Goal: Task Accomplishment & Management: Use online tool/utility

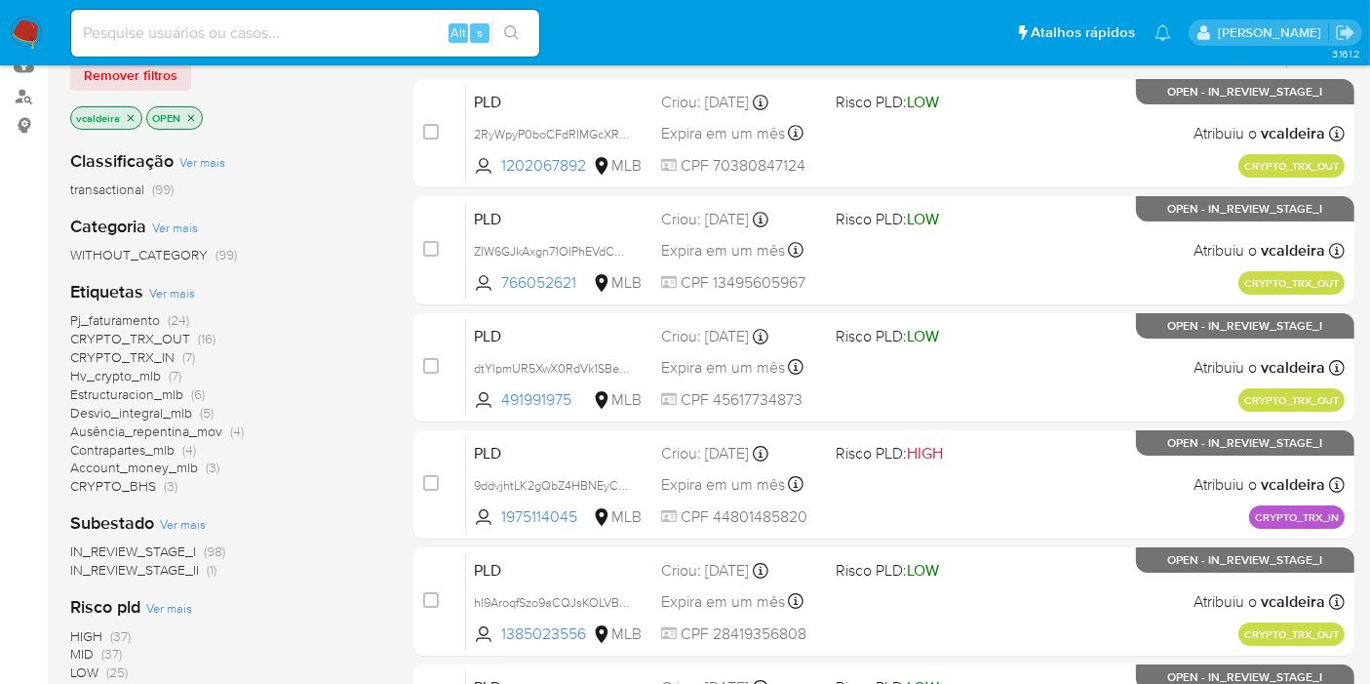
scroll to position [216, 0]
click at [107, 319] on span "Pj_faturamento" at bounding box center [115, 319] width 90 height 20
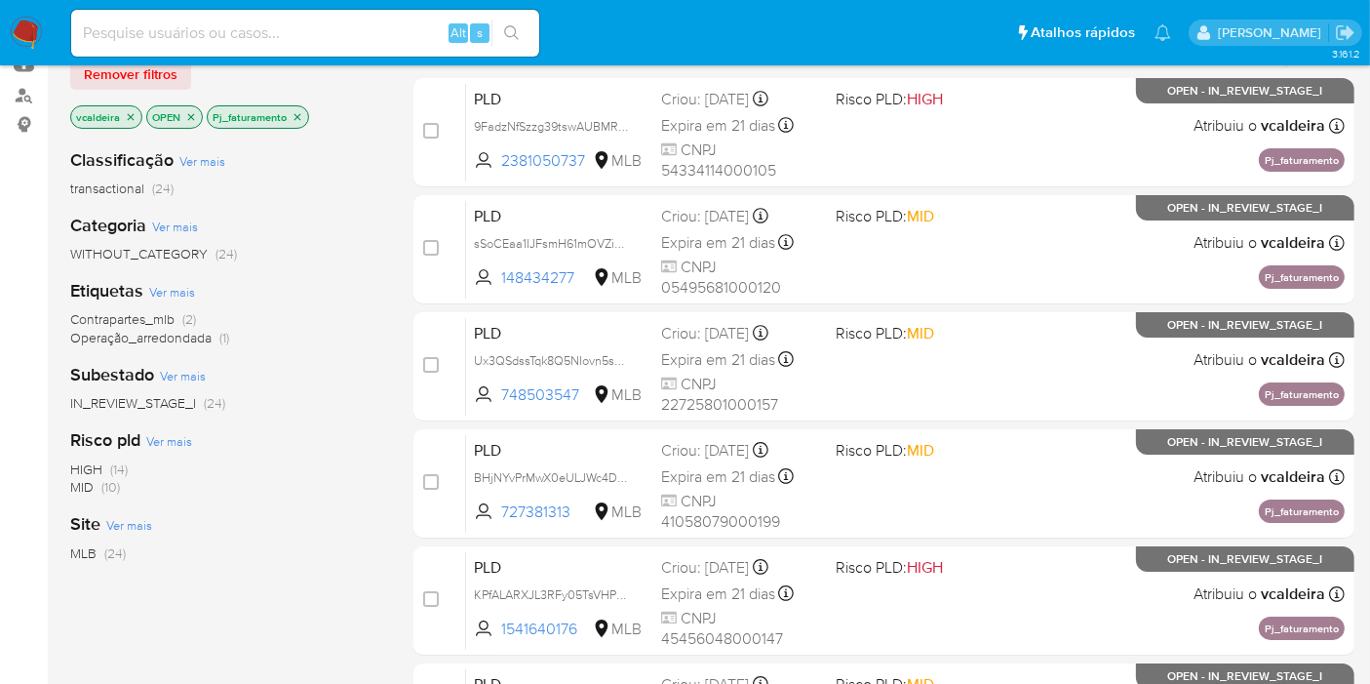
click at [97, 462] on span "HIGH" at bounding box center [86, 469] width 32 height 20
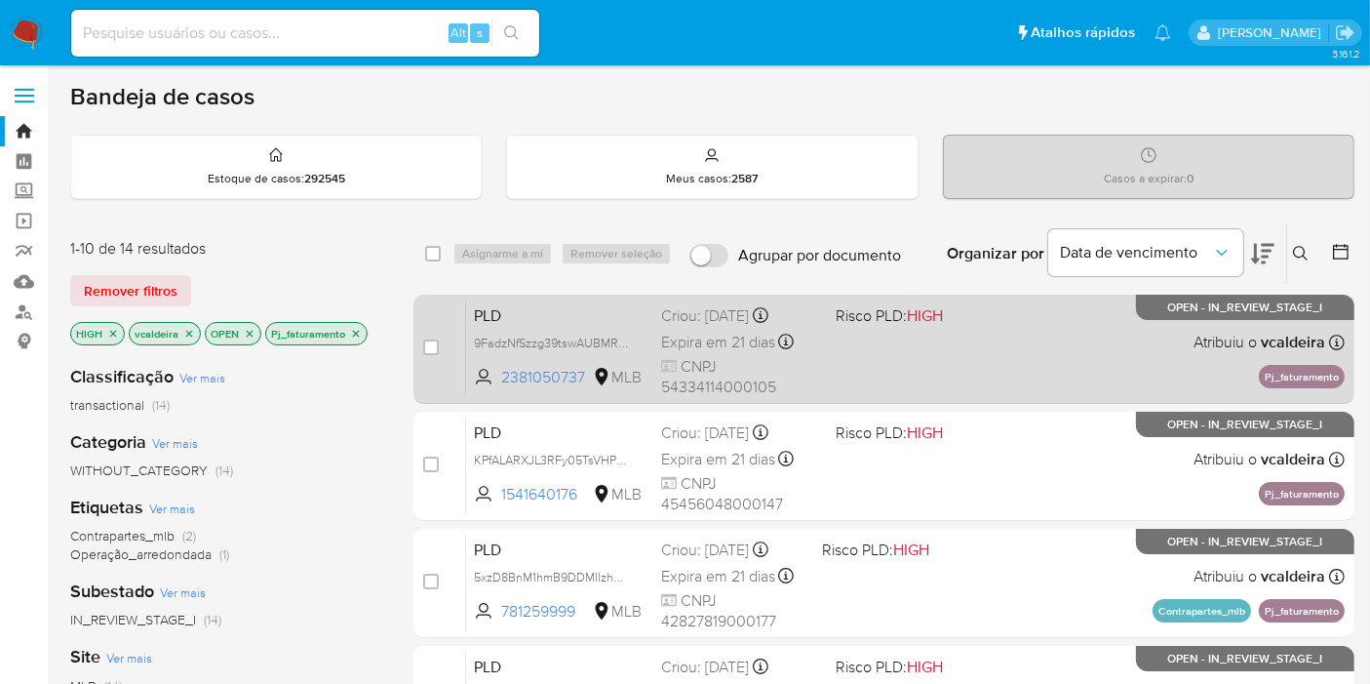
click at [1149, 310] on p "OPEN - IN_REVIEW_STAGE_I" at bounding box center [1245, 307] width 218 height 25
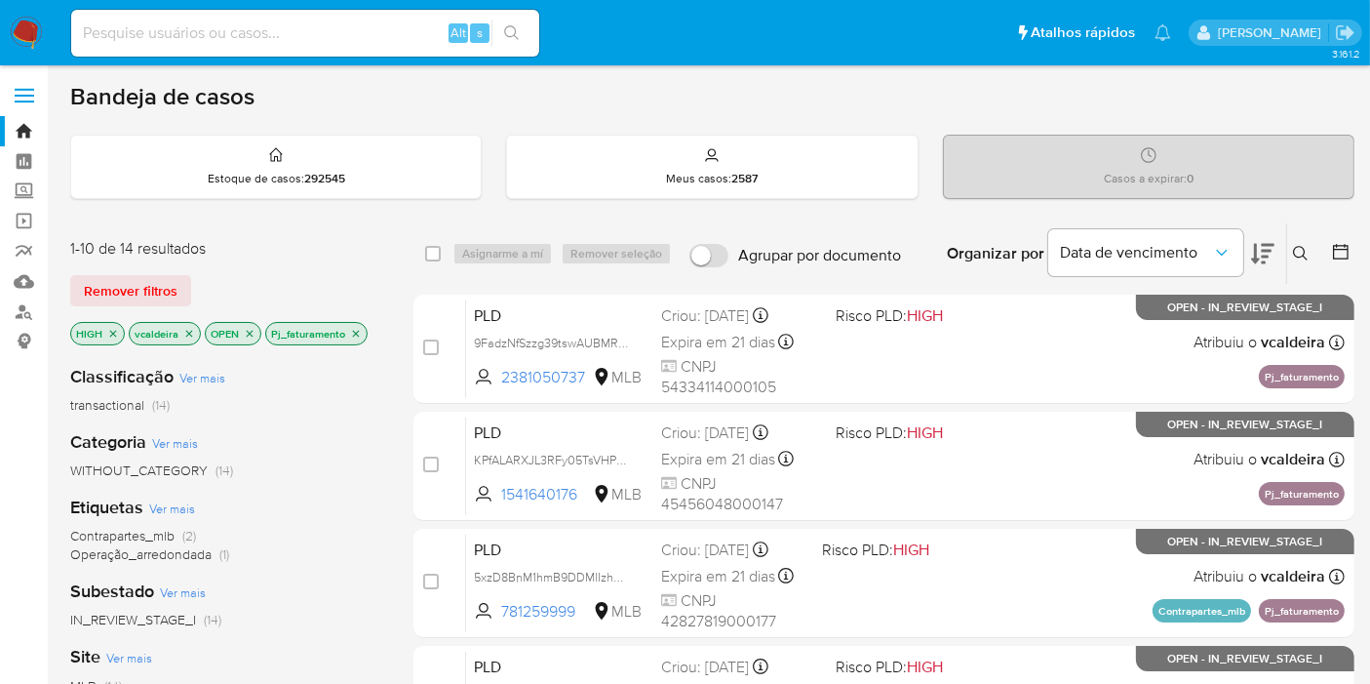
click at [1215, 436] on div "PLD KPfALARXJL3RFy05TsVHPqQ4 1541640176 MLB Risco PLD: HIGH Criou: 12/09/2025 C…" at bounding box center [905, 465] width 879 height 98
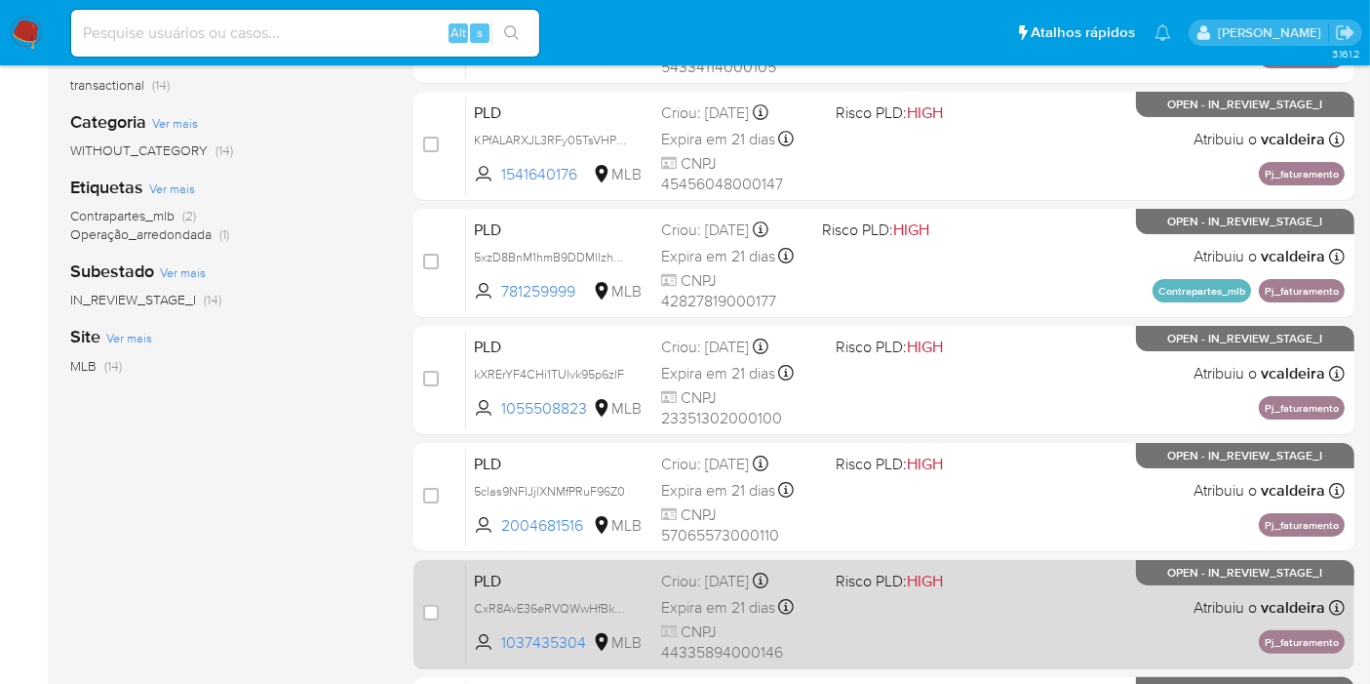
scroll to position [433, 0]
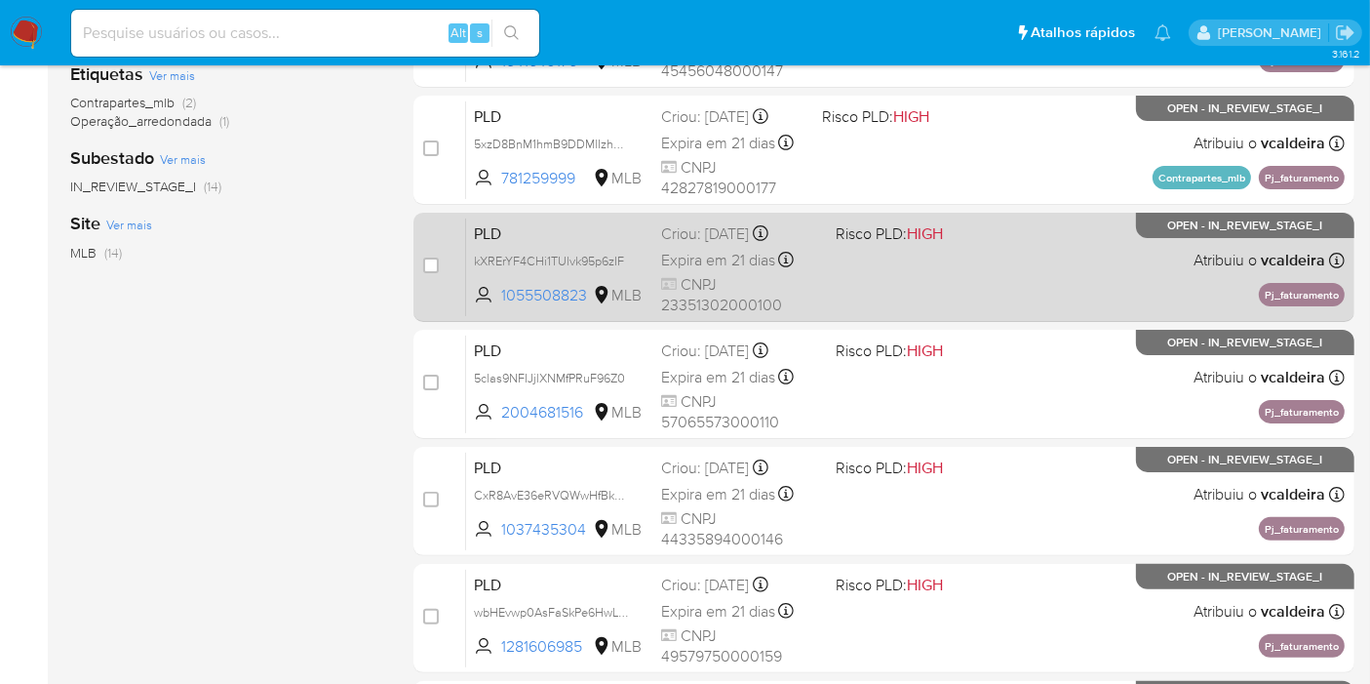
click at [1198, 229] on span "OPEN - IN_REVIEW_STAGE_I" at bounding box center [1245, 225] width 155 height 11
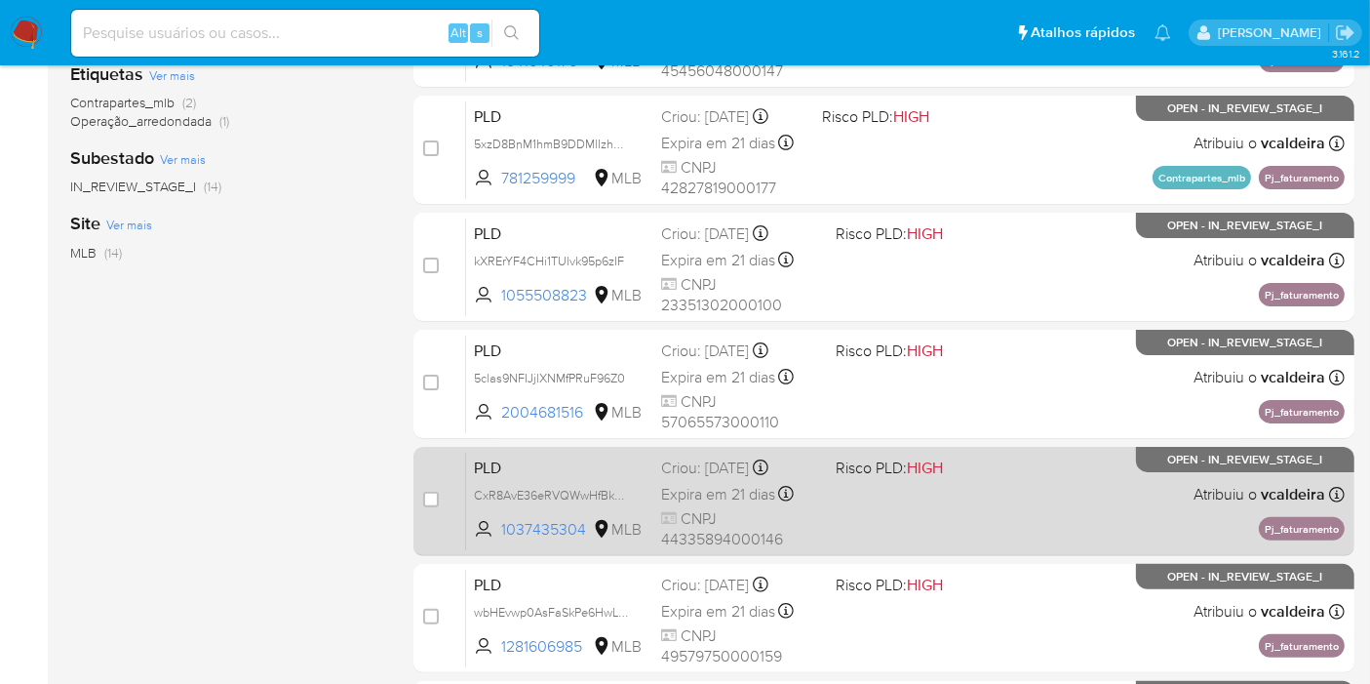
click at [1211, 466] on p "OPEN - IN_REVIEW_STAGE_I" at bounding box center [1245, 459] width 218 height 25
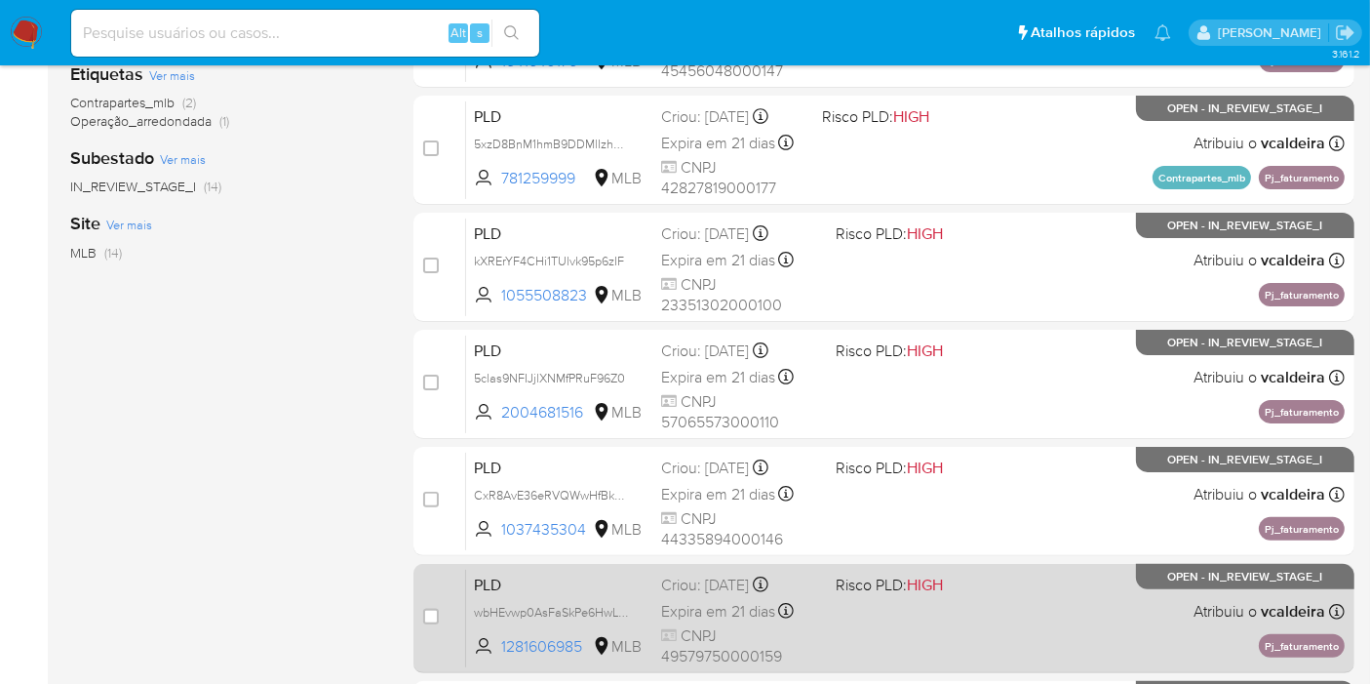
click at [1233, 573] on span "OPEN - IN_REVIEW_STAGE_I" at bounding box center [1245, 576] width 155 height 11
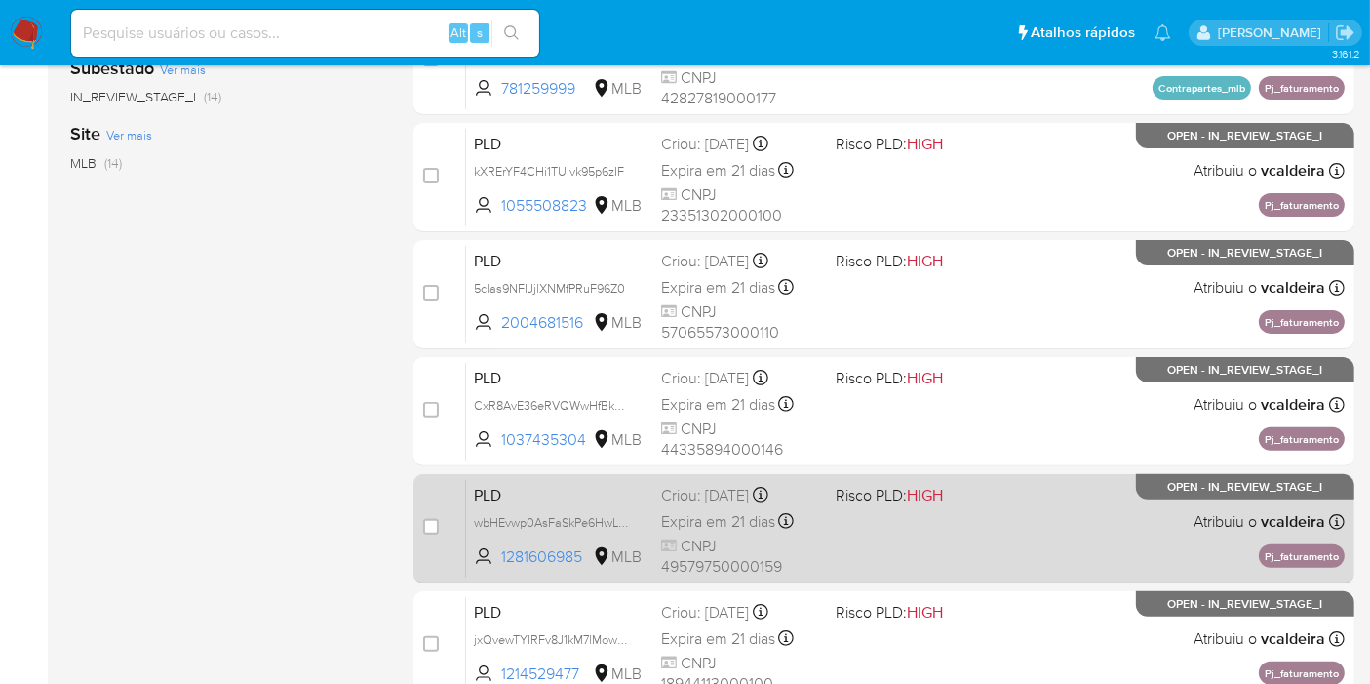
scroll to position [758, 0]
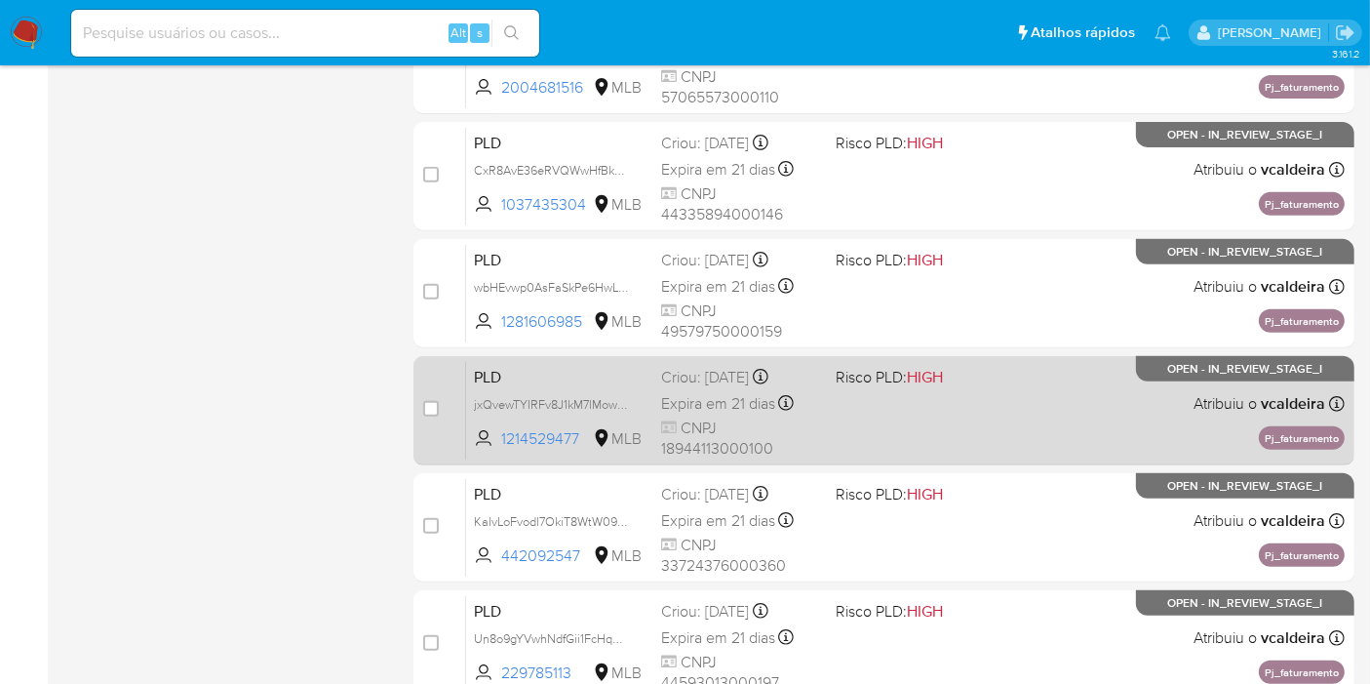
click at [1210, 383] on div "PLD jxQvewTYIRFv8J1kM7lMowyO 1214529477 MLB Risco PLD: HIGH Criou: 12/09/2025 C…" at bounding box center [905, 410] width 879 height 98
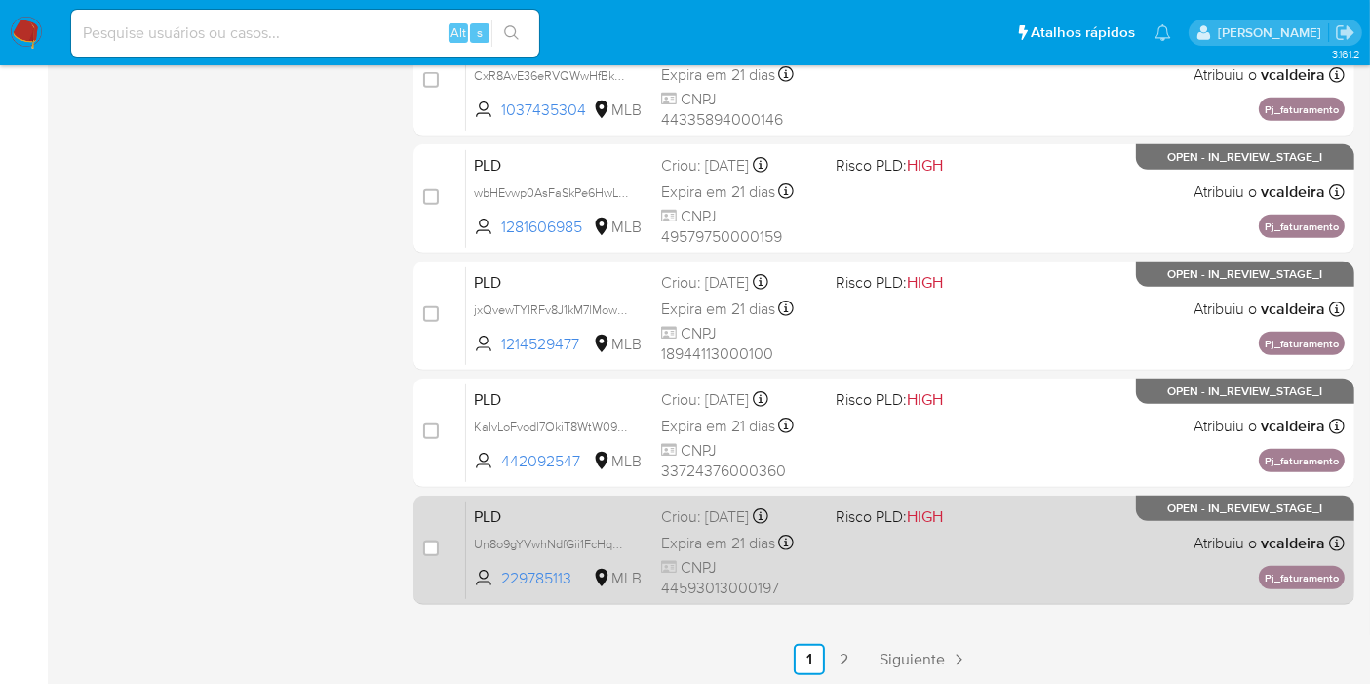
scroll to position [924, 0]
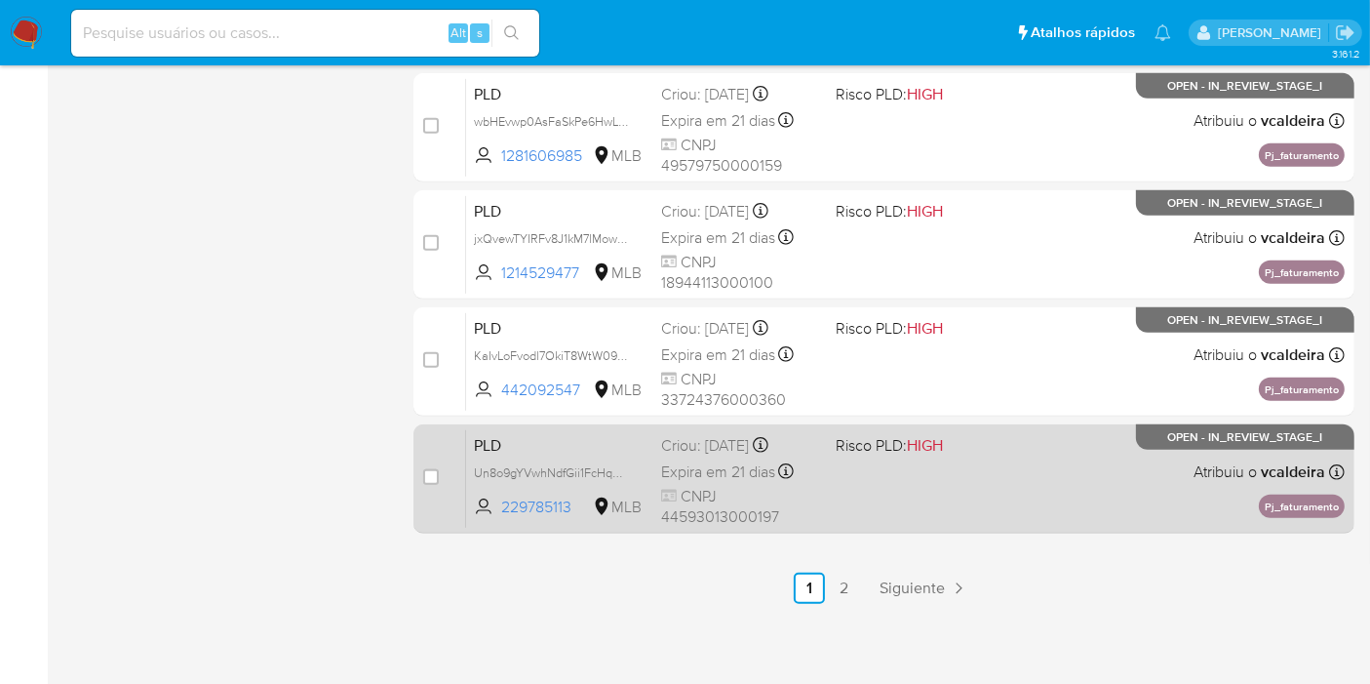
click at [1178, 439] on span "OPEN - IN_REVIEW_STAGE_I" at bounding box center [1245, 437] width 155 height 11
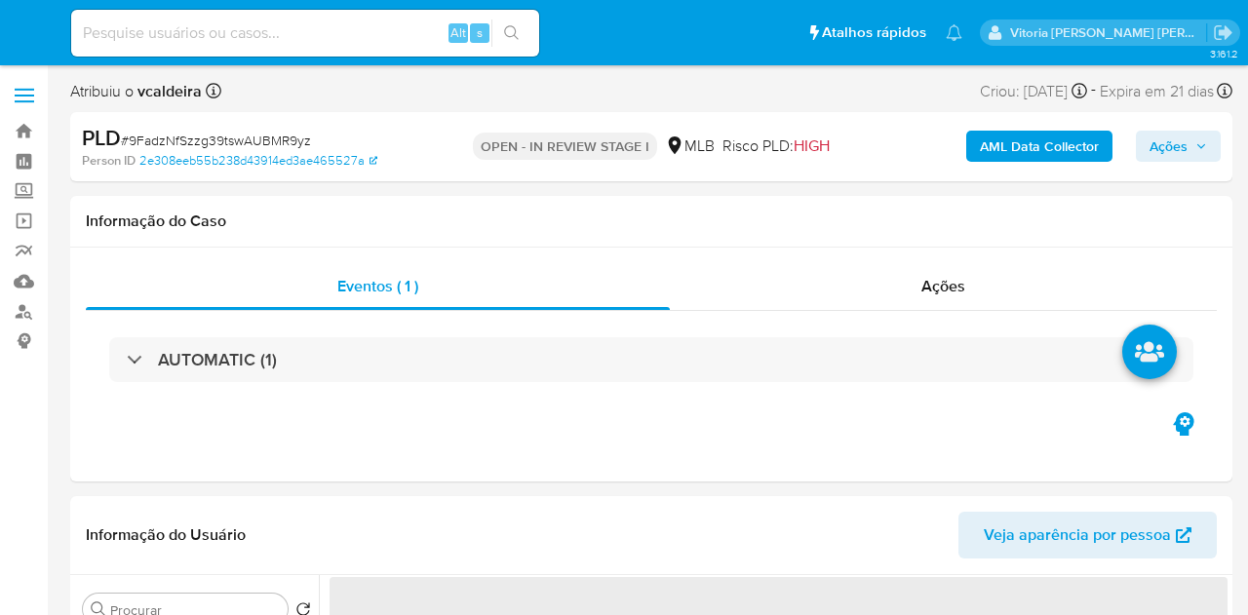
select select "10"
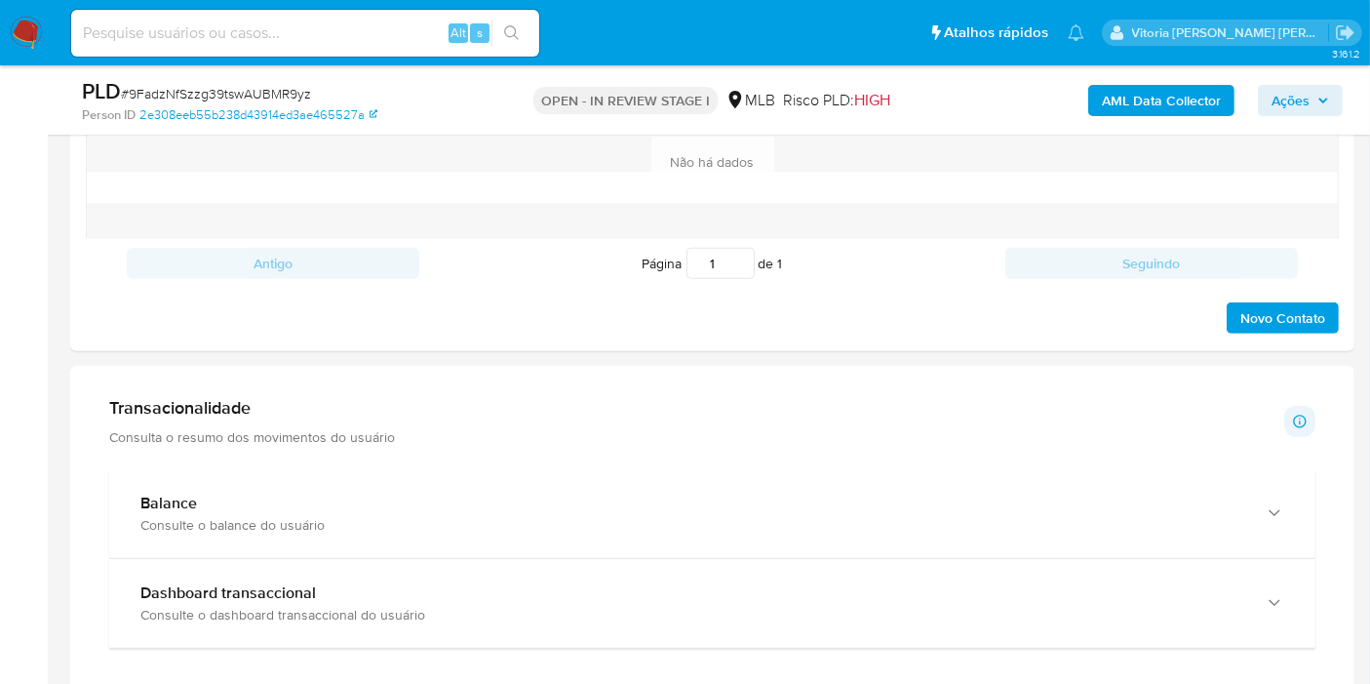
scroll to position [1516, 0]
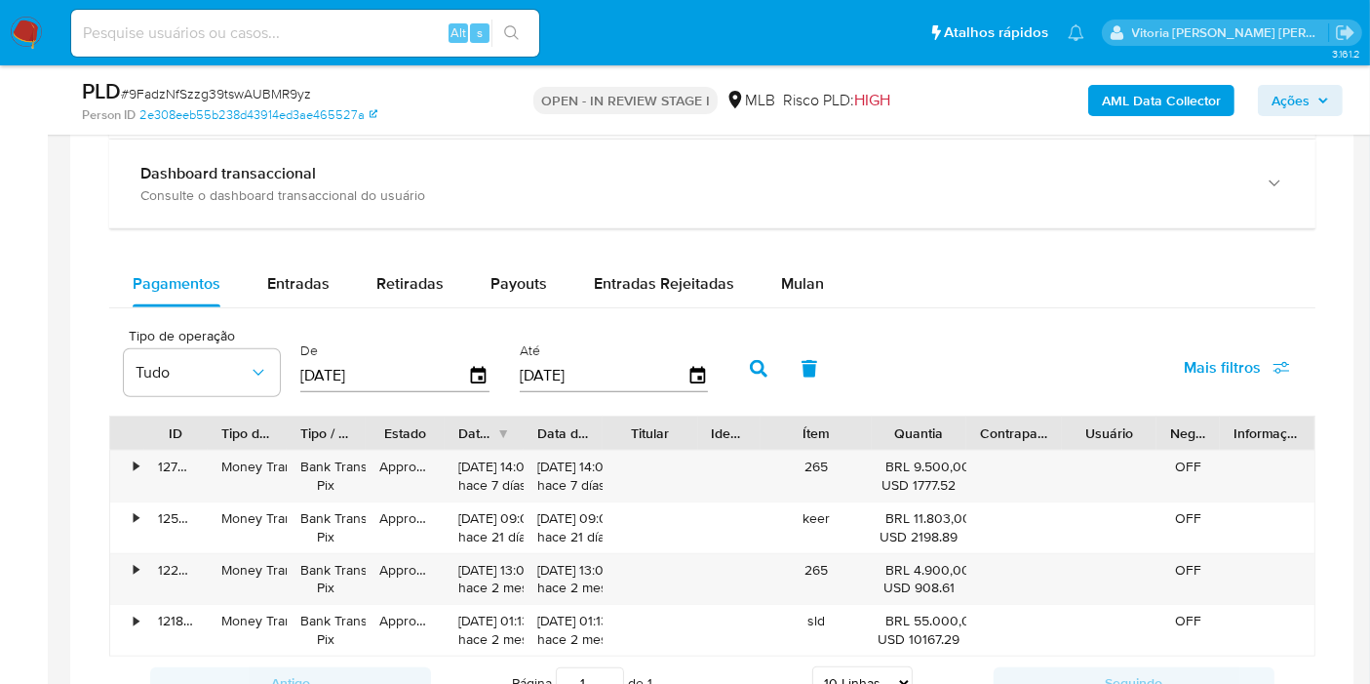
click at [781, 276] on span "Mulan" at bounding box center [802, 283] width 43 height 22
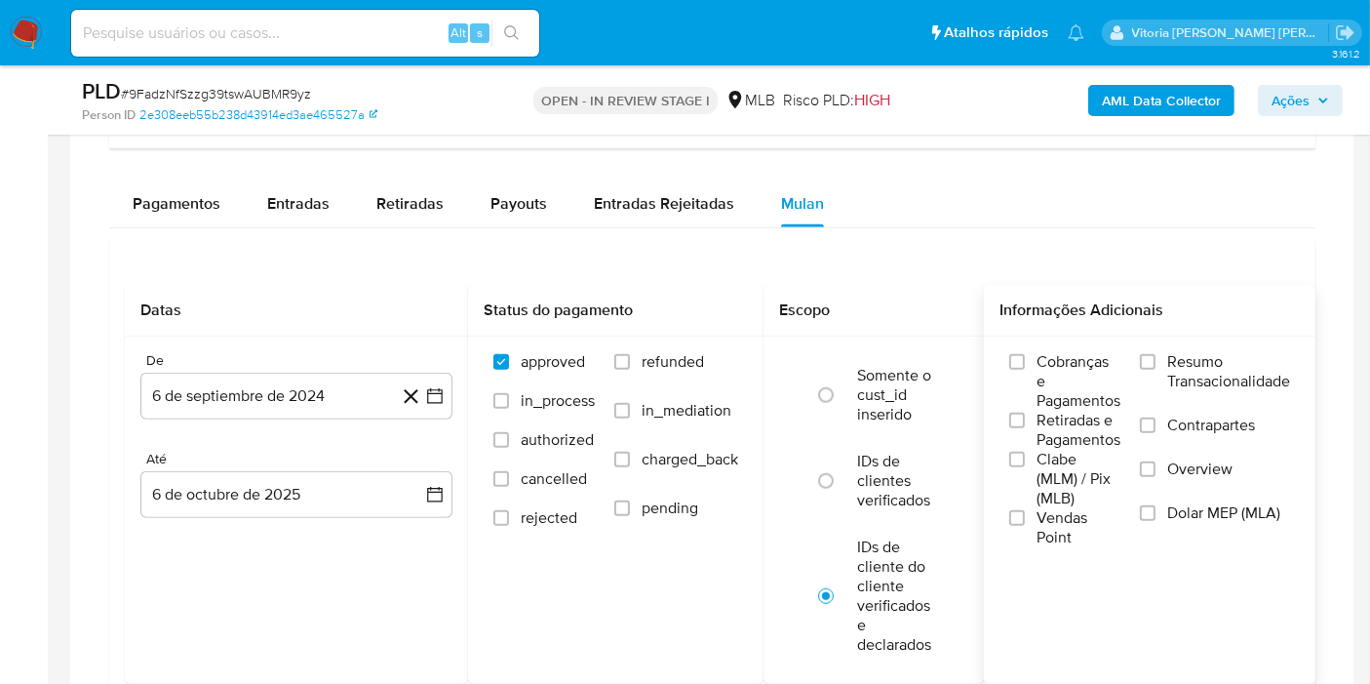
scroll to position [1733, 0]
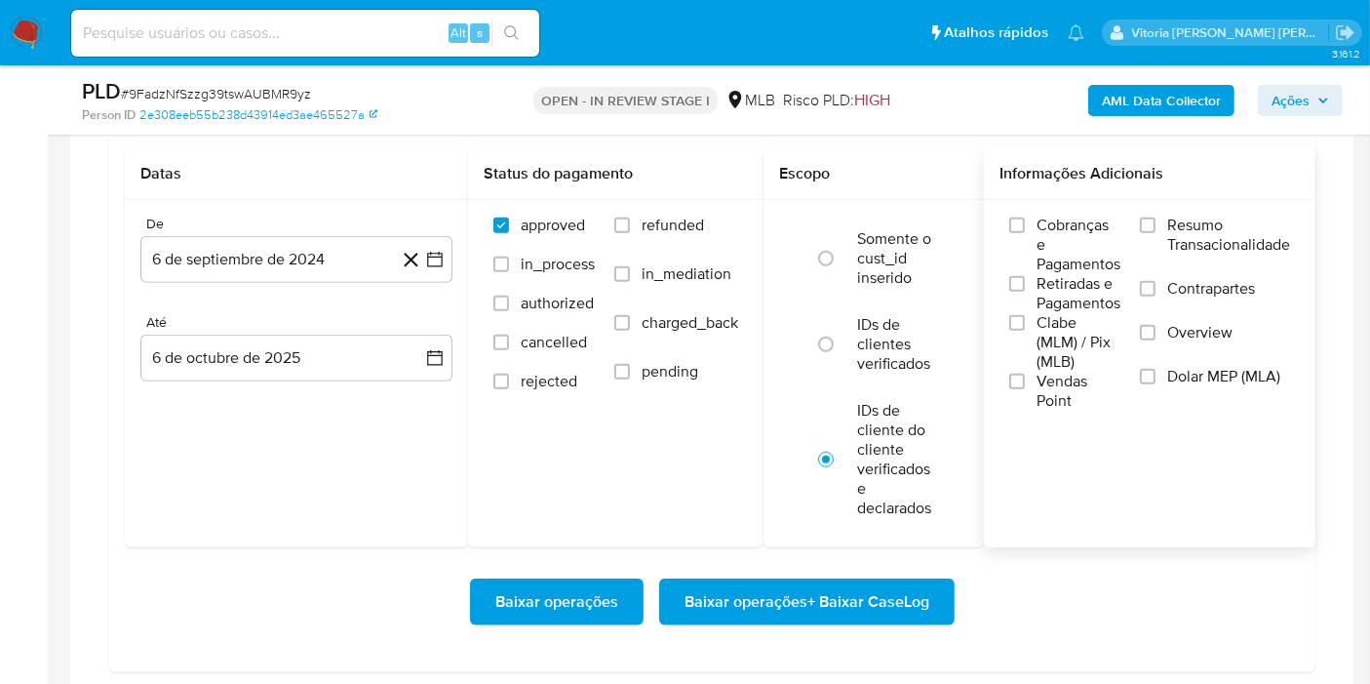
click at [1175, 226] on span "Resumo Transacionalidade" at bounding box center [1228, 235] width 123 height 39
click at [1156, 226] on input "Resumo Transacionalidade" at bounding box center [1148, 225] width 16 height 16
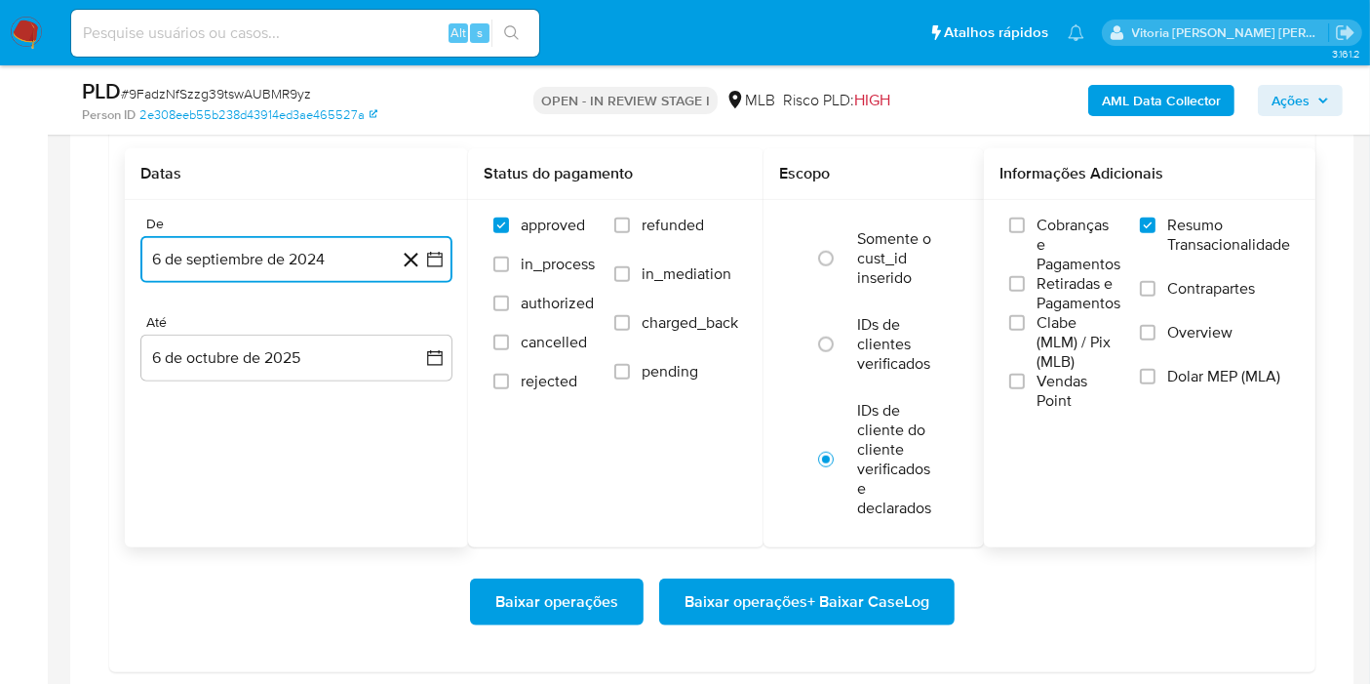
drag, startPoint x: 245, startPoint y: 259, endPoint x: 306, endPoint y: 255, distance: 61.6
click at [245, 257] on button "6 de septiembre de 2024" at bounding box center [296, 259] width 312 height 47
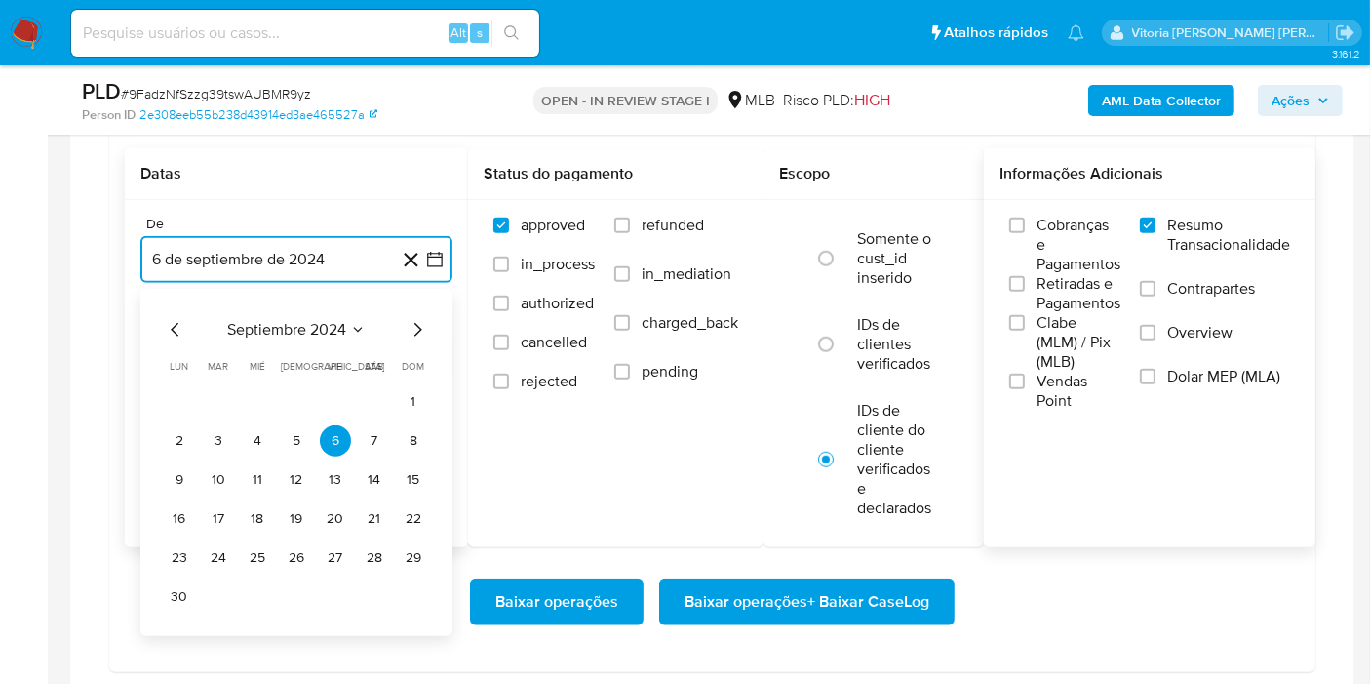
click at [334, 324] on span "septiembre 2024" at bounding box center [286, 330] width 119 height 20
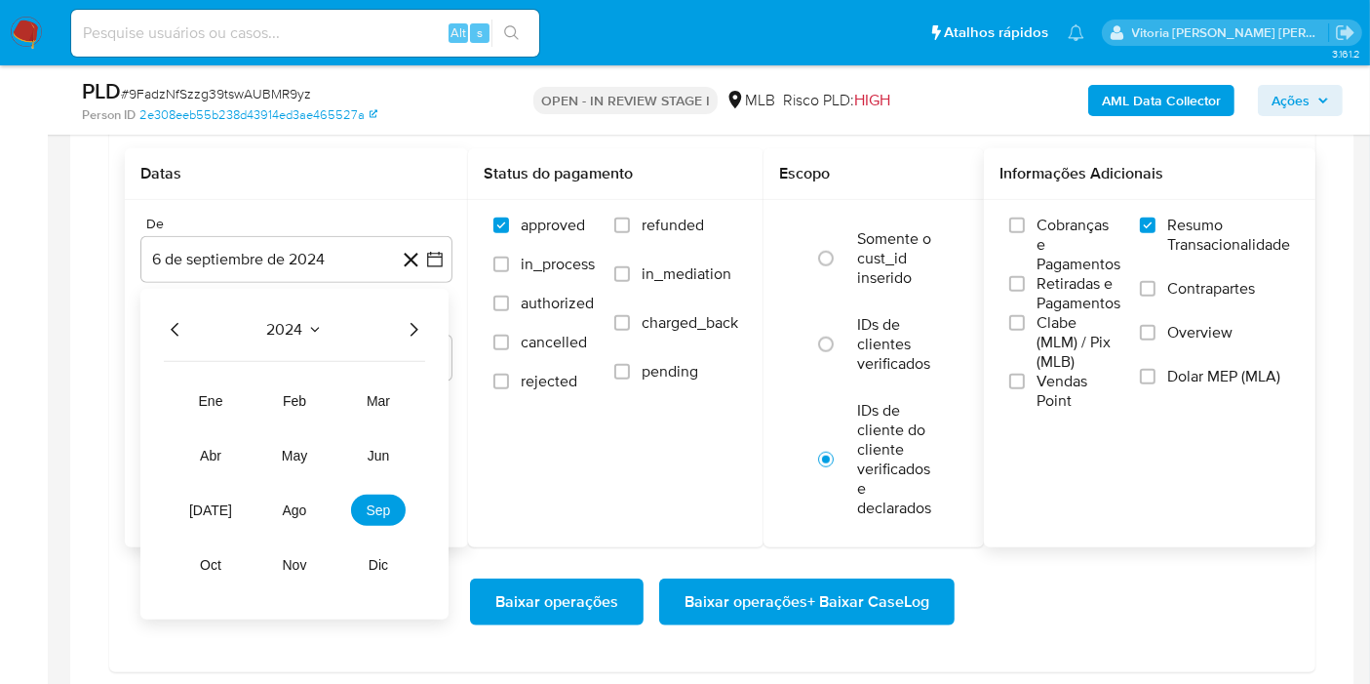
click at [409, 326] on icon "Año siguiente" at bounding box center [413, 329] width 23 height 23
click at [303, 506] on span "ago" at bounding box center [295, 510] width 24 height 16
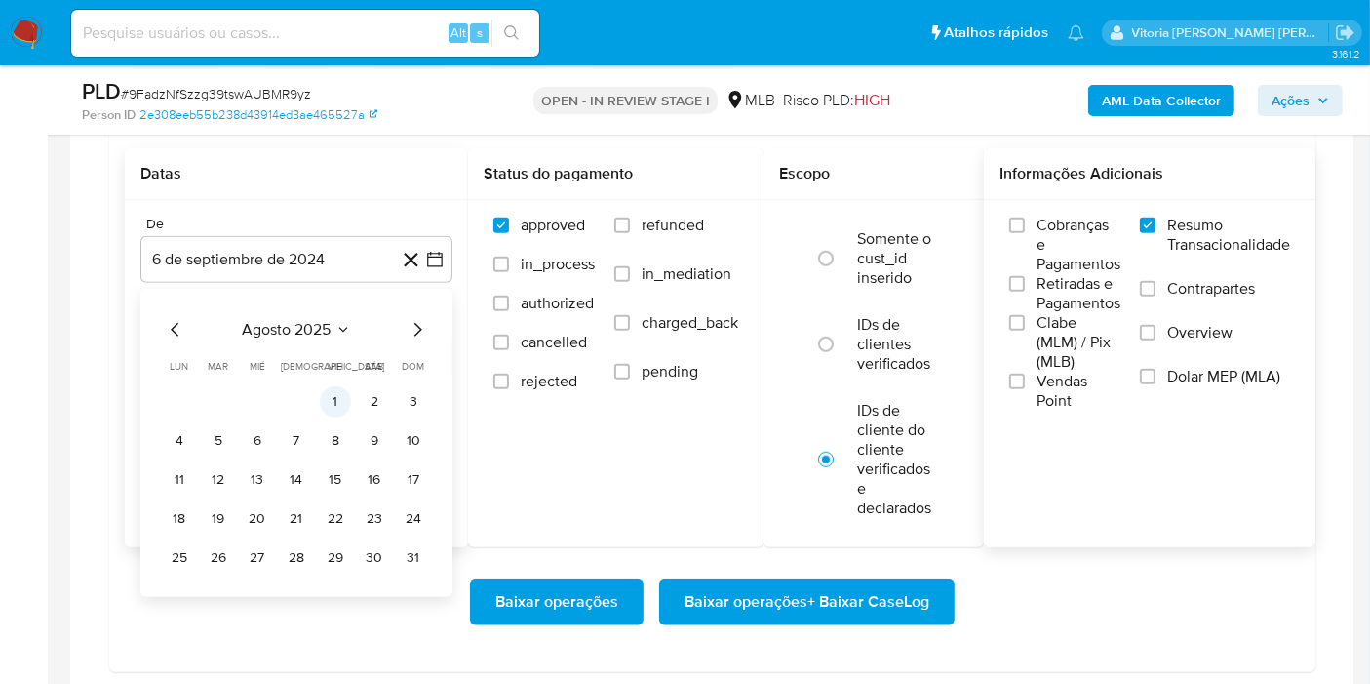
click at [337, 397] on button "1" at bounding box center [335, 401] width 31 height 31
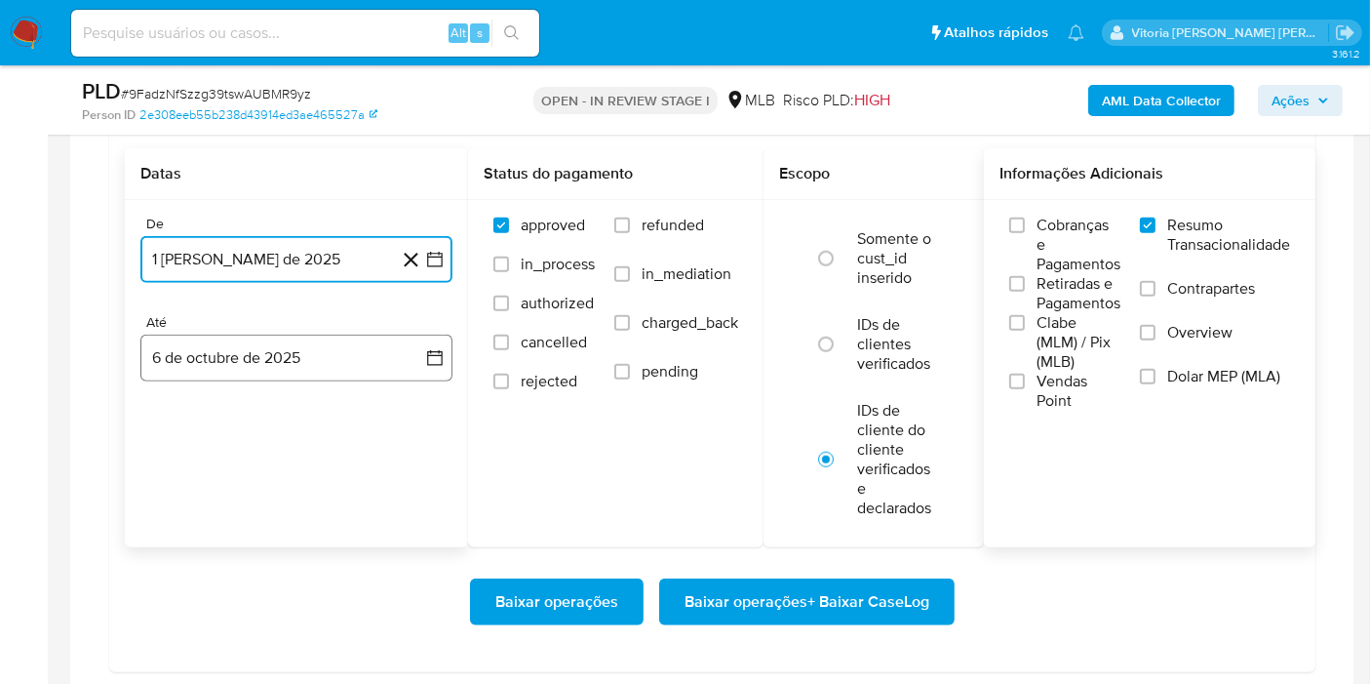
click at [263, 357] on button "6 de octubre de 2025" at bounding box center [296, 357] width 312 height 47
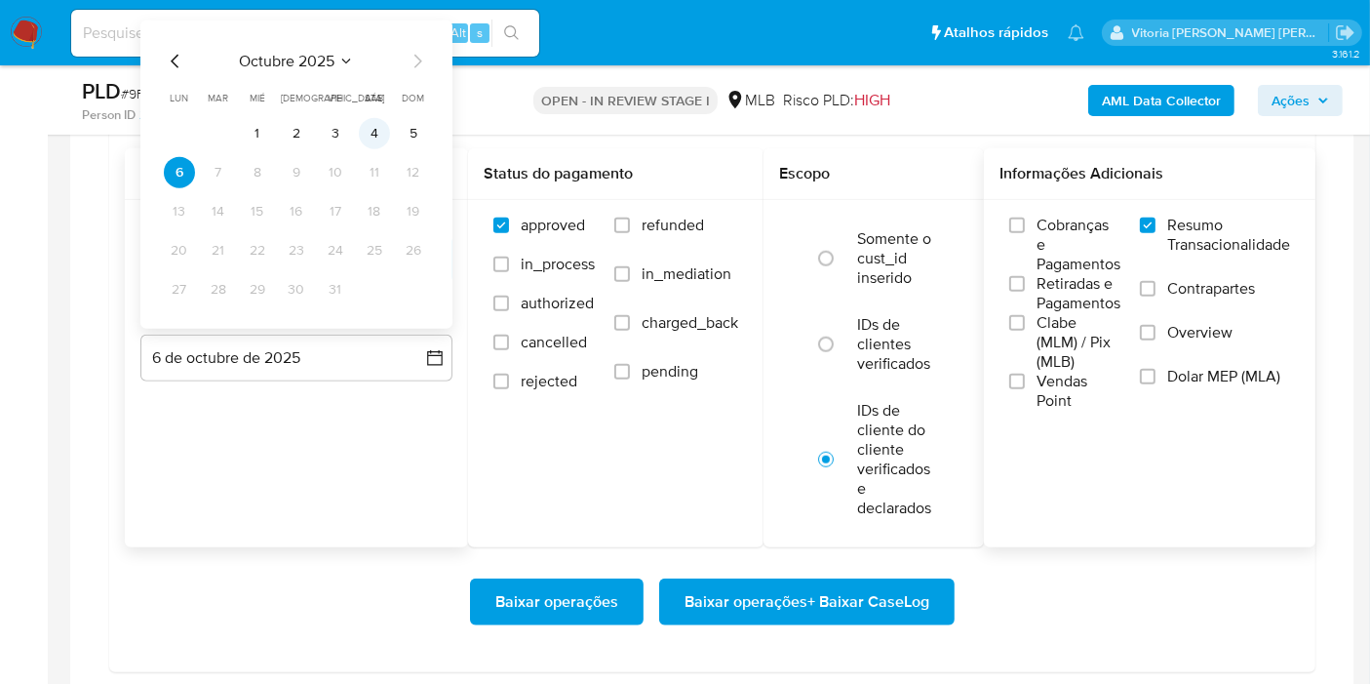
click at [371, 126] on button "4" at bounding box center [374, 133] width 31 height 31
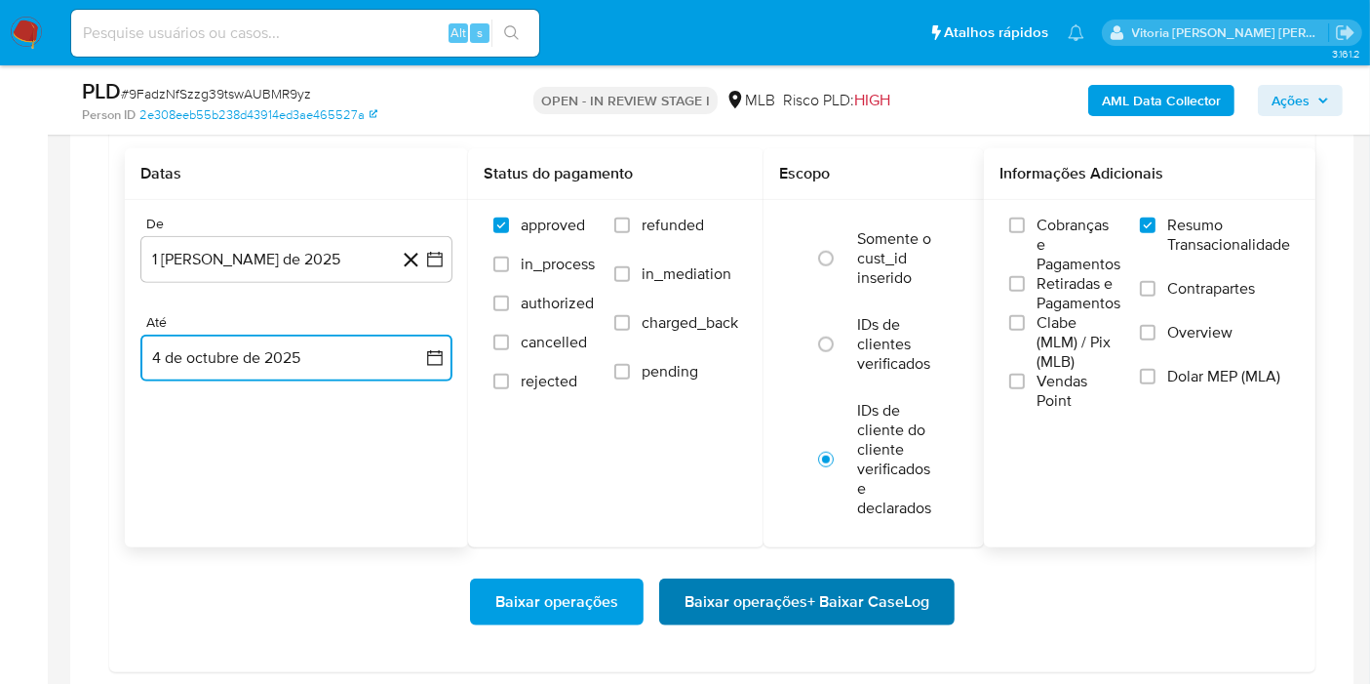
click at [712, 586] on span "Baixar operações + Baixar CaseLog" at bounding box center [807, 601] width 245 height 43
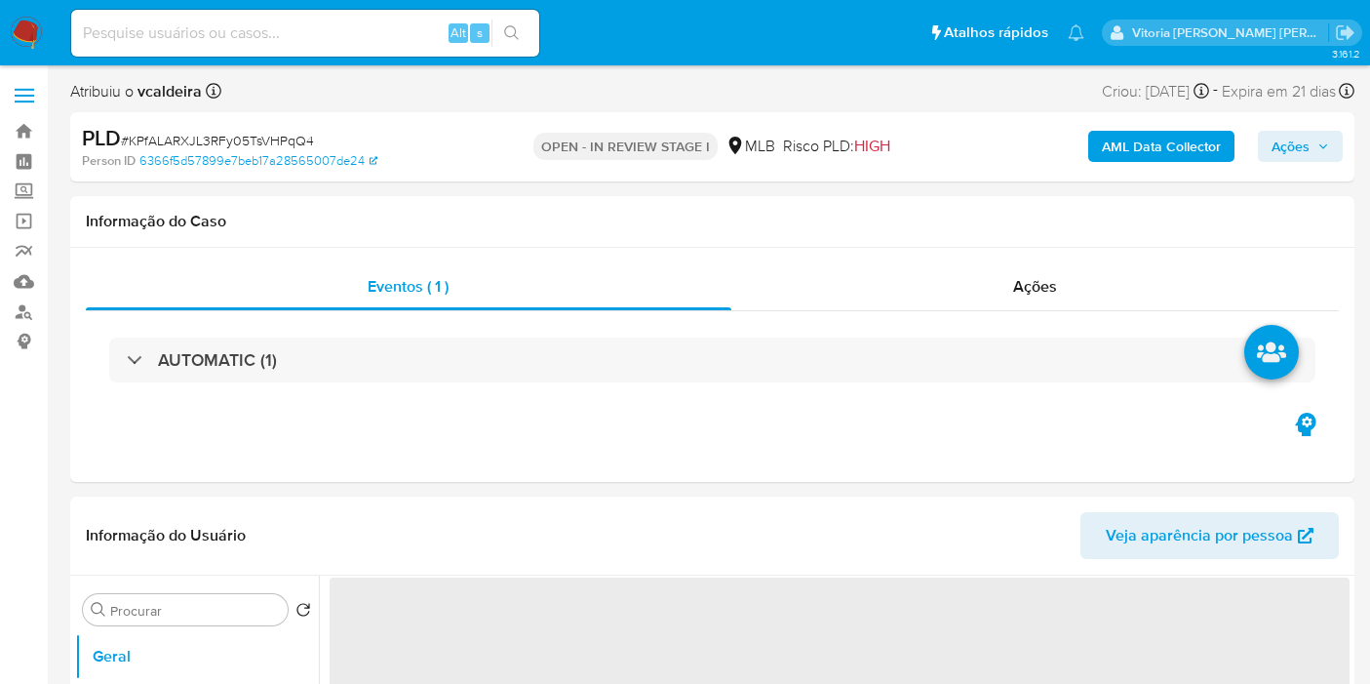
select select "10"
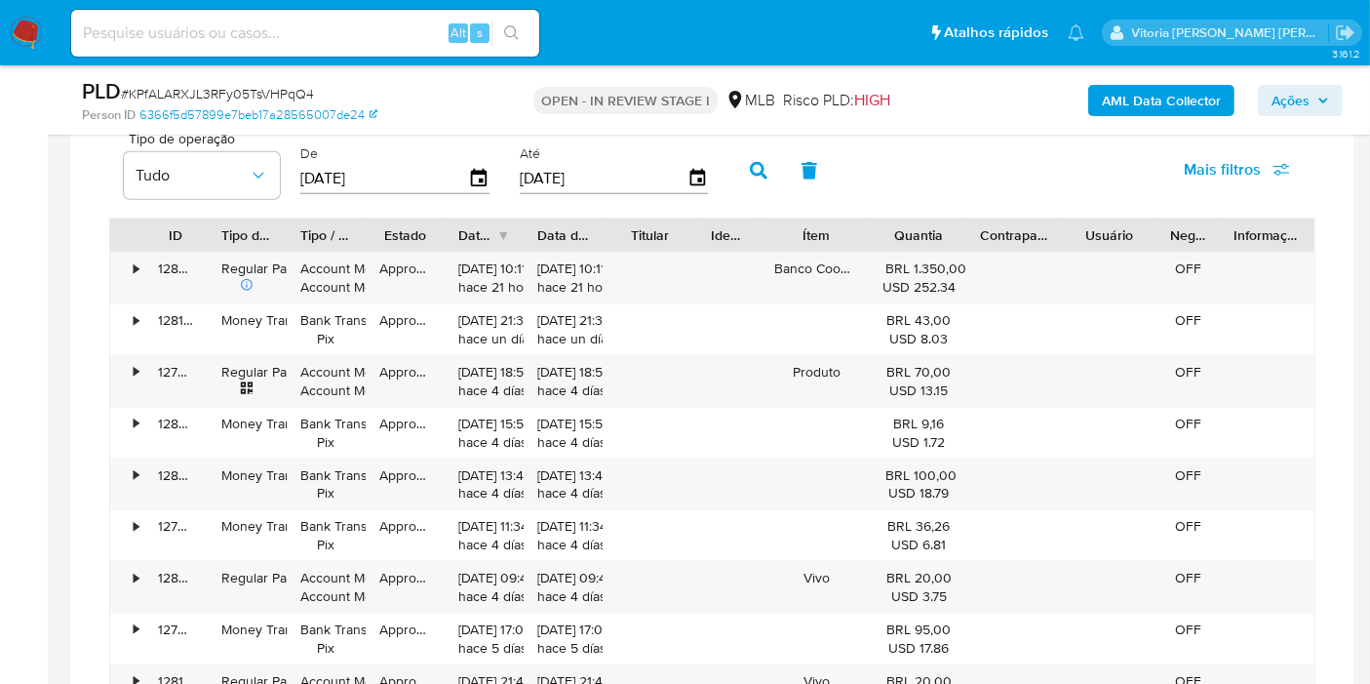
scroll to position [1408, 0]
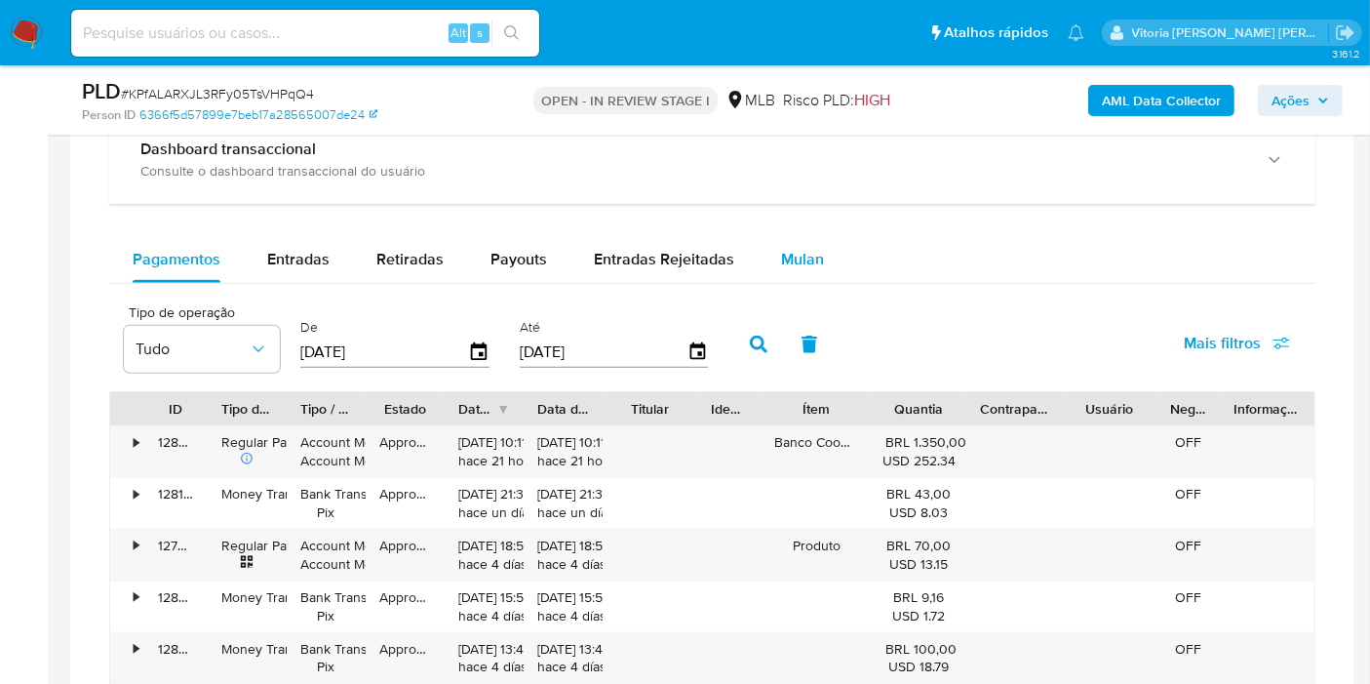
click at [781, 258] on span "Mulan" at bounding box center [802, 259] width 43 height 22
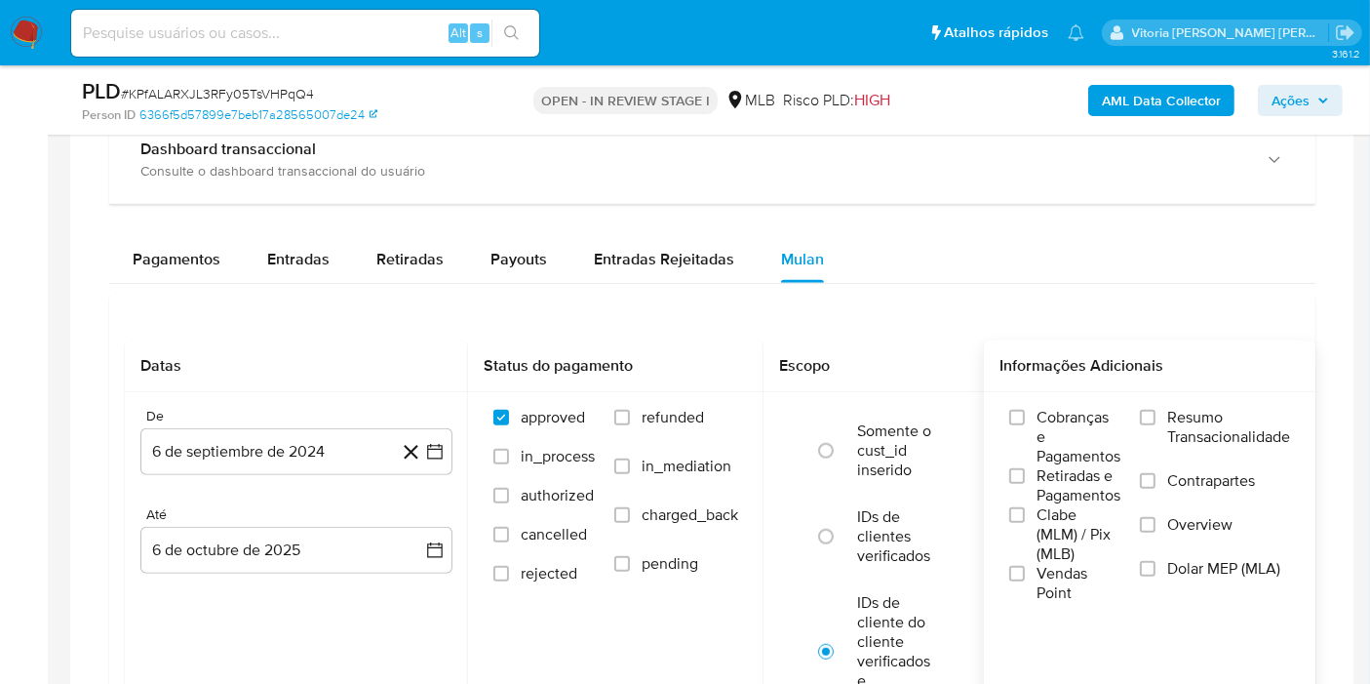
click at [1182, 441] on span "Resumo Transacionalidade" at bounding box center [1228, 427] width 123 height 39
click at [1156, 425] on input "Resumo Transacionalidade" at bounding box center [1148, 418] width 16 height 16
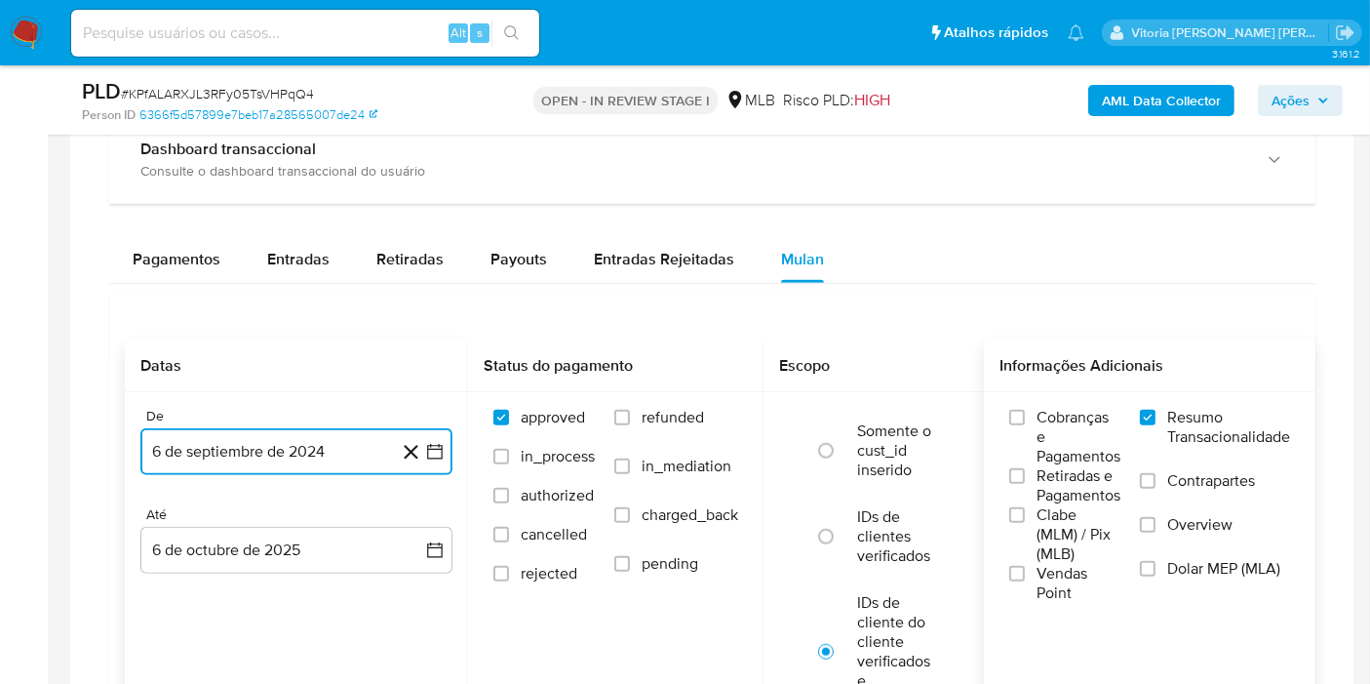
click at [316, 447] on button "6 de septiembre de 2024" at bounding box center [296, 451] width 312 height 47
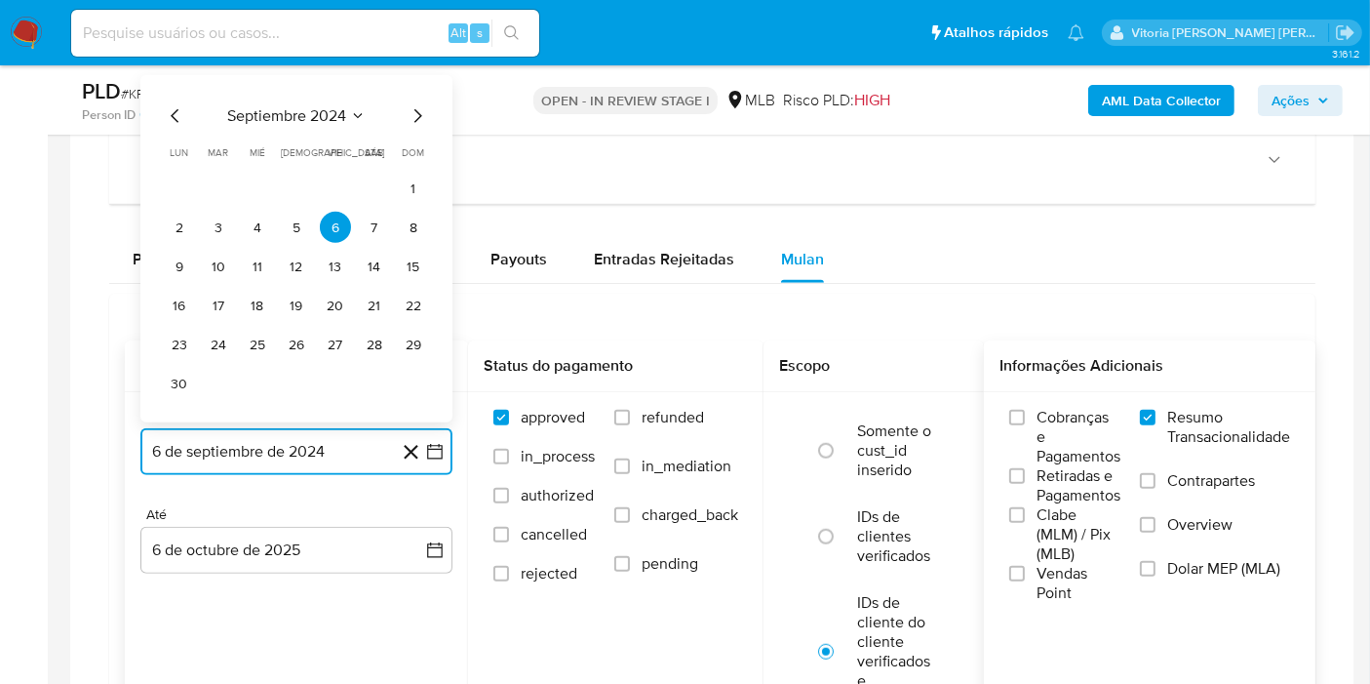
click at [318, 117] on span "septiembre 2024" at bounding box center [286, 116] width 119 height 20
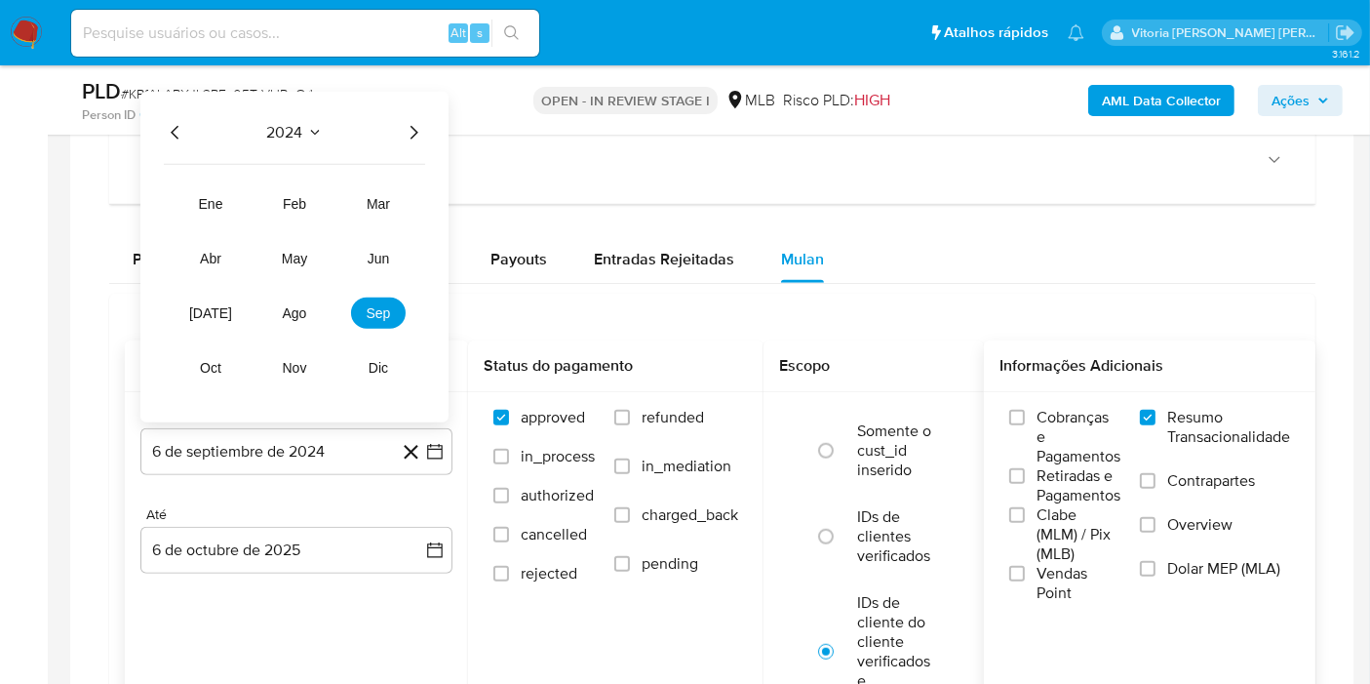
click at [419, 134] on icon "Año siguiente" at bounding box center [413, 132] width 23 height 23
click at [299, 317] on span "ago" at bounding box center [295, 313] width 24 height 16
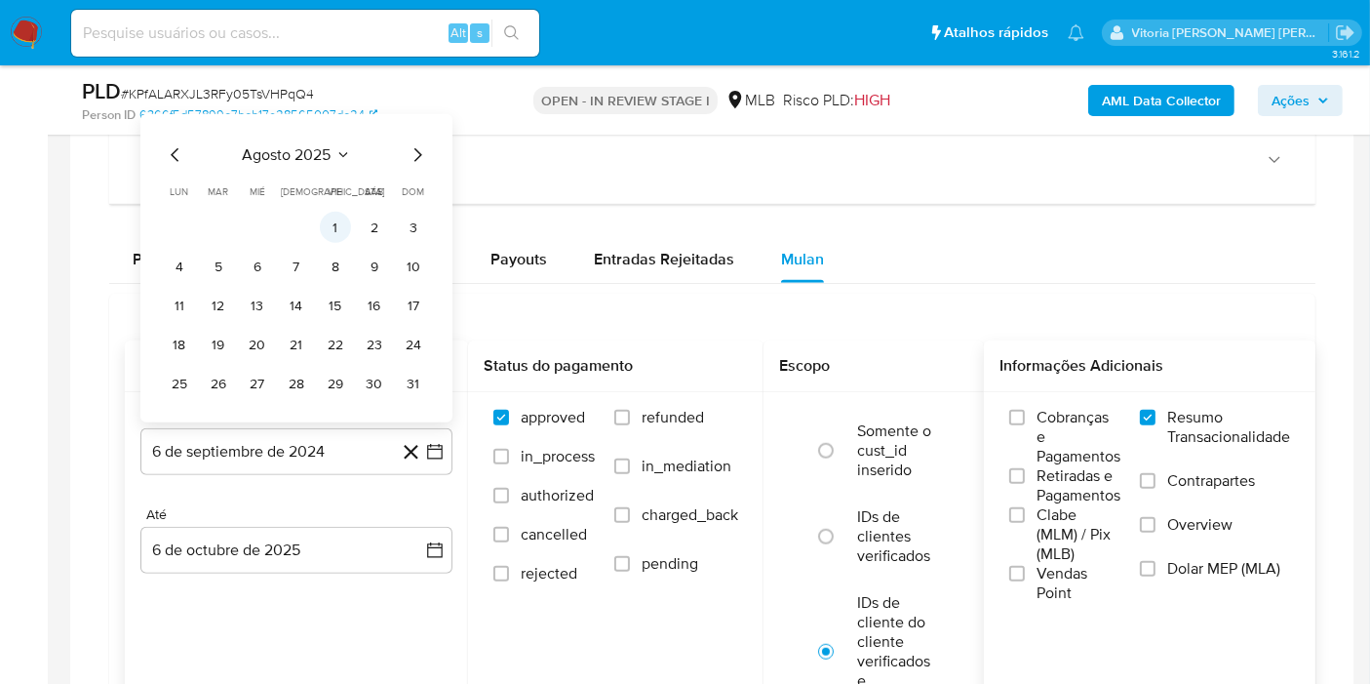
click at [336, 224] on button "1" at bounding box center [335, 227] width 31 height 31
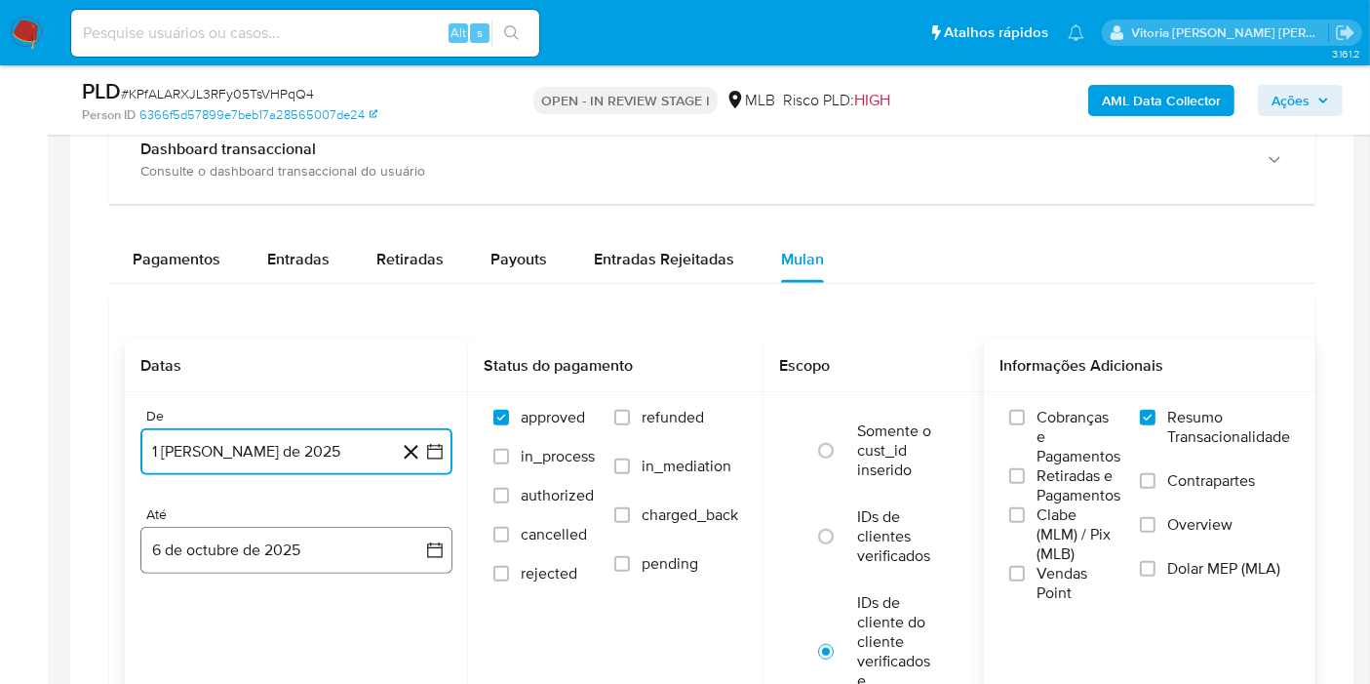
drag, startPoint x: 264, startPoint y: 540, endPoint x: 278, endPoint y: 538, distance: 13.8
click at [264, 541] on button "6 de octubre de 2025" at bounding box center [296, 550] width 312 height 47
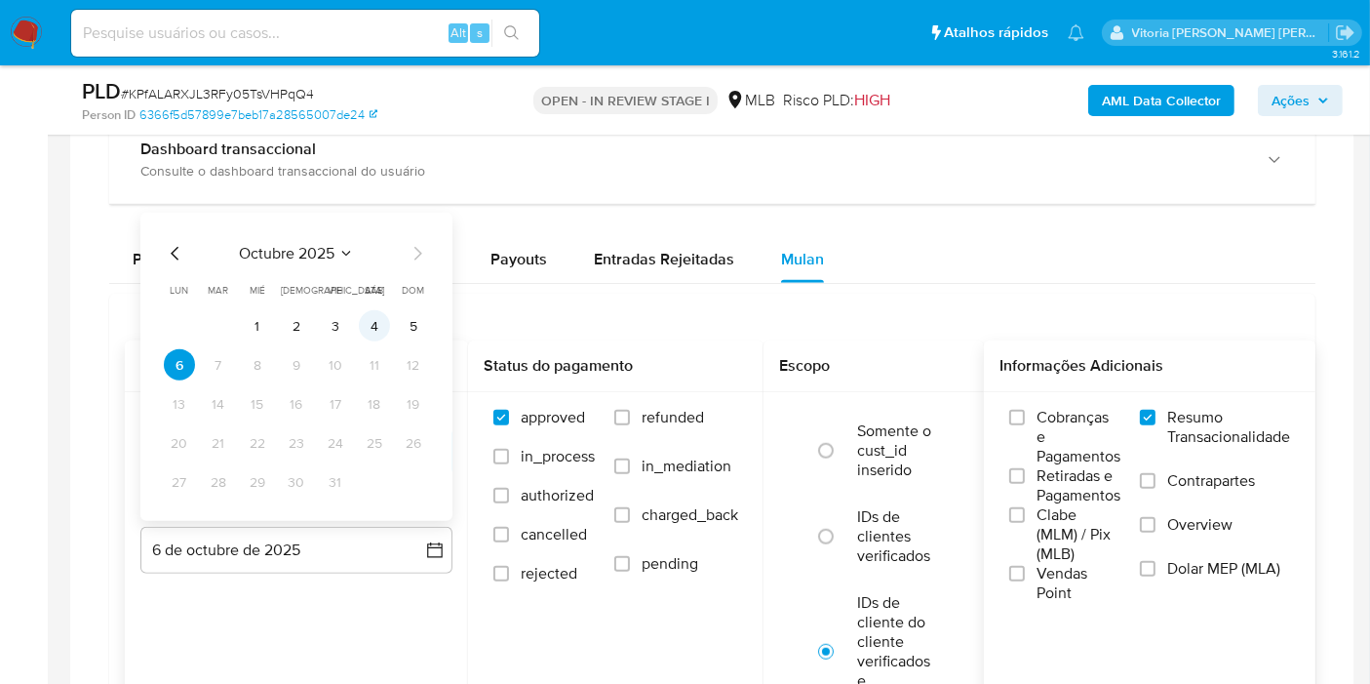
click at [382, 330] on button "4" at bounding box center [374, 325] width 31 height 31
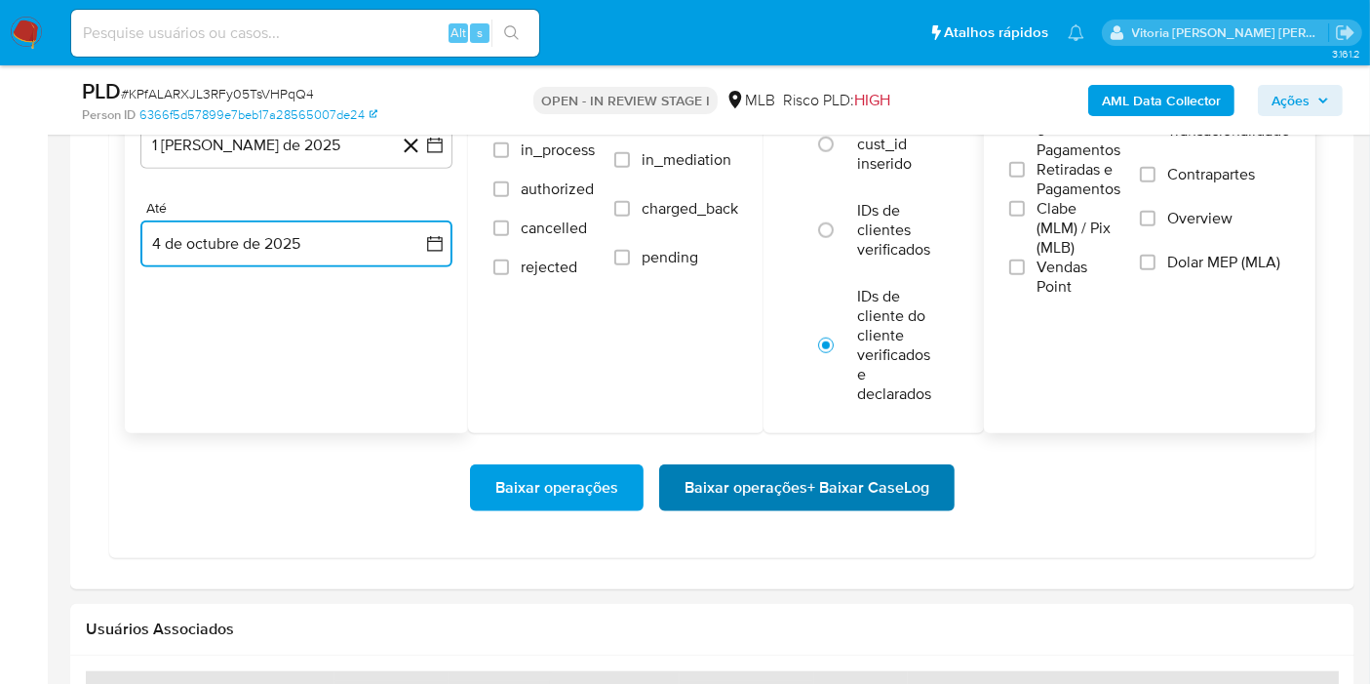
scroll to position [1733, 0]
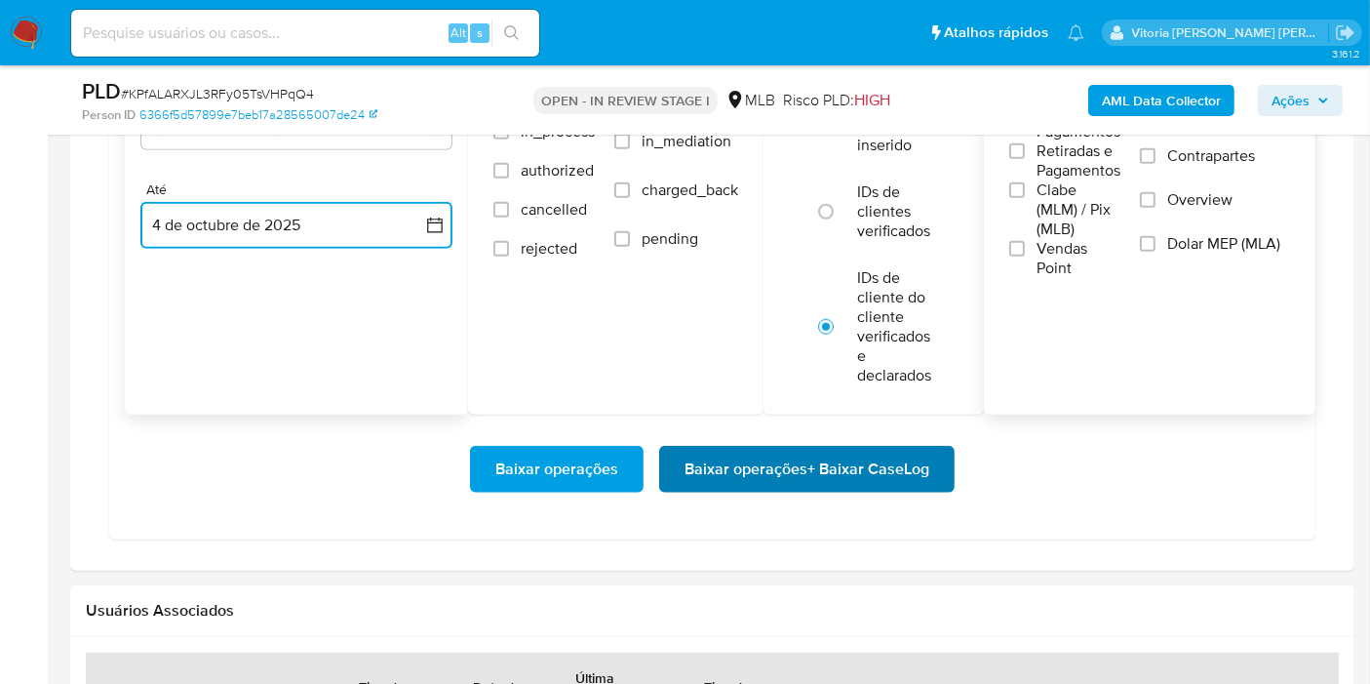
click at [824, 463] on span "Baixar operações + Baixar CaseLog" at bounding box center [807, 469] width 245 height 43
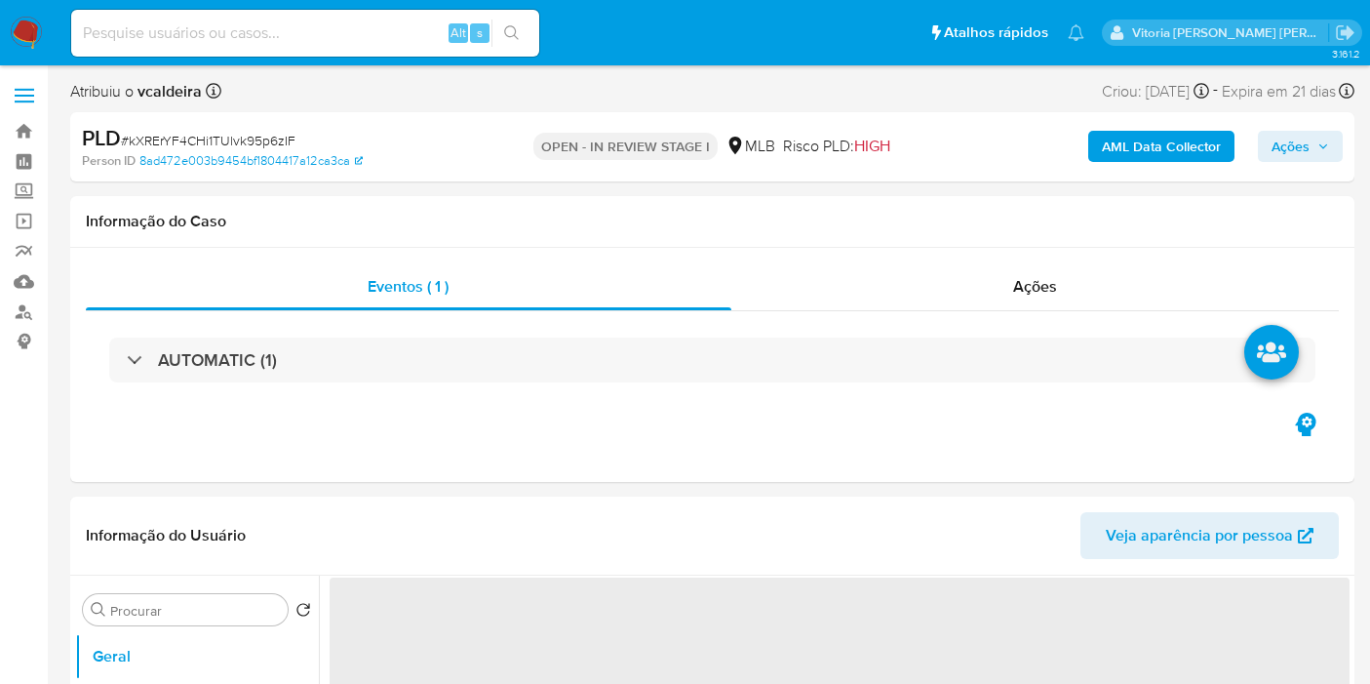
select select "10"
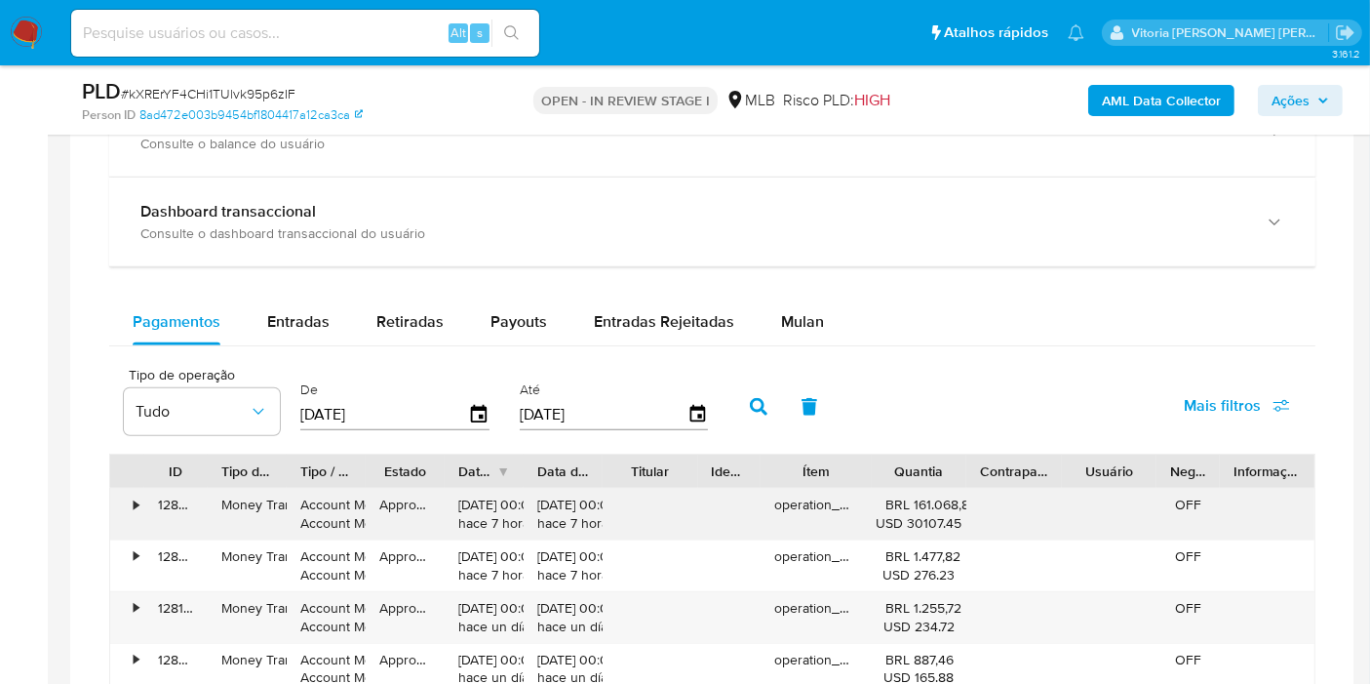
scroll to position [1516, 0]
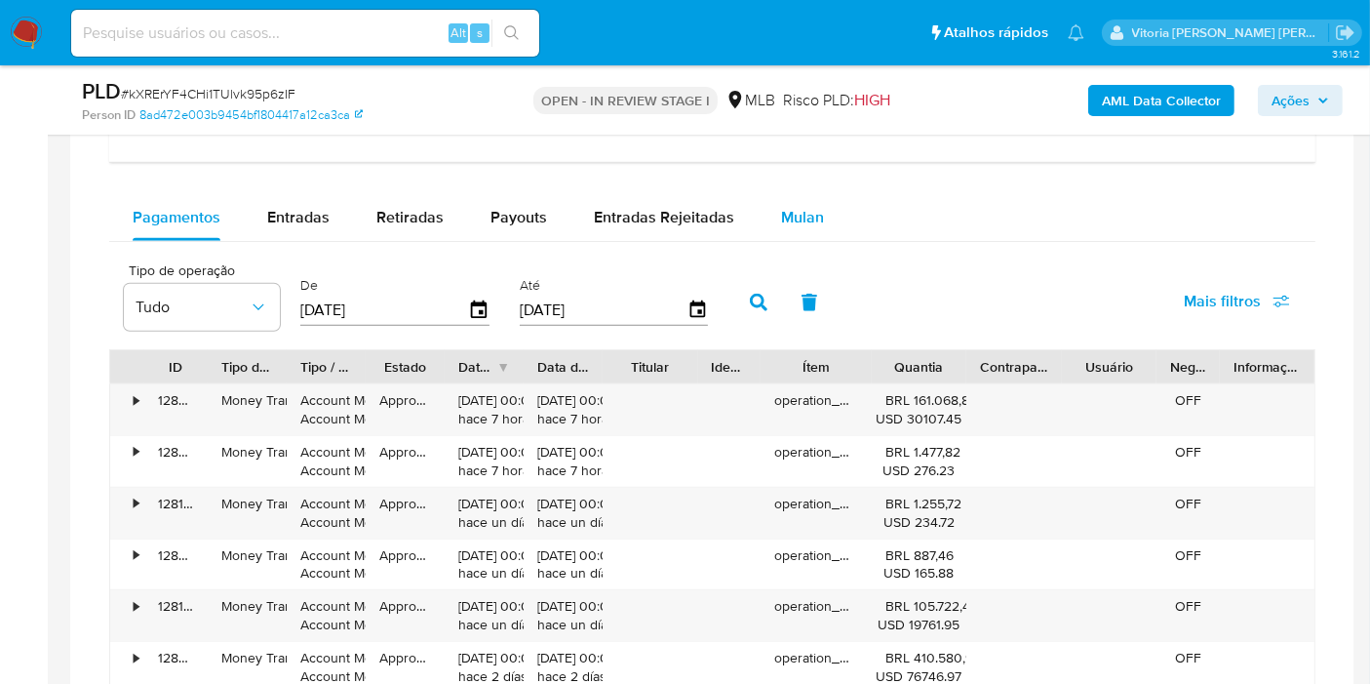
click at [788, 221] on span "Mulan" at bounding box center [802, 217] width 43 height 22
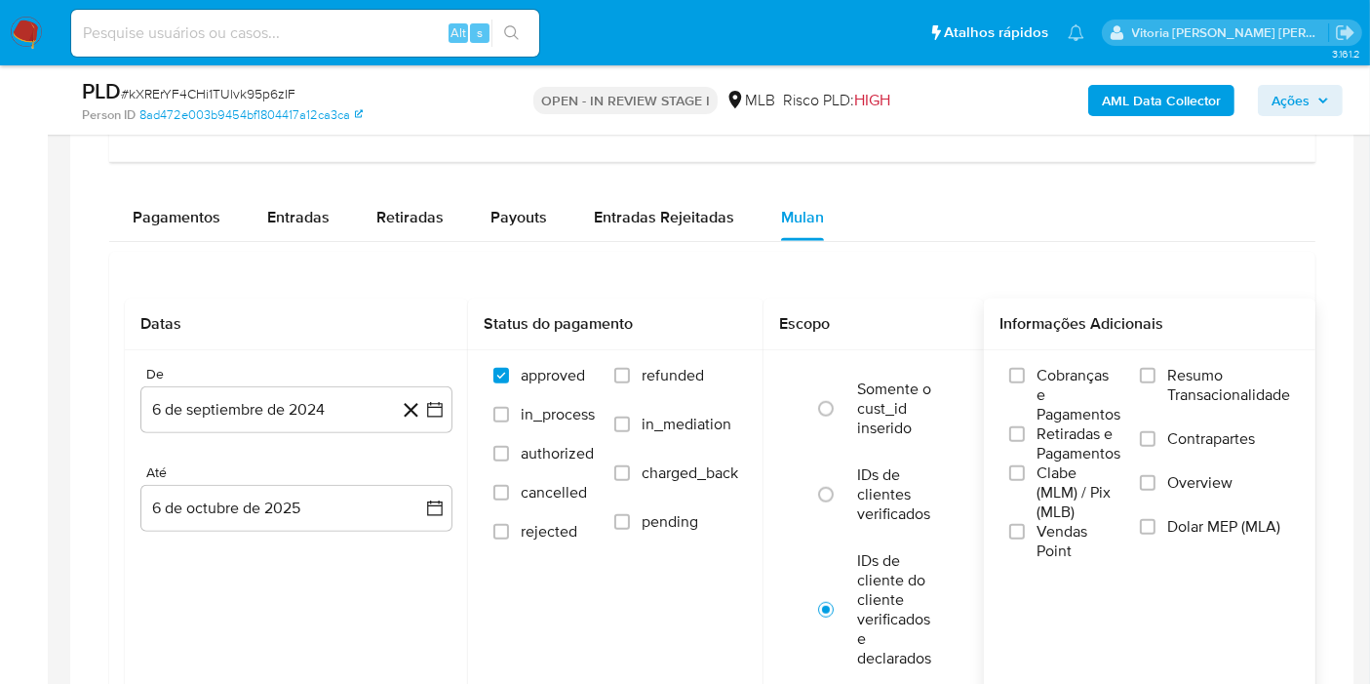
click at [1184, 382] on span "Resumo Transacionalidade" at bounding box center [1228, 385] width 123 height 39
click at [1156, 382] on input "Resumo Transacionalidade" at bounding box center [1148, 376] width 16 height 16
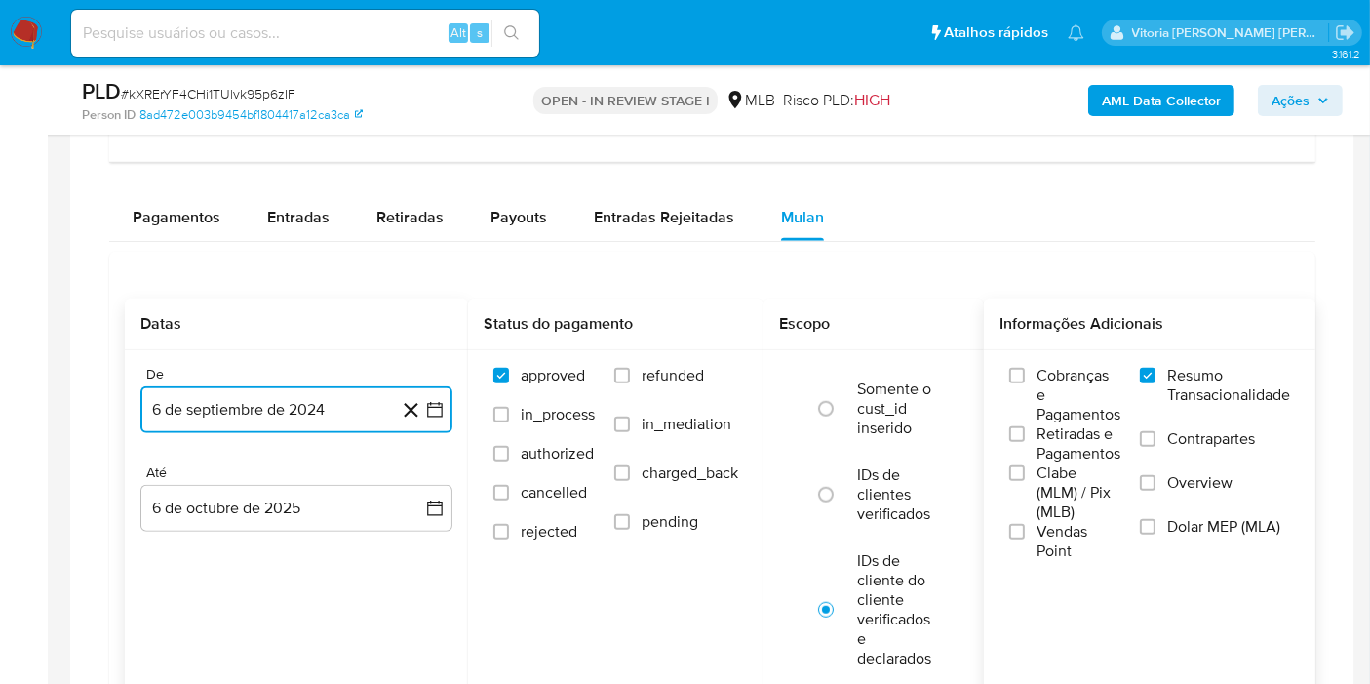
click at [256, 411] on button "6 de septiembre de 2024" at bounding box center [296, 409] width 312 height 47
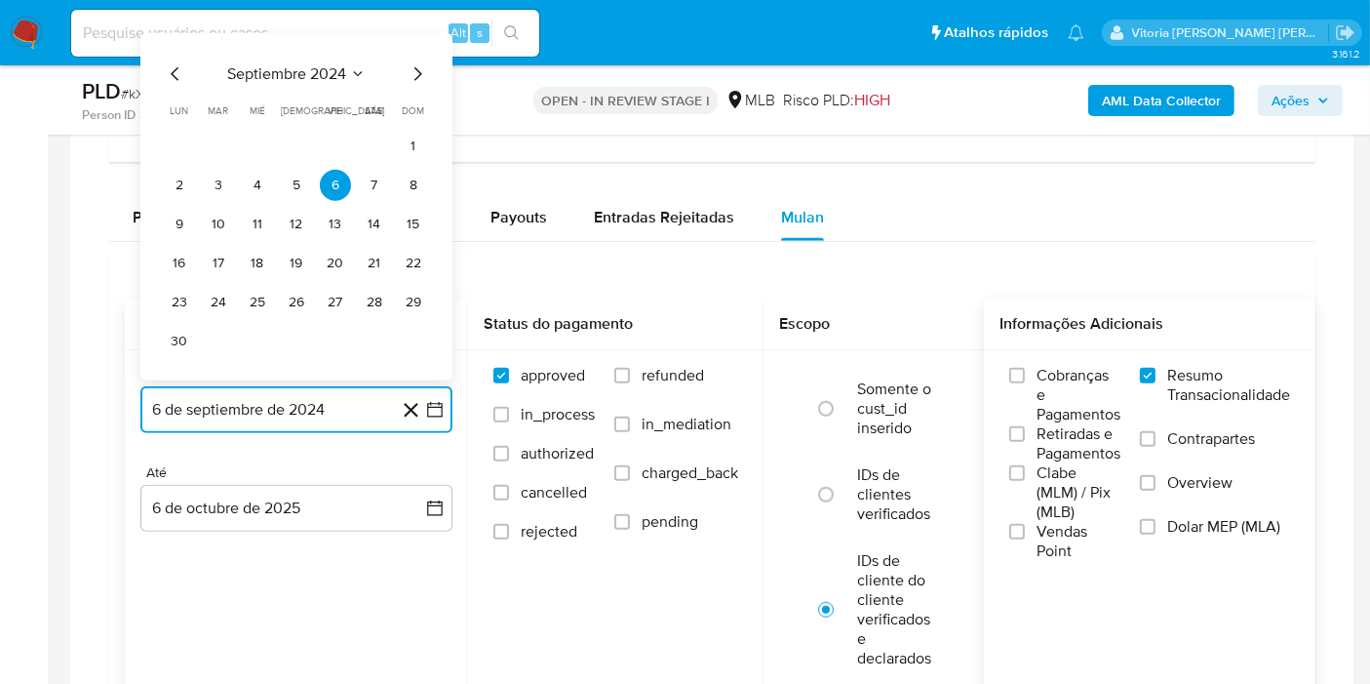
click at [329, 70] on span "septiembre 2024" at bounding box center [286, 74] width 119 height 20
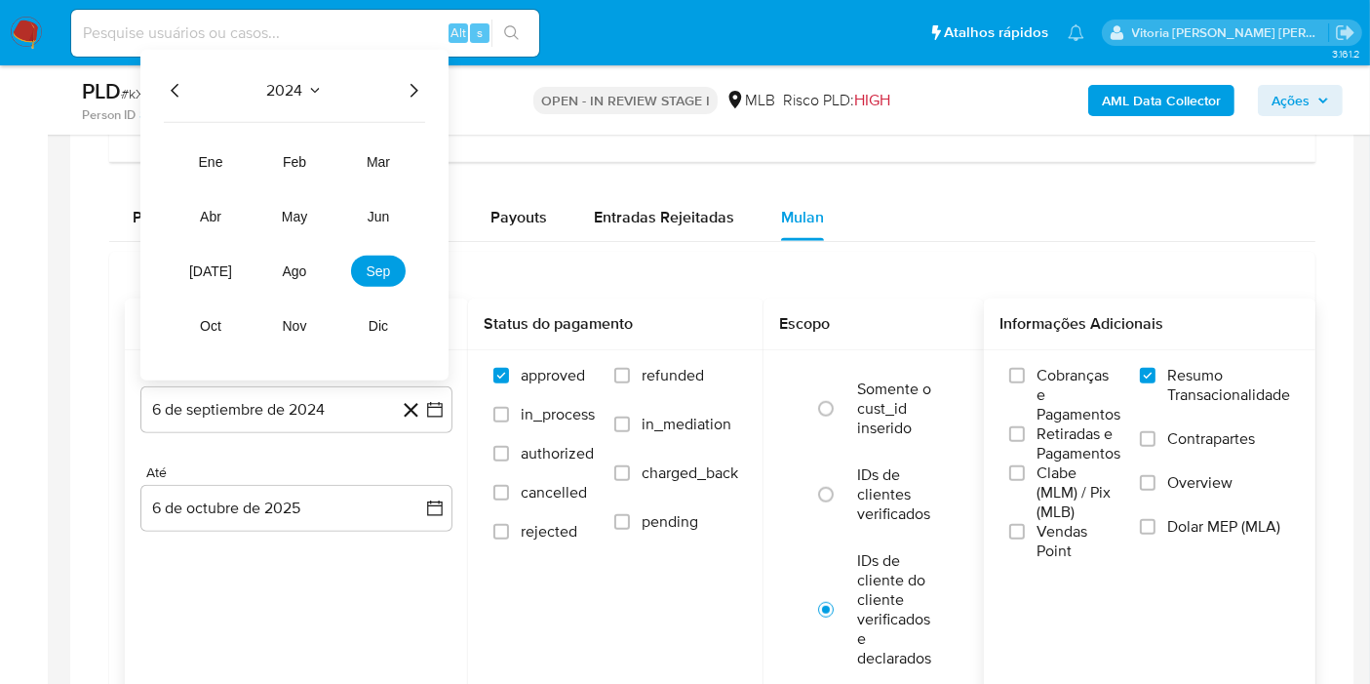
click at [423, 87] on icon "Año siguiente" at bounding box center [413, 90] width 23 height 23
click at [290, 265] on span "ago" at bounding box center [295, 271] width 24 height 16
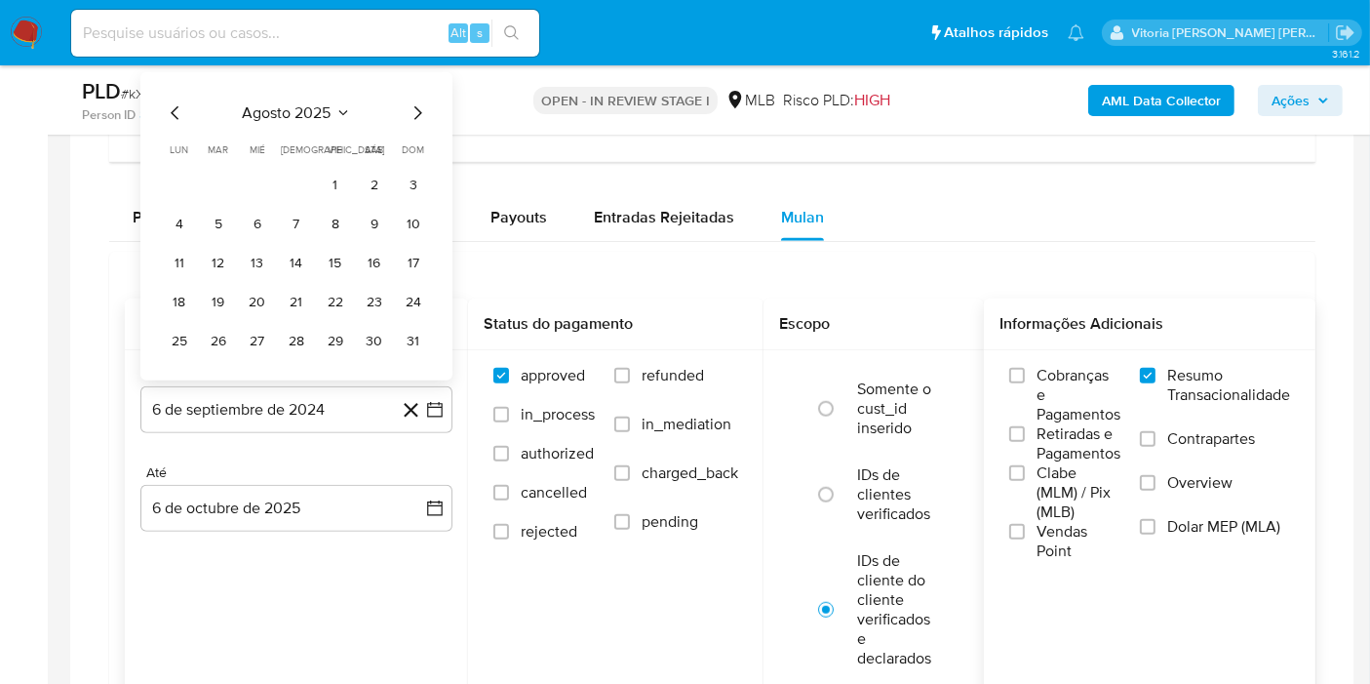
click at [334, 187] on button "1" at bounding box center [335, 185] width 31 height 31
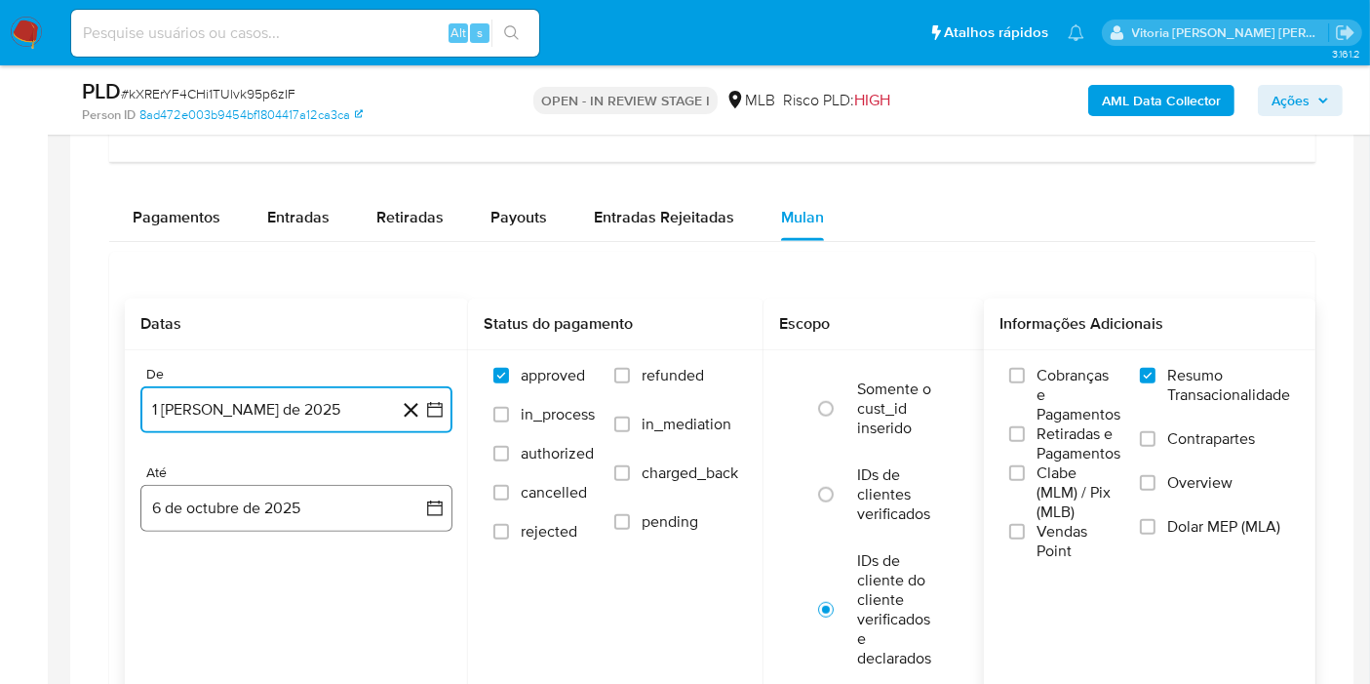
click at [281, 497] on button "6 de octubre de 2025" at bounding box center [296, 508] width 312 height 47
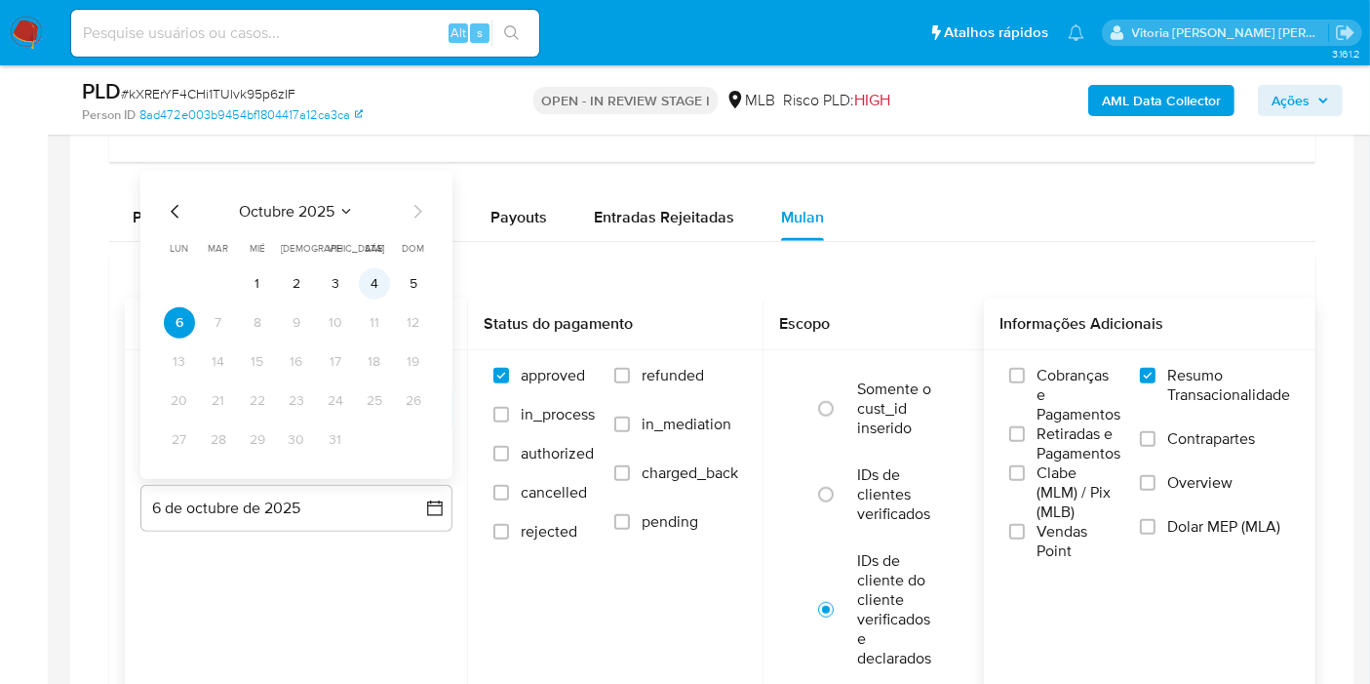
click at [376, 277] on button "4" at bounding box center [374, 283] width 31 height 31
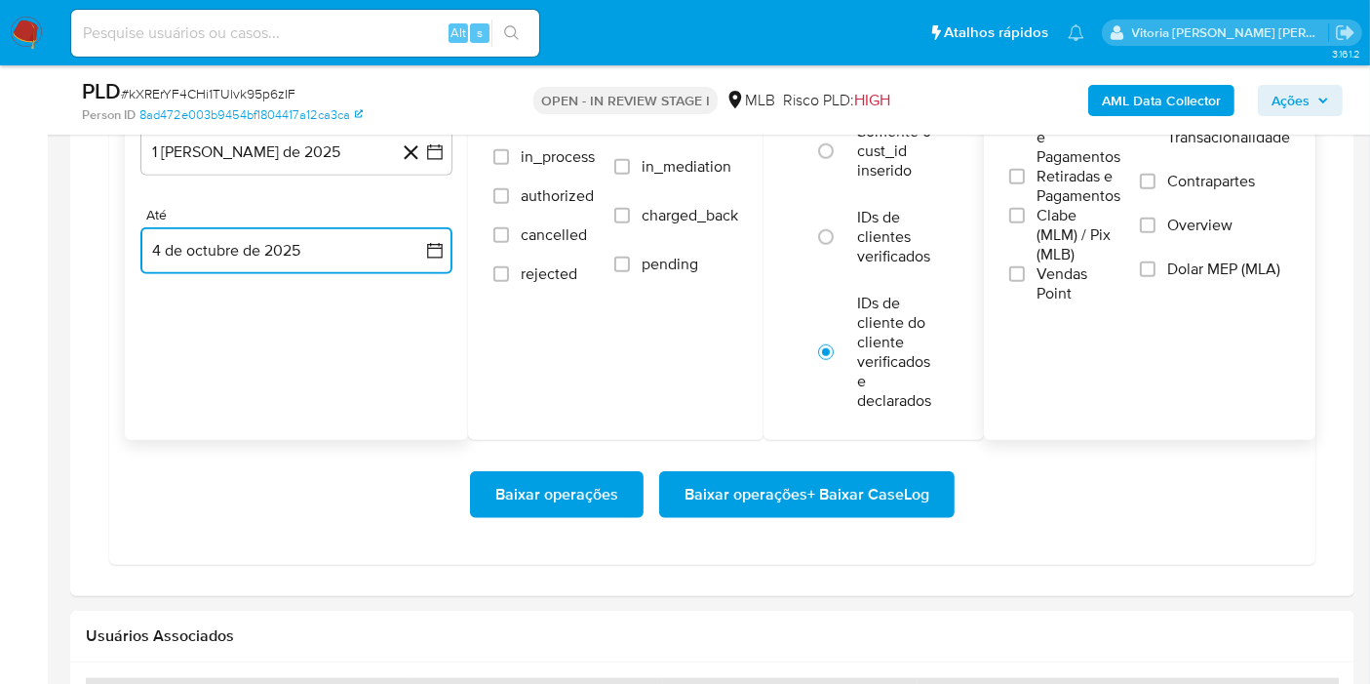
scroll to position [1841, 0]
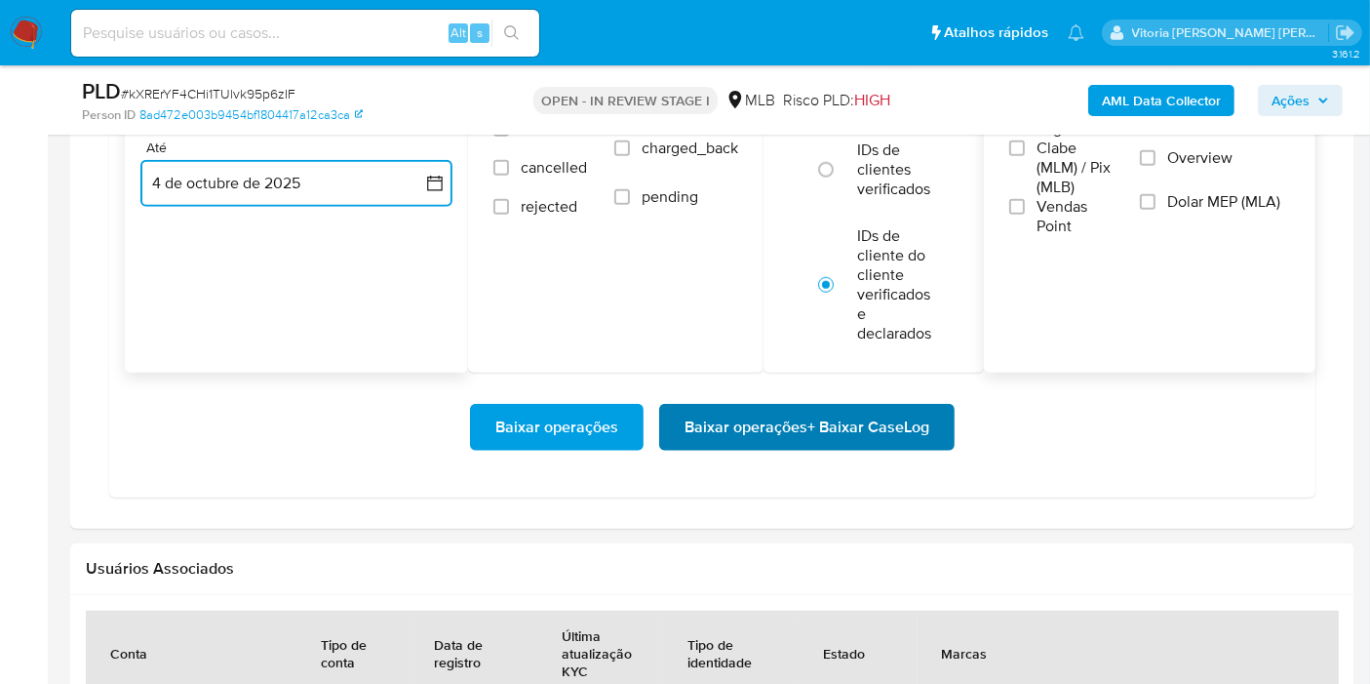
click at [836, 435] on span "Baixar operações + Baixar CaseLog" at bounding box center [807, 427] width 245 height 43
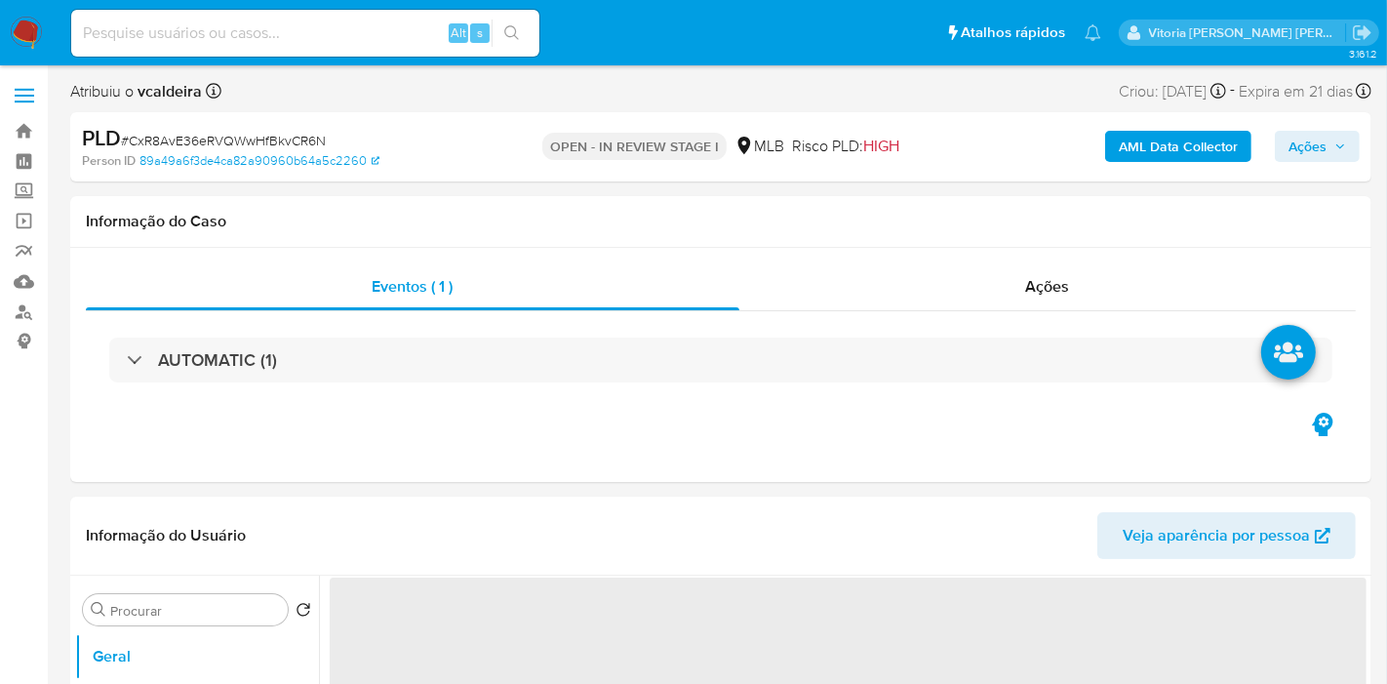
select select "10"
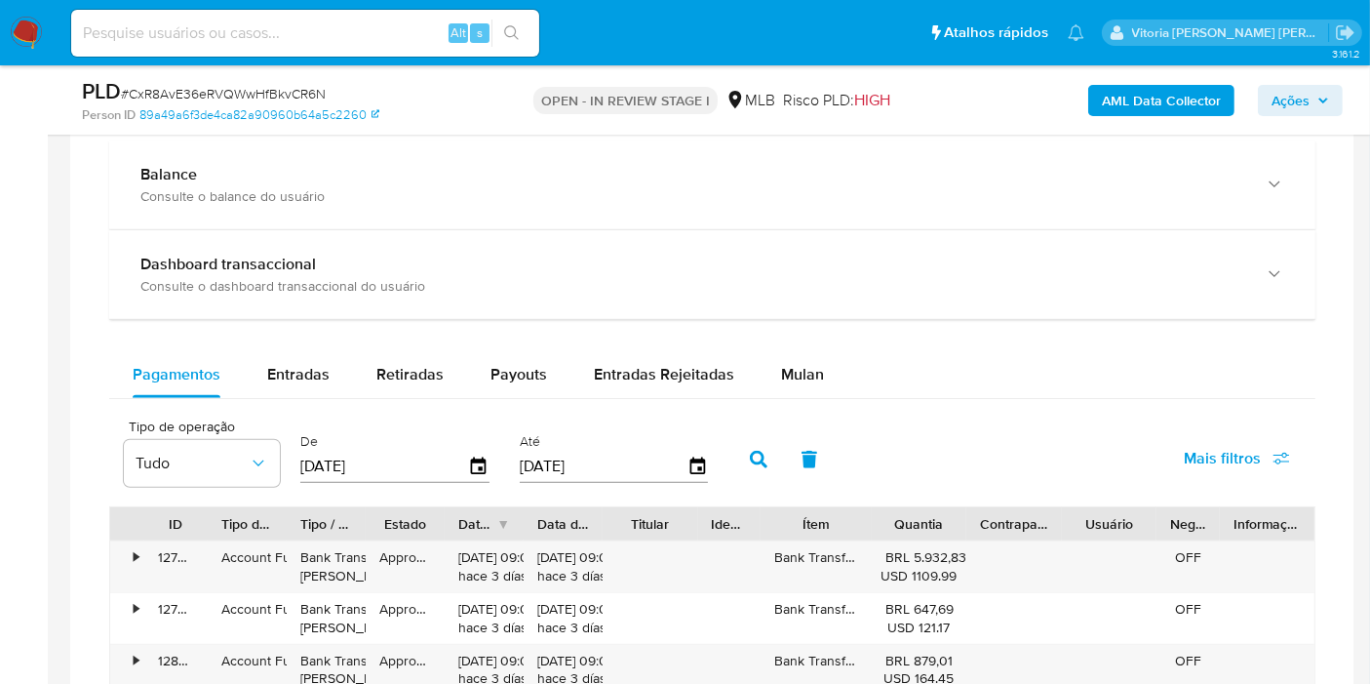
scroll to position [1625, 0]
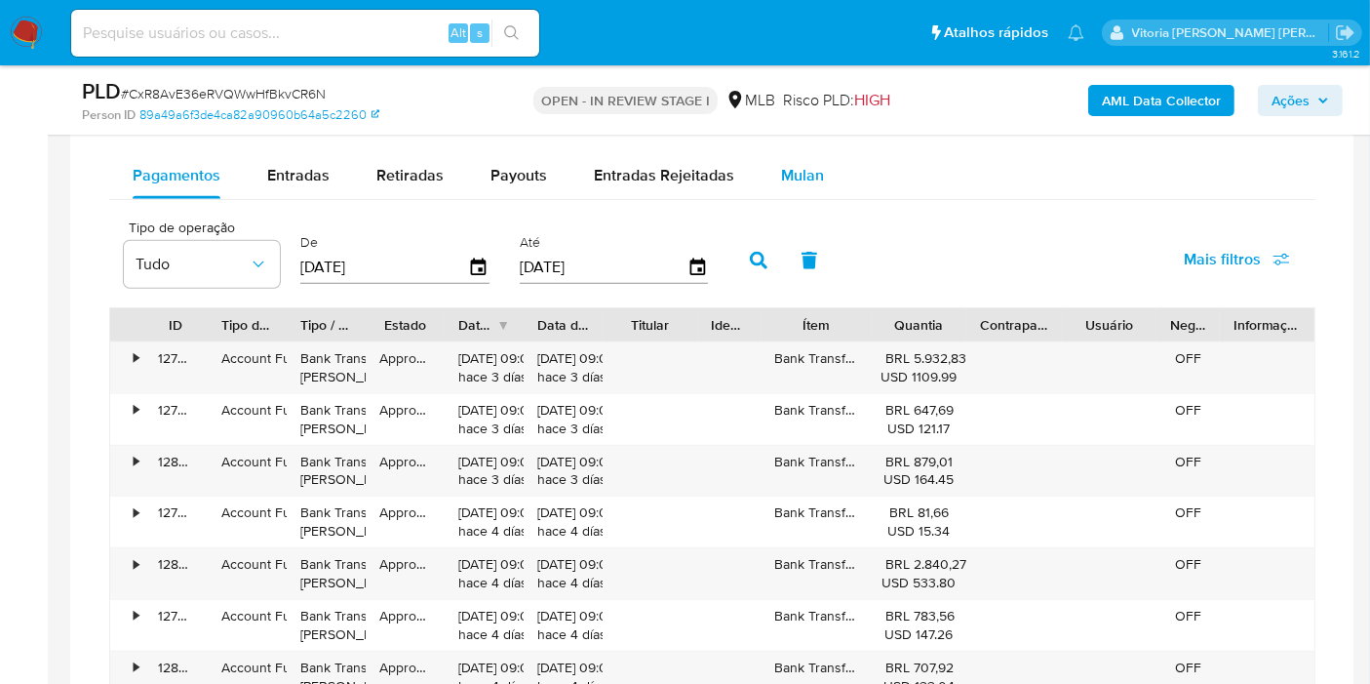
click at [797, 176] on span "Mulan" at bounding box center [802, 175] width 43 height 22
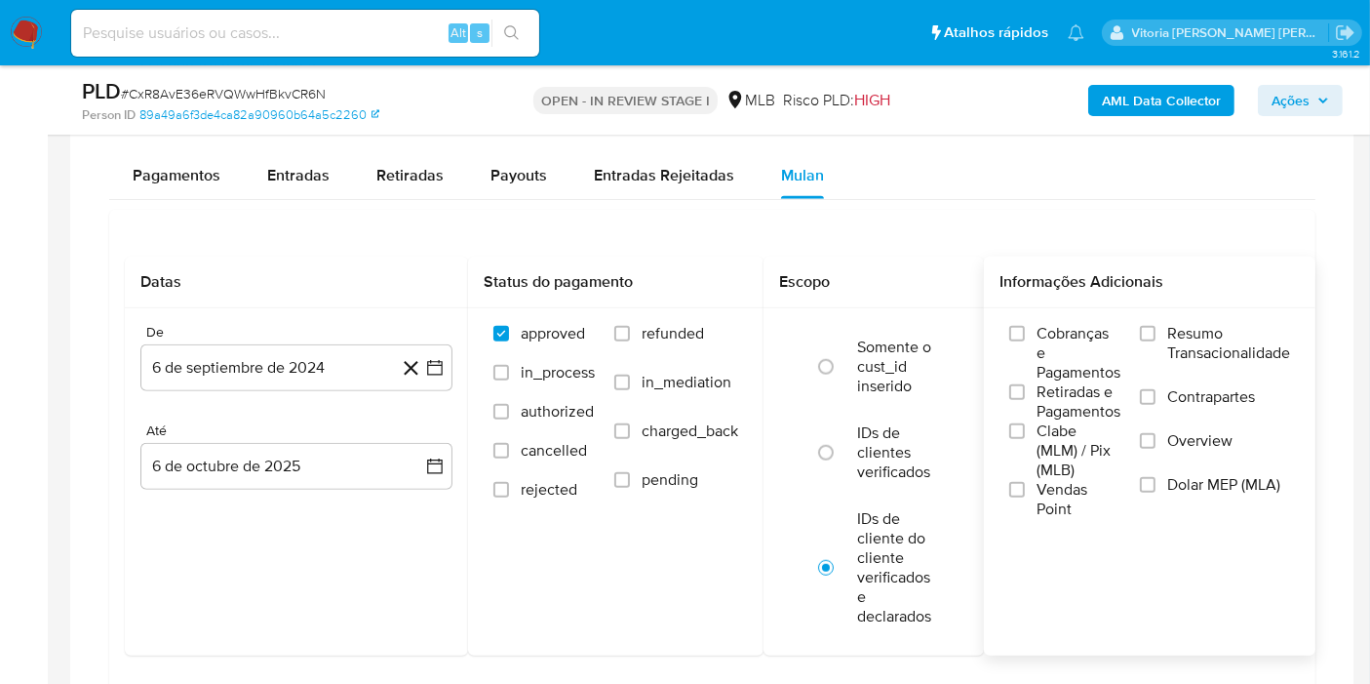
click at [1217, 326] on span "Resumo Transacionalidade" at bounding box center [1228, 343] width 123 height 39
click at [1156, 326] on input "Resumo Transacionalidade" at bounding box center [1148, 334] width 16 height 16
click at [303, 366] on button "6 de septiembre de 2024" at bounding box center [296, 367] width 312 height 47
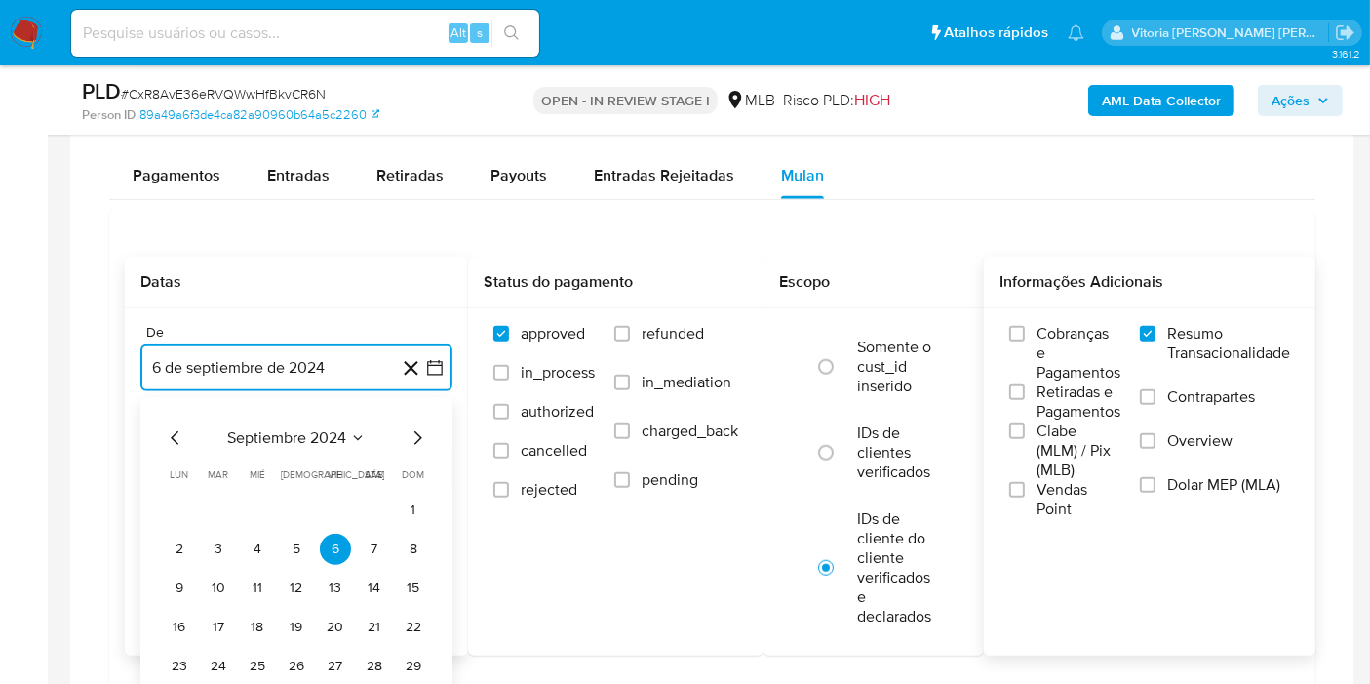
click at [340, 433] on span "septiembre 2024" at bounding box center [286, 438] width 119 height 20
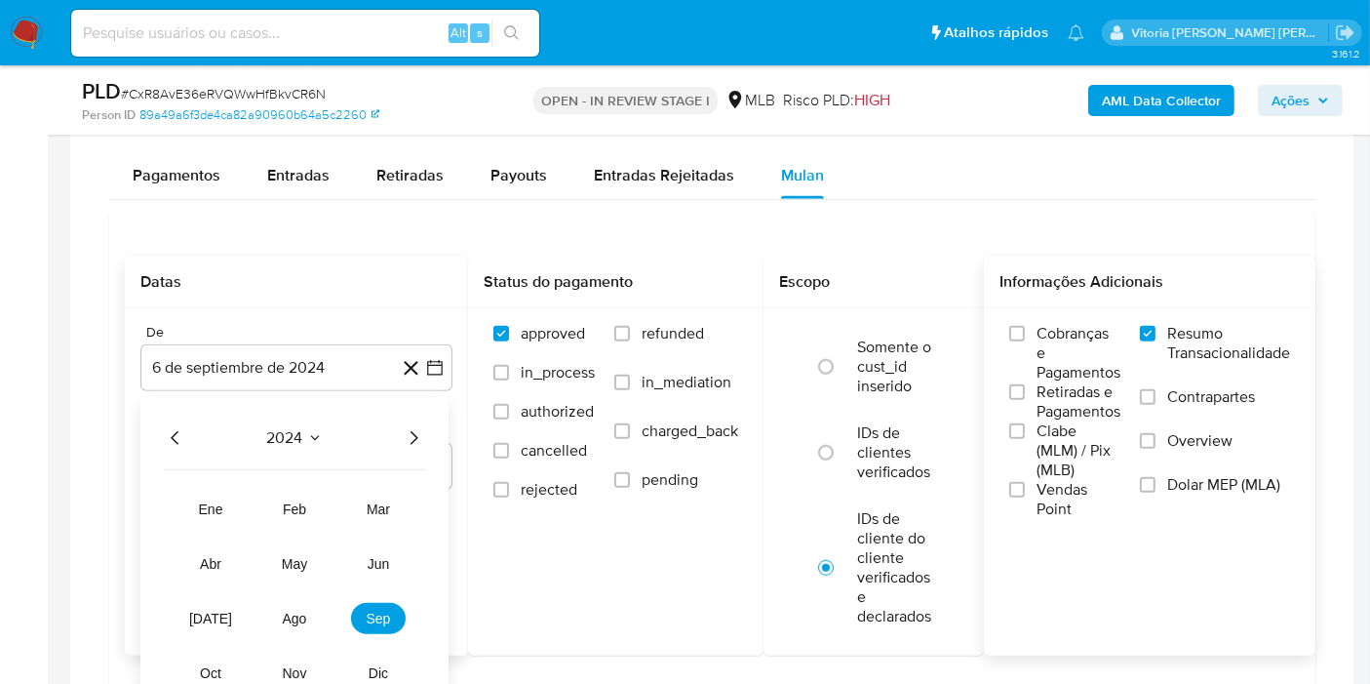
click at [411, 437] on icon "Año siguiente" at bounding box center [413, 437] width 23 height 23
click at [296, 613] on span "ago" at bounding box center [295, 618] width 24 height 16
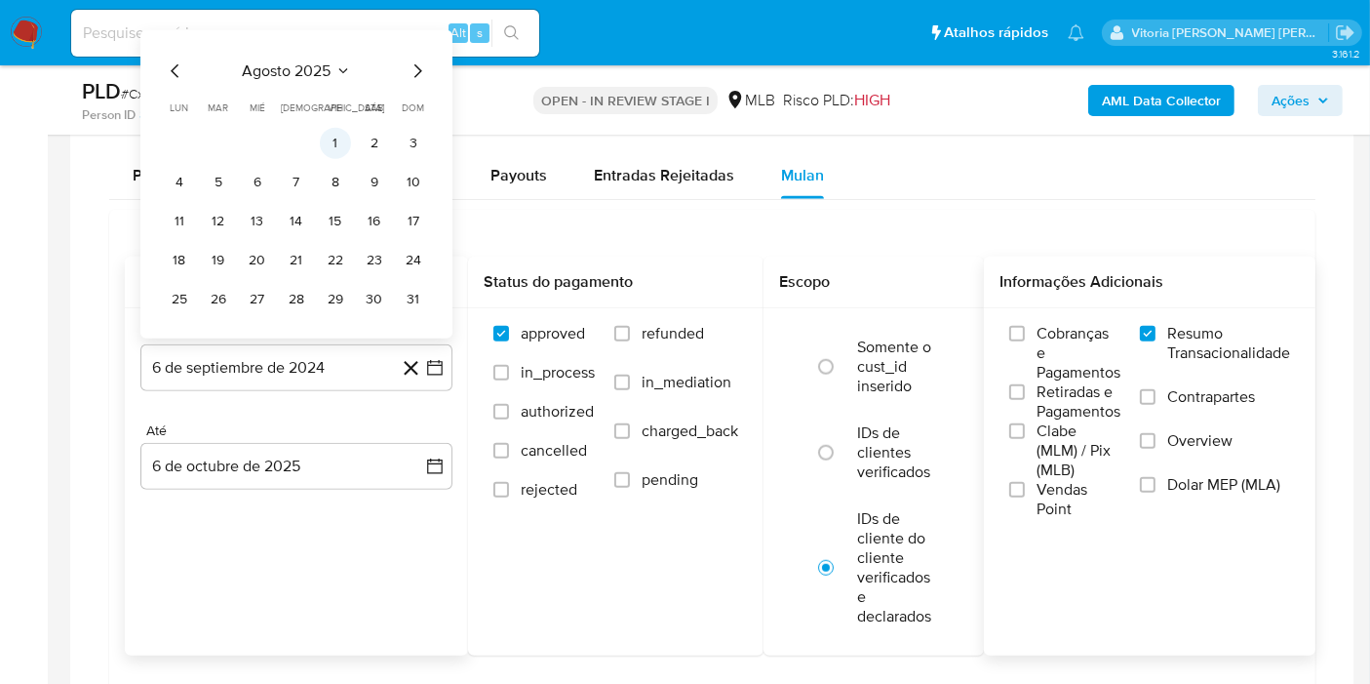
click at [350, 135] on button "1" at bounding box center [335, 143] width 31 height 31
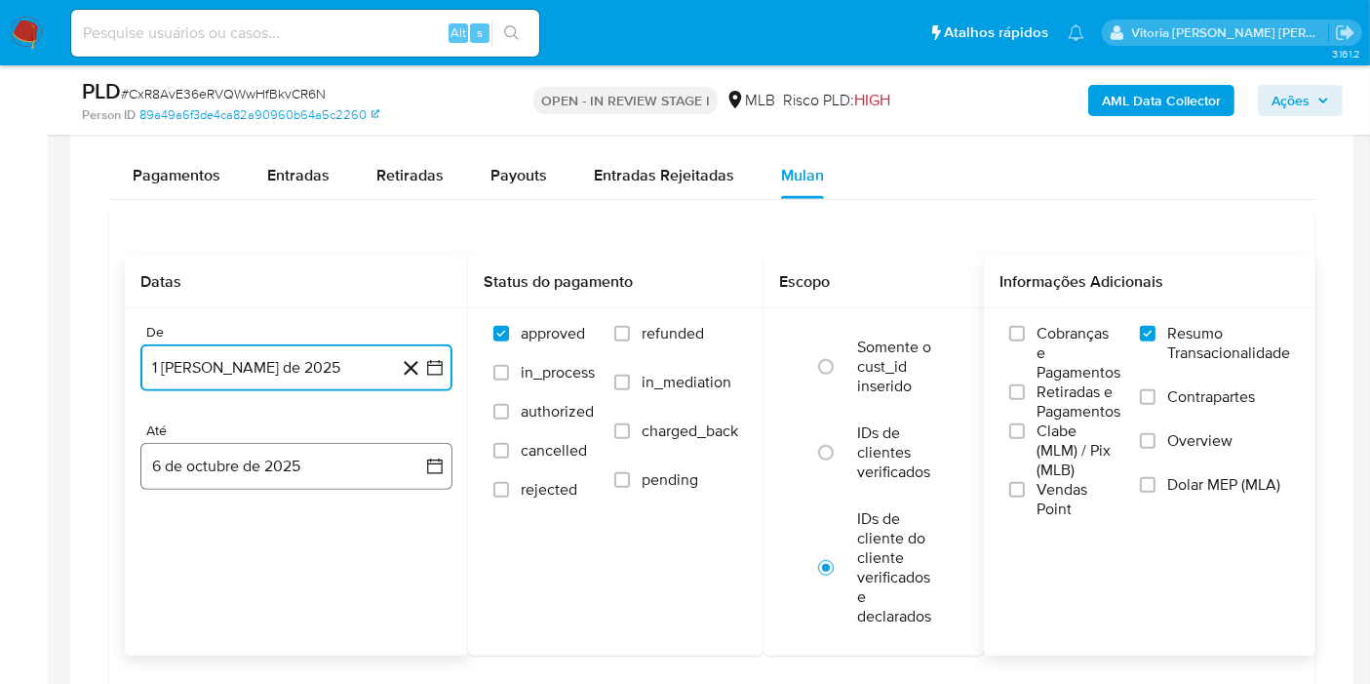
click at [212, 463] on button "6 de octubre de 2025" at bounding box center [296, 466] width 312 height 47
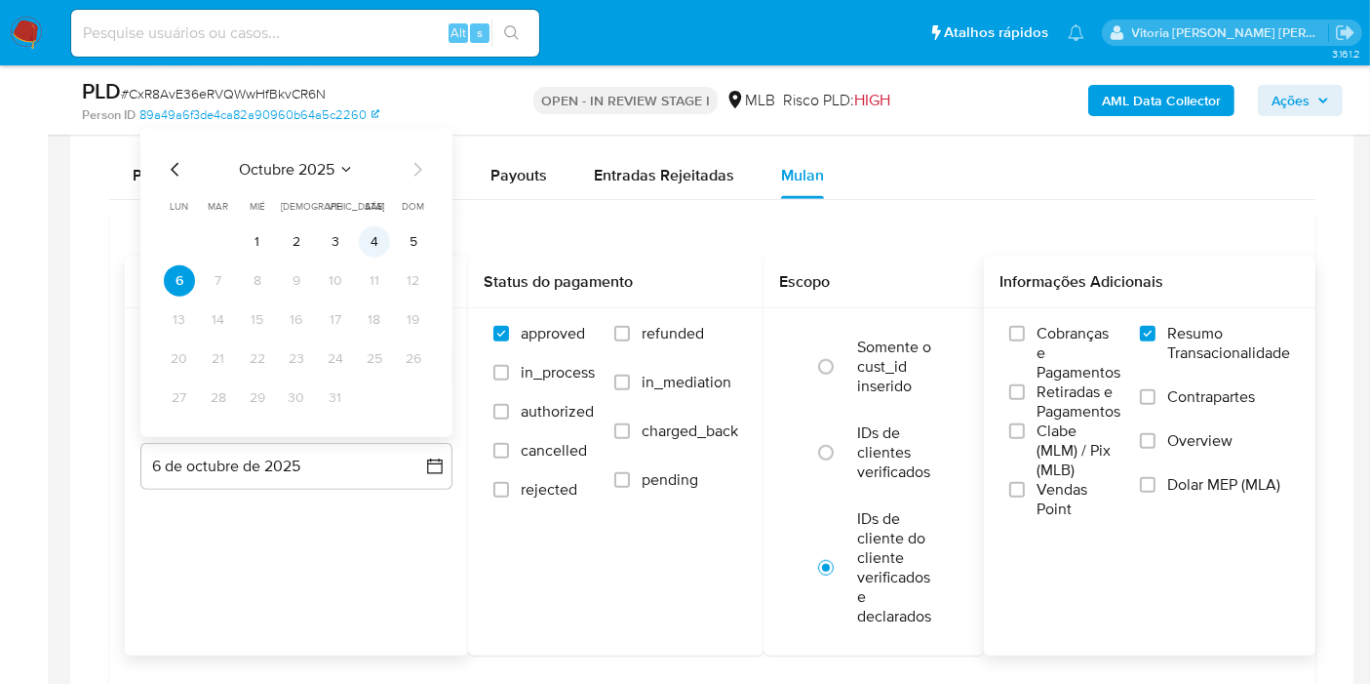
click at [362, 238] on button "4" at bounding box center [374, 241] width 31 height 31
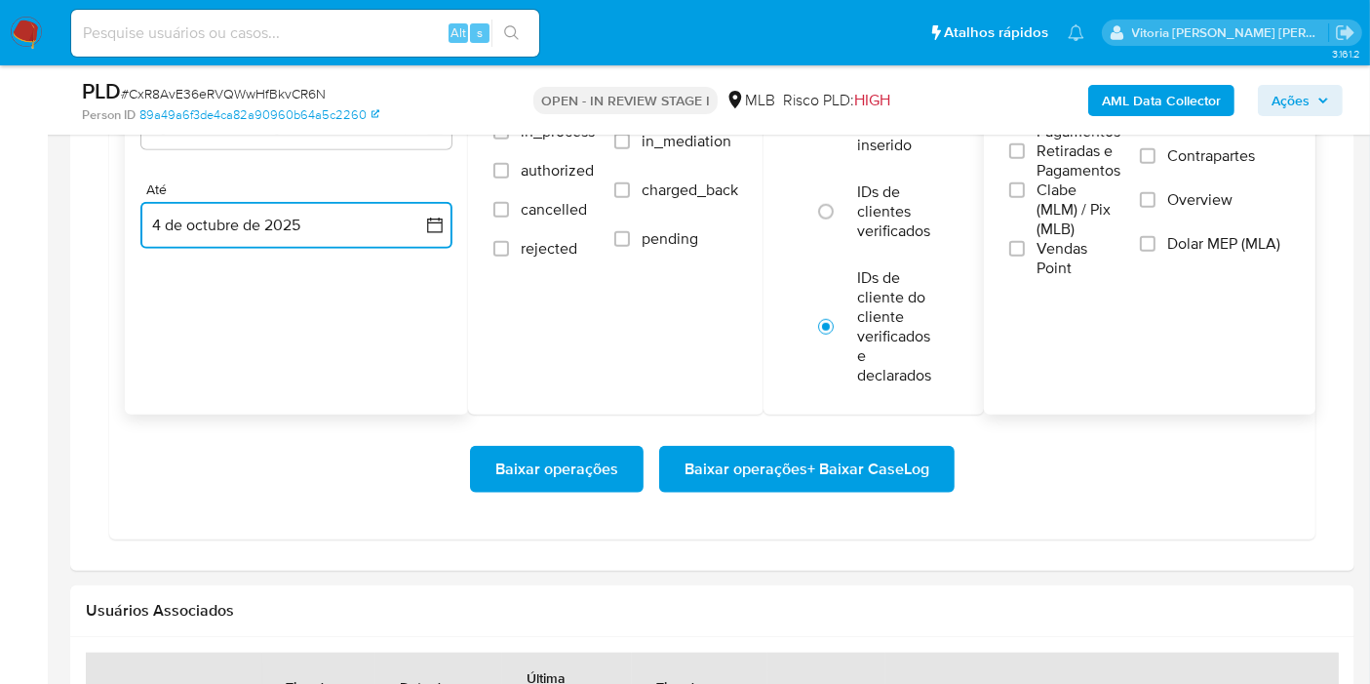
scroll to position [2059, 0]
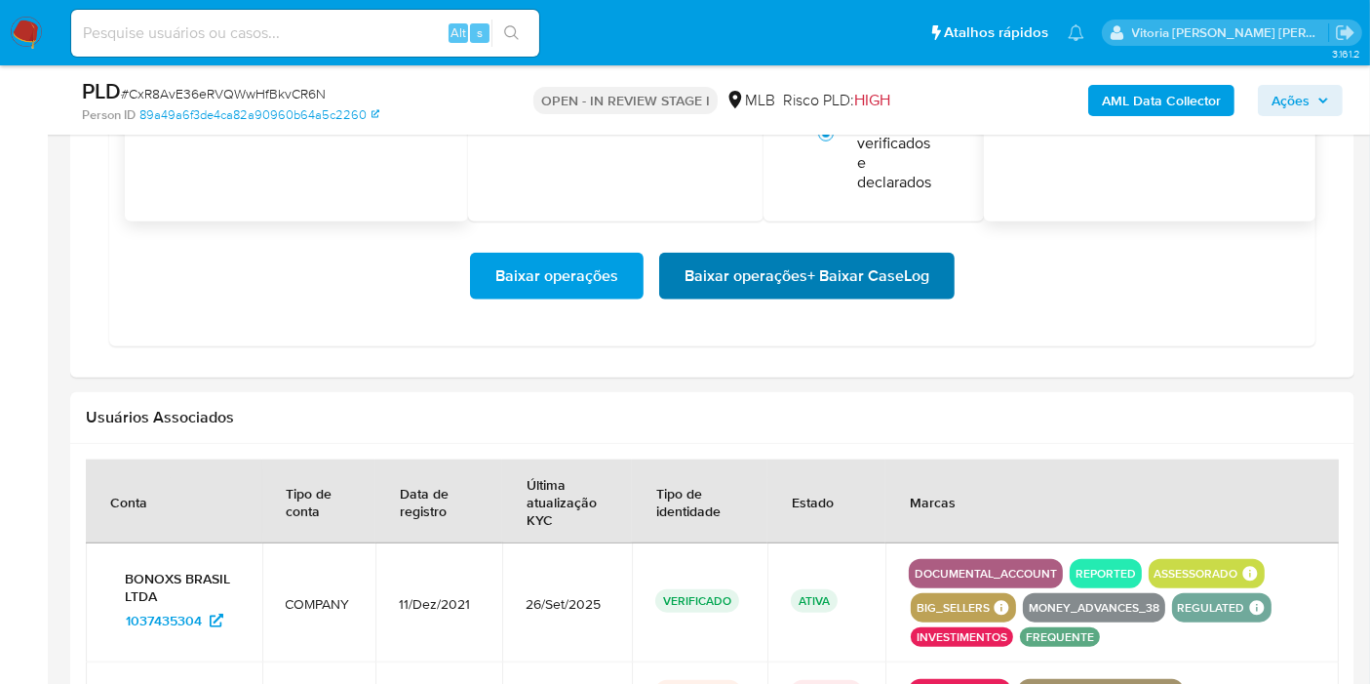
click at [819, 272] on span "Baixar operações + Baixar CaseLog" at bounding box center [807, 276] width 245 height 43
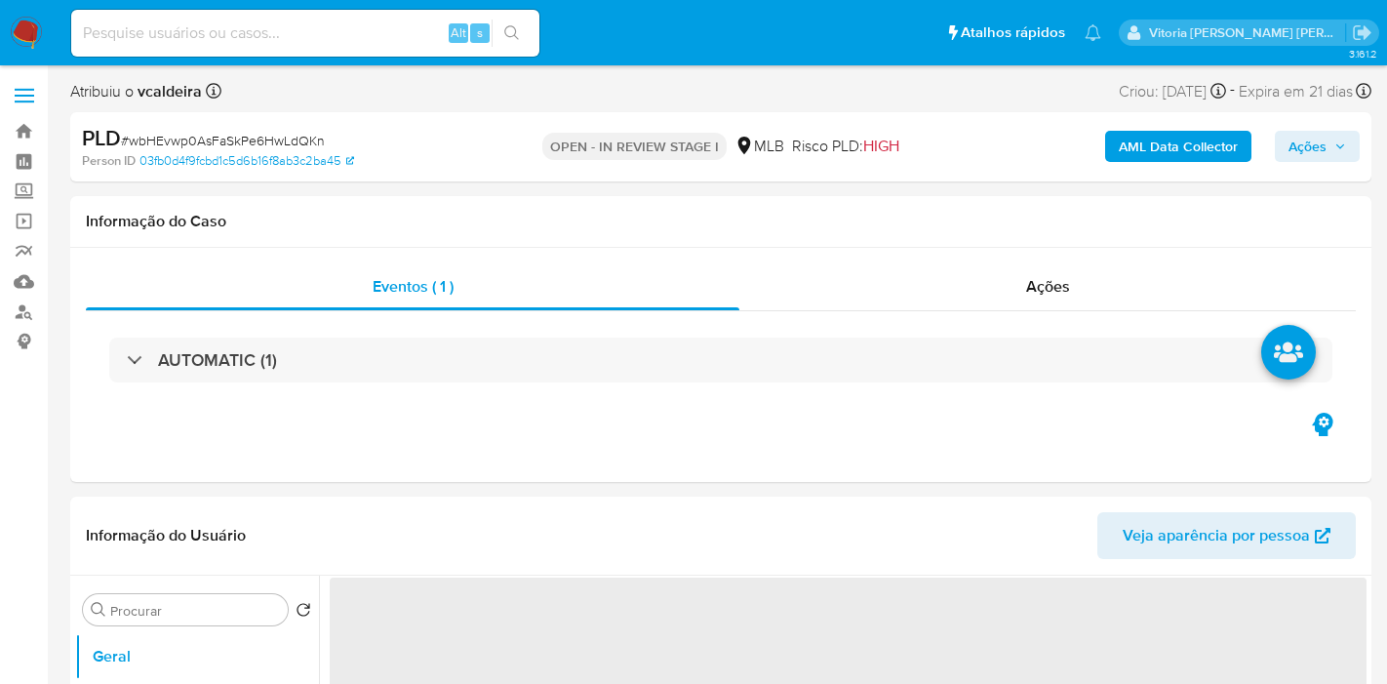
select select "10"
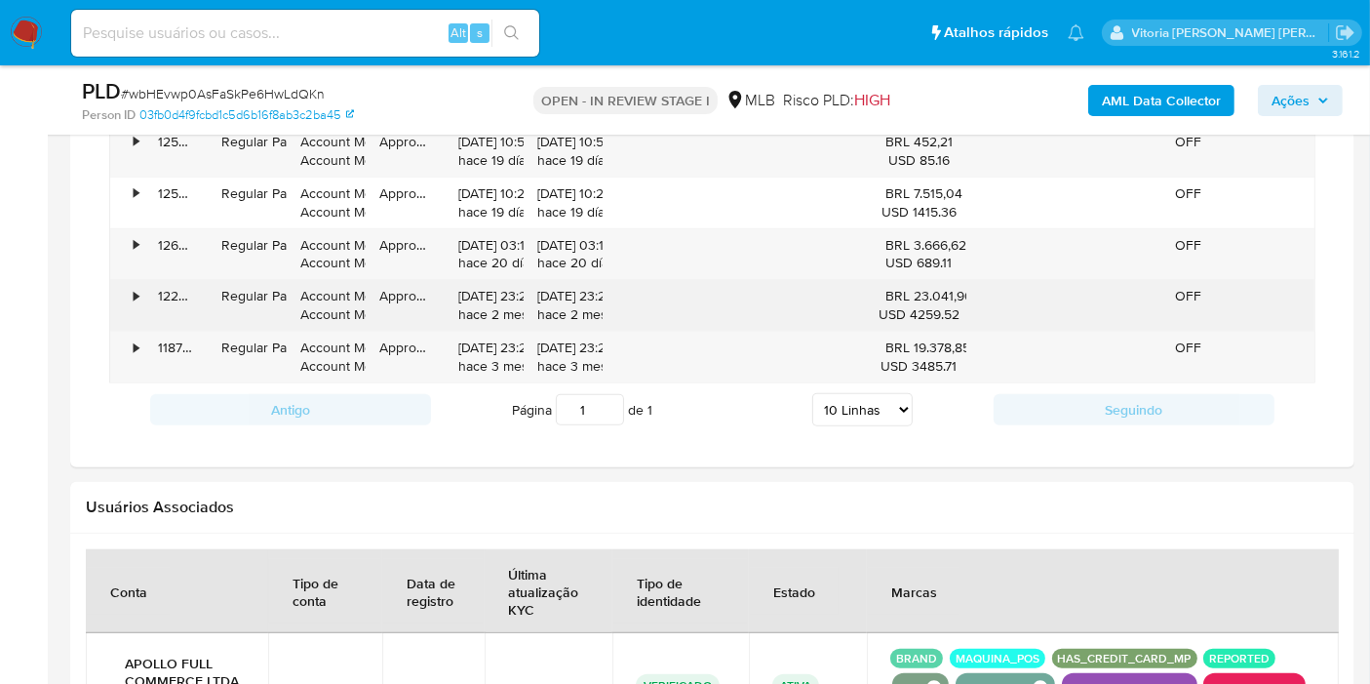
scroll to position [1516, 0]
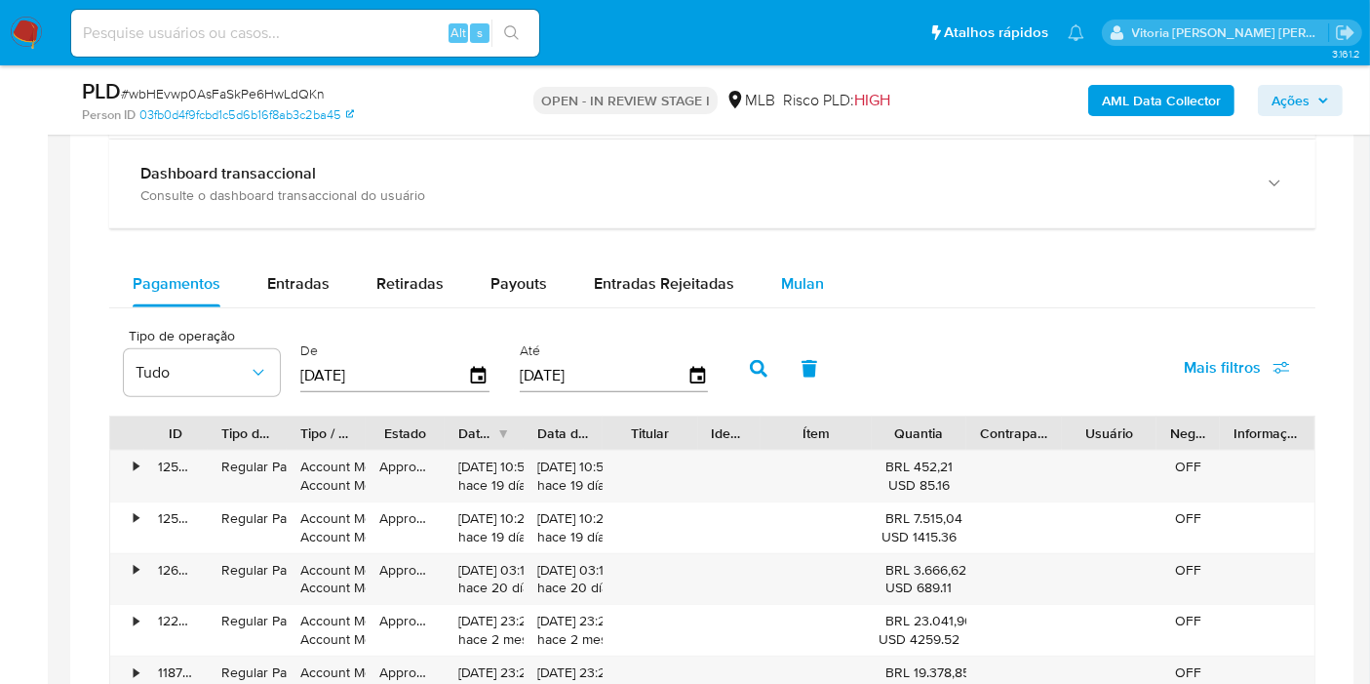
click at [781, 272] on span "Mulan" at bounding box center [802, 283] width 43 height 22
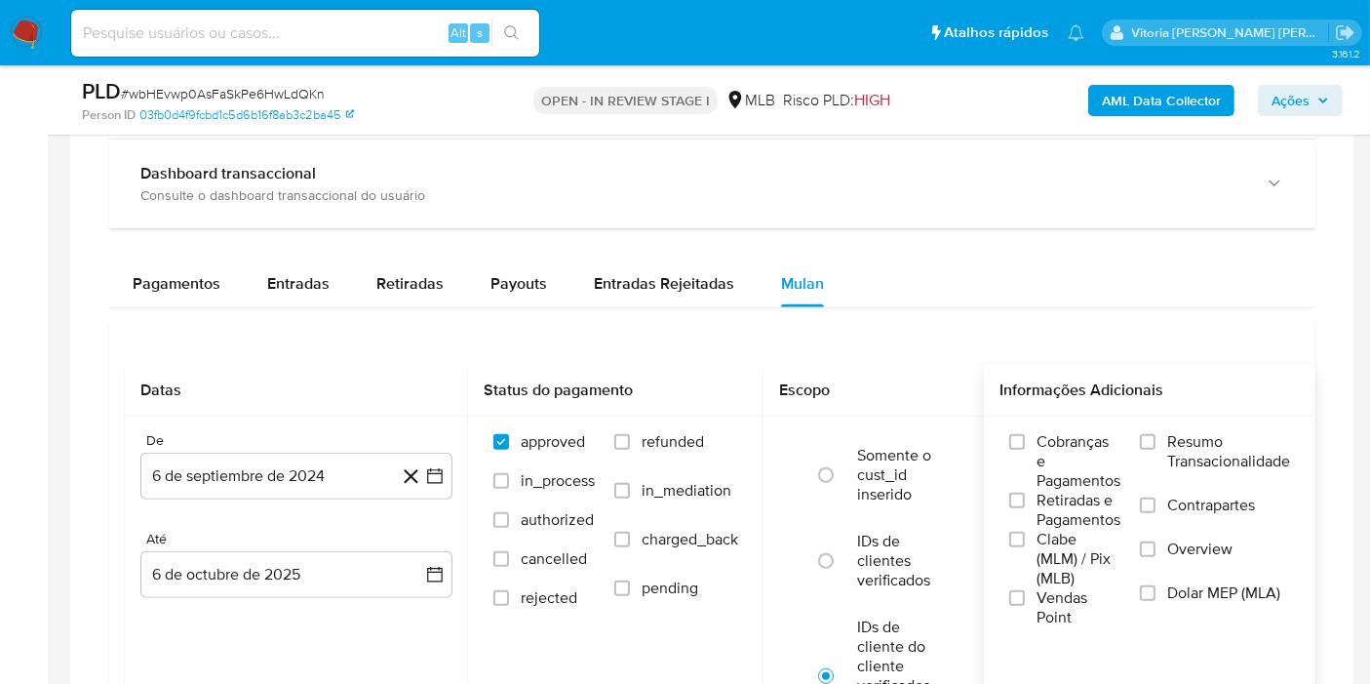
click at [1184, 463] on span "Resumo Transacionalidade" at bounding box center [1228, 451] width 123 height 39
click at [1156, 450] on input "Resumo Transacionalidade" at bounding box center [1148, 442] width 16 height 16
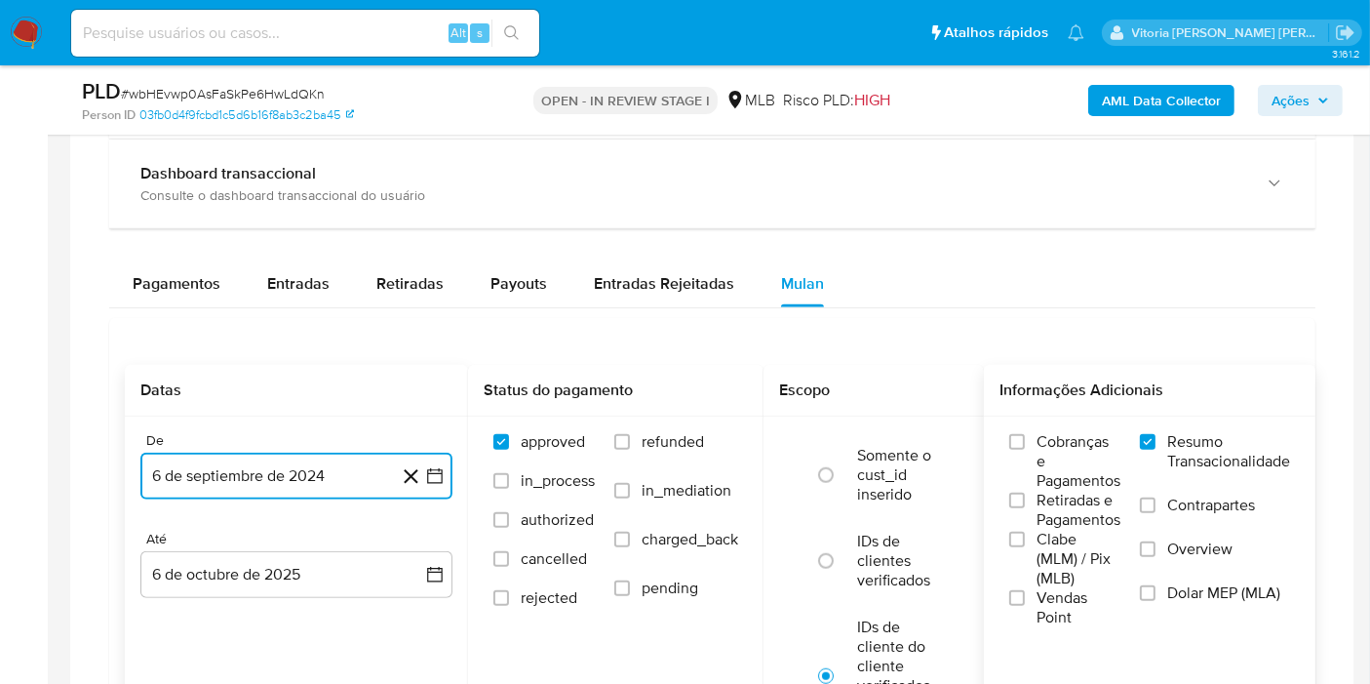
click at [246, 487] on button "6 de septiembre de 2024" at bounding box center [296, 475] width 312 height 47
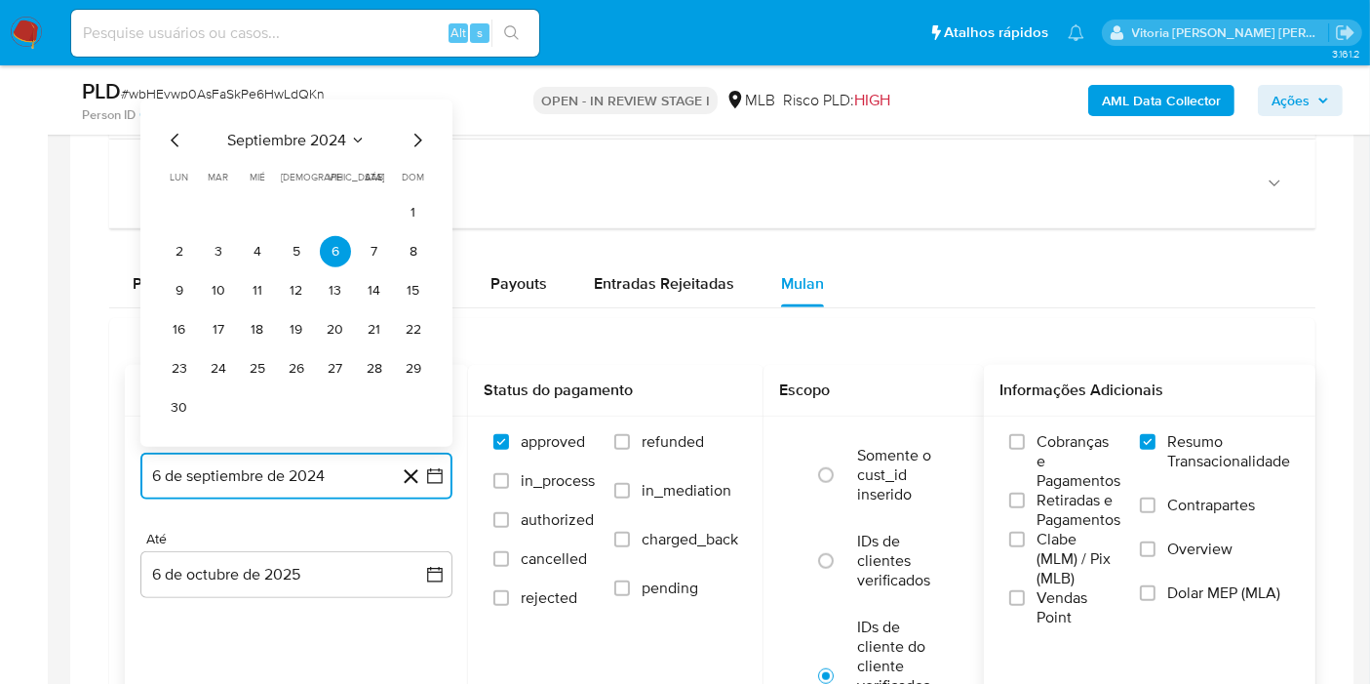
click at [323, 131] on span "septiembre 2024" at bounding box center [286, 141] width 119 height 20
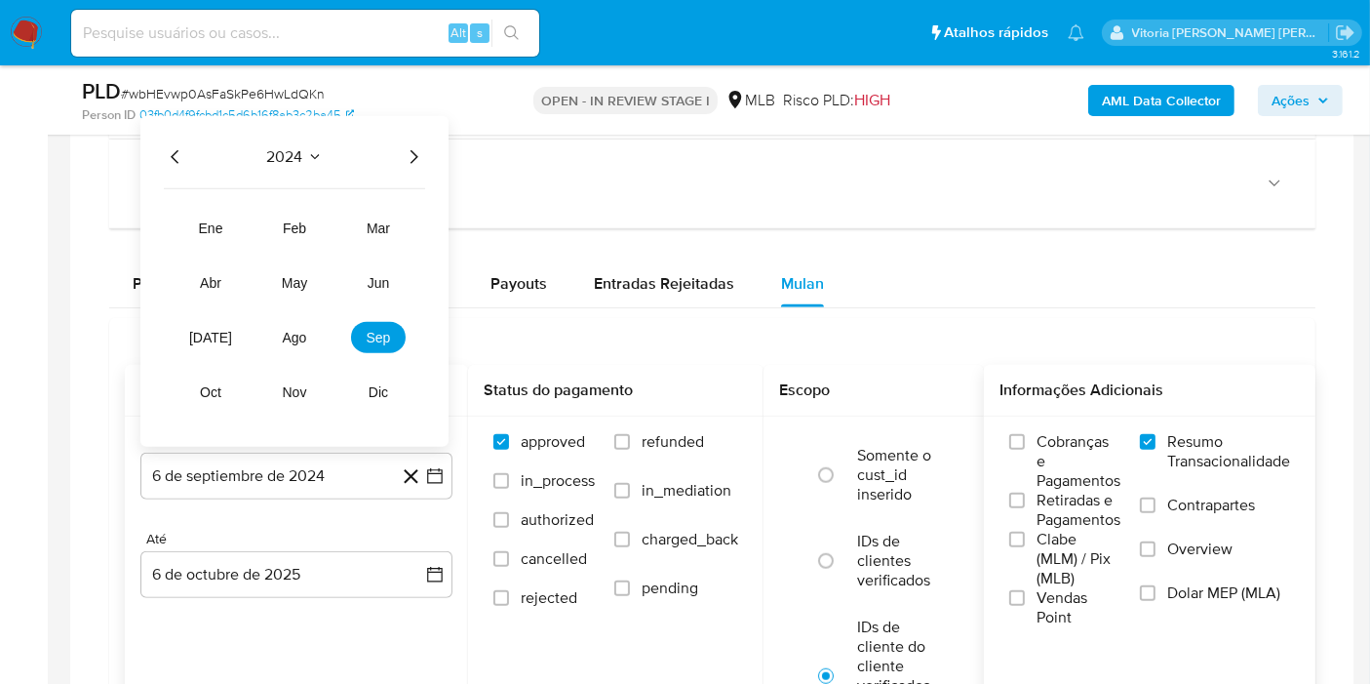
click at [309, 150] on icon "Seleccionar mes y año" at bounding box center [315, 157] width 16 height 16
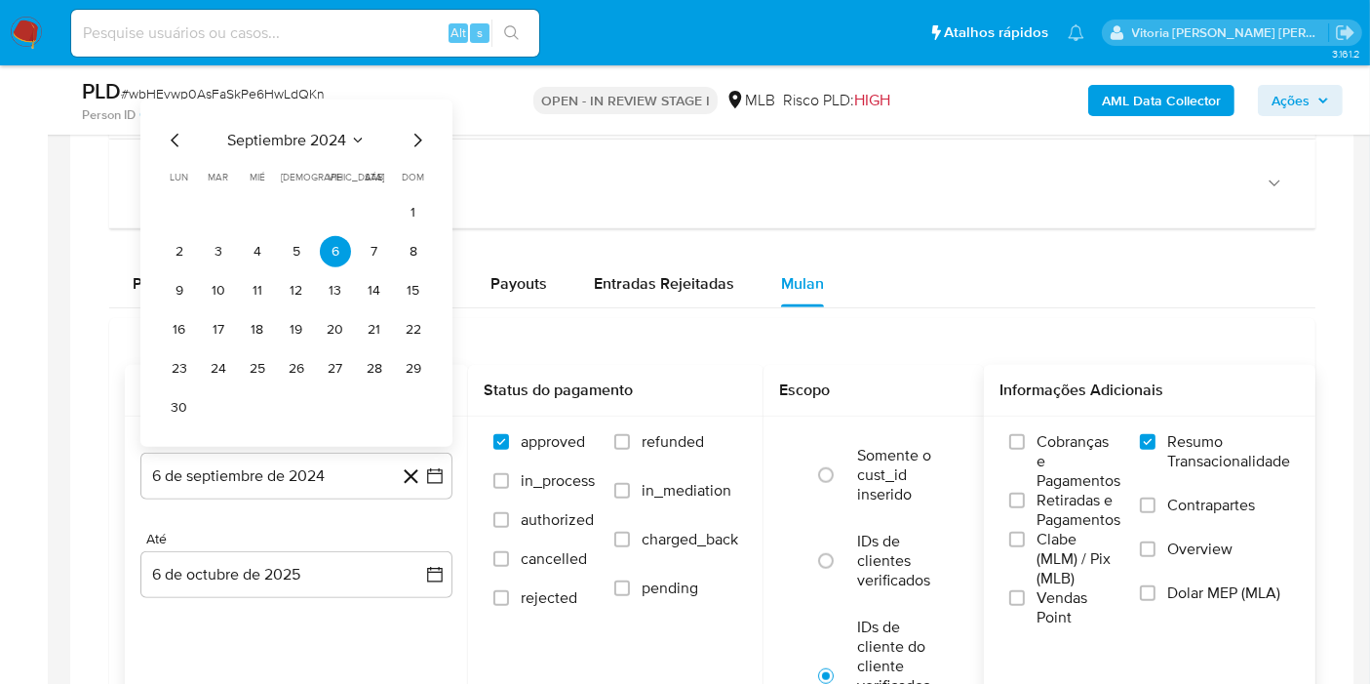
click at [332, 138] on span "septiembre 2024" at bounding box center [286, 141] width 119 height 20
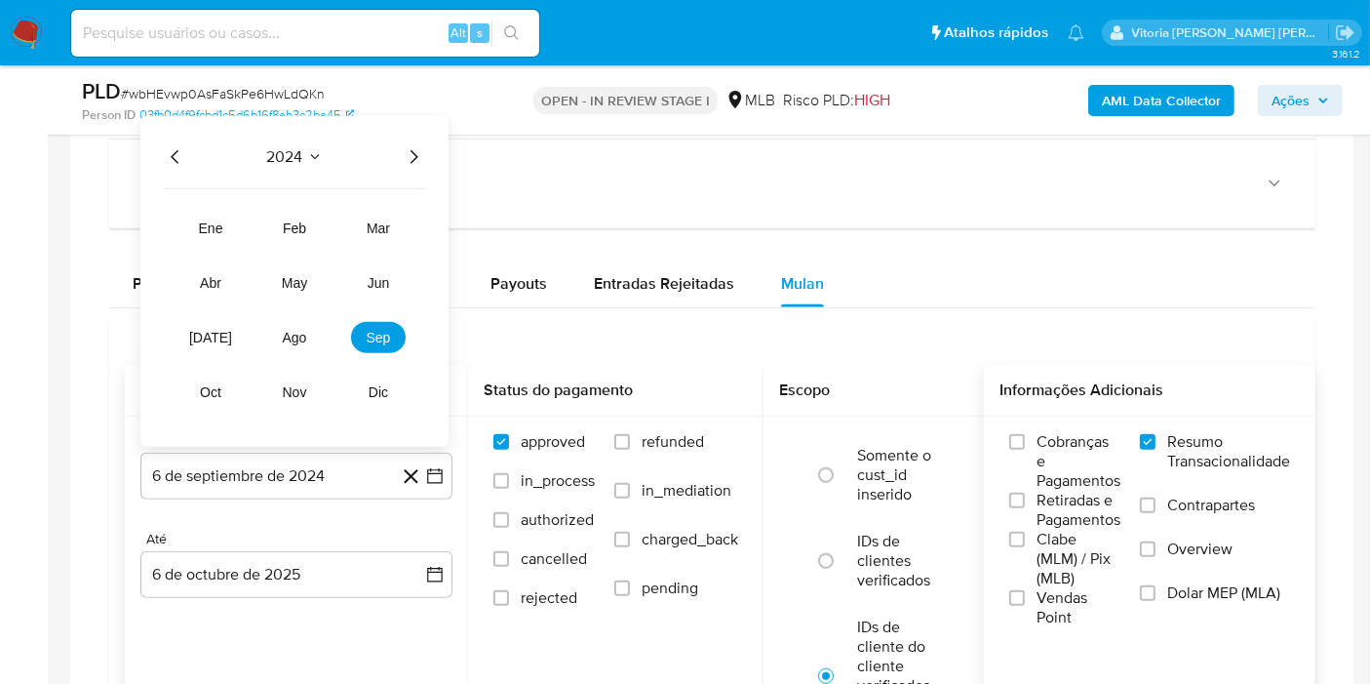
click at [408, 153] on icon "Año siguiente" at bounding box center [413, 156] width 23 height 23
click at [299, 335] on span "ago" at bounding box center [295, 338] width 24 height 16
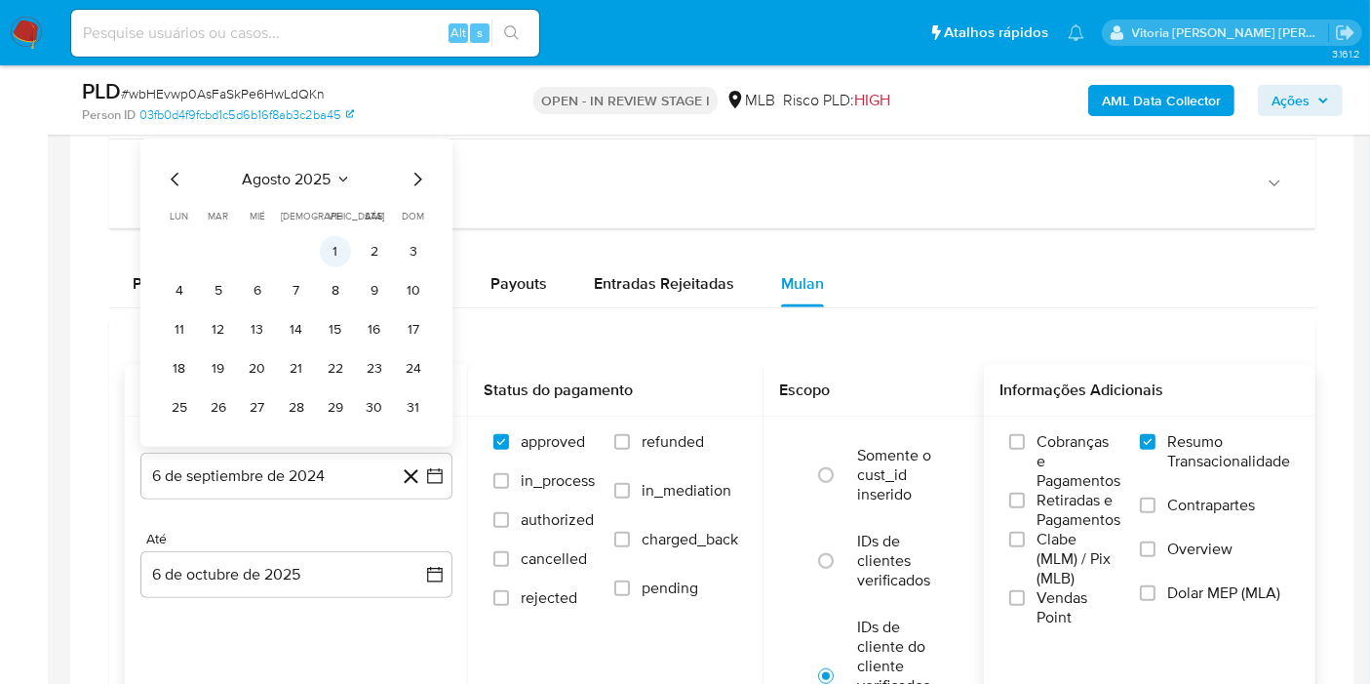
click at [334, 249] on button "1" at bounding box center [335, 251] width 31 height 31
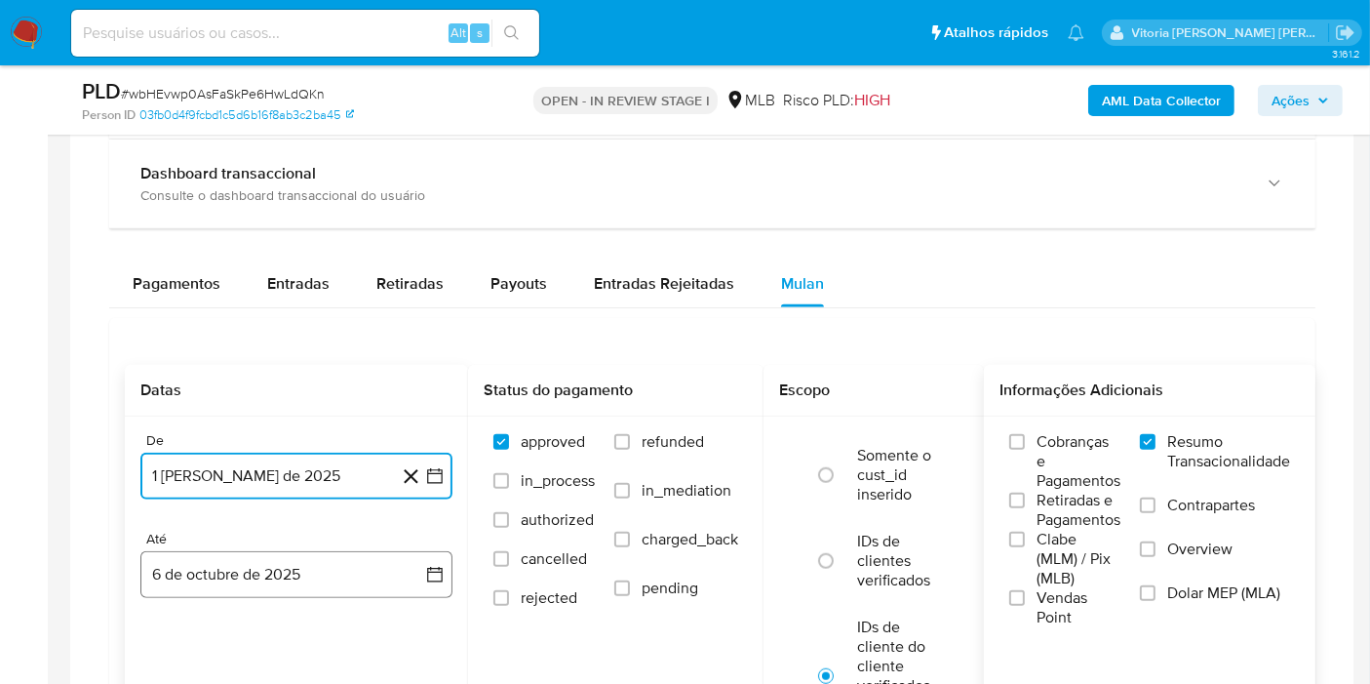
click at [259, 567] on button "6 de octubre de 2025" at bounding box center [296, 574] width 312 height 47
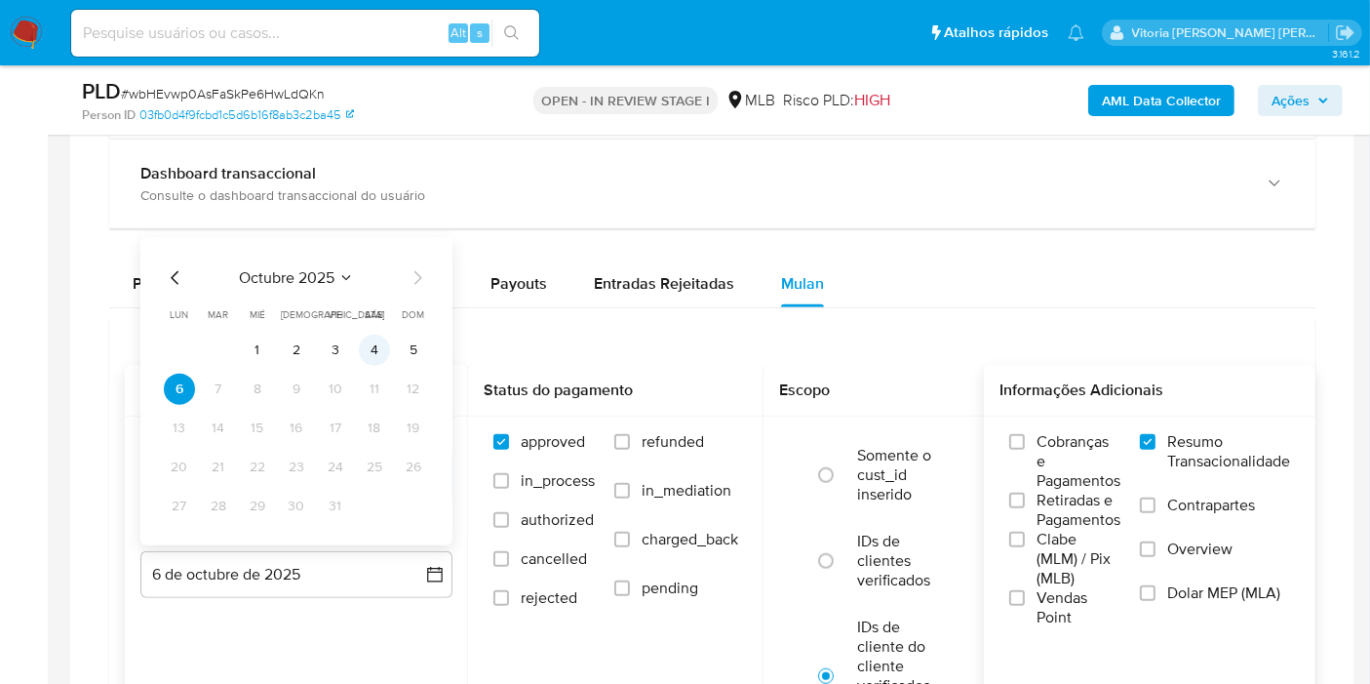
click at [371, 355] on button "4" at bounding box center [374, 349] width 31 height 31
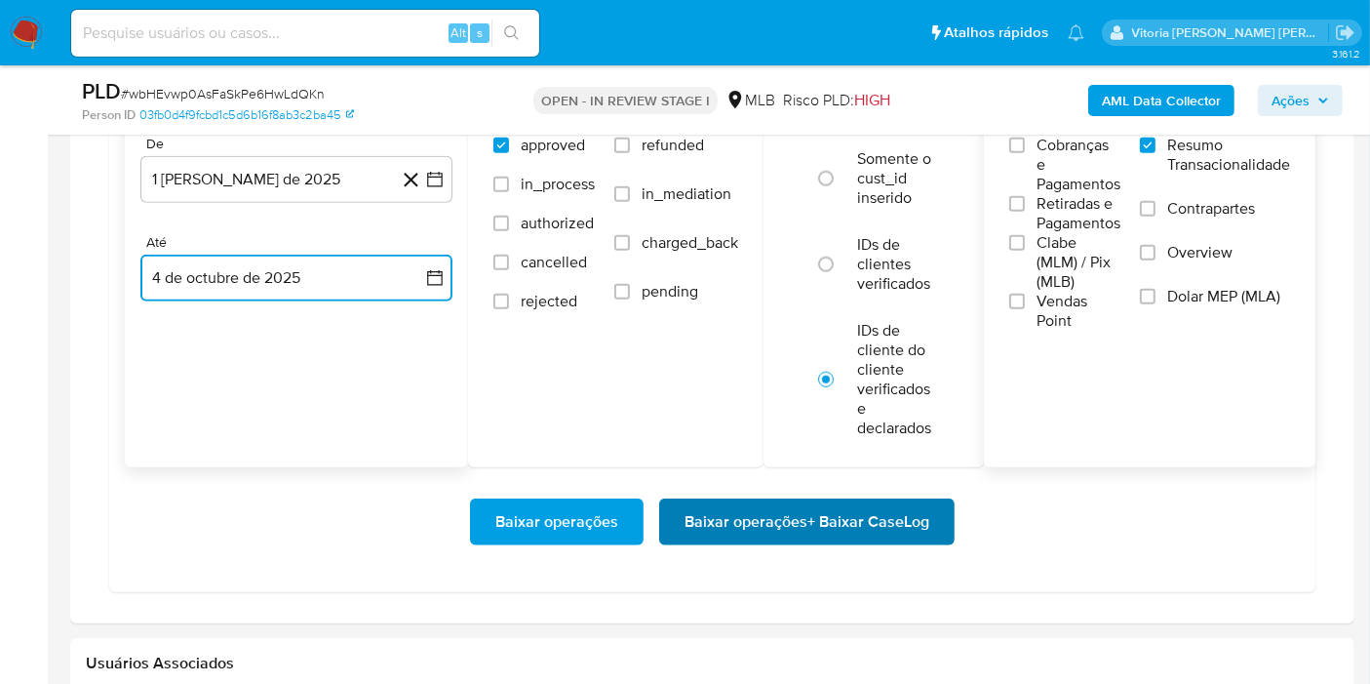
scroll to position [1841, 0]
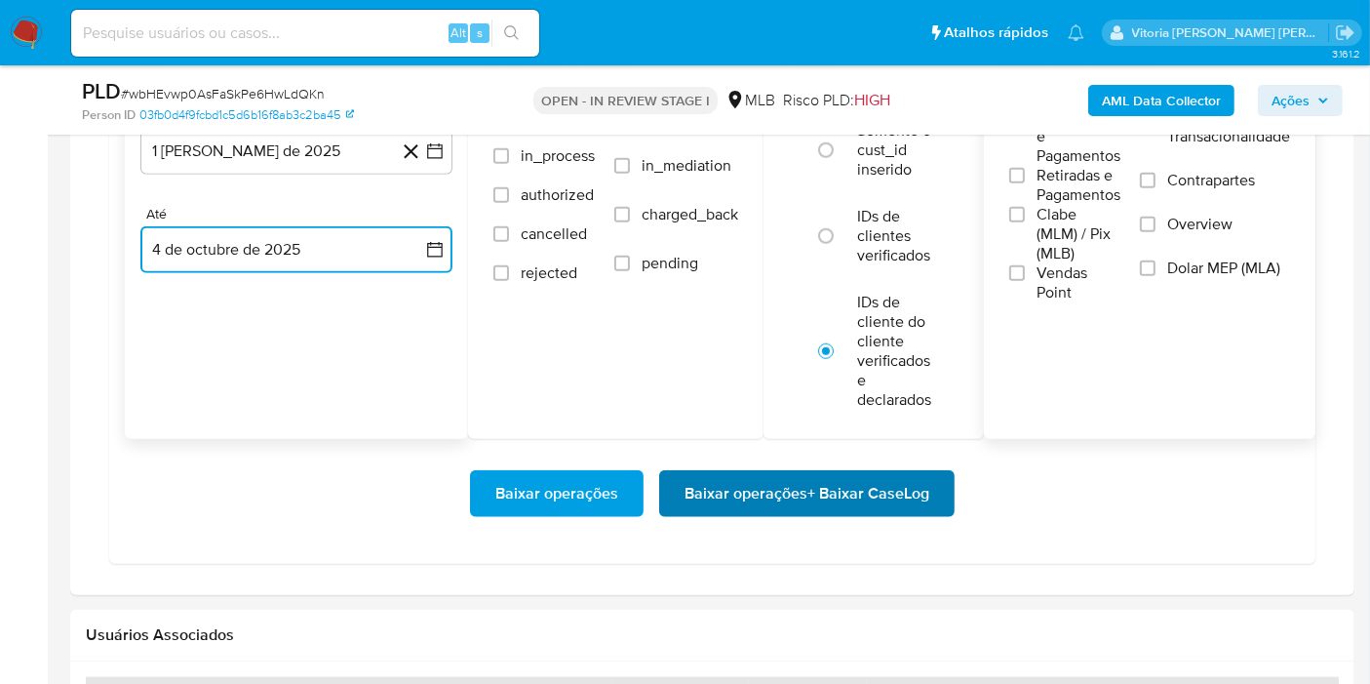
click at [755, 495] on span "Baixar operações + Baixar CaseLog" at bounding box center [807, 493] width 245 height 43
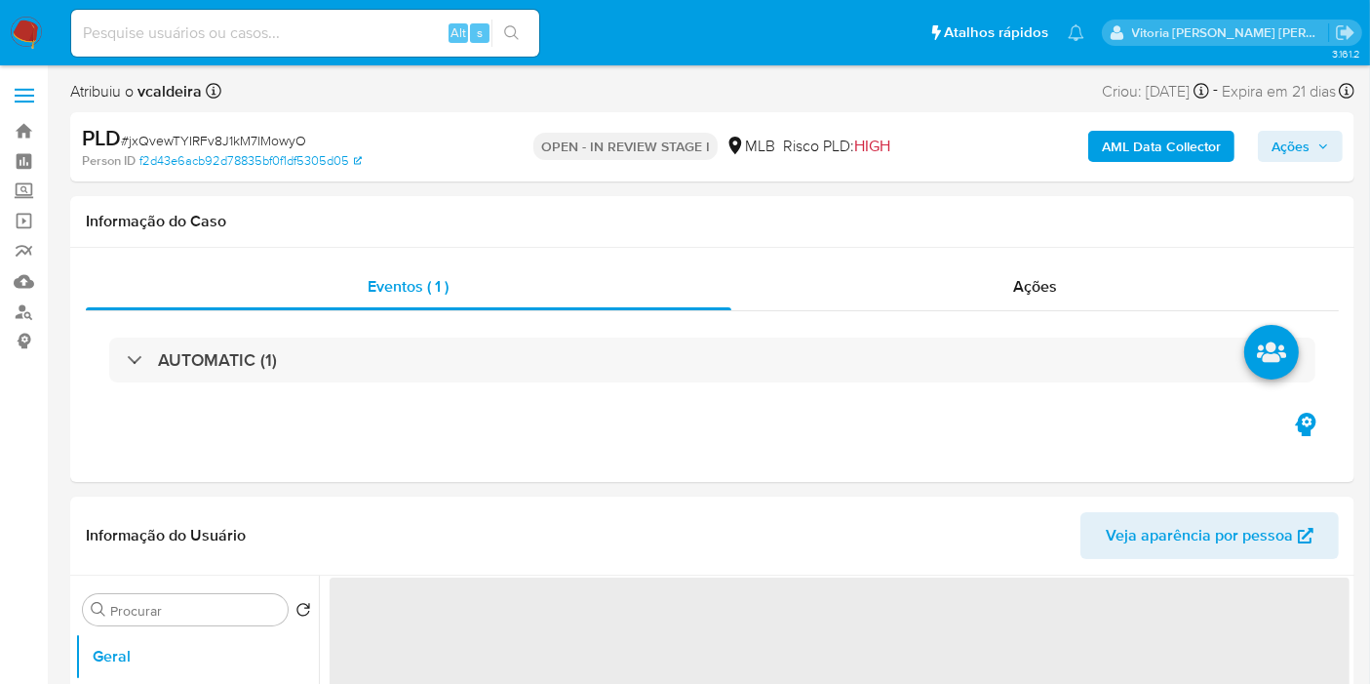
select select "10"
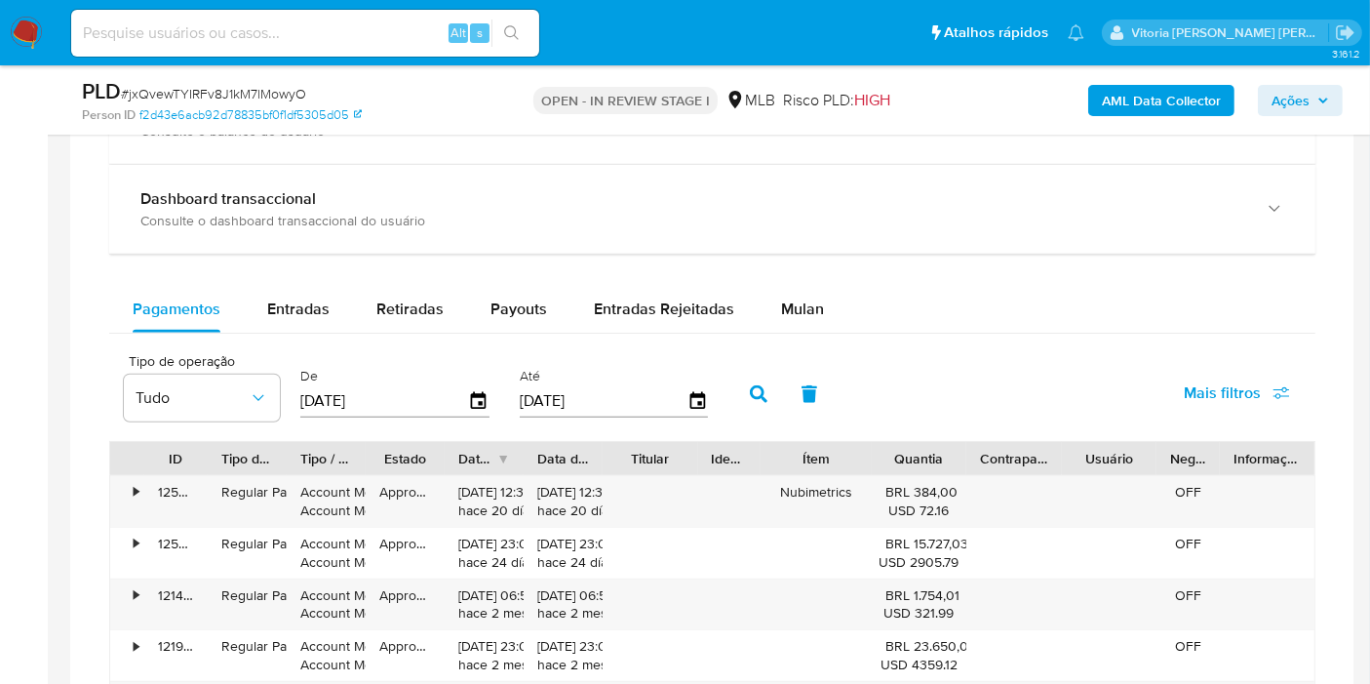
scroll to position [1516, 0]
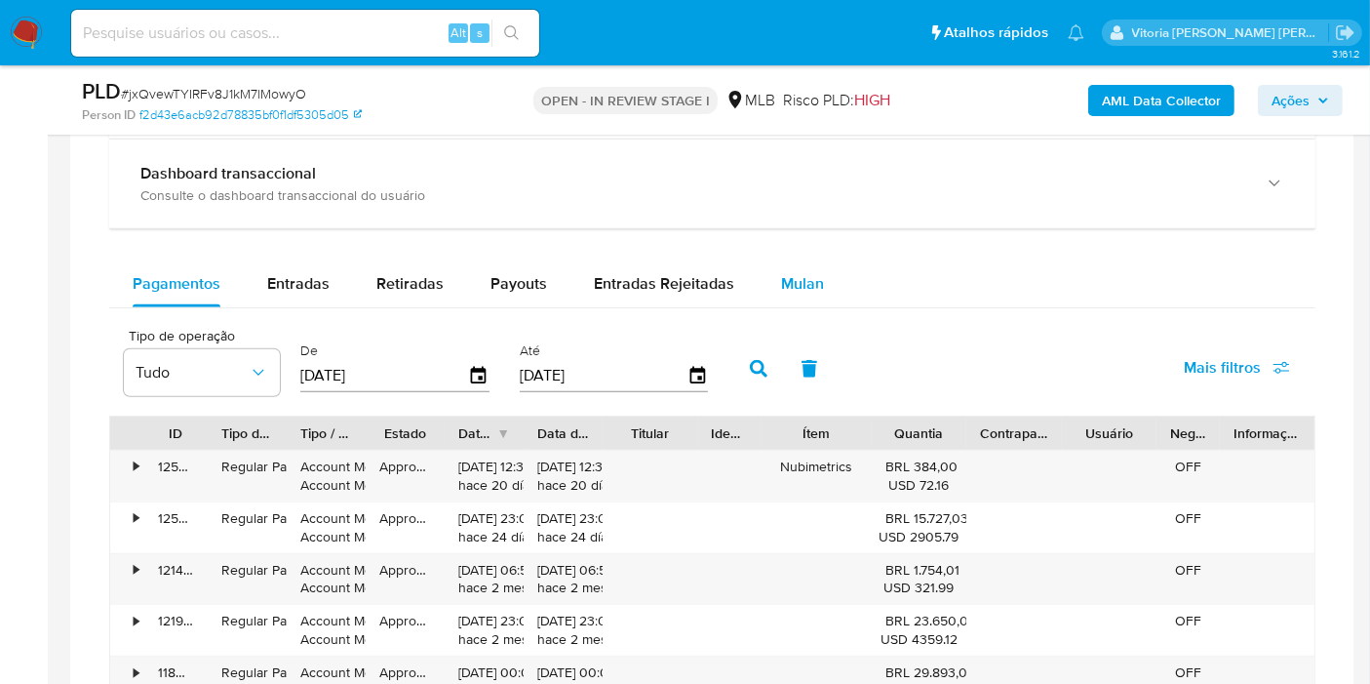
click at [792, 288] on span "Mulan" at bounding box center [802, 283] width 43 height 22
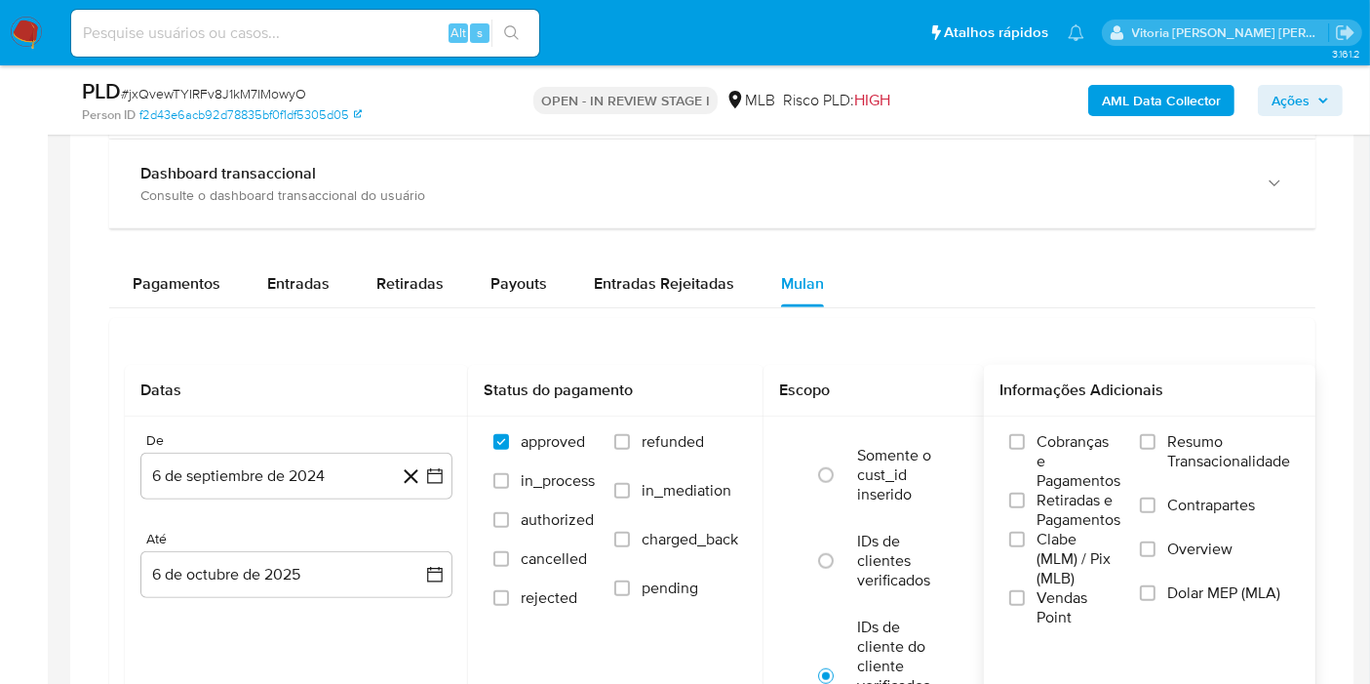
drag, startPoint x: 1176, startPoint y: 433, endPoint x: 1161, endPoint y: 431, distance: 14.8
click at [1171, 432] on span "Resumo Transacionalidade" at bounding box center [1228, 451] width 123 height 39
click at [1153, 432] on label "Resumo Transacionalidade" at bounding box center [1215, 463] width 150 height 63
click at [1170, 436] on label "Resumo Transacionalidade" at bounding box center [1215, 463] width 150 height 63
click at [1156, 436] on input "Resumo Transacionalidade" at bounding box center [1148, 442] width 16 height 16
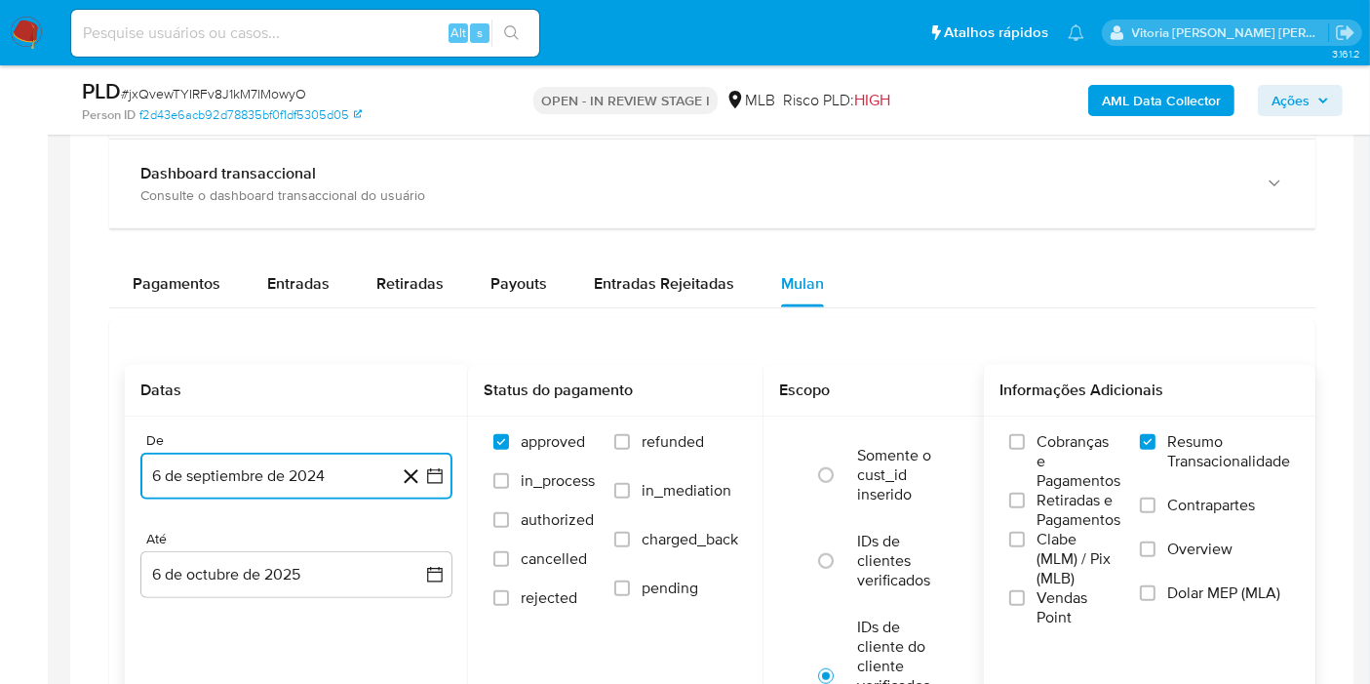
drag, startPoint x: 270, startPoint y: 465, endPoint x: 290, endPoint y: 447, distance: 26.9
click at [270, 466] on button "6 de septiembre de 2024" at bounding box center [296, 475] width 312 height 47
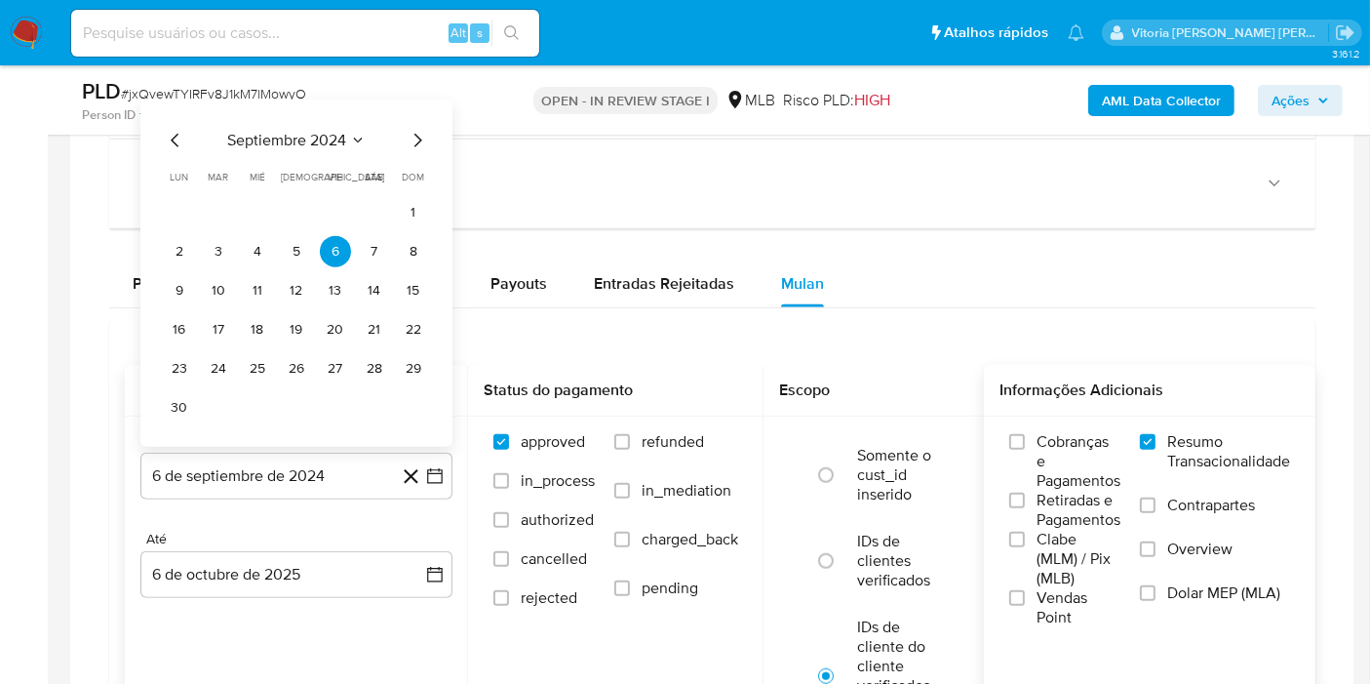
click at [353, 146] on div "septiembre 2024" at bounding box center [296, 140] width 265 height 23
click at [273, 136] on span "septiembre 2024" at bounding box center [286, 141] width 119 height 20
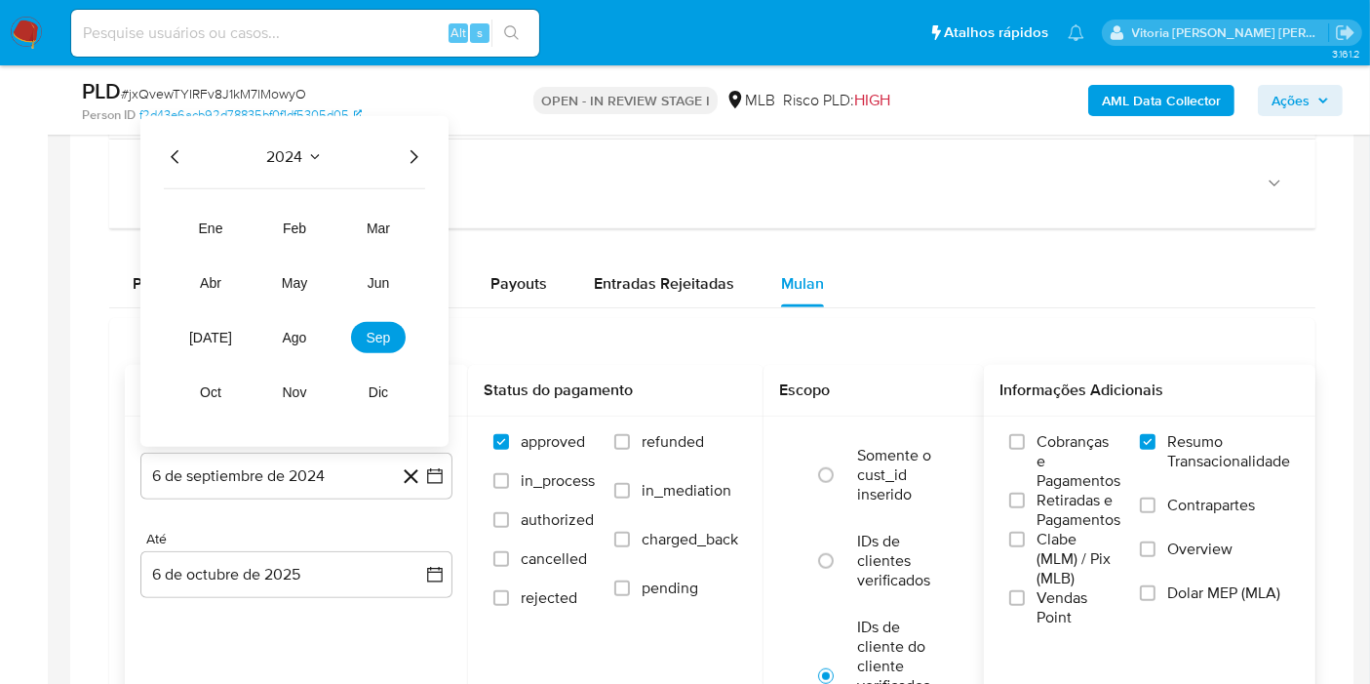
drag, startPoint x: 423, startPoint y: 139, endPoint x: 378, endPoint y: 207, distance: 80.9
click at [424, 139] on div "2024 2024 ene feb mar abr may jun jul ago sep oct nov dic" at bounding box center [294, 281] width 308 height 331
click at [403, 154] on icon "Año siguiente" at bounding box center [413, 156] width 23 height 23
click at [301, 330] on span "ago" at bounding box center [295, 338] width 24 height 16
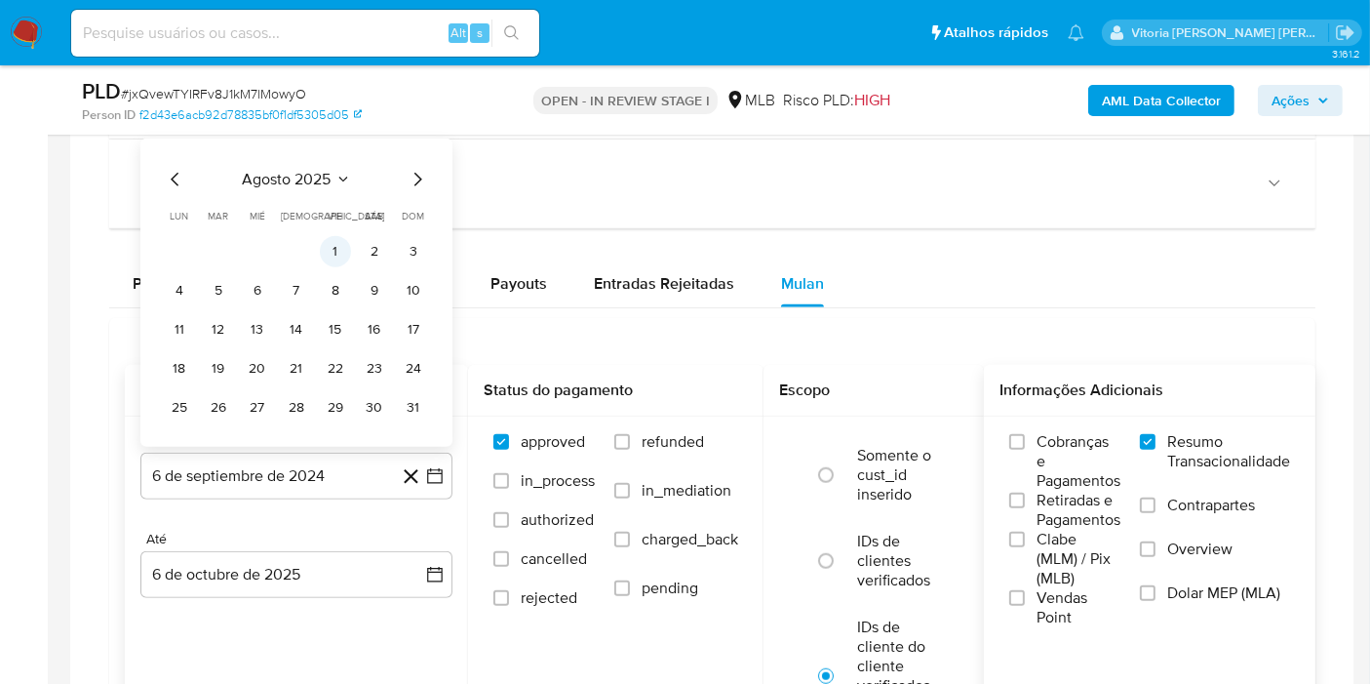
click at [331, 245] on button "1" at bounding box center [335, 251] width 31 height 31
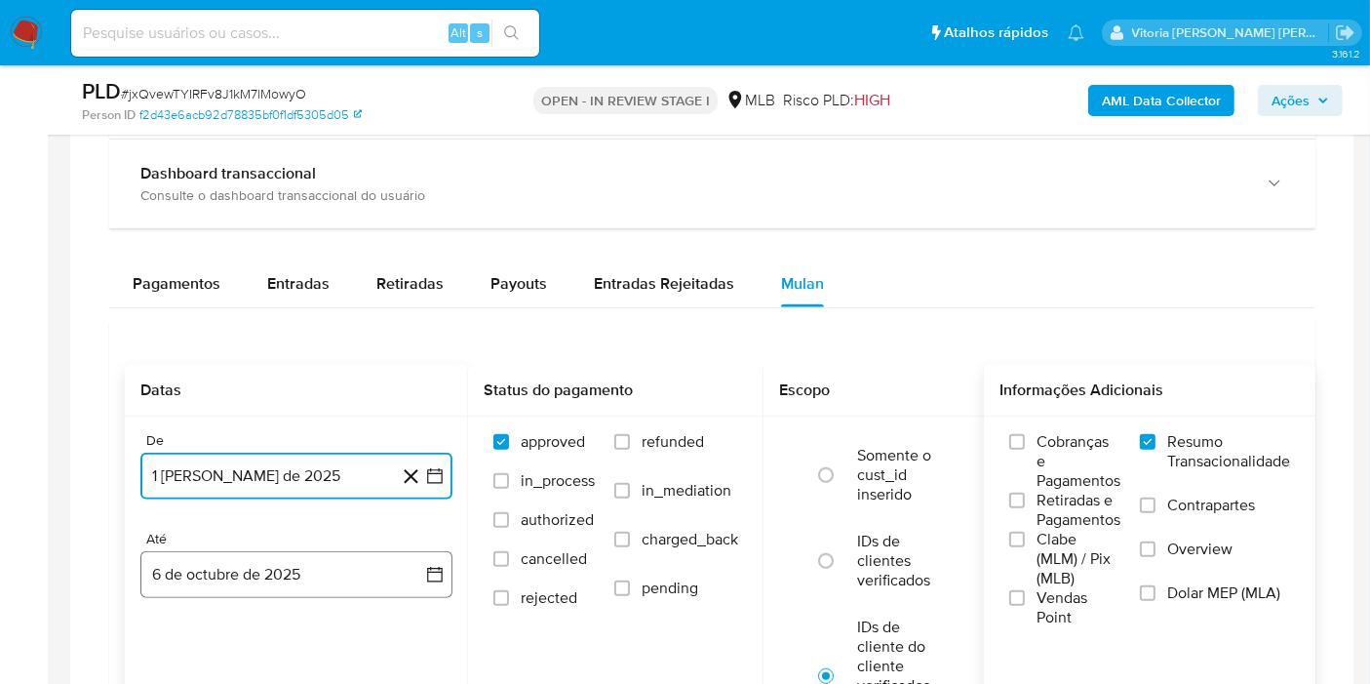
click at [273, 578] on button "6 de octubre de 2025" at bounding box center [296, 574] width 312 height 47
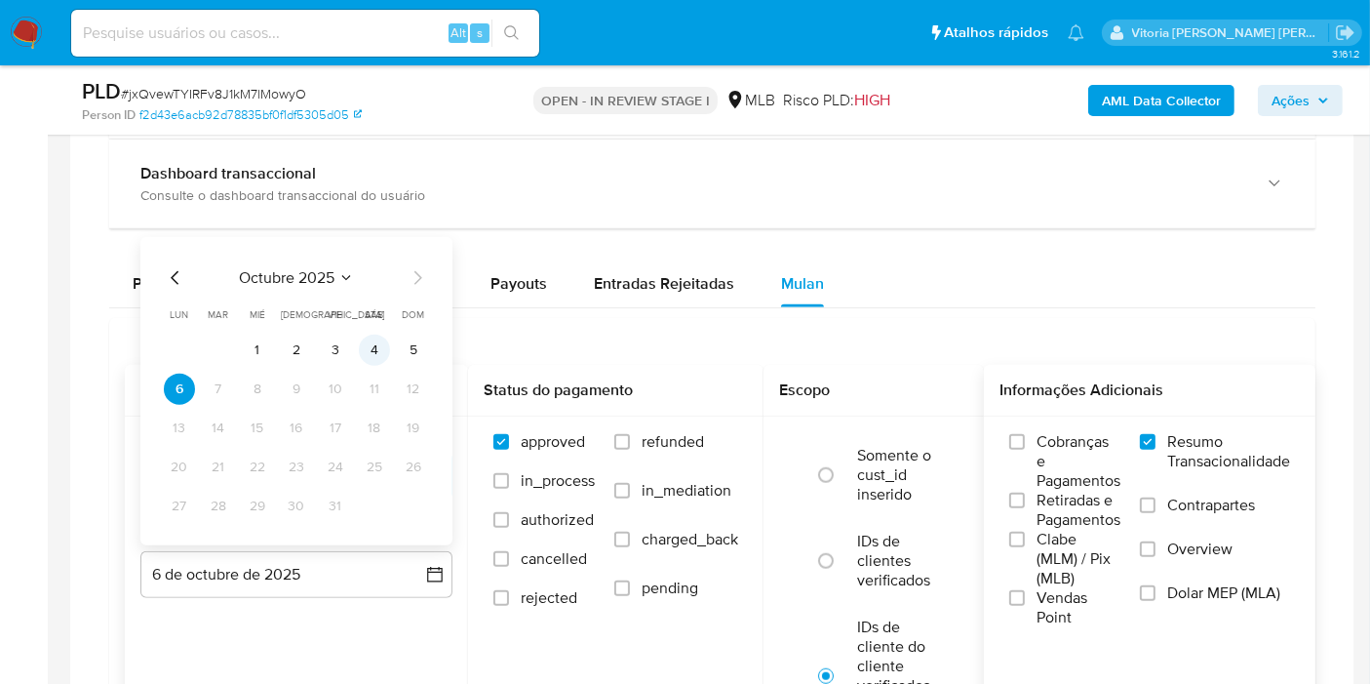
click at [371, 347] on button "4" at bounding box center [374, 349] width 31 height 31
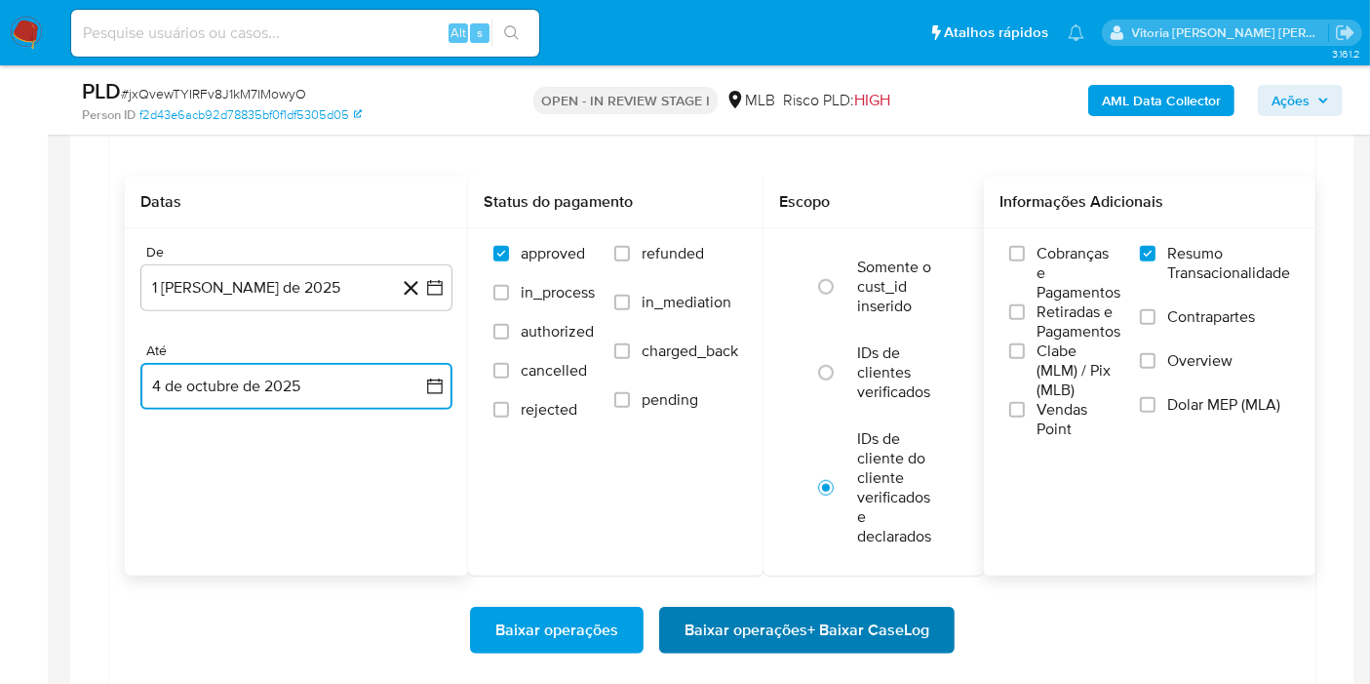
scroll to position [1841, 0]
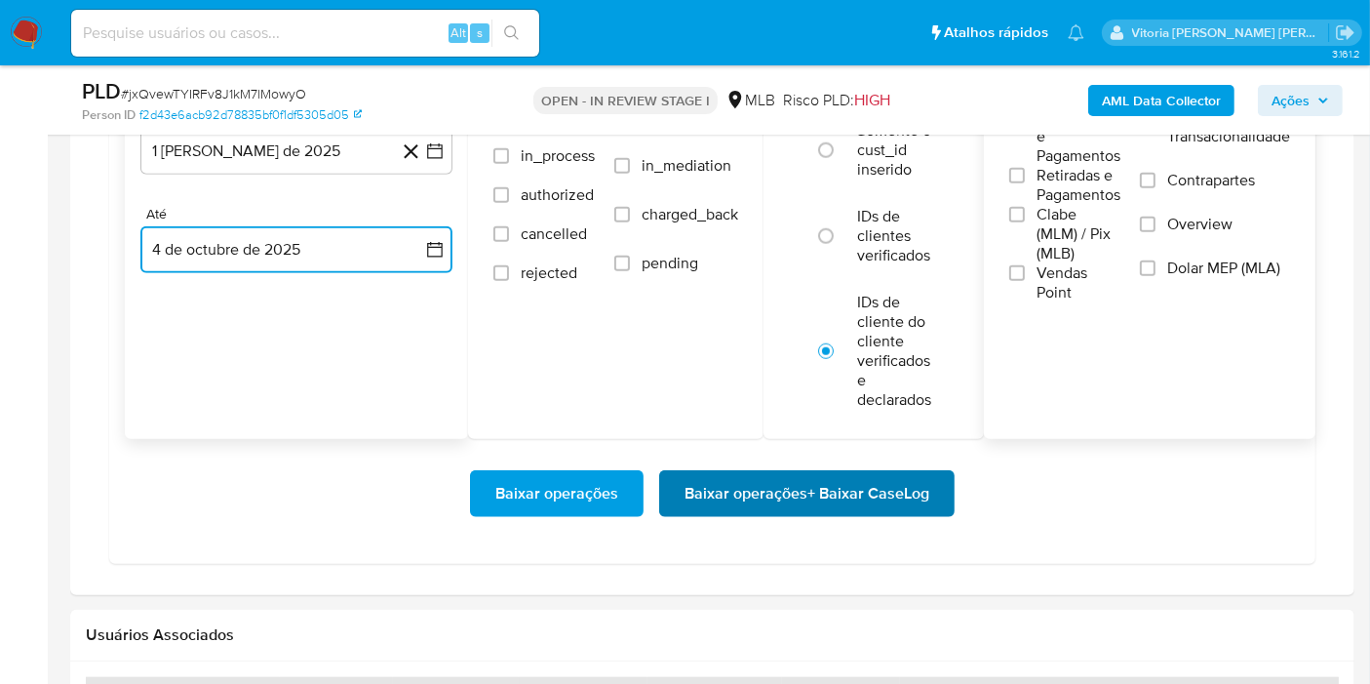
click at [802, 472] on span "Baixar operações + Baixar CaseLog" at bounding box center [807, 493] width 245 height 43
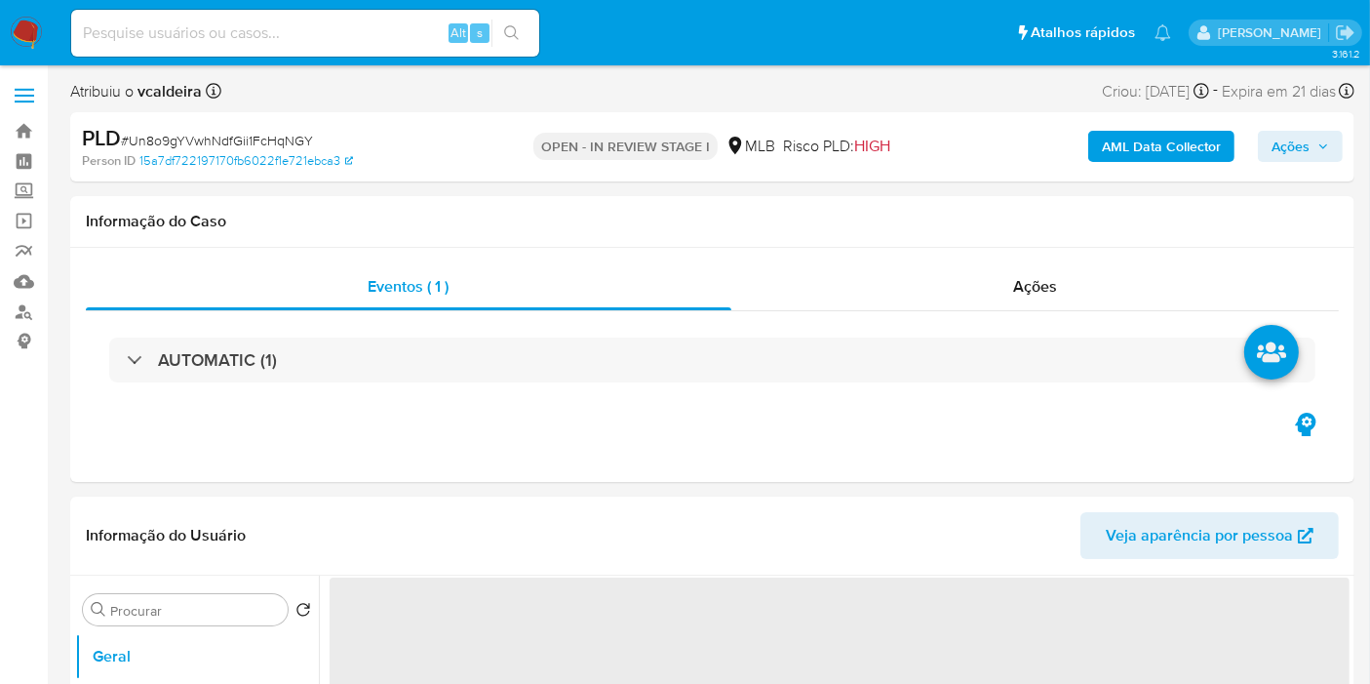
select select "10"
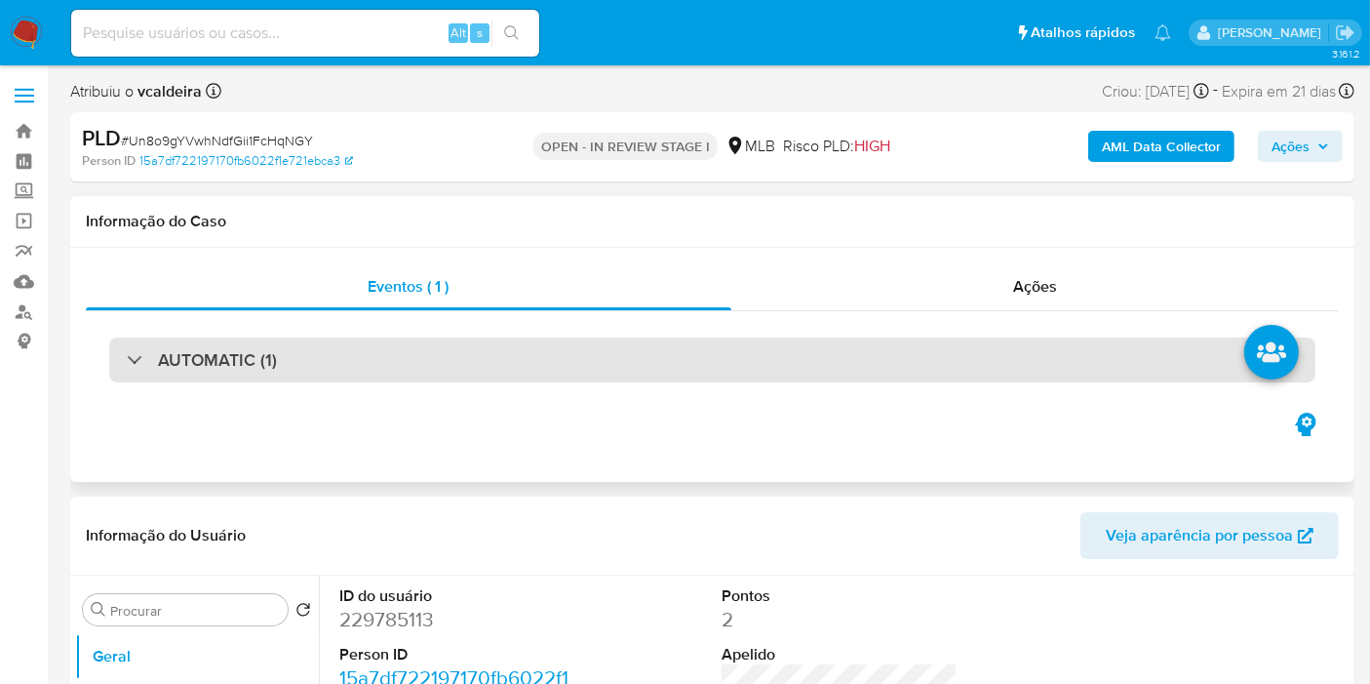
click at [252, 349] on h3 "AUTOMATIC (1)" at bounding box center [217, 359] width 119 height 21
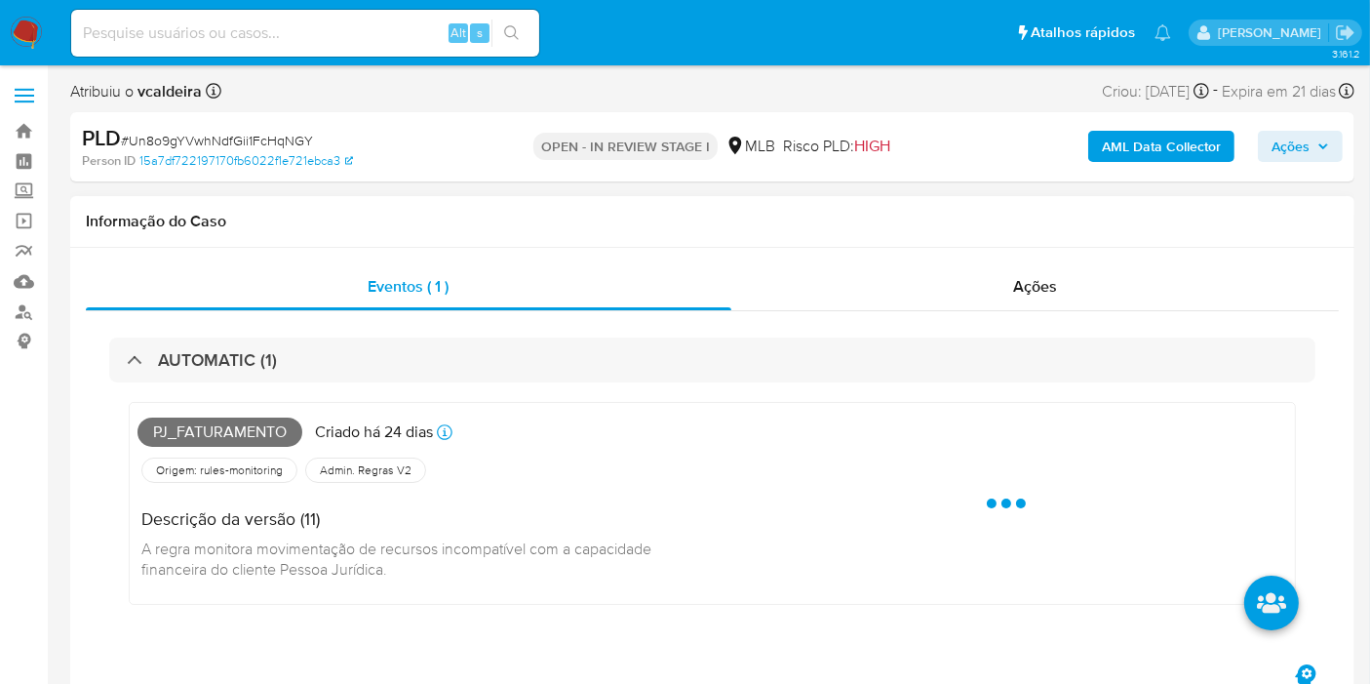
click at [224, 433] on span "Pj_faturamento" at bounding box center [220, 431] width 165 height 29
copy span "Pj_faturamento"
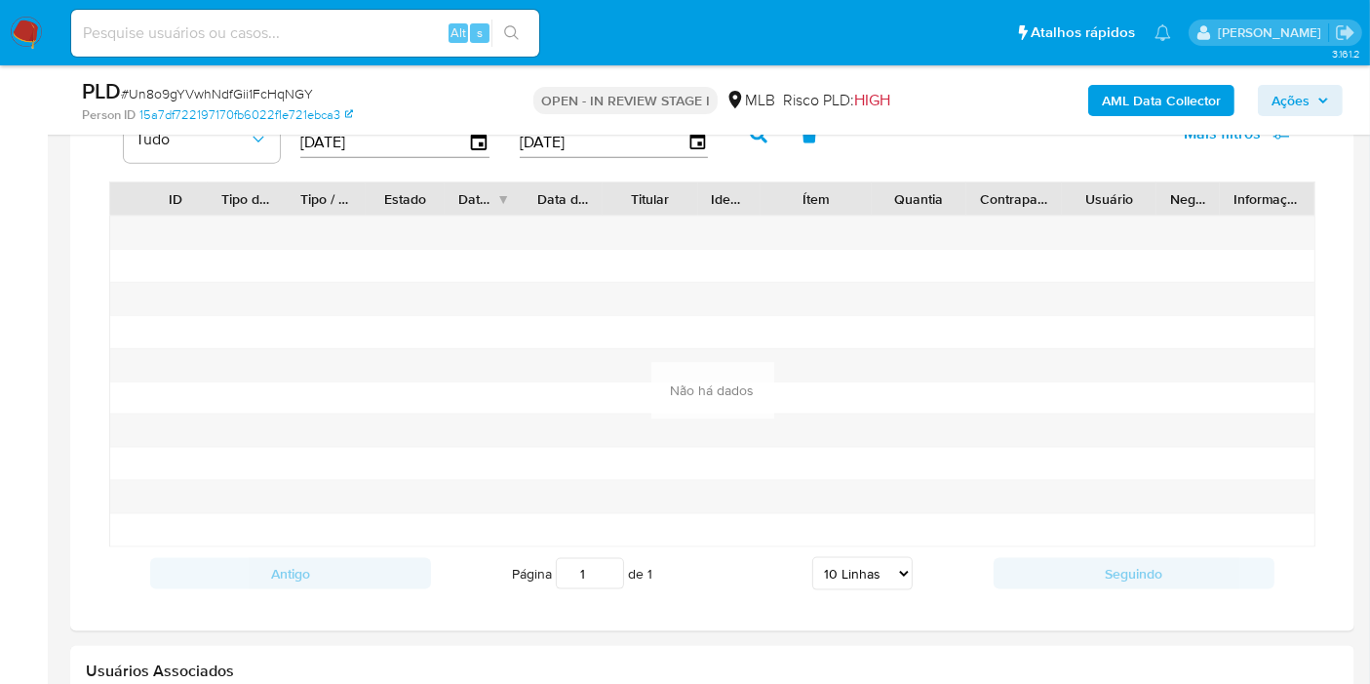
scroll to position [2059, 0]
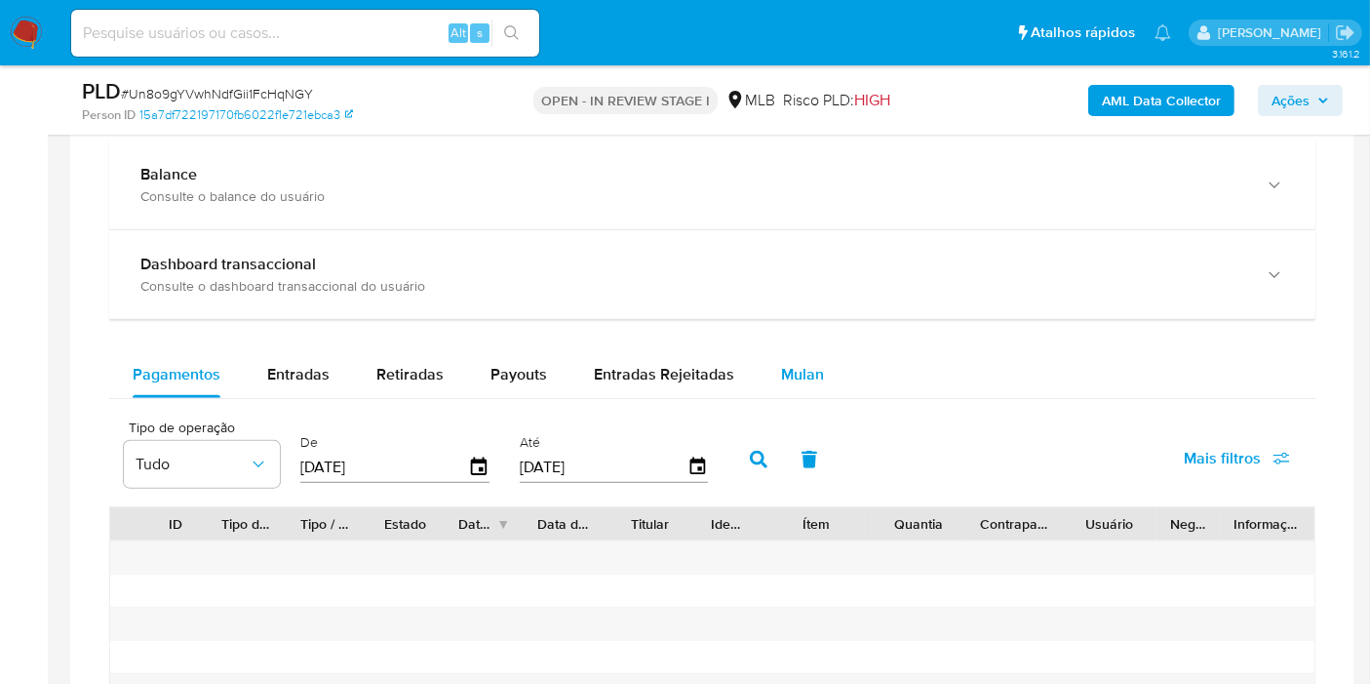
click at [782, 363] on span "Mulan" at bounding box center [802, 374] width 43 height 22
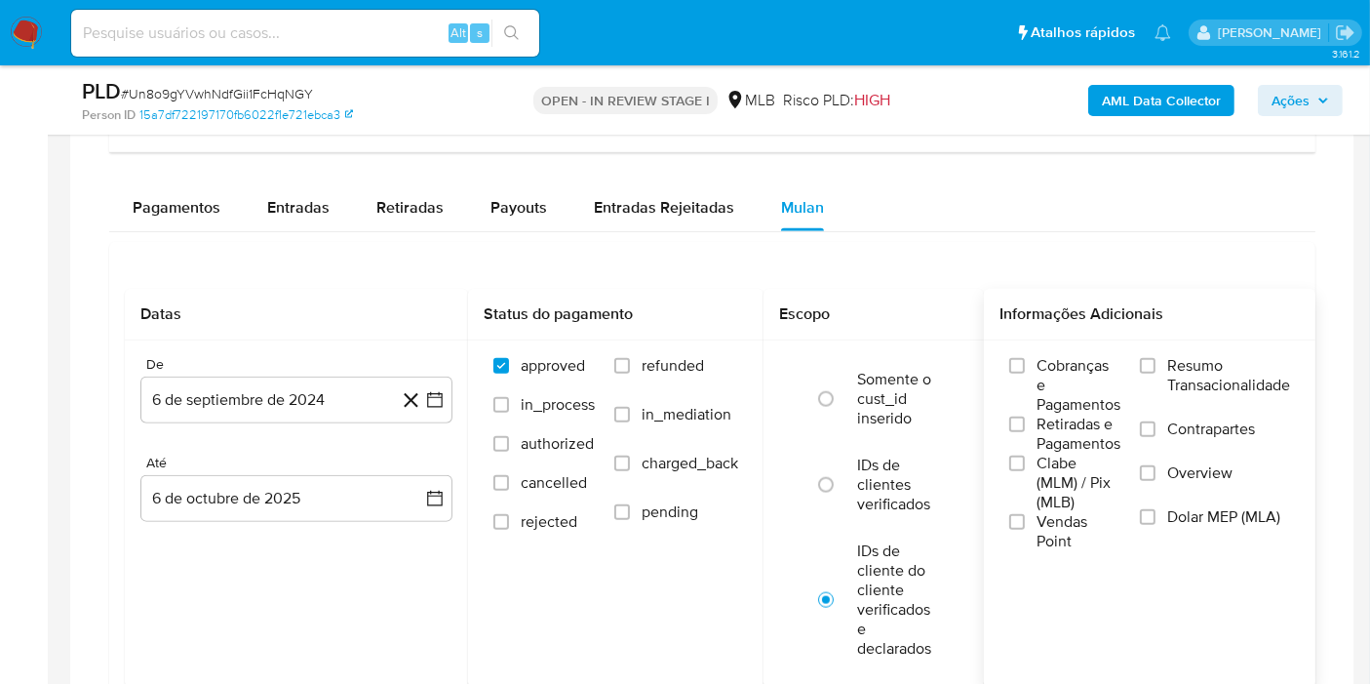
scroll to position [2383, 0]
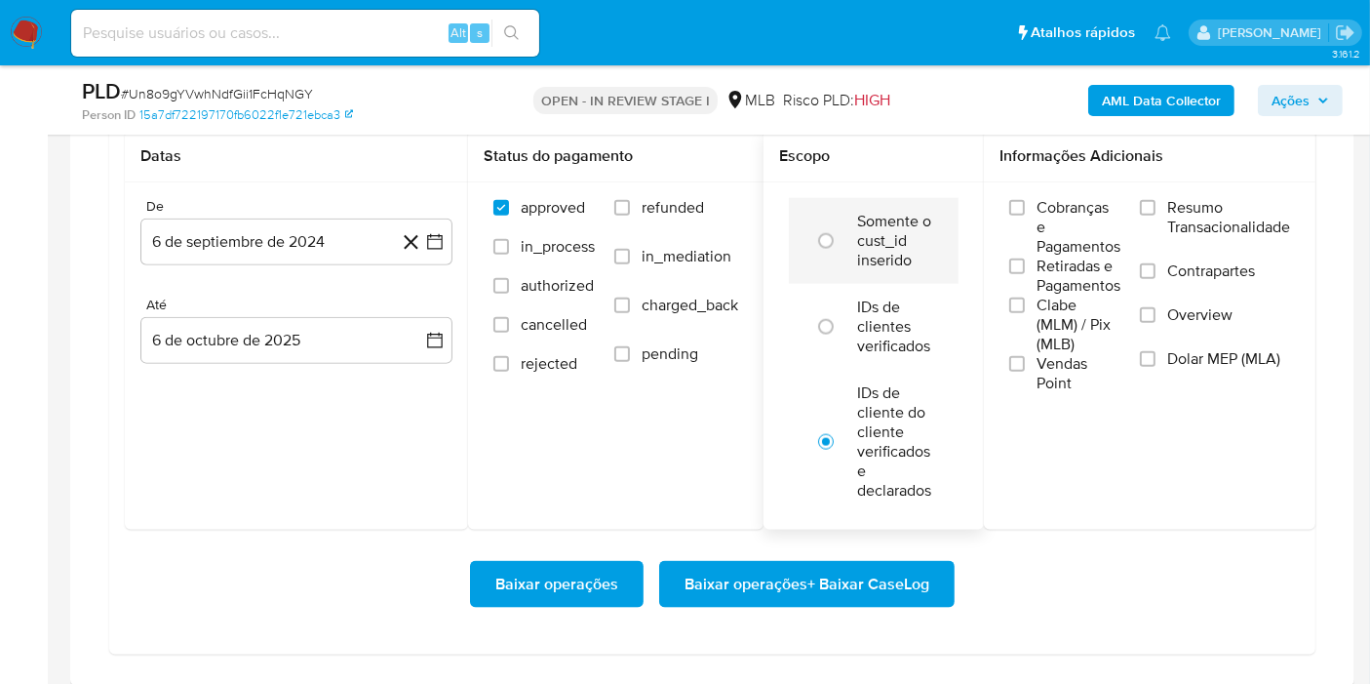
drag, startPoint x: 1180, startPoint y: 207, endPoint x: 802, endPoint y: 223, distance: 378.7
click at [1178, 207] on span "Resumo Transacionalidade" at bounding box center [1228, 217] width 123 height 39
click at [1156, 207] on input "Resumo Transacionalidade" at bounding box center [1148, 208] width 16 height 16
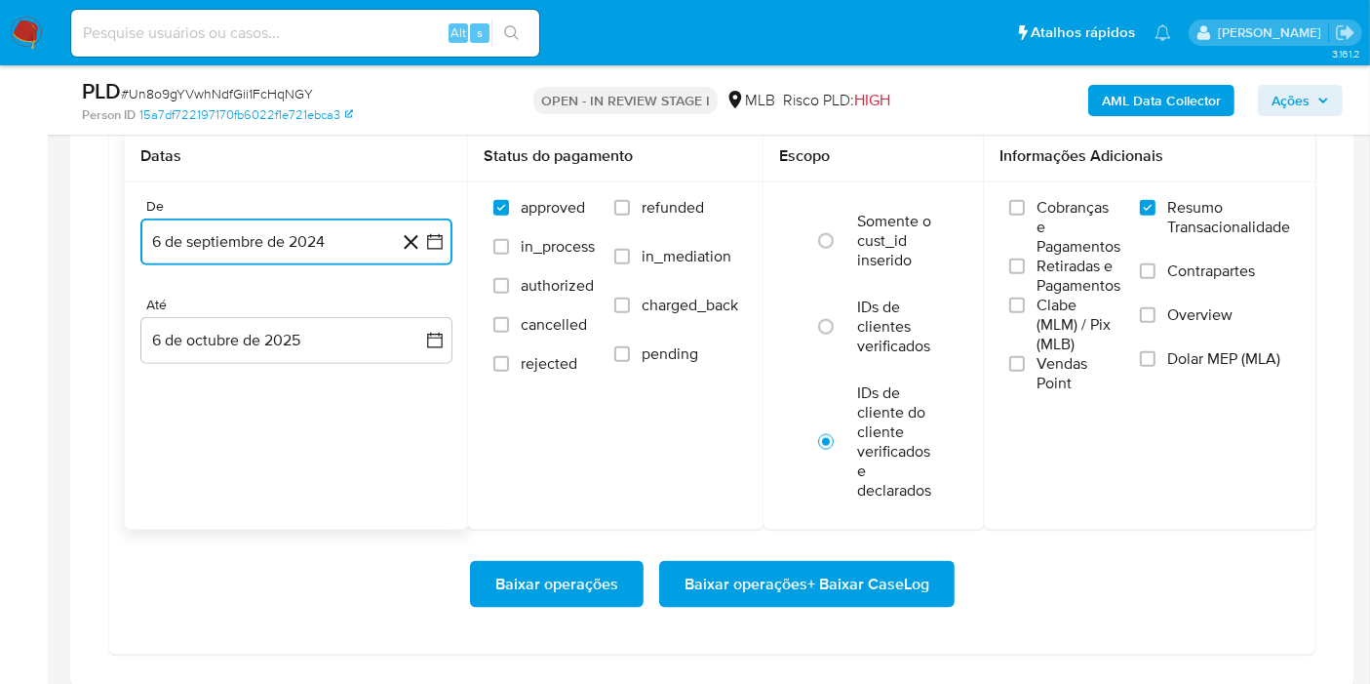
click at [242, 225] on button "6 de septiembre de 2024" at bounding box center [296, 241] width 312 height 47
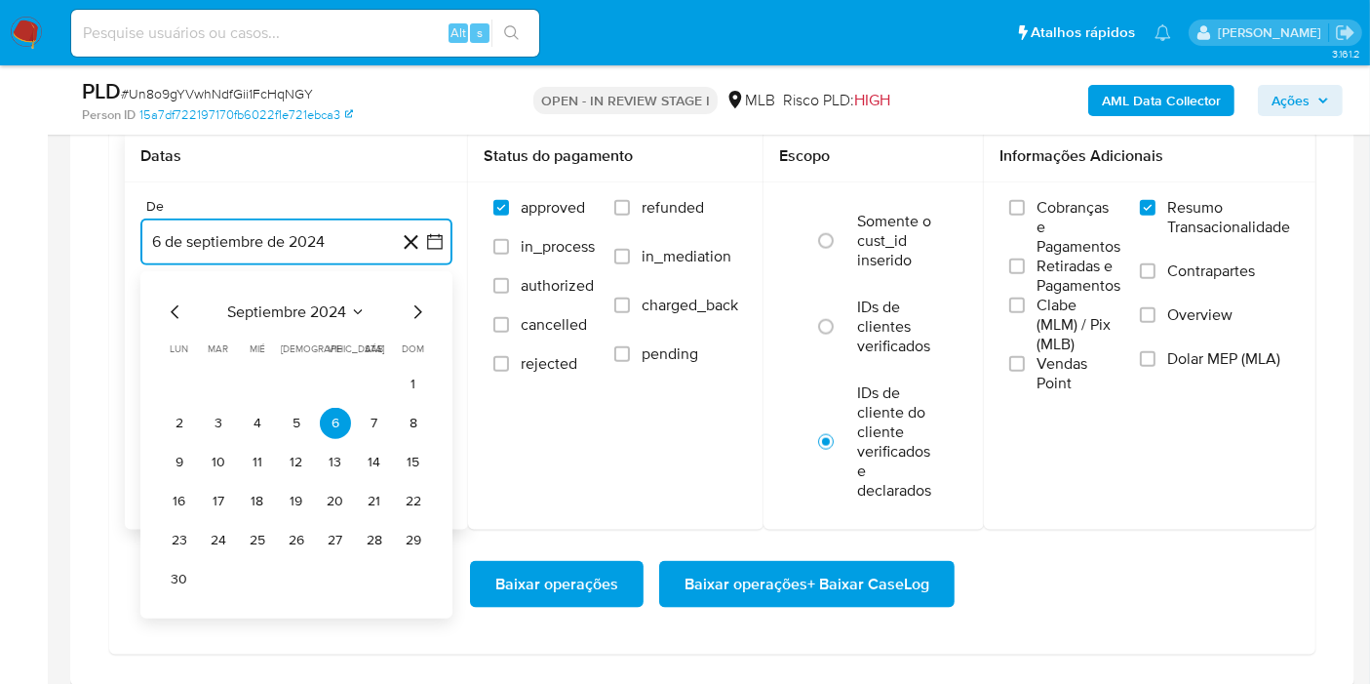
click at [320, 302] on span "septiembre 2024" at bounding box center [286, 312] width 119 height 20
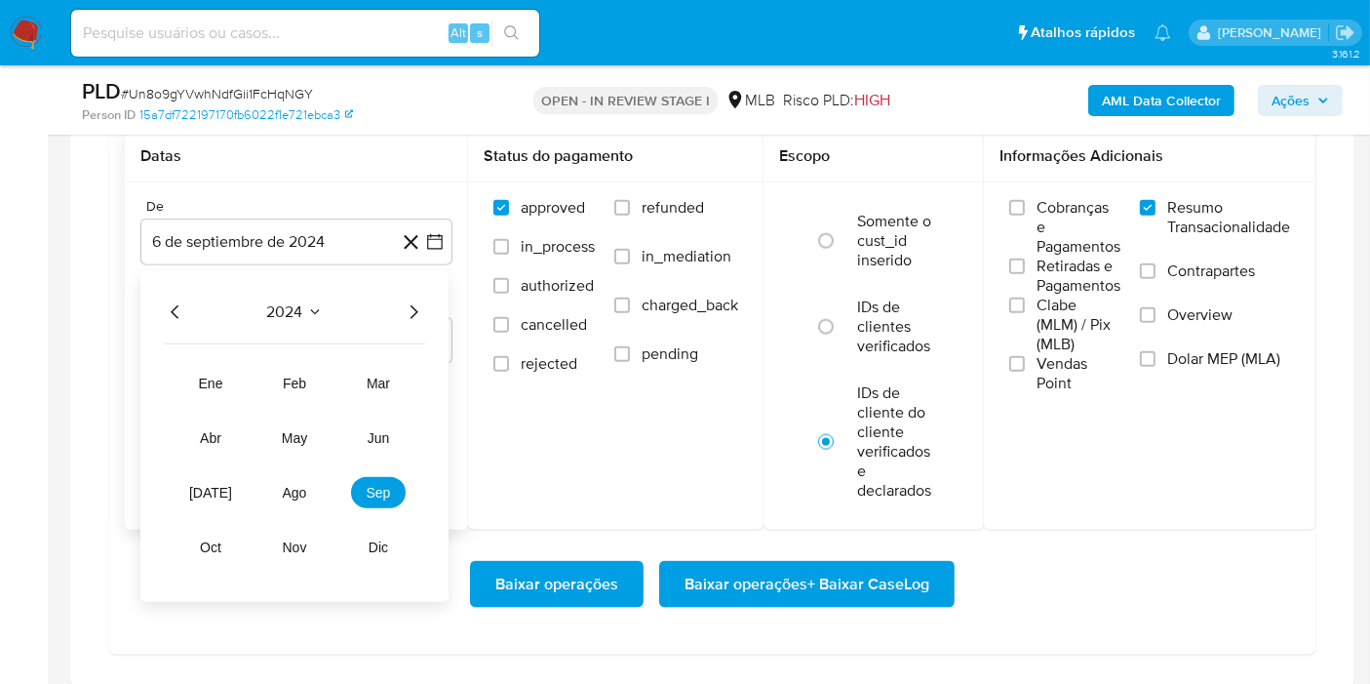
click at [407, 303] on icon "Año siguiente" at bounding box center [413, 311] width 23 height 23
click at [292, 493] on button "ago" at bounding box center [294, 492] width 55 height 31
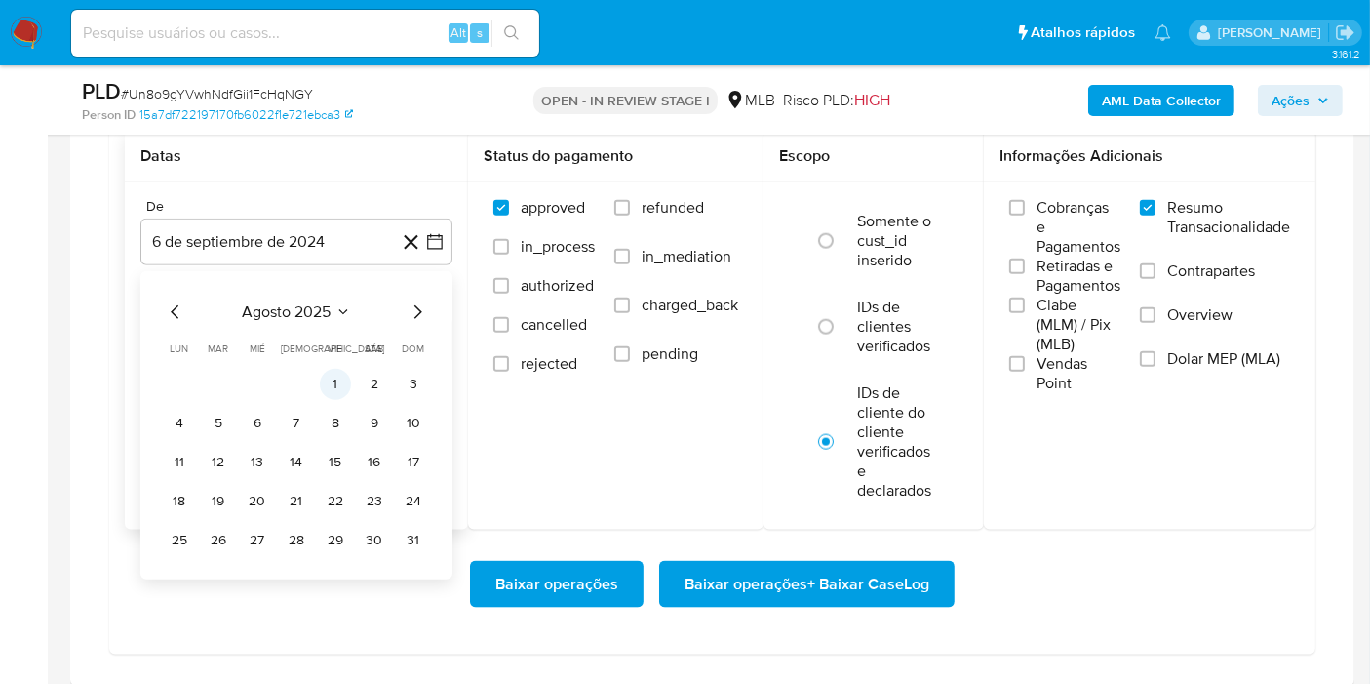
click at [332, 377] on button "1" at bounding box center [335, 384] width 31 height 31
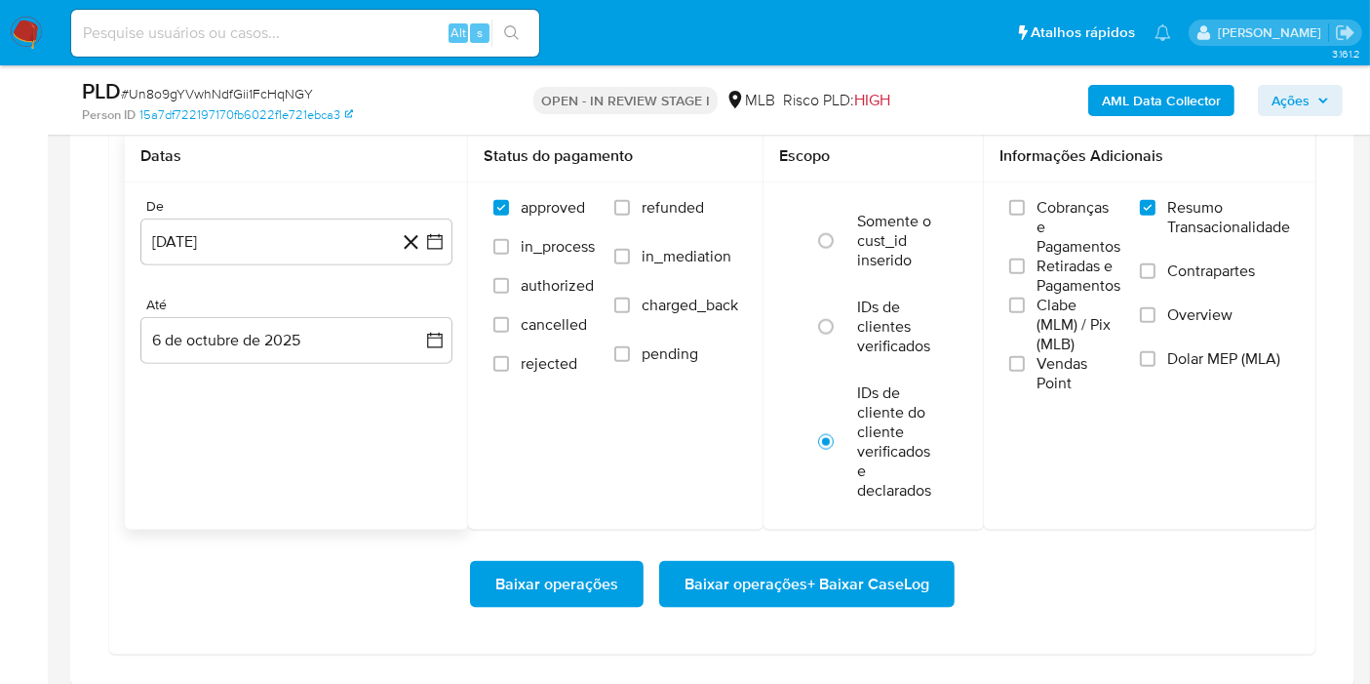
click at [228, 358] on div "De 1 de agosto de 2025 1-08-2025 Até 6 de octubre de 2025 6-10-2025" at bounding box center [296, 296] width 343 height 228
click at [222, 330] on button "6 de octubre de 2025" at bounding box center [296, 340] width 312 height 47
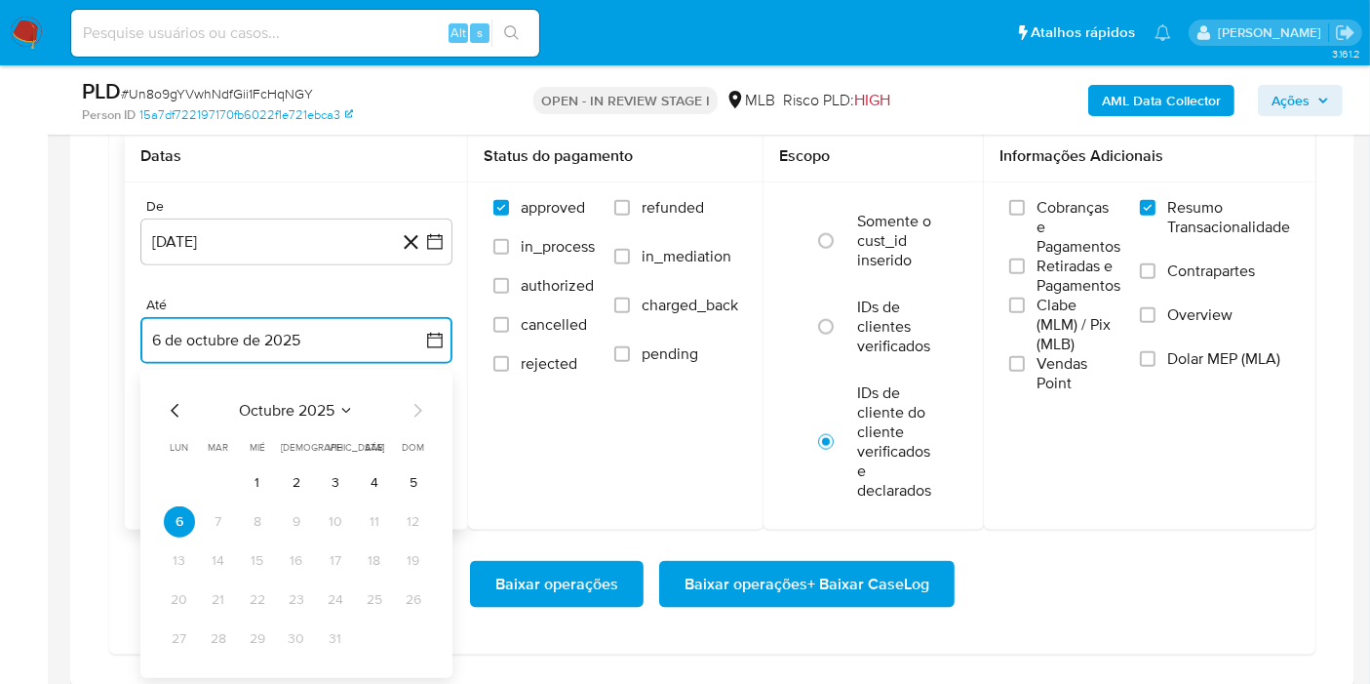
drag, startPoint x: 366, startPoint y: 476, endPoint x: 463, endPoint y: 501, distance: 100.8
click at [369, 475] on button "4" at bounding box center [374, 482] width 31 height 31
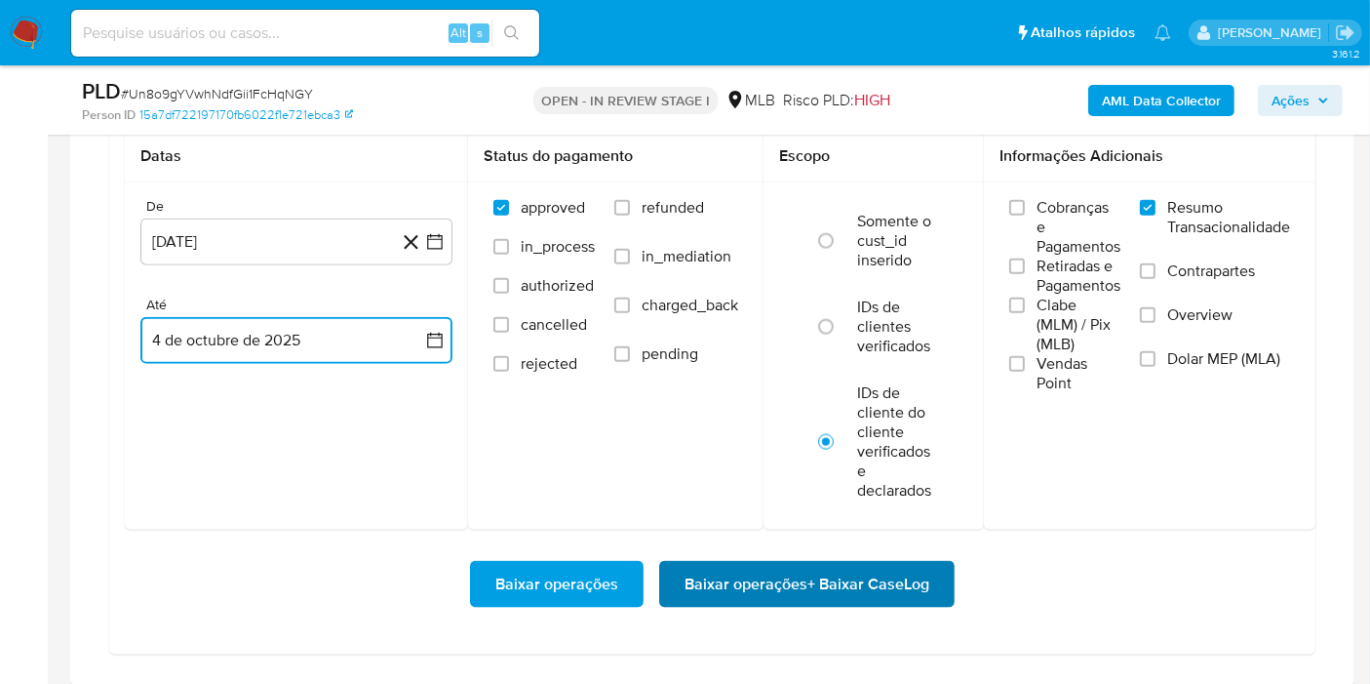
click at [749, 588] on span "Baixar operações + Baixar CaseLog" at bounding box center [807, 584] width 245 height 43
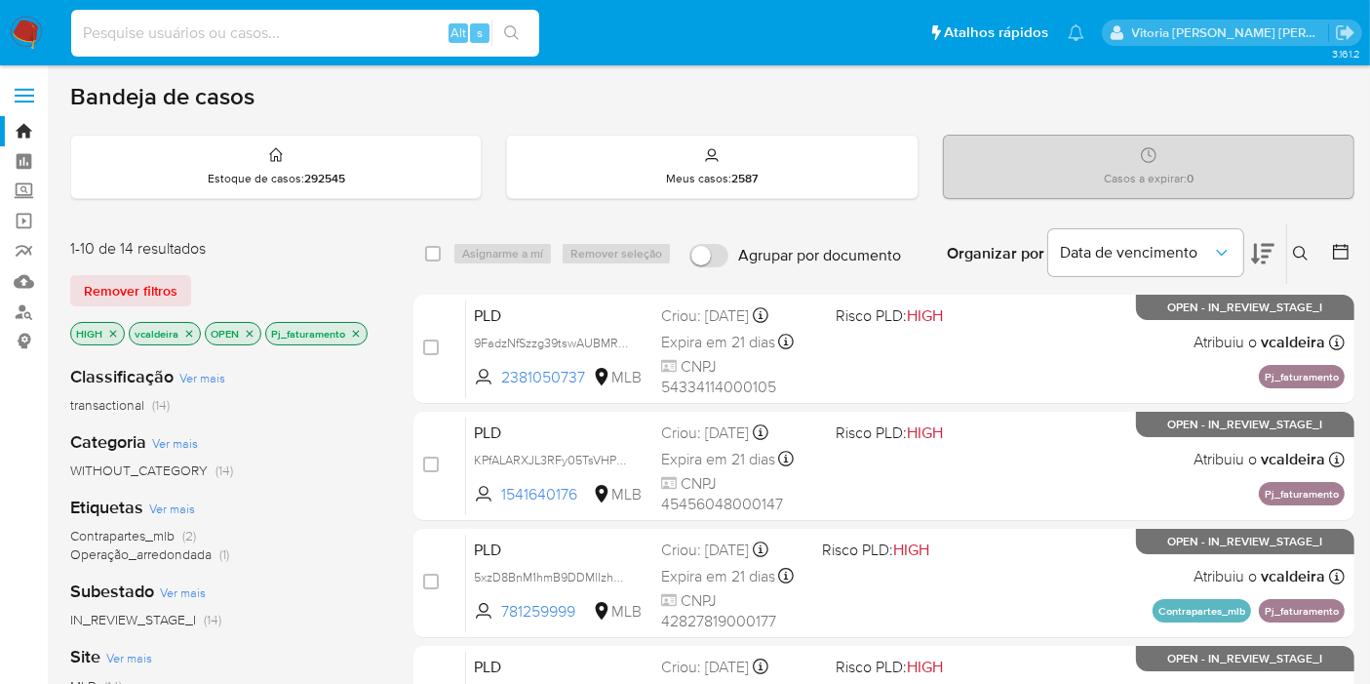
click at [246, 37] on input at bounding box center [305, 32] width 468 height 25
paste input "hl9AroqfSzo9aCQJsKOLVBXN"
type input "hl9AroqfSzo9aCQJsKOLVBXN"
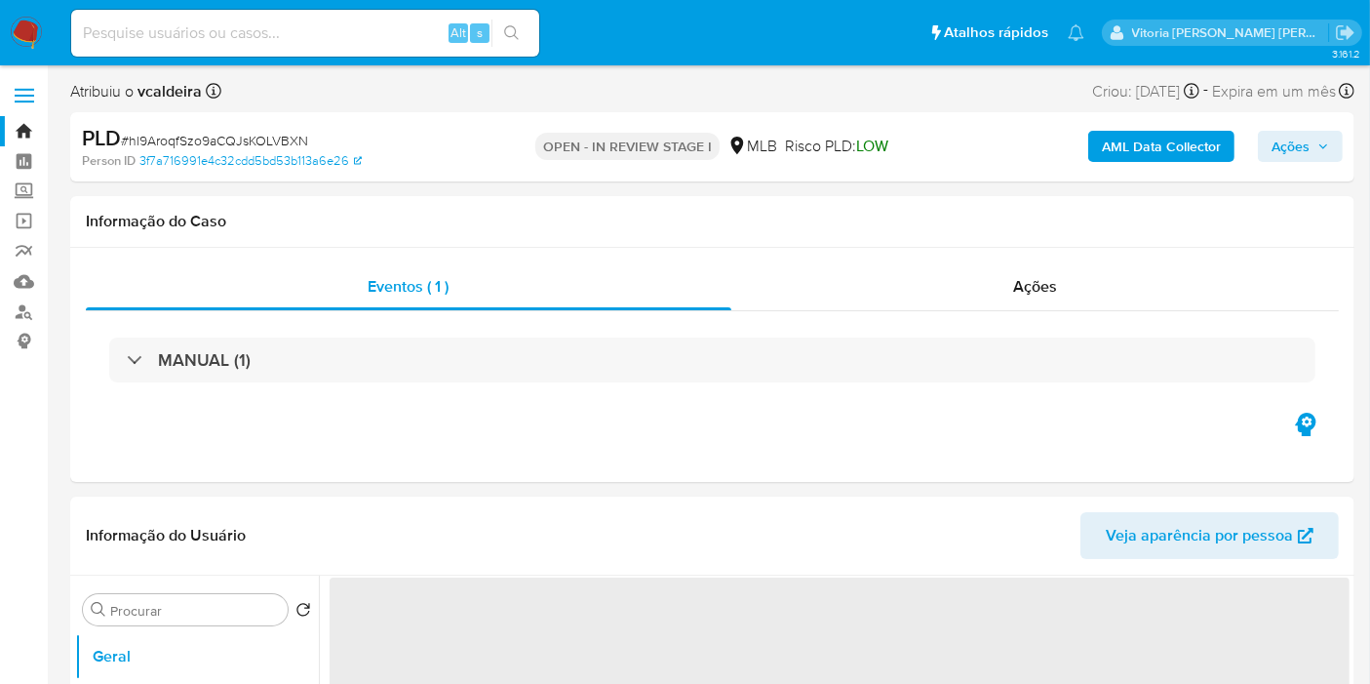
select select "10"
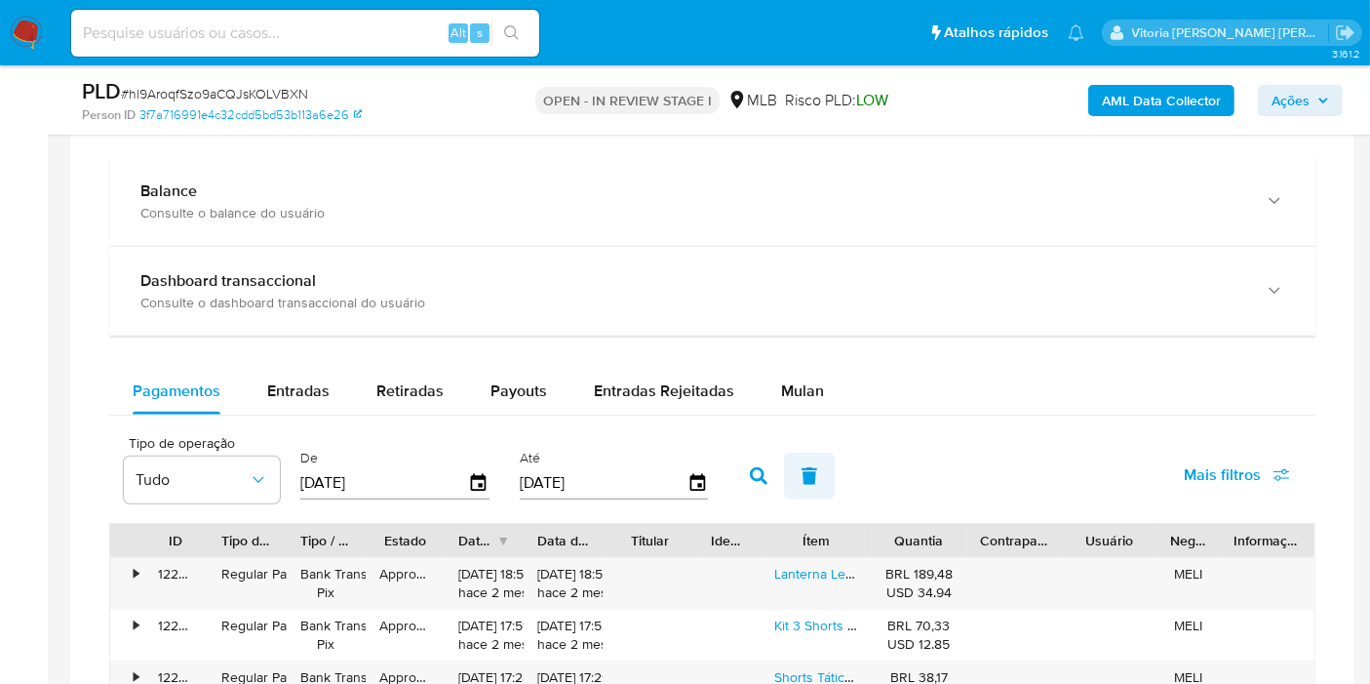
scroll to position [1516, 0]
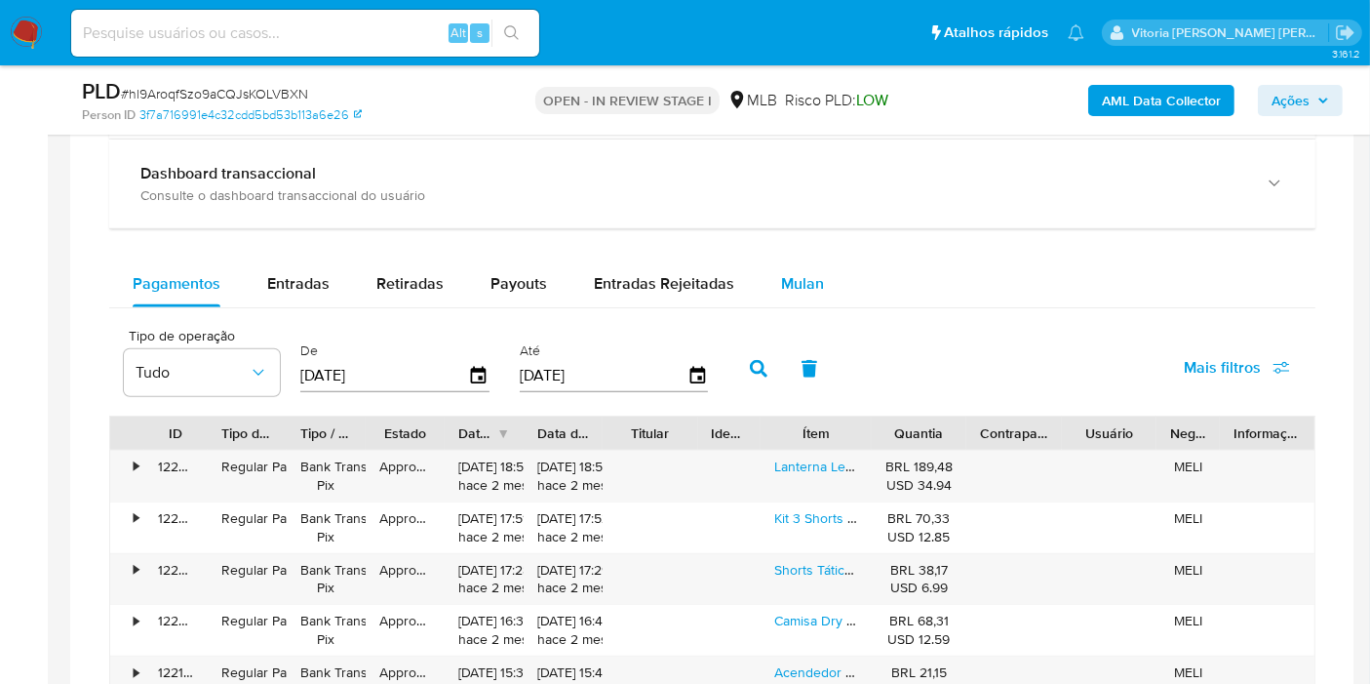
click at [792, 275] on span "Mulan" at bounding box center [802, 283] width 43 height 22
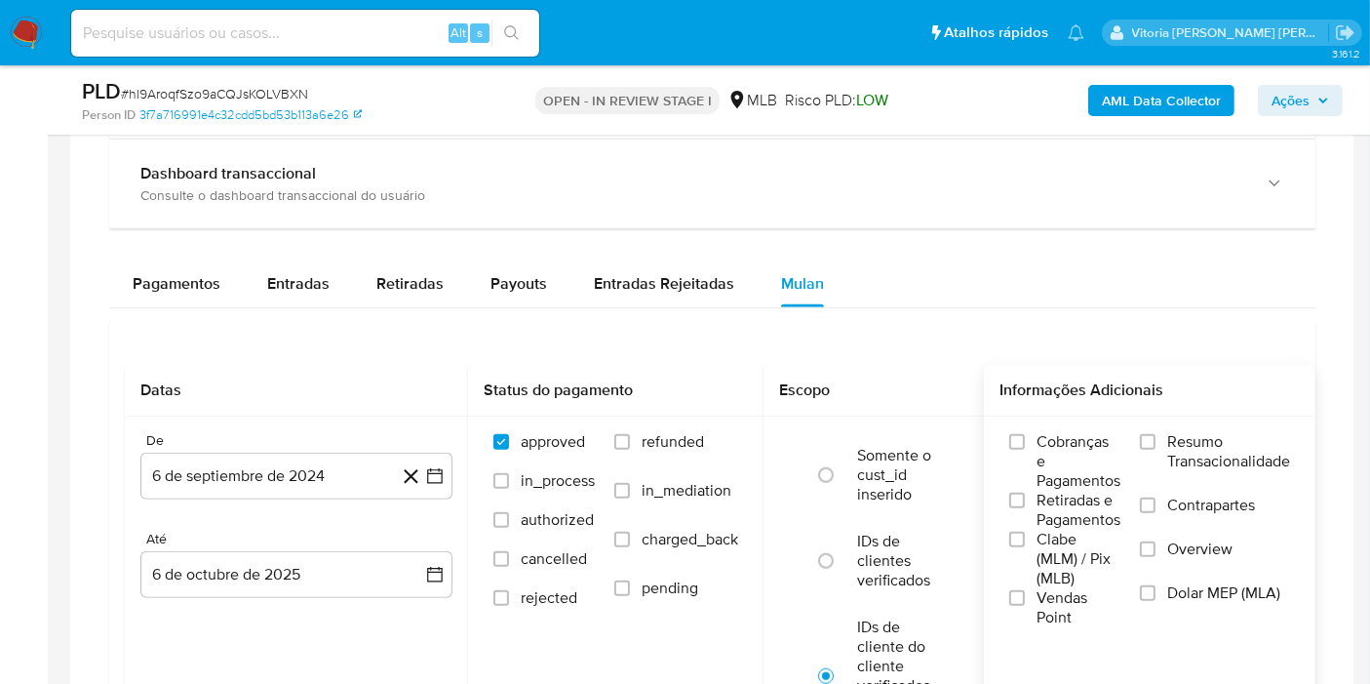
click at [1206, 436] on span "Resumo Transacionalidade" at bounding box center [1228, 451] width 123 height 39
click at [1156, 436] on input "Resumo Transacionalidade" at bounding box center [1148, 442] width 16 height 16
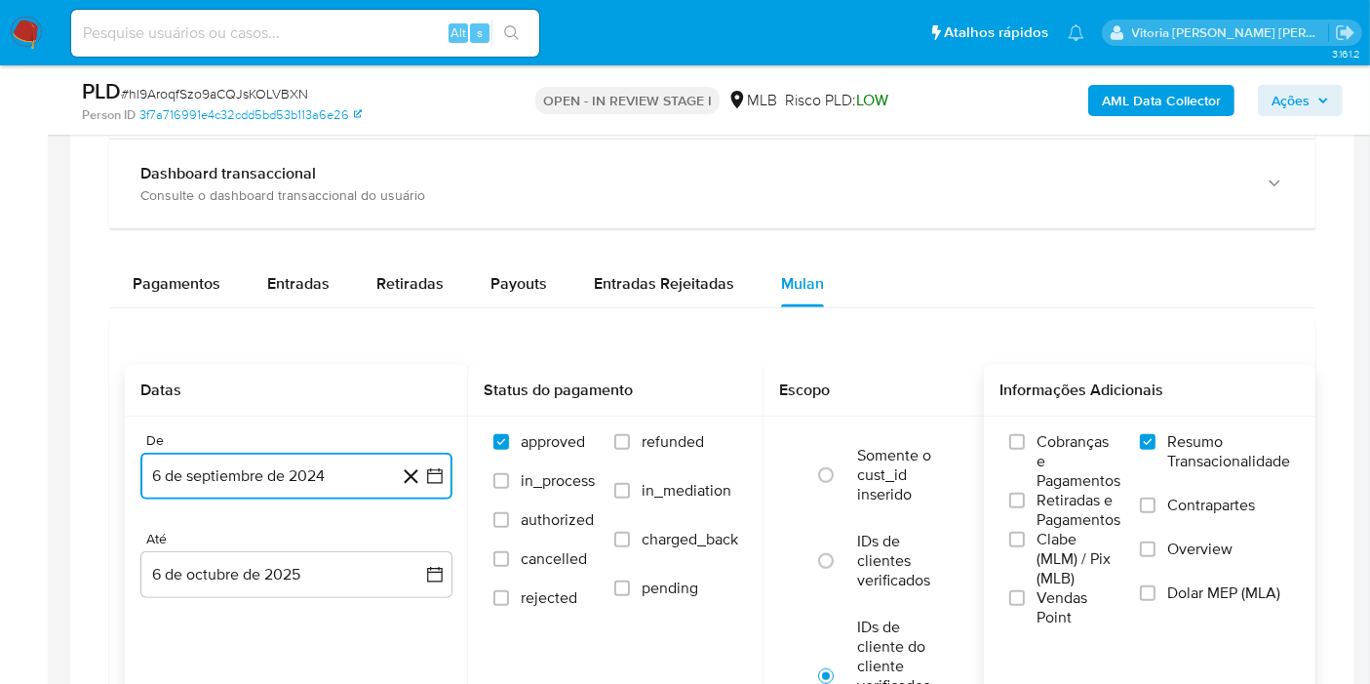
click at [274, 480] on button "6 de septiembre de 2024" at bounding box center [296, 475] width 312 height 47
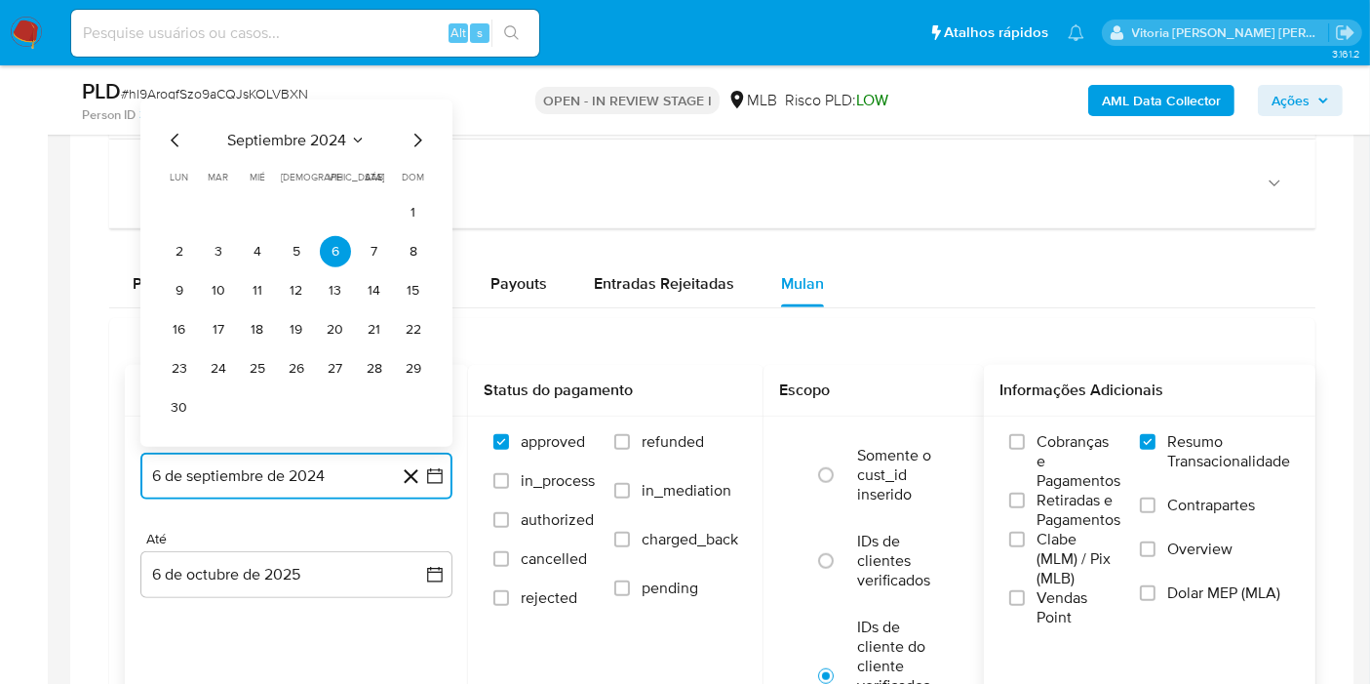
click at [342, 135] on span "septiembre 2024" at bounding box center [286, 141] width 119 height 20
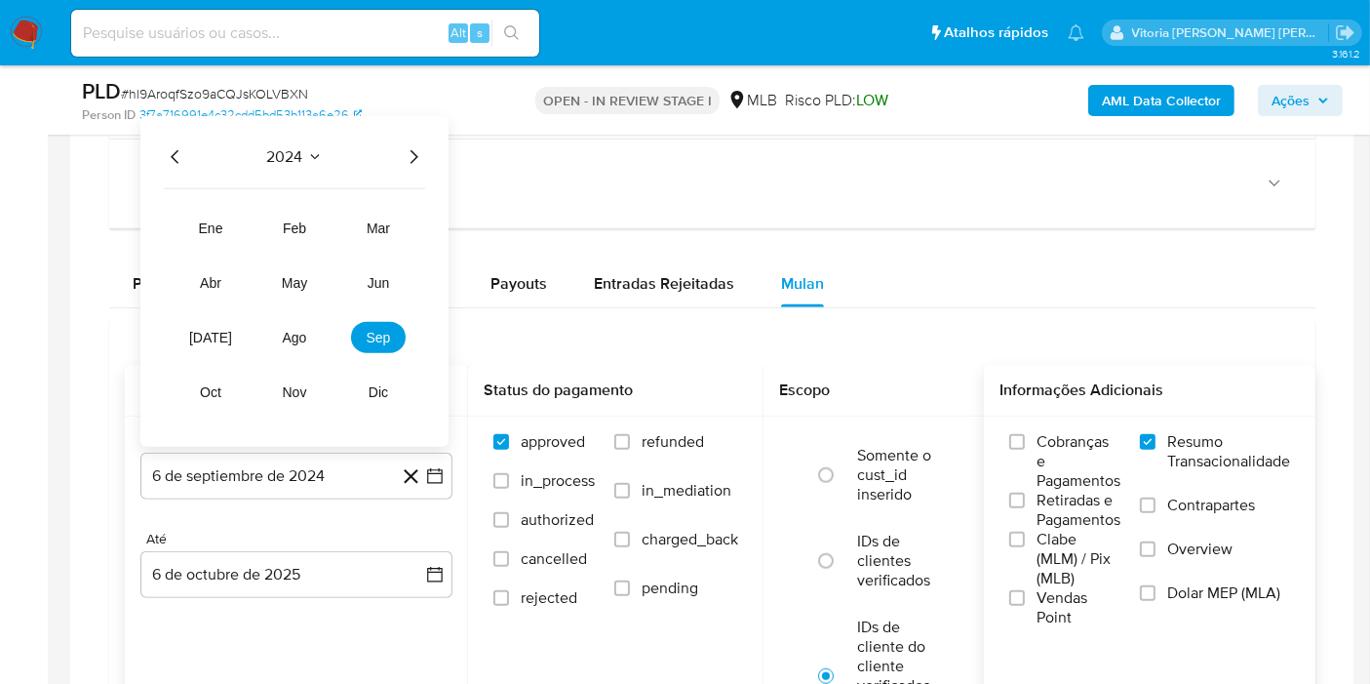
click at [412, 152] on icon "Año siguiente" at bounding box center [413, 156] width 23 height 23
click at [295, 340] on button "ago" at bounding box center [294, 337] width 55 height 31
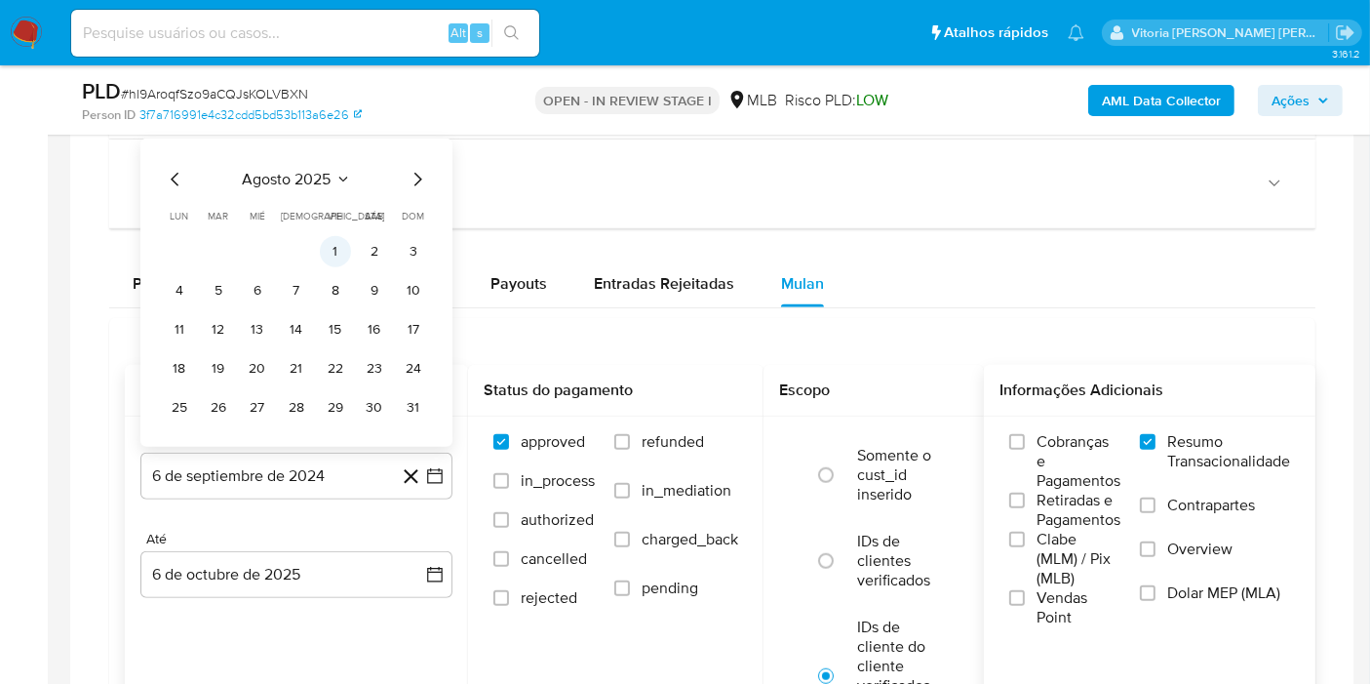
click at [341, 246] on button "1" at bounding box center [335, 251] width 31 height 31
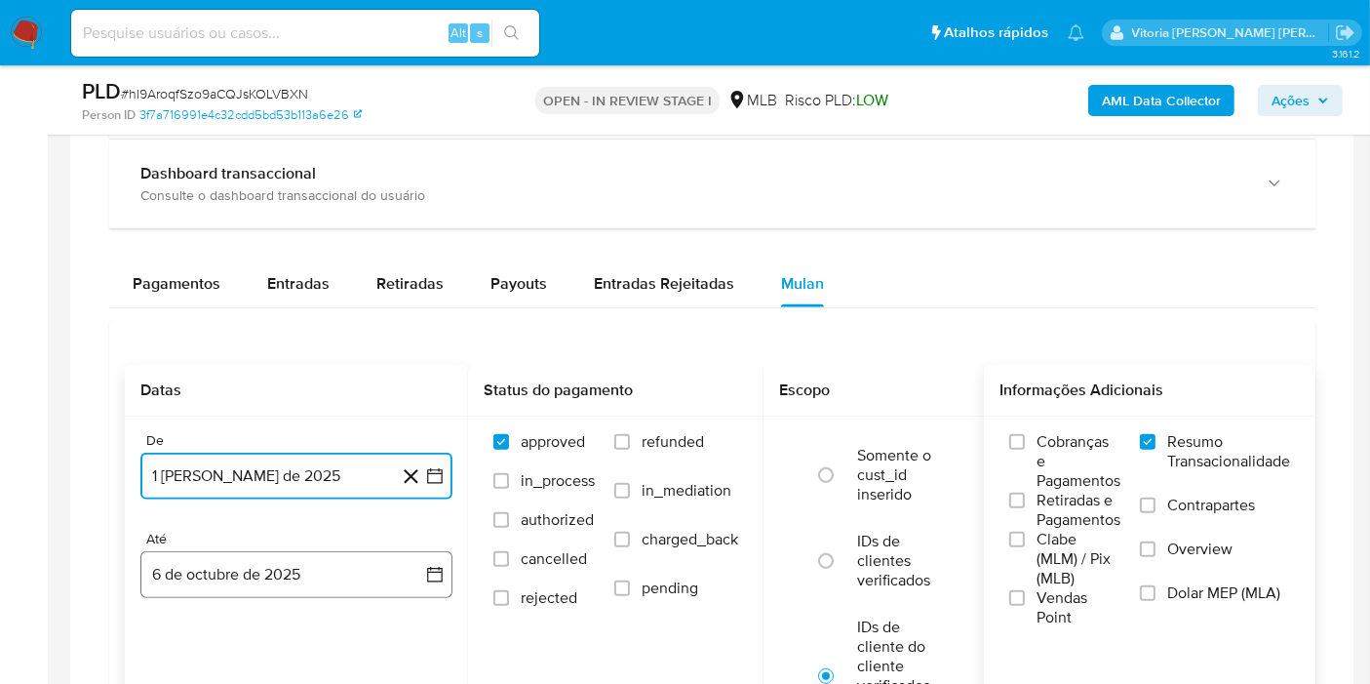
click at [234, 570] on button "6 de octubre de 2025" at bounding box center [296, 574] width 312 height 47
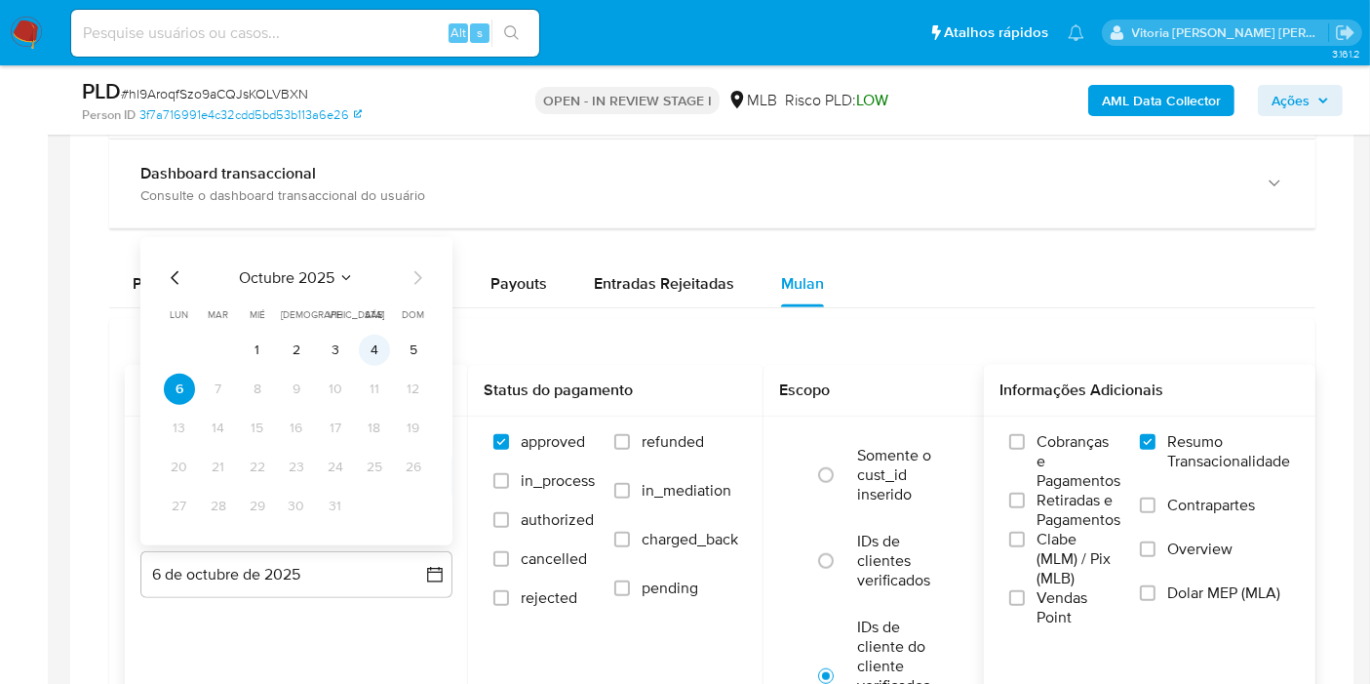
click at [373, 344] on button "4" at bounding box center [374, 349] width 31 height 31
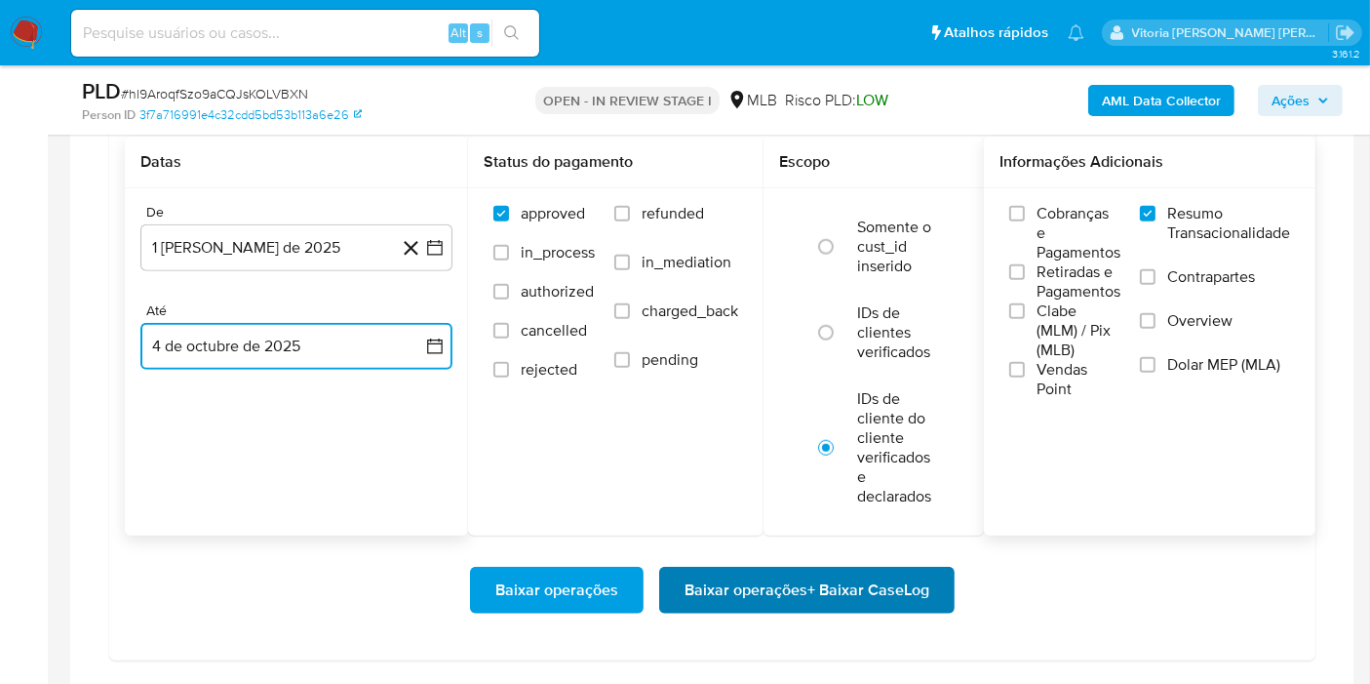
scroll to position [1841, 0]
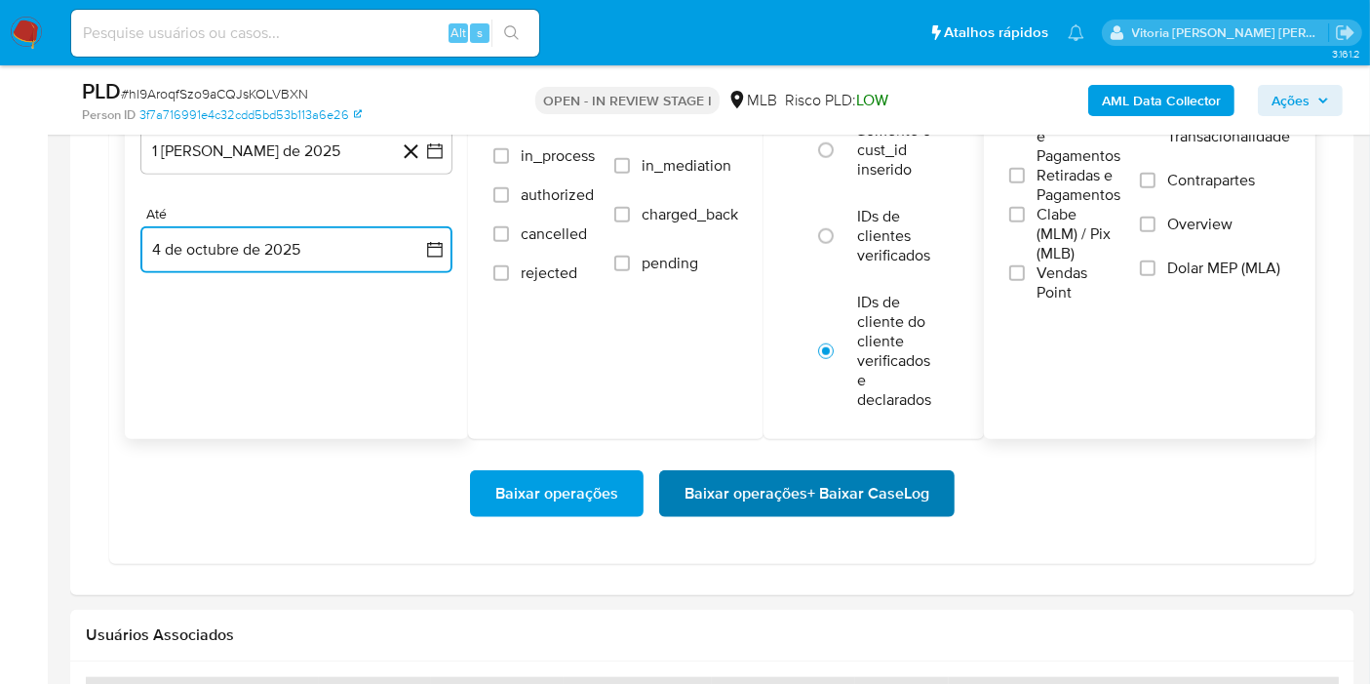
click at [844, 476] on span "Baixar operações + Baixar CaseLog" at bounding box center [807, 493] width 245 height 43
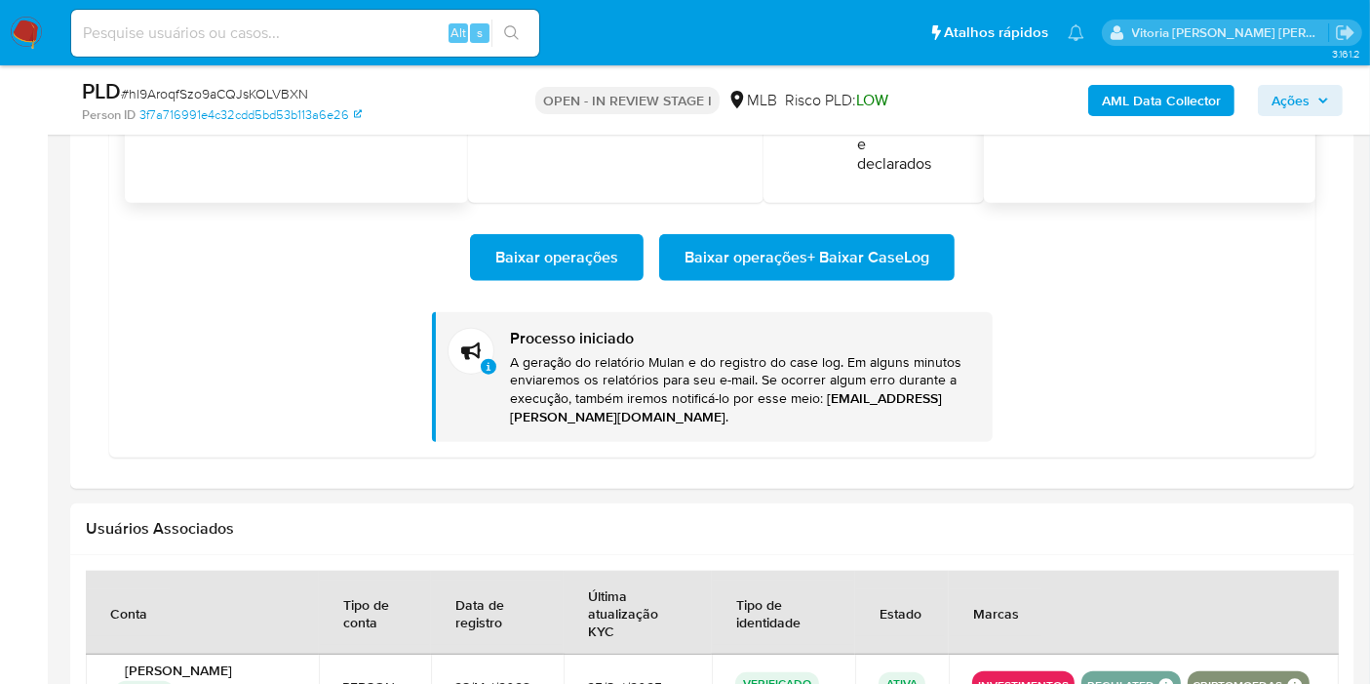
scroll to position [2275, 0]
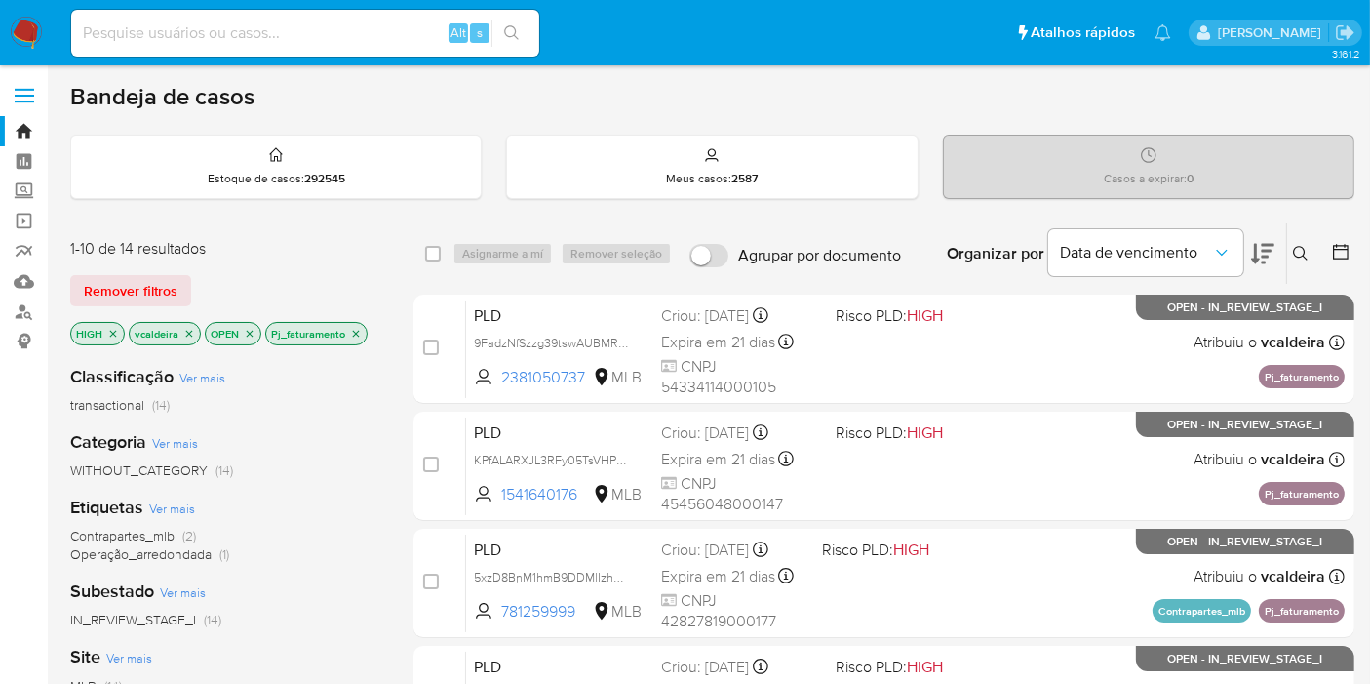
click at [275, 26] on input at bounding box center [305, 32] width 468 height 25
paste input "I0bSbwhFGLSb0IkE9THv7JnJ"
type input "I0bSbwhFGLSb0IkE9THv7JnJ"
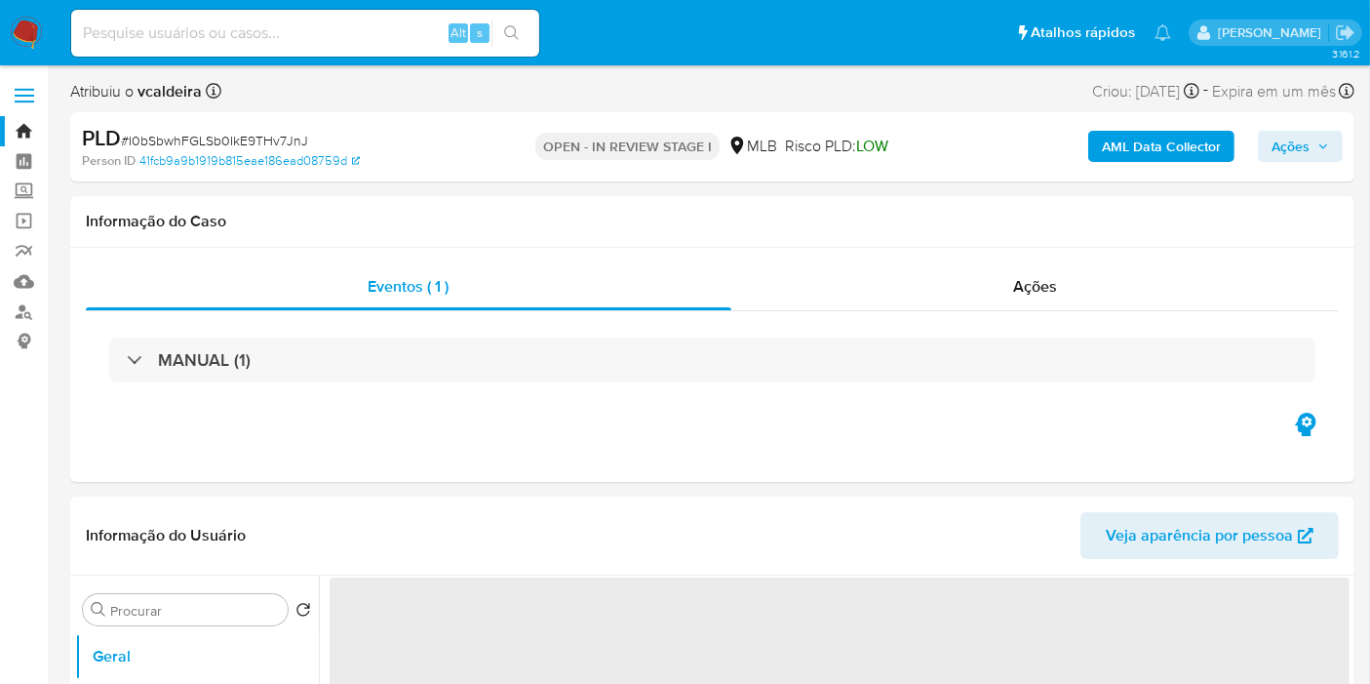
select select "10"
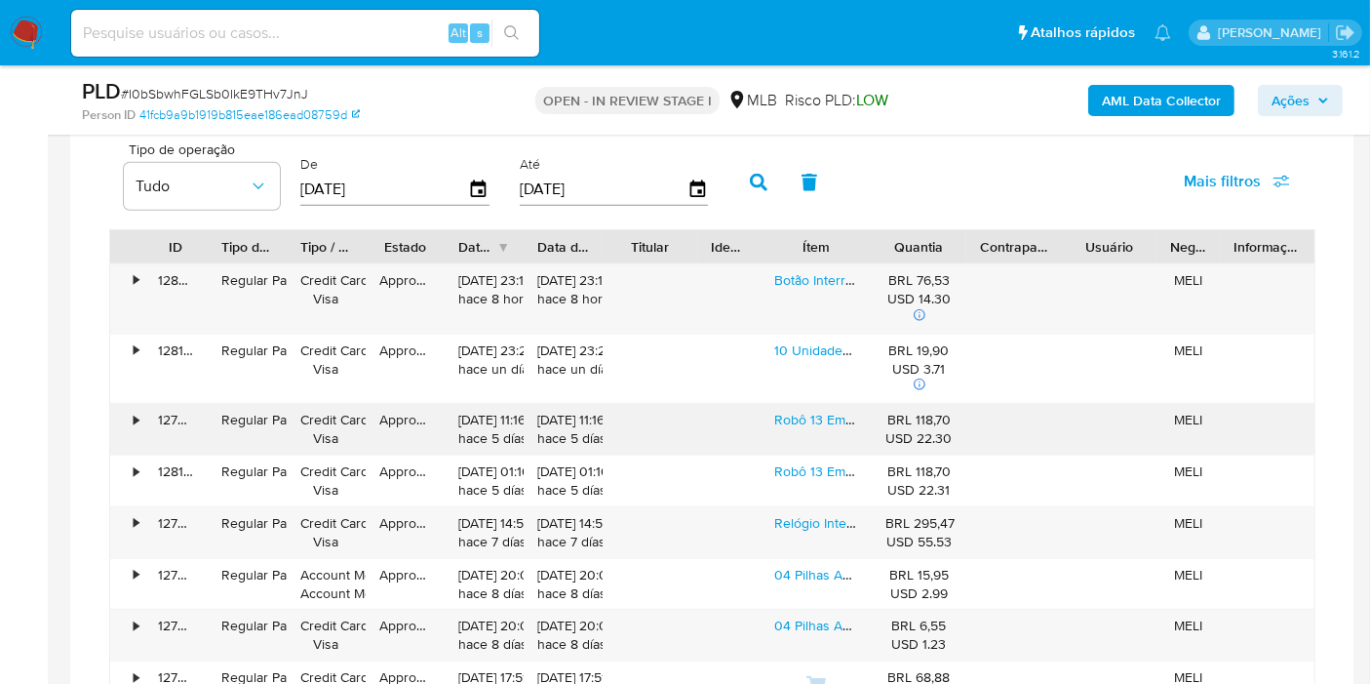
scroll to position [1625, 0]
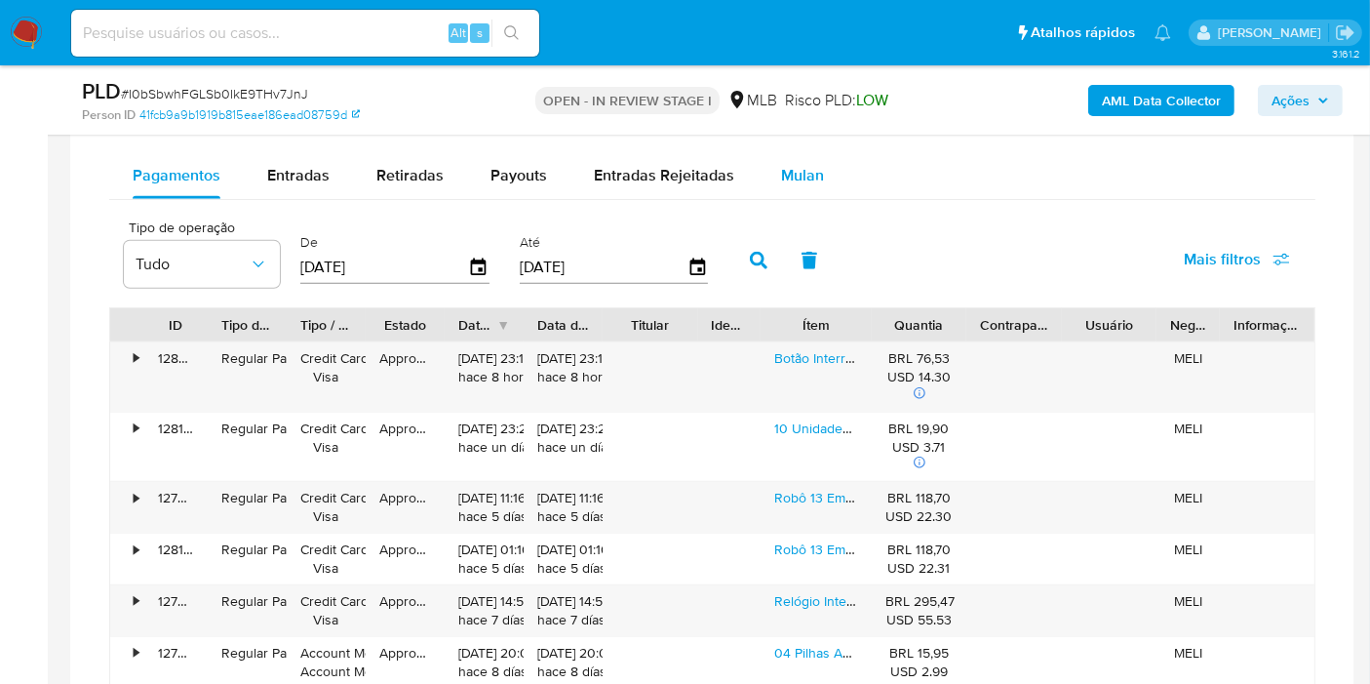
click at [803, 168] on span "Mulan" at bounding box center [802, 175] width 43 height 22
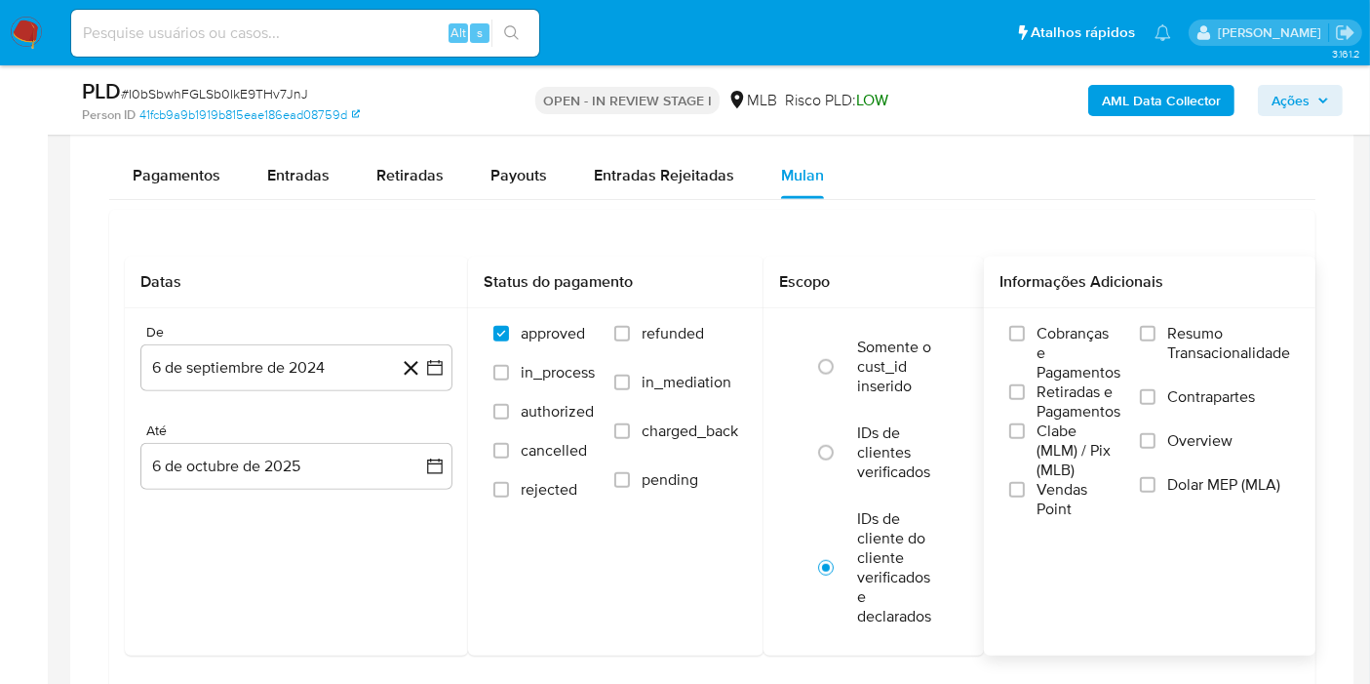
click at [1189, 341] on span "Resumo Transacionalidade" at bounding box center [1228, 343] width 123 height 39
click at [1156, 341] on input "Resumo Transacionalidade" at bounding box center [1148, 334] width 16 height 16
click at [302, 357] on button "6 de septiembre de 2024" at bounding box center [296, 367] width 312 height 47
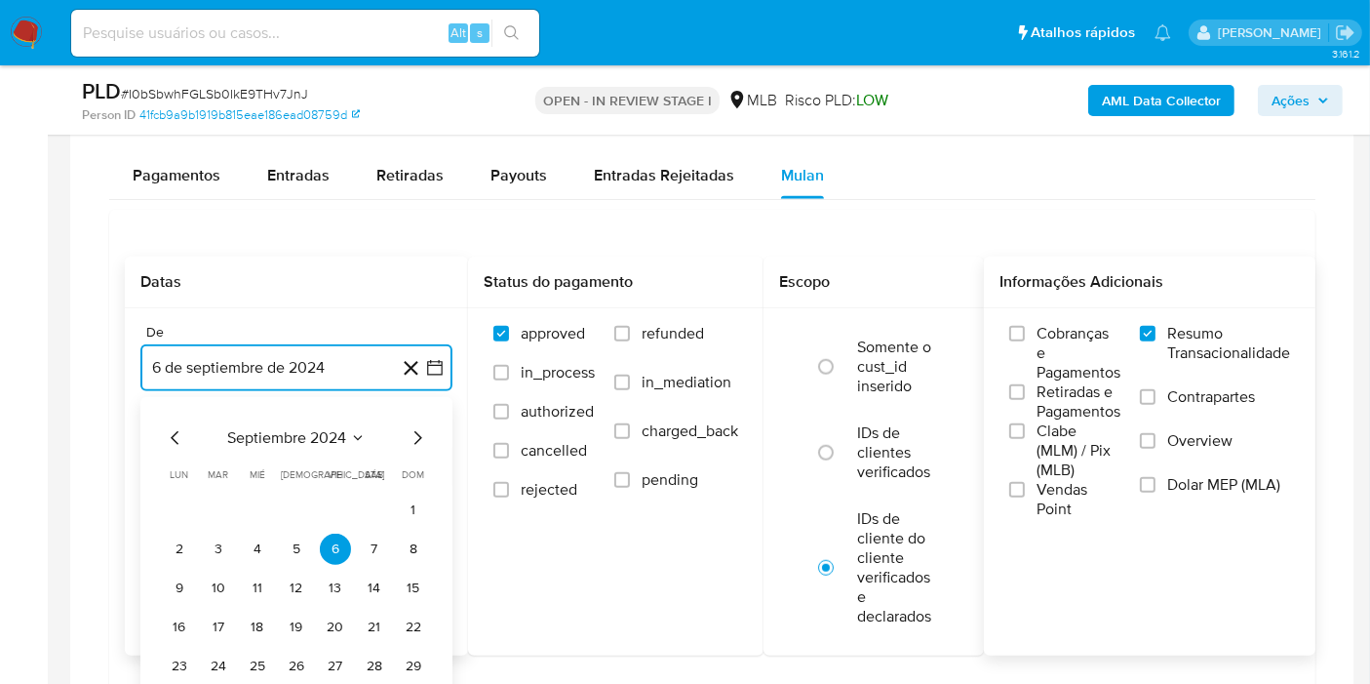
click at [299, 428] on span "septiembre 2024" at bounding box center [286, 438] width 119 height 20
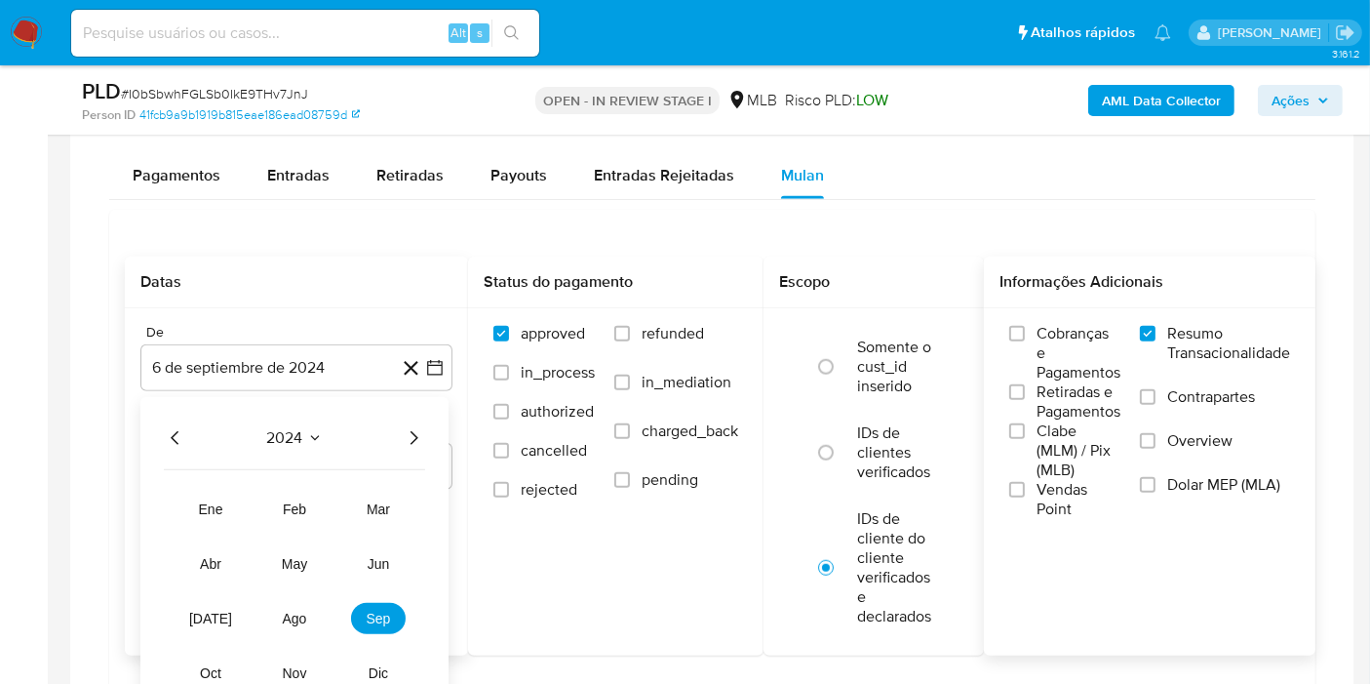
click at [413, 430] on icon "Año siguiente" at bounding box center [413, 437] width 23 height 23
click at [283, 619] on span "ago" at bounding box center [295, 618] width 24 height 16
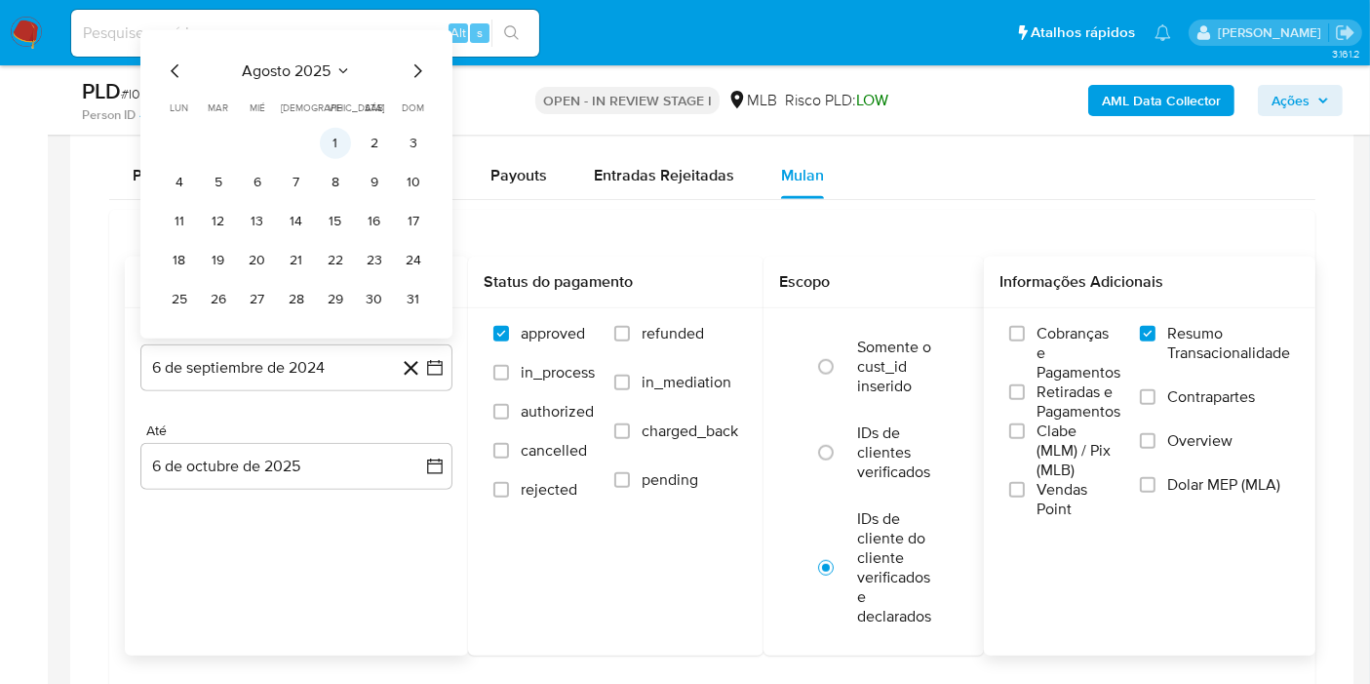
click at [343, 140] on button "1" at bounding box center [335, 143] width 31 height 31
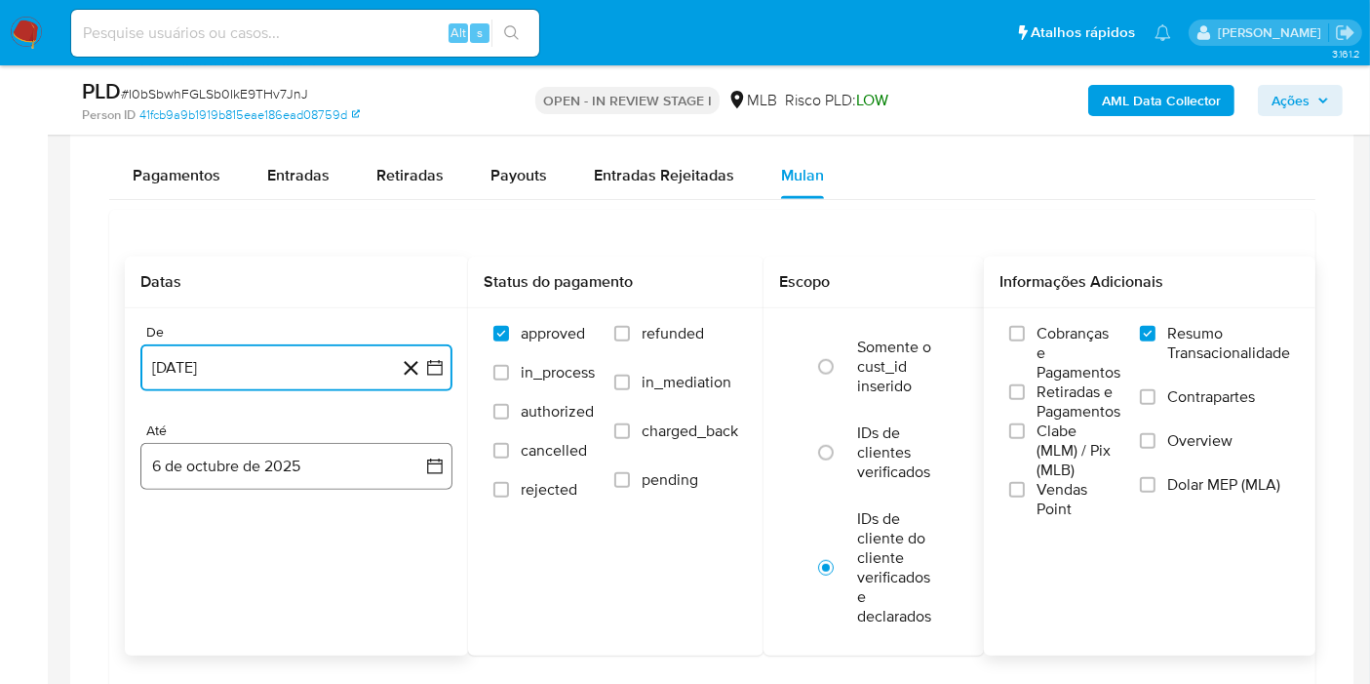
click at [278, 478] on button "6 de octubre de 2025" at bounding box center [296, 466] width 312 height 47
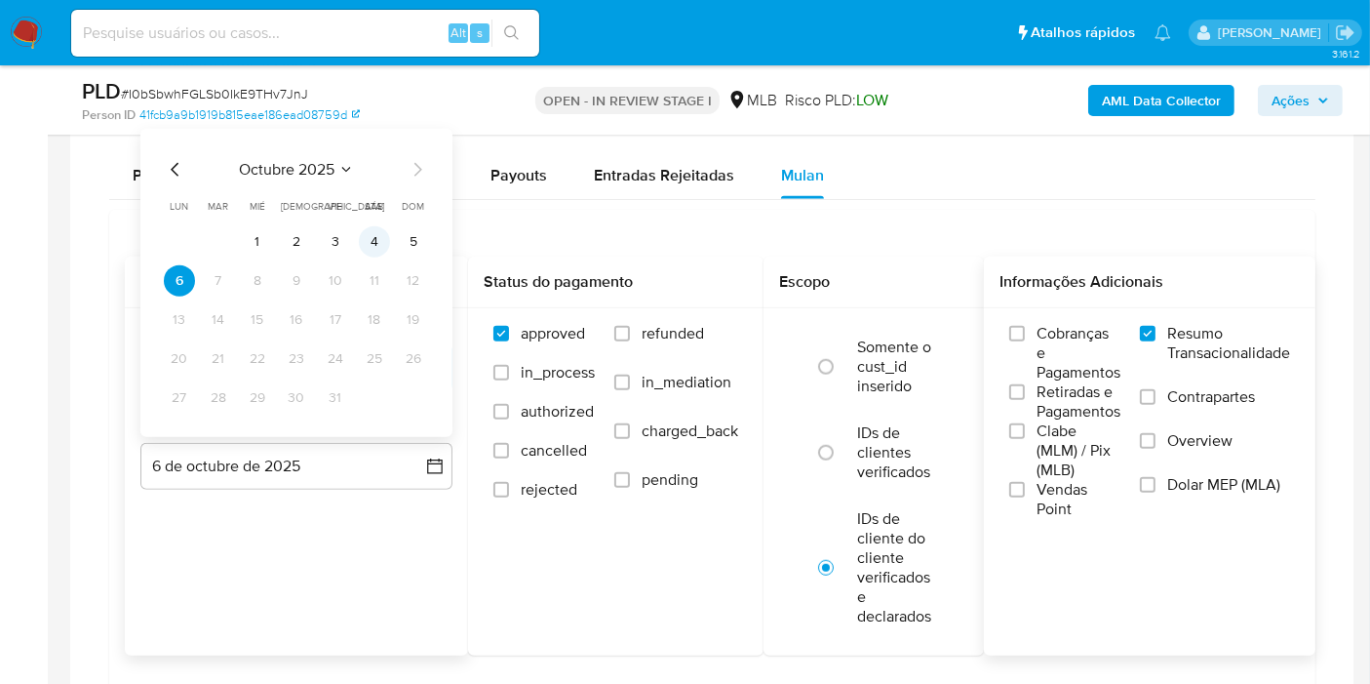
click at [373, 242] on button "4" at bounding box center [374, 241] width 31 height 31
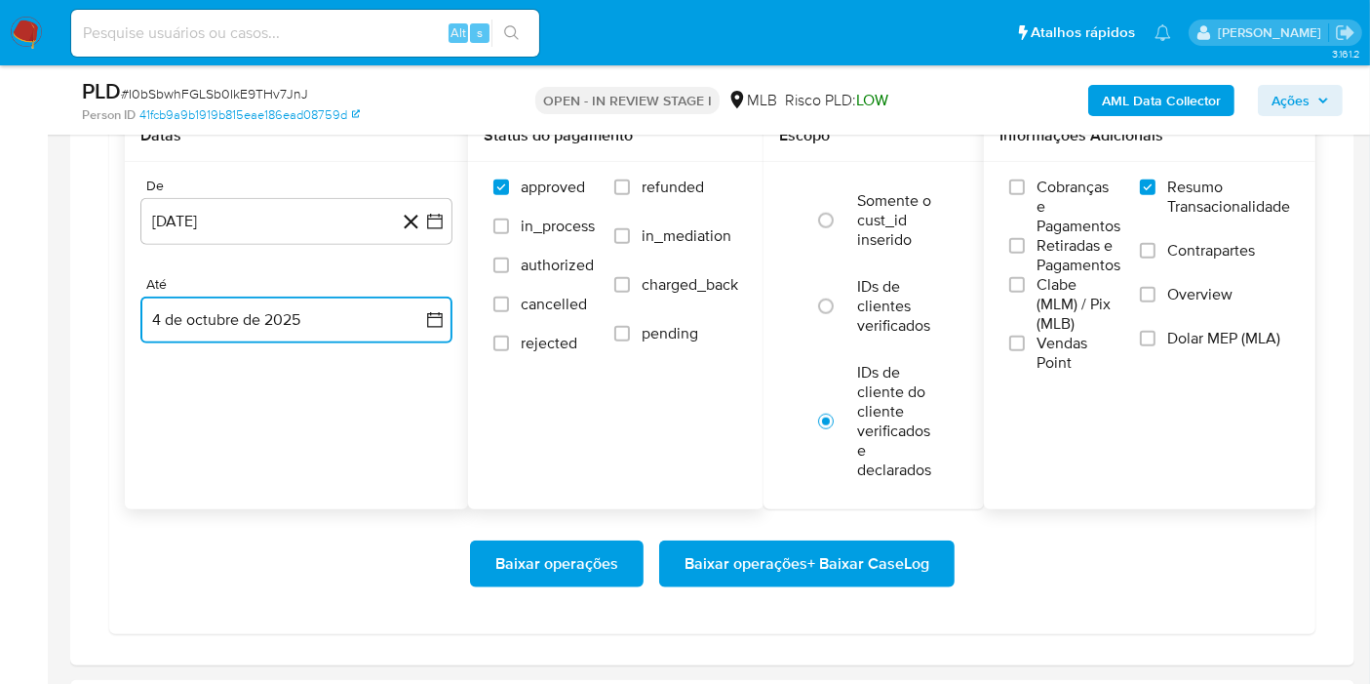
scroll to position [1841, 0]
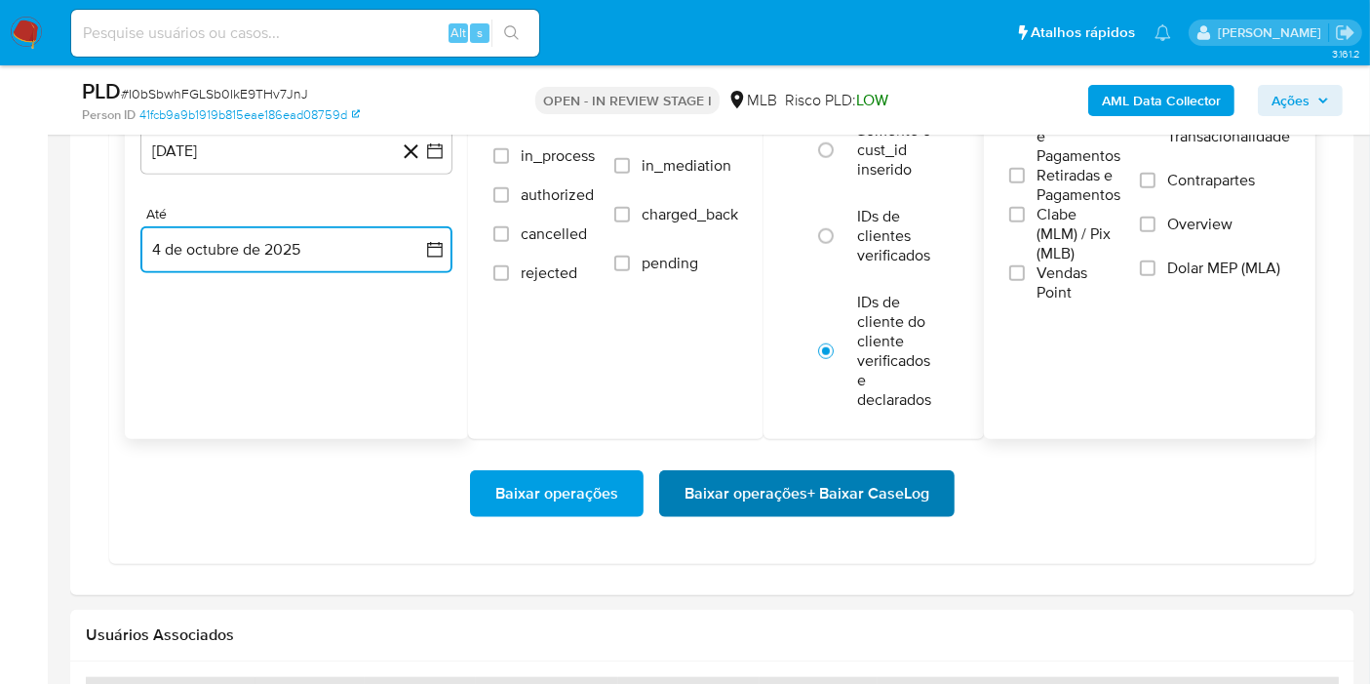
click at [723, 480] on span "Baixar operações + Baixar CaseLog" at bounding box center [807, 493] width 245 height 43
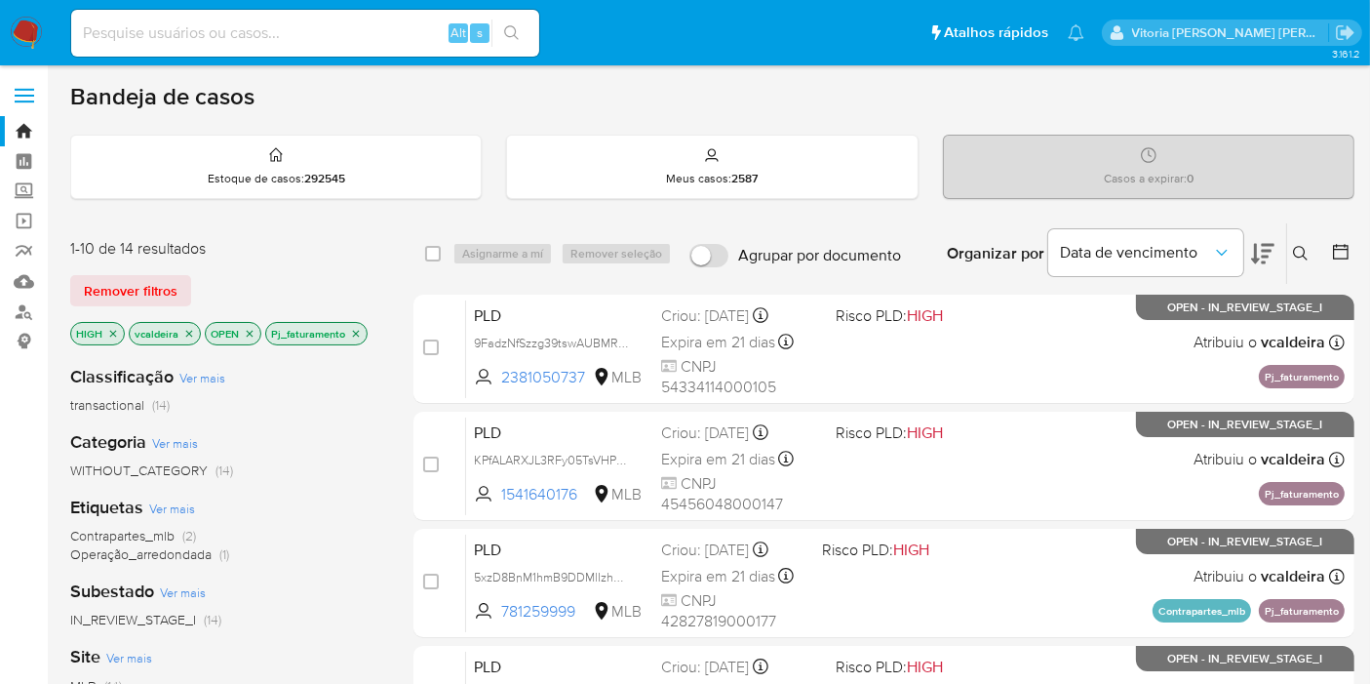
click at [344, 31] on input at bounding box center [305, 32] width 468 height 25
paste input "ZIW6GJkAxgn71OIPhEVdCAty"
type input "ZIW6GJkAxgn71OIPhEVdCAty"
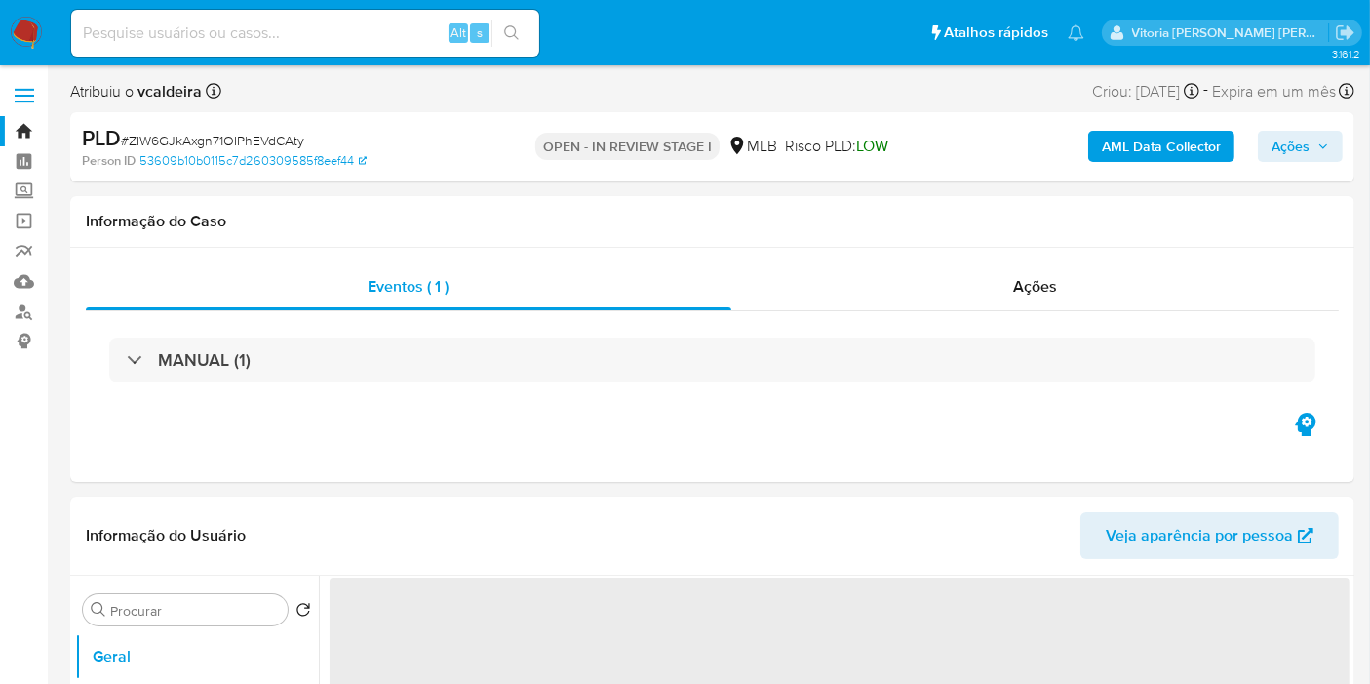
select select "10"
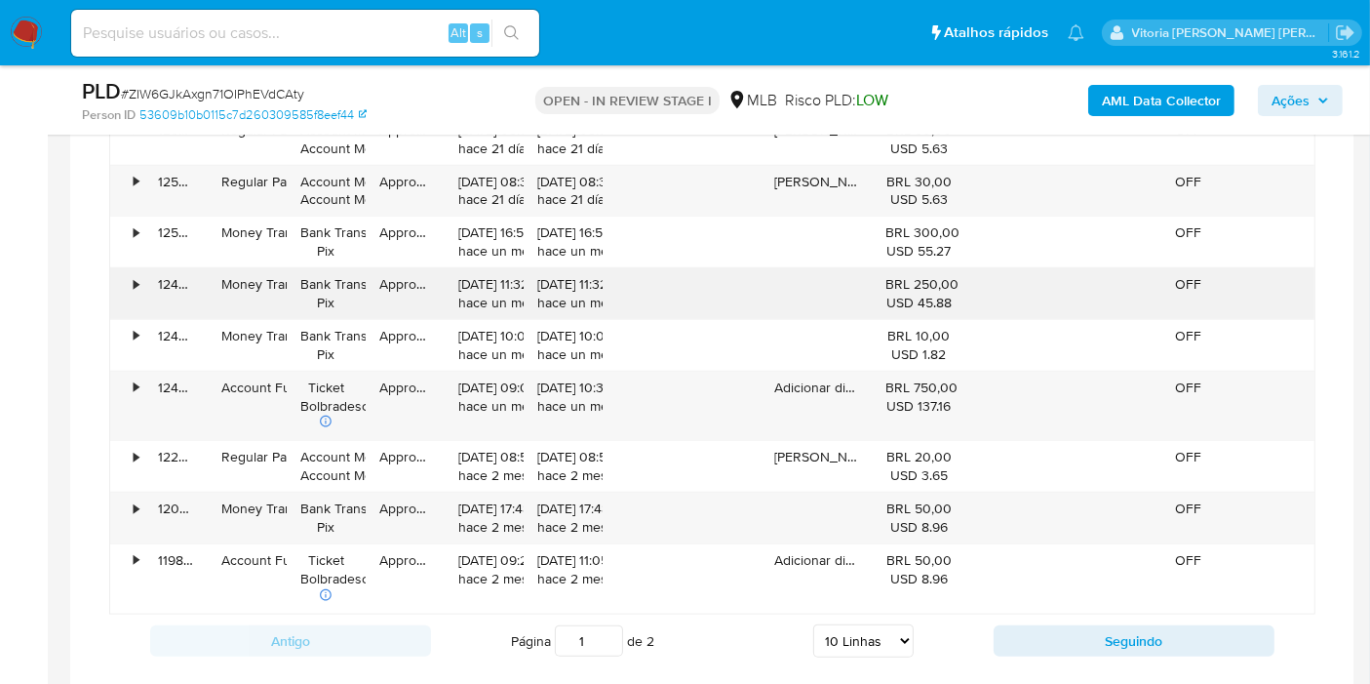
scroll to position [1652, 0]
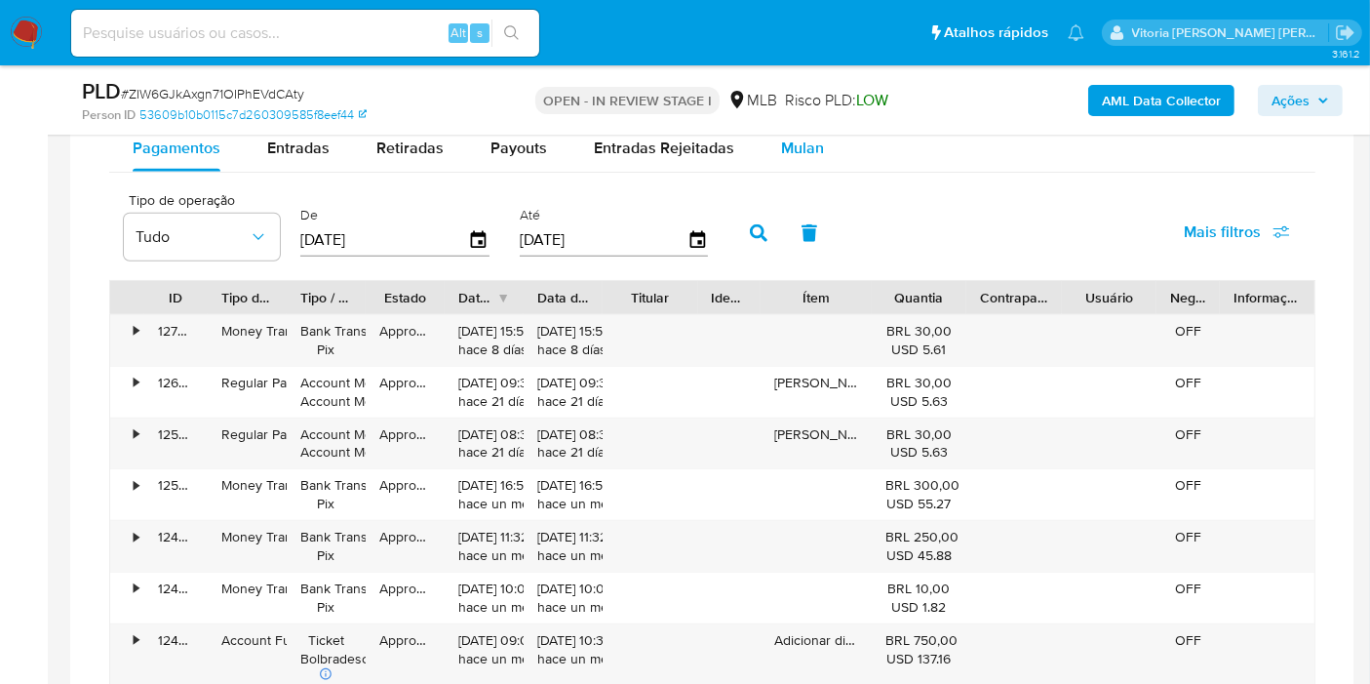
click at [783, 146] on span "Mulan" at bounding box center [802, 148] width 43 height 22
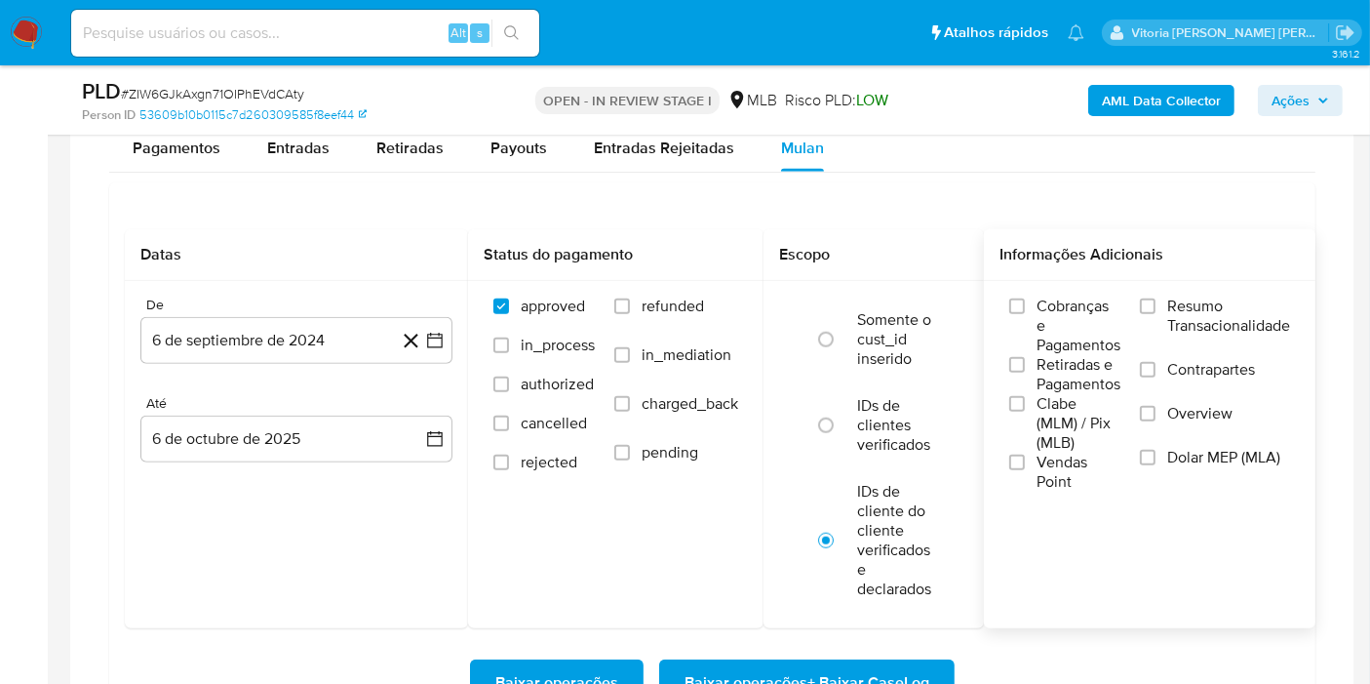
click at [1183, 304] on span "Resumo Transacionalidade" at bounding box center [1228, 315] width 123 height 39
click at [1156, 304] on input "Resumo Transacionalidade" at bounding box center [1148, 306] width 16 height 16
click at [281, 329] on button "6 de septiembre de 2024" at bounding box center [296, 340] width 312 height 47
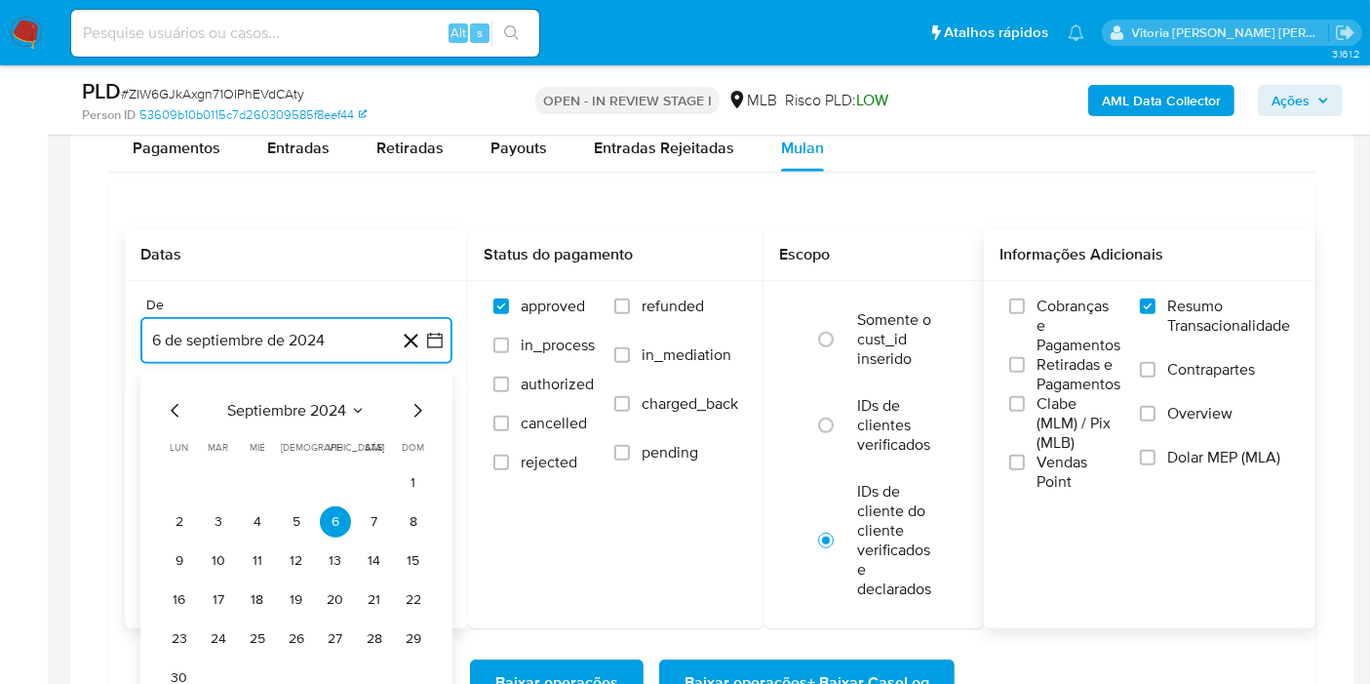
click at [335, 408] on span "septiembre 2024" at bounding box center [286, 411] width 119 height 20
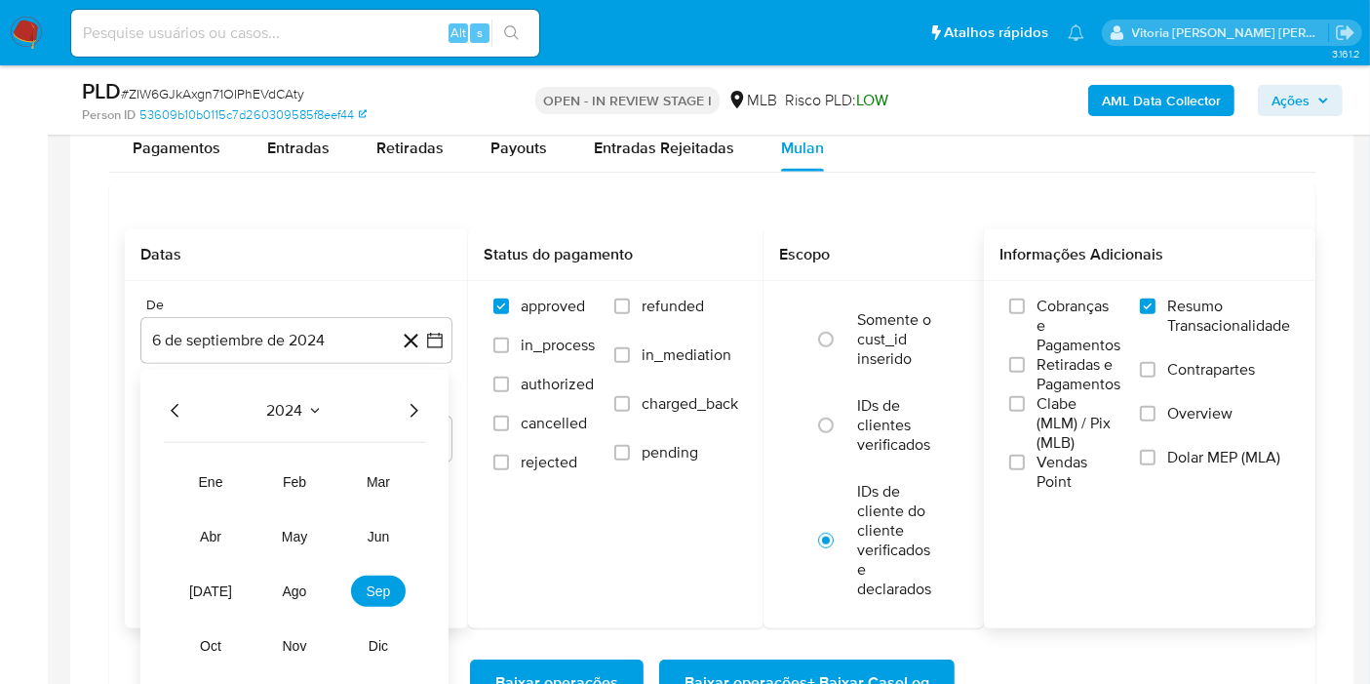
click at [414, 402] on icon "Año siguiente" at bounding box center [413, 410] width 23 height 23
click at [300, 596] on button "ago" at bounding box center [294, 590] width 55 height 31
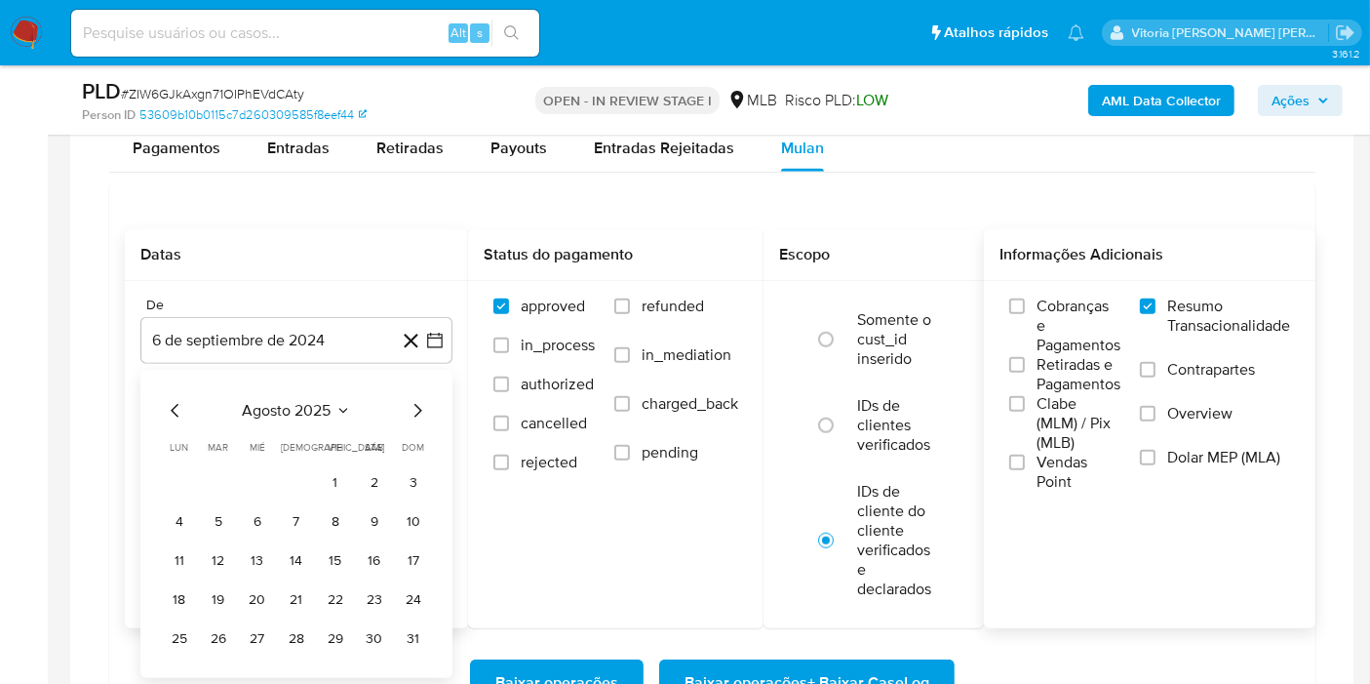
click at [326, 469] on button "1" at bounding box center [335, 482] width 31 height 31
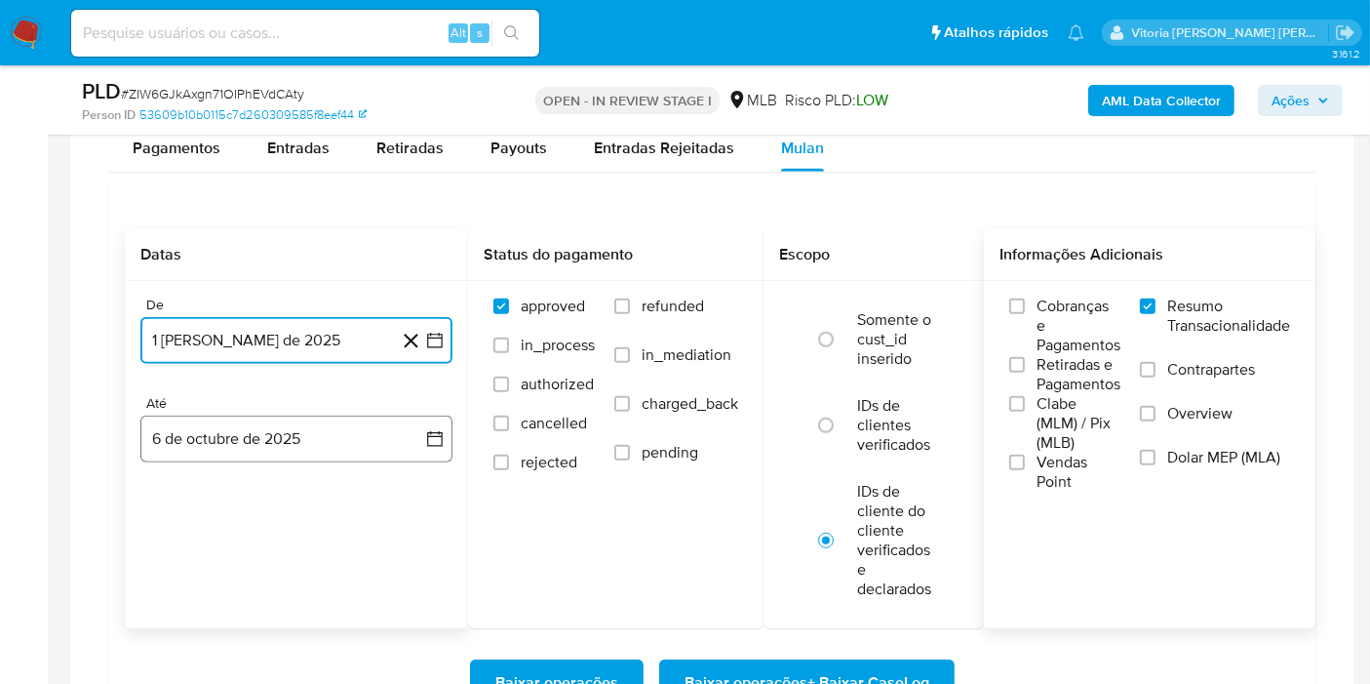
click at [281, 433] on button "6 de octubre de 2025" at bounding box center [296, 438] width 312 height 47
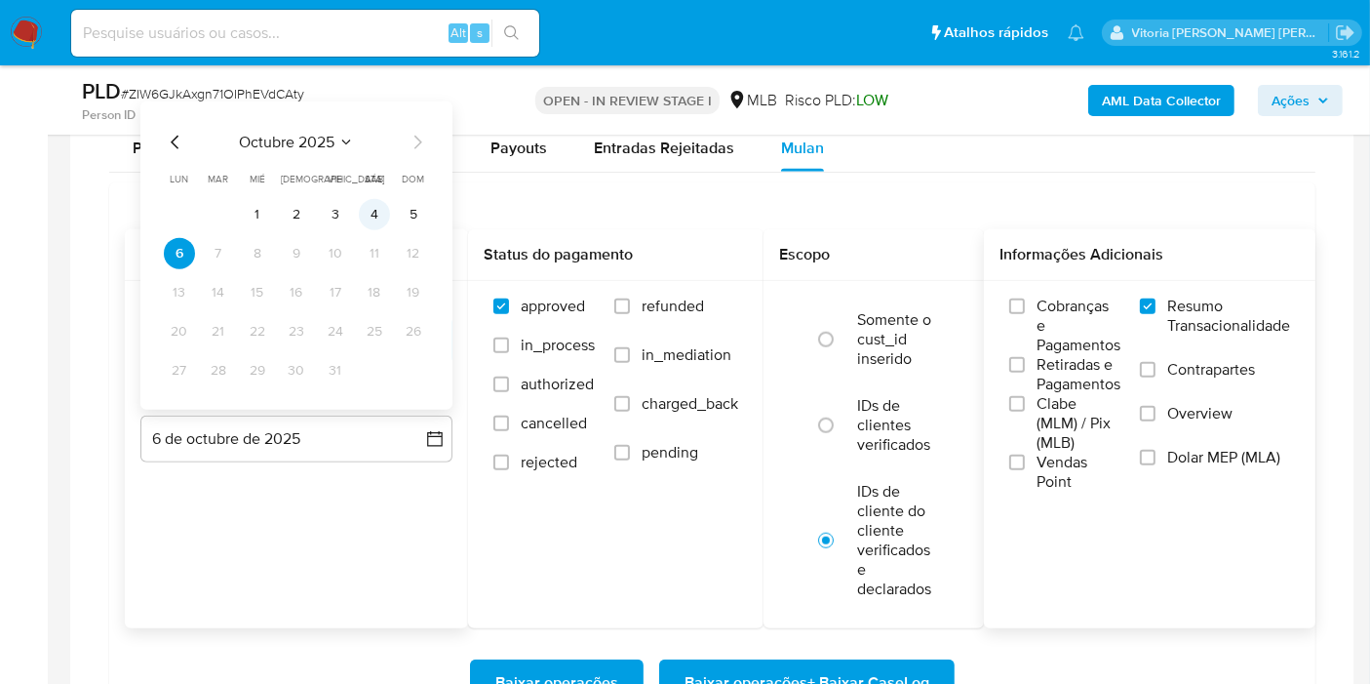
click at [372, 220] on button "4" at bounding box center [374, 214] width 31 height 31
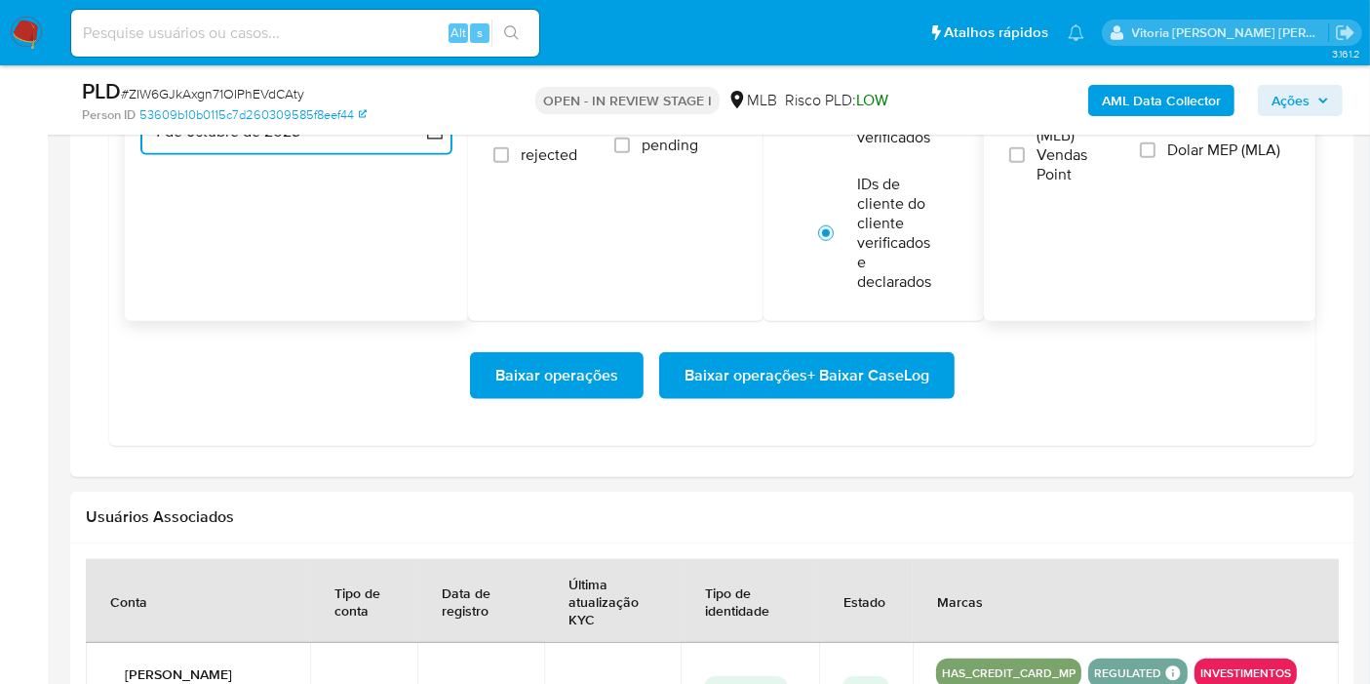
scroll to position [1977, 0]
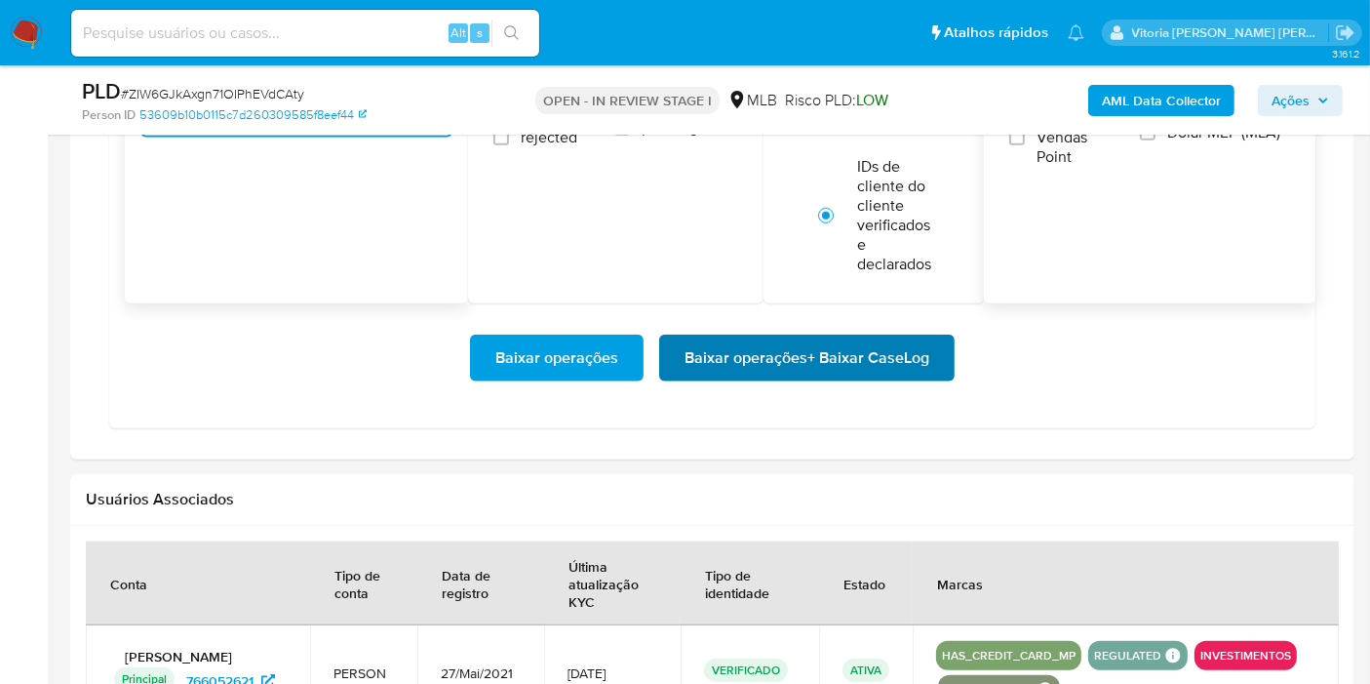
click at [752, 344] on span "Baixar operações + Baixar CaseLog" at bounding box center [807, 357] width 245 height 43
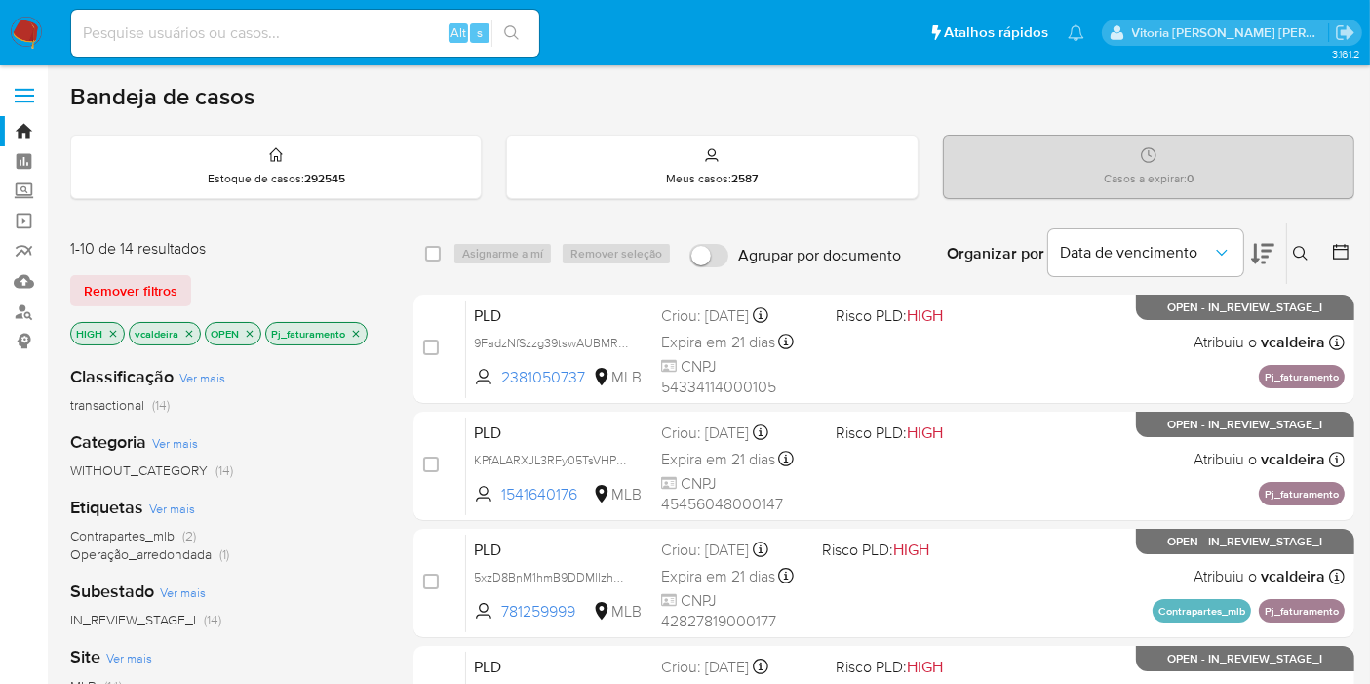
click at [295, 30] on input at bounding box center [305, 32] width 468 height 25
paste input "Bc0dNKauwjGtSS6wSSYGWPX6"
type input "Bc0dNKauwjGtSS6wSSYGWPX6"
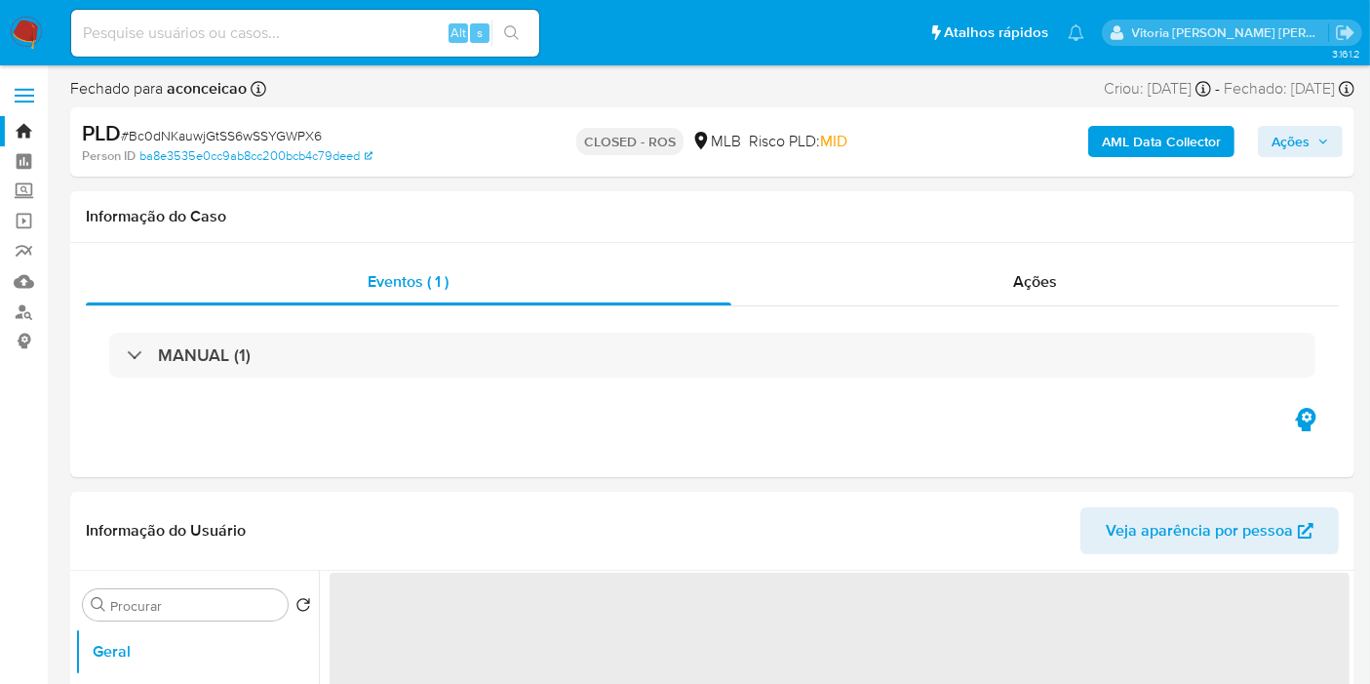
select select "10"
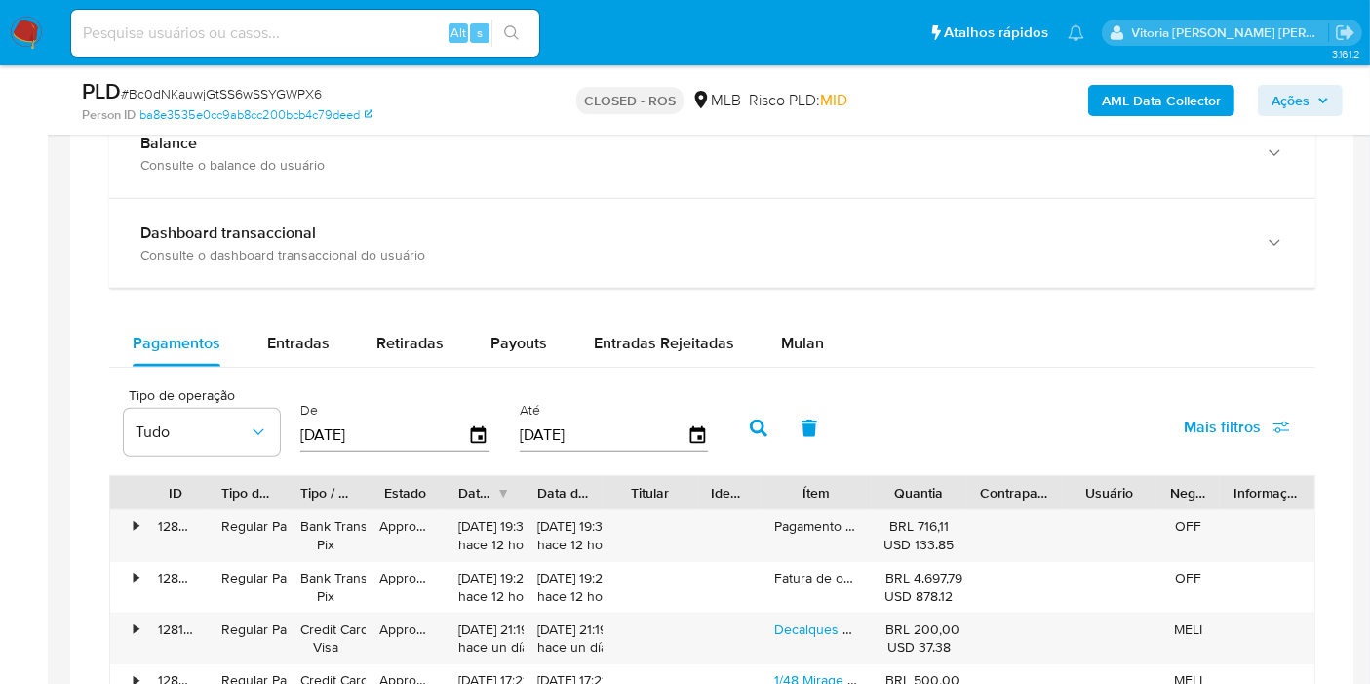
scroll to position [1408, 0]
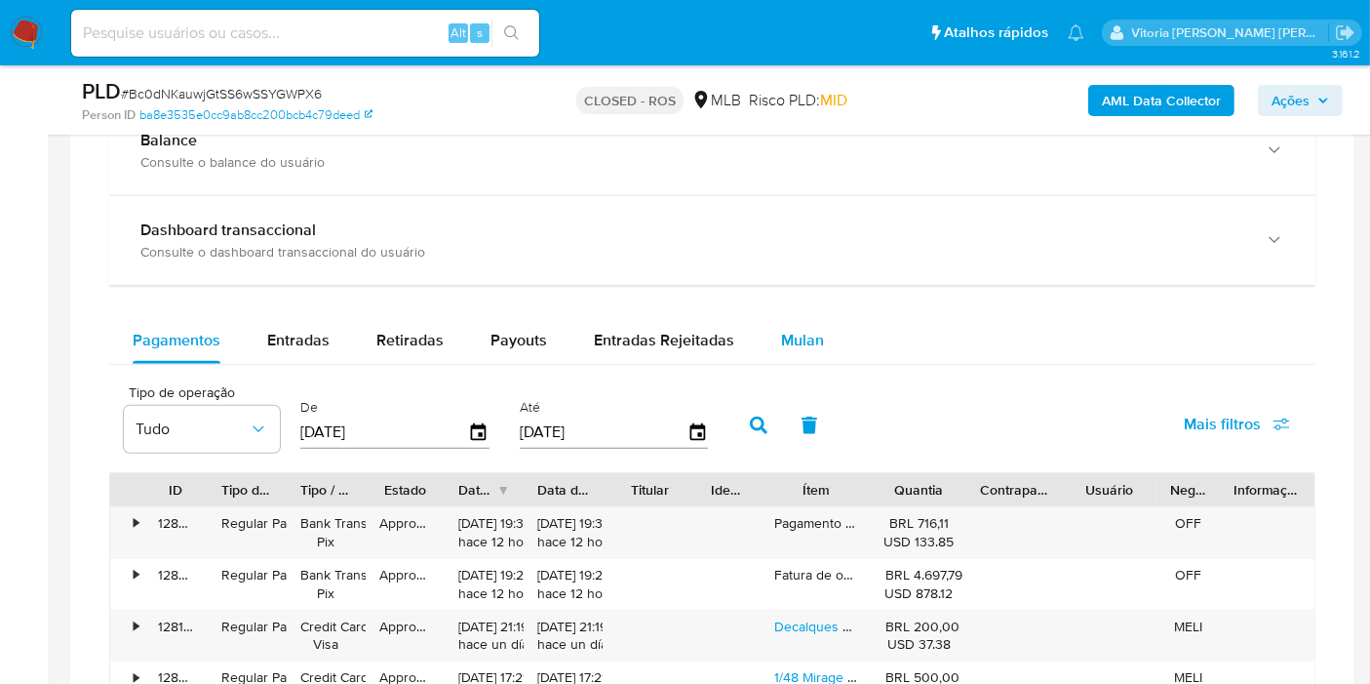
click at [814, 343] on span "Mulan" at bounding box center [802, 340] width 43 height 22
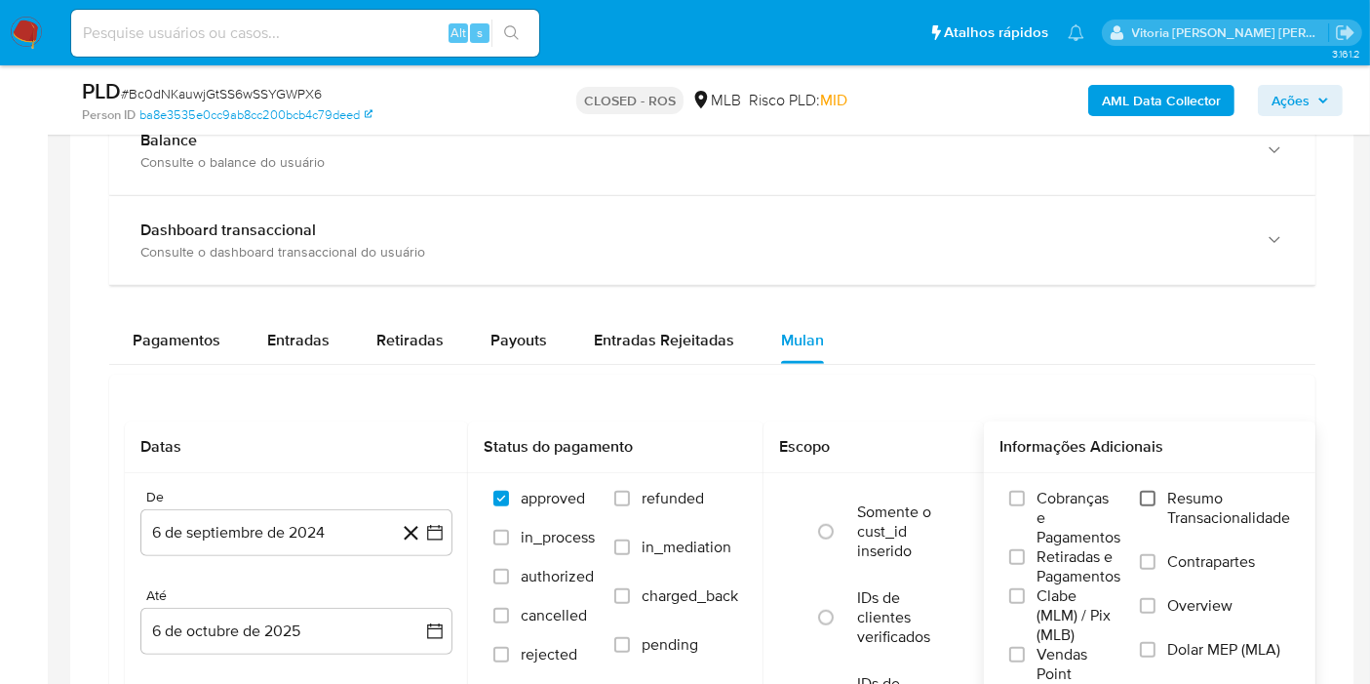
click at [1155, 491] on input "Resumo Transacionalidade" at bounding box center [1148, 499] width 16 height 16
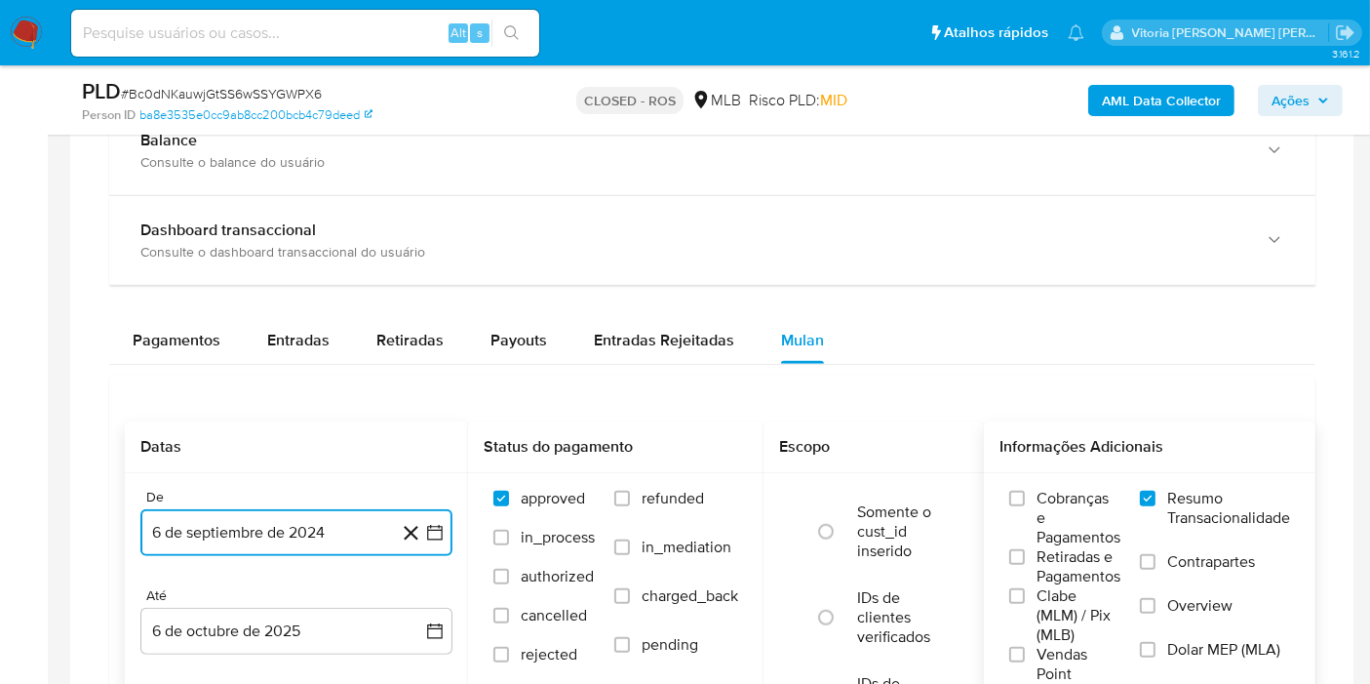
click at [262, 519] on button "6 de septiembre de 2024" at bounding box center [296, 532] width 312 height 47
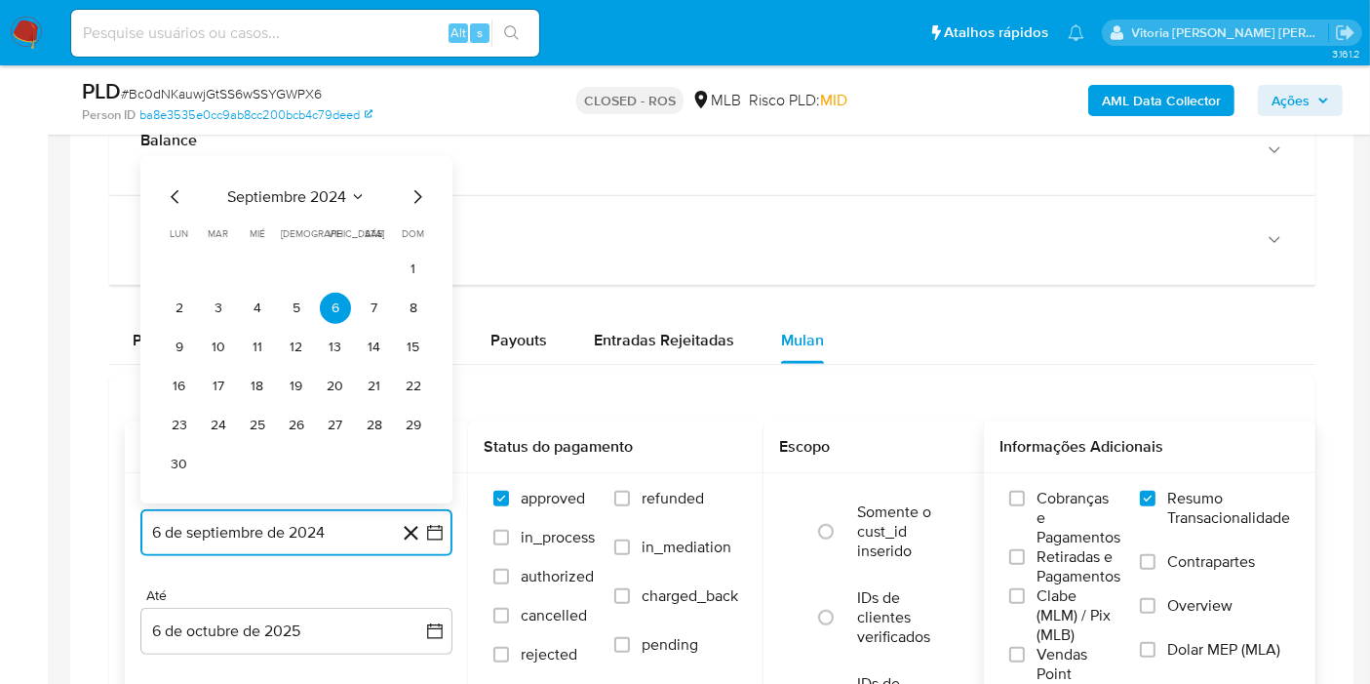
click at [314, 191] on span "septiembre 2024" at bounding box center [286, 197] width 119 height 20
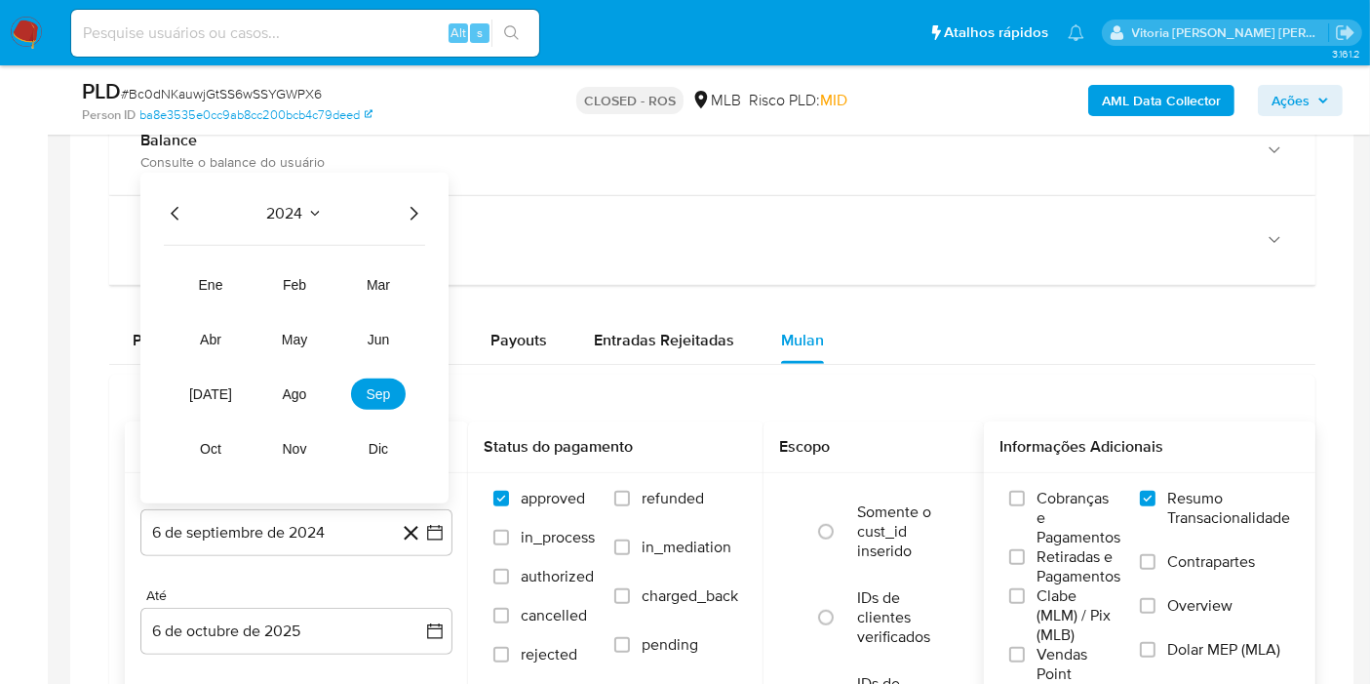
click at [405, 204] on icon "Año siguiente" at bounding box center [413, 213] width 23 height 23
click at [290, 389] on span "ago" at bounding box center [295, 394] width 24 height 16
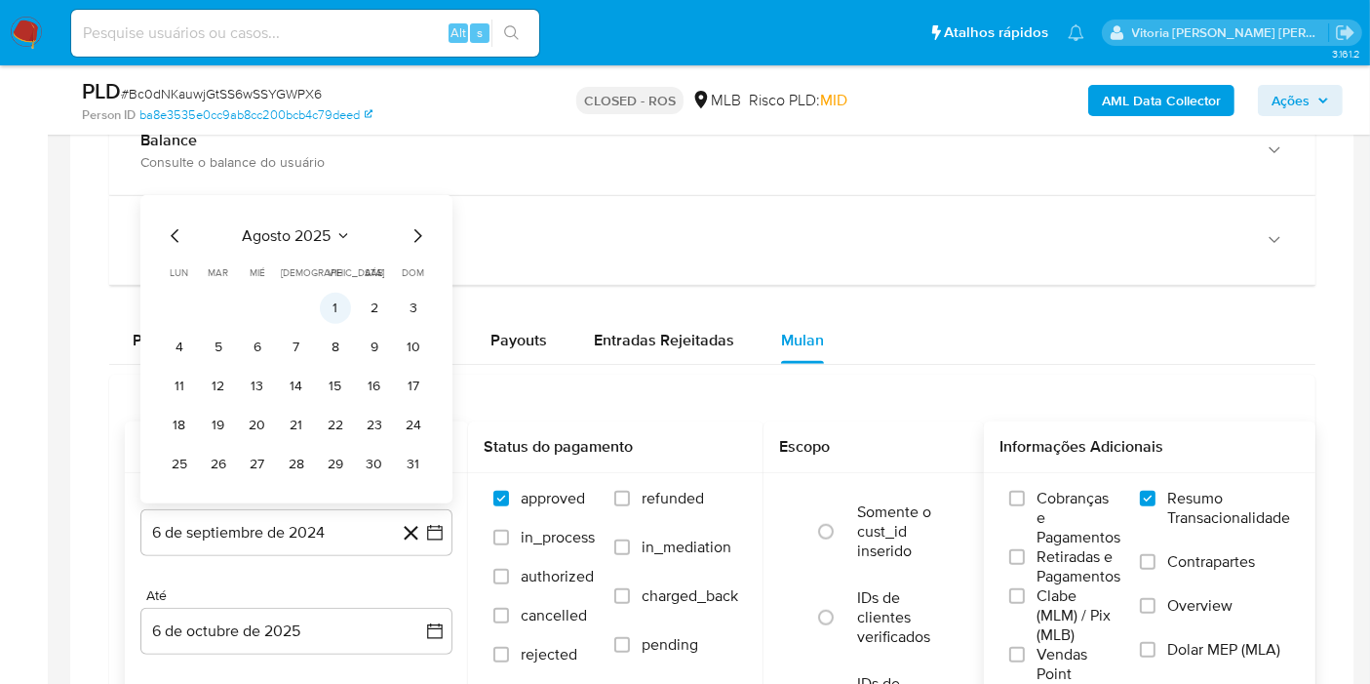
click at [339, 296] on button "1" at bounding box center [335, 308] width 31 height 31
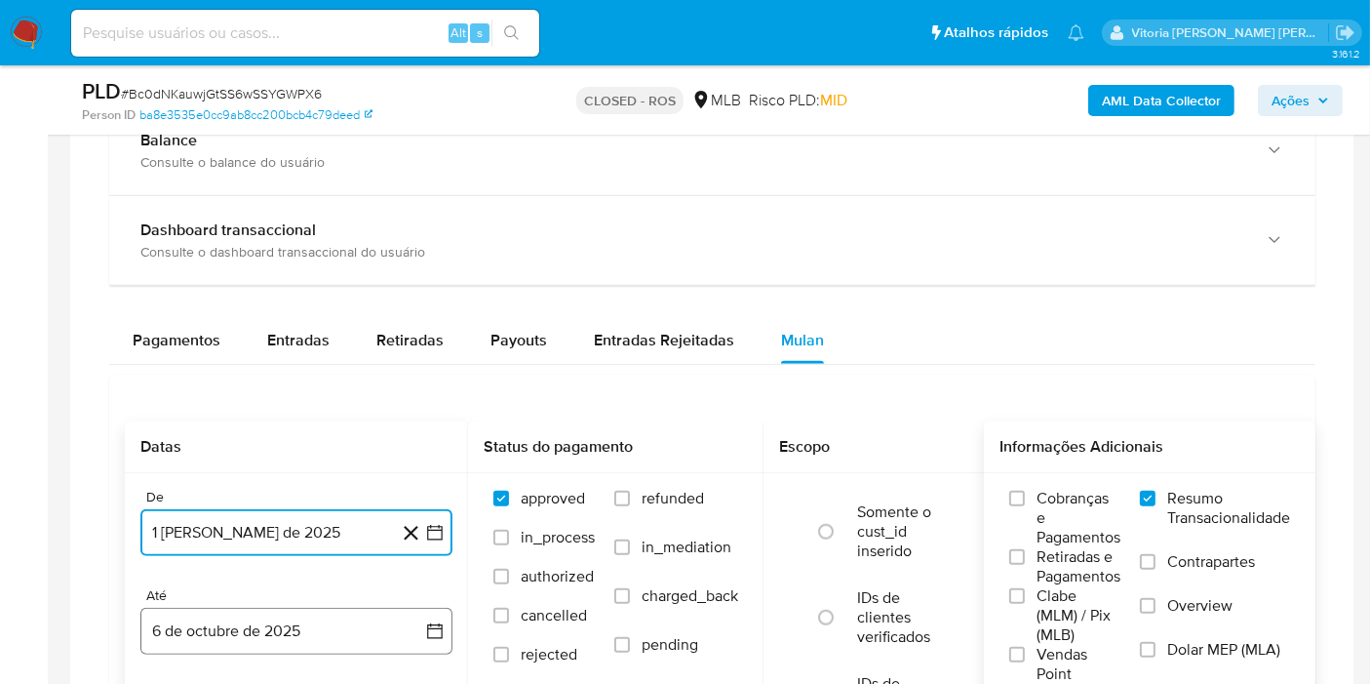
click at [293, 632] on button "6 de octubre de 2025" at bounding box center [296, 631] width 312 height 47
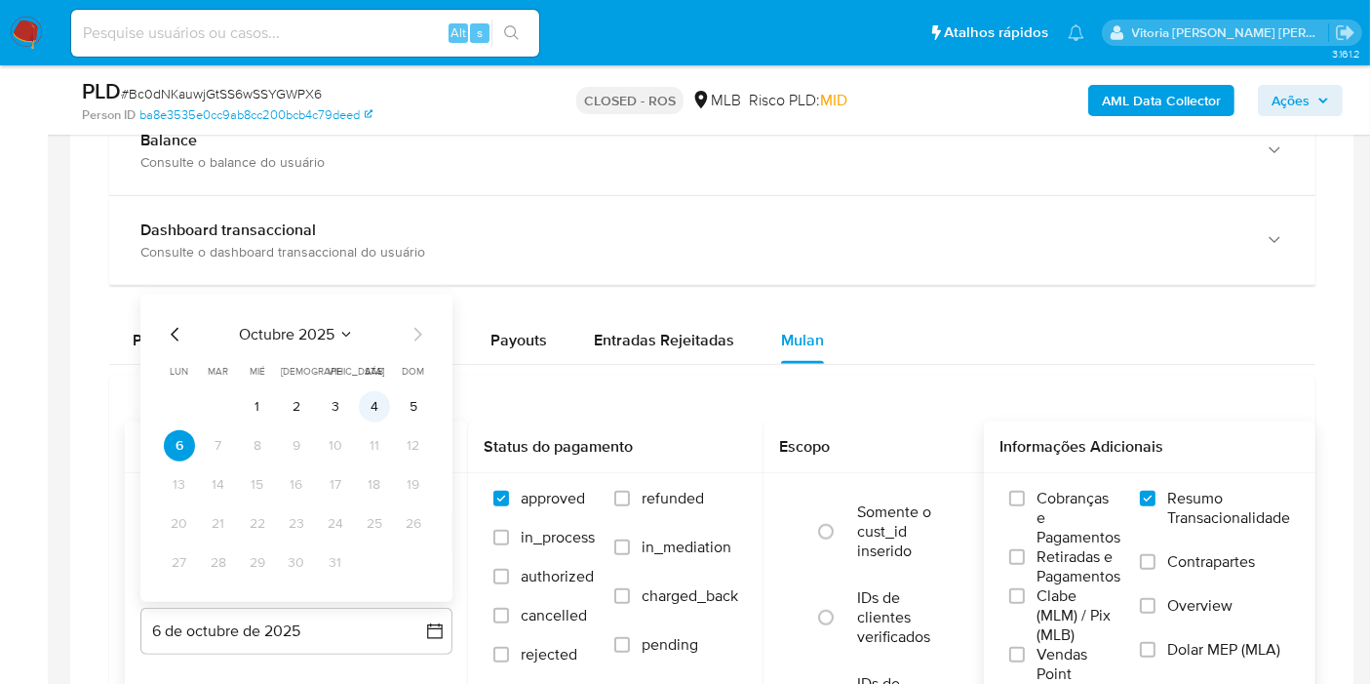
click at [373, 404] on button "4" at bounding box center [374, 406] width 31 height 31
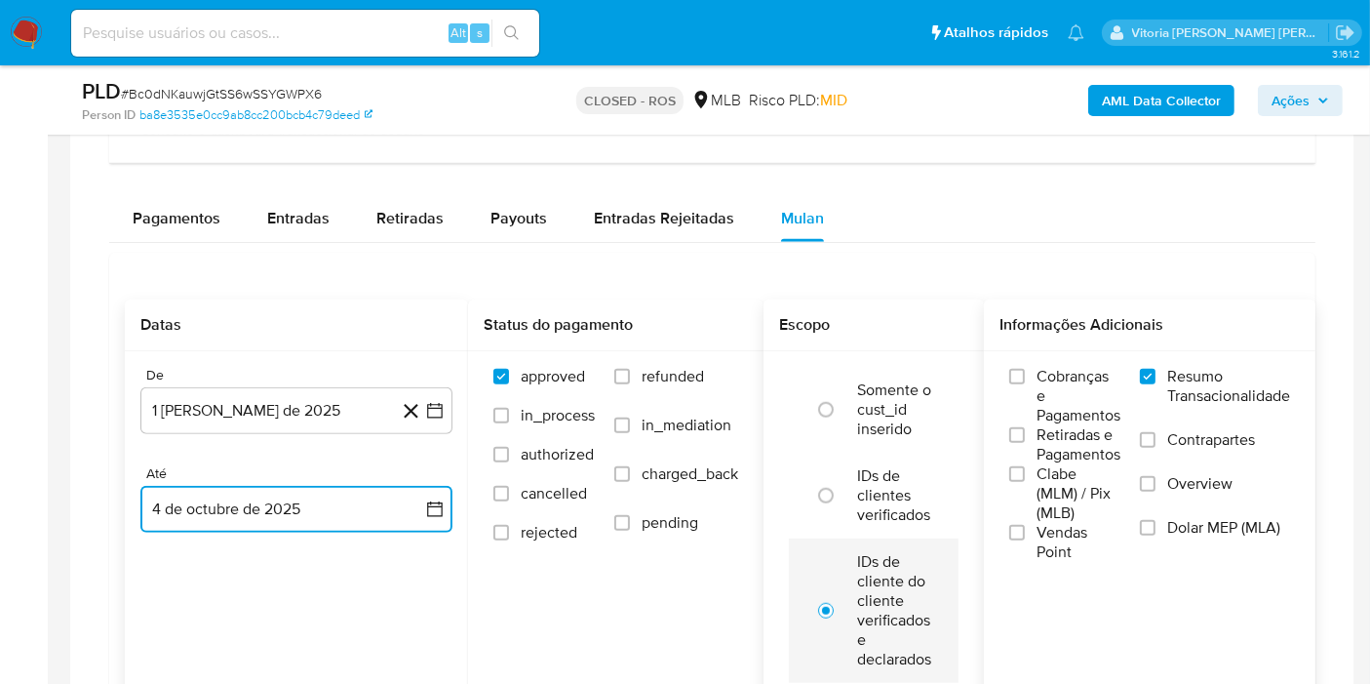
scroll to position [1625, 0]
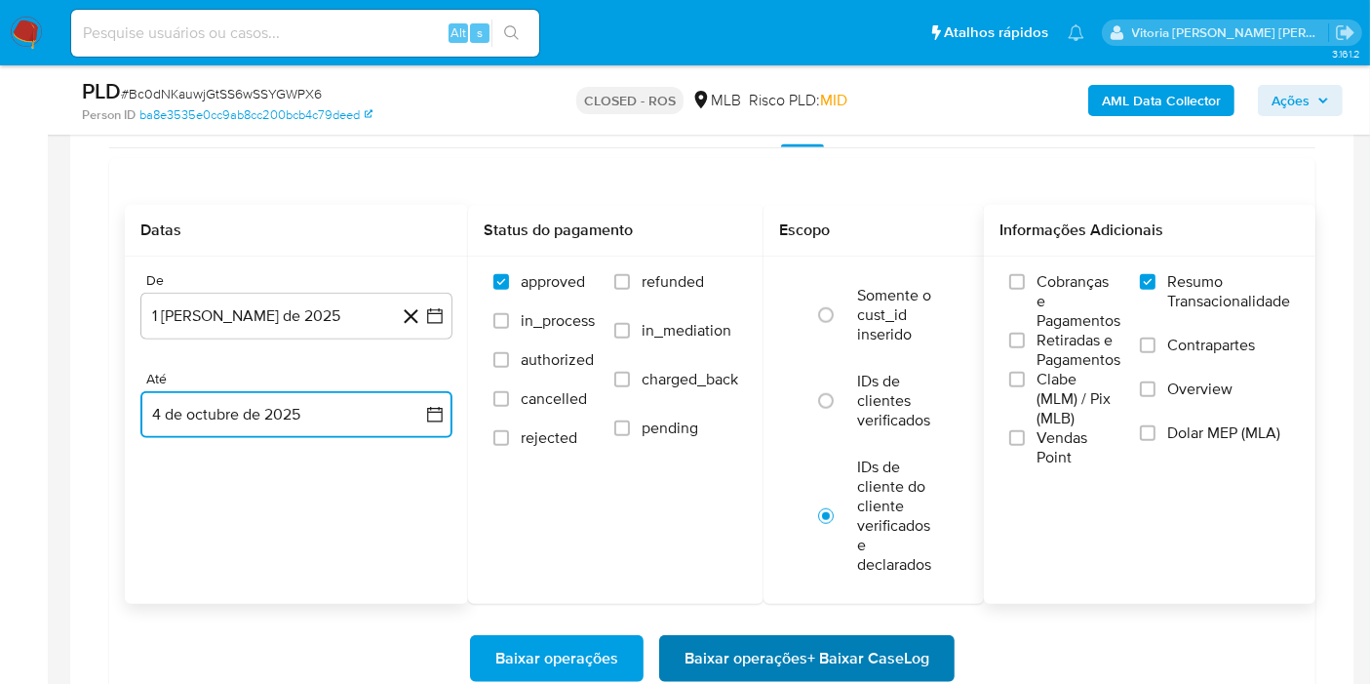
click at [893, 648] on span "Baixar operações + Baixar CaseLog" at bounding box center [807, 658] width 245 height 43
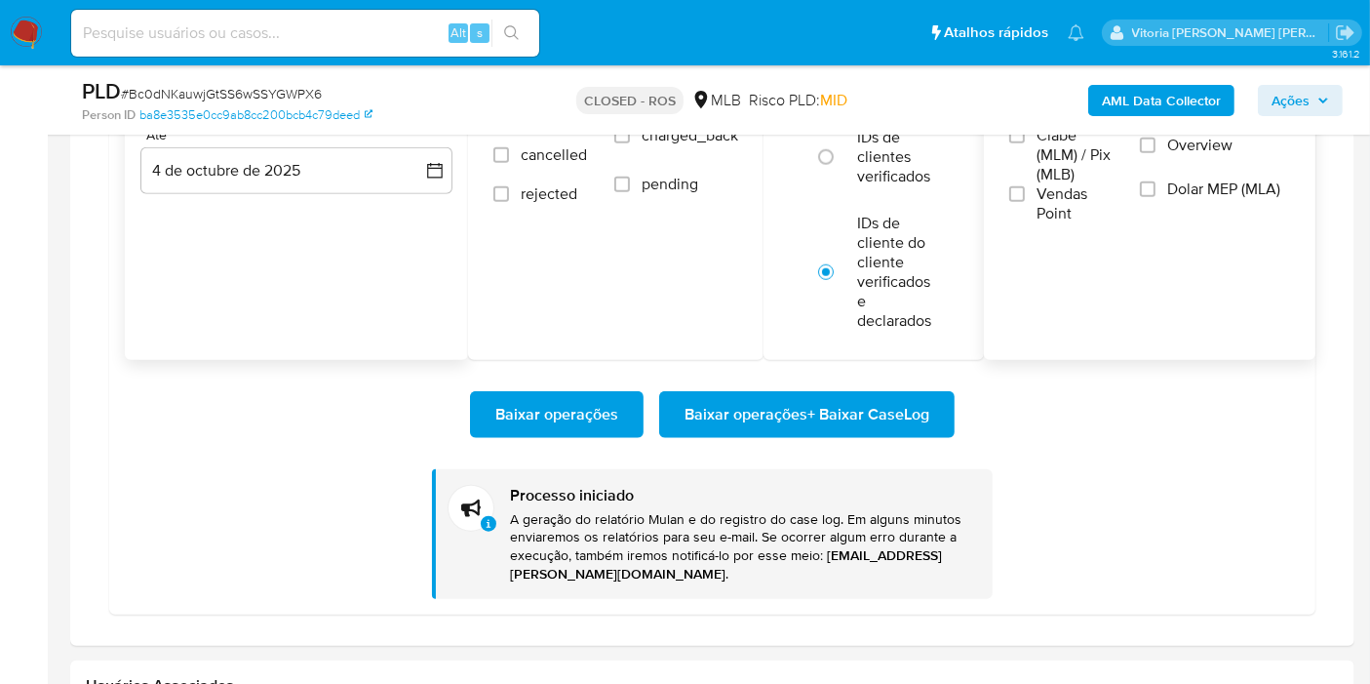
scroll to position [1950, 0]
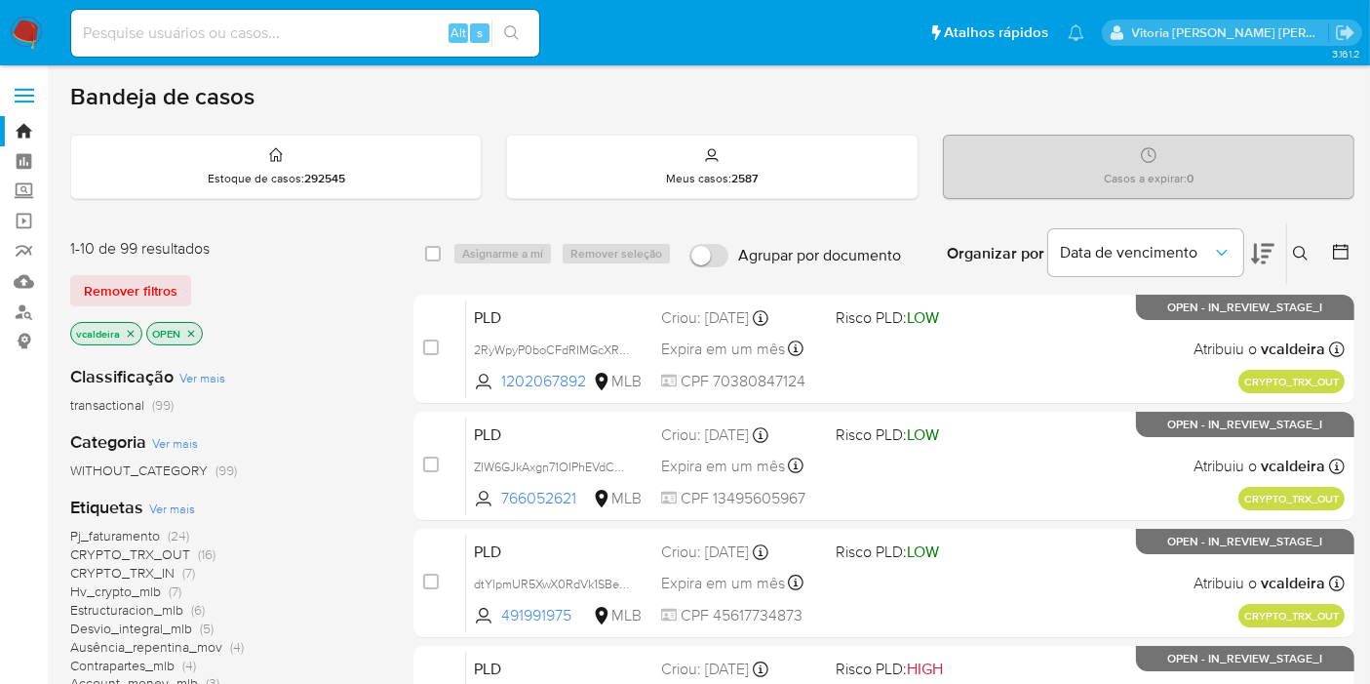
click at [240, 19] on div "Alt s" at bounding box center [305, 33] width 468 height 47
click at [238, 41] on input at bounding box center [305, 32] width 468 height 25
paste input "wbHEvwp0AsFaSkPe6HwLdQKn"
type input "wbHEvwp0AsFaSkPe6HwLdQKn"
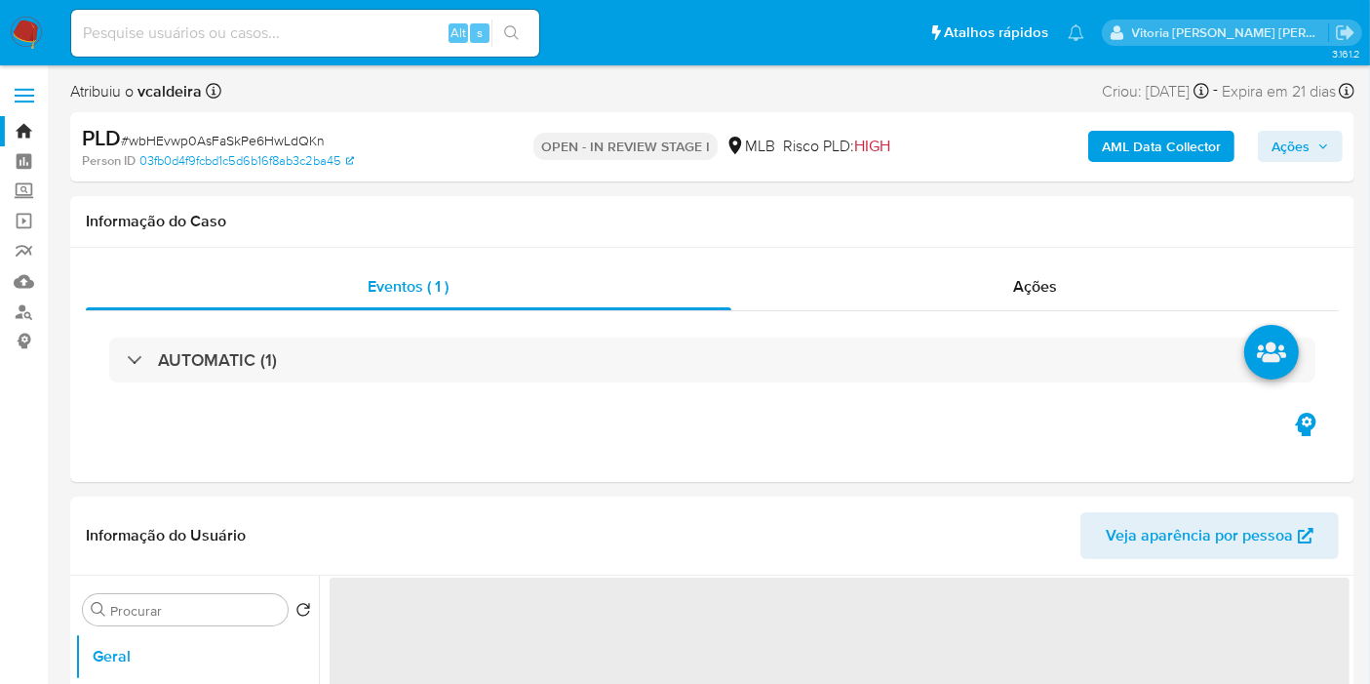
select select "10"
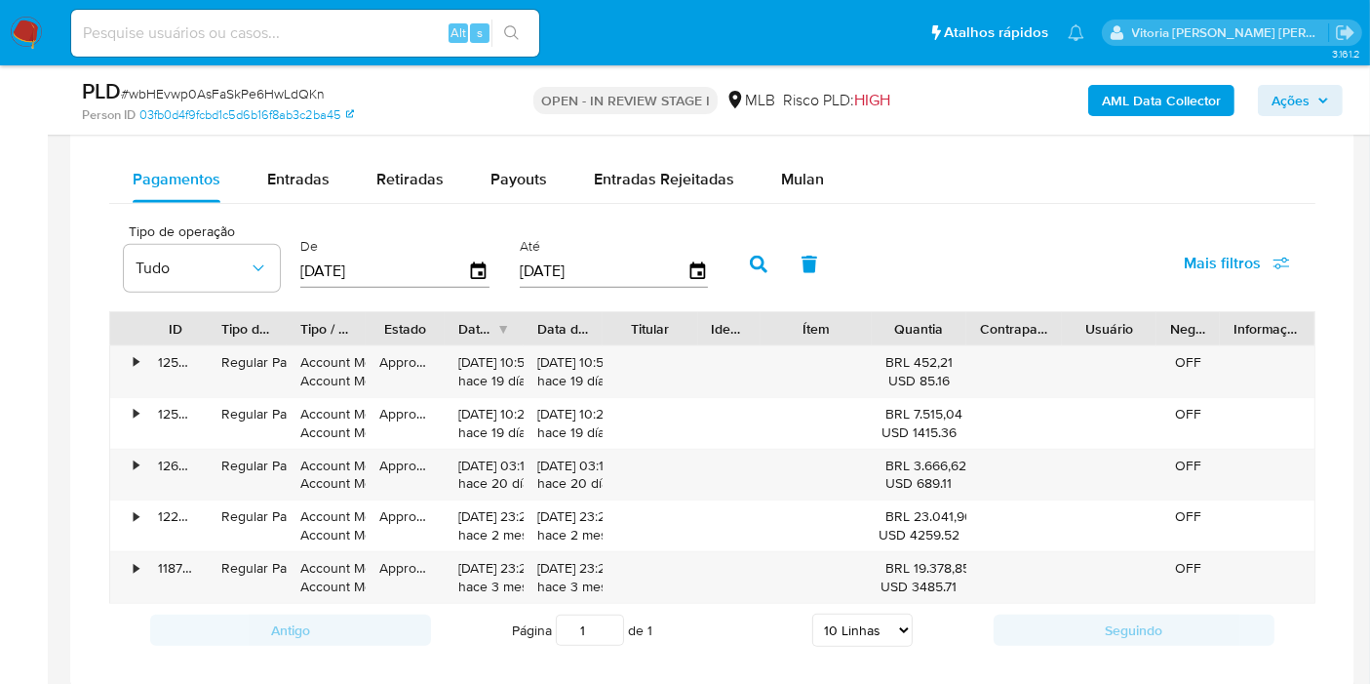
scroll to position [1516, 0]
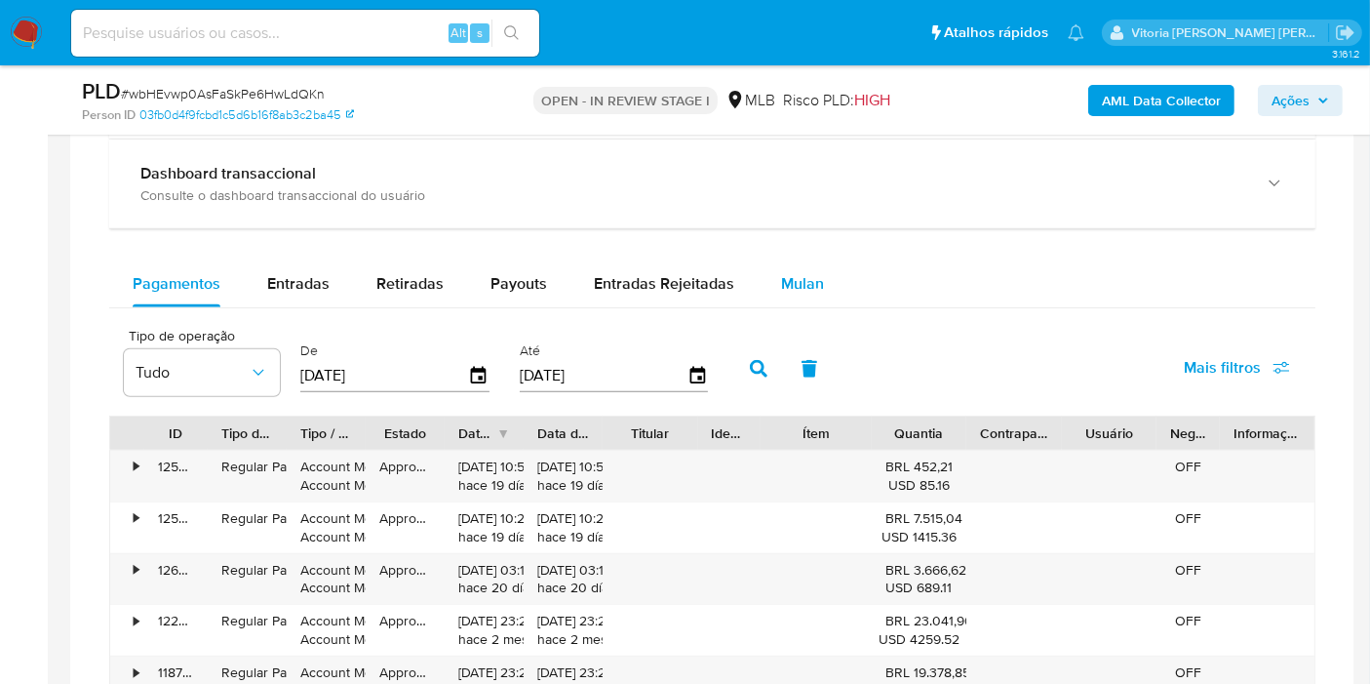
click at [815, 272] on span "Mulan" at bounding box center [802, 283] width 43 height 22
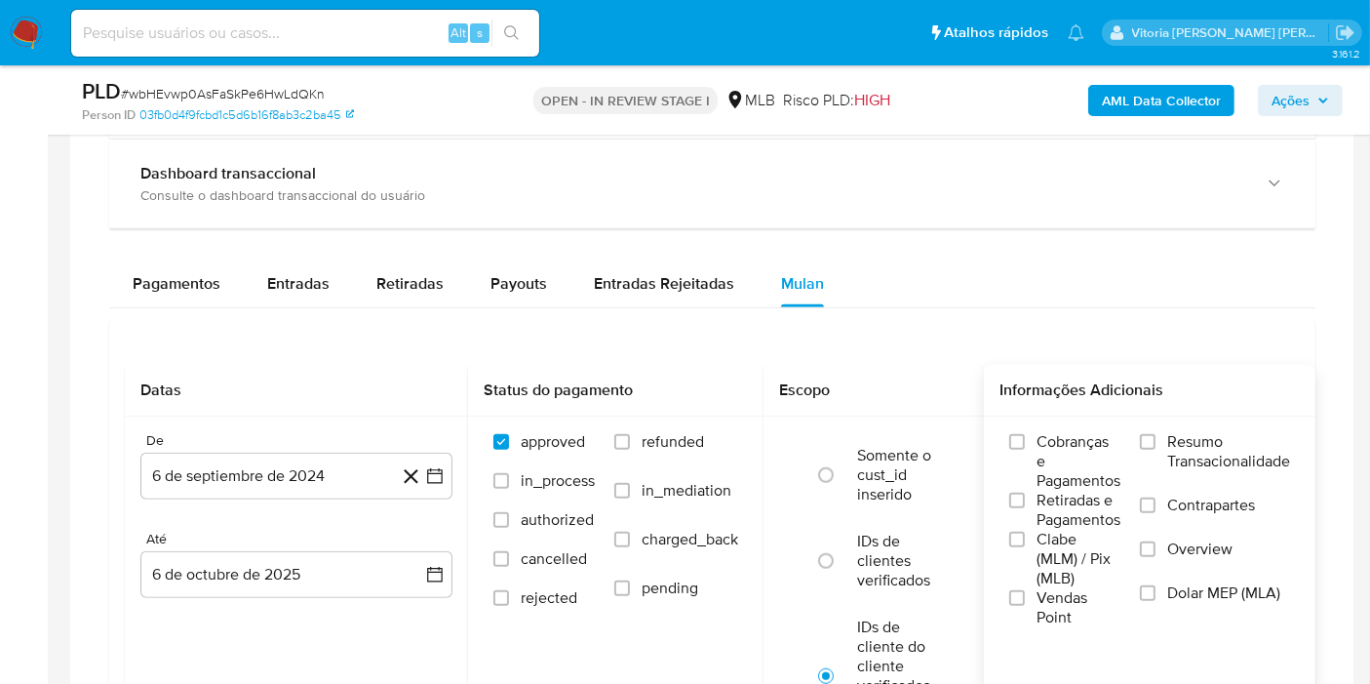
click at [1190, 435] on span "Resumo Transacionalidade" at bounding box center [1228, 451] width 123 height 39
click at [1156, 435] on input "Resumo Transacionalidade" at bounding box center [1148, 442] width 16 height 16
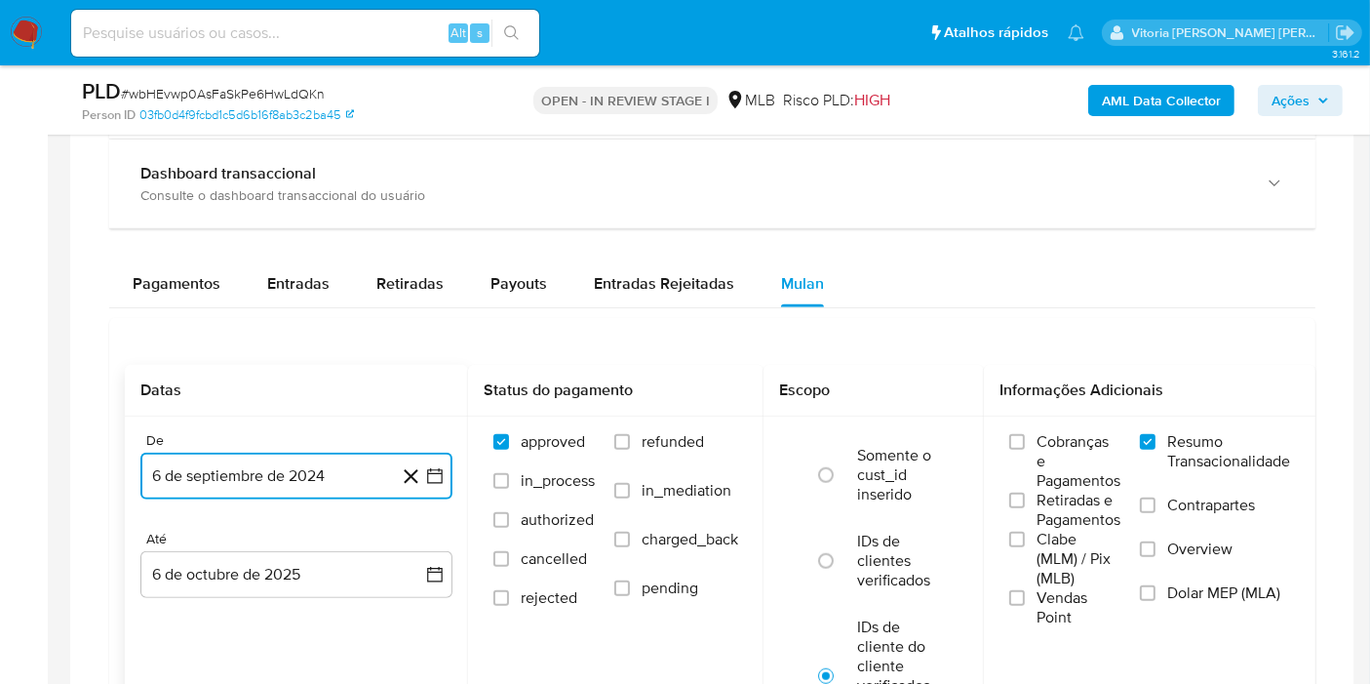
drag, startPoint x: 180, startPoint y: 478, endPoint x: 273, endPoint y: 445, distance: 98.4
click at [182, 478] on button "6 de septiembre de 2024" at bounding box center [296, 475] width 312 height 47
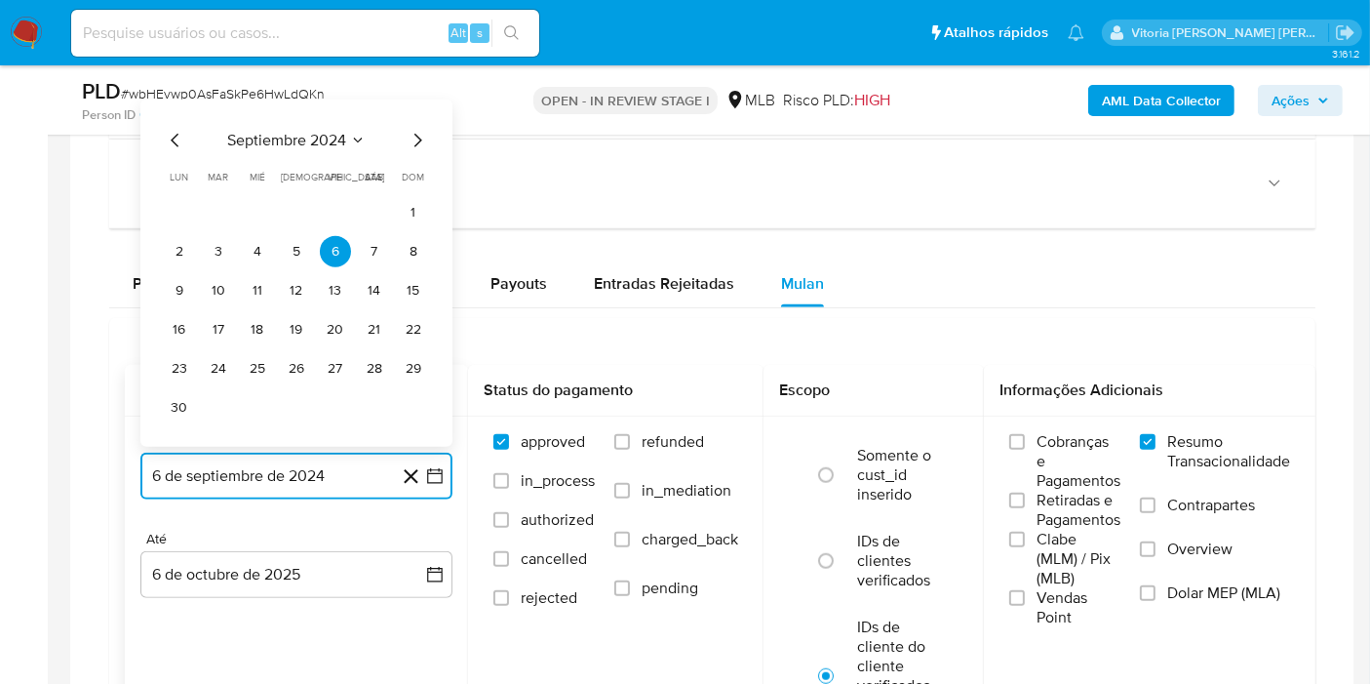
click at [328, 132] on span "septiembre 2024" at bounding box center [286, 141] width 119 height 20
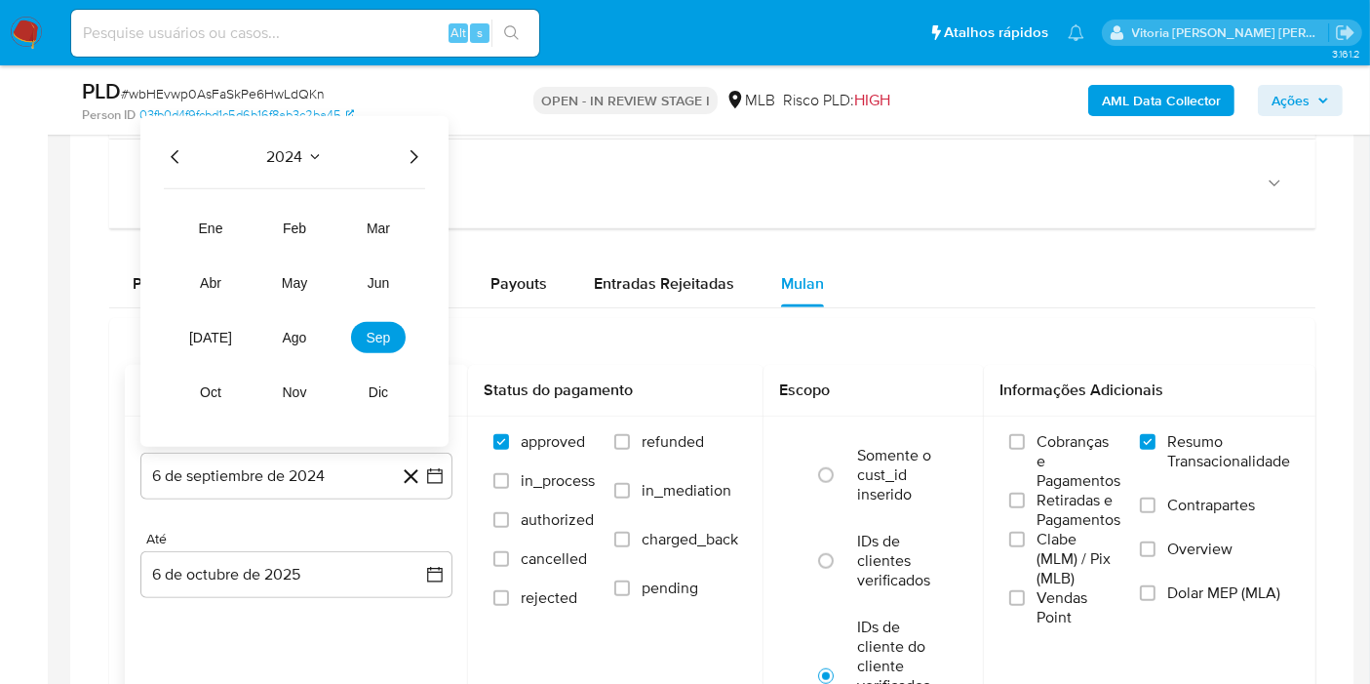
click at [419, 157] on icon "Año siguiente" at bounding box center [413, 156] width 23 height 23
click at [379, 289] on button "jun" at bounding box center [378, 282] width 55 height 31
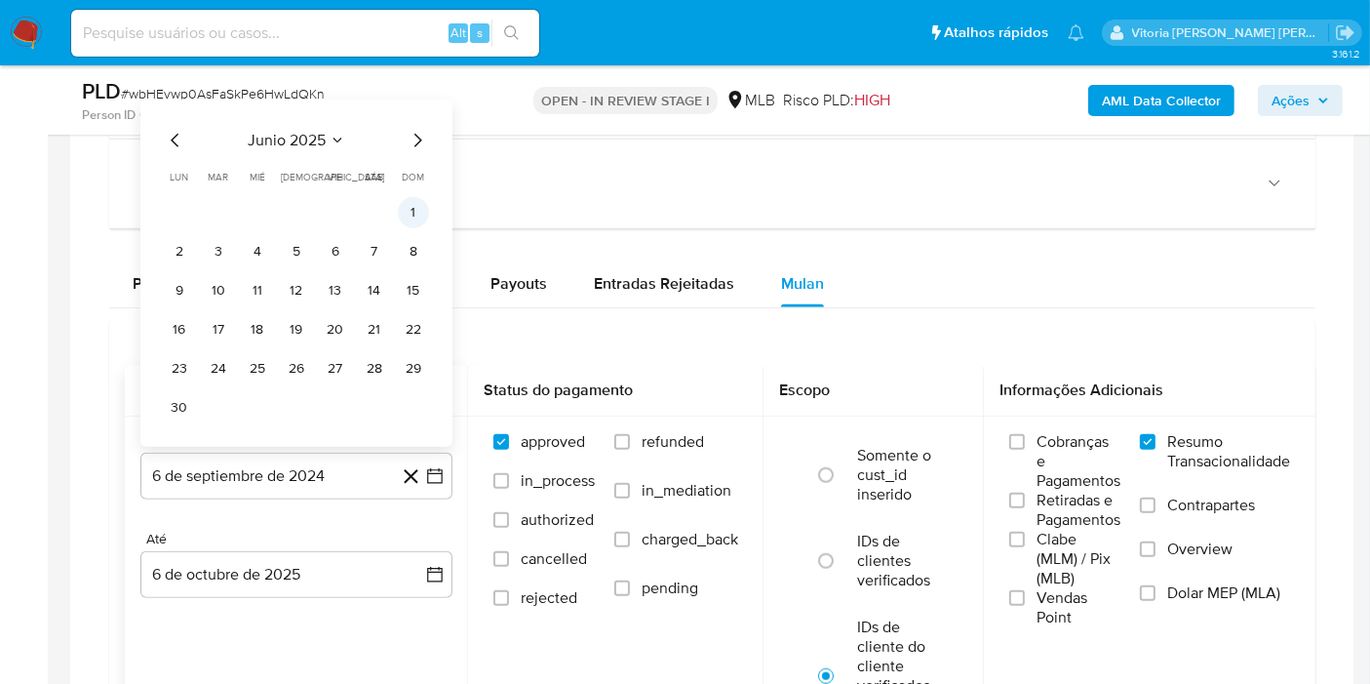
click at [415, 210] on button "1" at bounding box center [413, 212] width 31 height 31
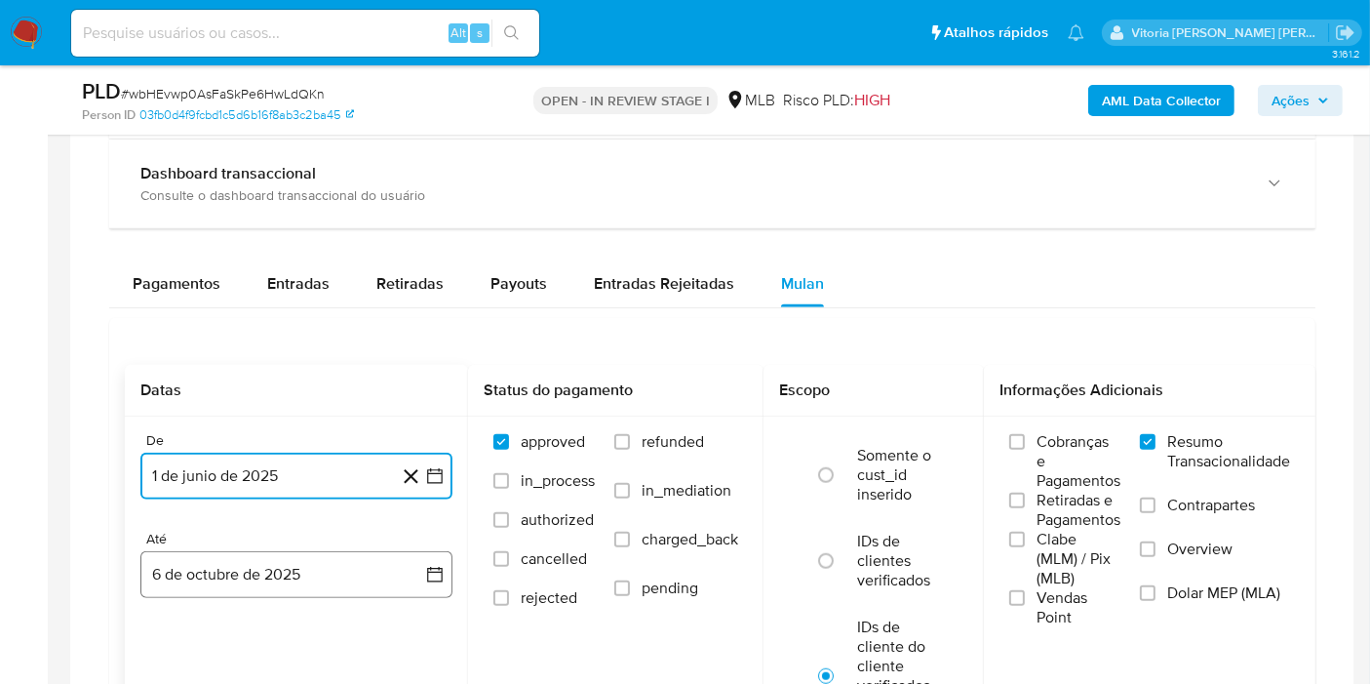
click at [349, 567] on button "6 de octubre de 2025" at bounding box center [296, 574] width 312 height 47
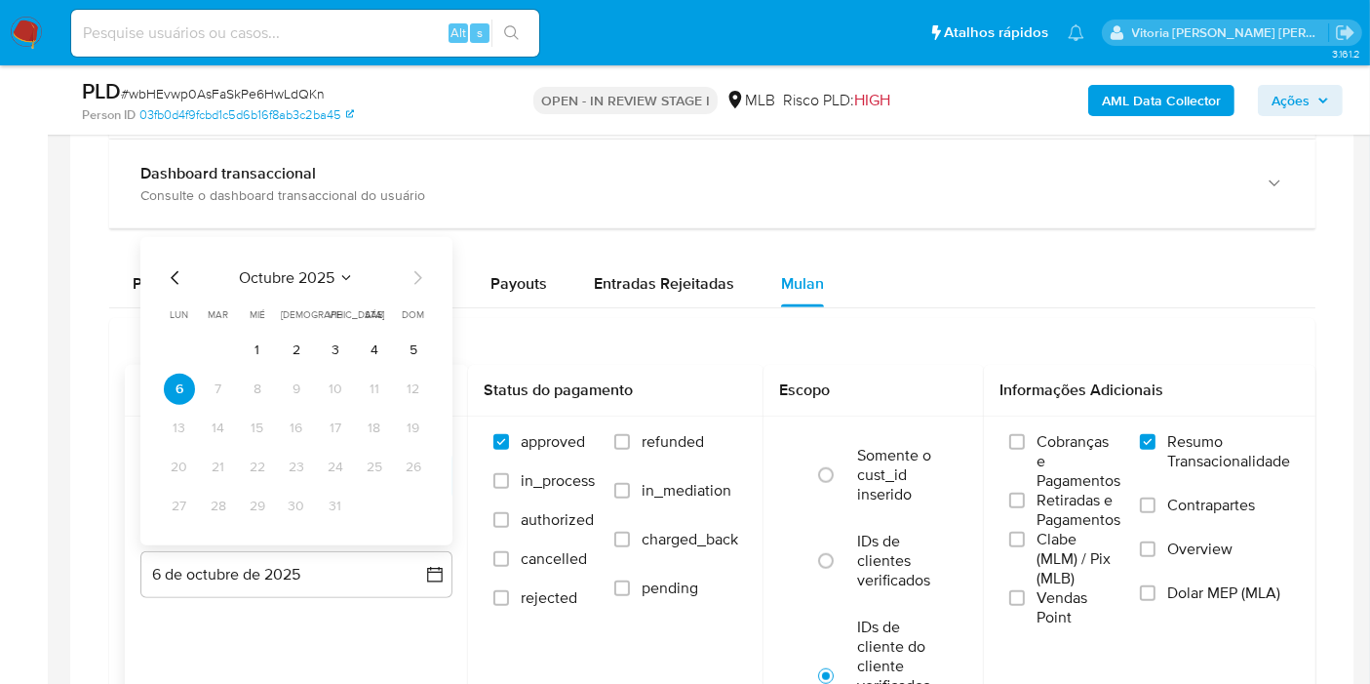
click at [329, 269] on span "octubre 2025" at bounding box center [287, 278] width 96 height 20
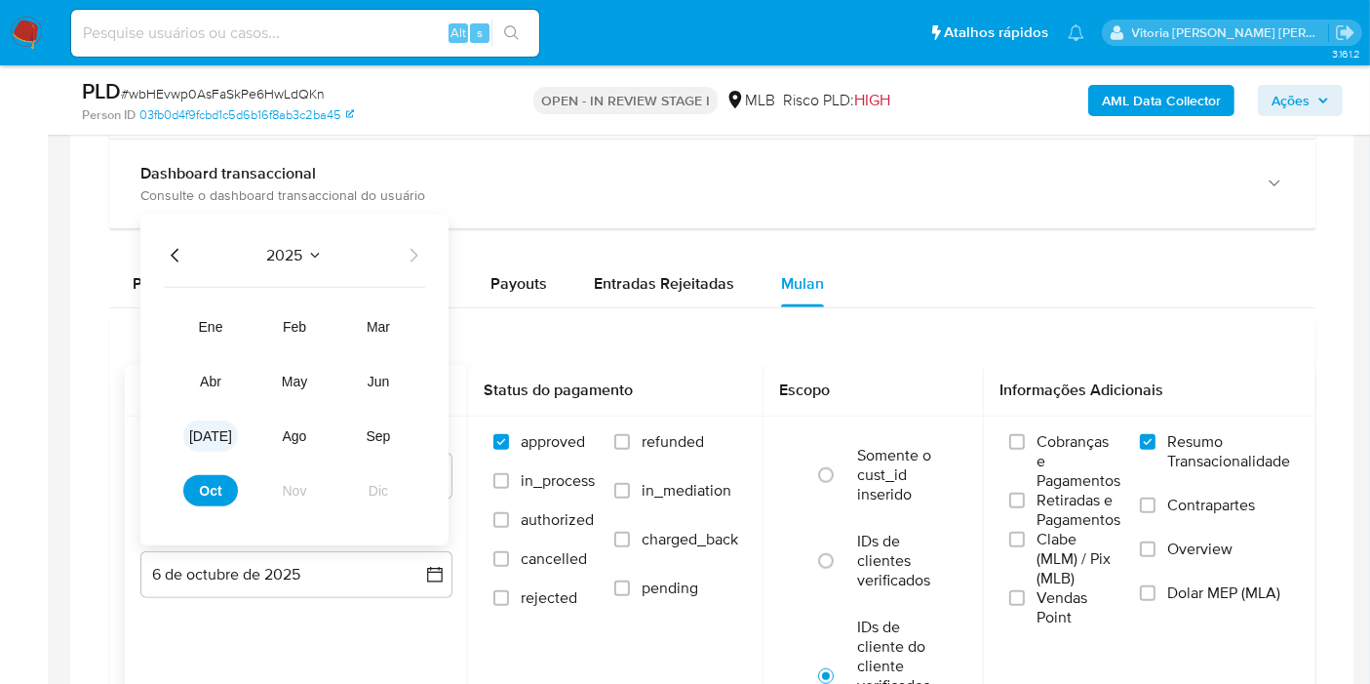
click at [200, 434] on button "jul" at bounding box center [210, 435] width 55 height 31
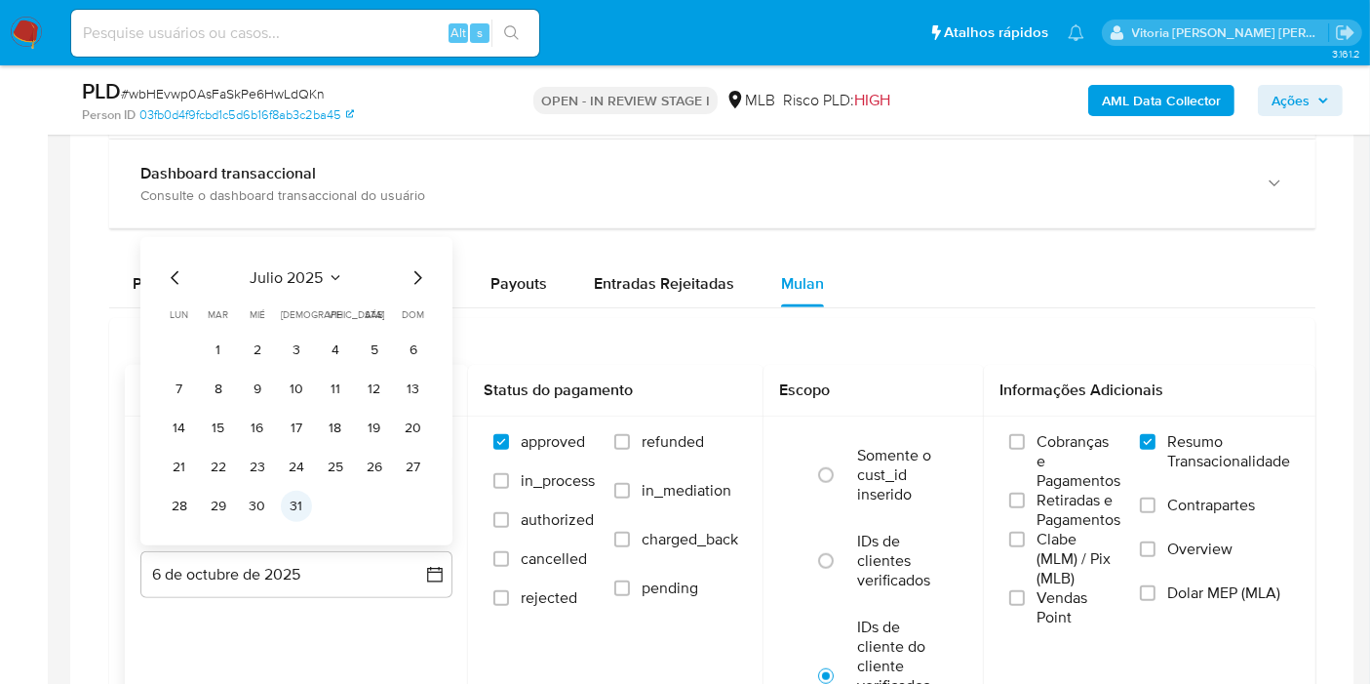
click at [299, 505] on button "31" at bounding box center [296, 506] width 31 height 31
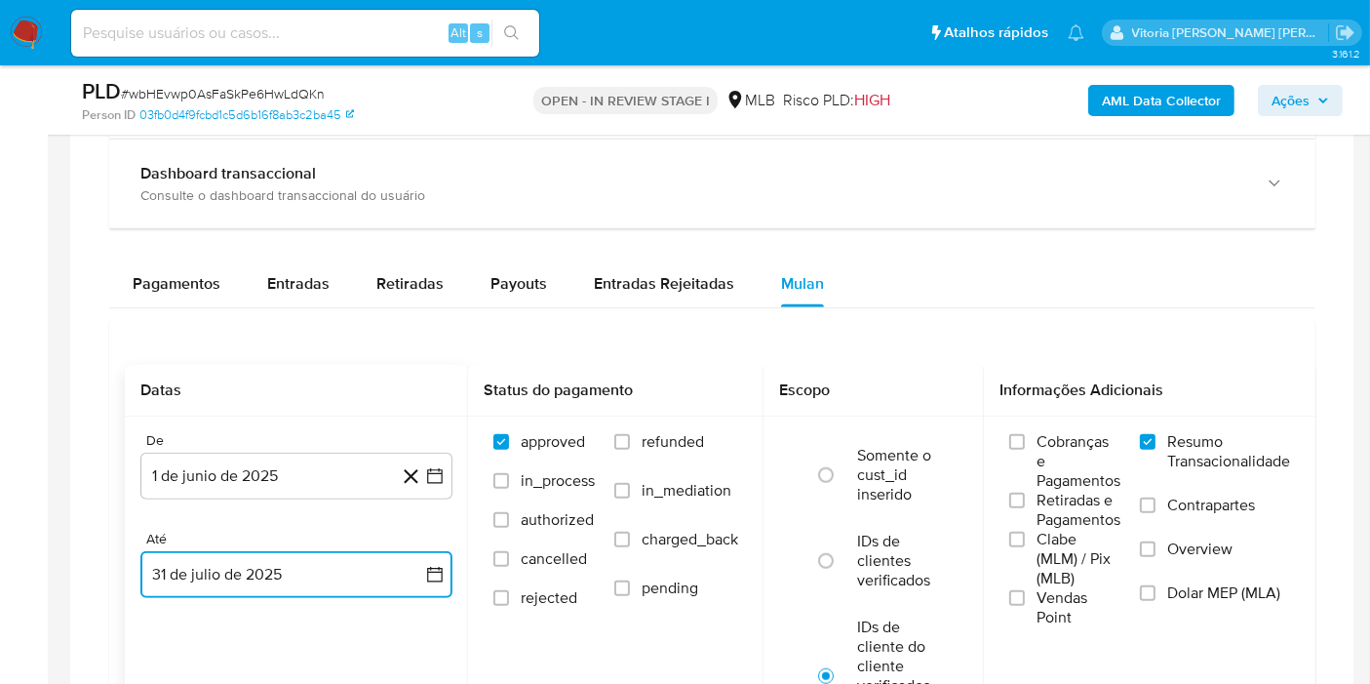
click at [317, 557] on button "31 de julio de 2025" at bounding box center [296, 574] width 312 height 47
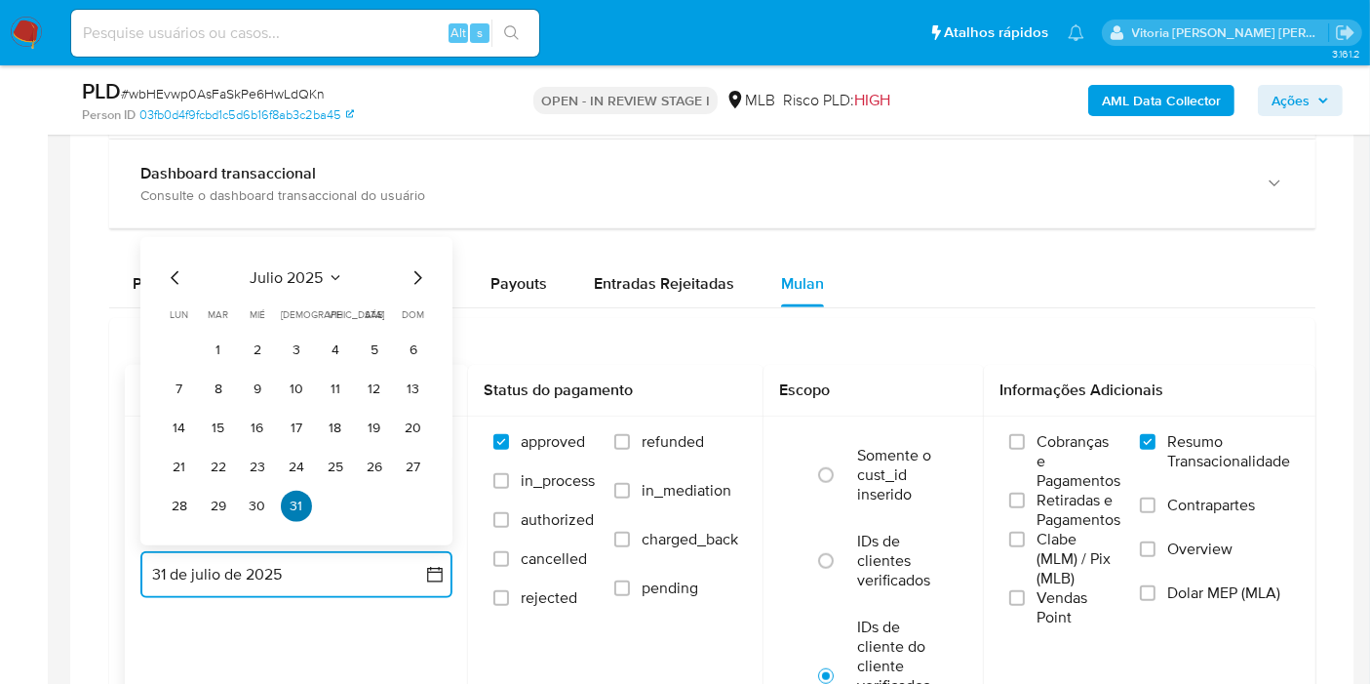
click at [299, 501] on button "31" at bounding box center [296, 506] width 31 height 31
click at [292, 508] on button "31" at bounding box center [296, 506] width 31 height 31
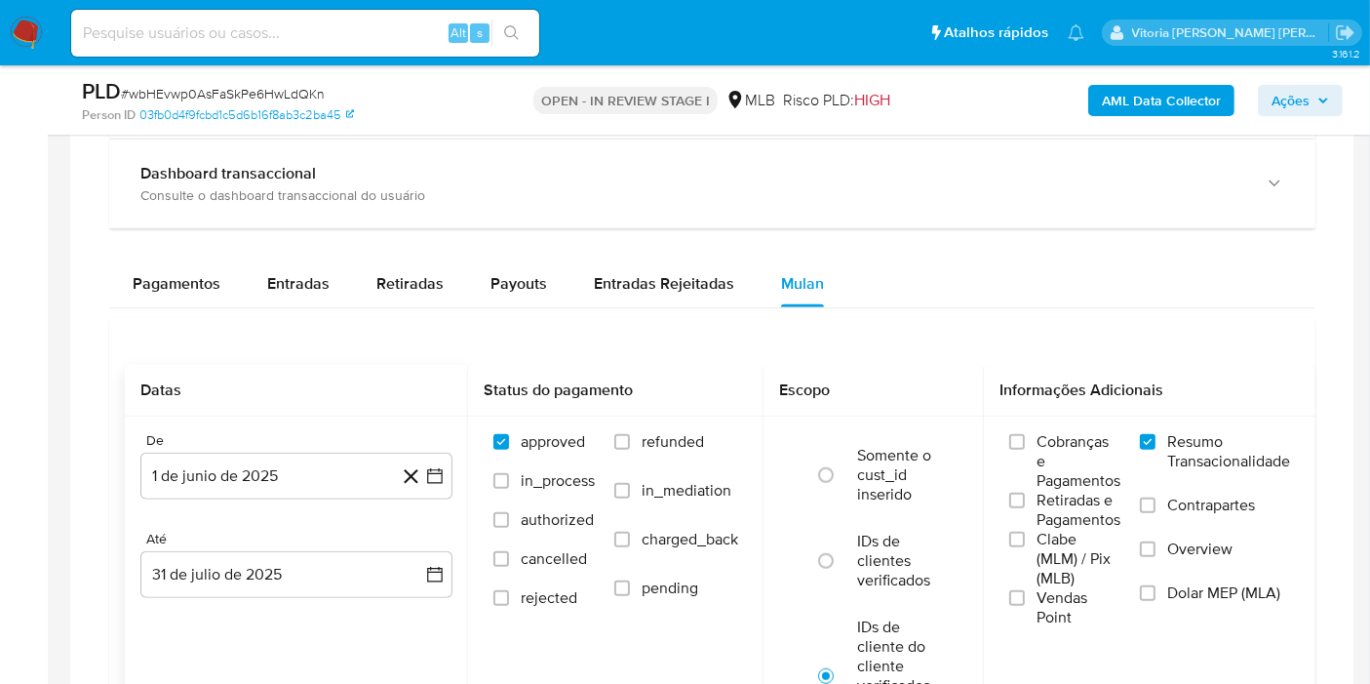
click at [934, 301] on div "Pagamentos Entradas Retiradas Payouts Entradas Rejeitadas Mulan" at bounding box center [712, 283] width 1206 height 47
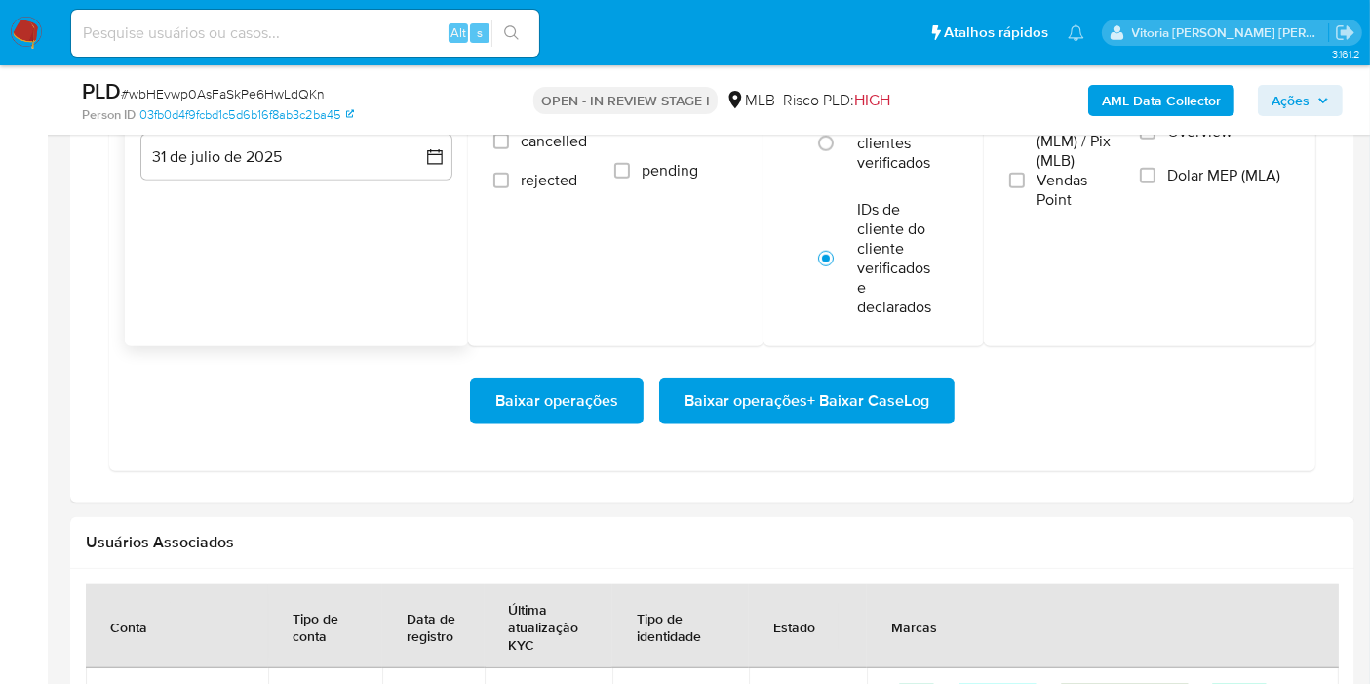
scroll to position [1733, 0]
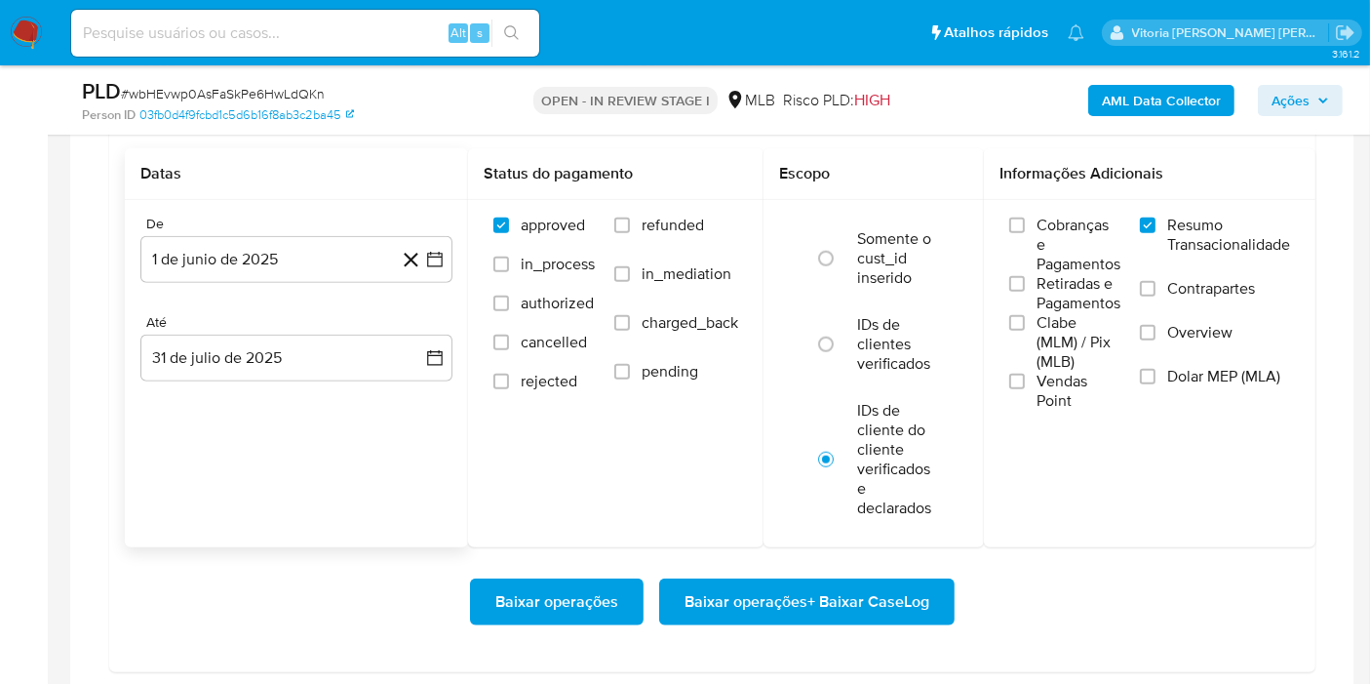
click at [540, 600] on span "Baixar operações" at bounding box center [556, 601] width 123 height 43
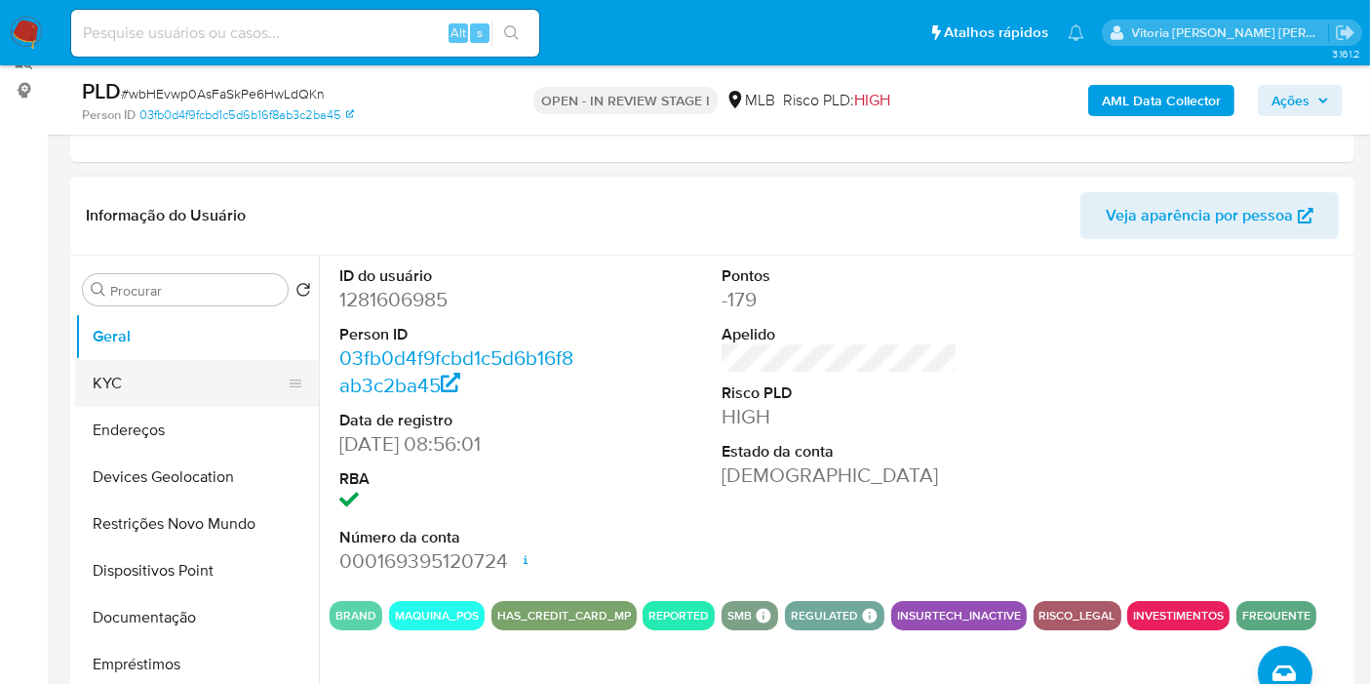
scroll to position [216, 0]
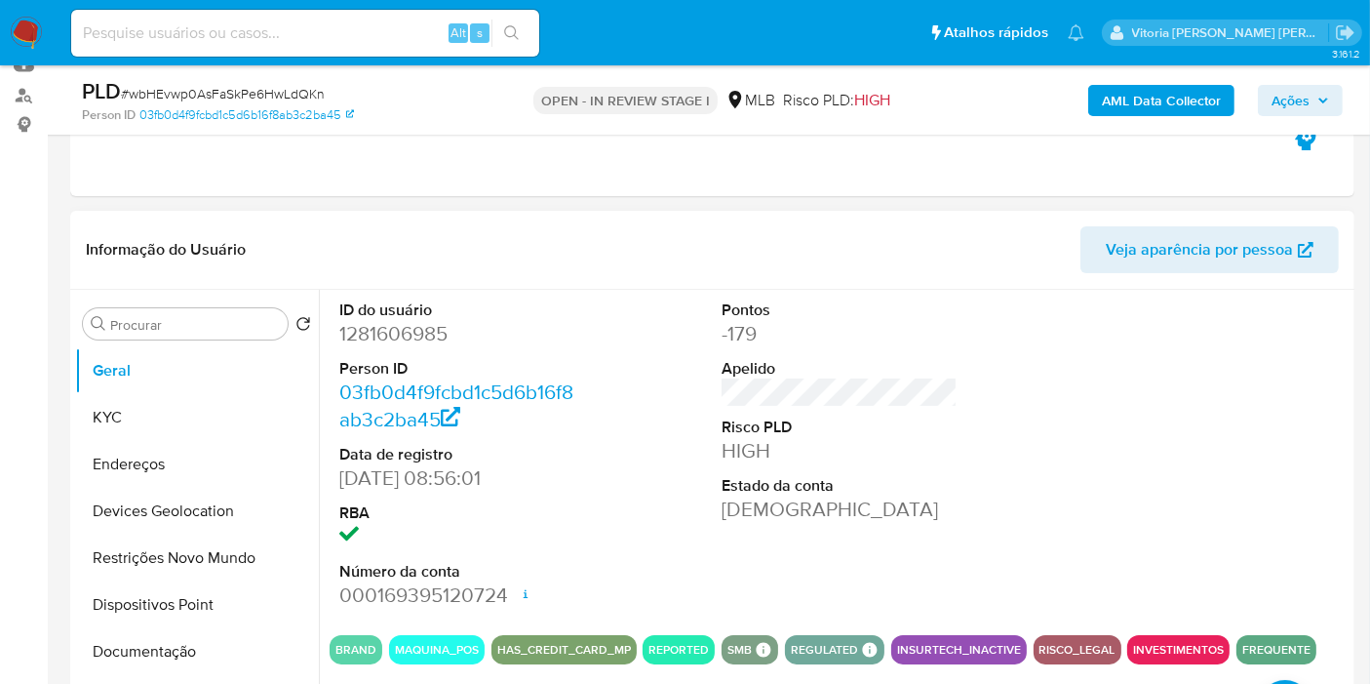
click at [411, 332] on dd "1281606985" at bounding box center [457, 333] width 236 height 27
click at [408, 333] on dd "1281606985" at bounding box center [457, 333] width 236 height 27
copy dd "1281606985"
drag, startPoint x: 128, startPoint y: 408, endPoint x: 295, endPoint y: 351, distance: 176.1
click at [128, 408] on button "KYC" at bounding box center [197, 417] width 244 height 47
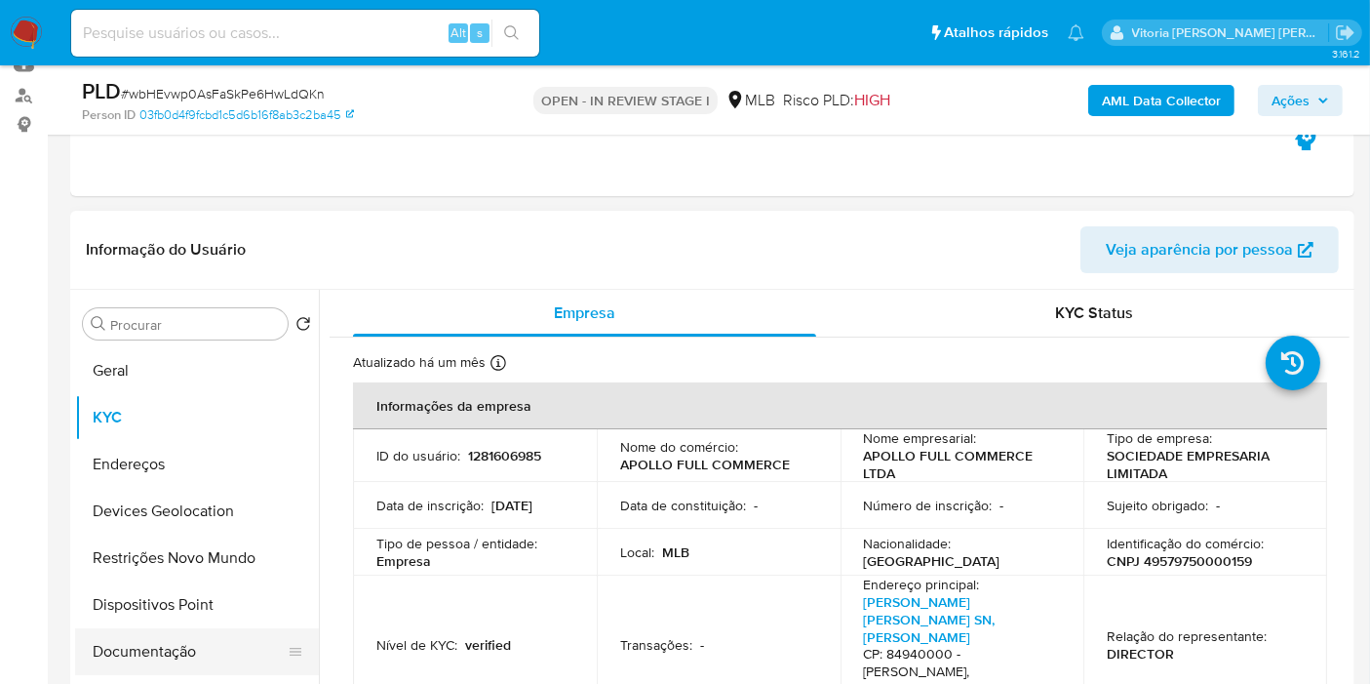
click at [159, 639] on button "Documentação" at bounding box center [189, 651] width 228 height 47
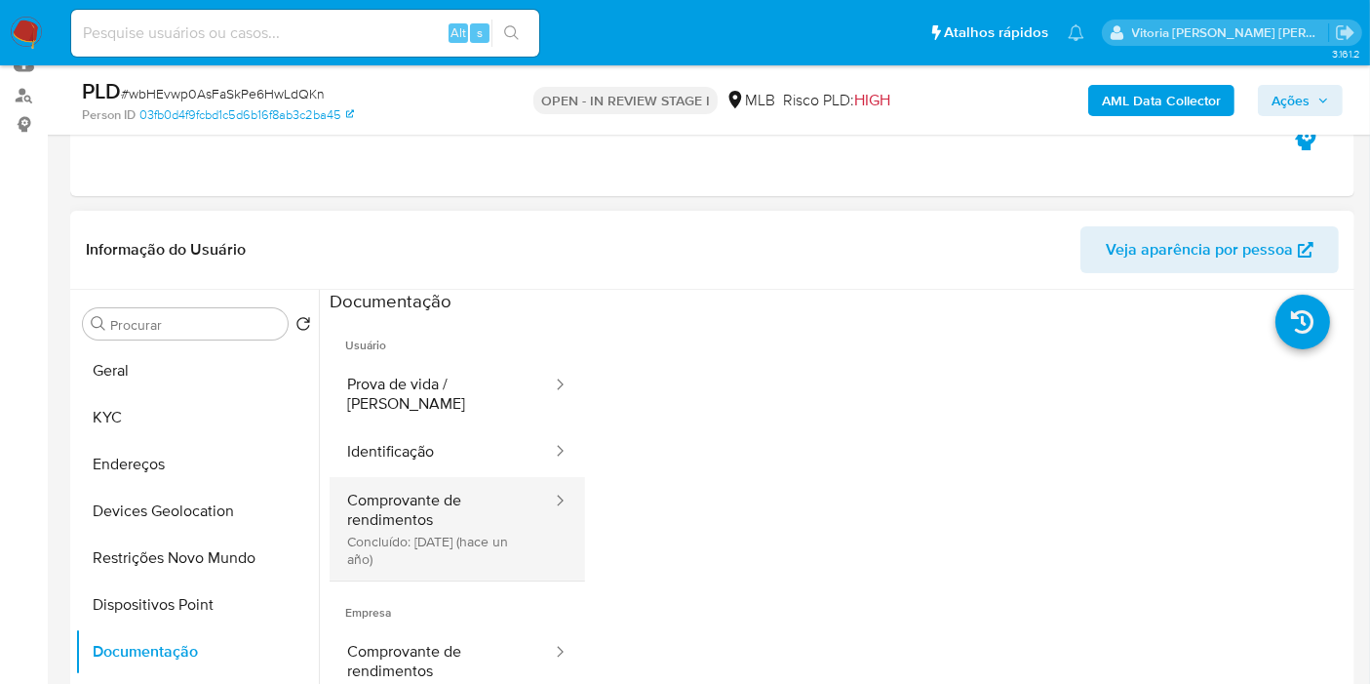
click at [456, 512] on button "Comprovante de rendimentos Concluído: 18/04/2024 (hace un año)" at bounding box center [442, 528] width 224 height 103
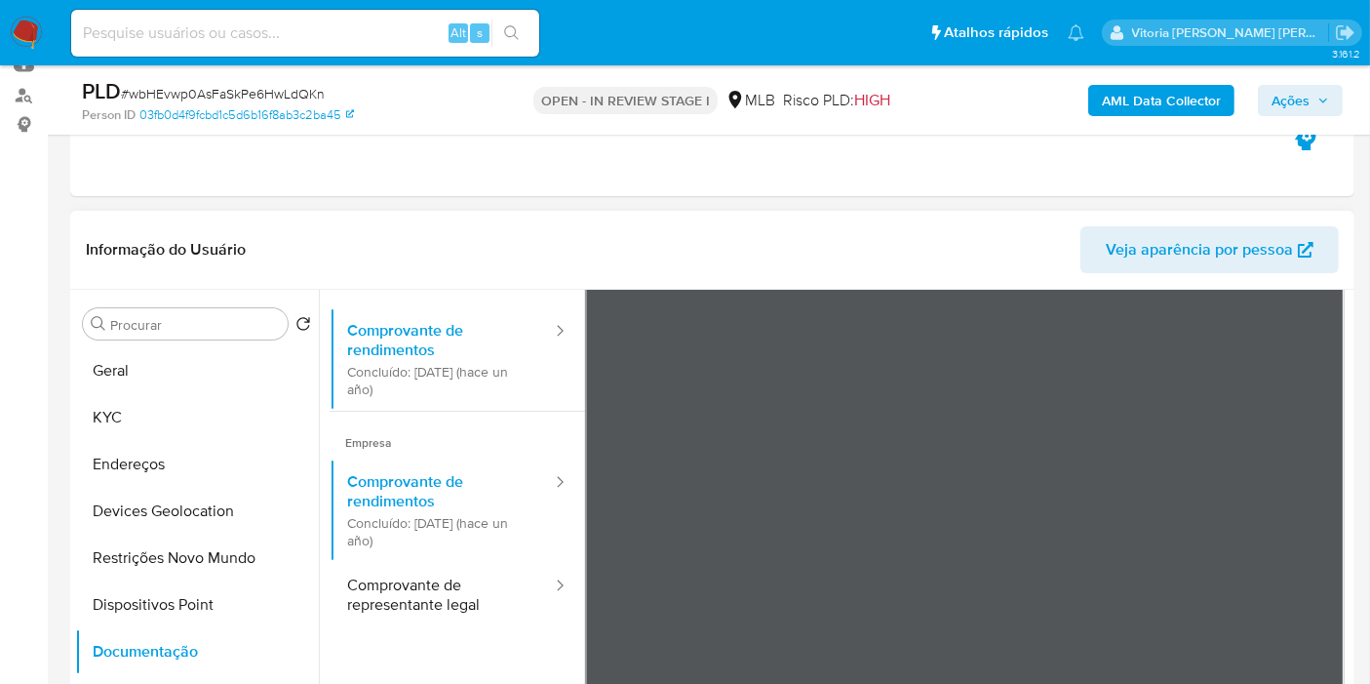
scroll to position [0, 0]
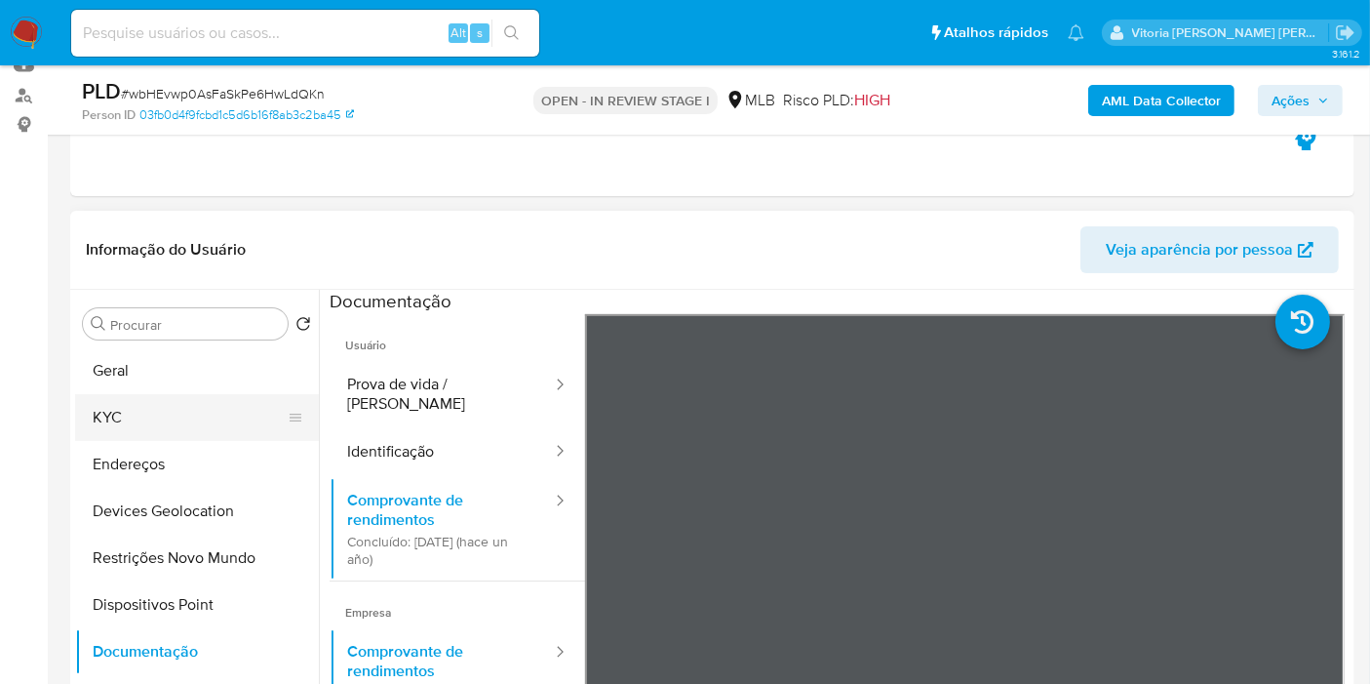
click at [110, 427] on button "KYC" at bounding box center [189, 417] width 228 height 47
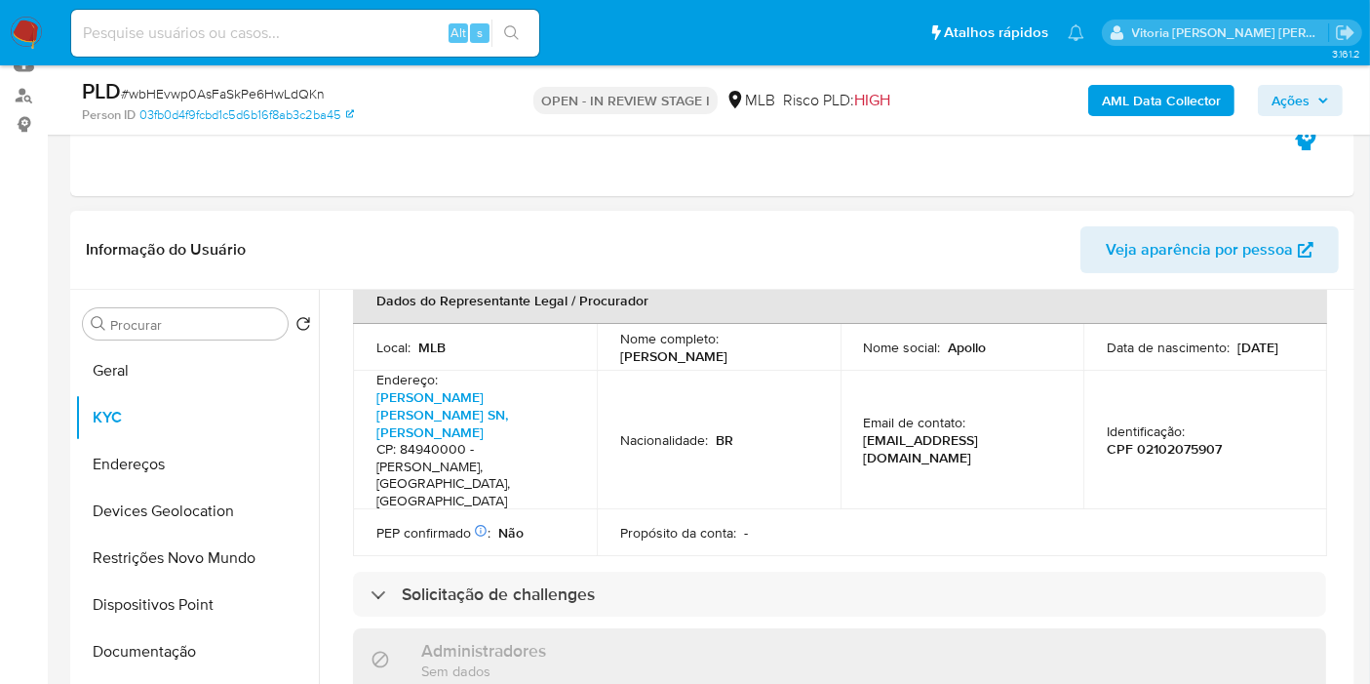
scroll to position [758, 0]
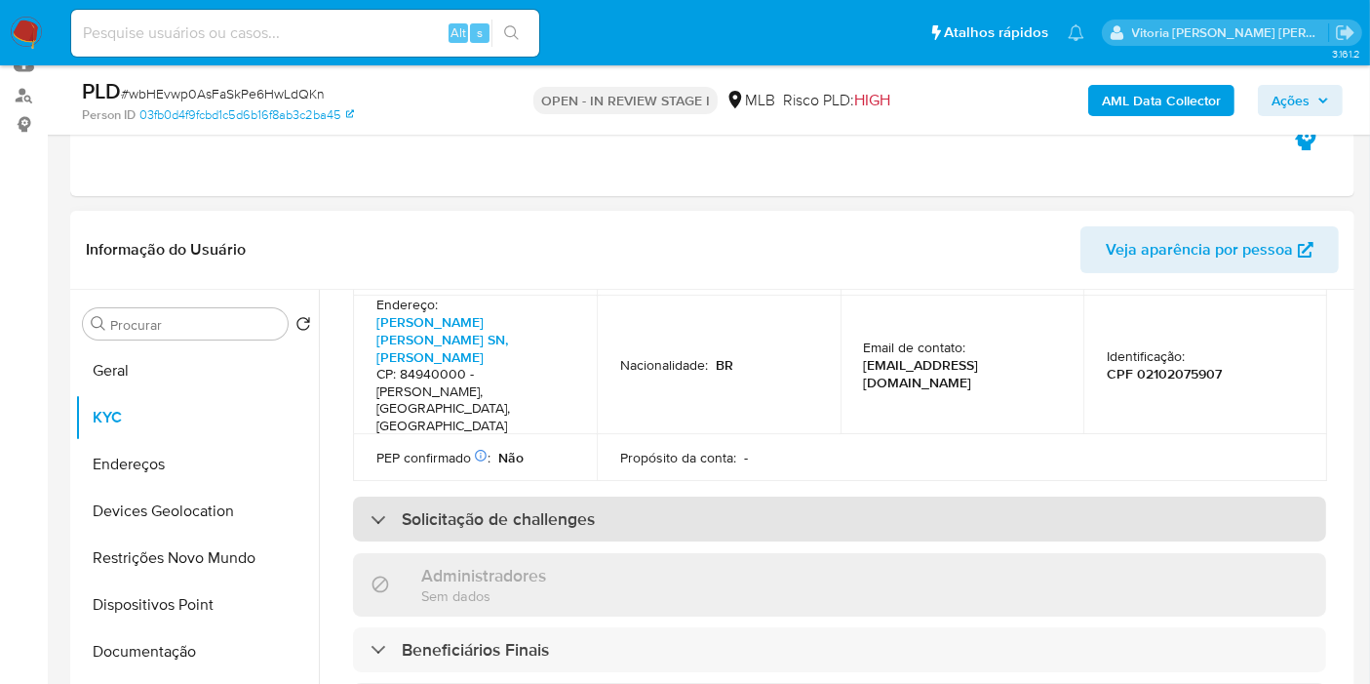
click at [506, 508] on h3 "Solicitação de challenges" at bounding box center [498, 518] width 193 height 21
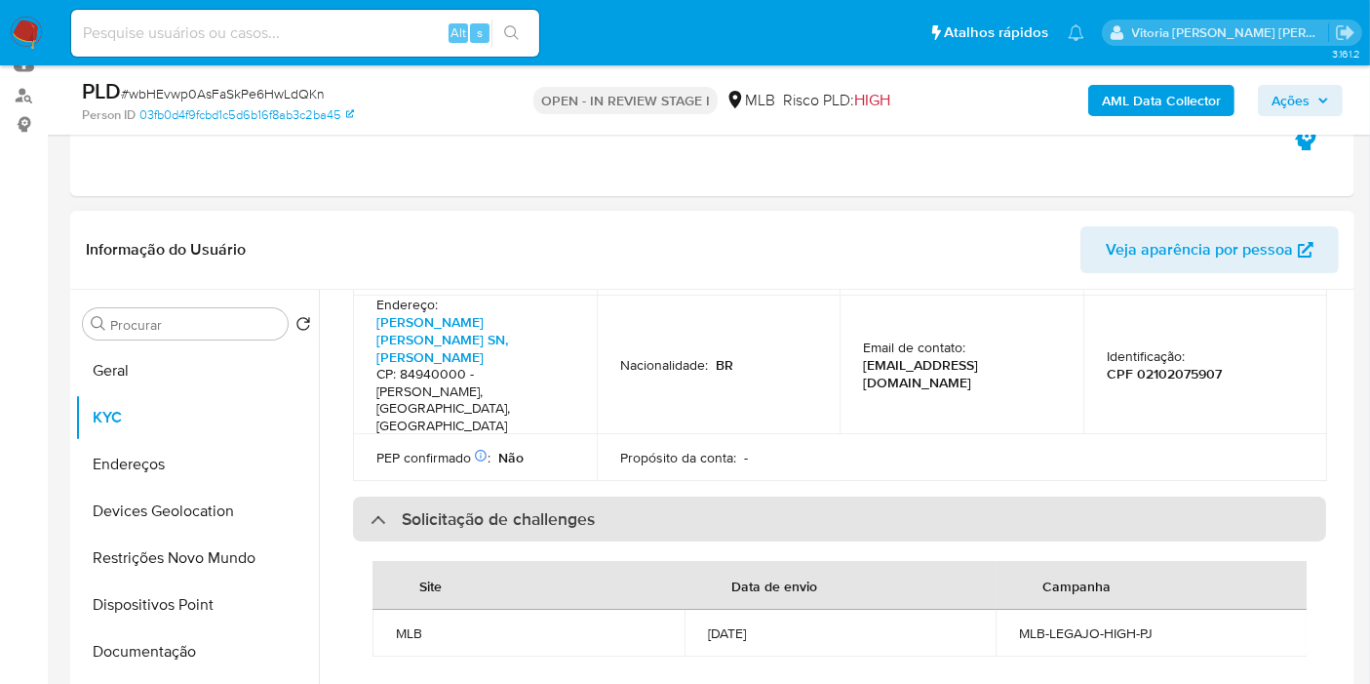
click at [506, 508] on h3 "Solicitação de challenges" at bounding box center [498, 518] width 193 height 21
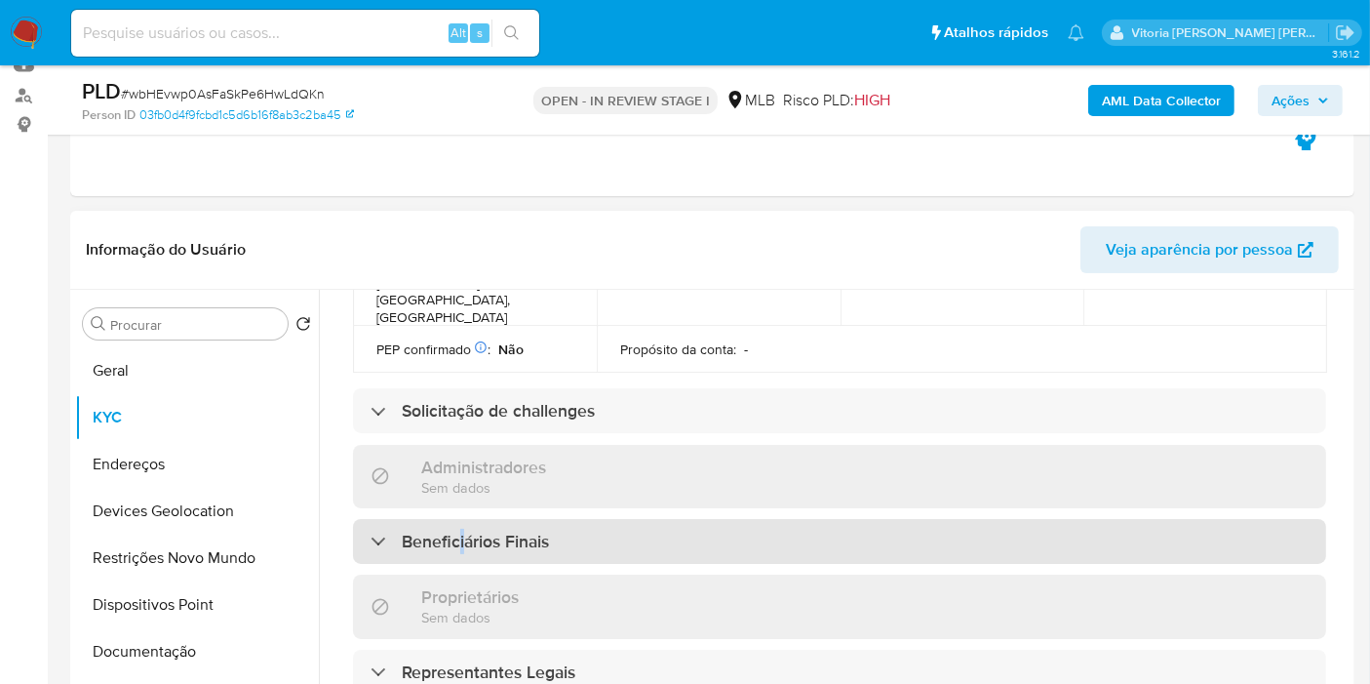
click at [459, 531] on h3 "Beneficiários Finais" at bounding box center [475, 541] width 147 height 21
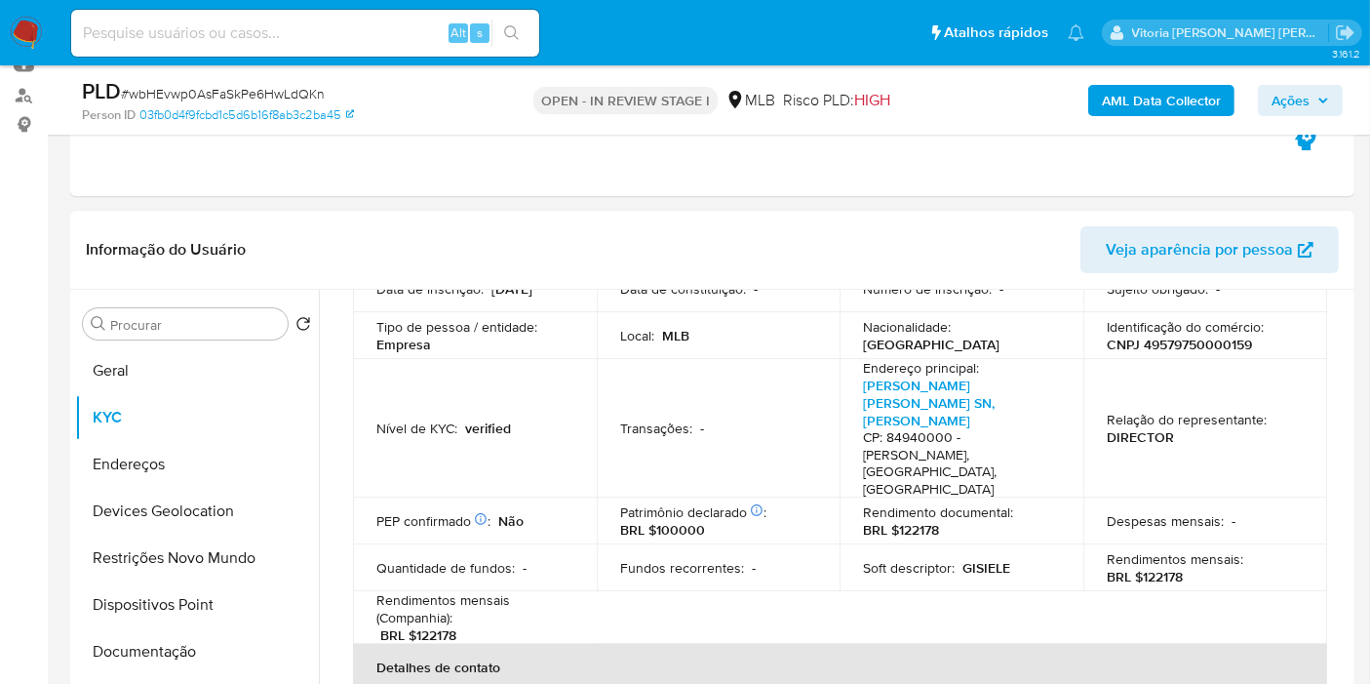
scroll to position [108, 0]
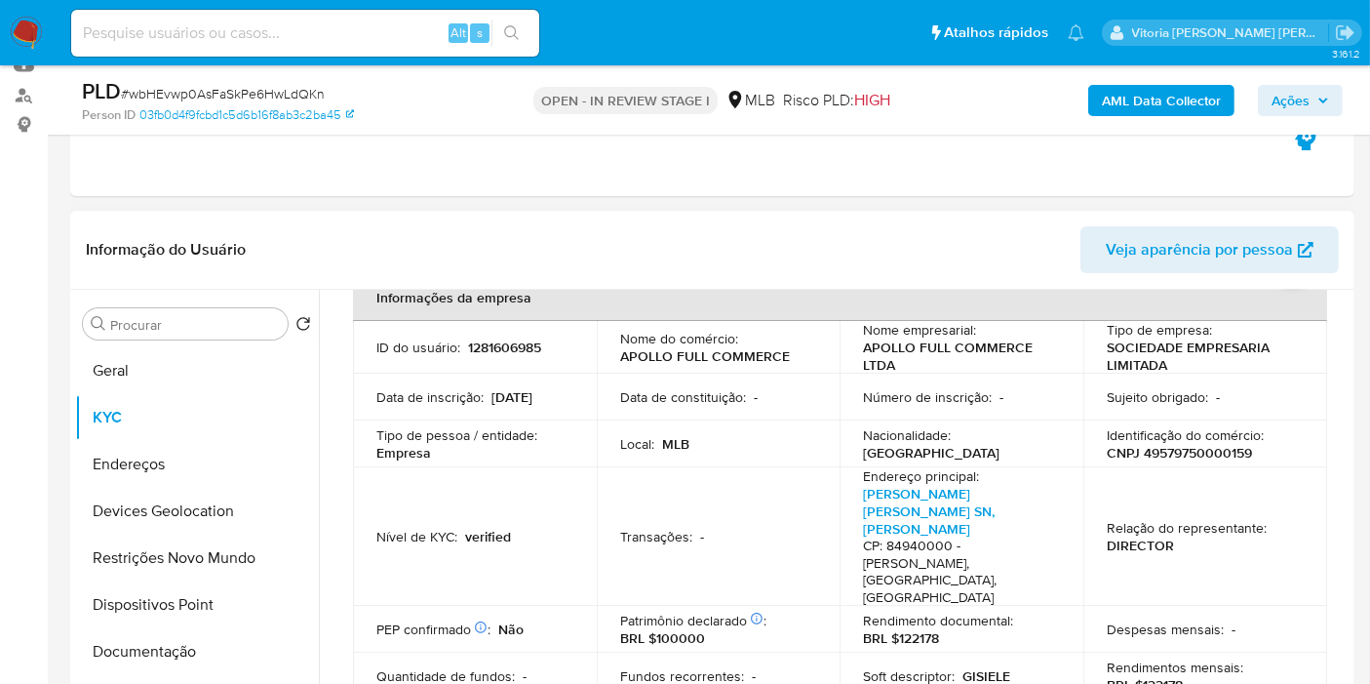
click at [1154, 455] on p "CNPJ 49579750000159" at bounding box center [1179, 453] width 145 height 18
copy p "49579750000159"
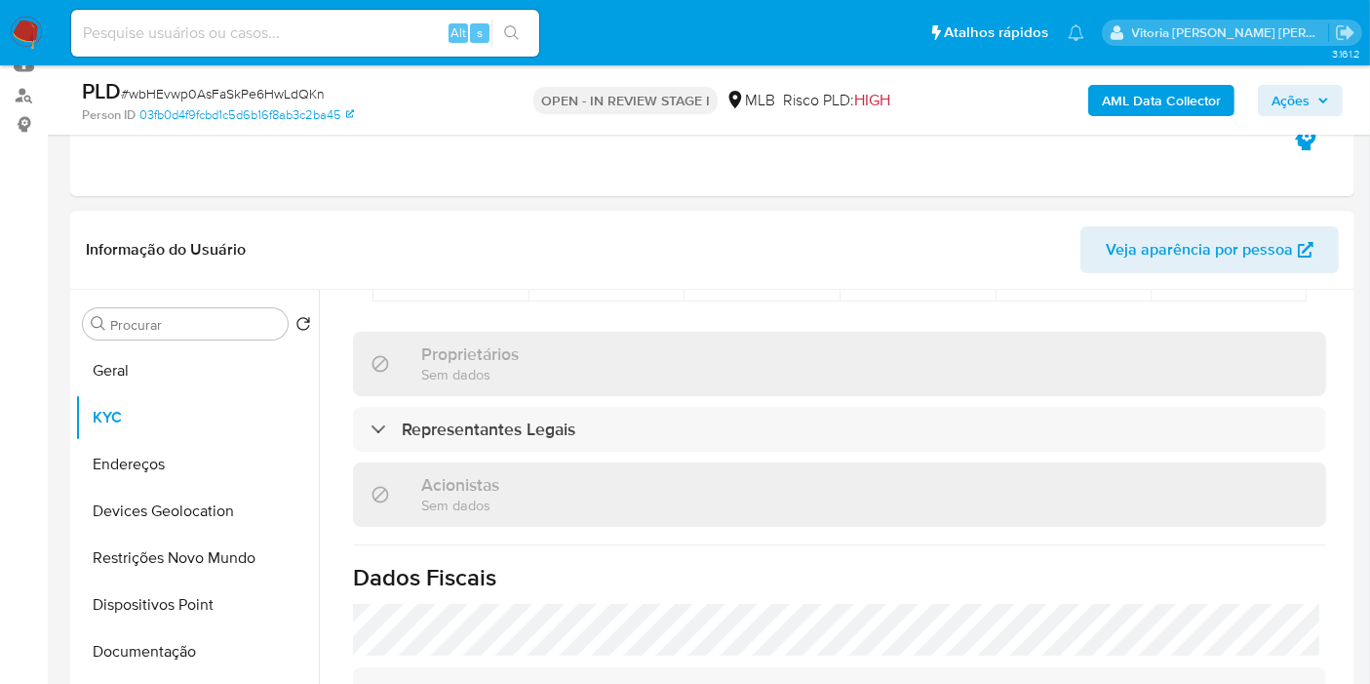
scroll to position [1408, 0]
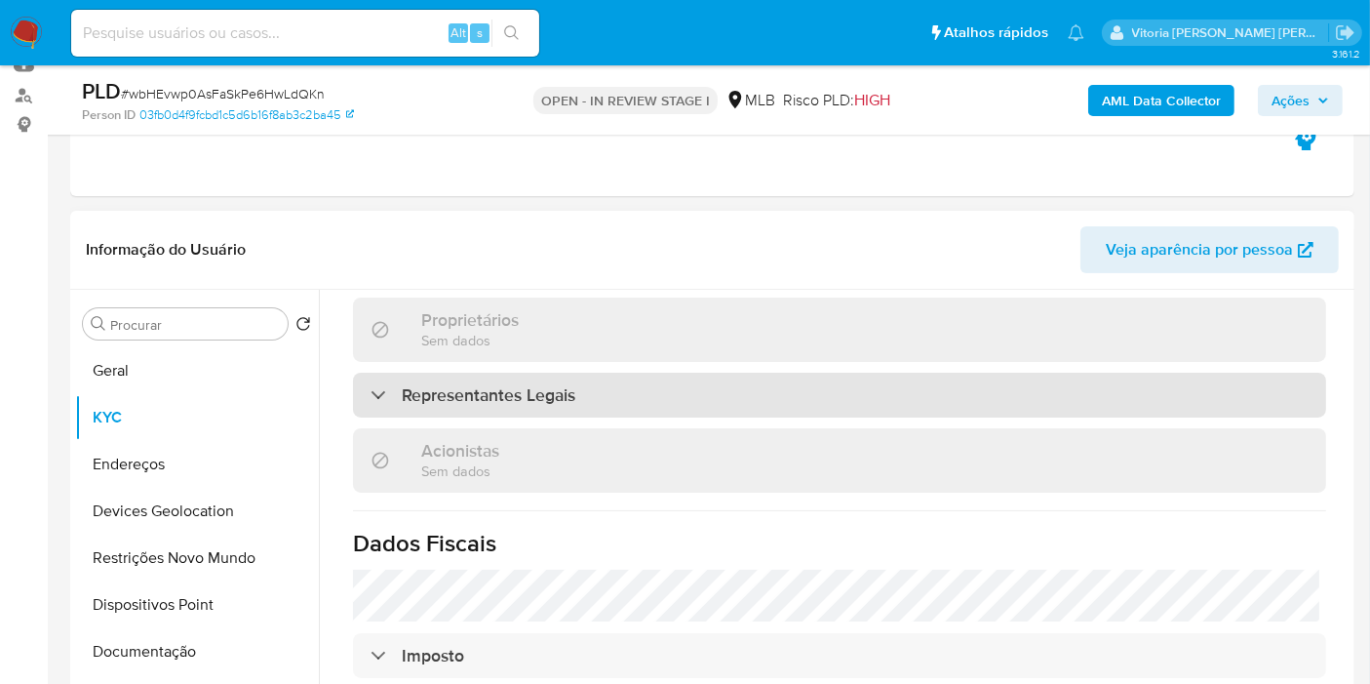
click at [452, 373] on div "Representantes Legais" at bounding box center [839, 395] width 973 height 45
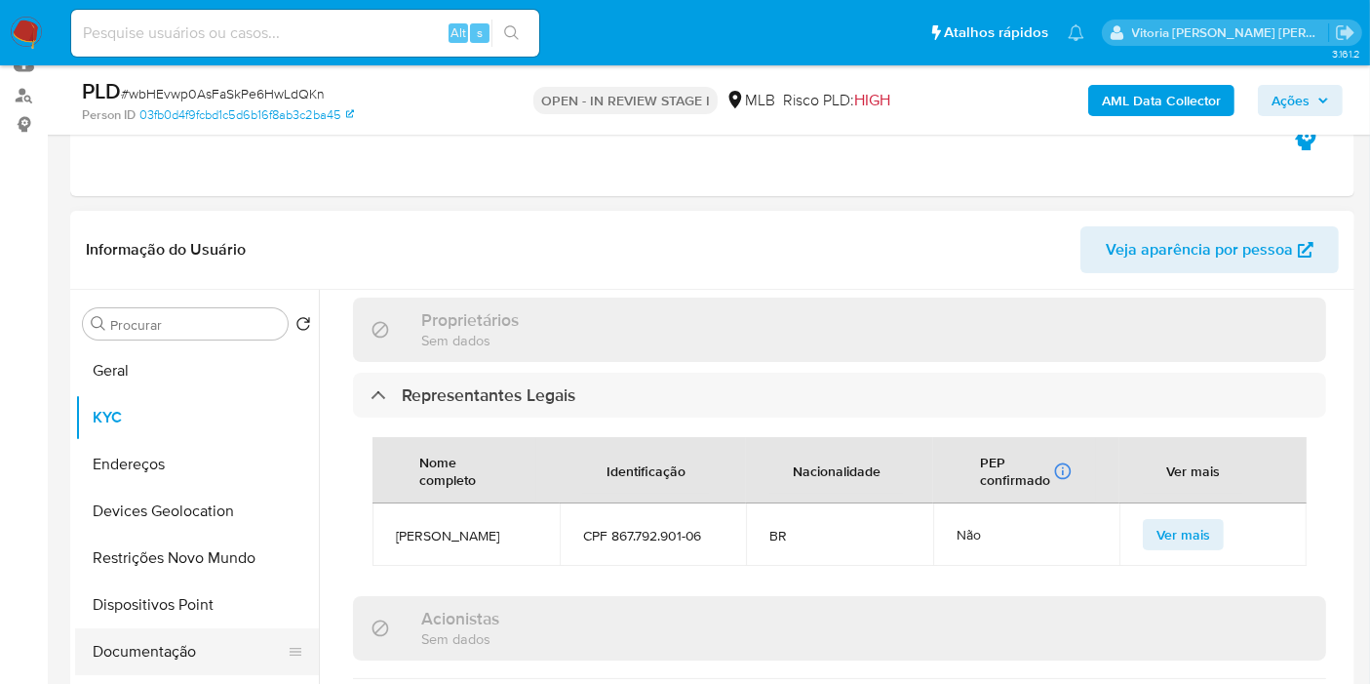
click at [153, 645] on button "Documentação" at bounding box center [189, 651] width 228 height 47
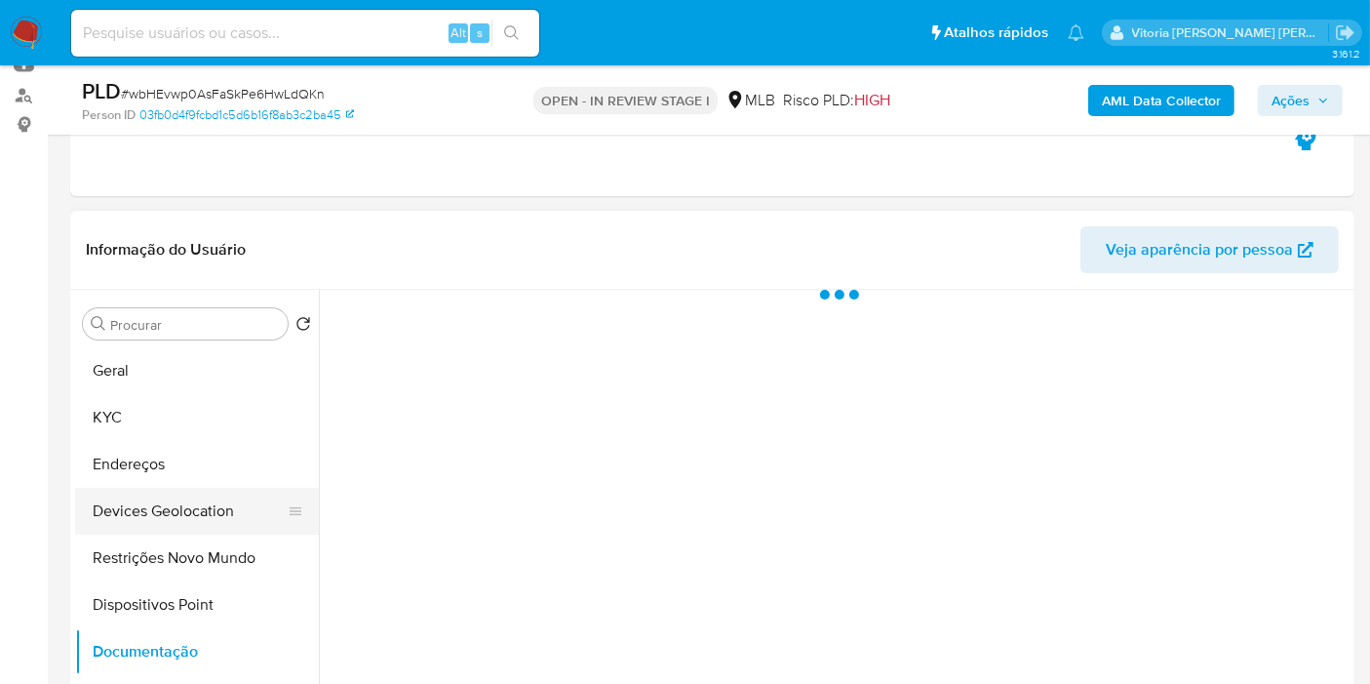
scroll to position [0, 0]
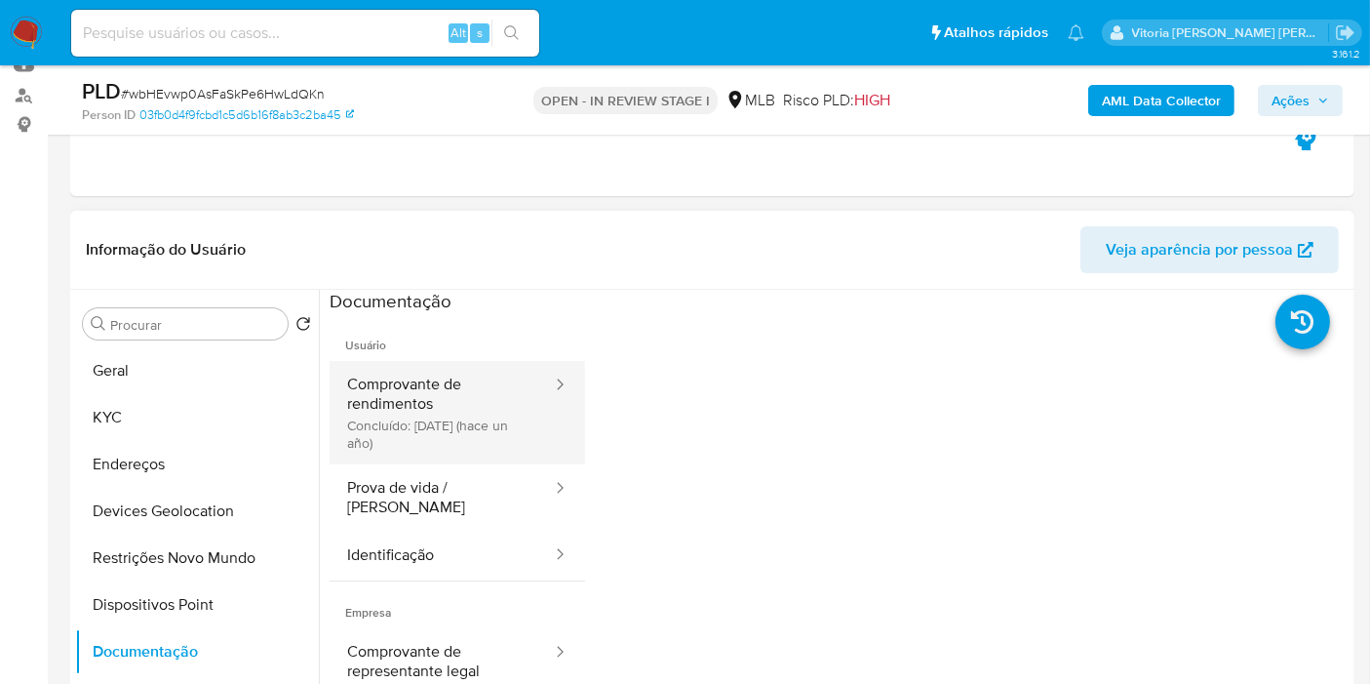
click at [429, 451] on button "Comprovante de rendimentos Concluído: 18/04/2024 (hace un año)" at bounding box center [442, 412] width 224 height 103
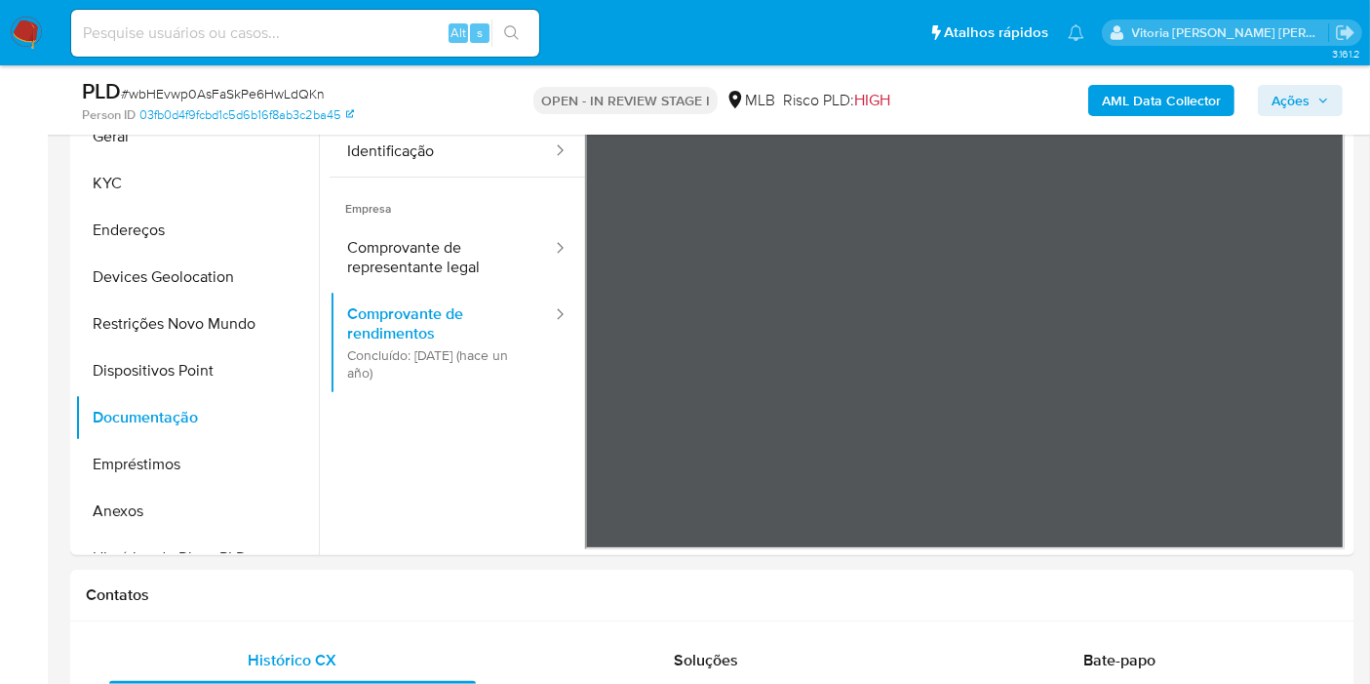
scroll to position [325, 0]
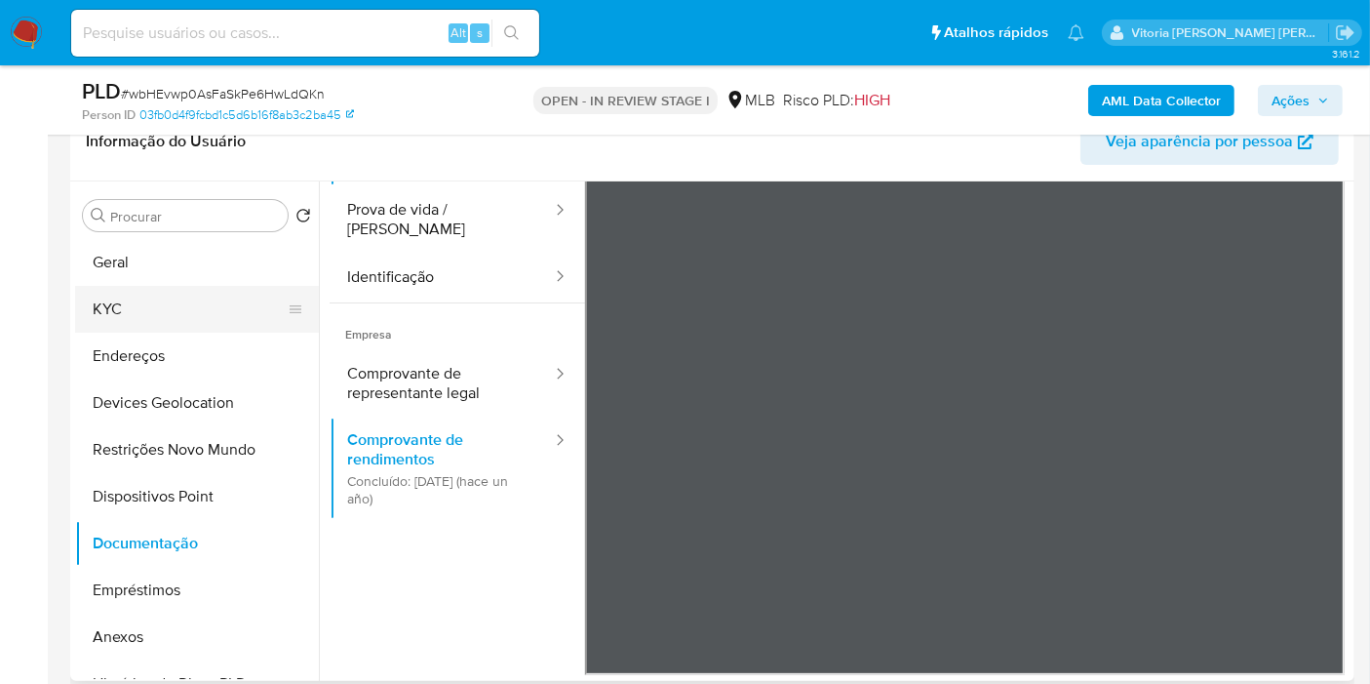
click at [123, 298] on button "KYC" at bounding box center [189, 309] width 228 height 47
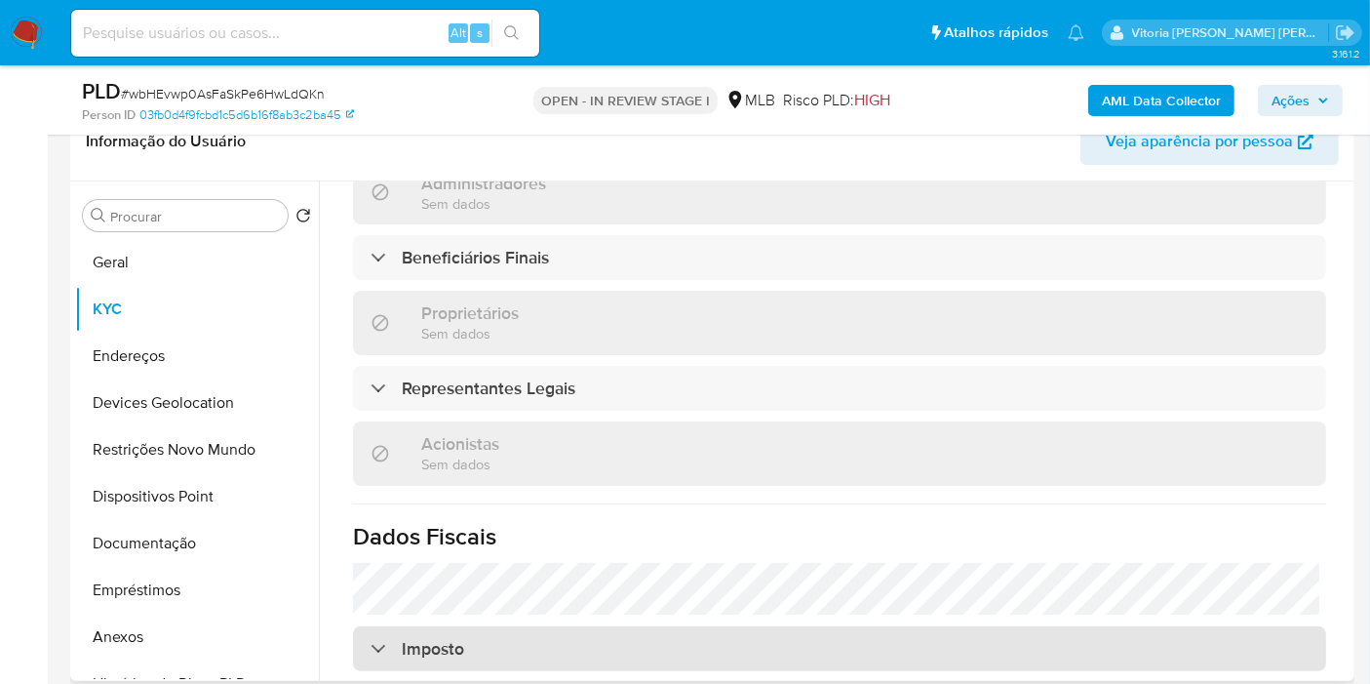
scroll to position [780, 0]
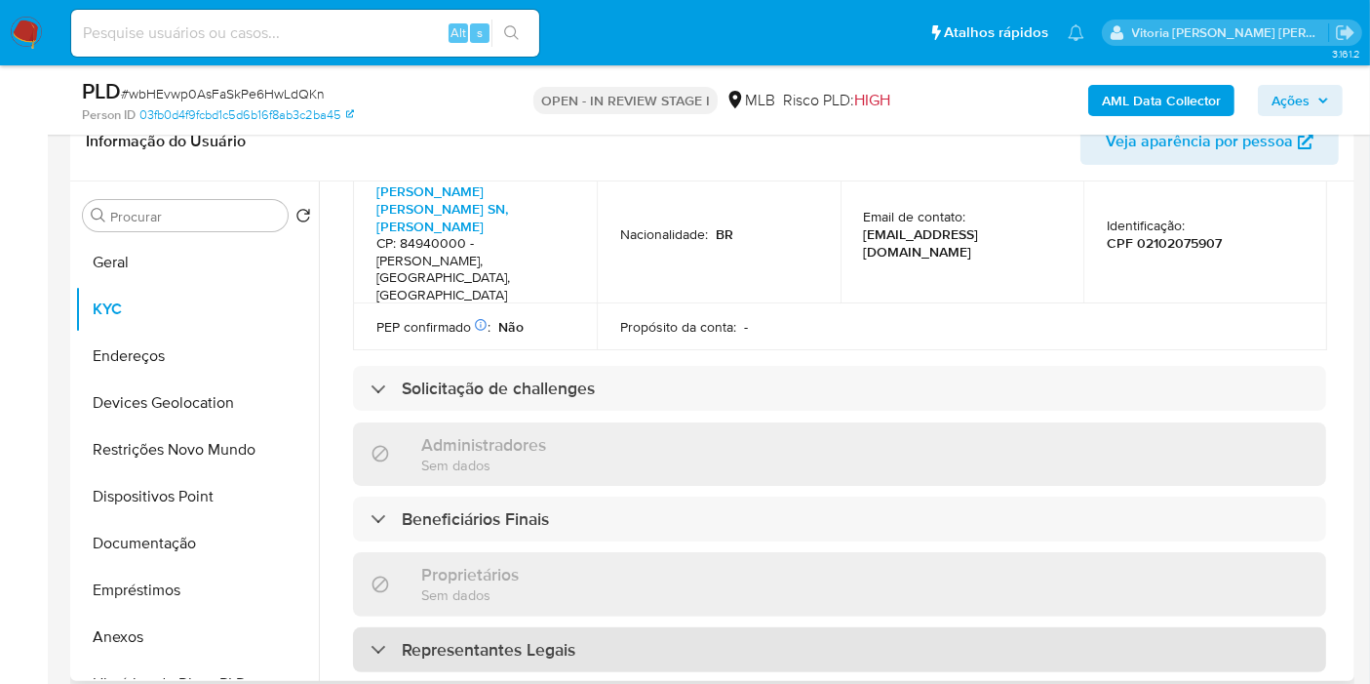
click at [459, 627] on div "Representantes Legais" at bounding box center [839, 649] width 973 height 45
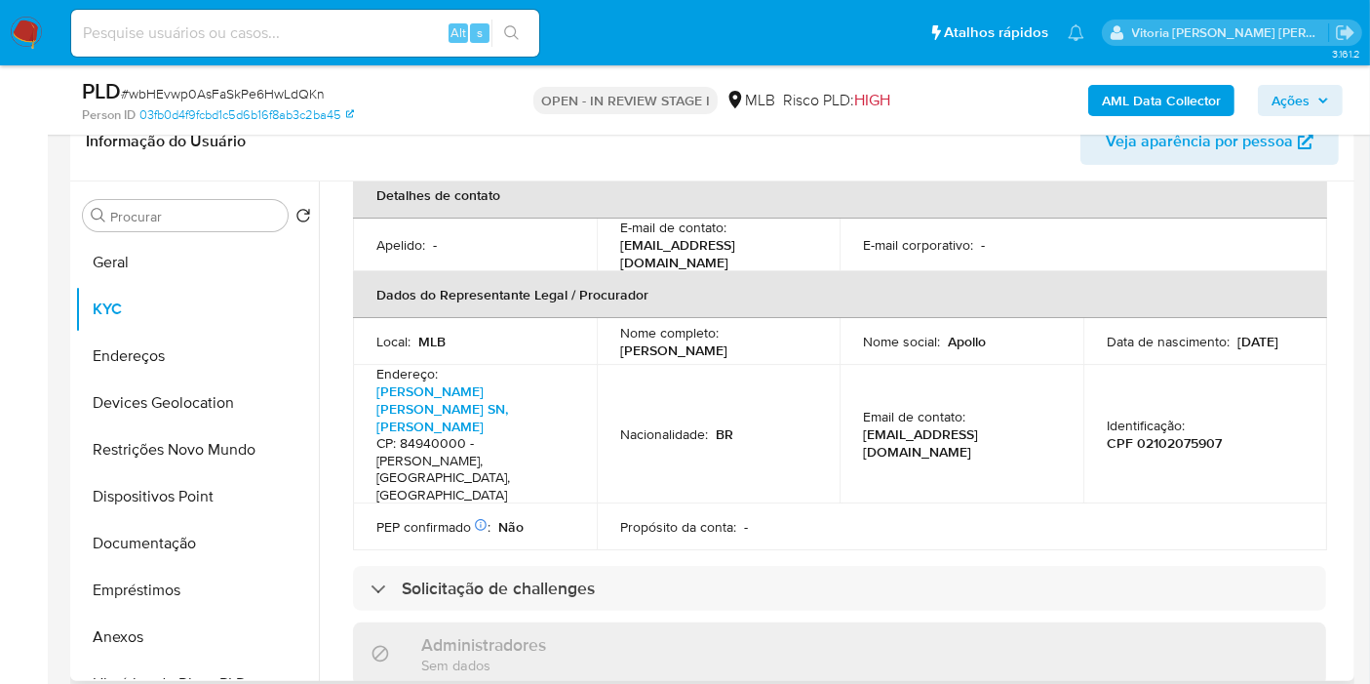
scroll to position [672, 0]
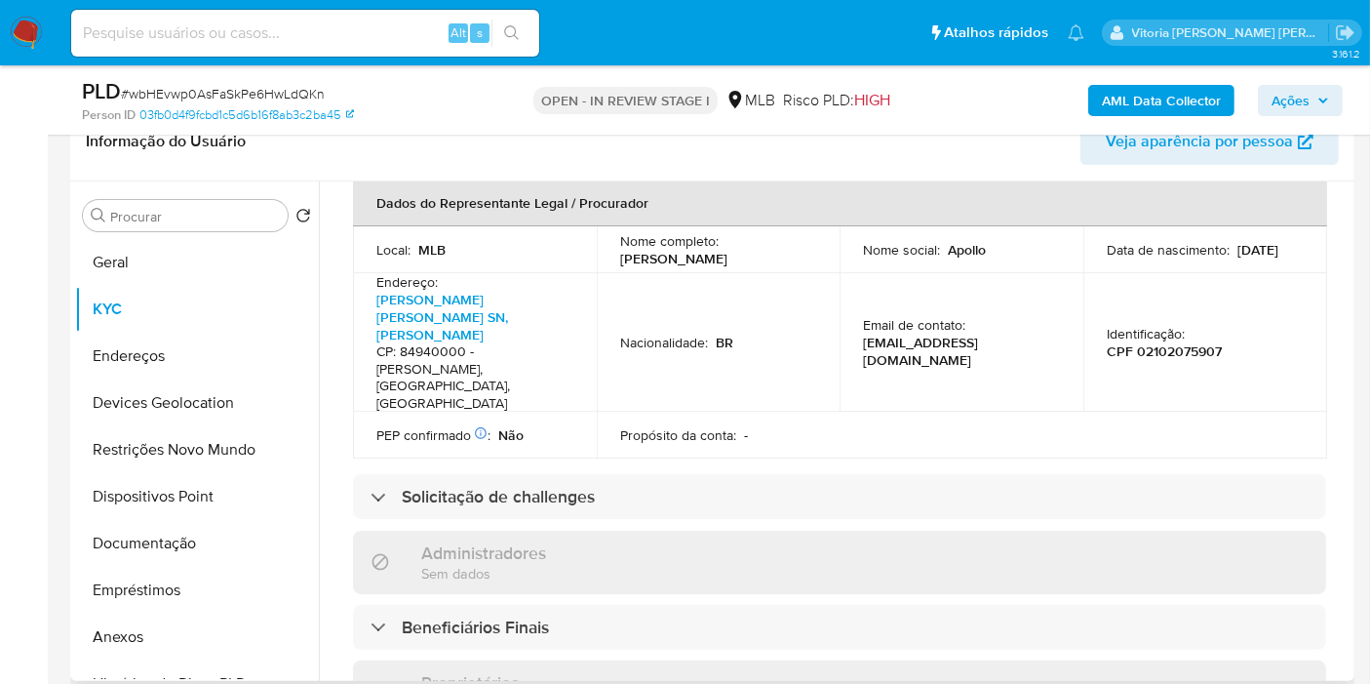
click at [411, 539] on div "Informações da empresa ID do usuário : 1281606985 Nome do comércio : APOLLO FUL…" at bounding box center [839, 542] width 973 height 1881
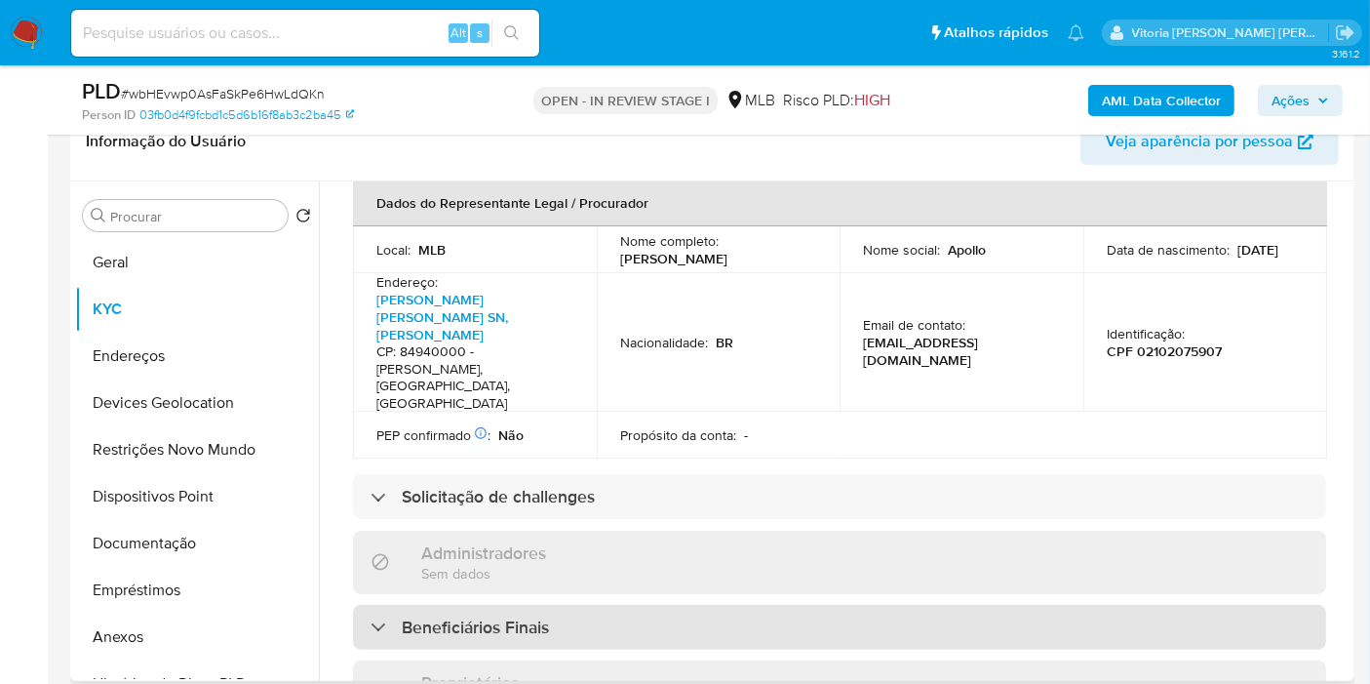
click at [418, 616] on h3 "Beneficiários Finais" at bounding box center [475, 626] width 147 height 21
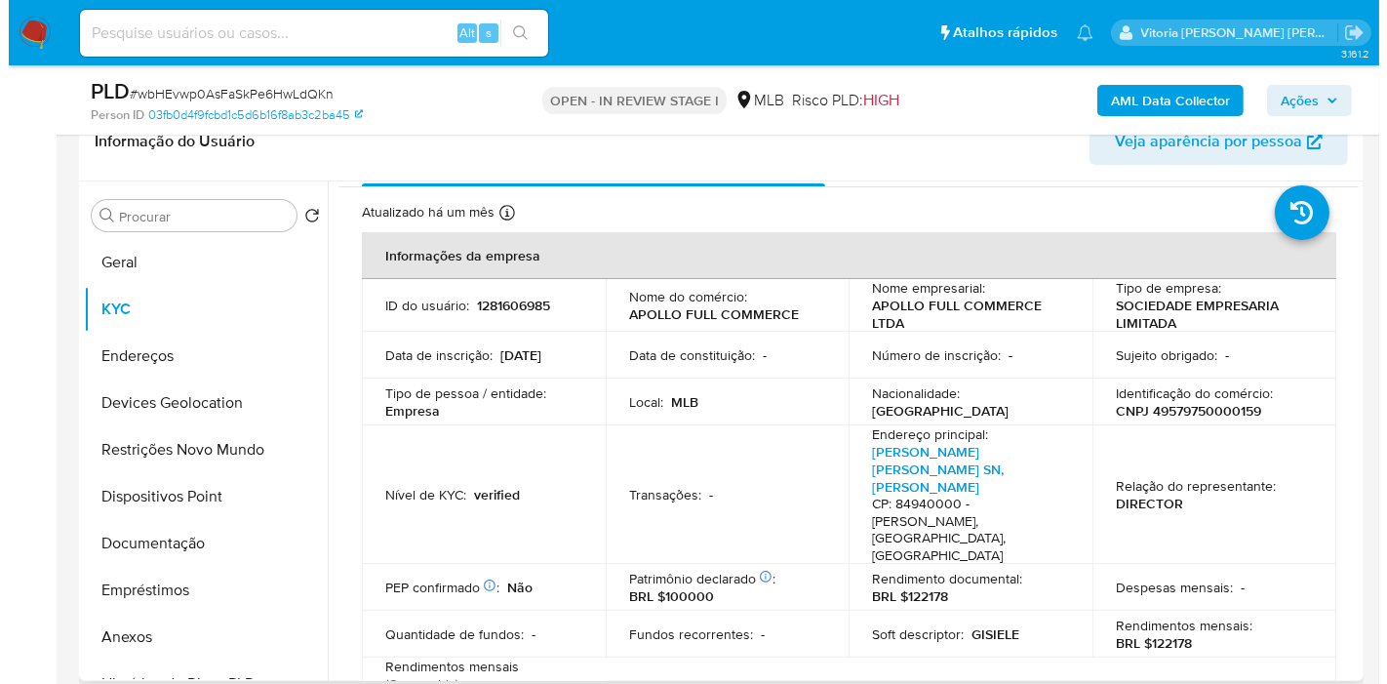
scroll to position [21, 0]
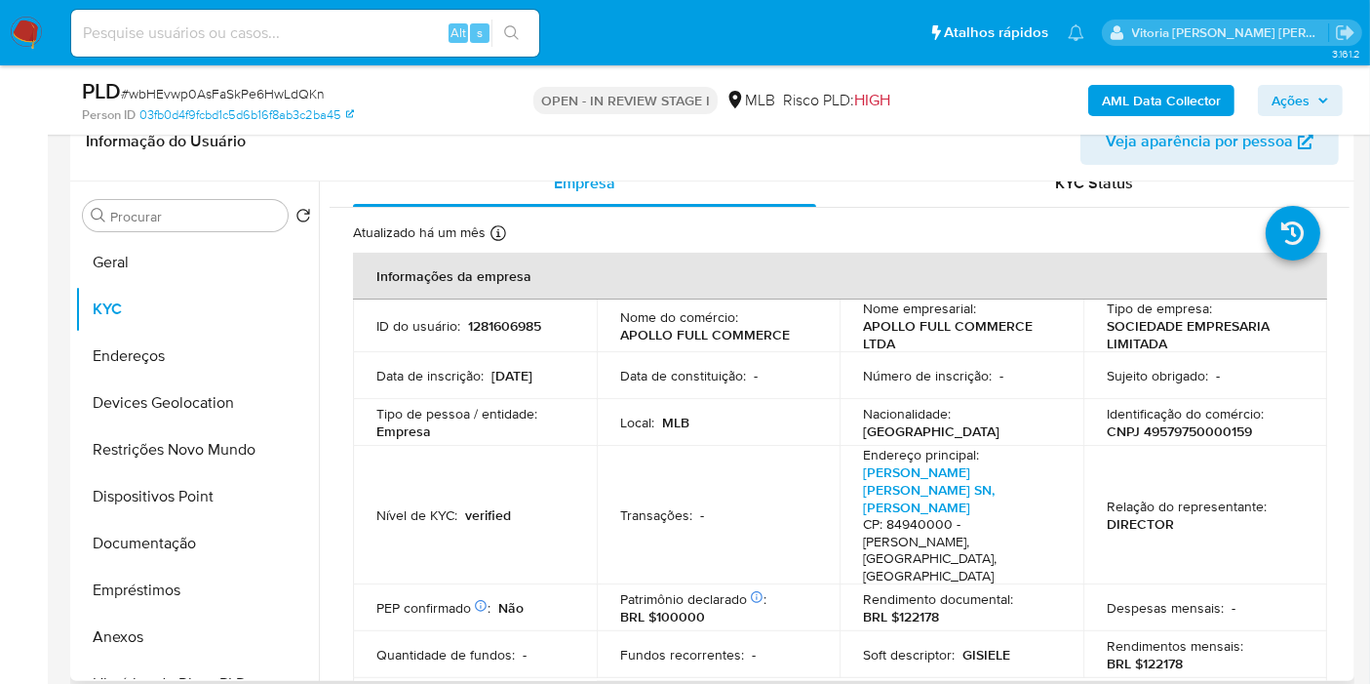
click at [1209, 428] on p "CNPJ 49579750000159" at bounding box center [1179, 431] width 145 height 18
copy p "49579750000159"
click at [1130, 86] on b "AML Data Collector" at bounding box center [1161, 100] width 119 height 31
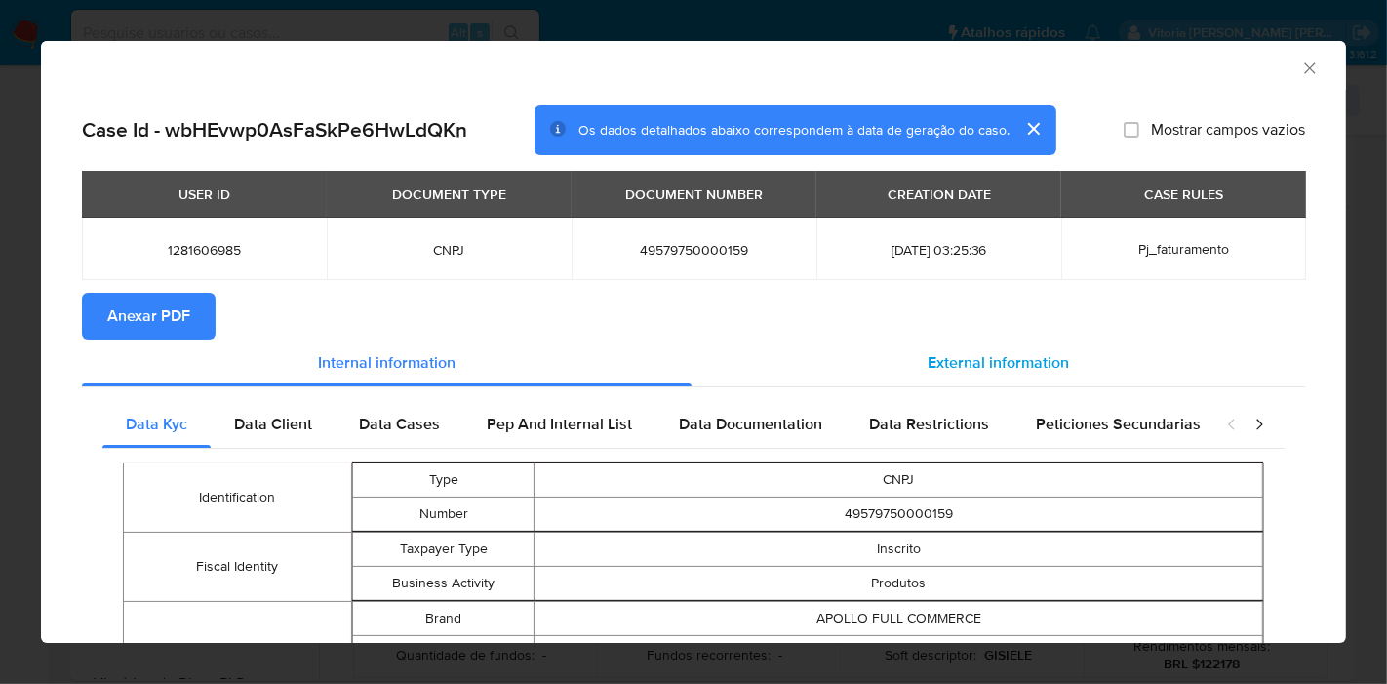
click at [933, 365] on span "External information" at bounding box center [997, 362] width 141 height 22
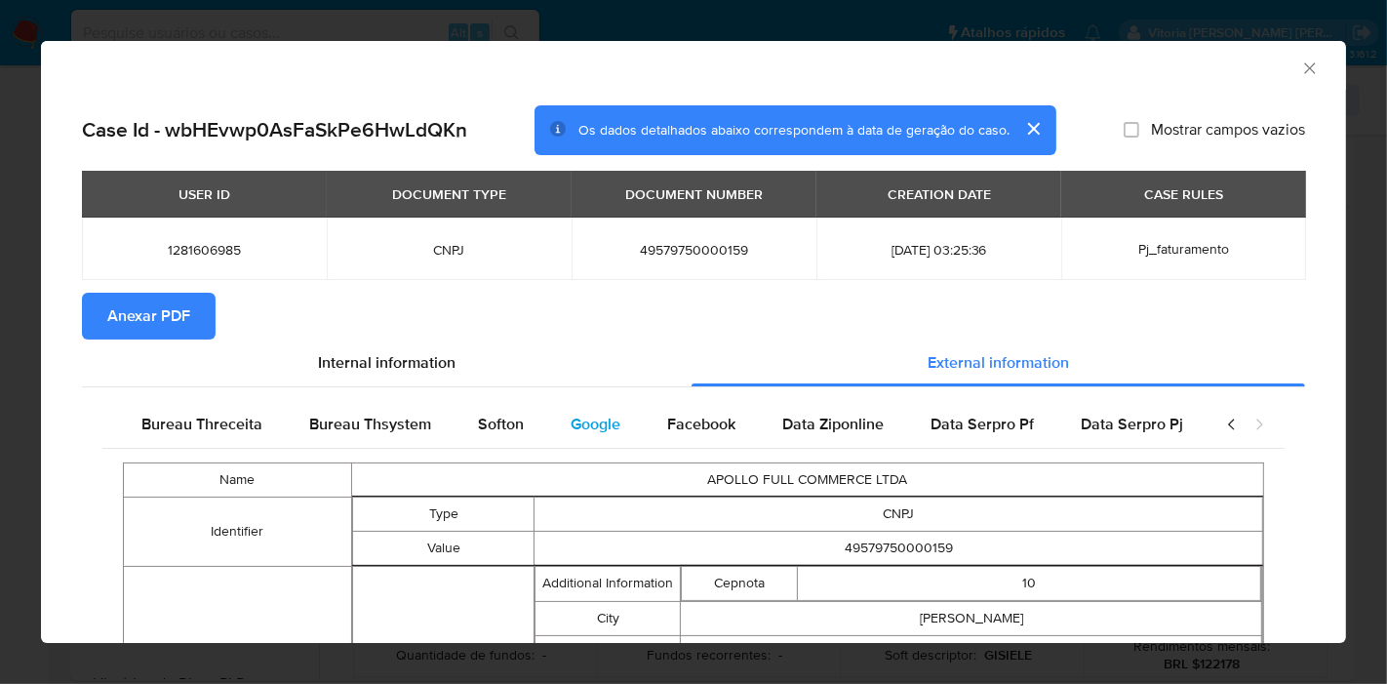
click at [580, 401] on div "Google" at bounding box center [595, 424] width 97 height 47
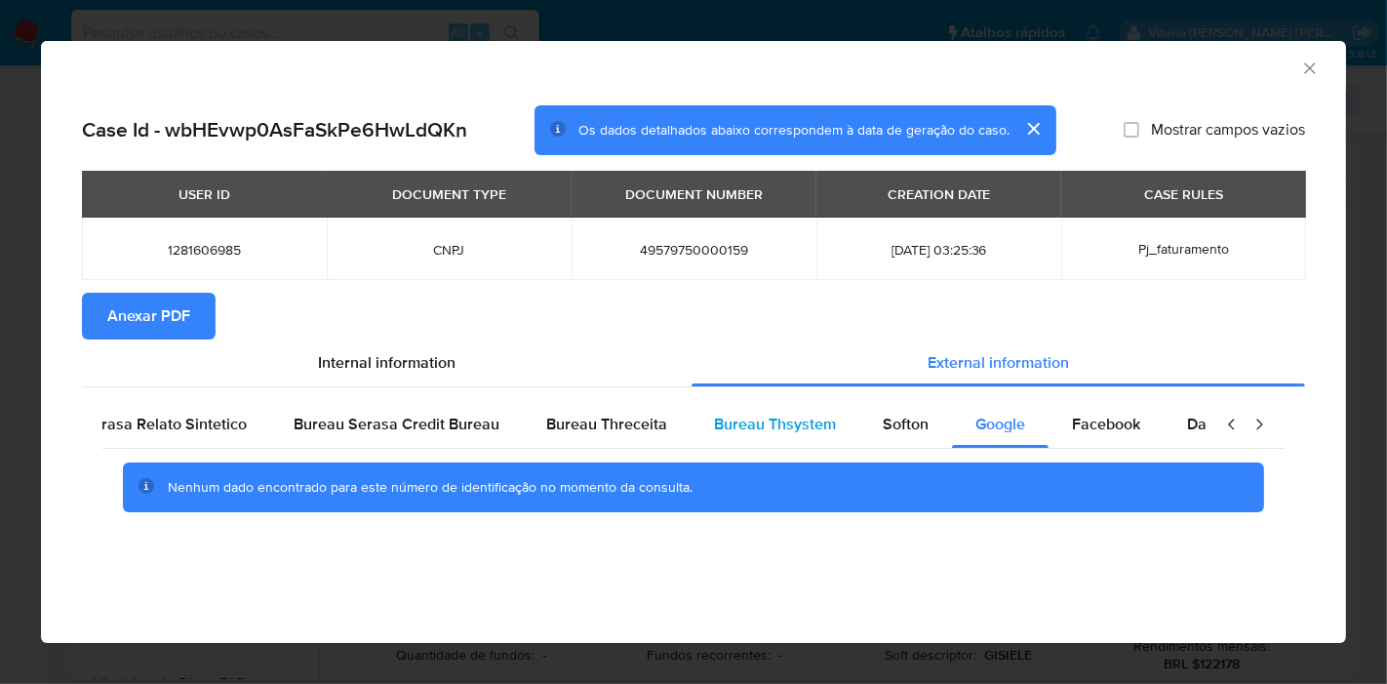
scroll to position [0, 0]
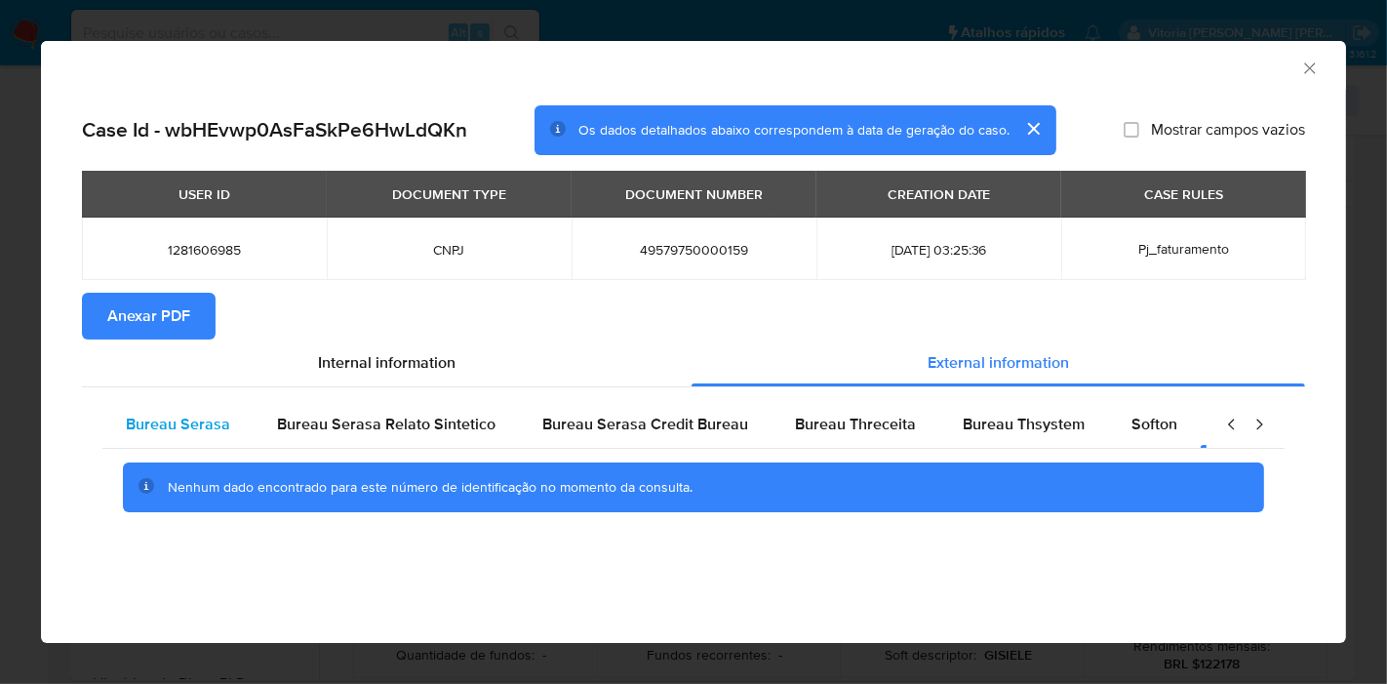
click at [212, 432] on span "Bureau Serasa" at bounding box center [178, 424] width 104 height 22
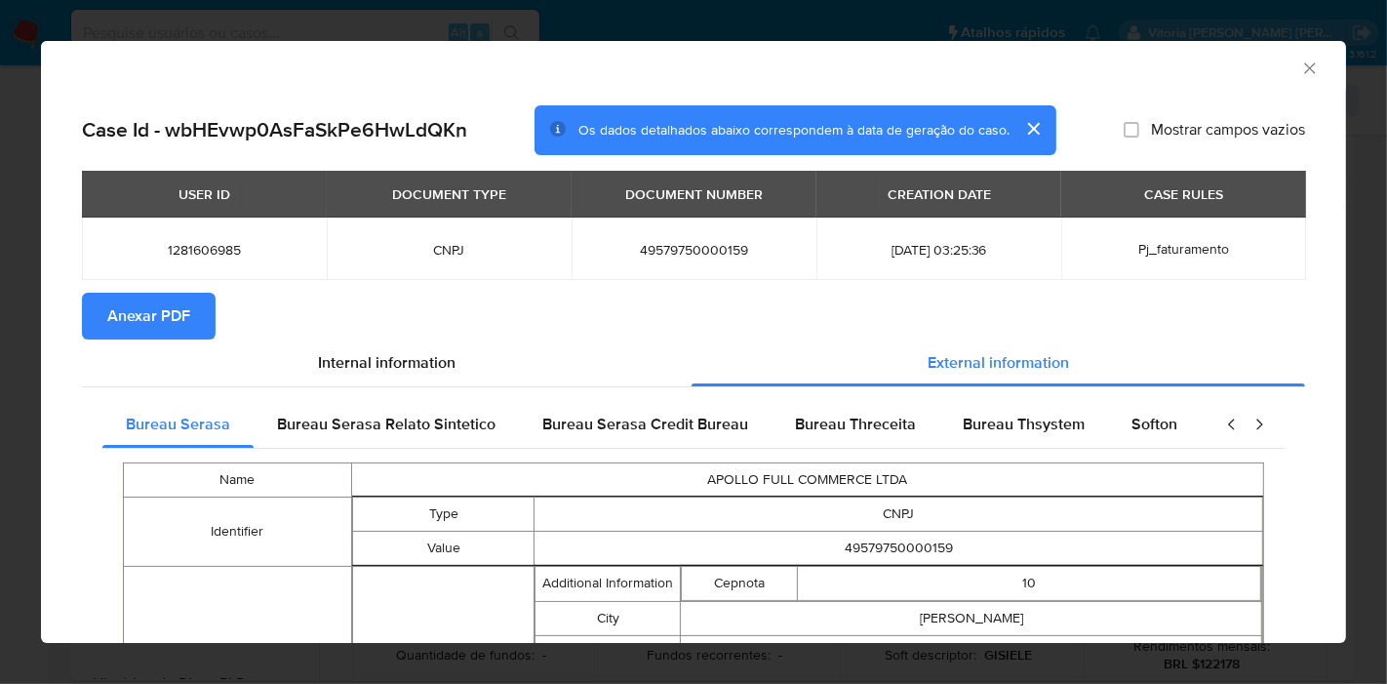
click at [176, 336] on span "Anexar PDF" at bounding box center [148, 316] width 83 height 43
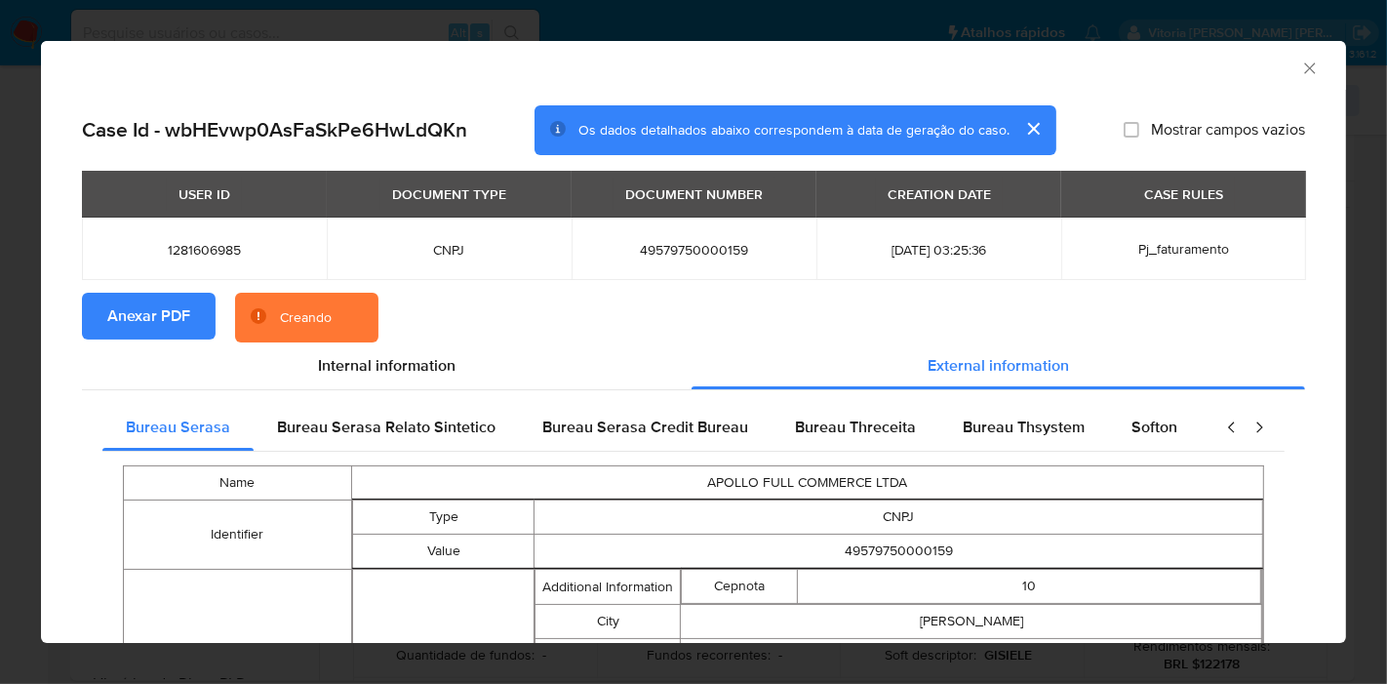
click at [1300, 72] on icon "Fechar a janela" at bounding box center [1310, 69] width 20 height 20
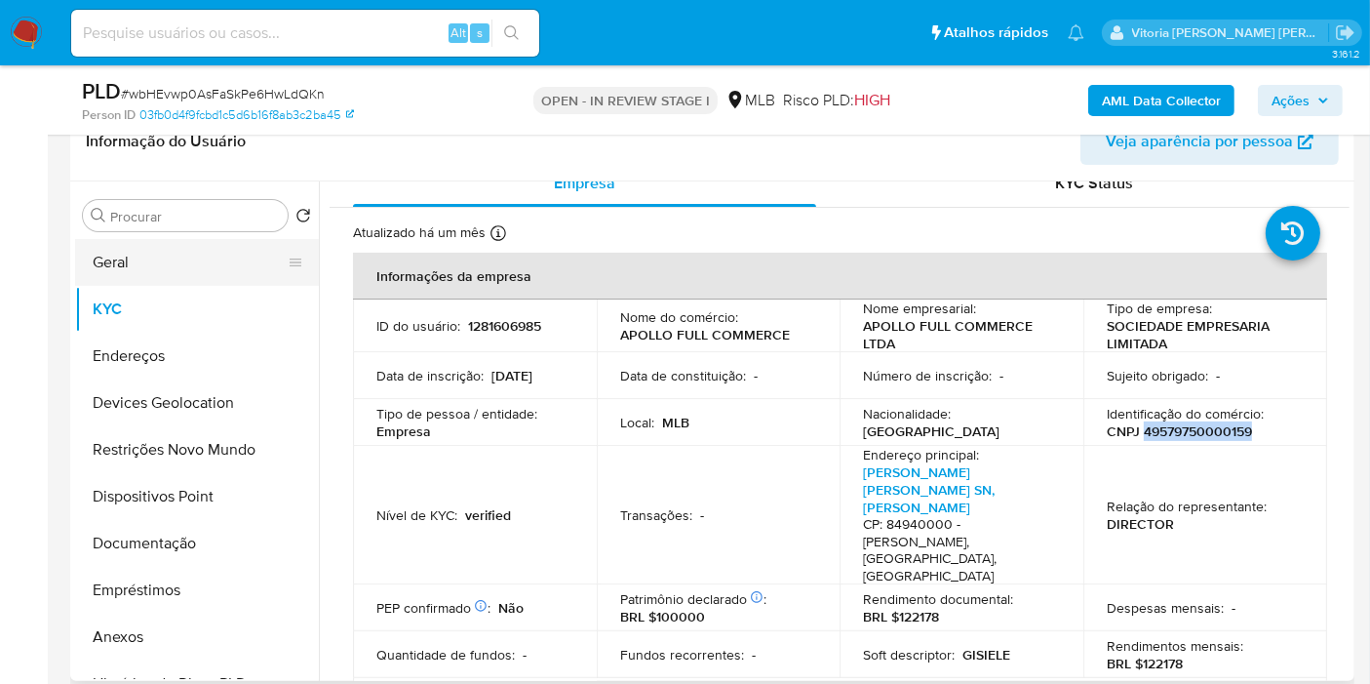
click at [91, 265] on button "Geral" at bounding box center [189, 262] width 228 height 47
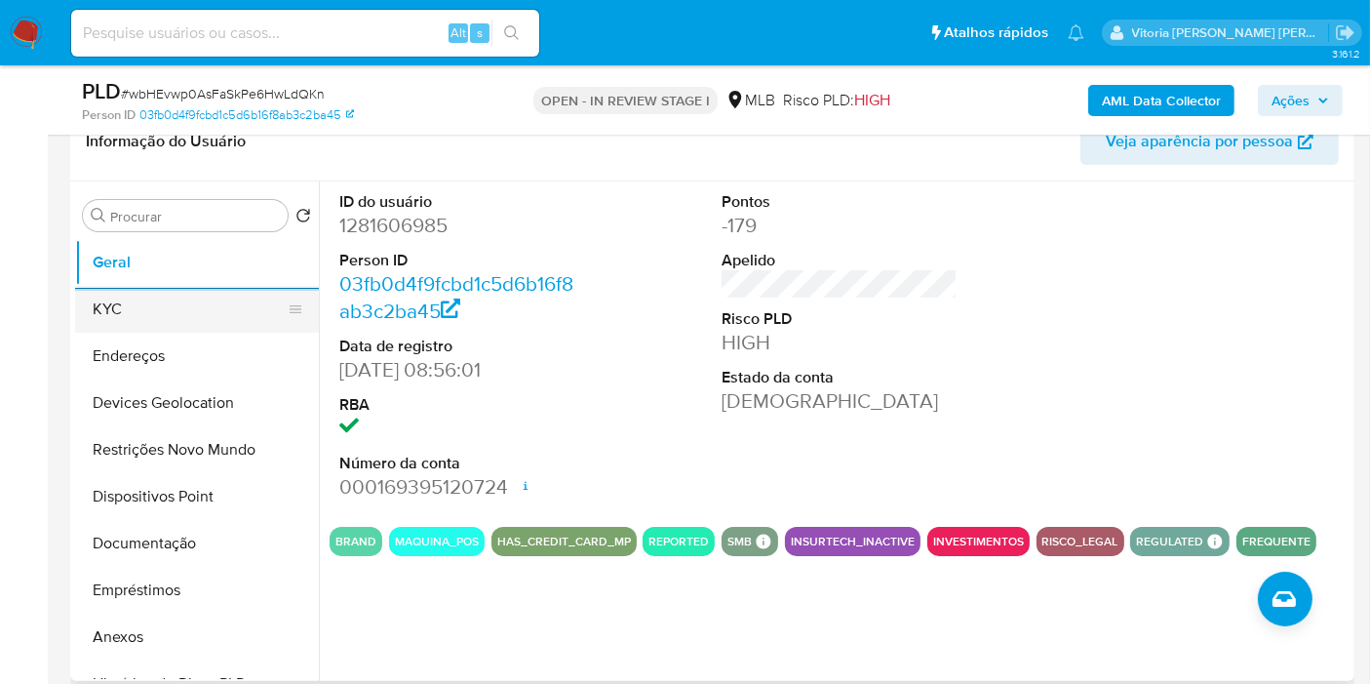
click at [139, 297] on button "KYC" at bounding box center [189, 309] width 228 height 47
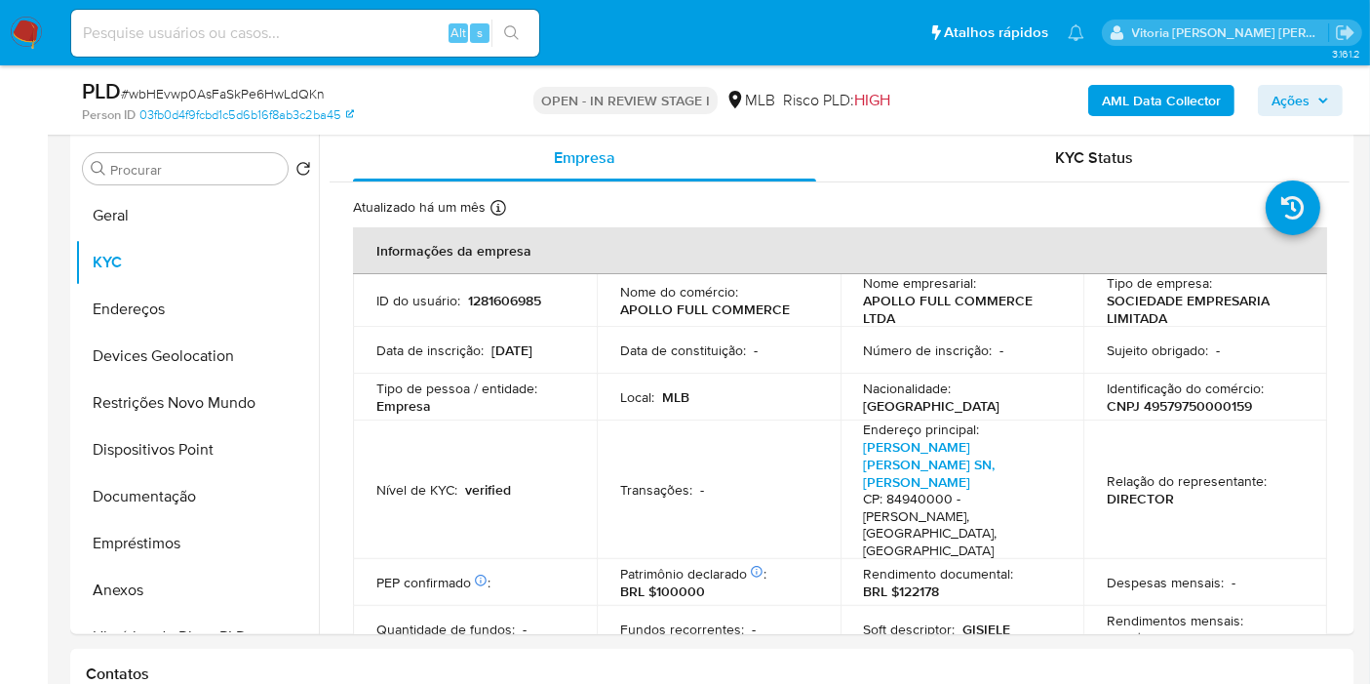
scroll to position [379, 0]
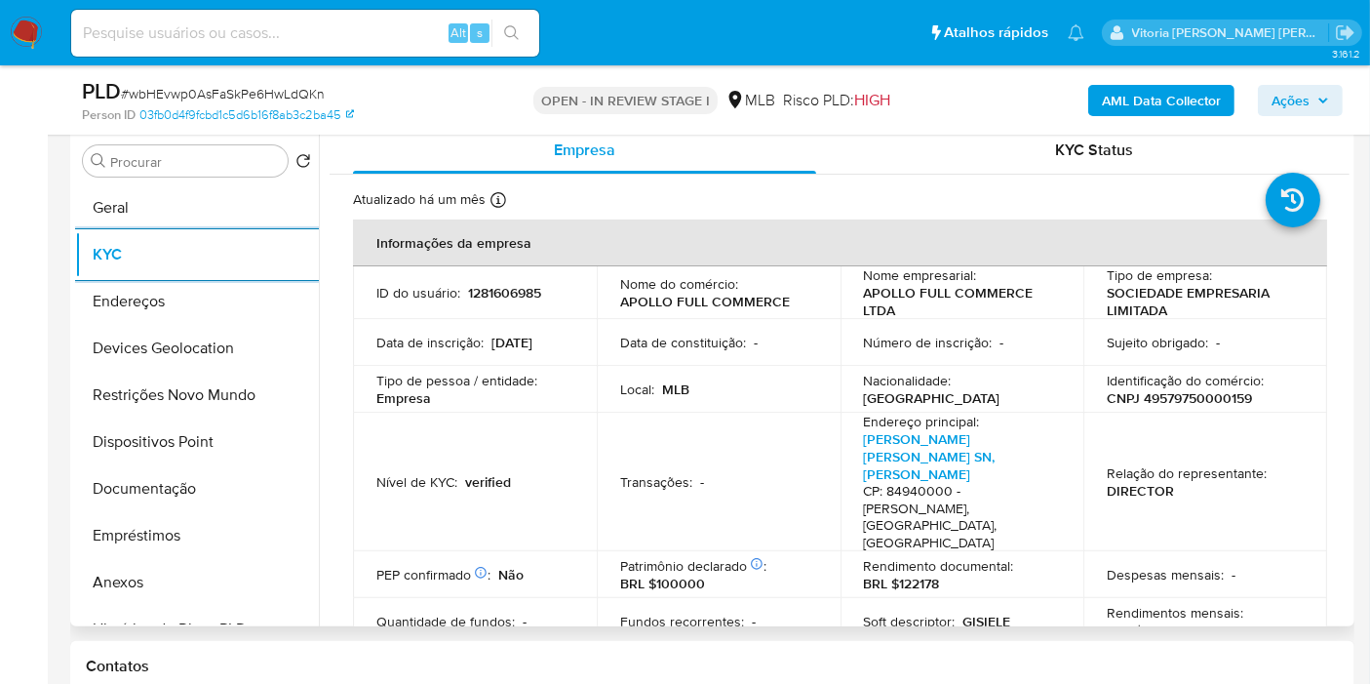
click at [641, 211] on div "Atualizado há um mês Criado: 07/01/2023 09:56:02 Atualizado: 09/09/2025 14:20:55" at bounding box center [815, 202] width 924 height 25
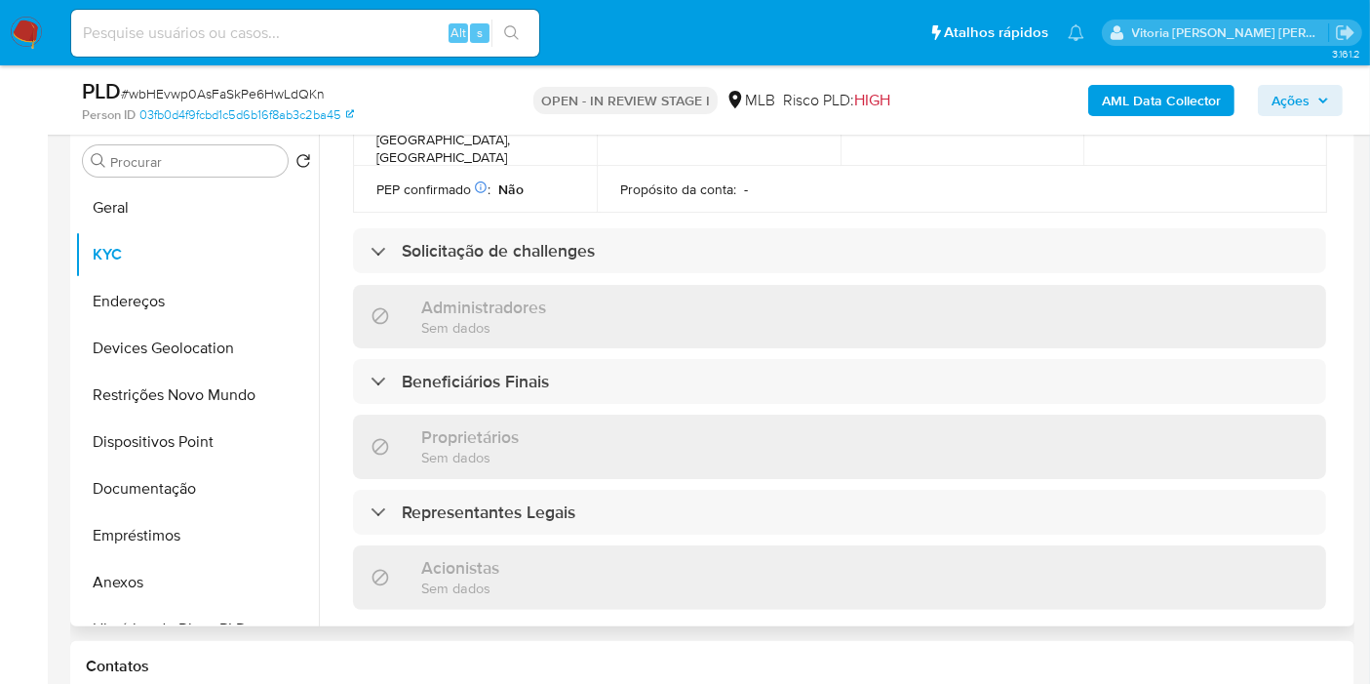
scroll to position [866, 0]
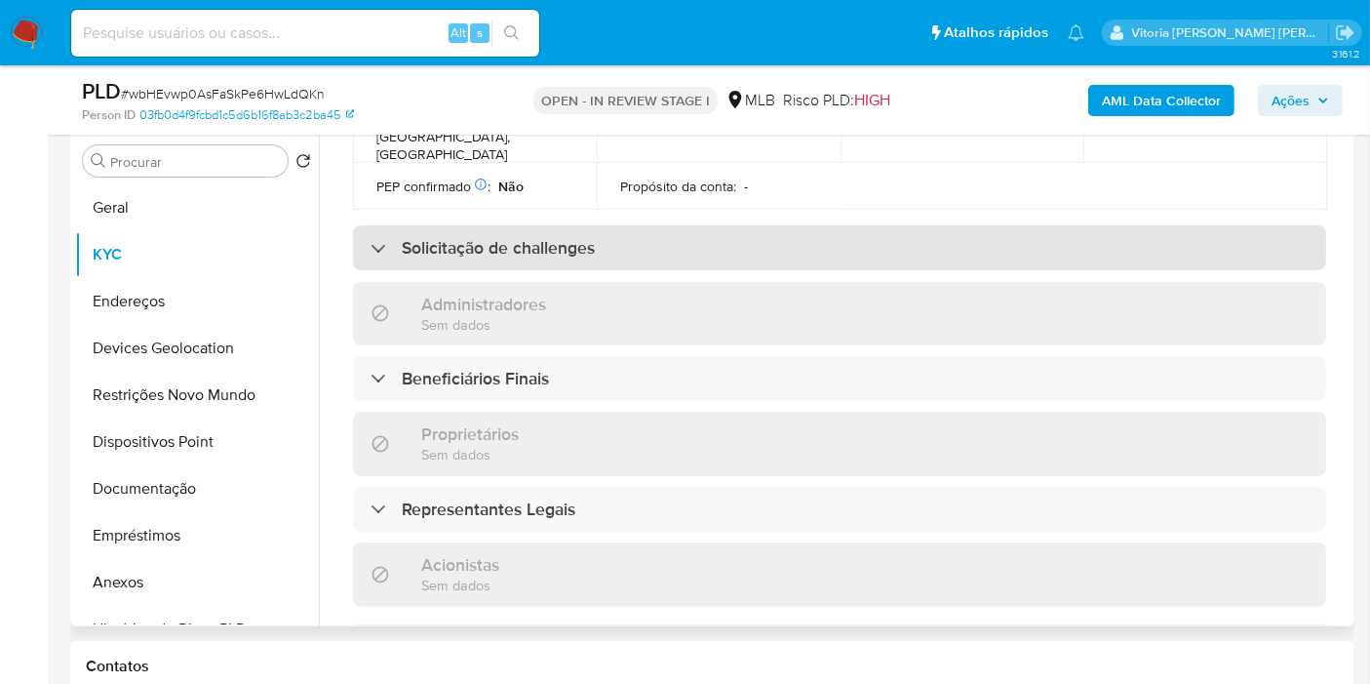
click at [519, 237] on h3 "Solicitação de challenges" at bounding box center [498, 247] width 193 height 21
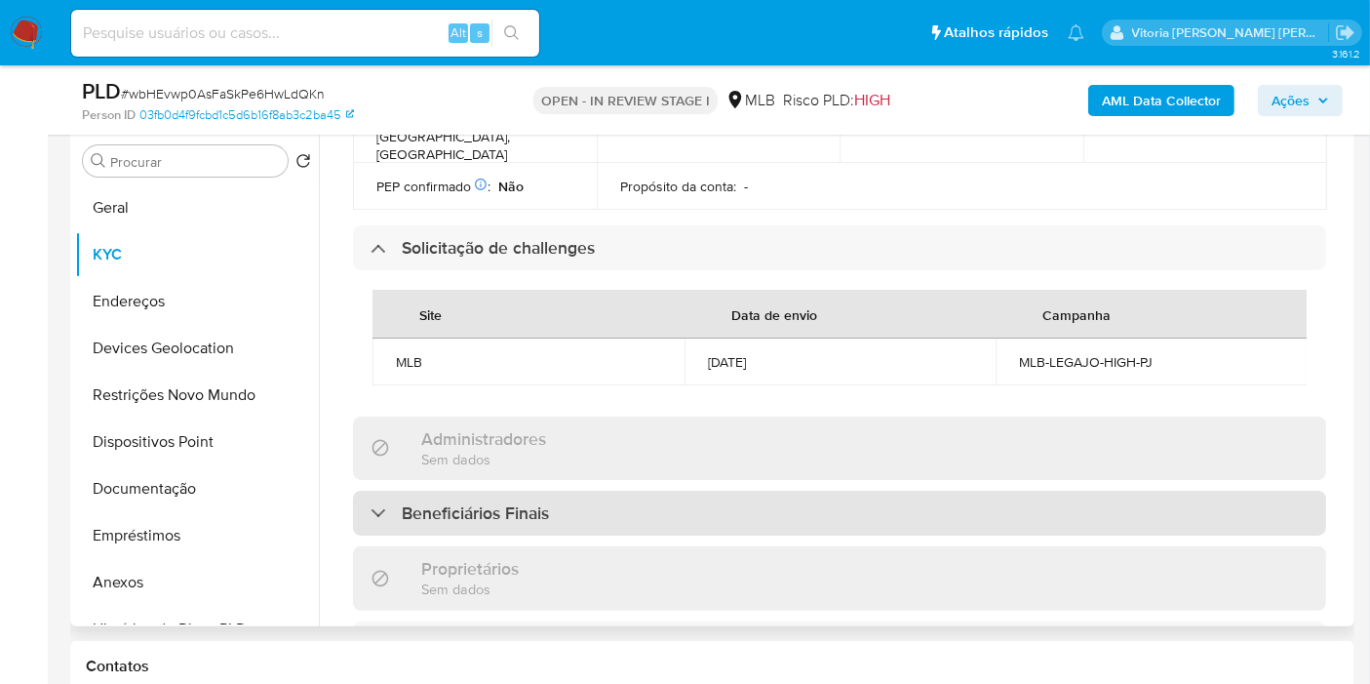
click at [457, 502] on h3 "Beneficiários Finais" at bounding box center [475, 512] width 147 height 21
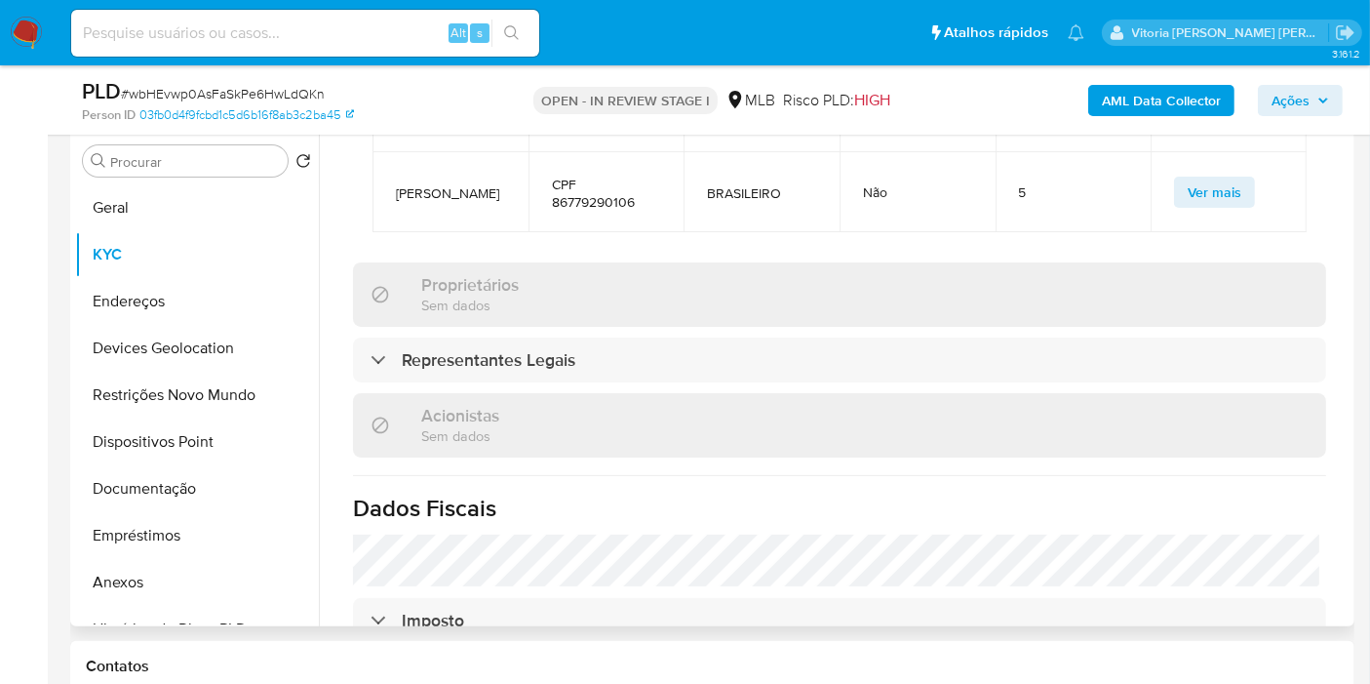
scroll to position [1516, 0]
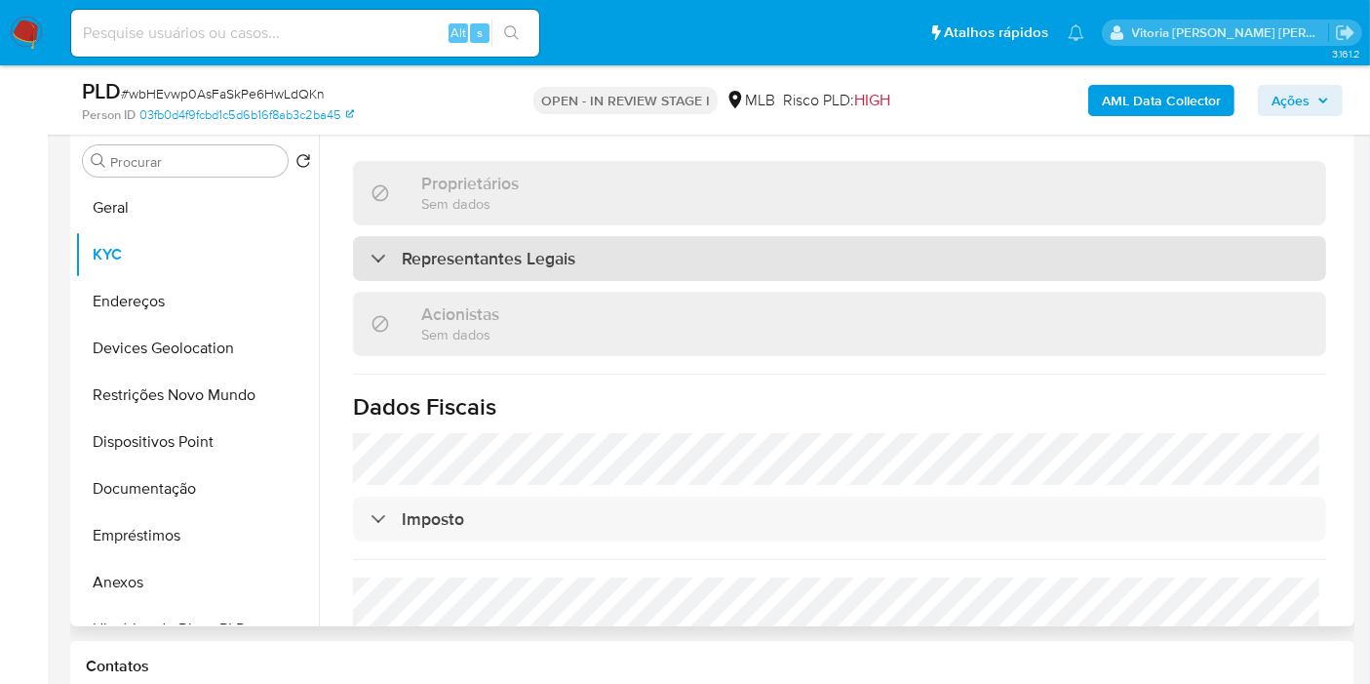
click at [487, 236] on div "Representantes Legais" at bounding box center [839, 258] width 973 height 45
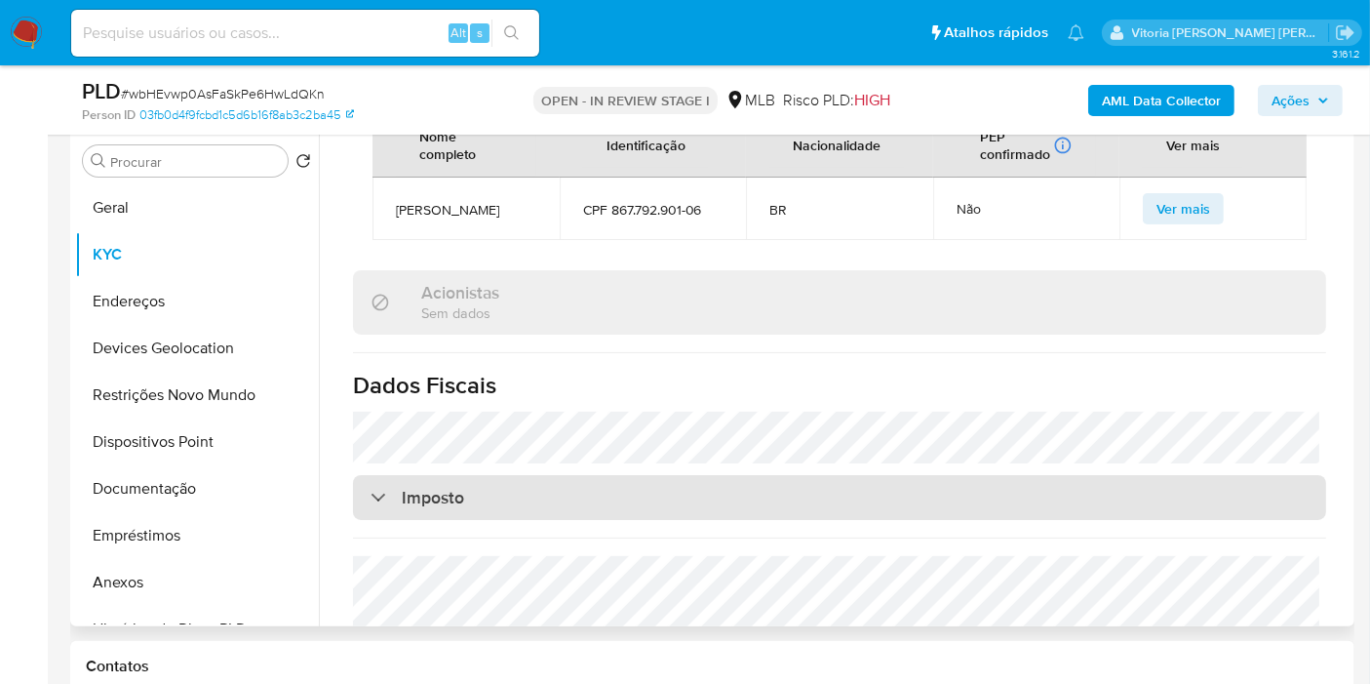
scroll to position [1833, 0]
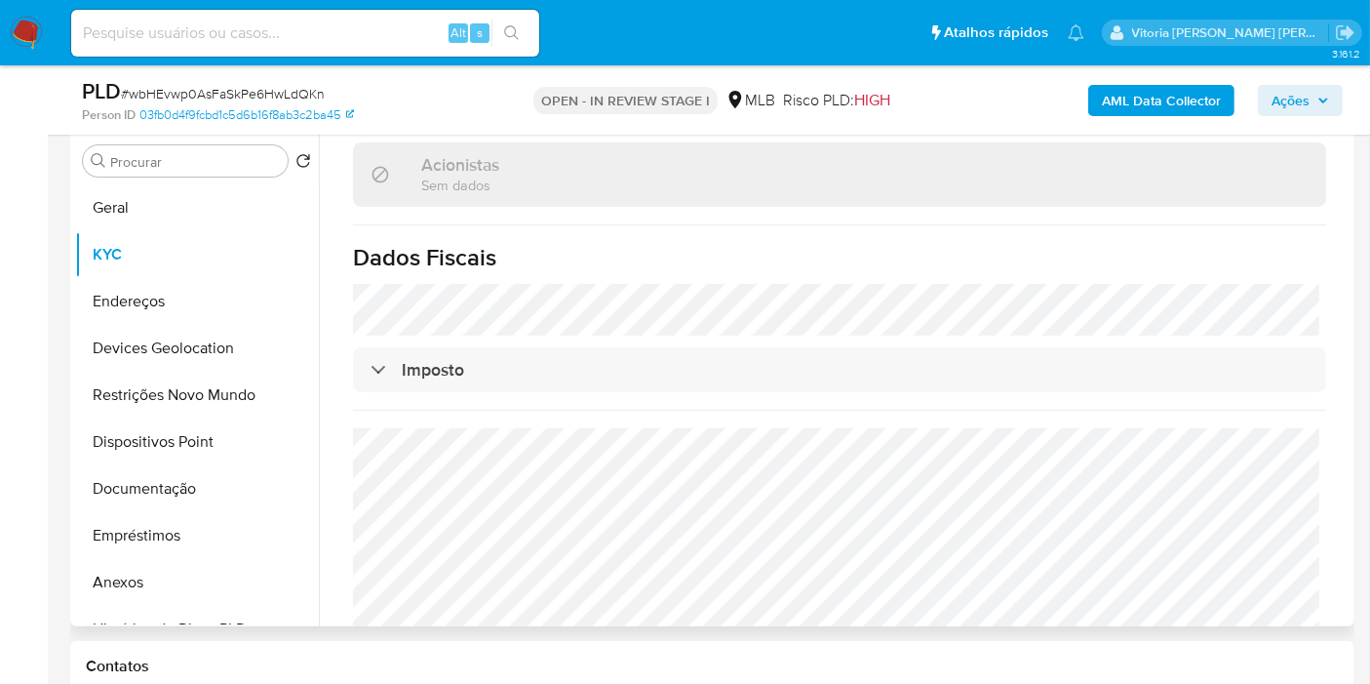
drag, startPoint x: 593, startPoint y: 278, endPoint x: 567, endPoint y: 224, distance: 59.8
drag, startPoint x: 156, startPoint y: 295, endPoint x: 180, endPoint y: 298, distance: 24.6
click at [156, 295] on button "Endereços" at bounding box center [189, 301] width 228 height 47
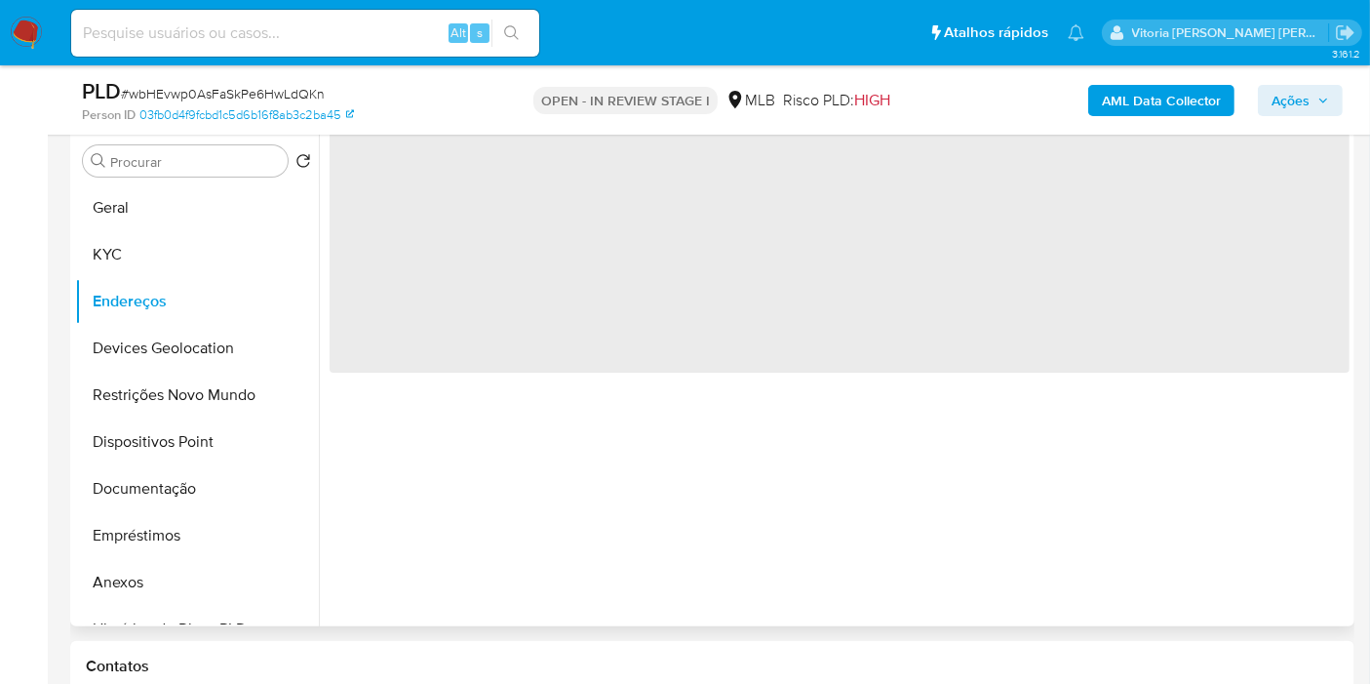
scroll to position [0, 0]
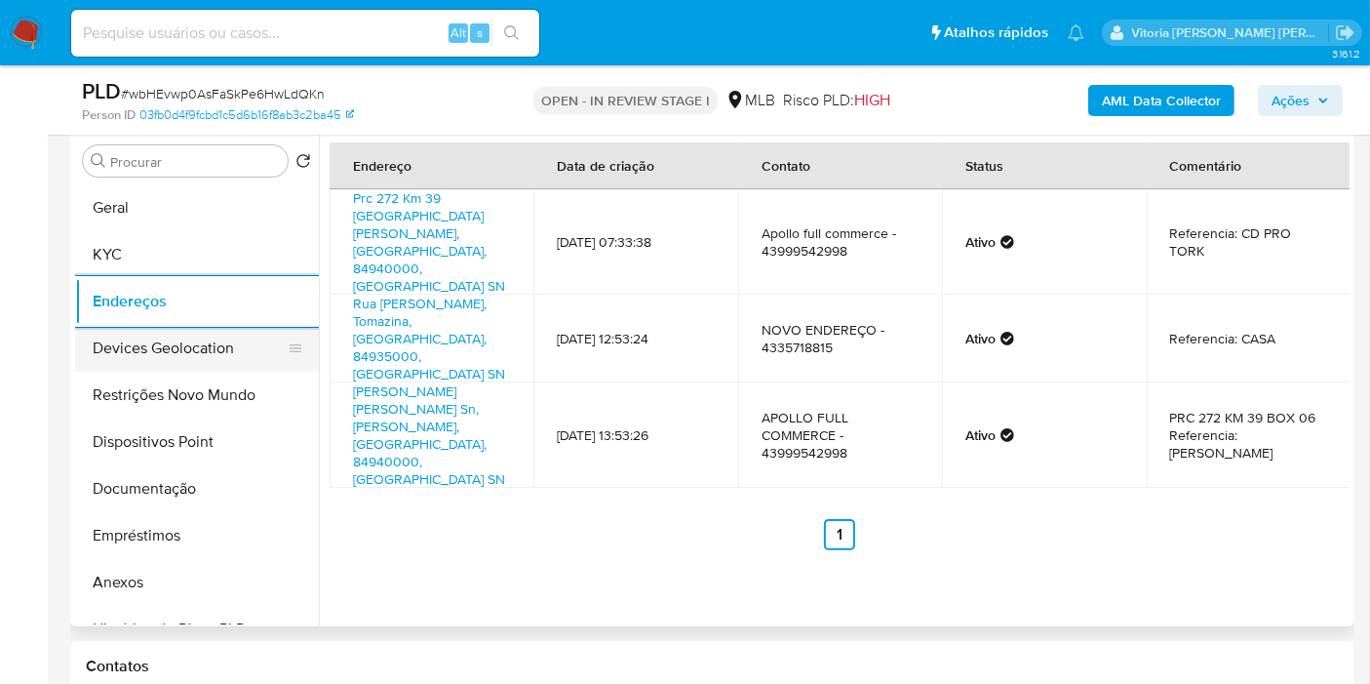
click at [121, 340] on button "Devices Geolocation" at bounding box center [189, 348] width 228 height 47
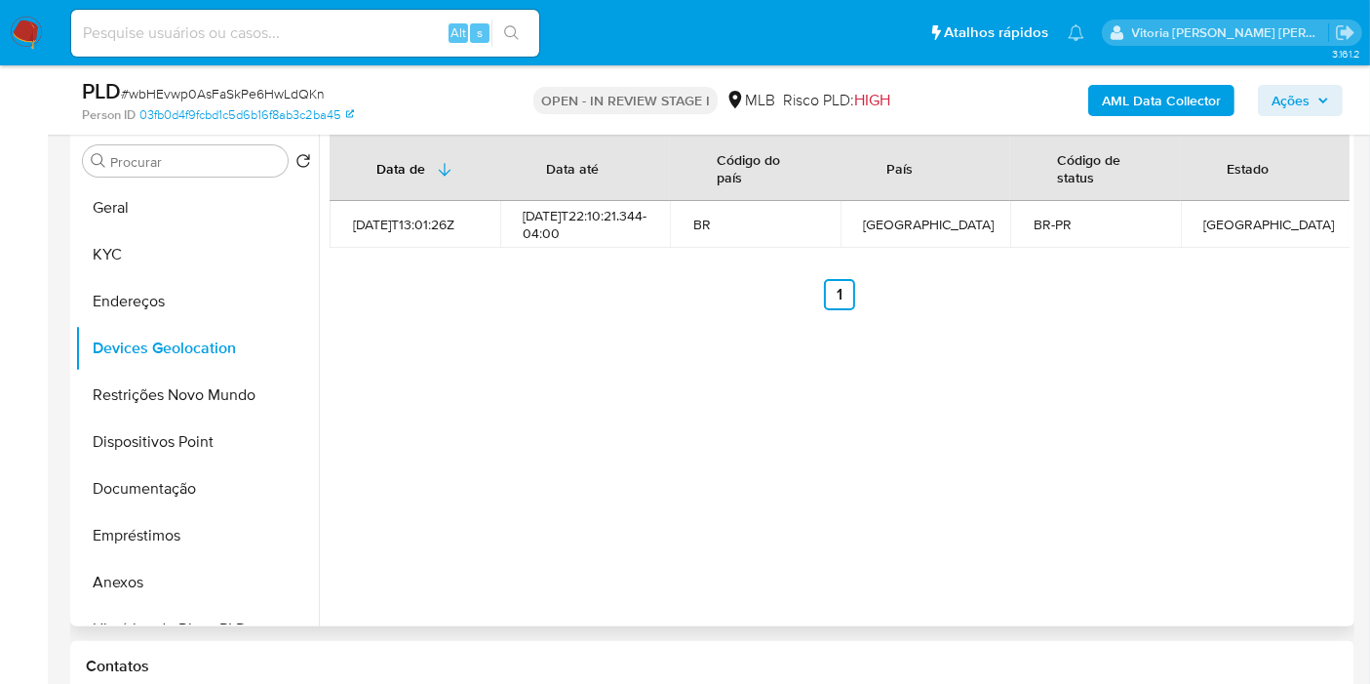
click at [1212, 487] on div "Data de Data até Código do país País Código de status Estado 2023-01-07T13:01:2…" at bounding box center [834, 376] width 1031 height 499
click at [137, 394] on button "Restrições Novo Mundo" at bounding box center [189, 395] width 228 height 47
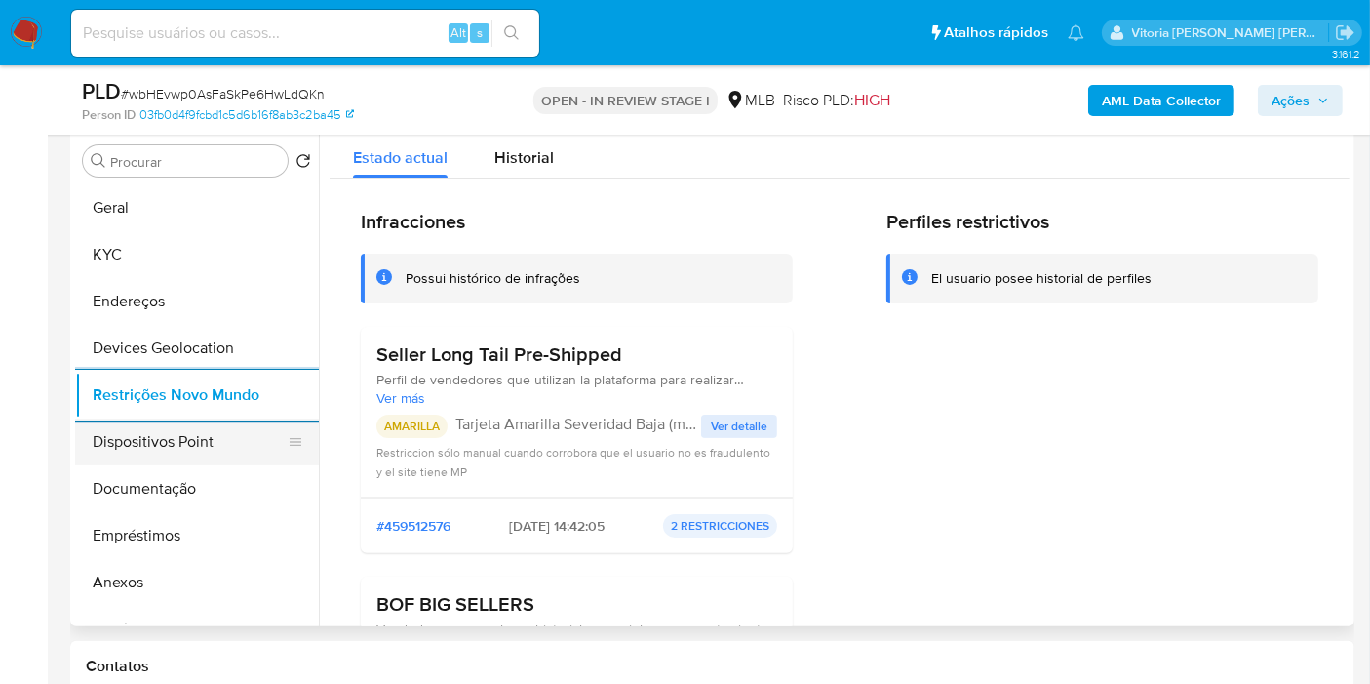
click at [189, 447] on button "Dispositivos Point" at bounding box center [189, 441] width 228 height 47
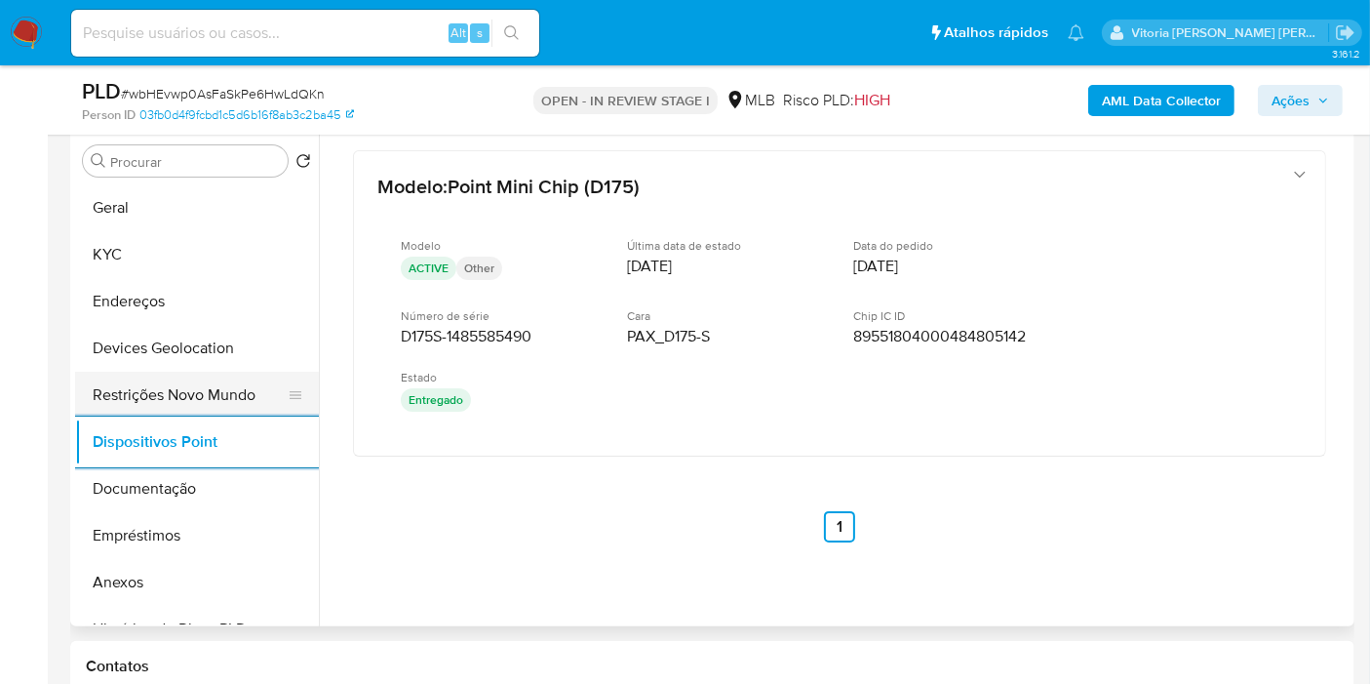
click at [197, 400] on button "Restrições Novo Mundo" at bounding box center [189, 395] width 228 height 47
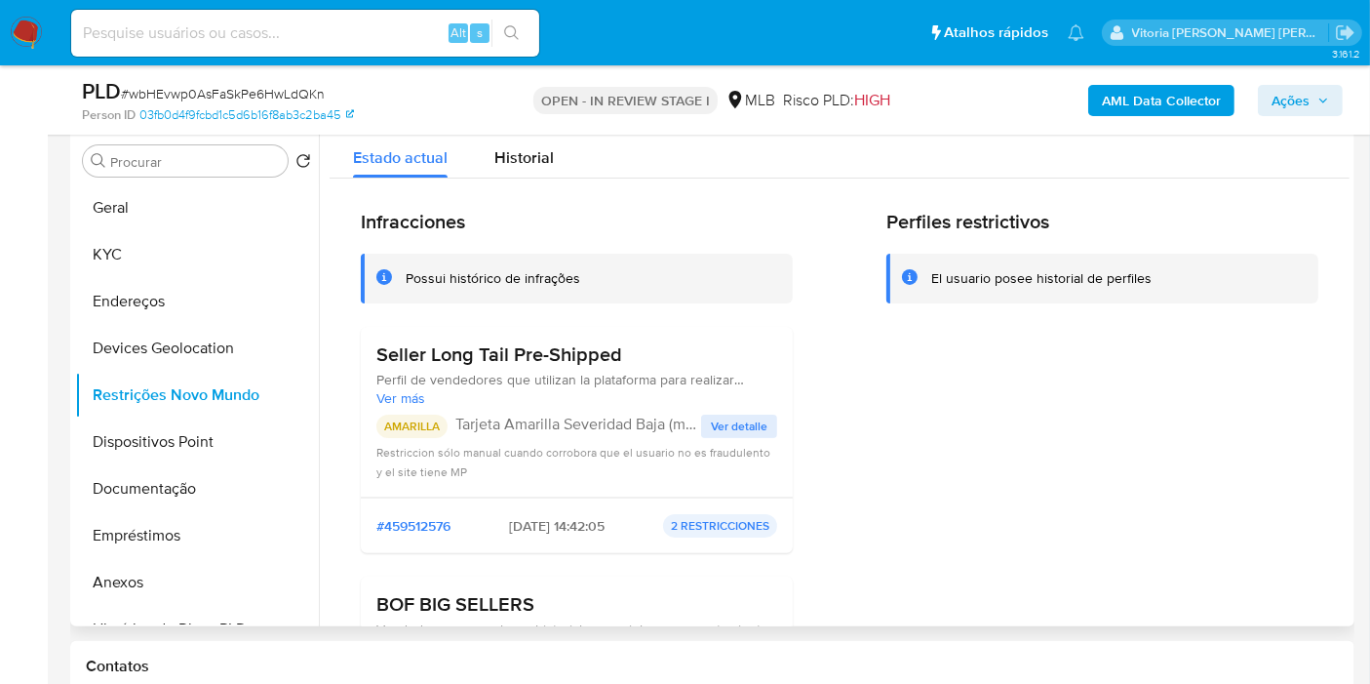
drag, startPoint x: 623, startPoint y: 354, endPoint x: 365, endPoint y: 356, distance: 258.4
click at [365, 356] on div "Seller Long Tail Pre-Shipped Perfil de vendedores que utilizan la plataforma pa…" at bounding box center [577, 412] width 432 height 171
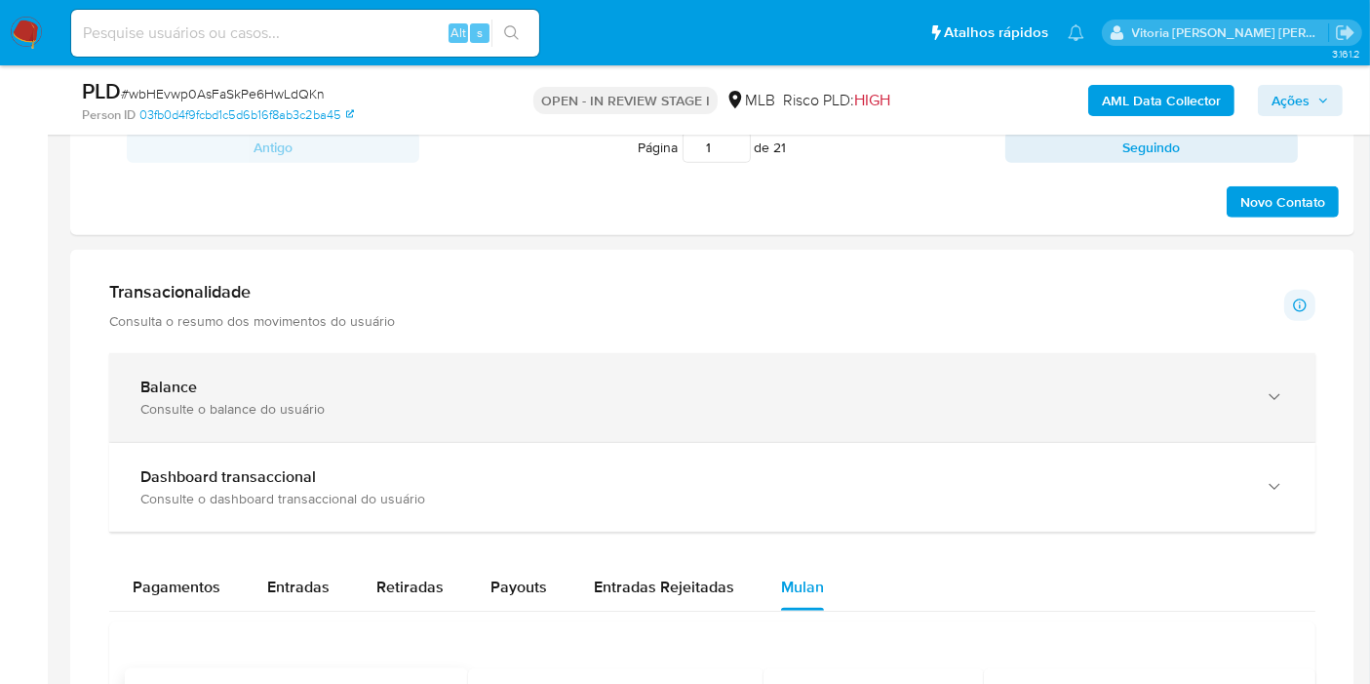
scroll to position [1246, 0]
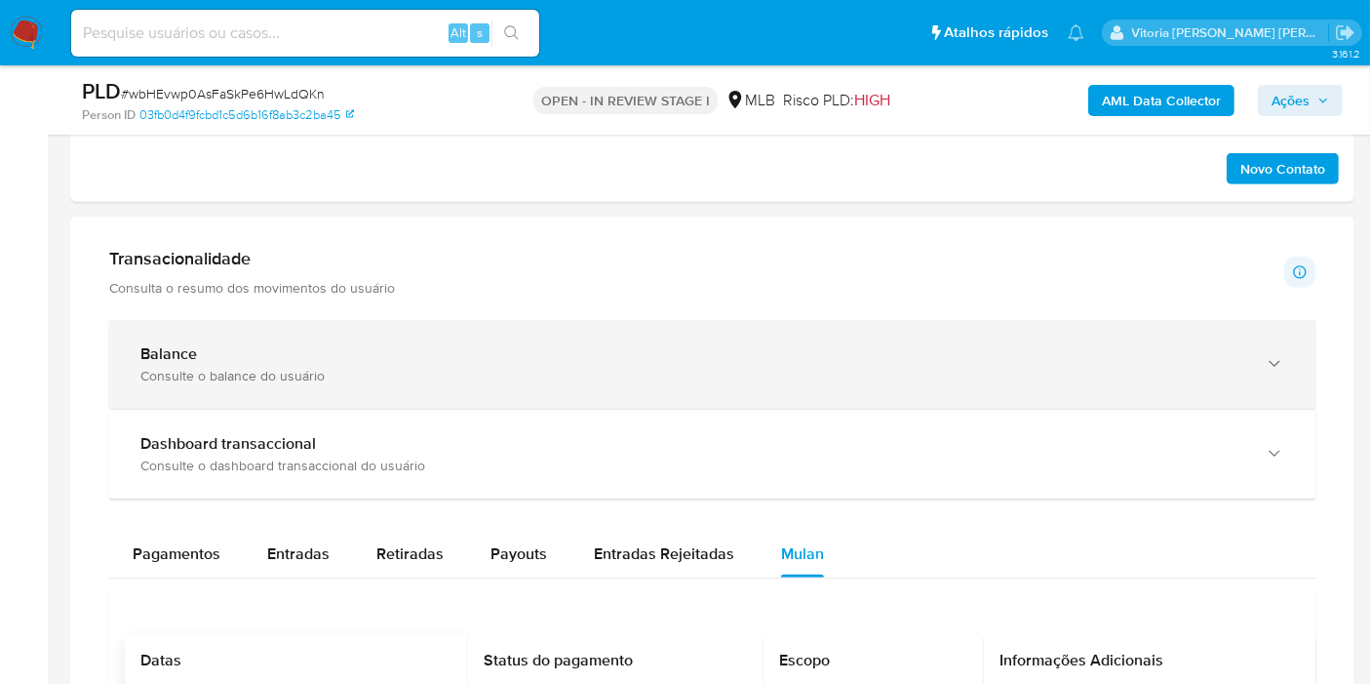
click at [234, 367] on div "Consulte o balance do usuário" at bounding box center [692, 376] width 1105 height 18
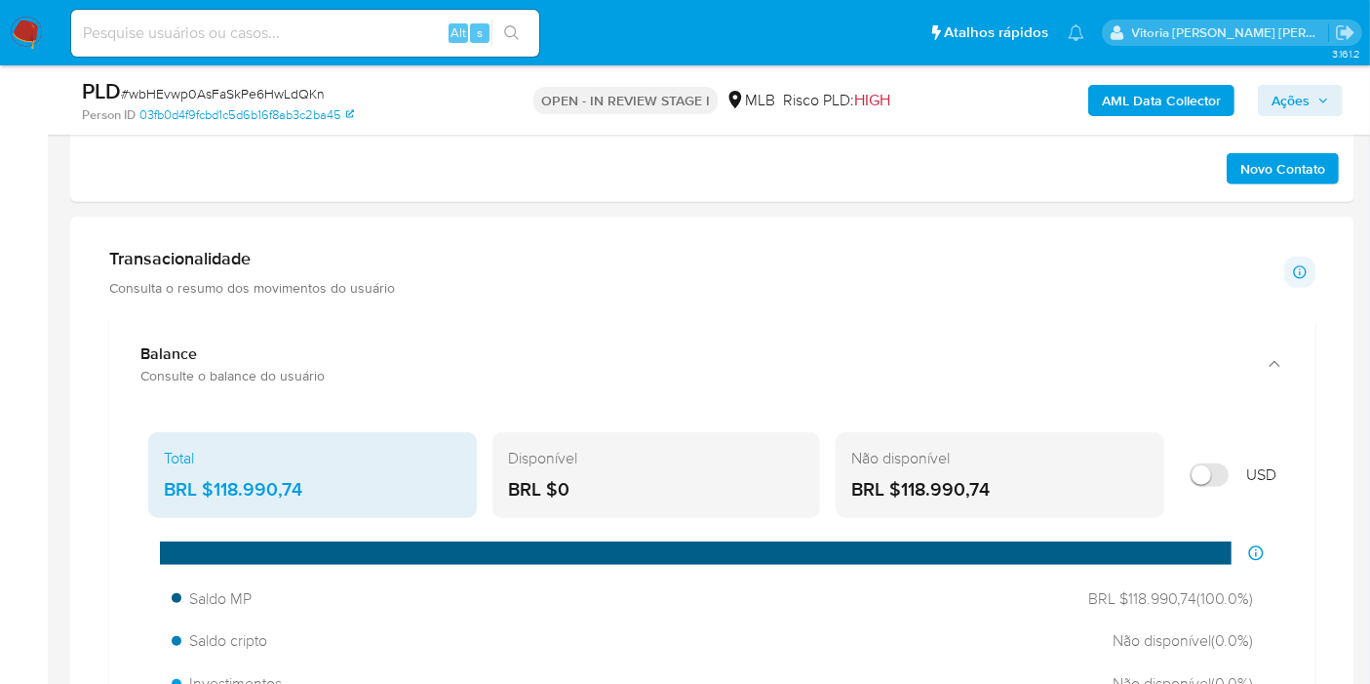
scroll to position [1463, 0]
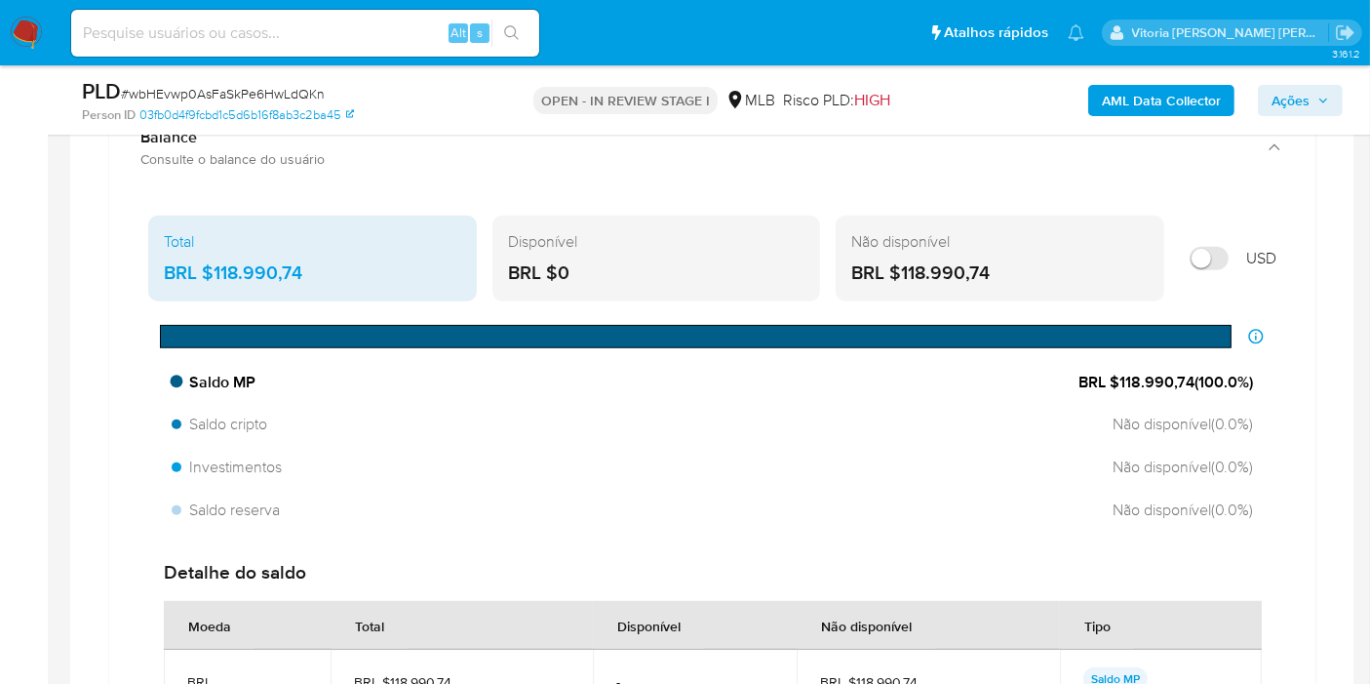
drag, startPoint x: 1184, startPoint y: 377, endPoint x: 1120, endPoint y: 385, distance: 64.8
click at [1120, 385] on span "BRL $118.990,74 ( 100.0 %)" at bounding box center [1166, 382] width 175 height 21
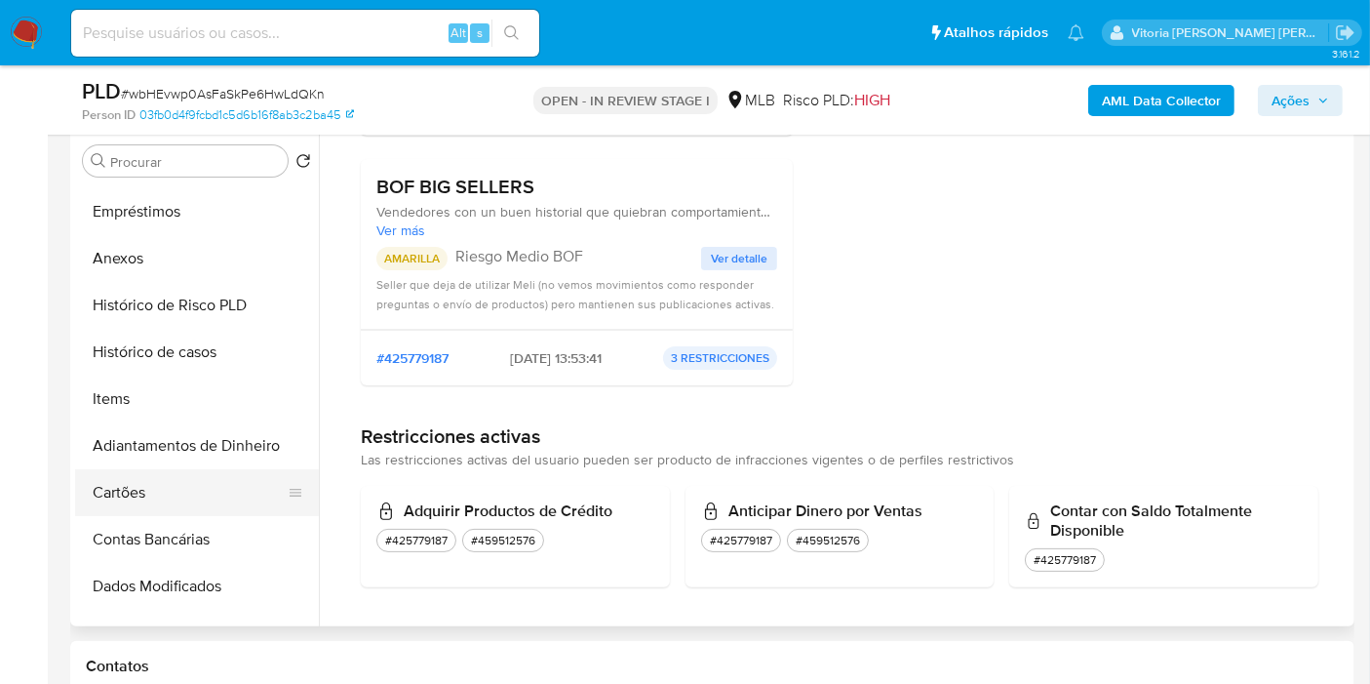
scroll to position [325, 0]
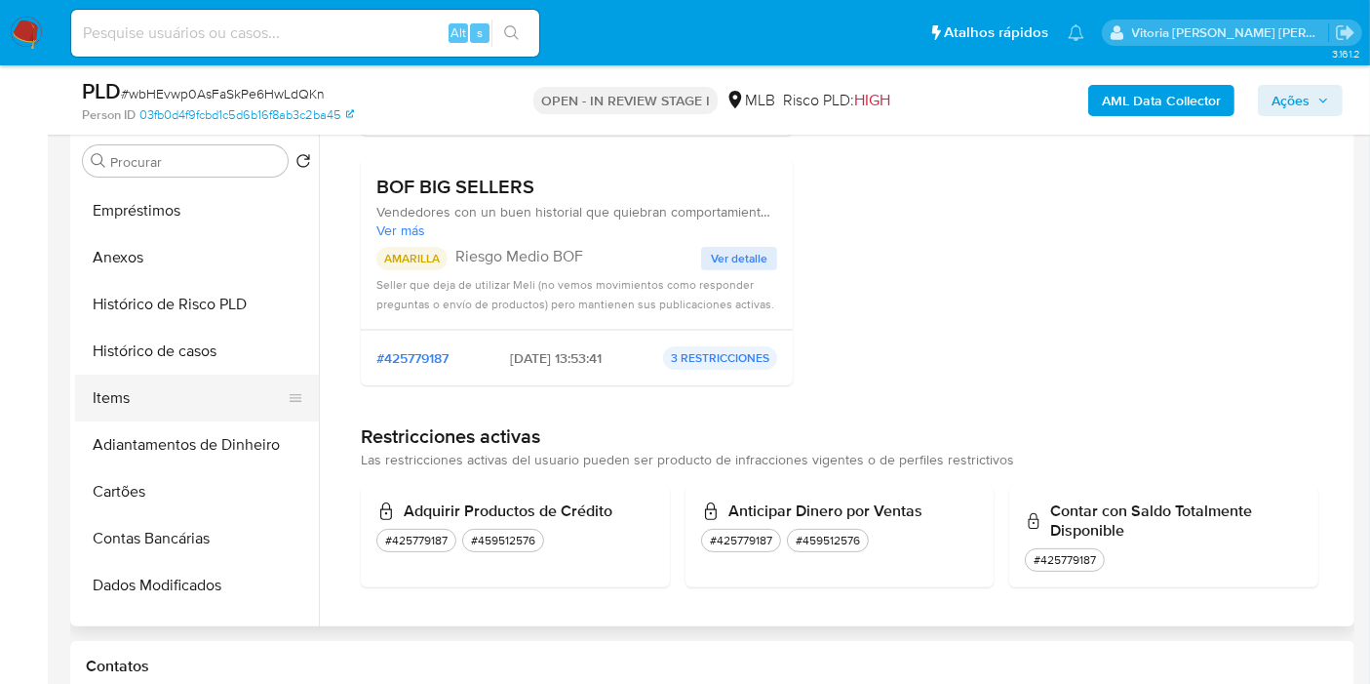
click at [113, 402] on button "Items" at bounding box center [189, 397] width 228 height 47
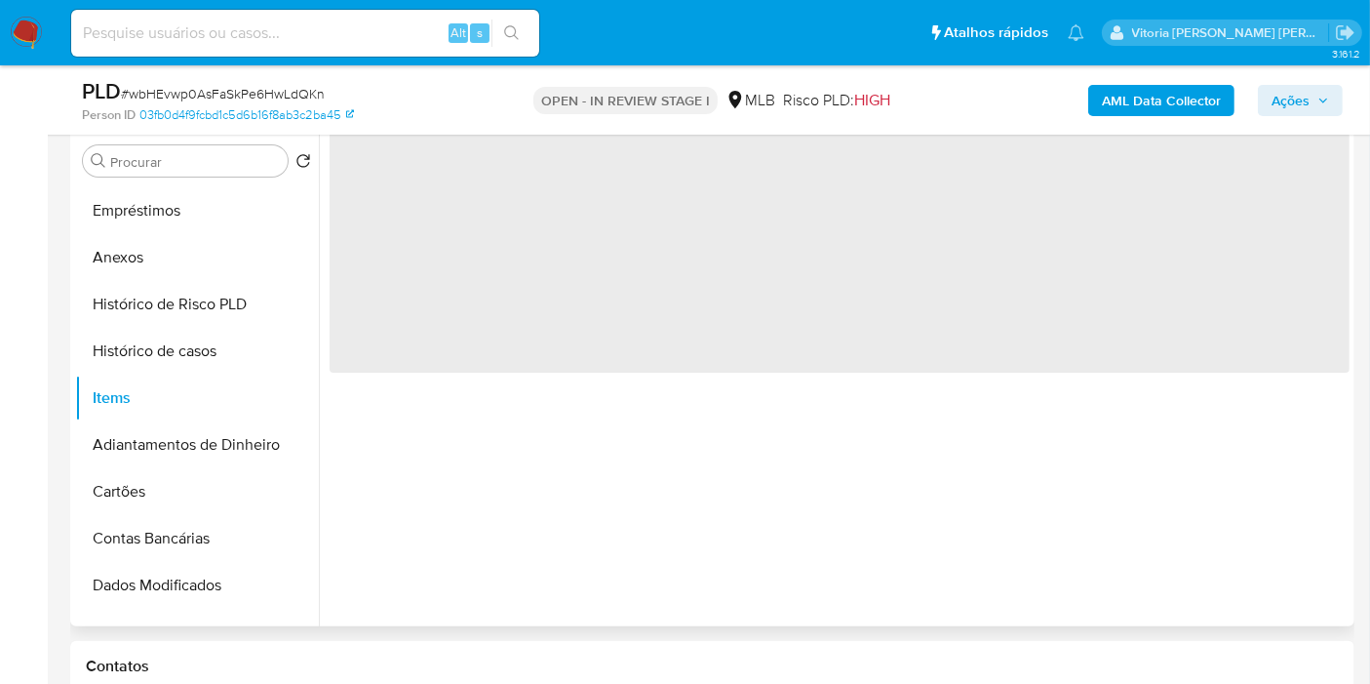
scroll to position [0, 0]
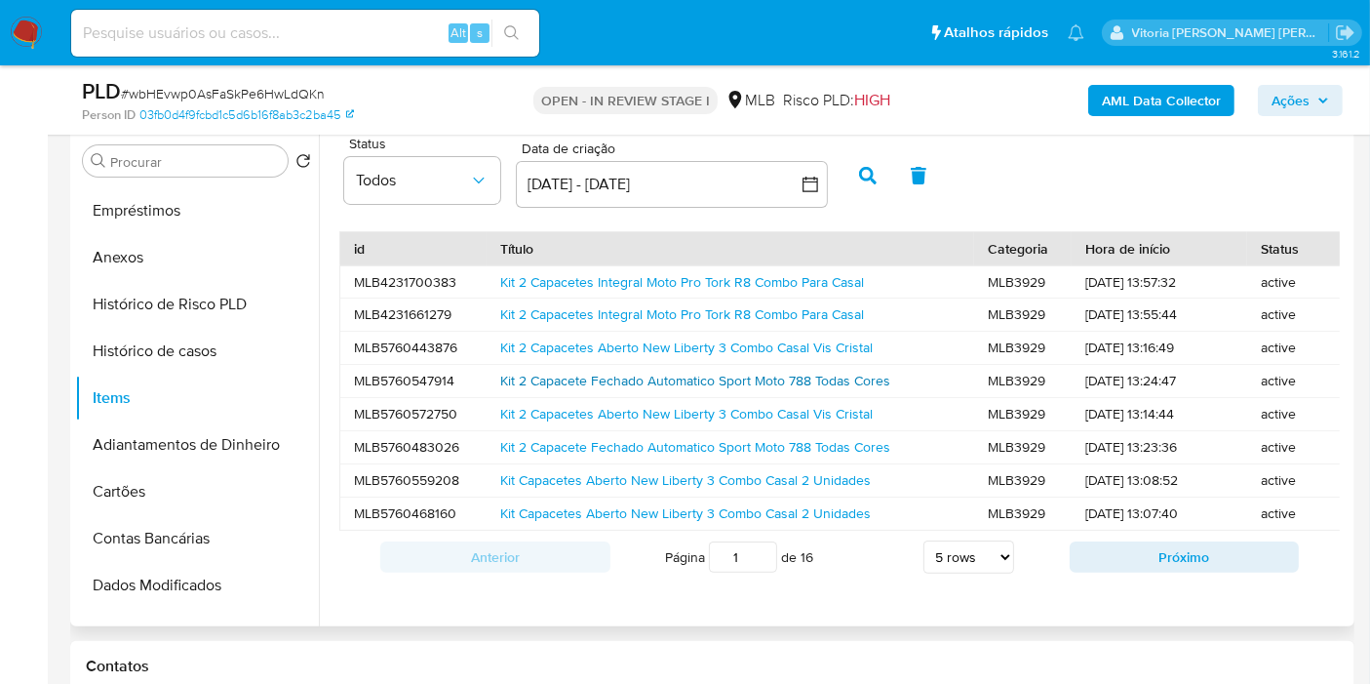
click at [591, 375] on link "Kit 2 Capacete Fechado Automatico Sport Moto 788 Todas Cores" at bounding box center [695, 381] width 390 height 20
click at [1107, 572] on button "Próximo" at bounding box center [1185, 556] width 230 height 31
click at [596, 419] on link "Kit Com 2 Capacetes Casal Pro Tork Fechado Sport Moto 788" at bounding box center [684, 414] width 368 height 20
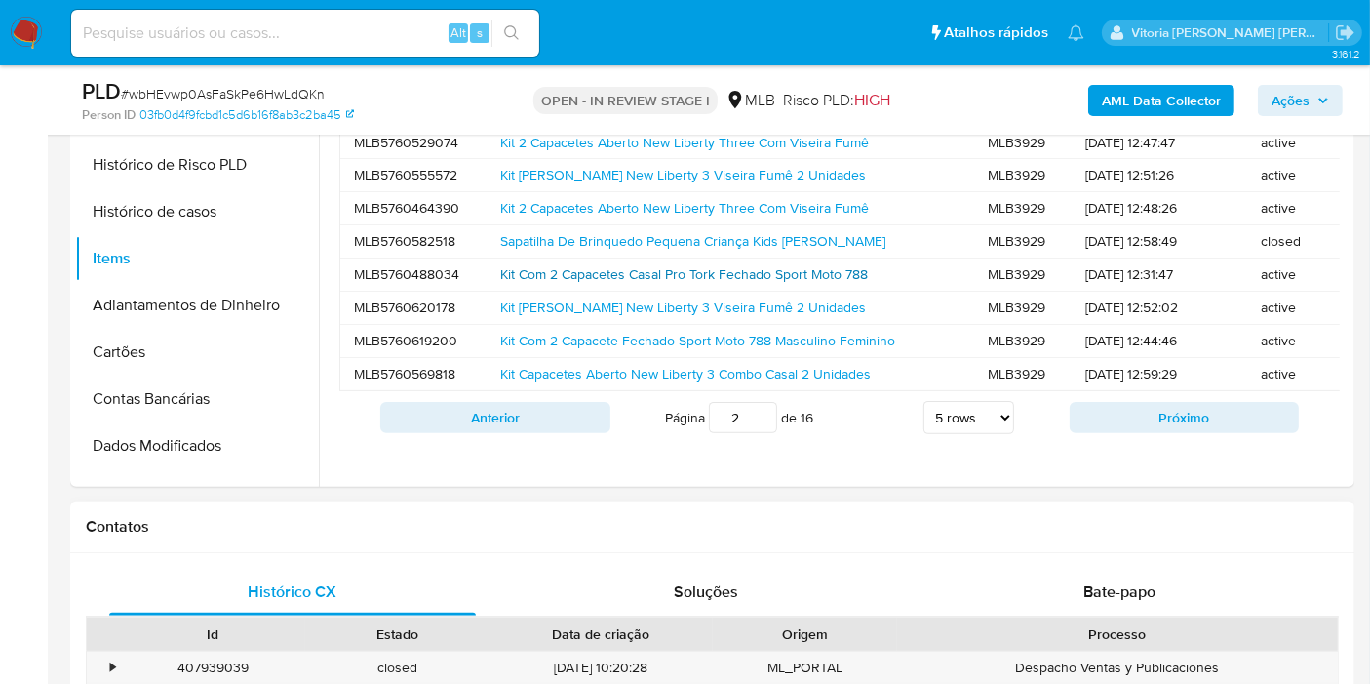
scroll to position [596, 0]
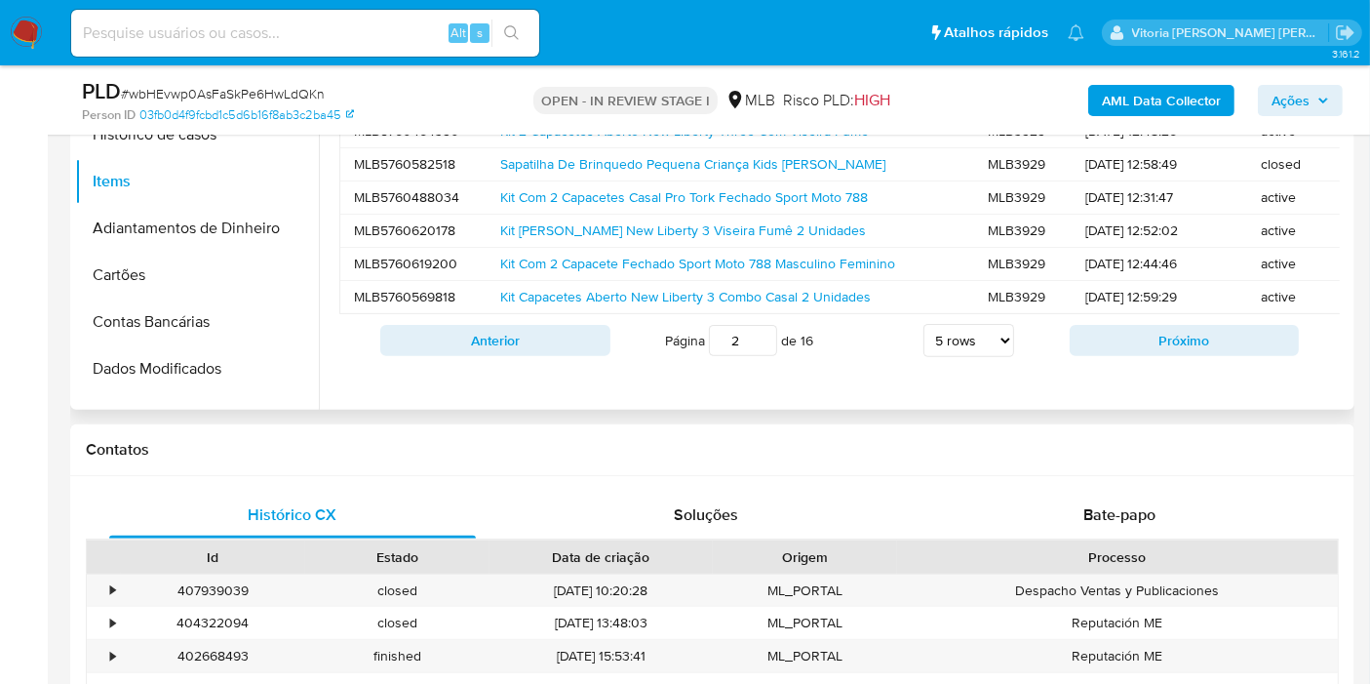
drag, startPoint x: 1134, startPoint y: 365, endPoint x: 1011, endPoint y: 373, distance: 123.1
click at [1134, 356] on button "Próximo" at bounding box center [1185, 340] width 230 height 31
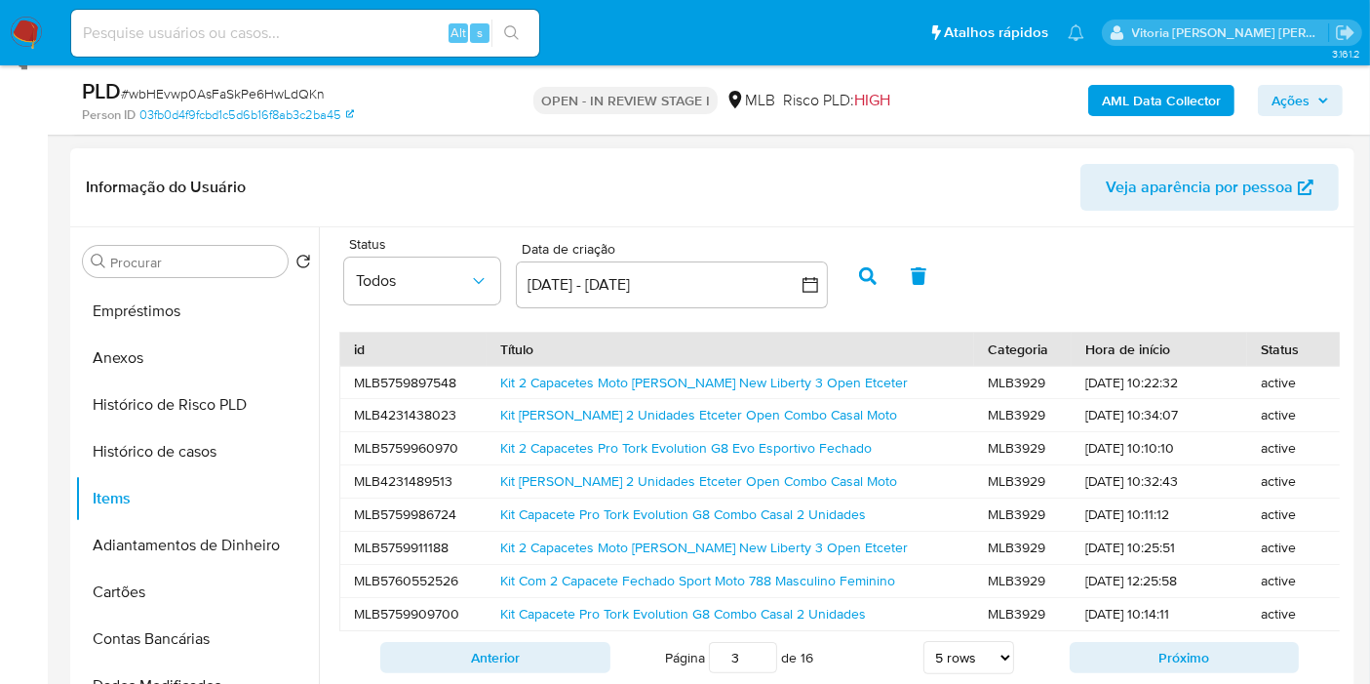
scroll to position [271, 0]
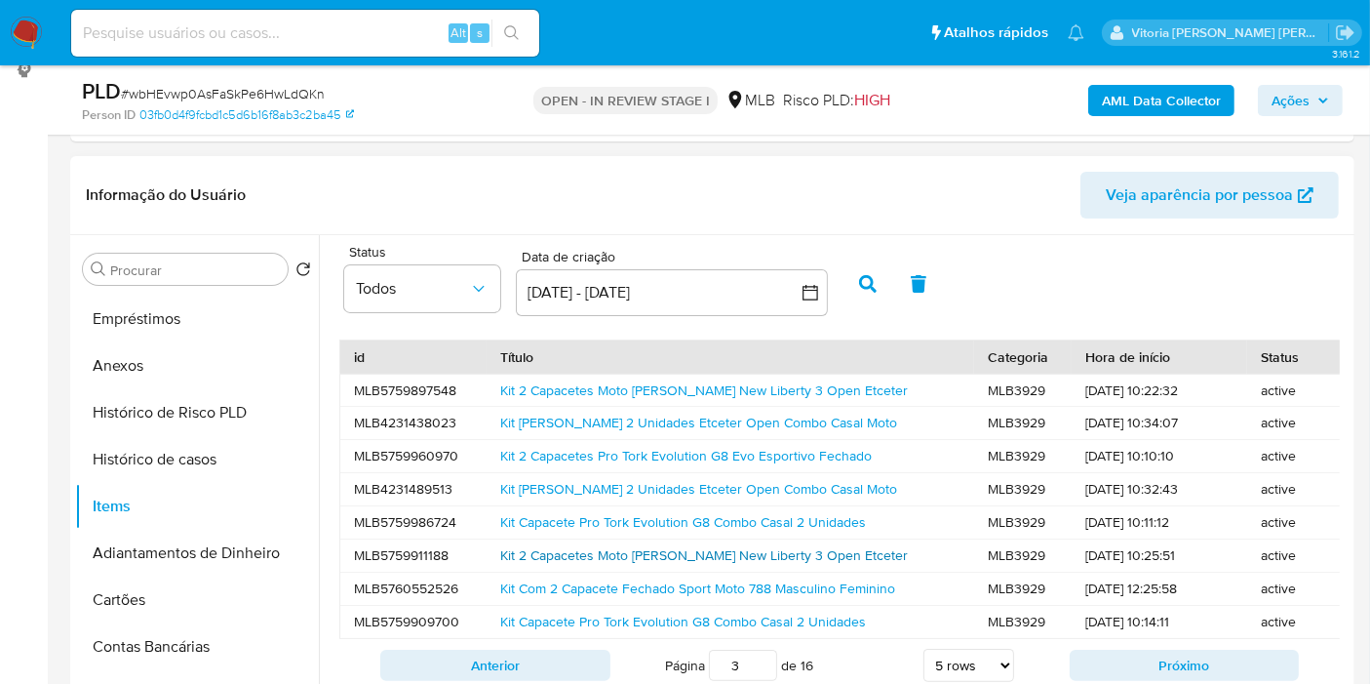
click at [628, 548] on link "Kit 2 Capacetes Moto Casal Aberto New Liberty 3 Open Etceter" at bounding box center [704, 555] width 408 height 20
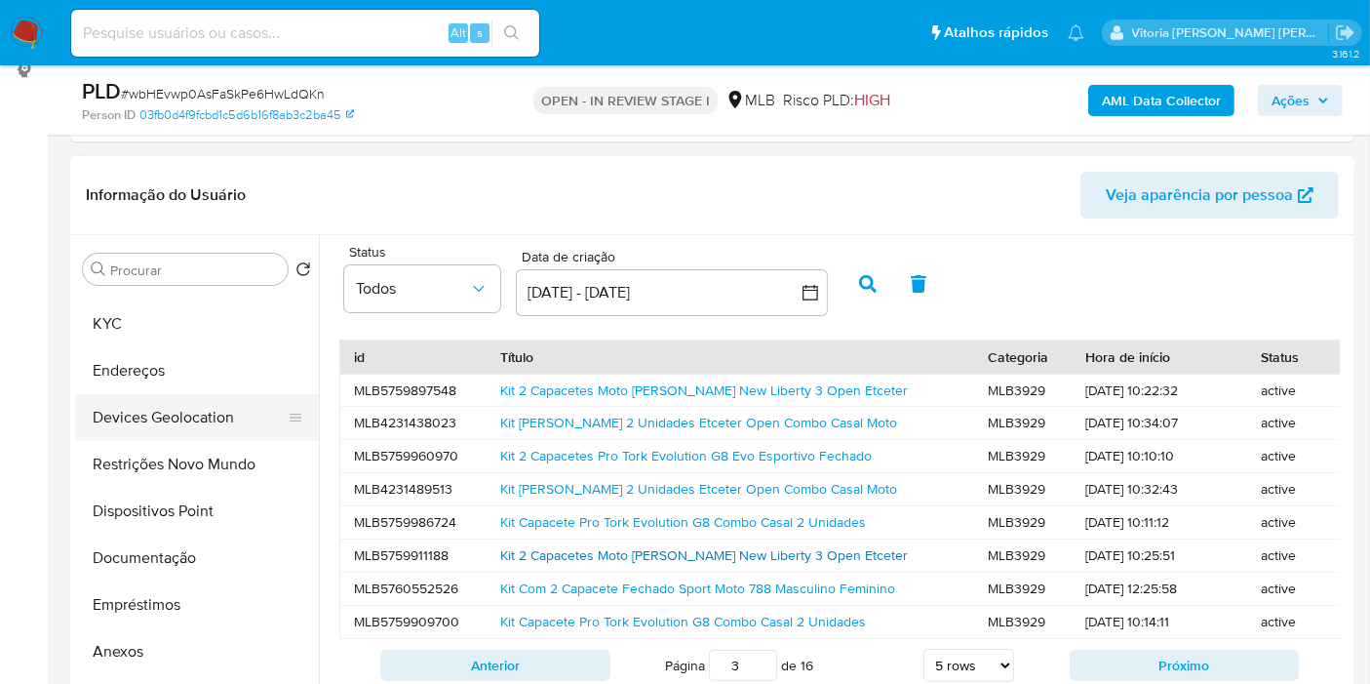
scroll to position [0, 0]
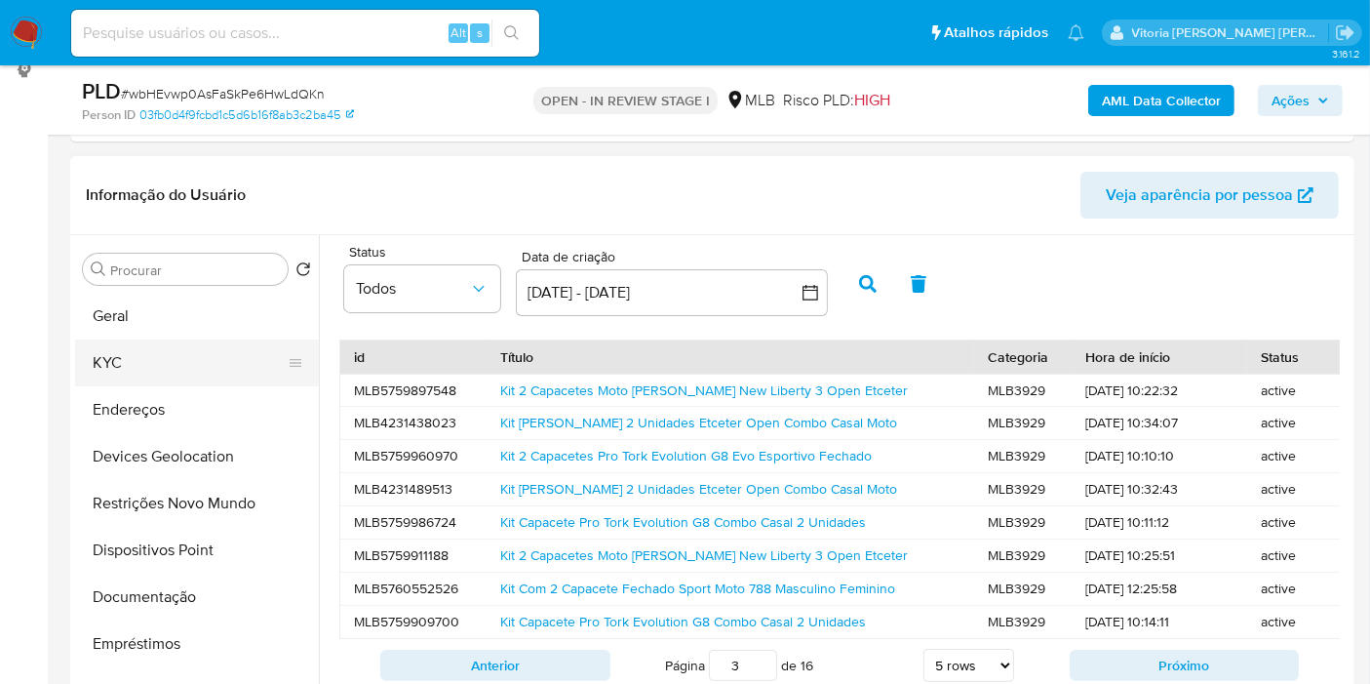
click at [108, 366] on button "KYC" at bounding box center [189, 362] width 228 height 47
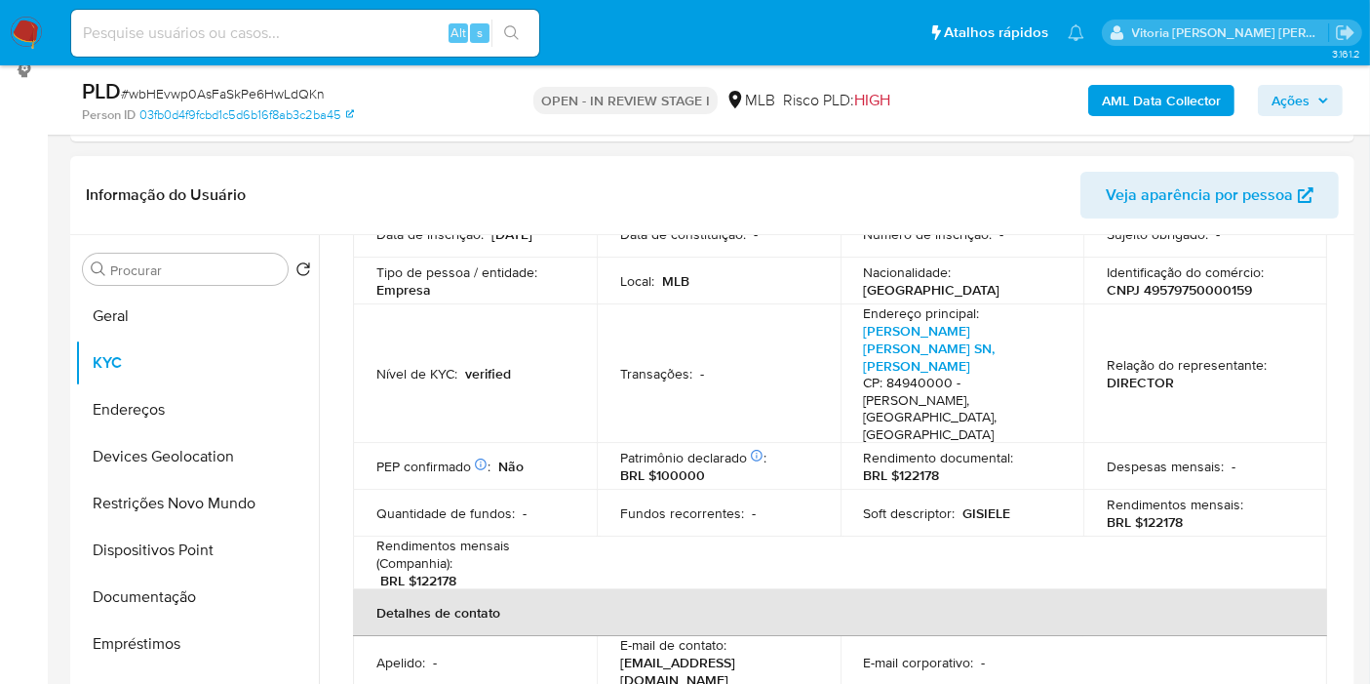
scroll to position [108, 0]
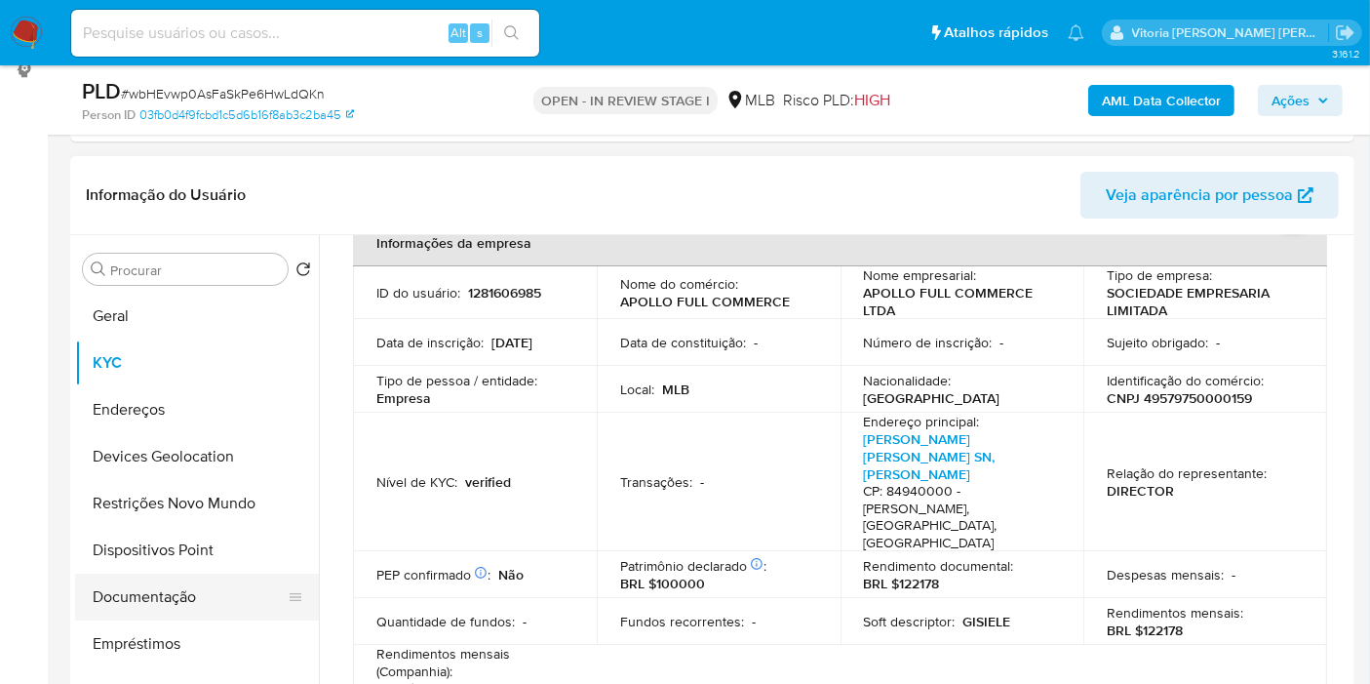
click at [140, 609] on button "Documentação" at bounding box center [189, 596] width 228 height 47
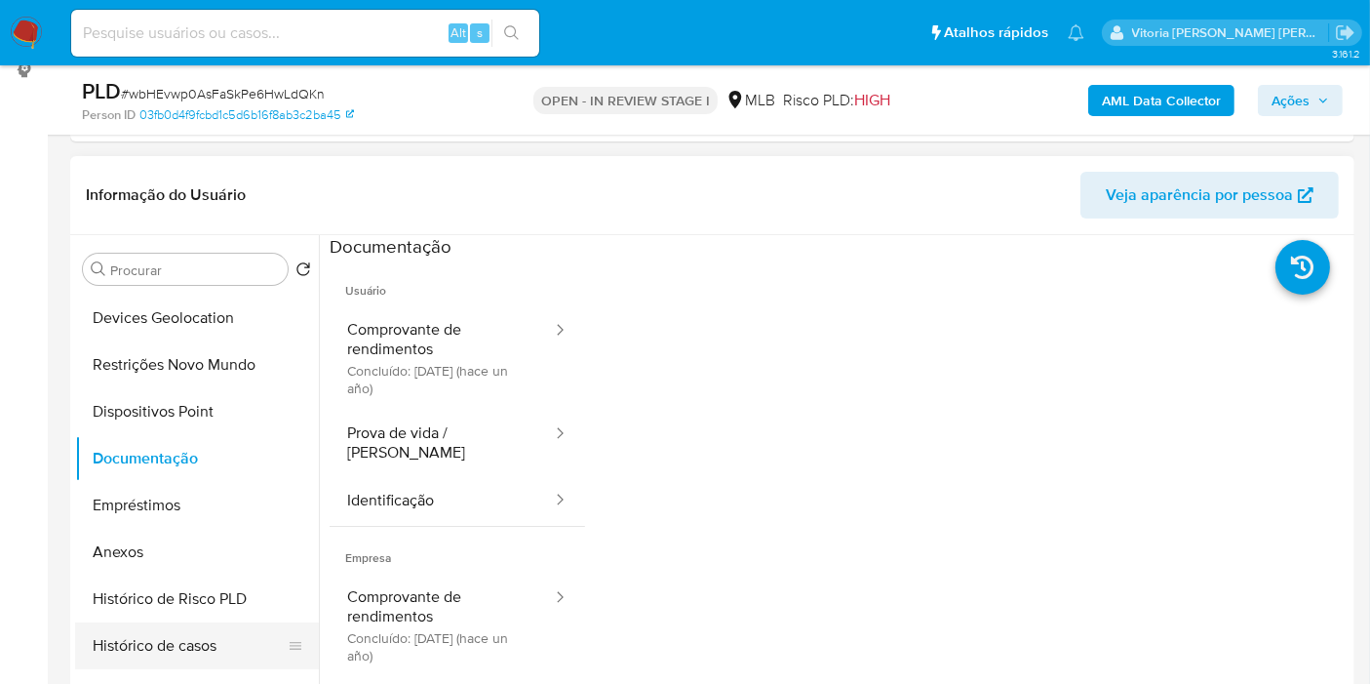
scroll to position [216, 0]
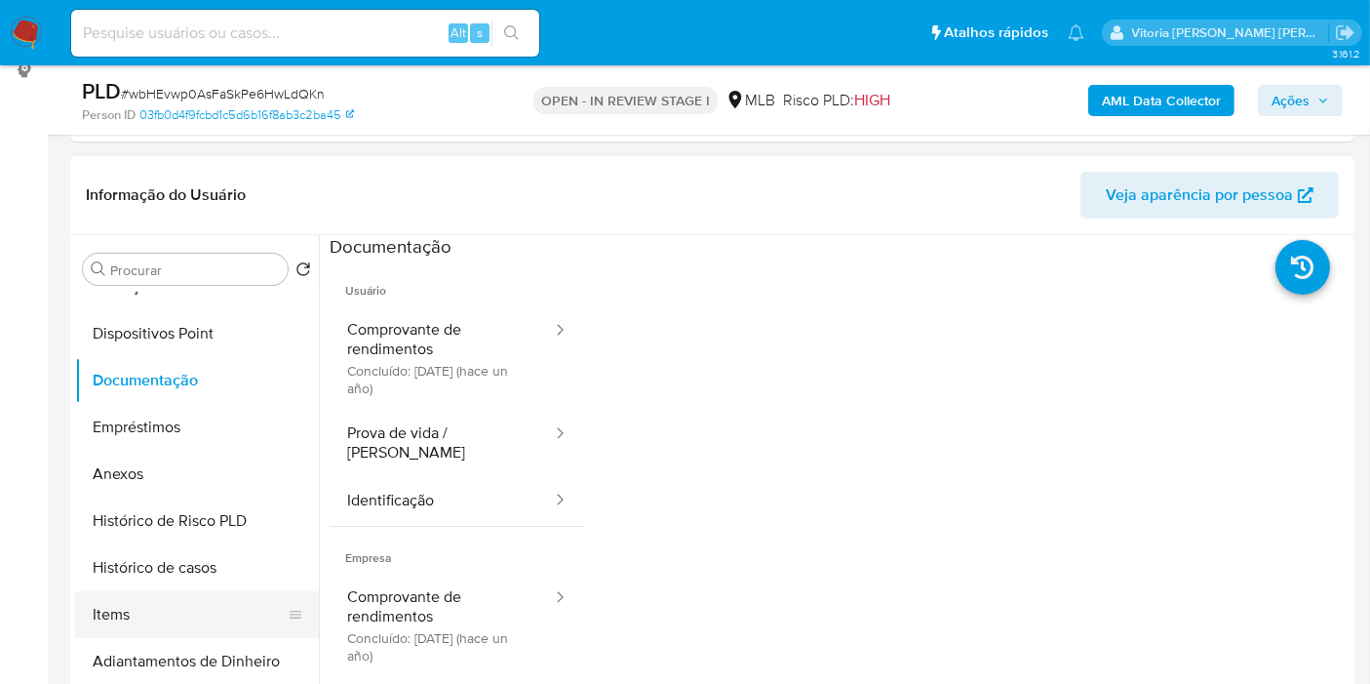
click at [136, 616] on button "Items" at bounding box center [189, 614] width 228 height 47
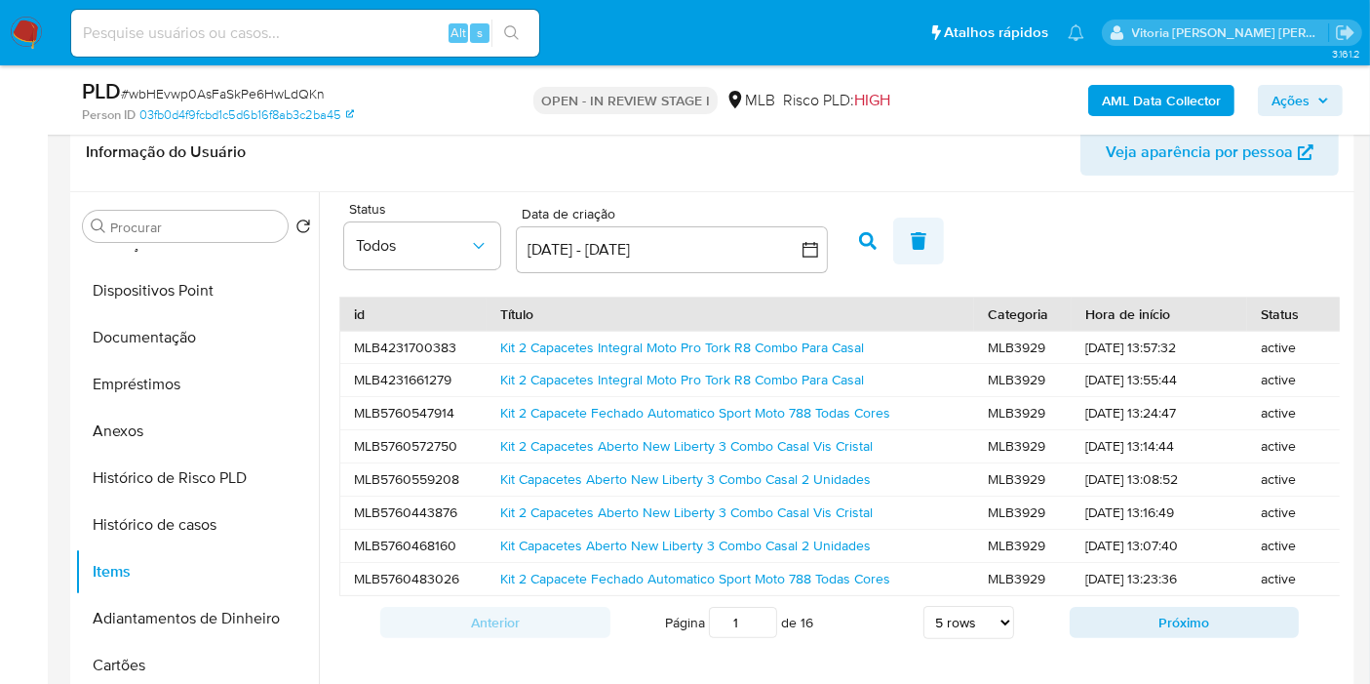
scroll to position [163, 0]
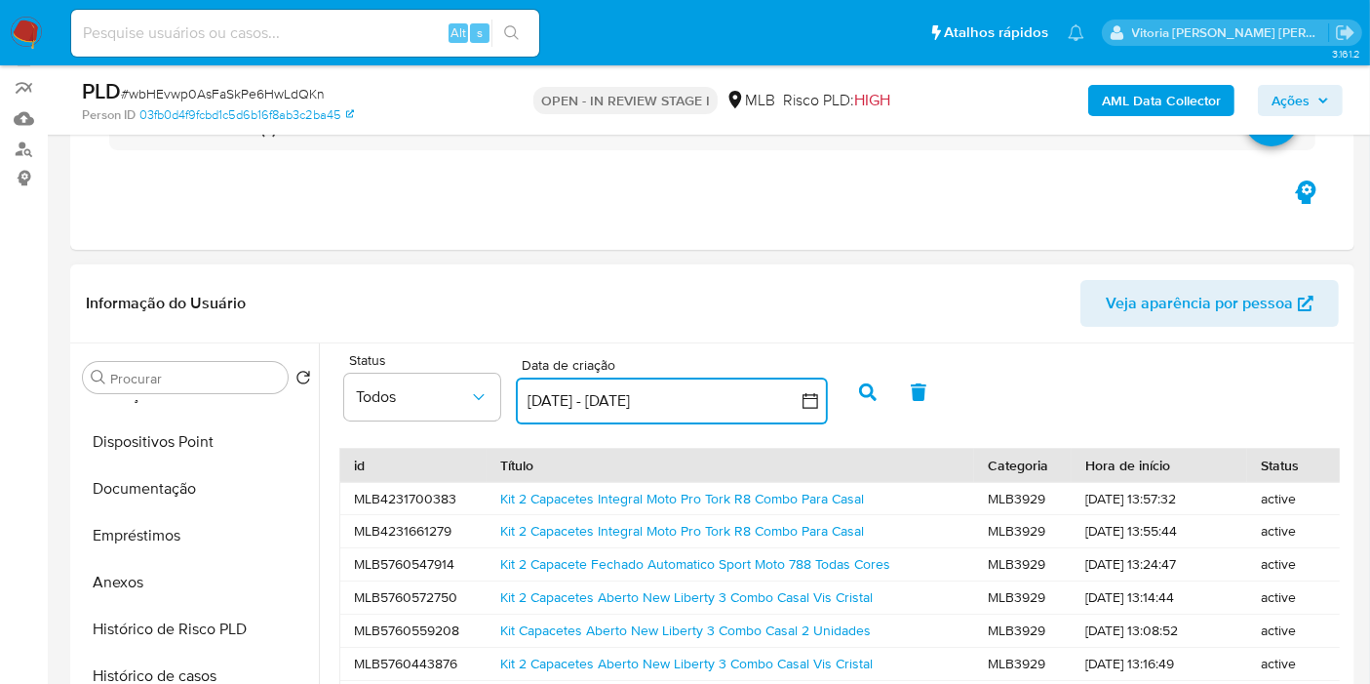
click at [671, 402] on button "6 sep 2025 - 6 oct 2025" at bounding box center [672, 400] width 312 height 47
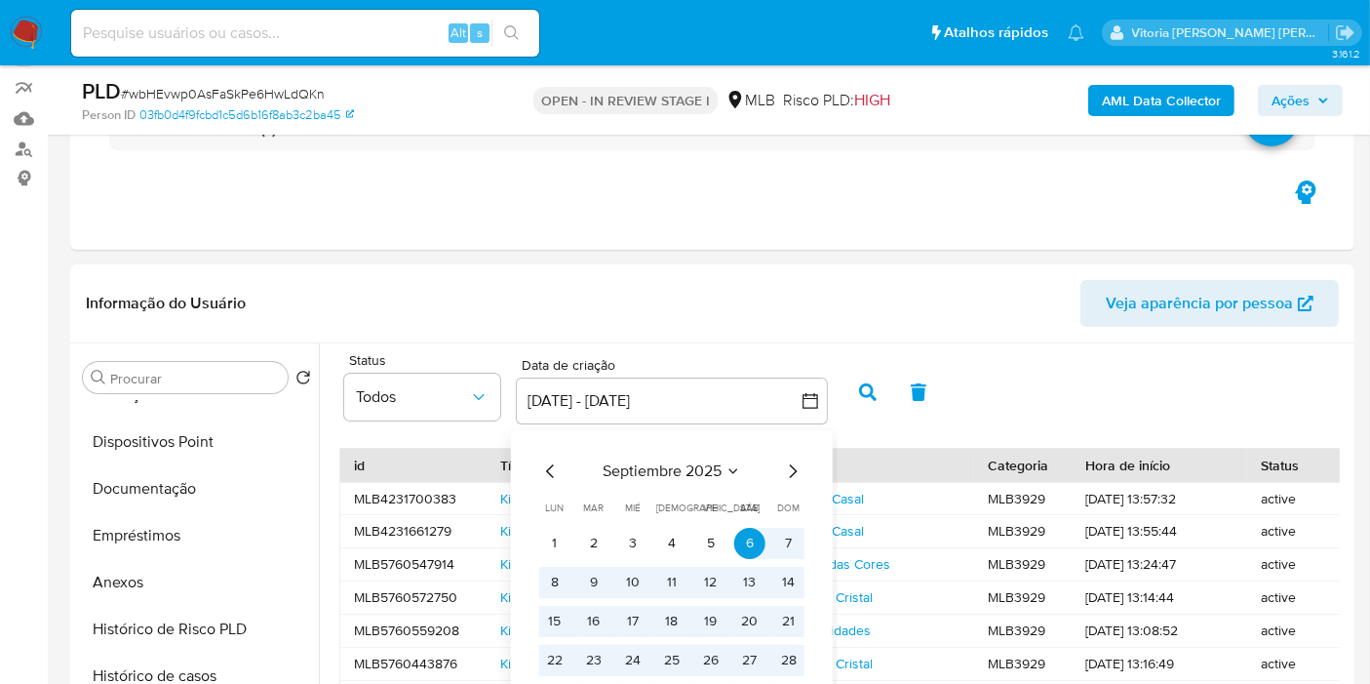
click at [731, 474] on icon "Seleccionar mes y año" at bounding box center [734, 471] width 16 height 16
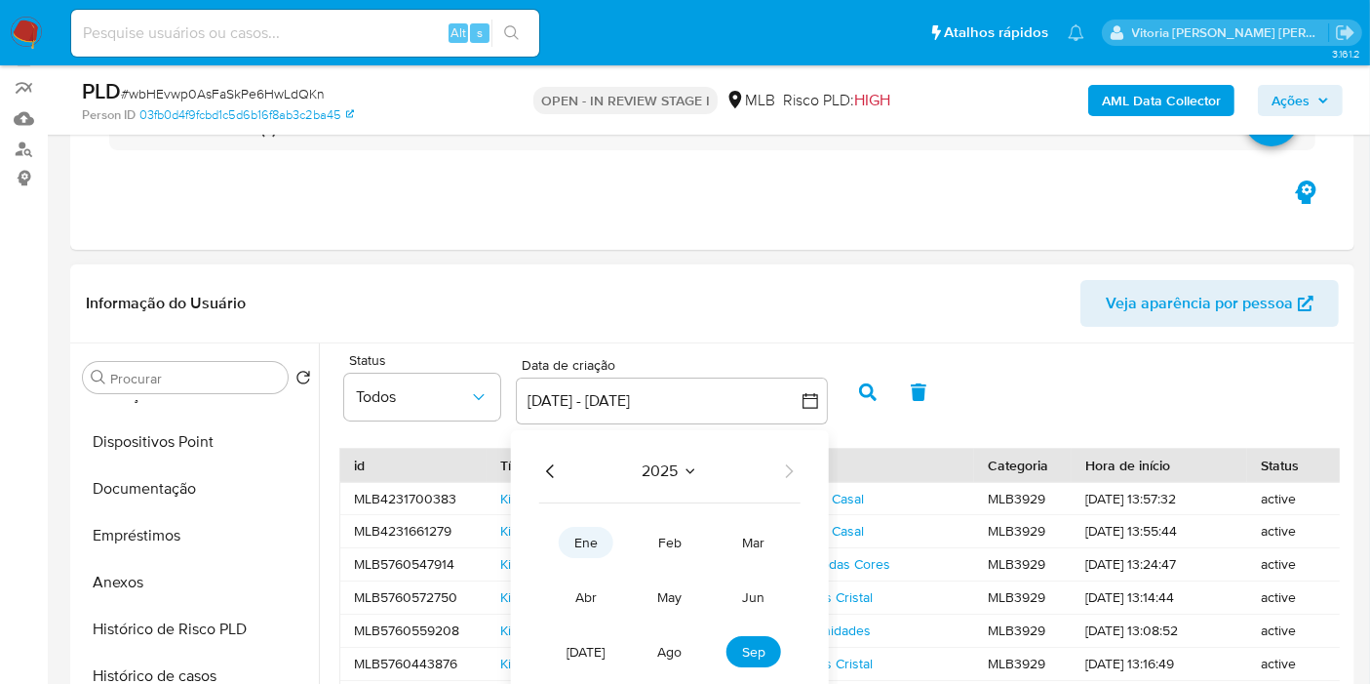
click at [574, 544] on span "ene" at bounding box center [585, 542] width 23 height 20
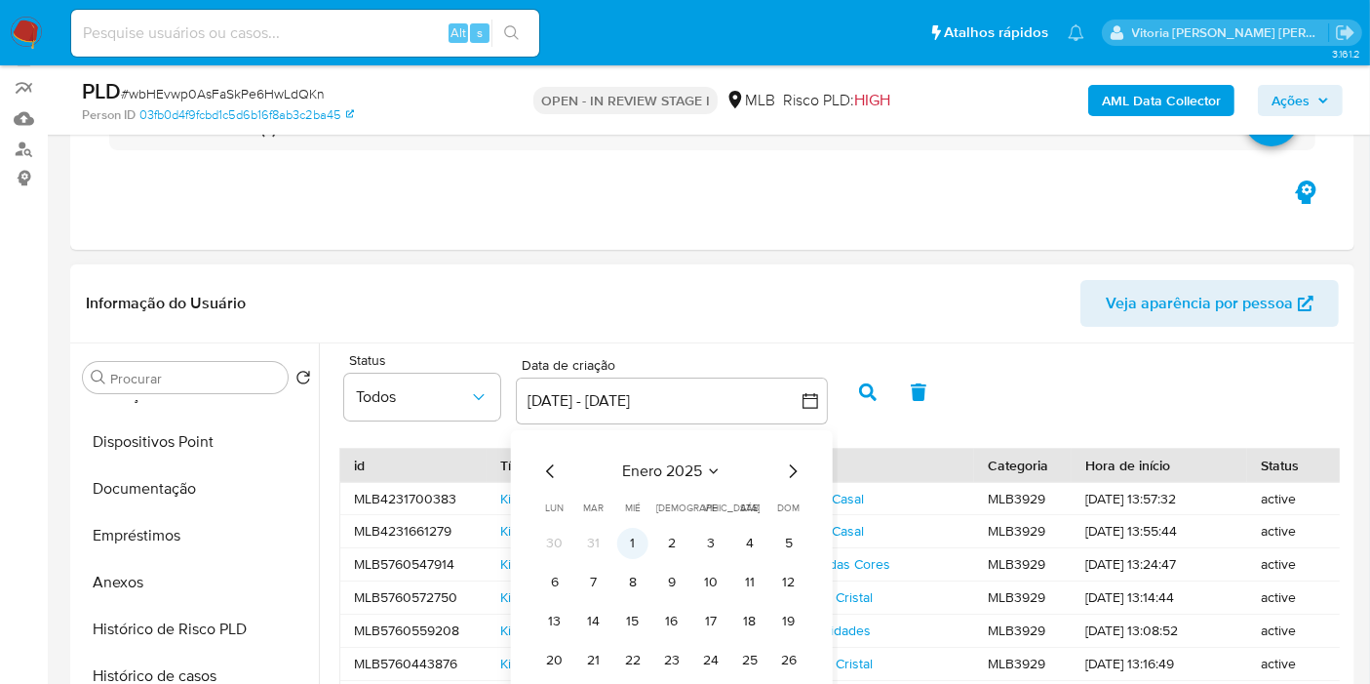
click at [633, 533] on button "1" at bounding box center [632, 543] width 31 height 31
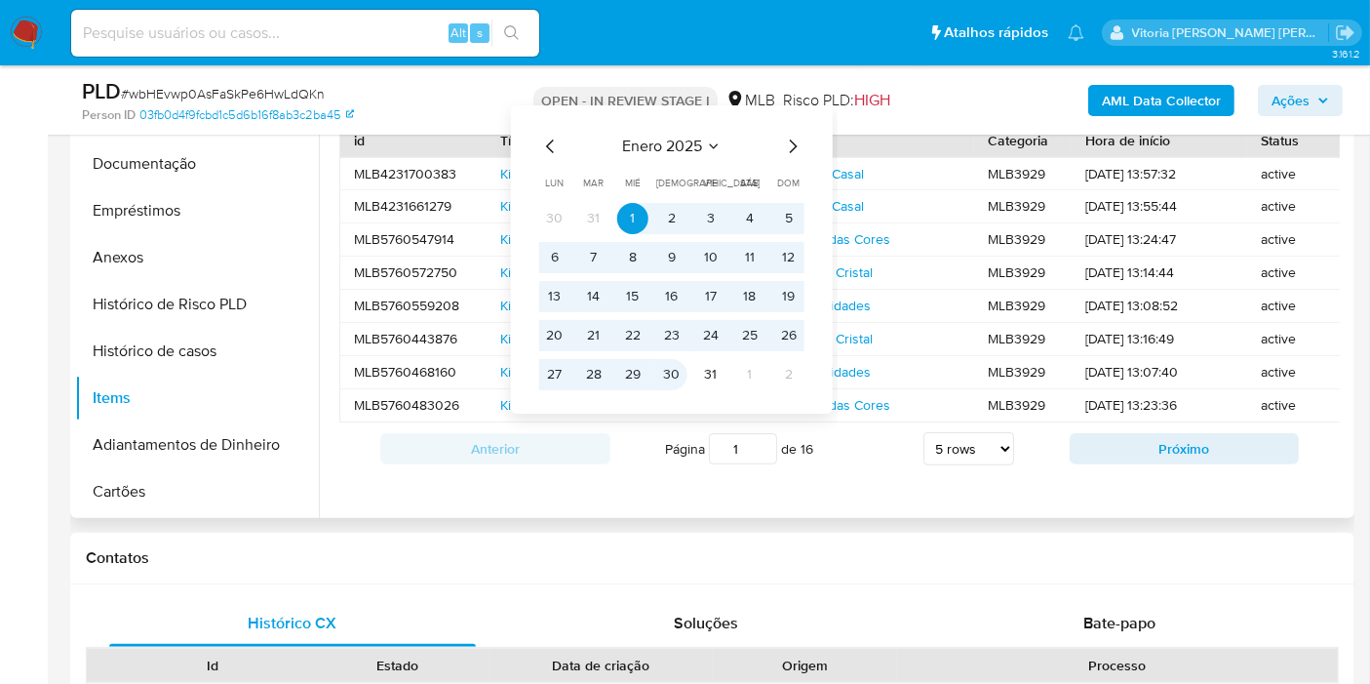
scroll to position [488, 0]
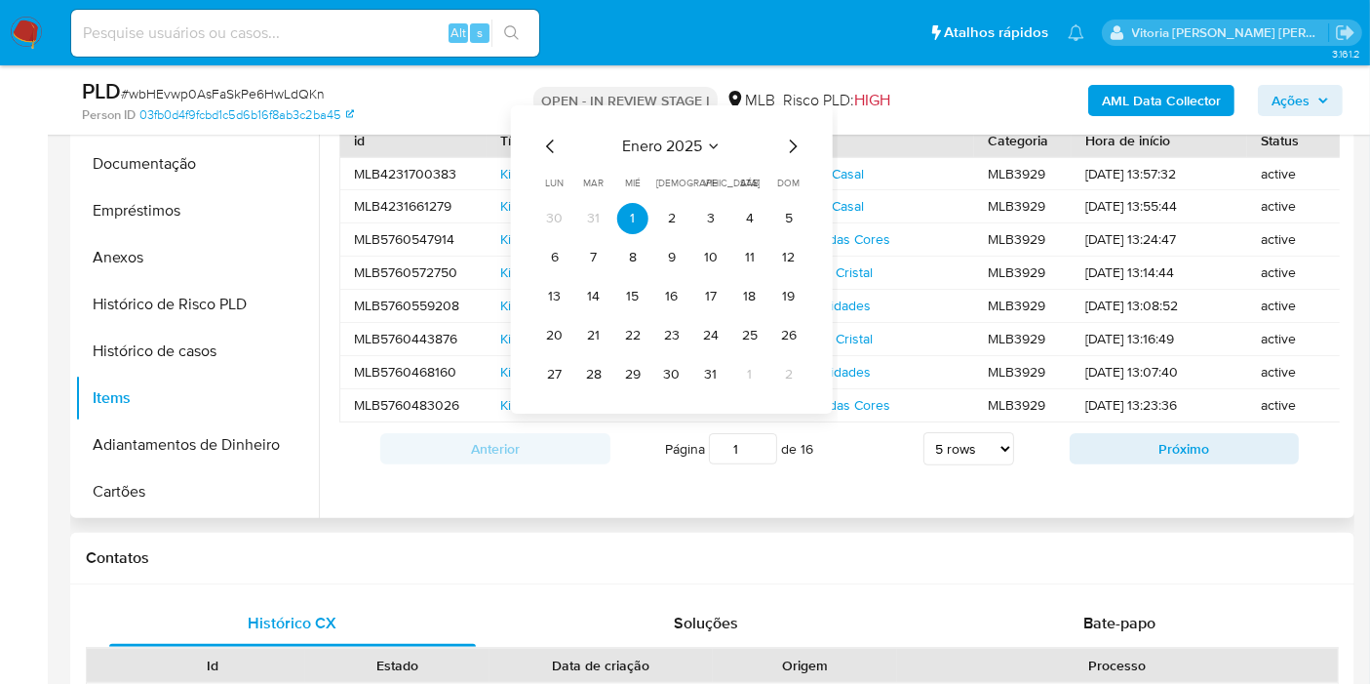
click at [712, 142] on icon "Seleccionar mes y año" at bounding box center [714, 146] width 16 height 16
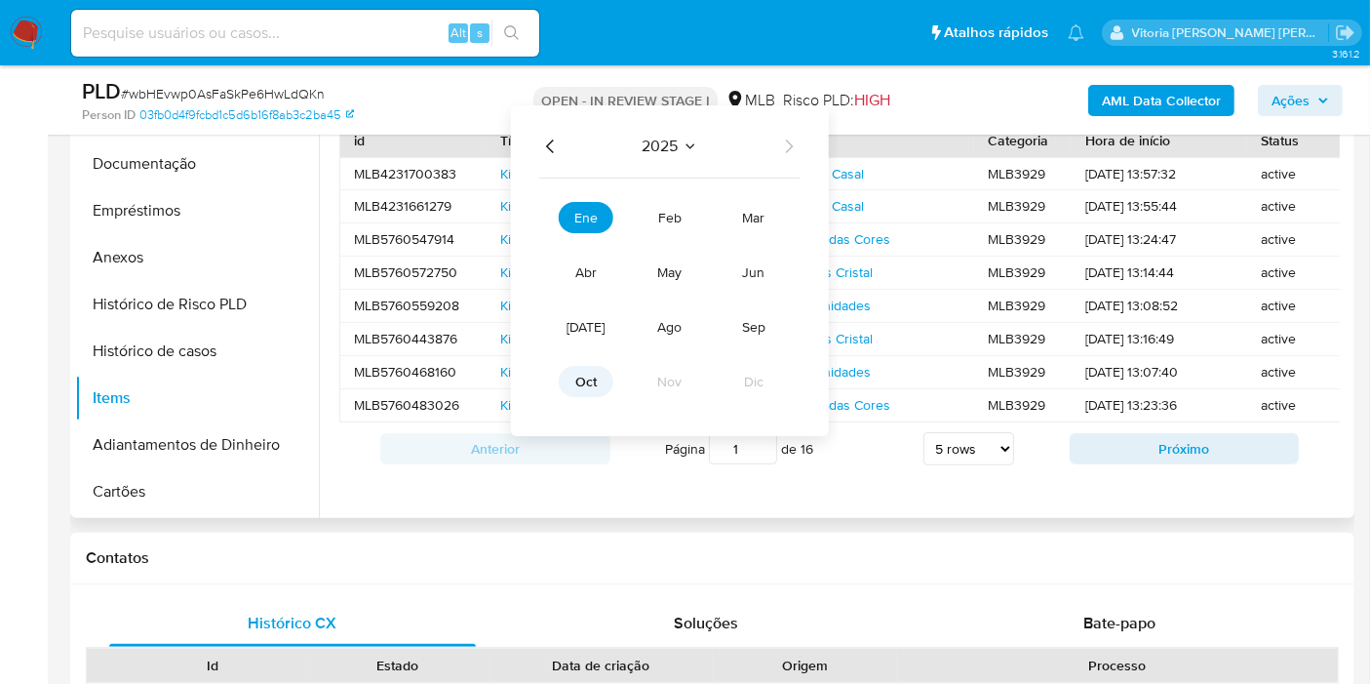
click at [599, 388] on button "oct" at bounding box center [586, 381] width 55 height 31
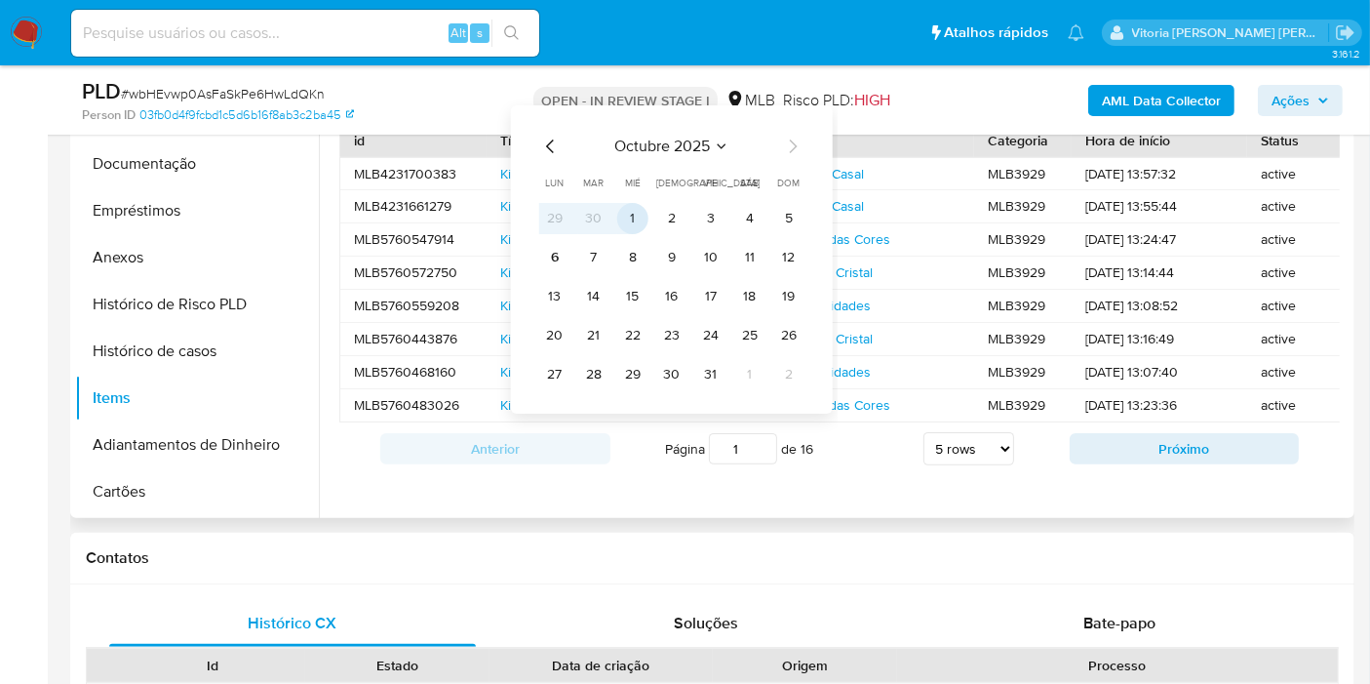
click at [624, 214] on button "1" at bounding box center [632, 218] width 31 height 31
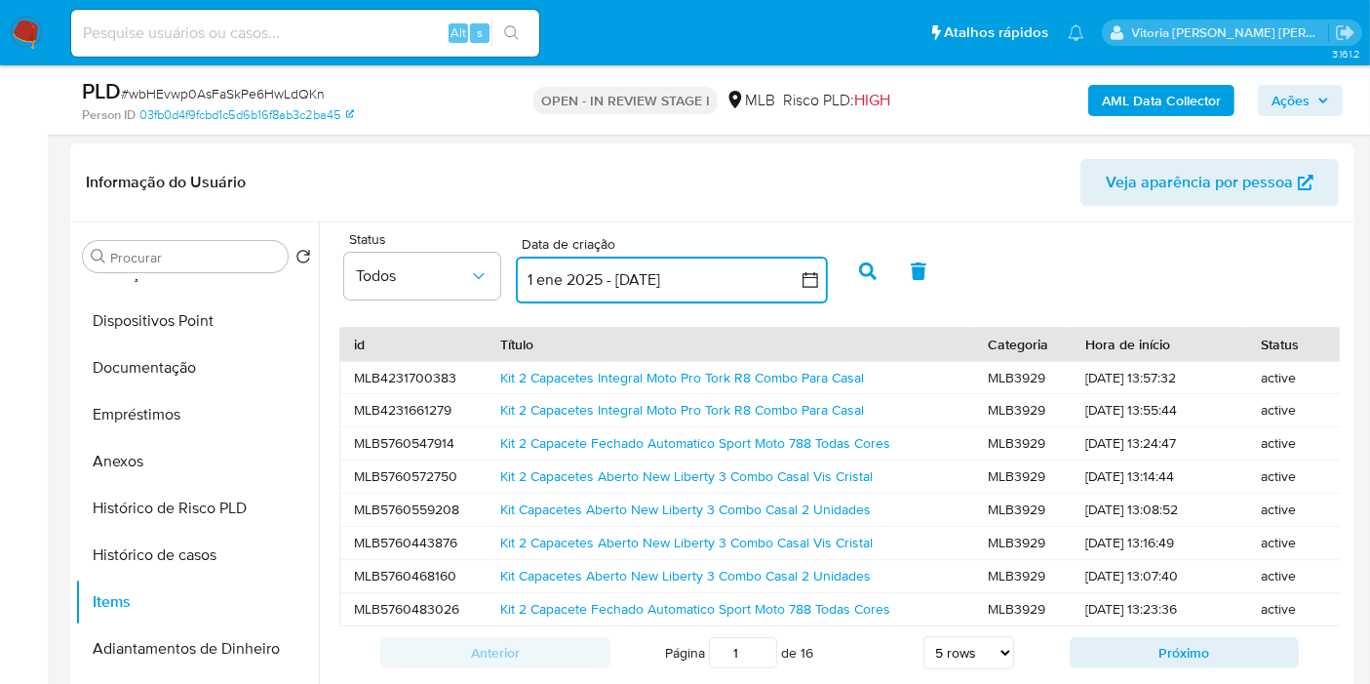
scroll to position [55, 0]
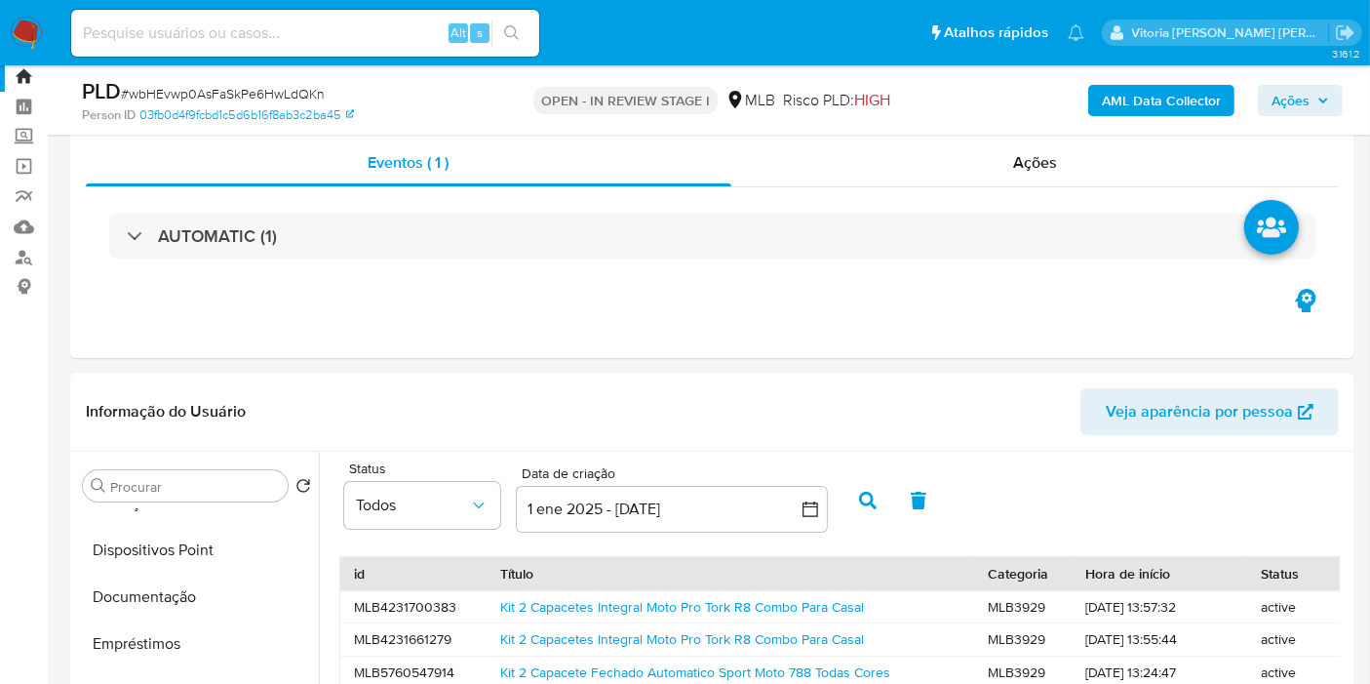
click at [866, 489] on button "button" at bounding box center [868, 500] width 51 height 47
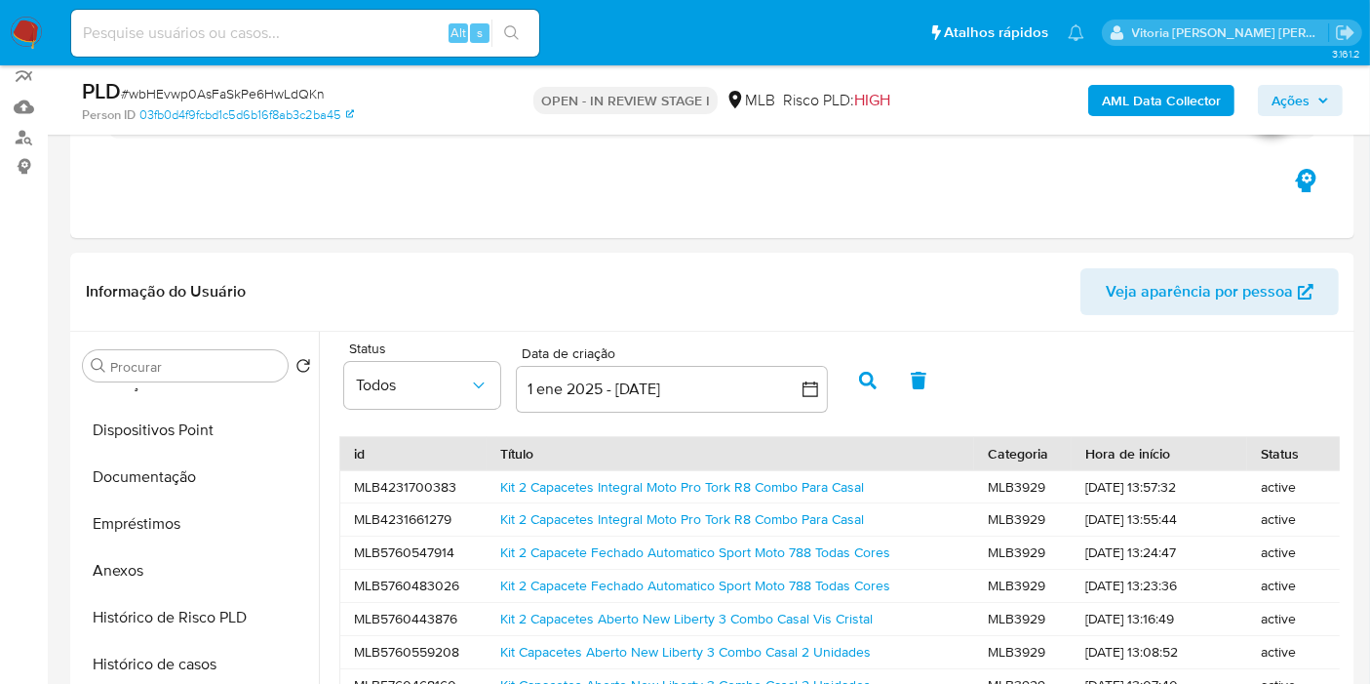
scroll to position [596, 0]
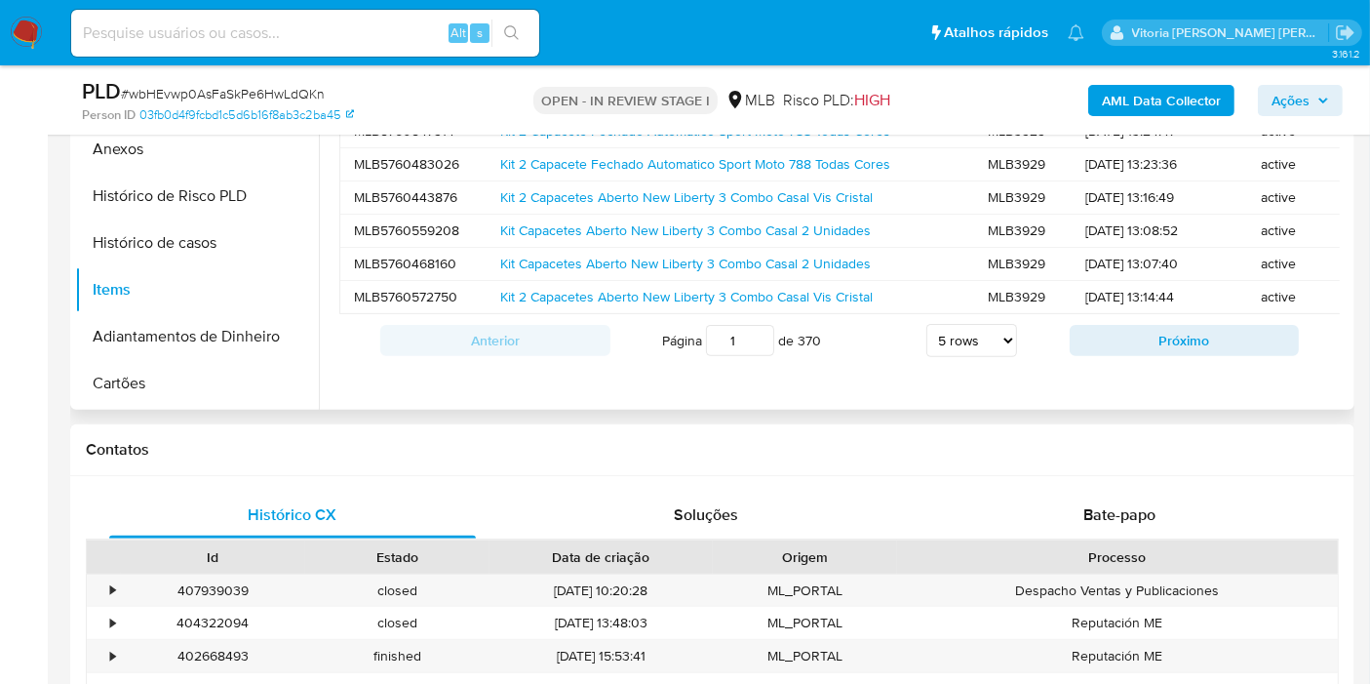
click at [966, 357] on select "5 rows 10 rows 20 rows 25 rows 50 rows 100 rows" at bounding box center [971, 340] width 91 height 33
click at [926, 335] on select "5 rows 10 rows 20 rows 25 rows 50 rows 100 rows" at bounding box center [971, 340] width 91 height 33
select select "5"
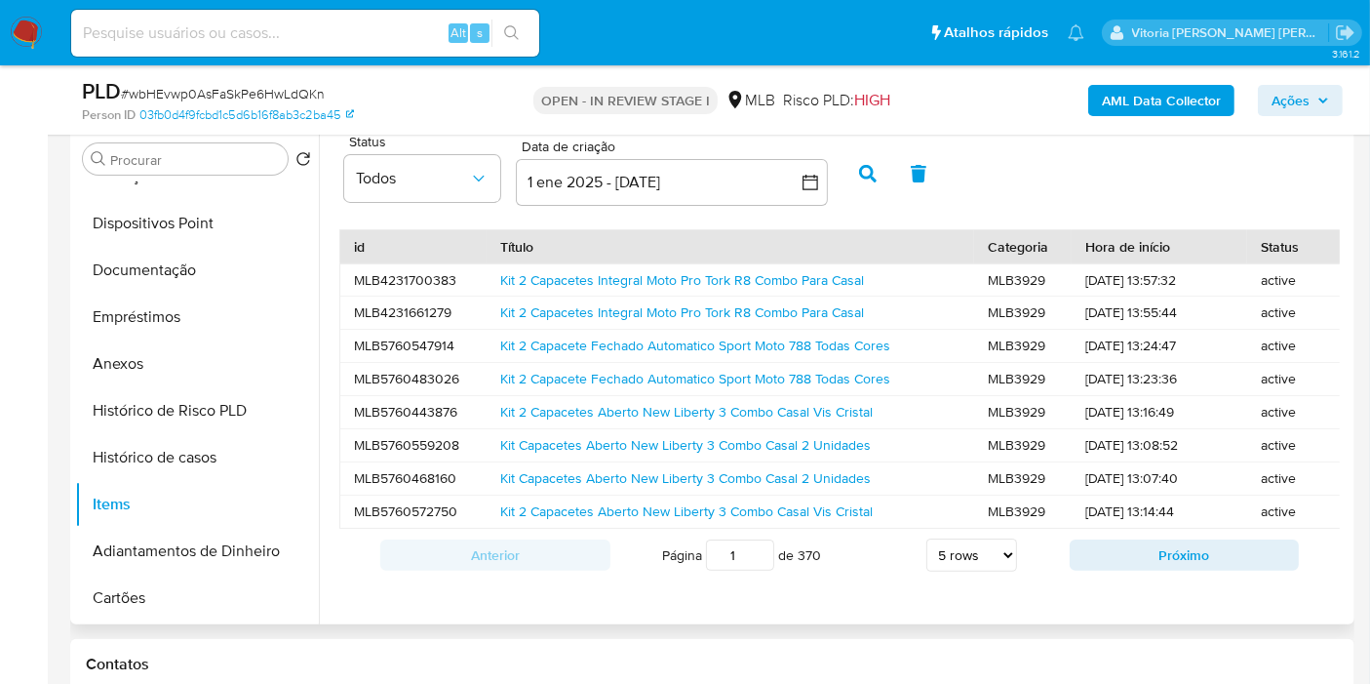
scroll to position [488, 0]
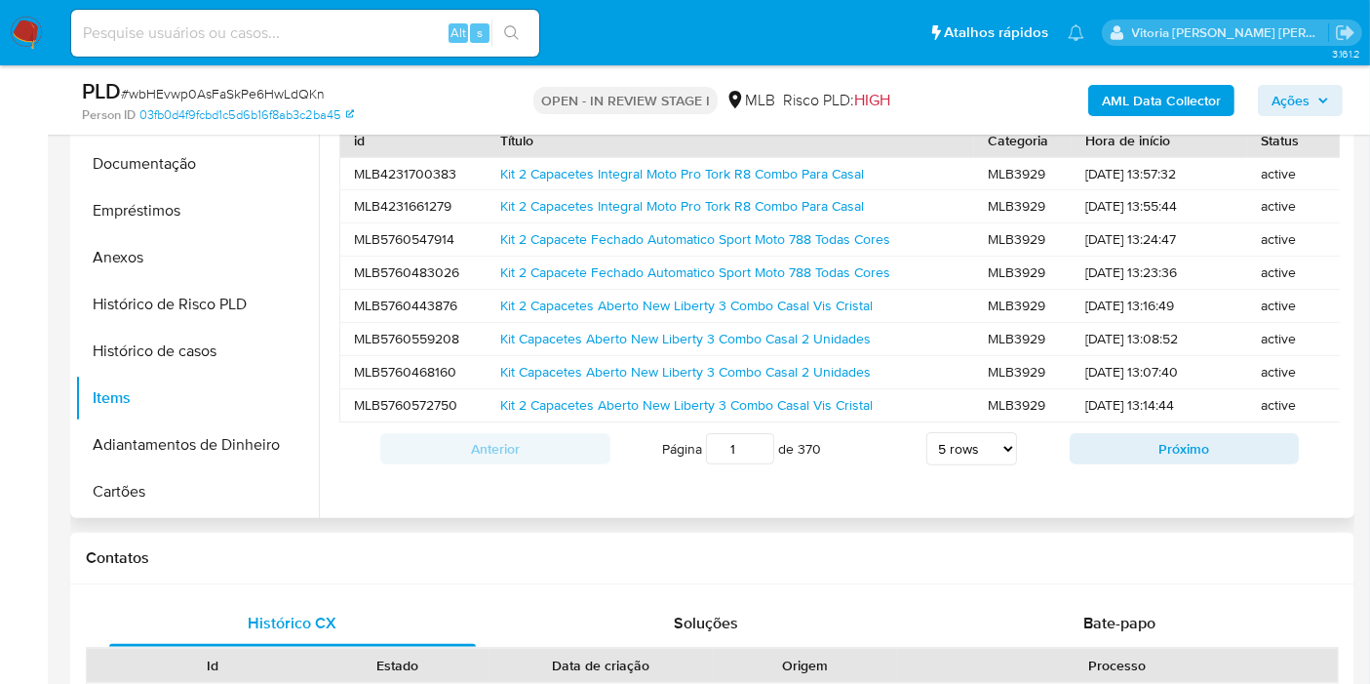
click at [941, 460] on select "5 rows 10 rows 20 rows 25 rows 50 rows 100 rows" at bounding box center [971, 448] width 91 height 33
click at [742, 458] on input "1" at bounding box center [740, 448] width 68 height 31
type input "100"
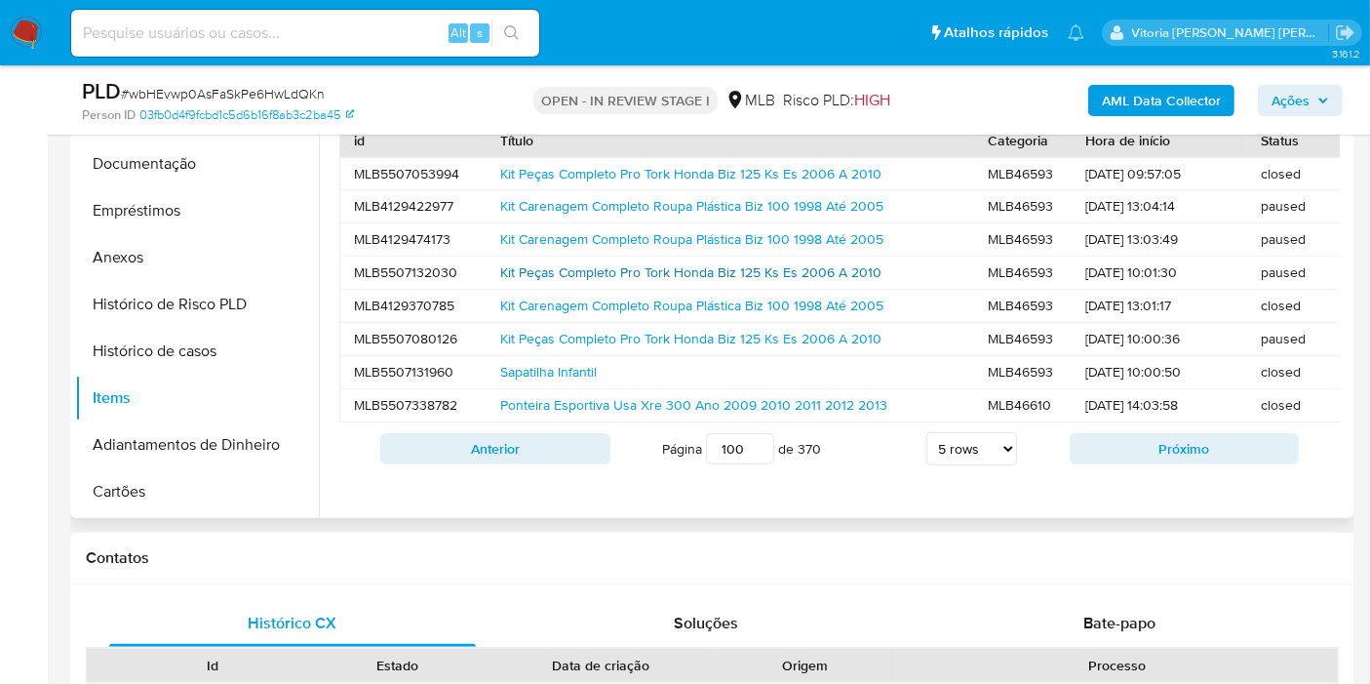
click at [570, 264] on link "Kit Peças Completo Pro Tork Honda Biz 125 Ks Es 2006 A 2010" at bounding box center [690, 272] width 381 height 20
click at [1180, 475] on div "Anterior Página 100 de 370 5 rows 10 rows 20 rows 25 rows 50 rows 100 rows Próx…" at bounding box center [839, 448] width 1001 height 53
click at [1239, 452] on button "Próximo" at bounding box center [1185, 448] width 230 height 31
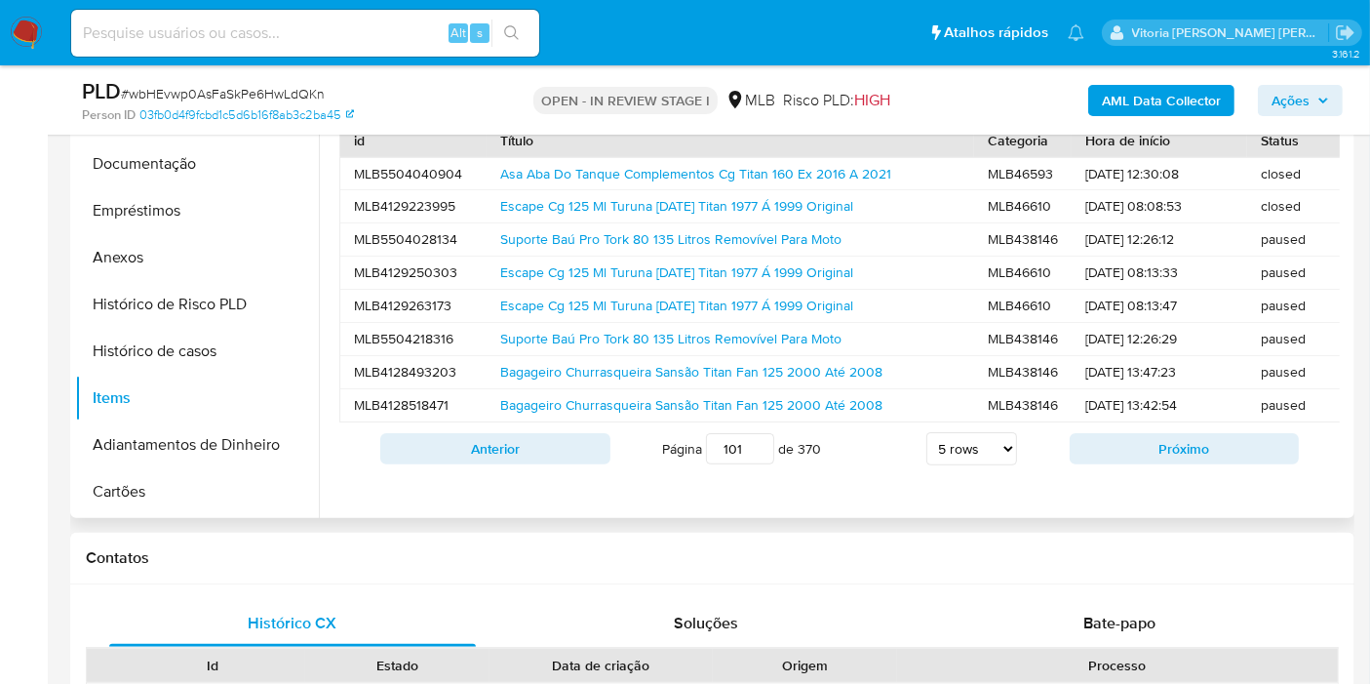
click at [602, 316] on div "Escape Cg 125 Ml Turuna Today Titan 1977 Á 1999 Original" at bounding box center [731, 306] width 488 height 32
click at [602, 311] on link "Escape Cg 125 Ml Turuna Today Titan 1977 Á 1999 Original" at bounding box center [676, 305] width 353 height 20
click at [1150, 463] on button "Próximo" at bounding box center [1185, 448] width 230 height 31
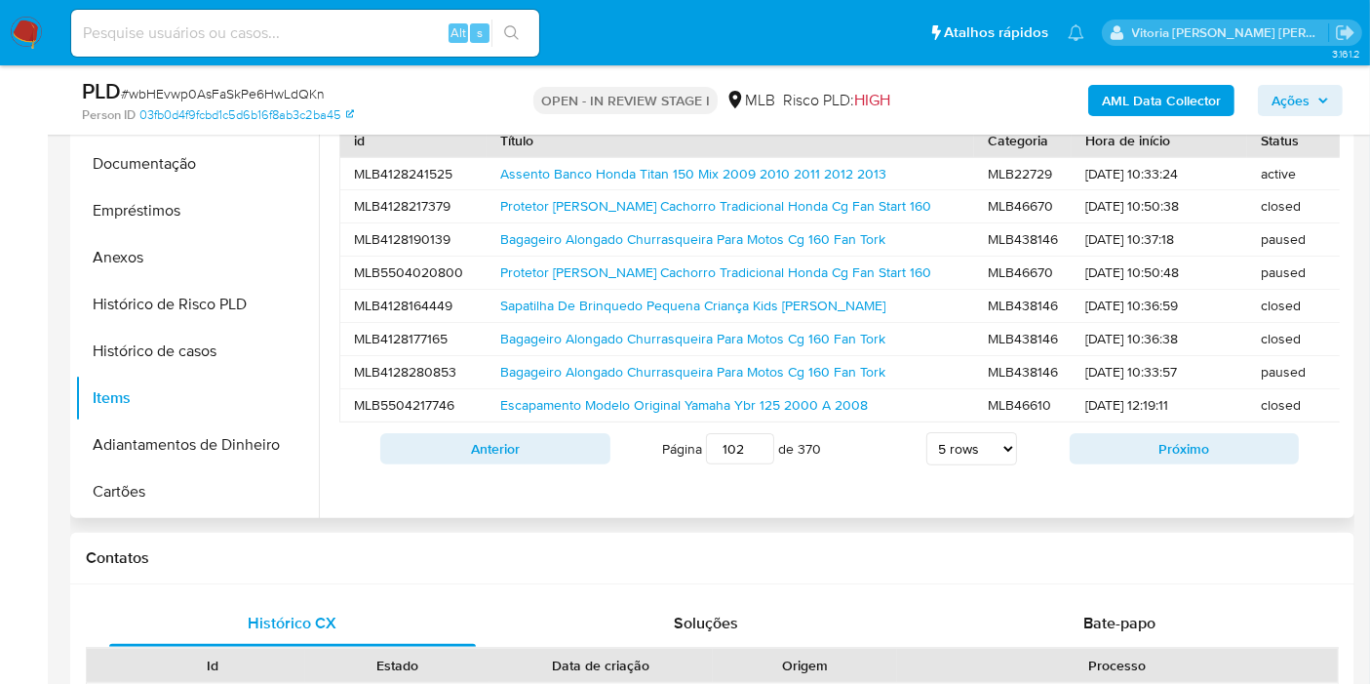
click at [529, 378] on div "Bagageiro Alongado Churrasqueira Para Motos Cg 160 Fan Tork" at bounding box center [731, 372] width 488 height 32
click at [526, 367] on link "Bagageiro Alongado Churrasqueira Para Motos Cg 160 Fan Tork" at bounding box center [692, 372] width 385 height 20
drag, startPoint x: 742, startPoint y: 463, endPoint x: 693, endPoint y: 472, distance: 49.5
click at [693, 464] on span "Página 102 de 370" at bounding box center [741, 448] width 159 height 31
type input "300"
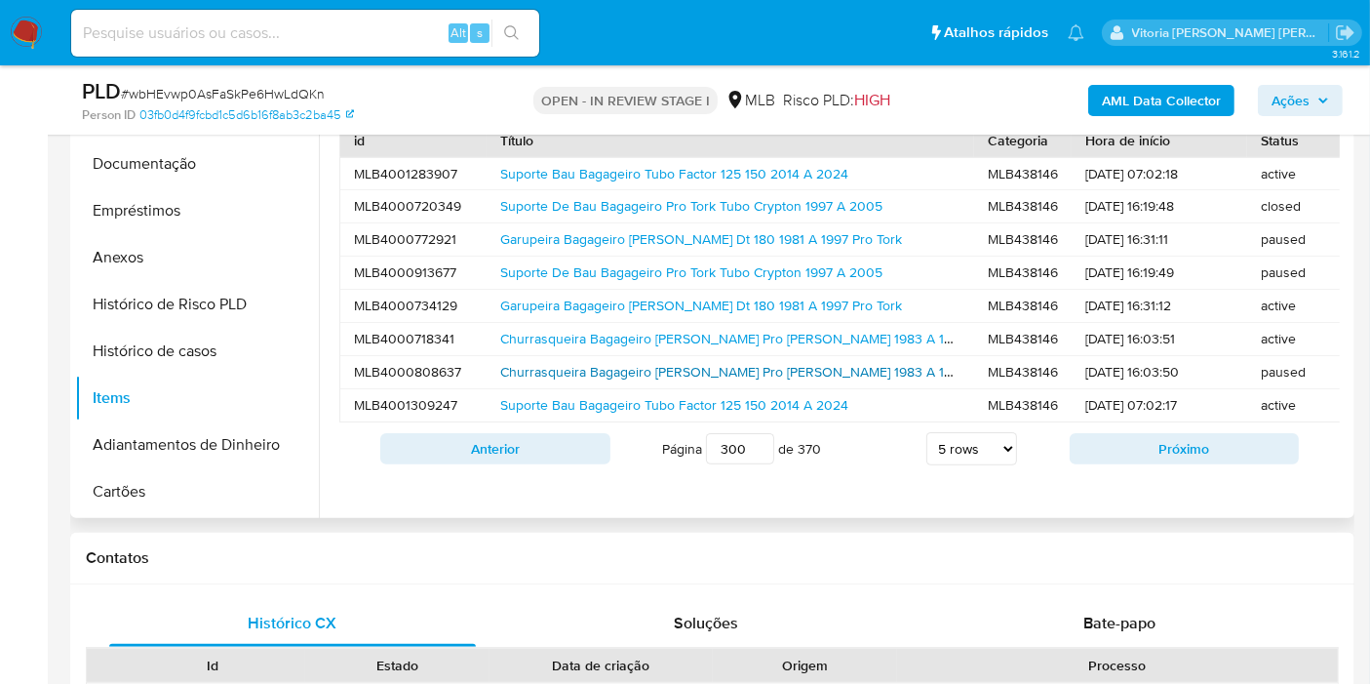
click at [593, 377] on link "Churrasqueira Bagageiro Em Tubo Pro Tork Cg 1983 A 1989" at bounding box center [733, 372] width 467 height 20
click at [738, 463] on input "300" at bounding box center [740, 448] width 68 height 31
type input "350"
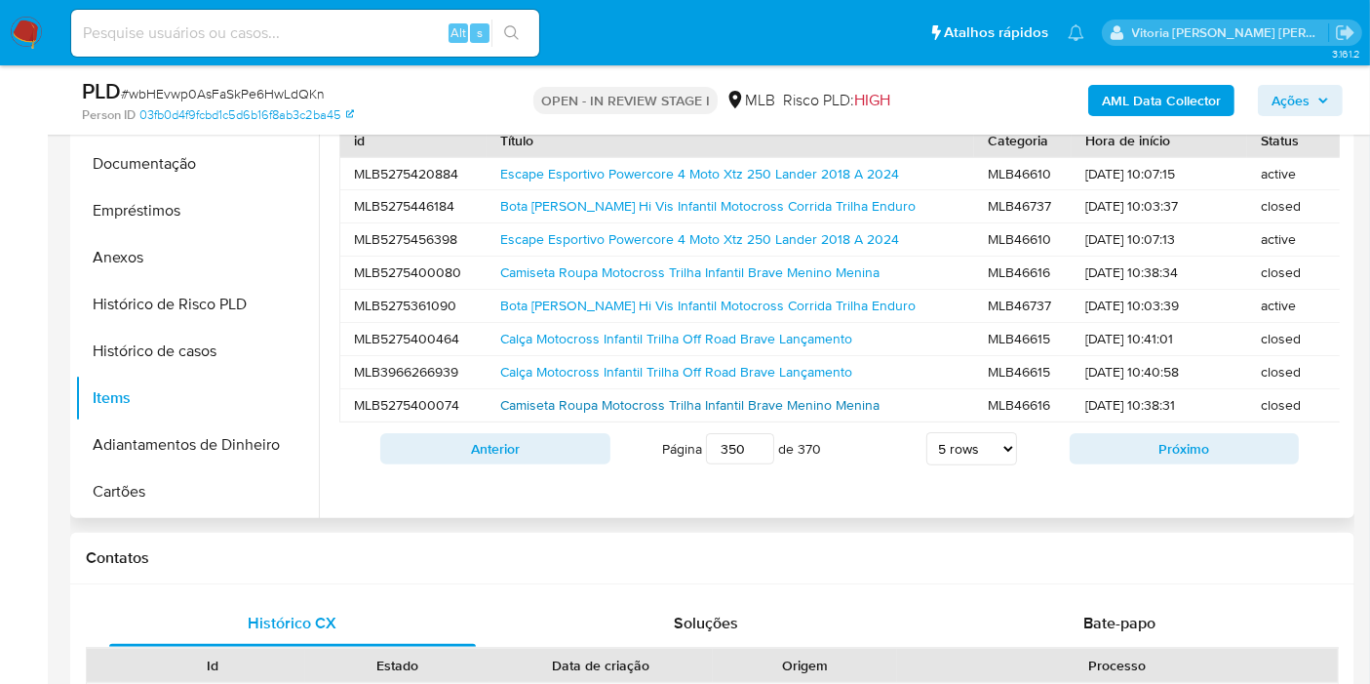
click at [546, 405] on link "Camiseta Roupa Motocross Trilha Infantil Brave Menino Menina" at bounding box center [689, 405] width 379 height 20
click at [1145, 464] on button "Próximo" at bounding box center [1185, 448] width 230 height 31
click at [604, 395] on link "Protetor Escape Original Titan 125 150 2000/2008 Fan 125" at bounding box center [678, 405] width 356 height 20
click at [736, 461] on input "351" at bounding box center [740, 448] width 68 height 31
type input "361"
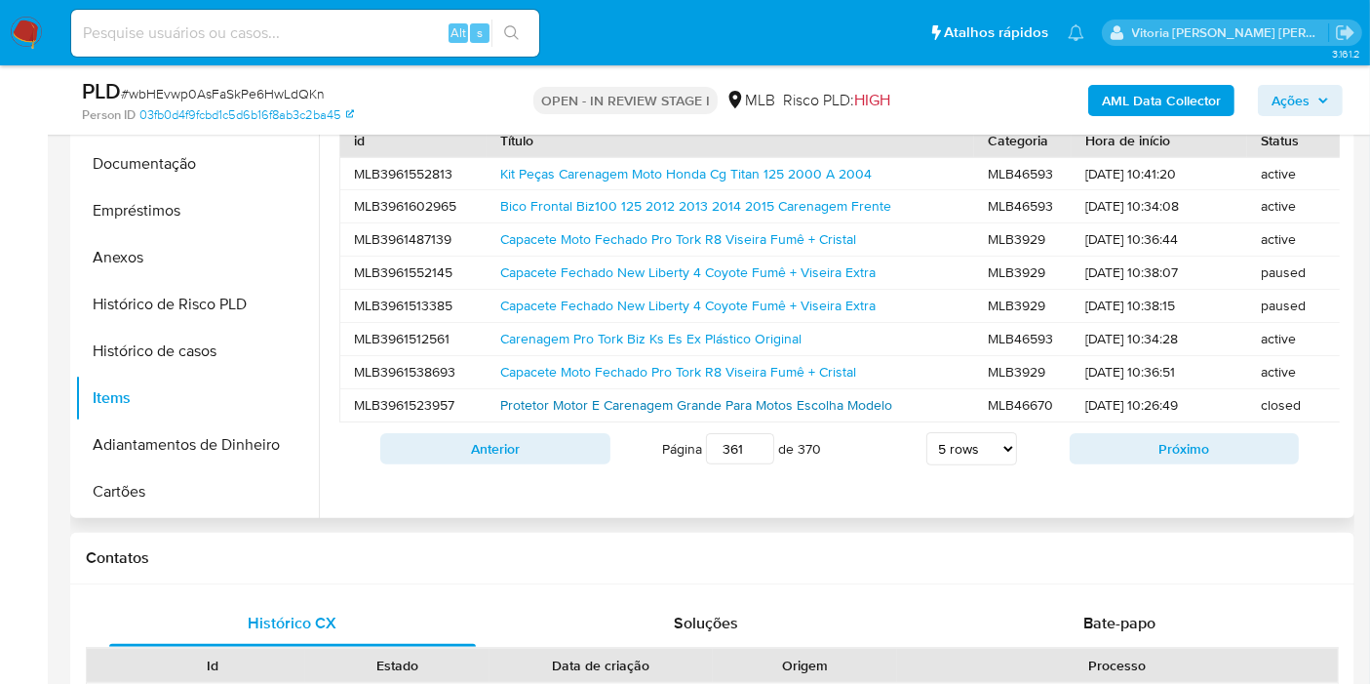
click at [545, 404] on link "Protetor Motor E Carenagem Grande Para Motos Escolha Modelo" at bounding box center [696, 405] width 392 height 20
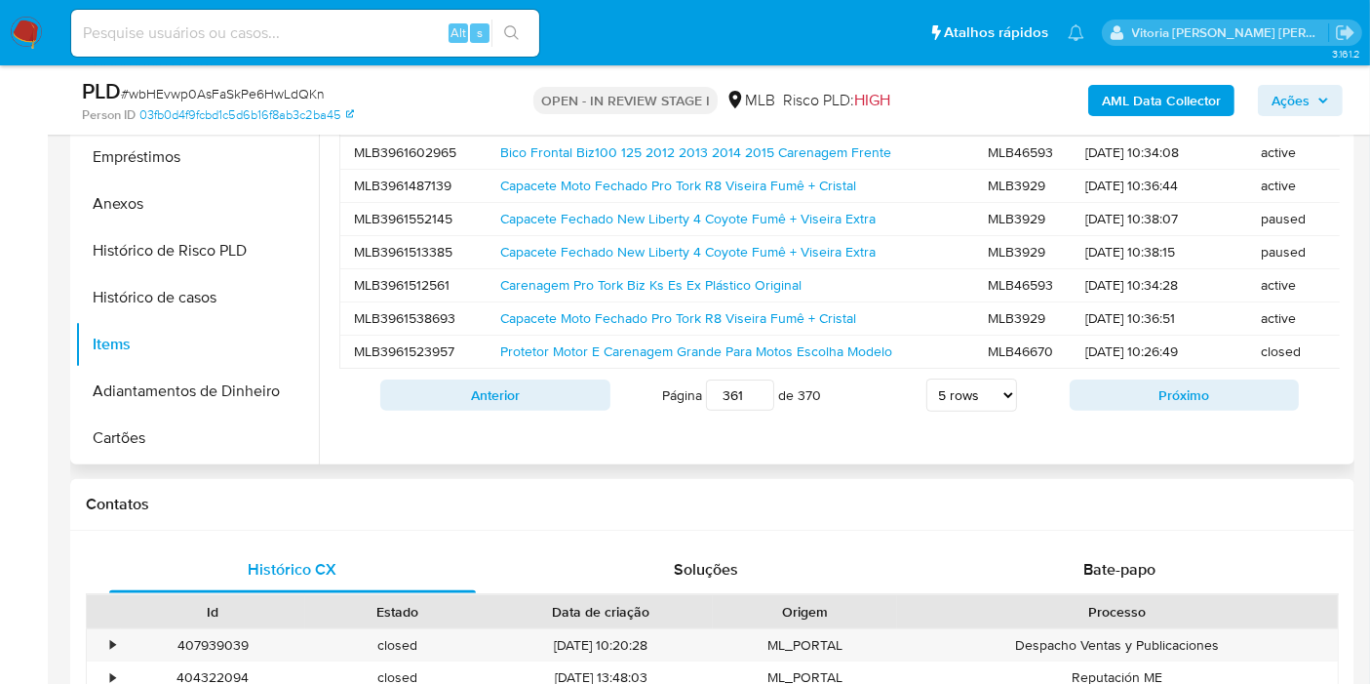
click at [743, 407] on input "361" at bounding box center [740, 394] width 68 height 31
type input "370"
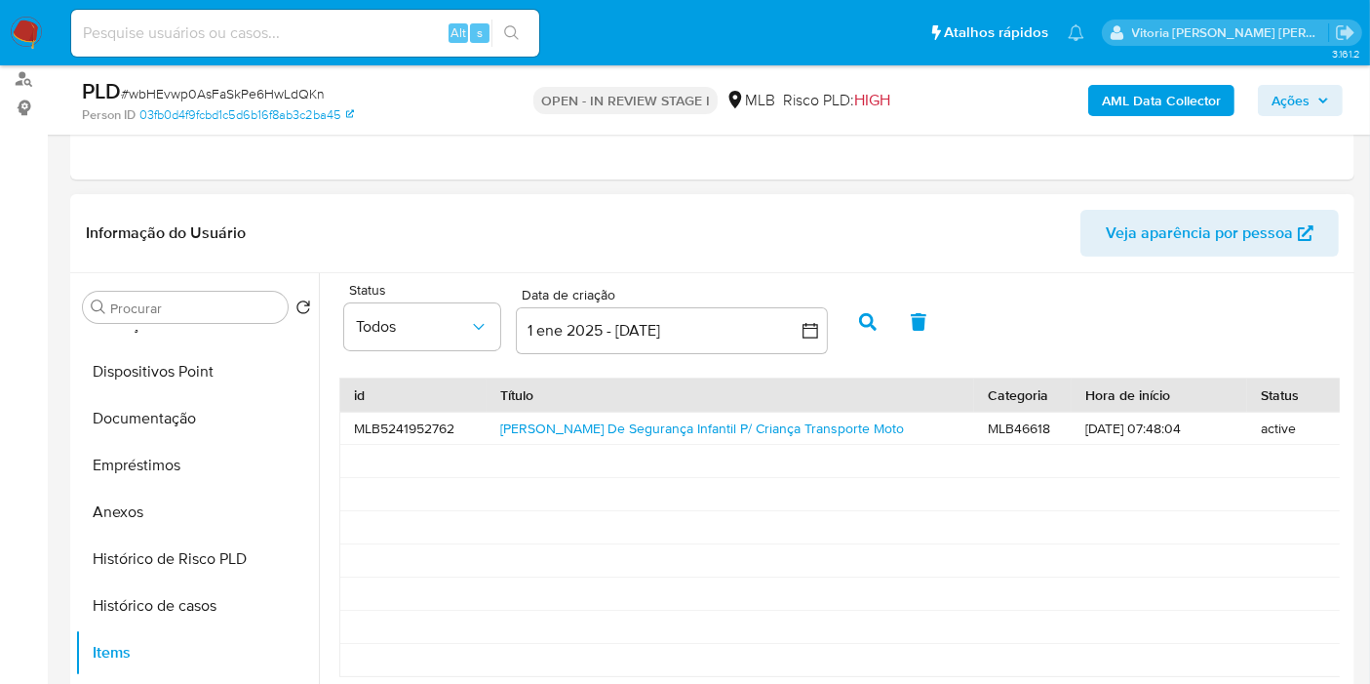
scroll to position [325, 0]
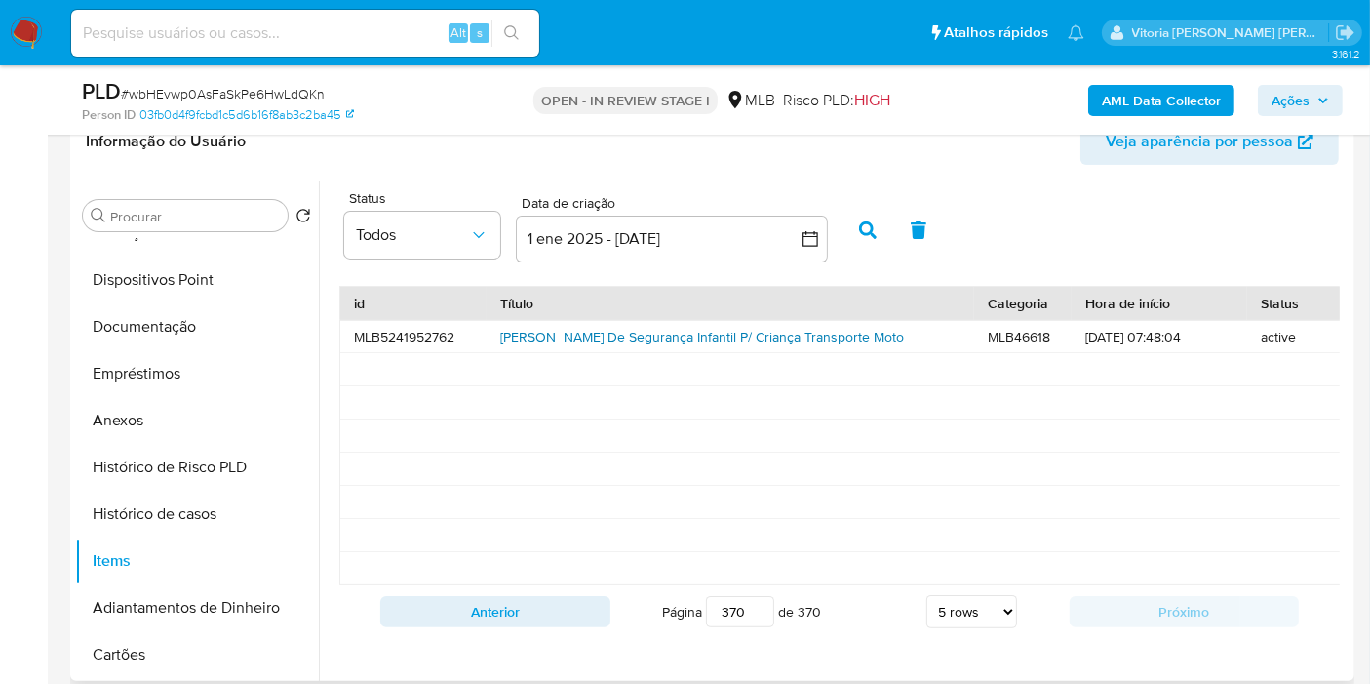
click at [610, 330] on link "Cinto De Segurança Infantil P/ Criança Transporte Moto" at bounding box center [702, 337] width 404 height 20
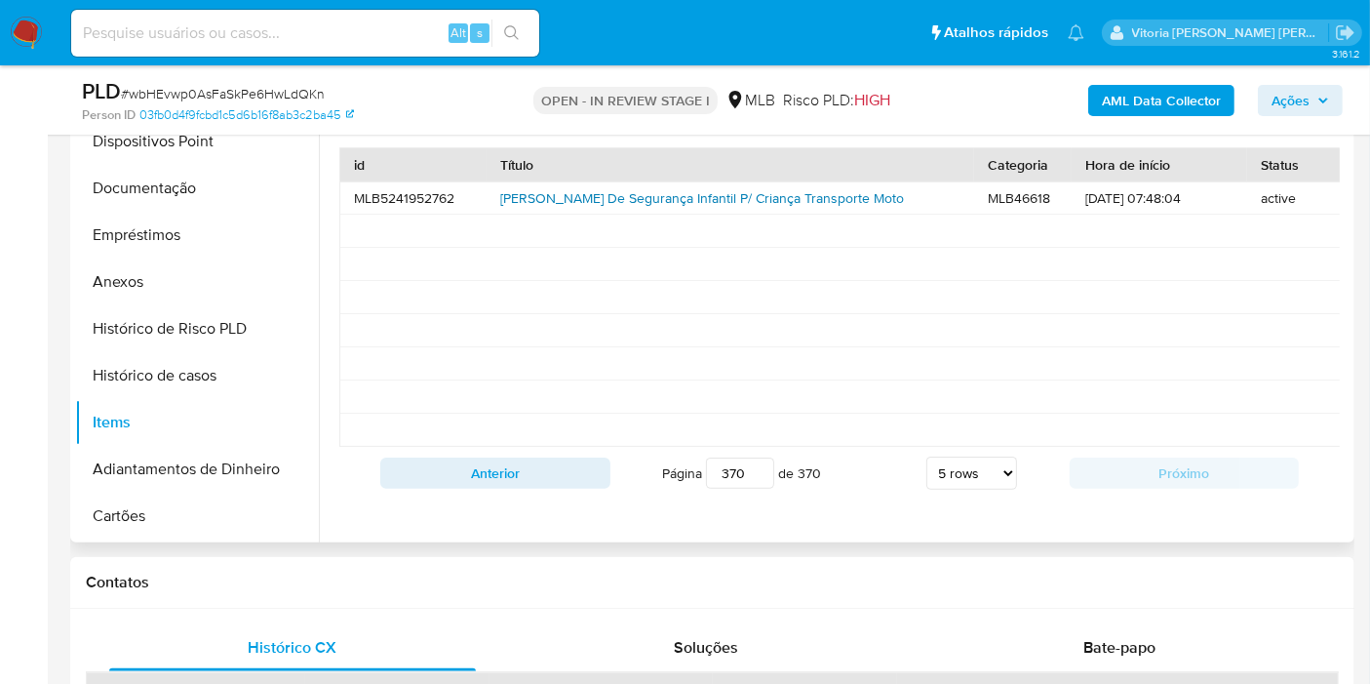
scroll to position [541, 0]
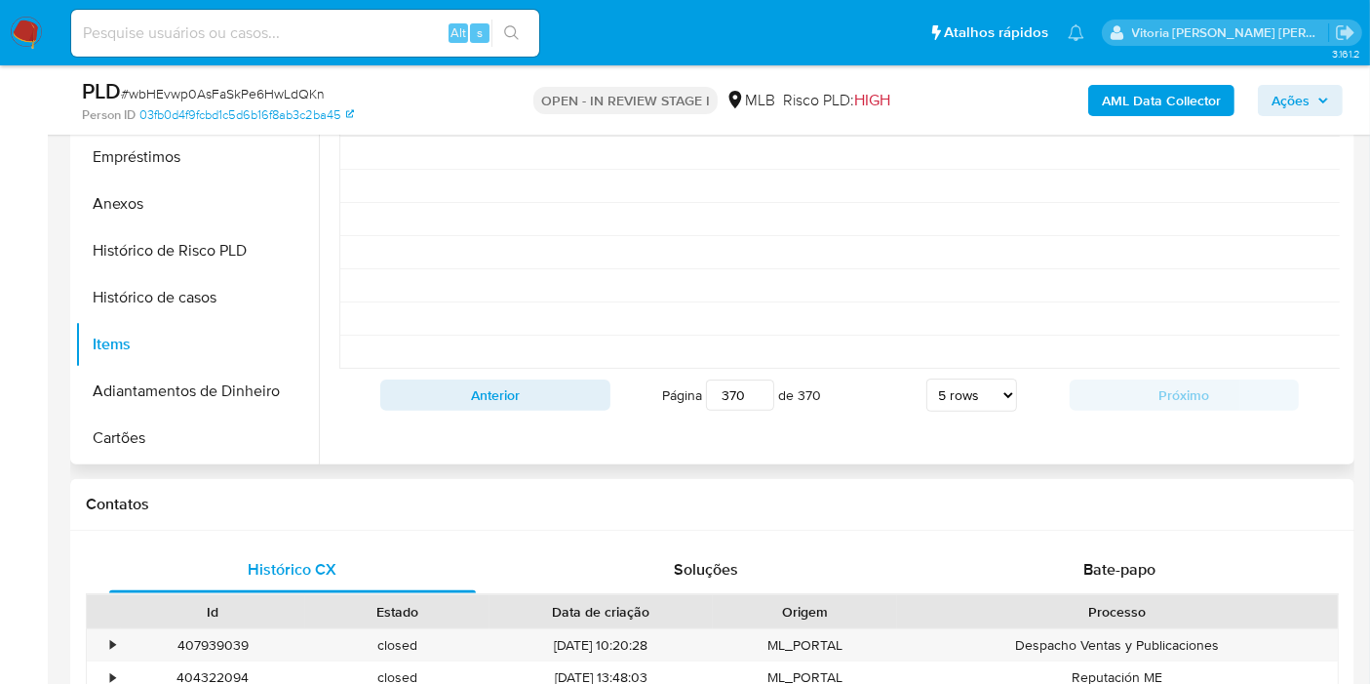
click at [726, 408] on input "370" at bounding box center [740, 394] width 68 height 31
type input "235"
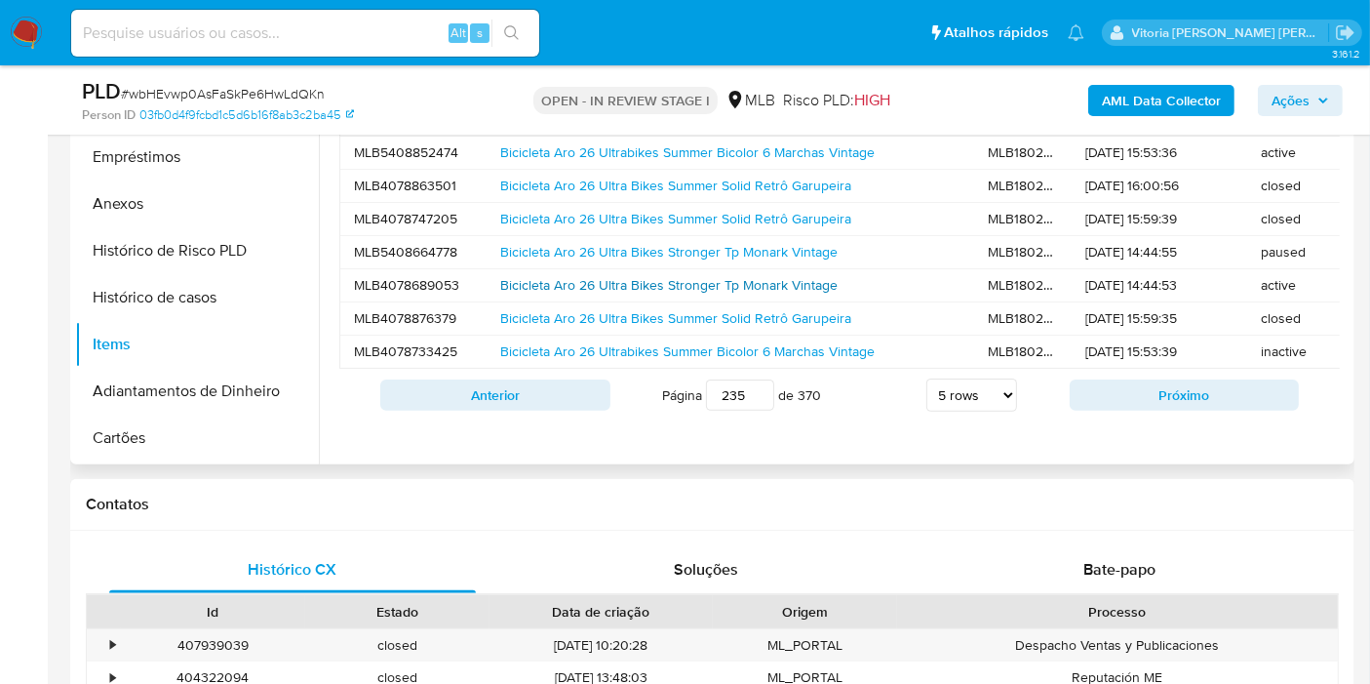
click at [618, 275] on link "Bicicleta Aro 26 Ultra Bikes Stronger Tp Monark Vintage" at bounding box center [668, 285] width 337 height 20
click at [211, 293] on button "Histórico de casos" at bounding box center [189, 297] width 228 height 47
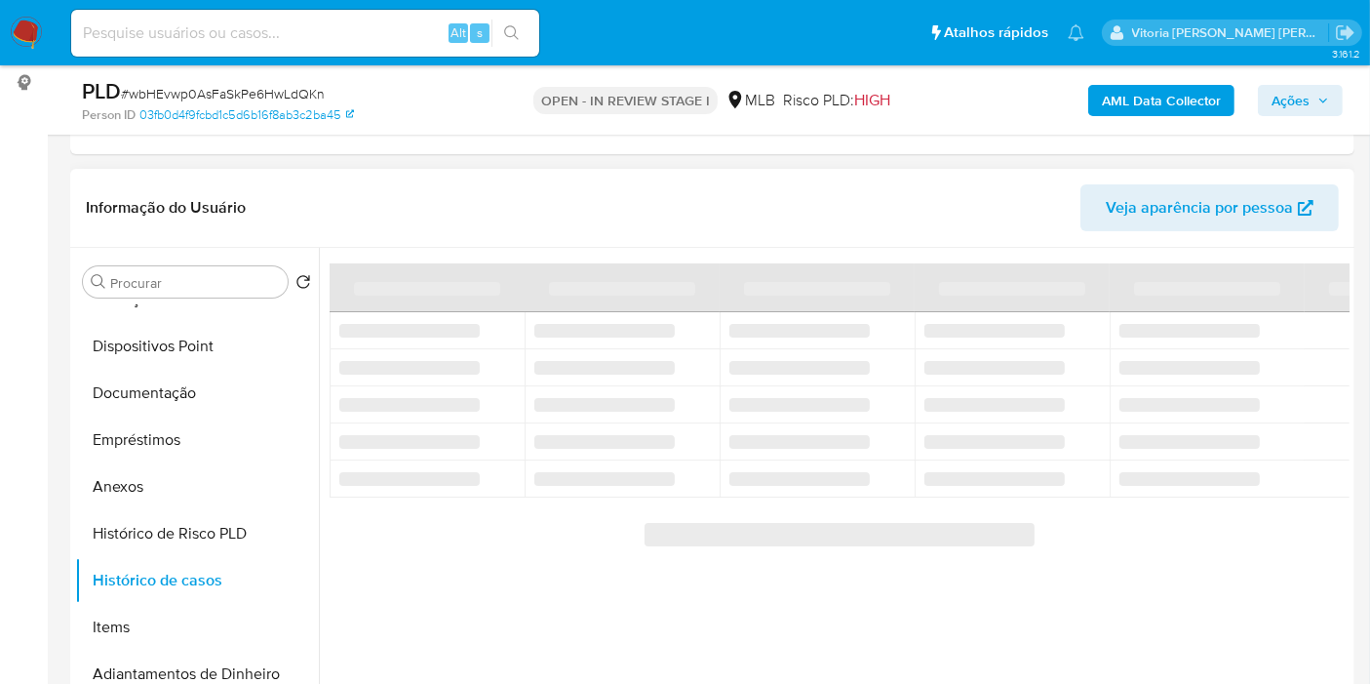
scroll to position [216, 0]
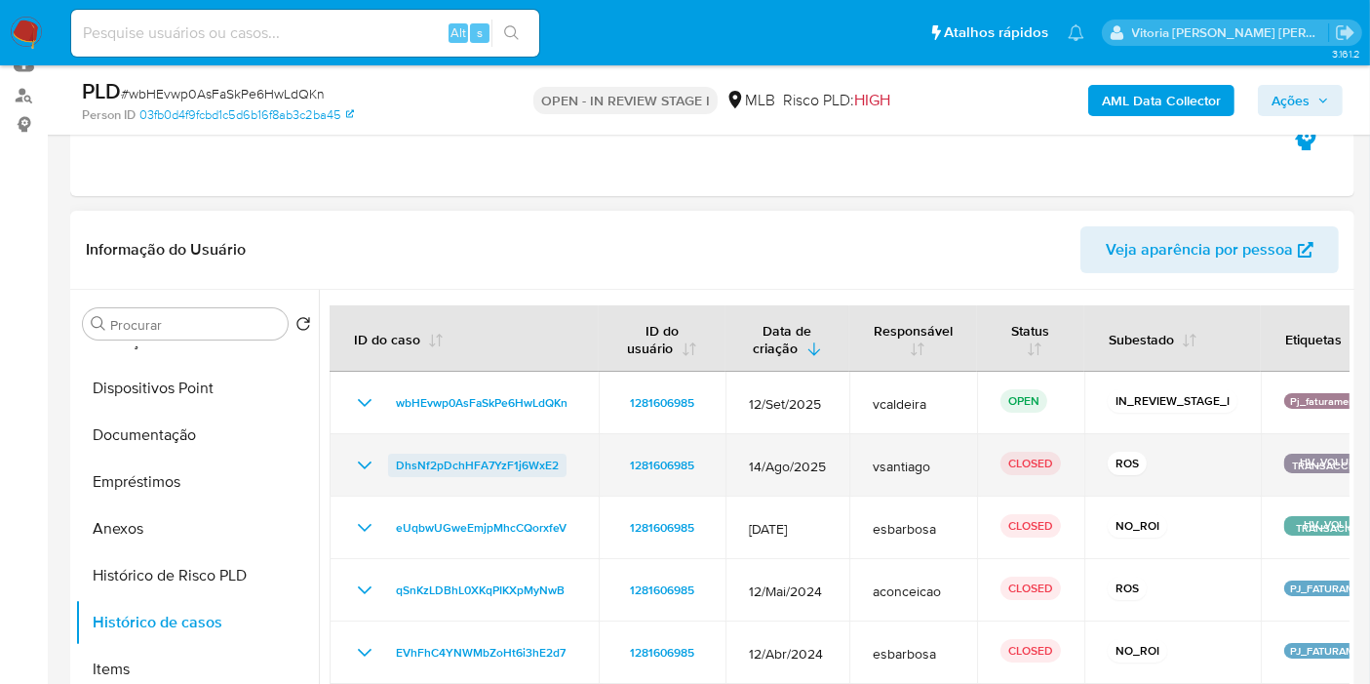
click at [421, 453] on span "DhsNf2pDchHFA7YzF1j6WxE2" at bounding box center [477, 464] width 163 height 23
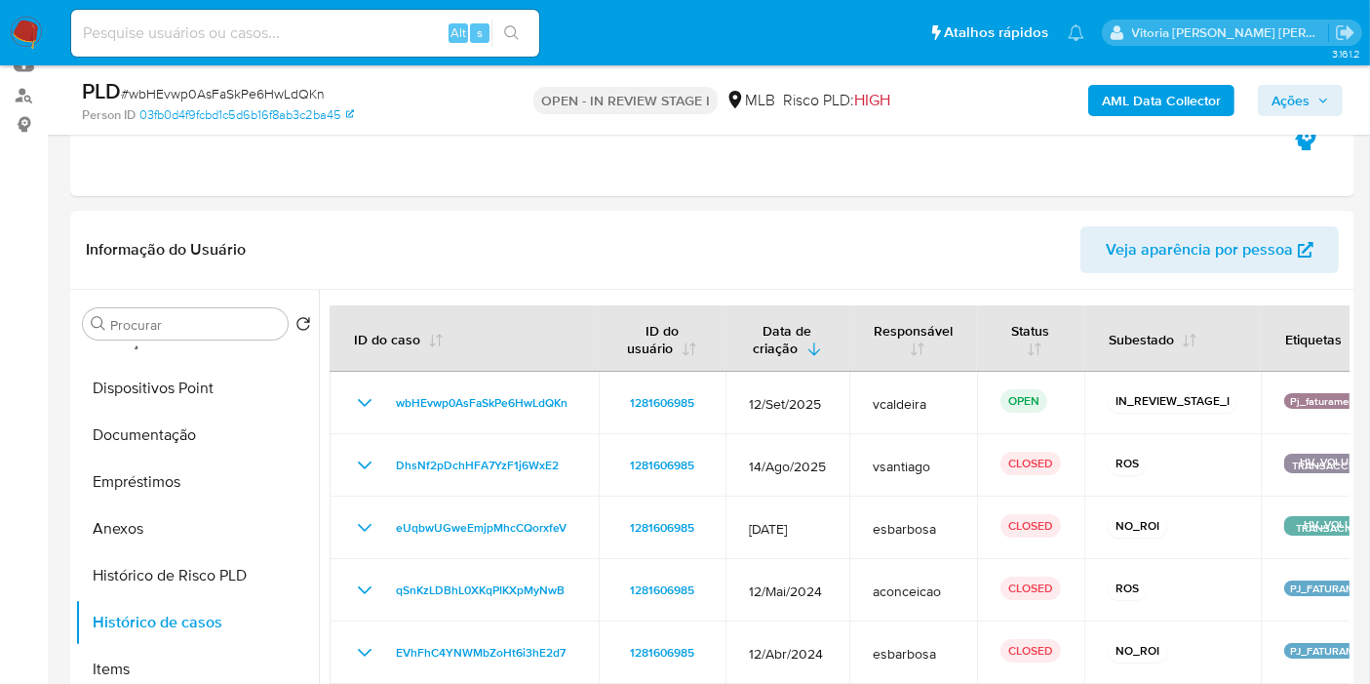
click at [1298, 117] on div "AML Data Collector Ações" at bounding box center [1134, 100] width 415 height 46
click at [1278, 100] on span "Ações" at bounding box center [1291, 100] width 38 height 31
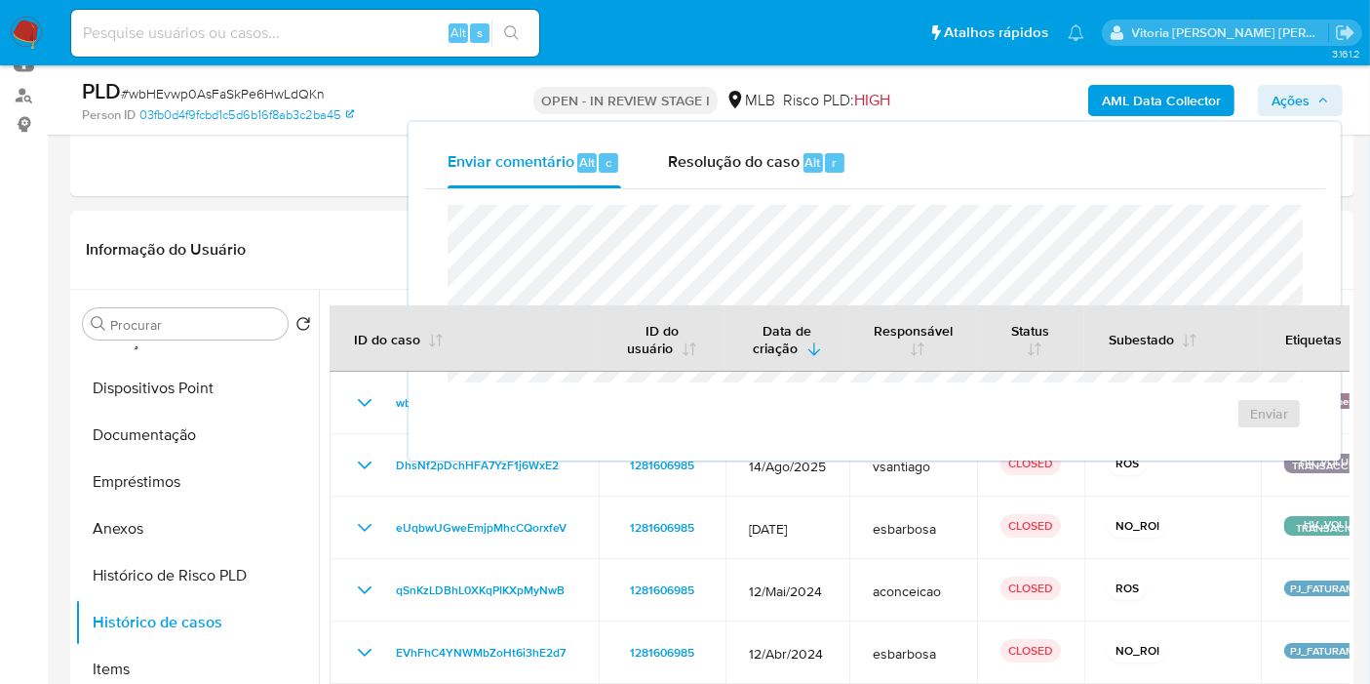
click at [735, 189] on div "Enviar" at bounding box center [874, 317] width 901 height 256
click at [724, 173] on div "Resolução do caso Alt r" at bounding box center [757, 163] width 178 height 51
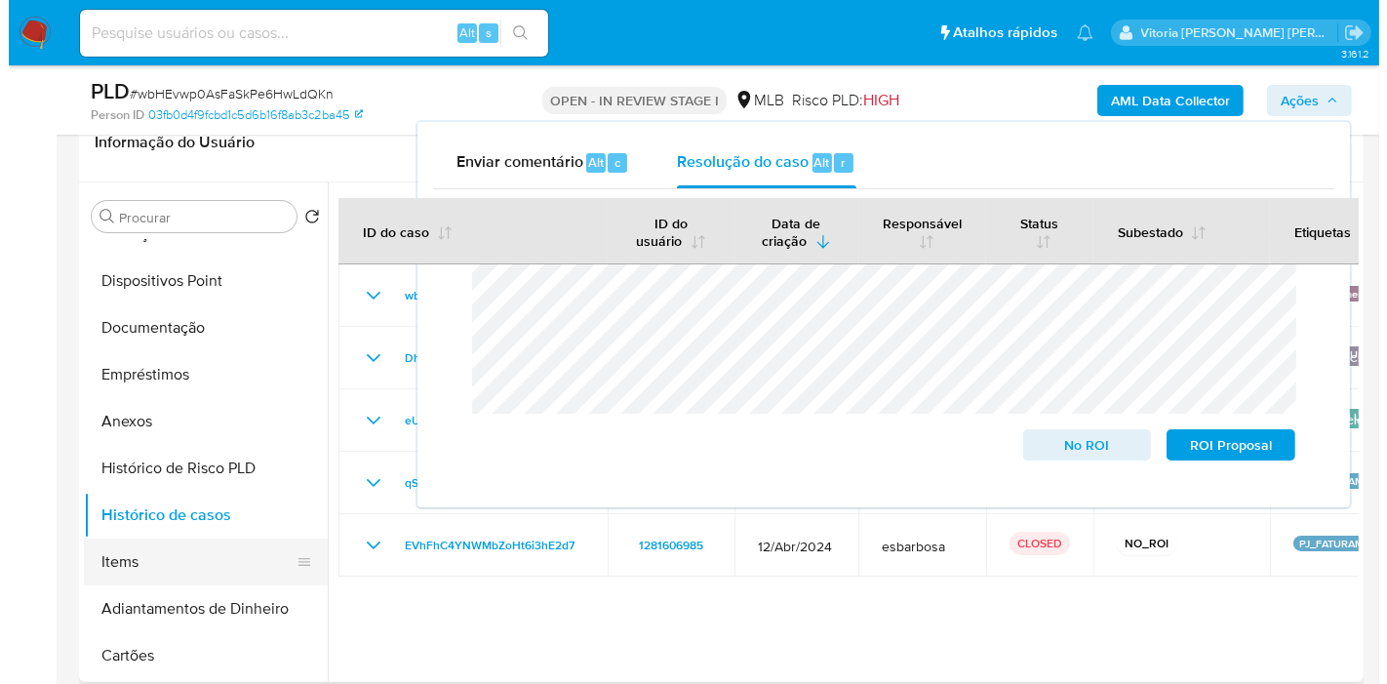
scroll to position [325, 0]
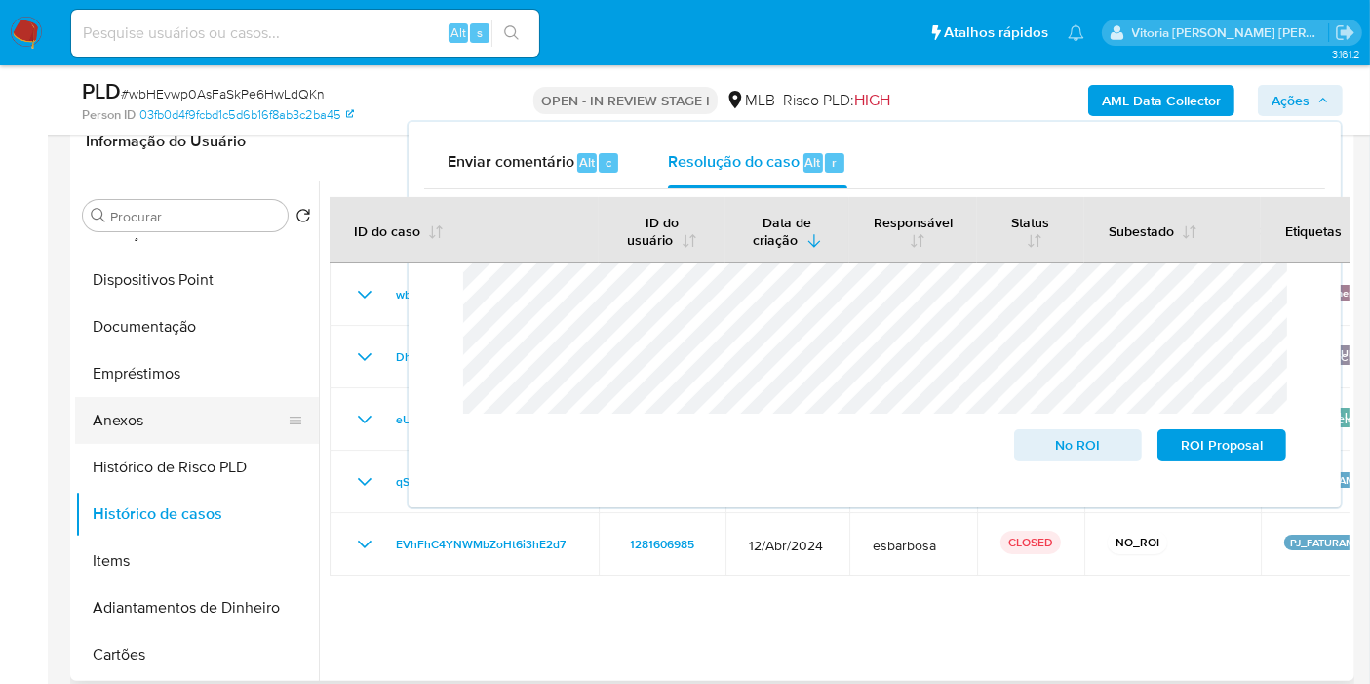
click at [150, 415] on button "Anexos" at bounding box center [189, 420] width 228 height 47
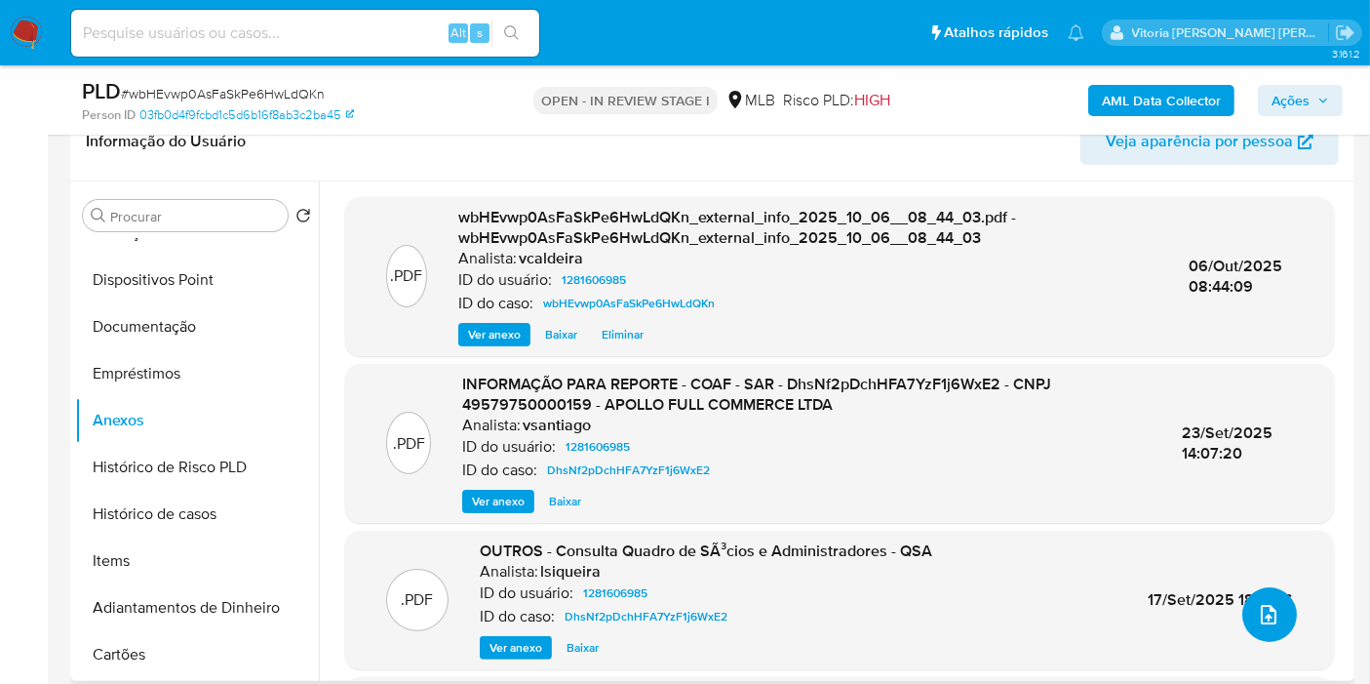
click at [1246, 600] on button "upload-file" at bounding box center [1269, 614] width 55 height 55
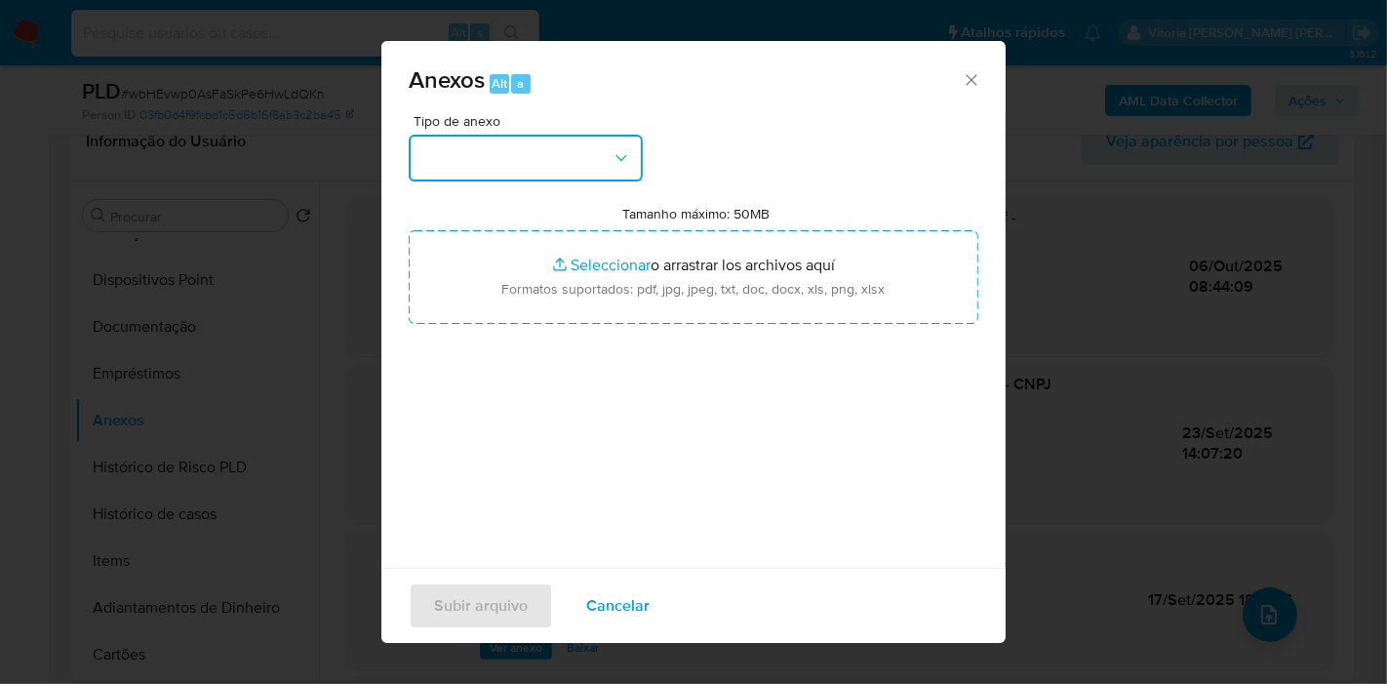
click at [565, 144] on button "button" at bounding box center [526, 158] width 234 height 47
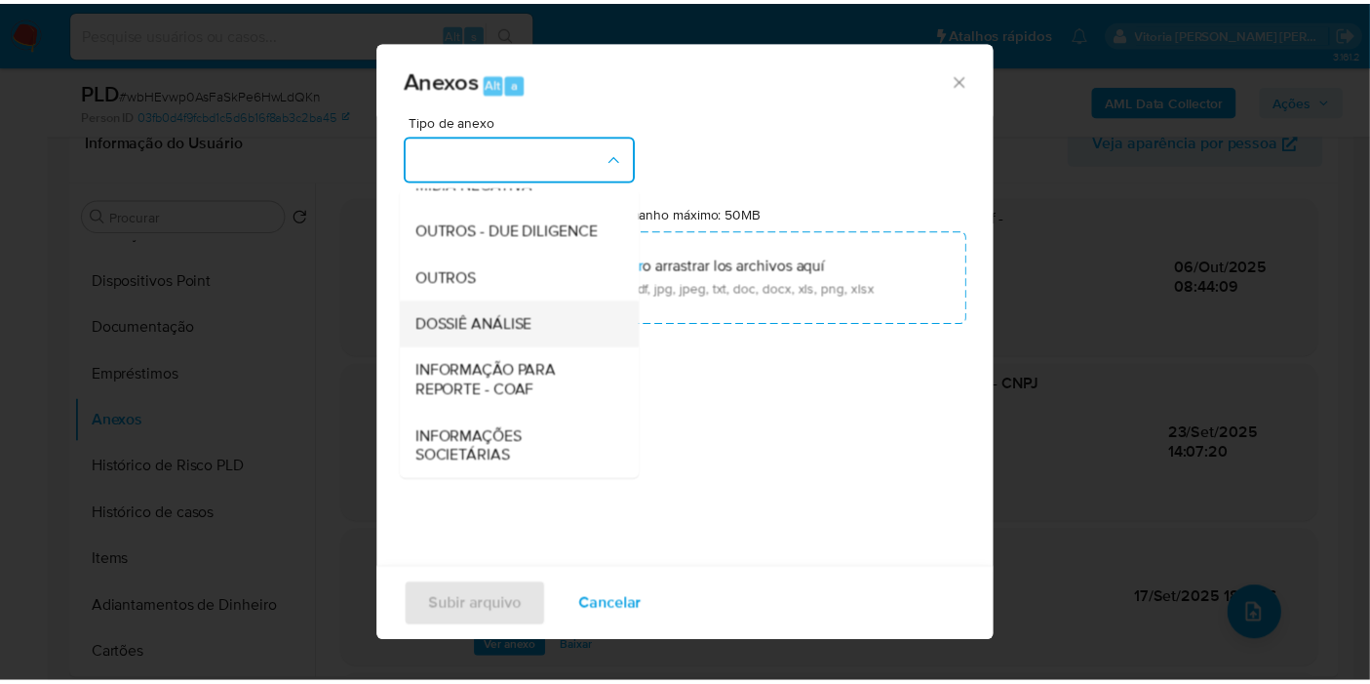
scroll to position [299, 0]
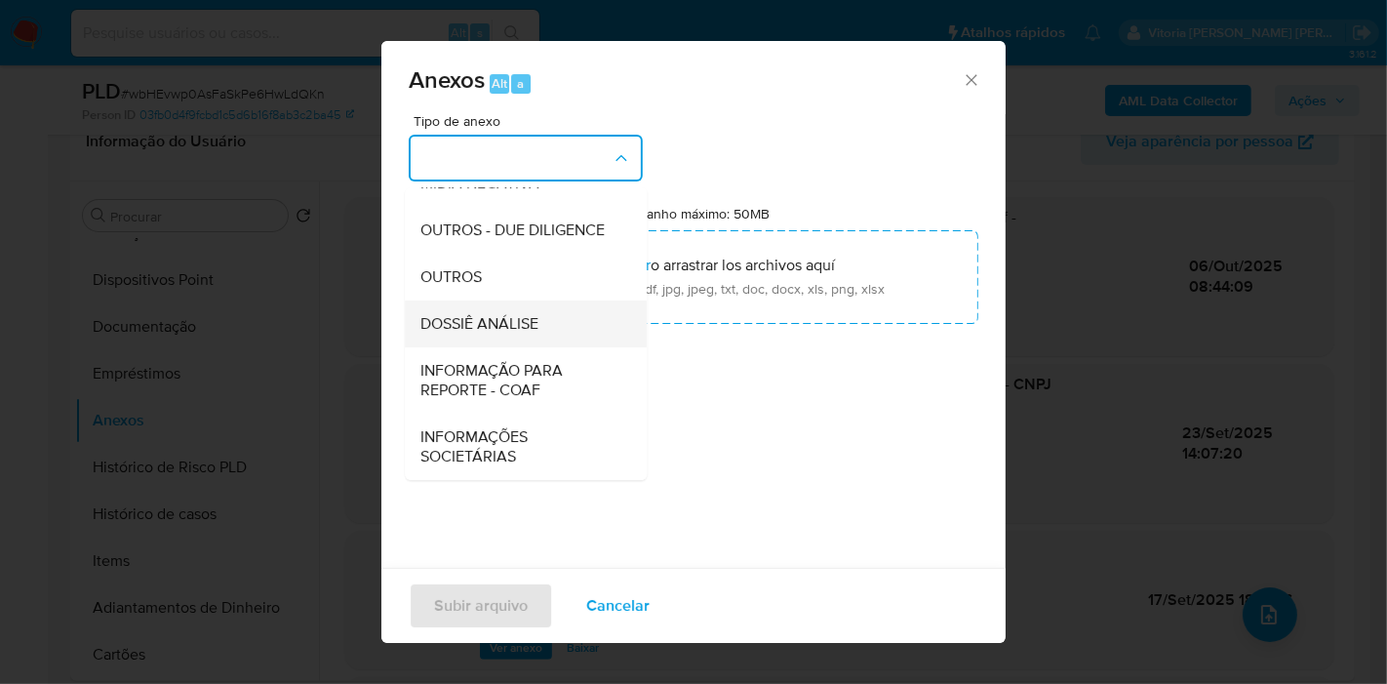
click at [460, 335] on div "DOSSIÊ ANÁLISE" at bounding box center [519, 323] width 199 height 47
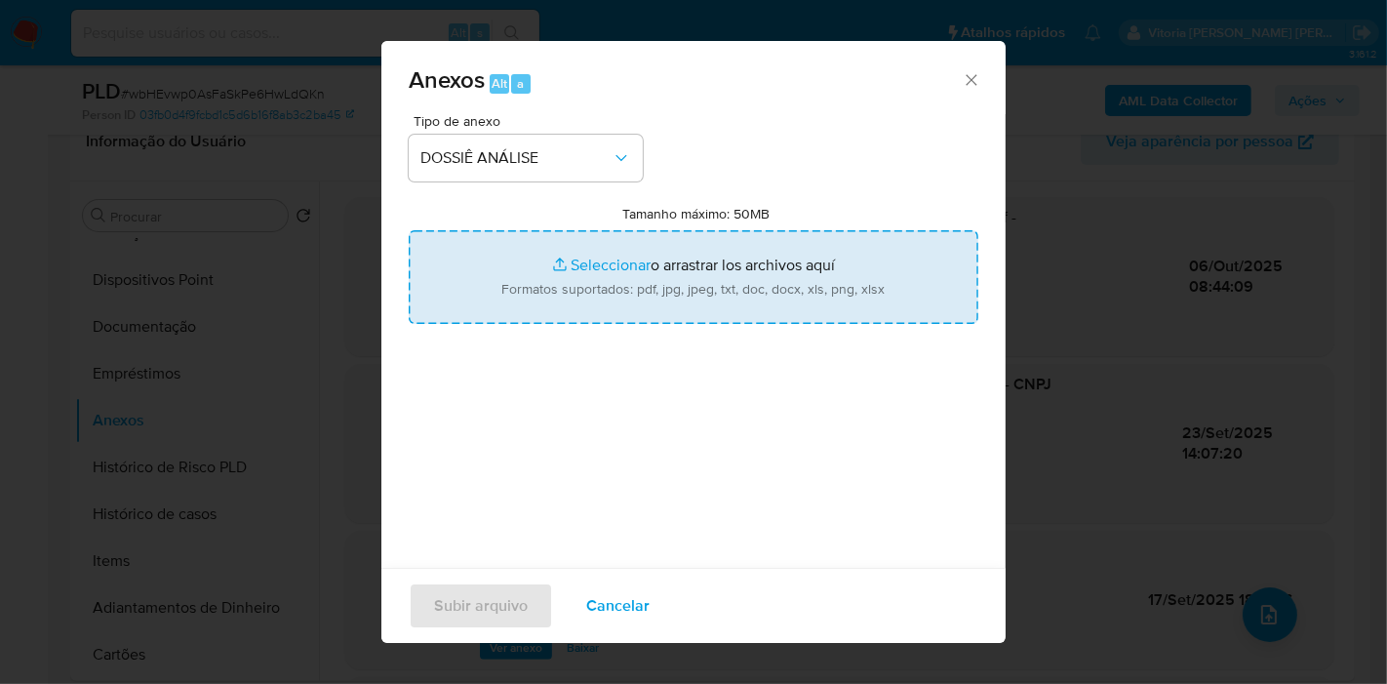
click at [677, 297] on input "Tamanho máximo: 50MB Seleccionar archivos" at bounding box center [694, 277] width 570 height 94
type input "C:\fakepath\Mulan 1281606985_2025_10_06_07_23_33.pdf"
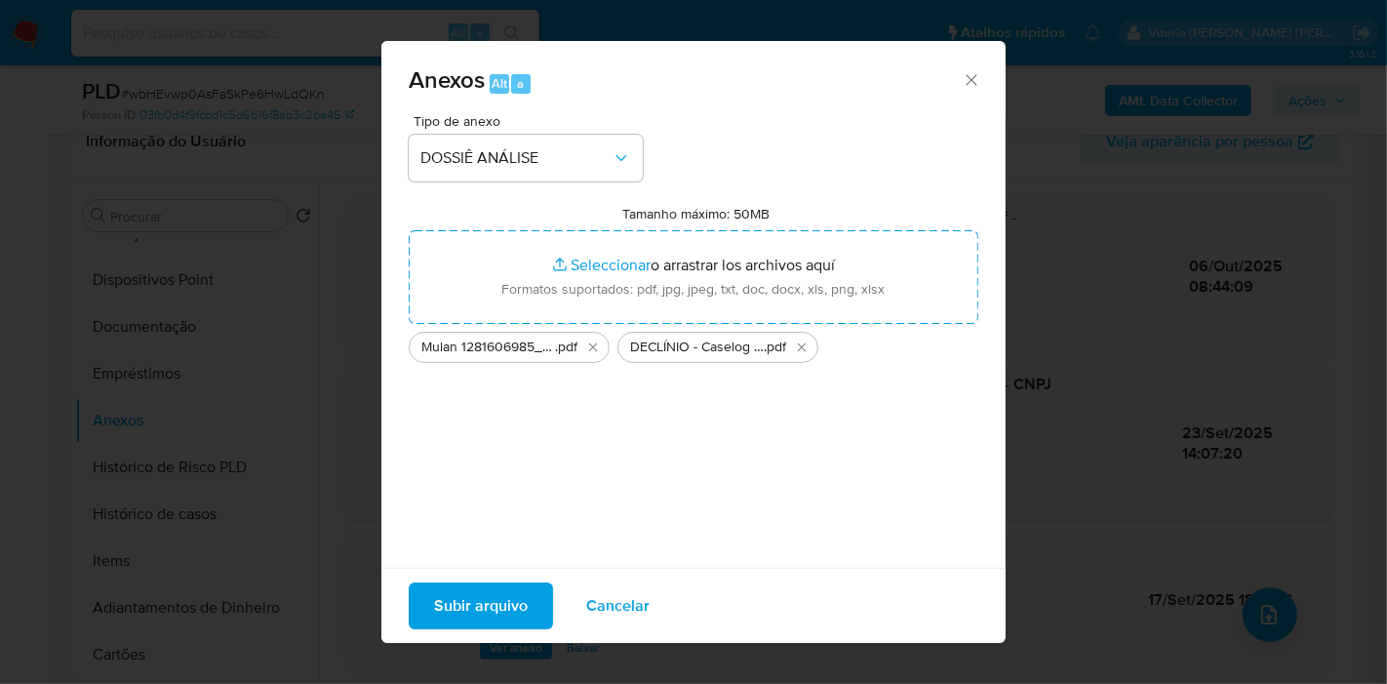
click at [460, 595] on span "Subir arquivo" at bounding box center [481, 605] width 94 height 43
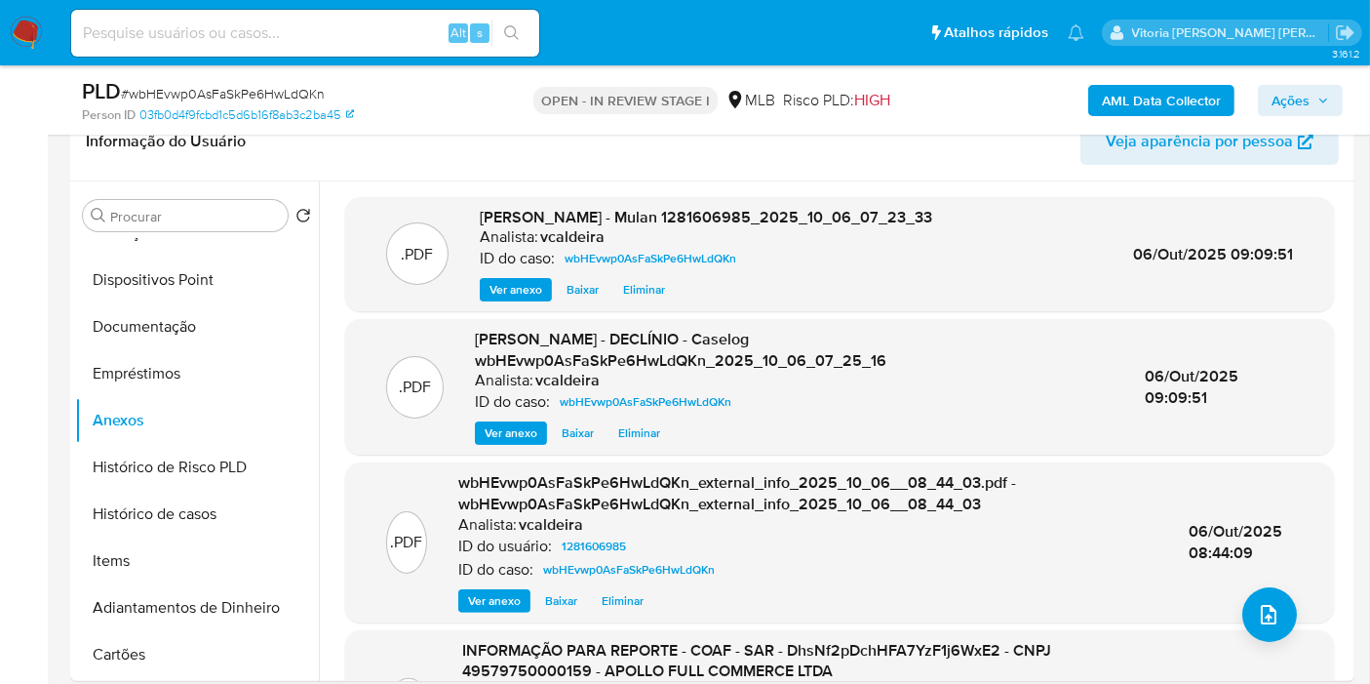
click at [1287, 91] on span "Ações" at bounding box center [1291, 100] width 38 height 31
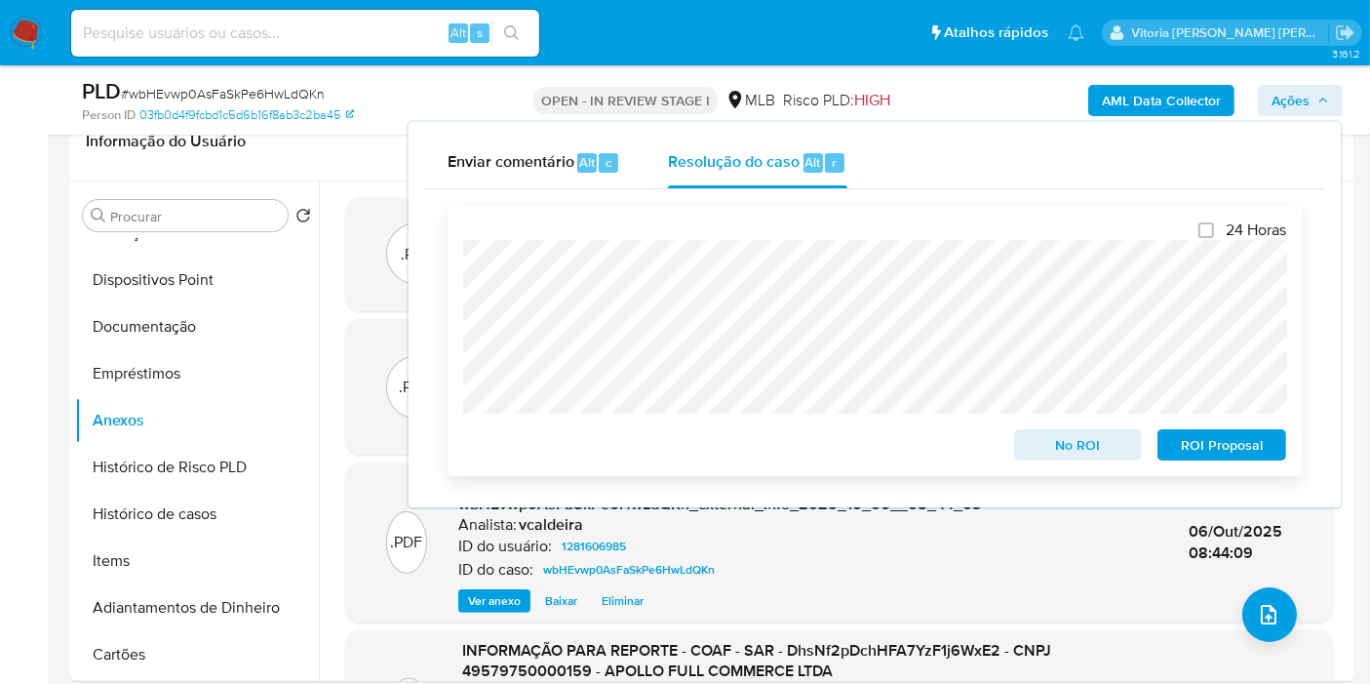
click at [1083, 449] on span "No ROI" at bounding box center [1078, 444] width 101 height 27
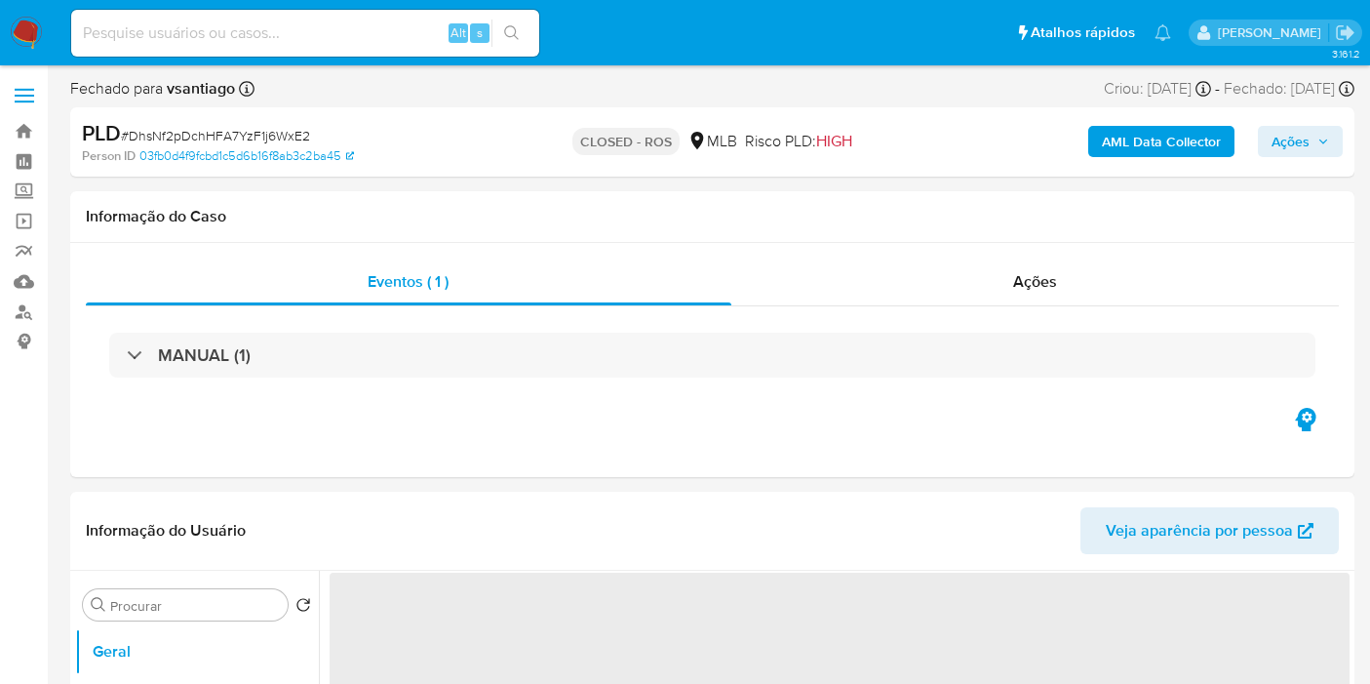
select select "10"
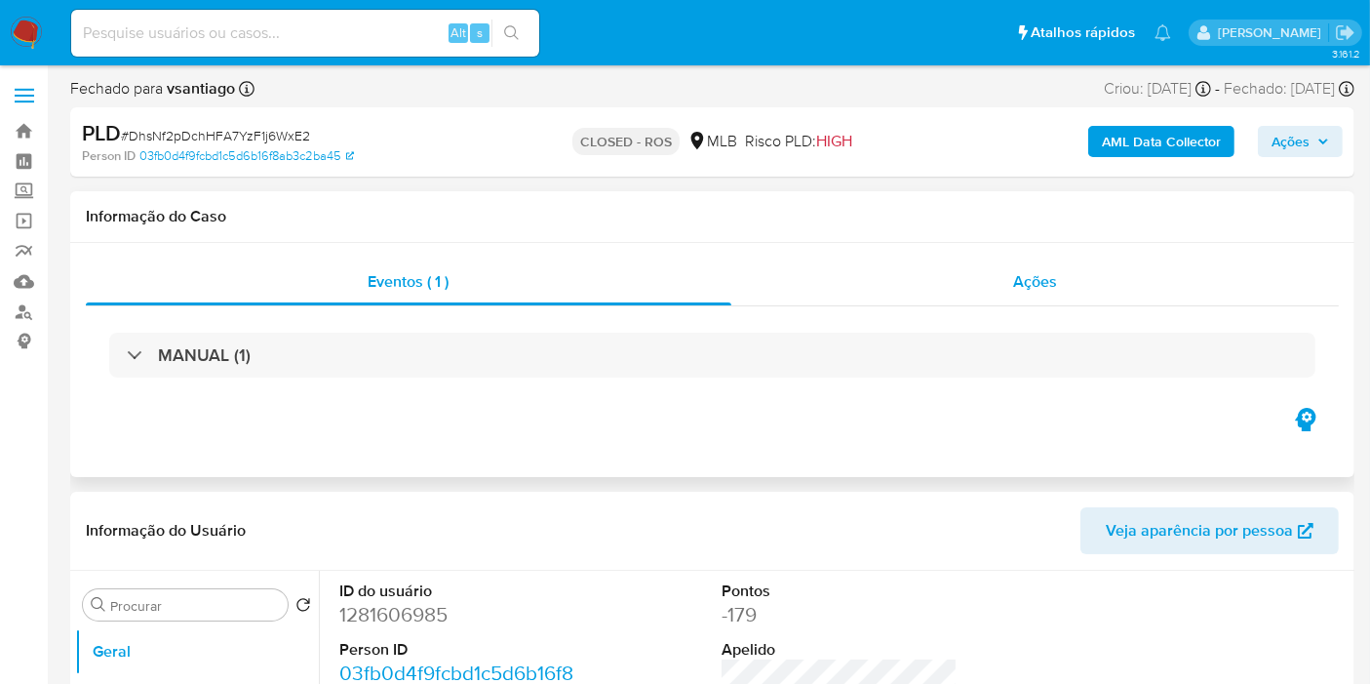
click at [1005, 265] on div "Ações" at bounding box center [1035, 281] width 609 height 47
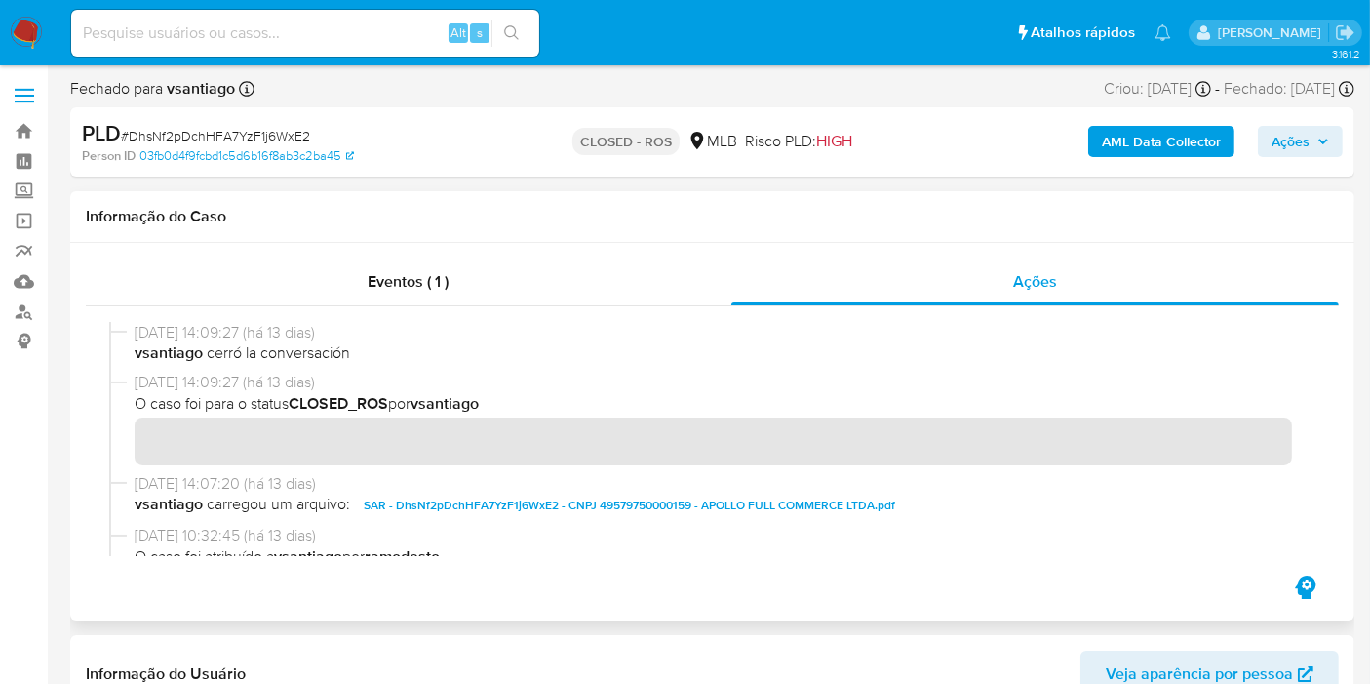
drag, startPoint x: 350, startPoint y: 321, endPoint x: 137, endPoint y: 329, distance: 213.7
click at [137, 329] on span "23/09/2025 14:09:27 (há 13 dias)" at bounding box center [721, 332] width 1173 height 21
click at [251, 60] on nav "Pausado Ver notificaciones Alt s Atalhos rápidos Presiona las siguientes teclas…" at bounding box center [685, 32] width 1370 height 65
click at [264, 39] on input at bounding box center [305, 32] width 468 height 25
paste input "9FadzNfSzzg39tswAUBMR9yz"
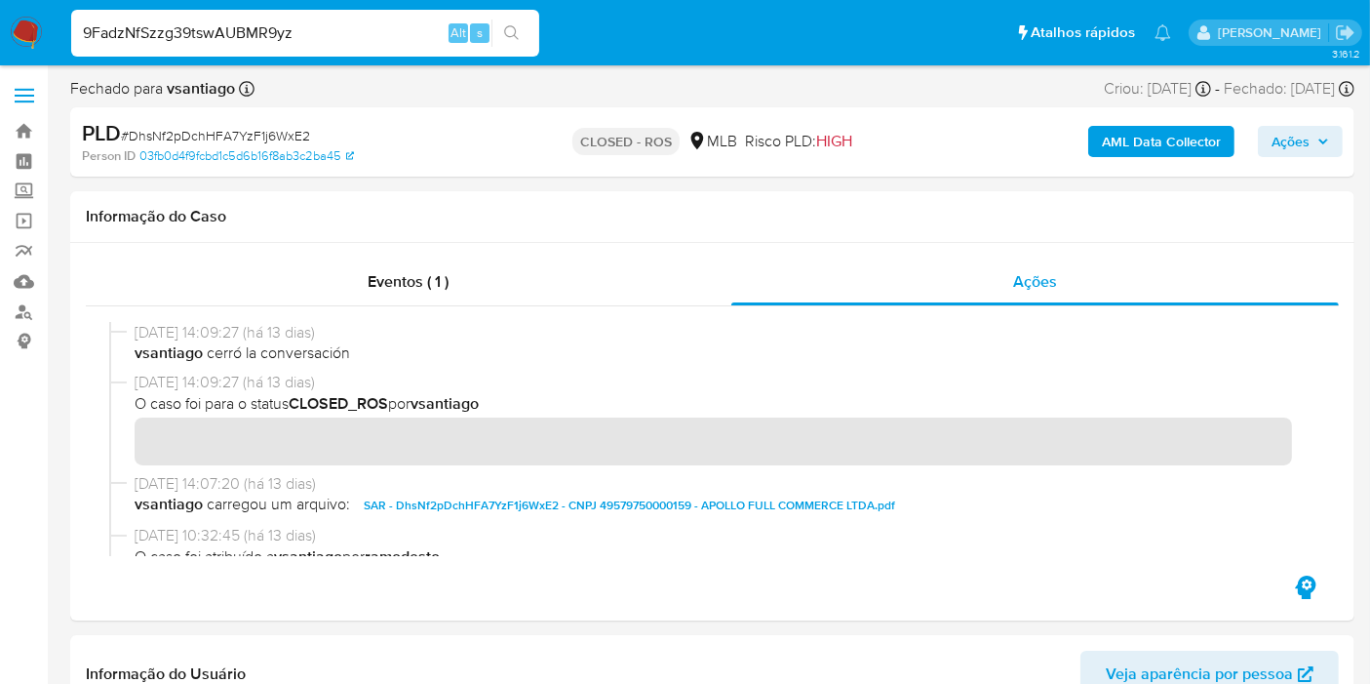
type input "9FadzNfSzzg39tswAUBMR9yz"
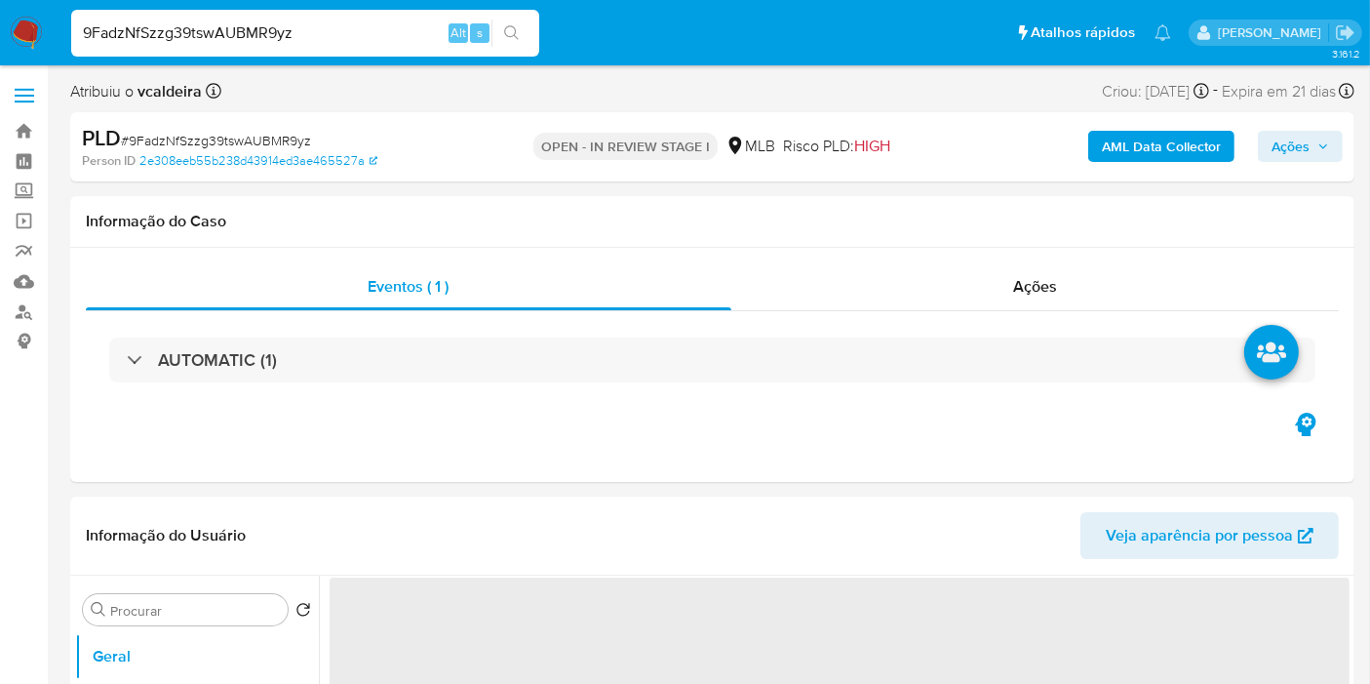
select select "10"
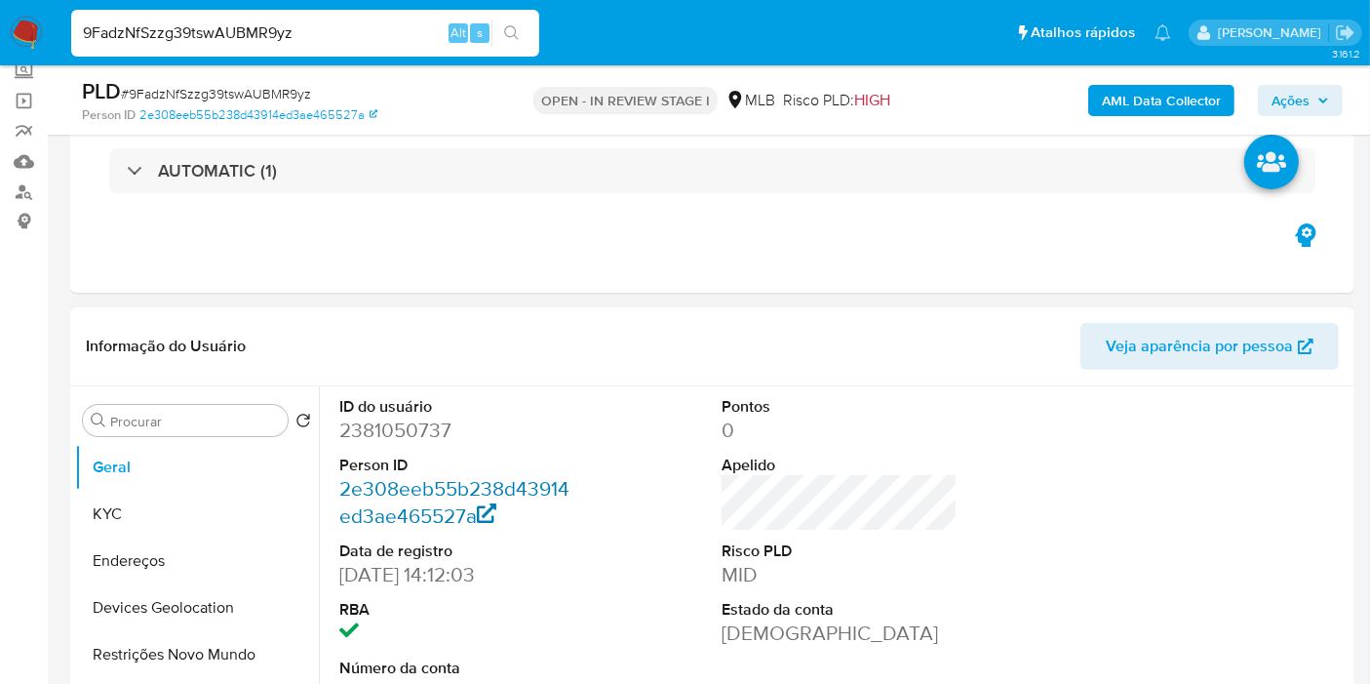
scroll to position [216, 0]
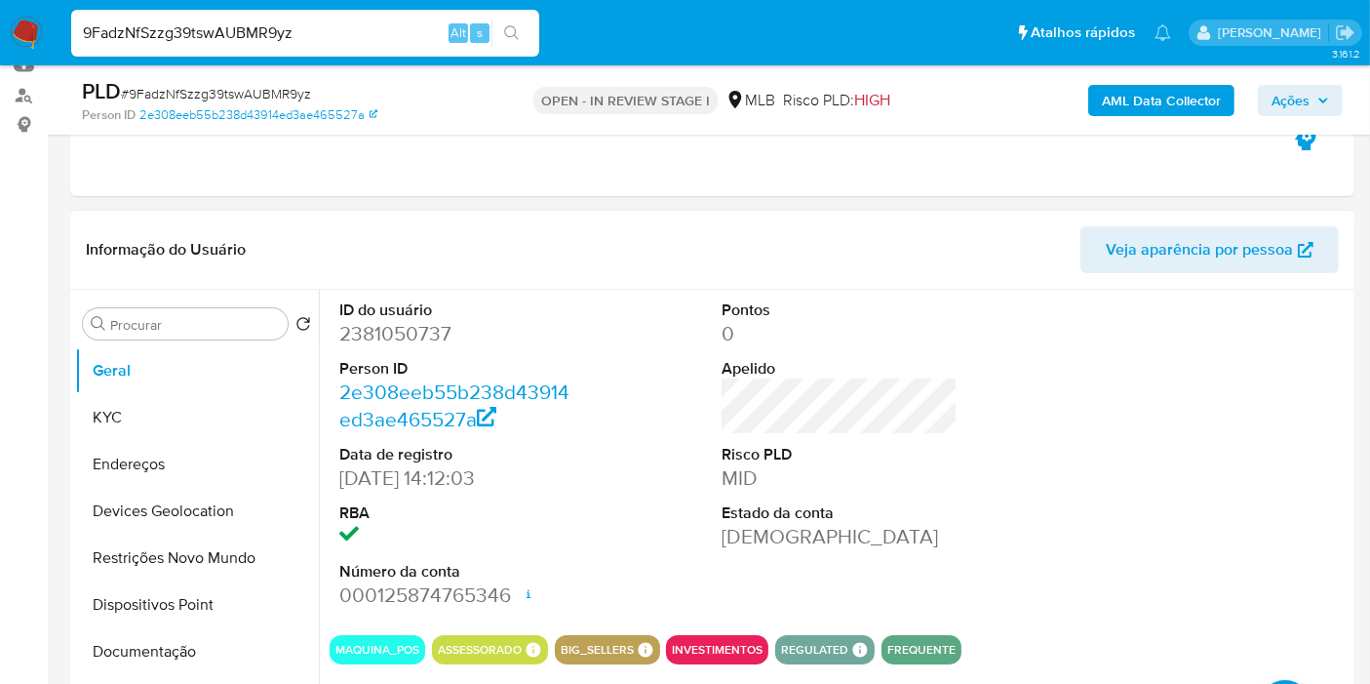
click at [390, 341] on dd "2381050737" at bounding box center [457, 333] width 236 height 27
copy dd "2381050737"
click at [198, 400] on button "KYC" at bounding box center [189, 417] width 228 height 47
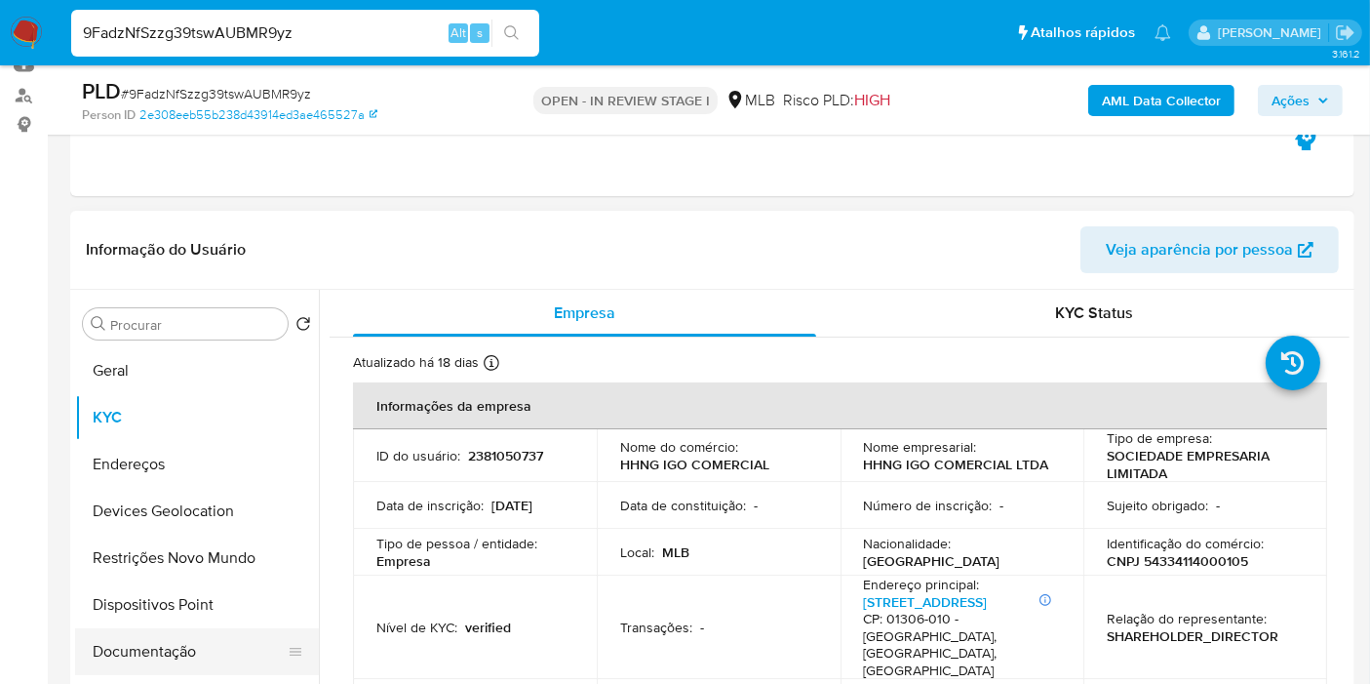
click at [176, 641] on button "Documentação" at bounding box center [189, 651] width 228 height 47
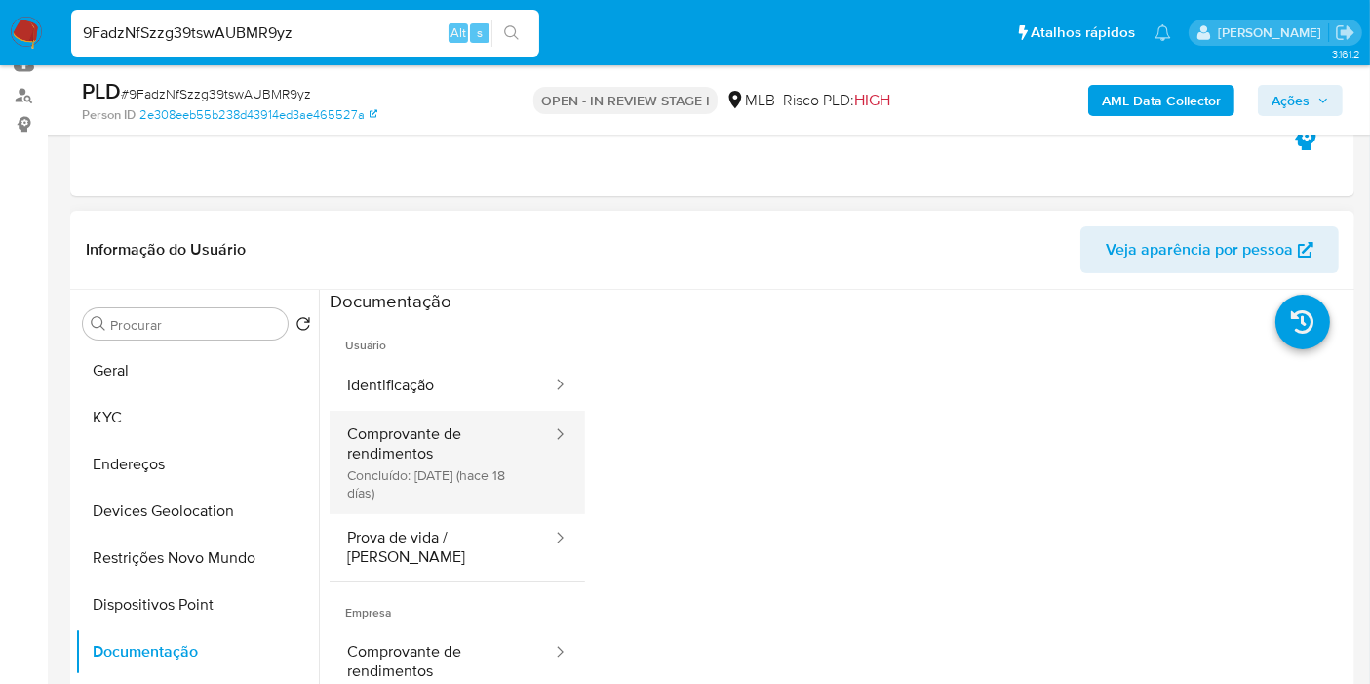
click at [486, 474] on button "Comprovante de rendimentos Concluído: 18/09/2025 (hace 18 días)" at bounding box center [442, 462] width 224 height 103
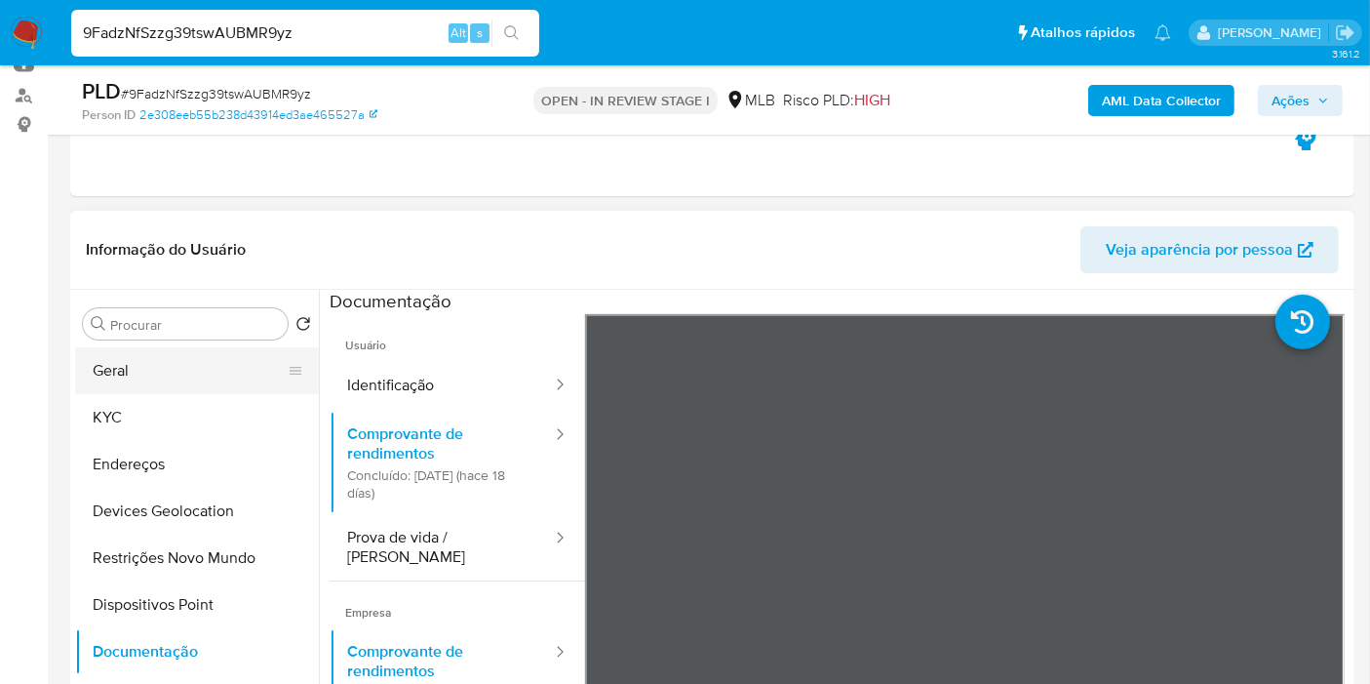
click at [180, 377] on button "Geral" at bounding box center [189, 370] width 228 height 47
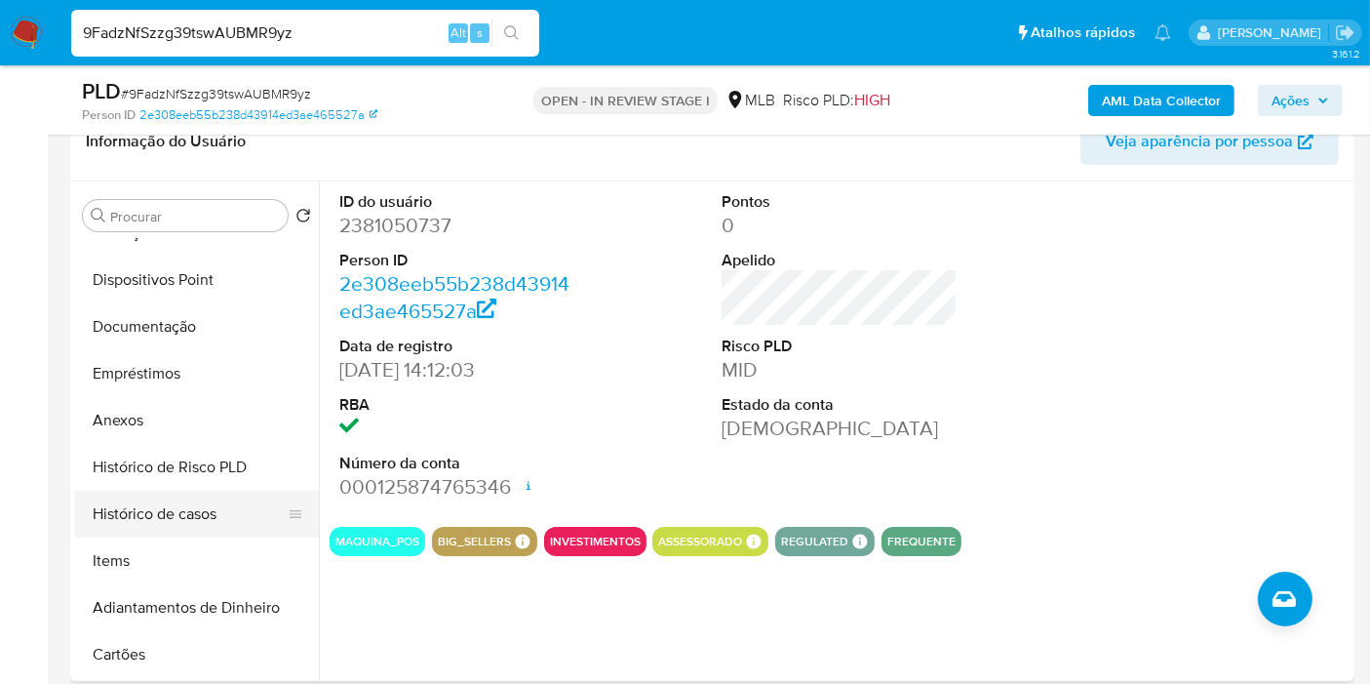
click at [171, 498] on button "Histórico de casos" at bounding box center [189, 514] width 228 height 47
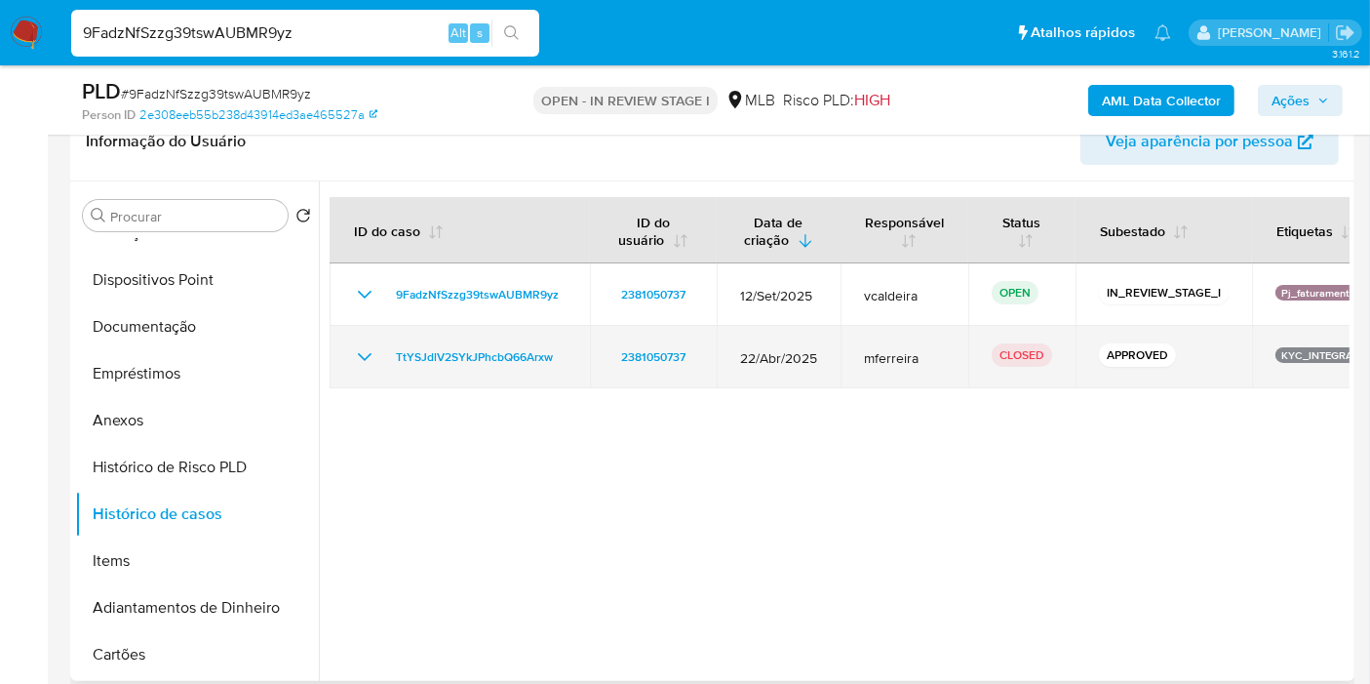
click at [371, 354] on icon "Mostrar/Ocultar" at bounding box center [364, 356] width 23 height 23
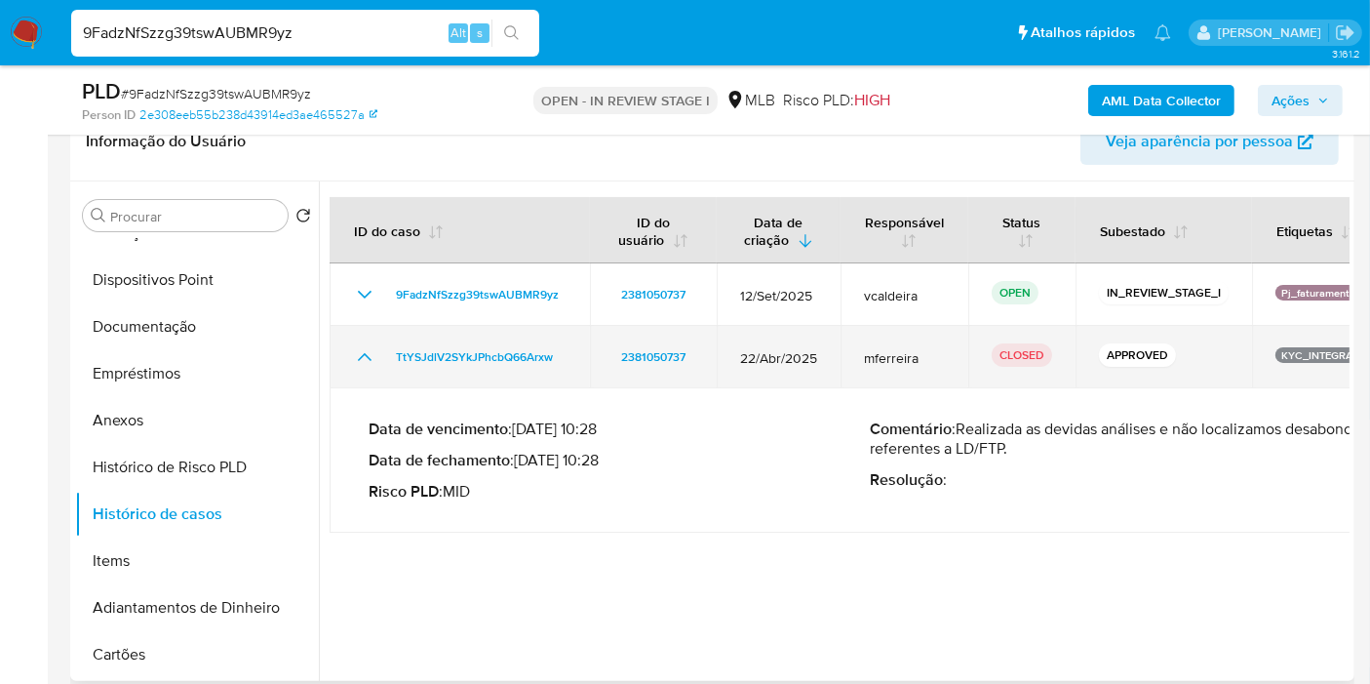
click at [371, 357] on icon "Mostrar/Ocultar" at bounding box center [364, 356] width 23 height 23
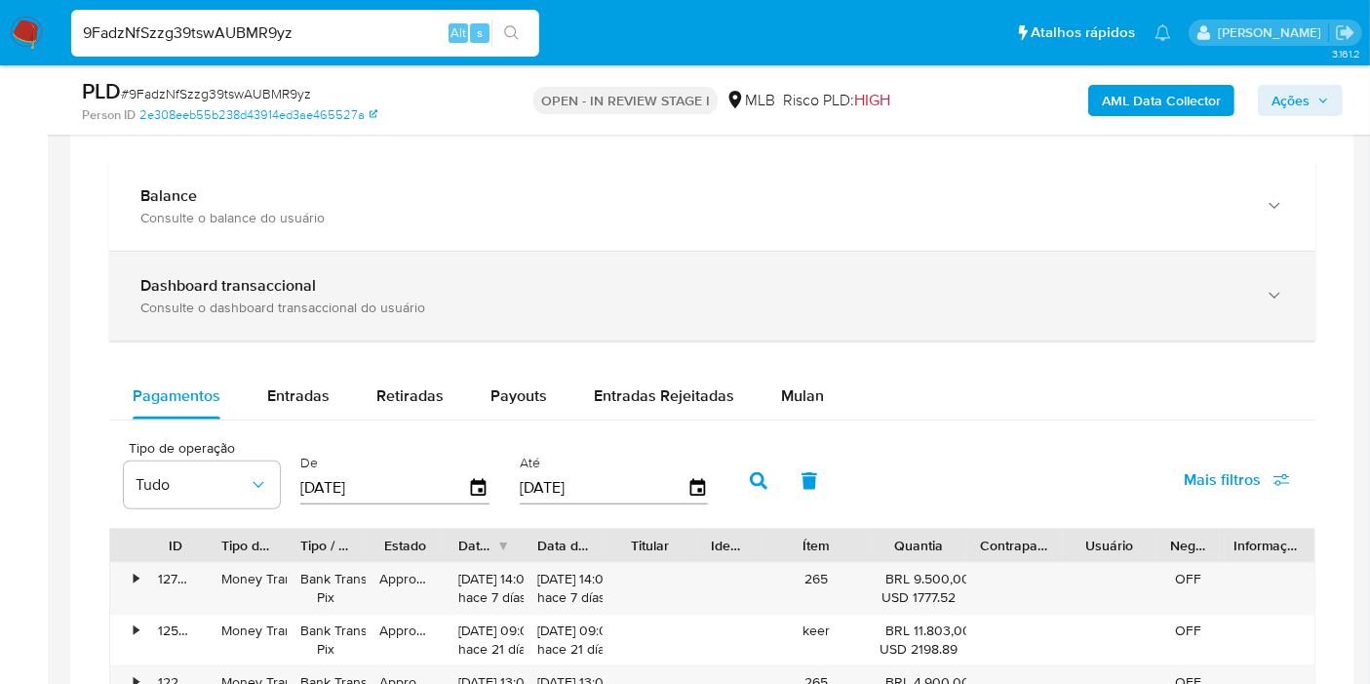
scroll to position [1408, 0]
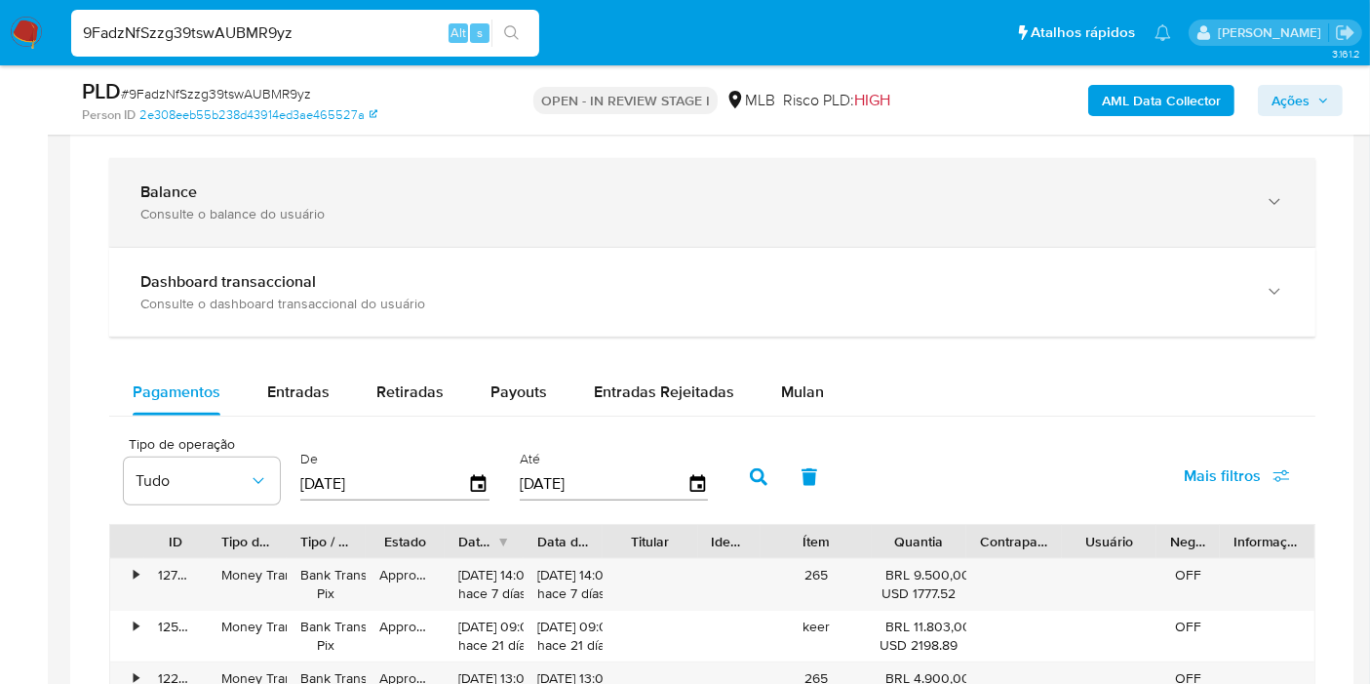
click at [229, 218] on div "Balance Consulte o balance do usuário" at bounding box center [712, 202] width 1206 height 89
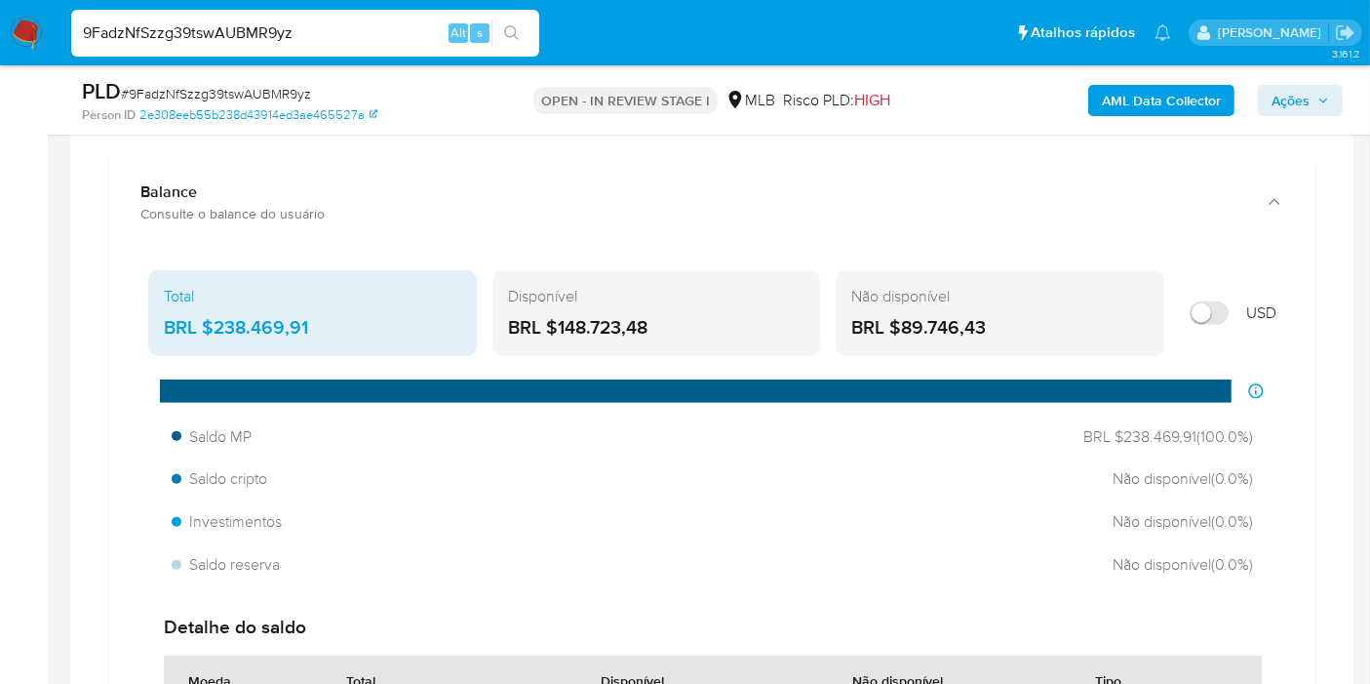
drag, startPoint x: 671, startPoint y: 317, endPoint x: 557, endPoint y: 324, distance: 114.3
click at [557, 324] on div "BRL $148.723,48" at bounding box center [656, 327] width 297 height 25
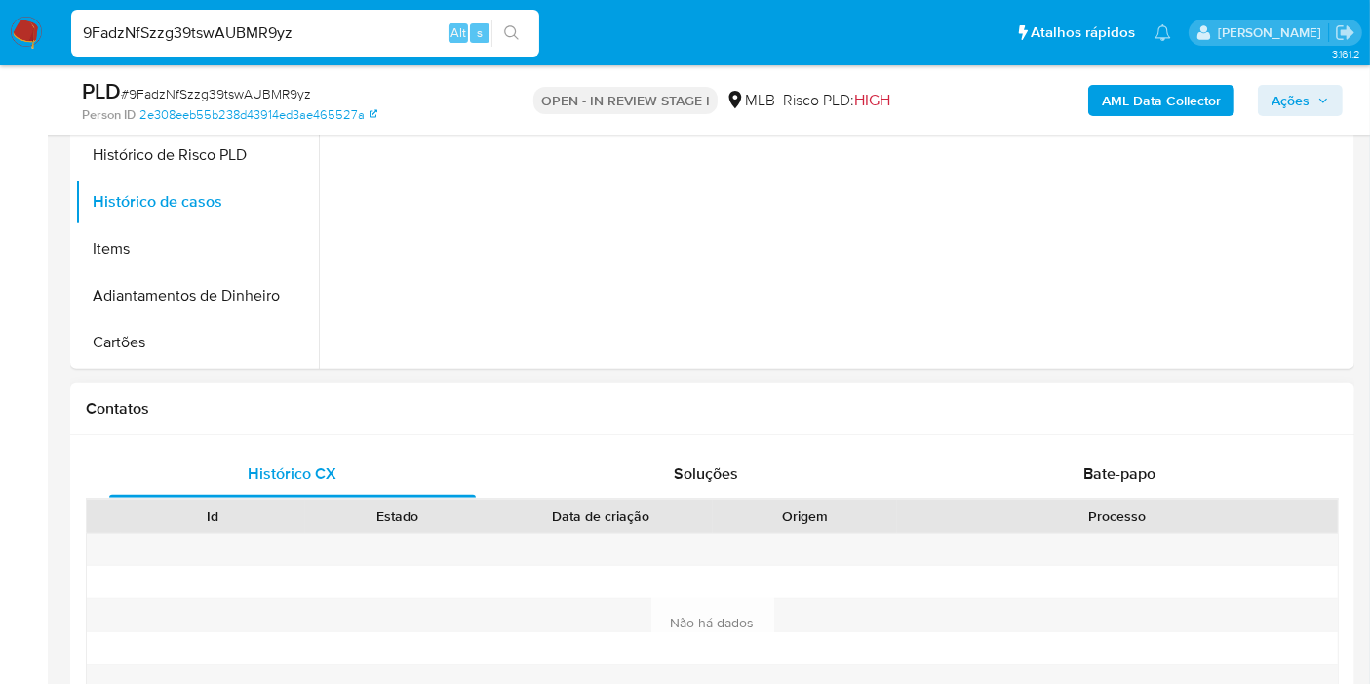
scroll to position [325, 0]
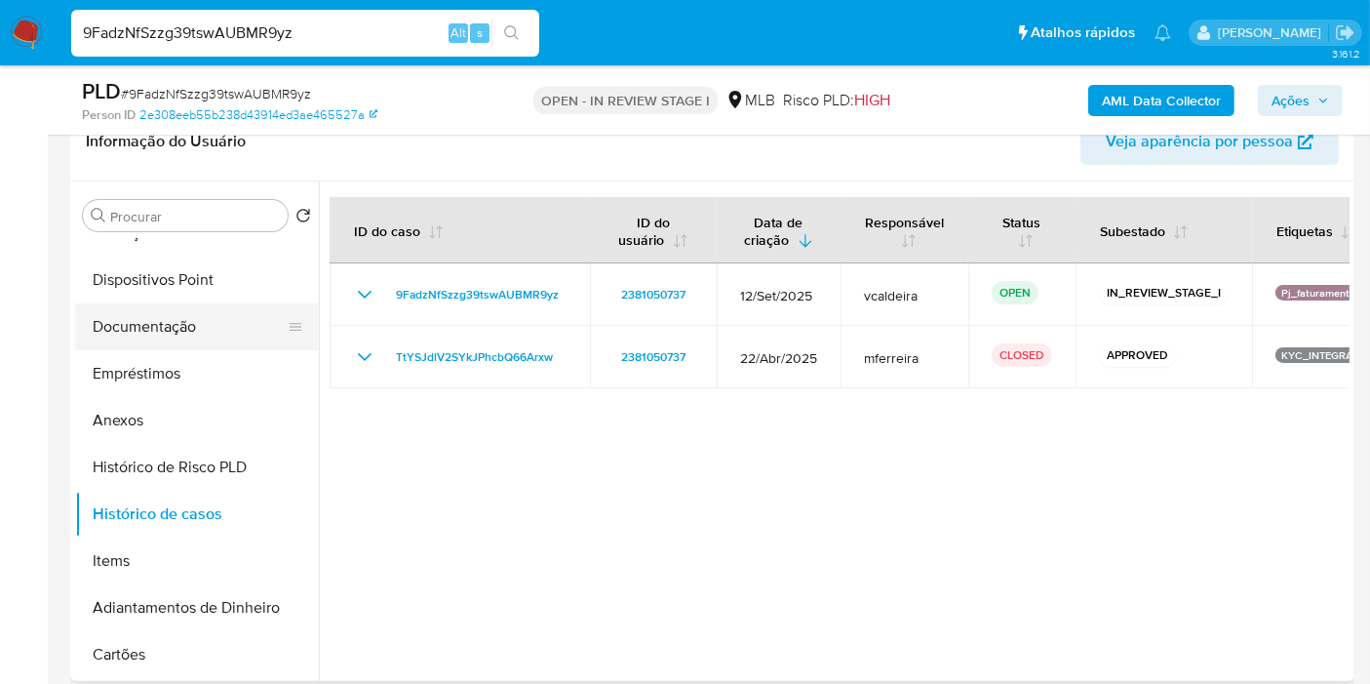
click at [119, 324] on button "Documentação" at bounding box center [189, 326] width 228 height 47
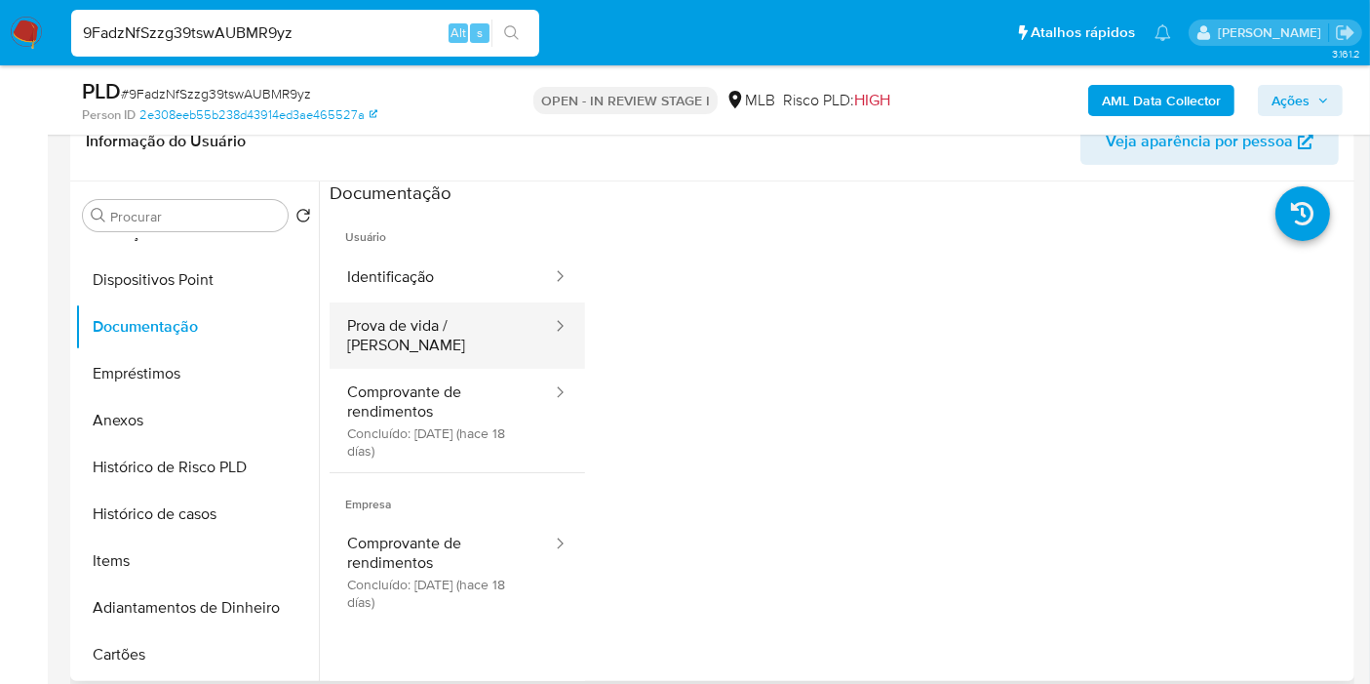
click at [421, 347] on button "Prova de vida / Selfie" at bounding box center [442, 335] width 224 height 66
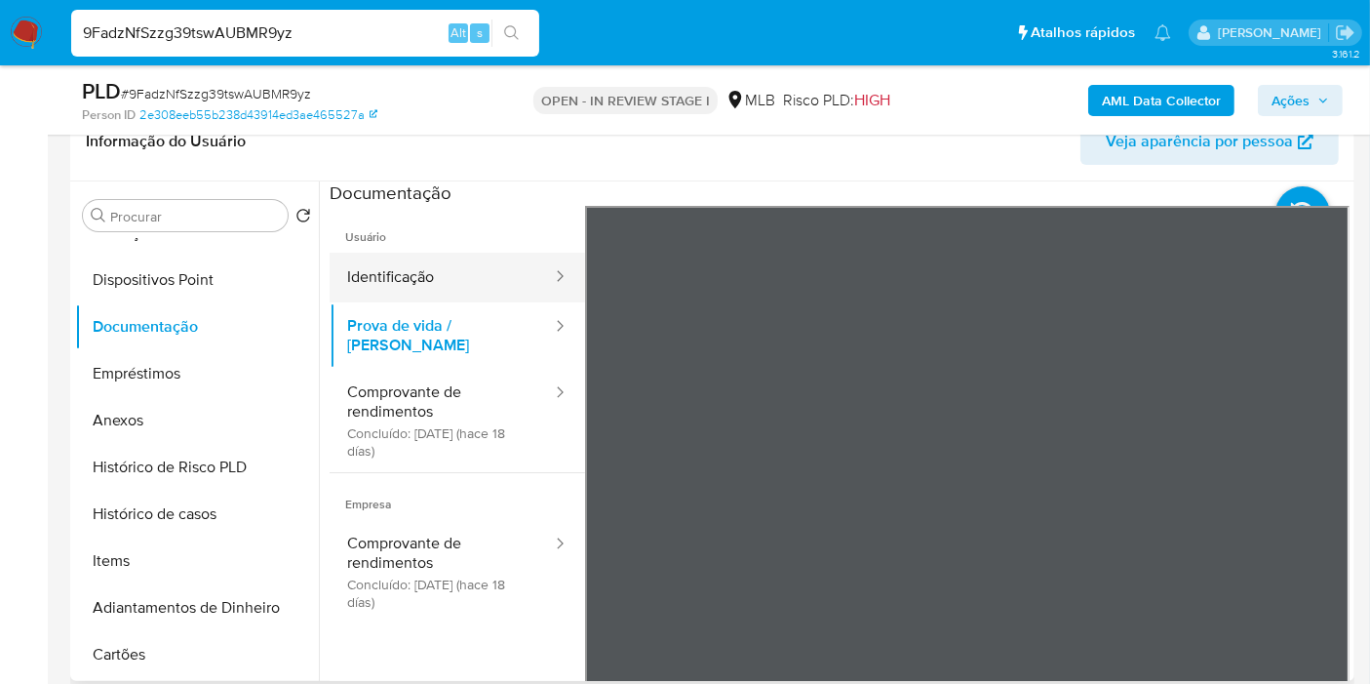
click at [387, 283] on button "Identificação" at bounding box center [442, 278] width 224 height 50
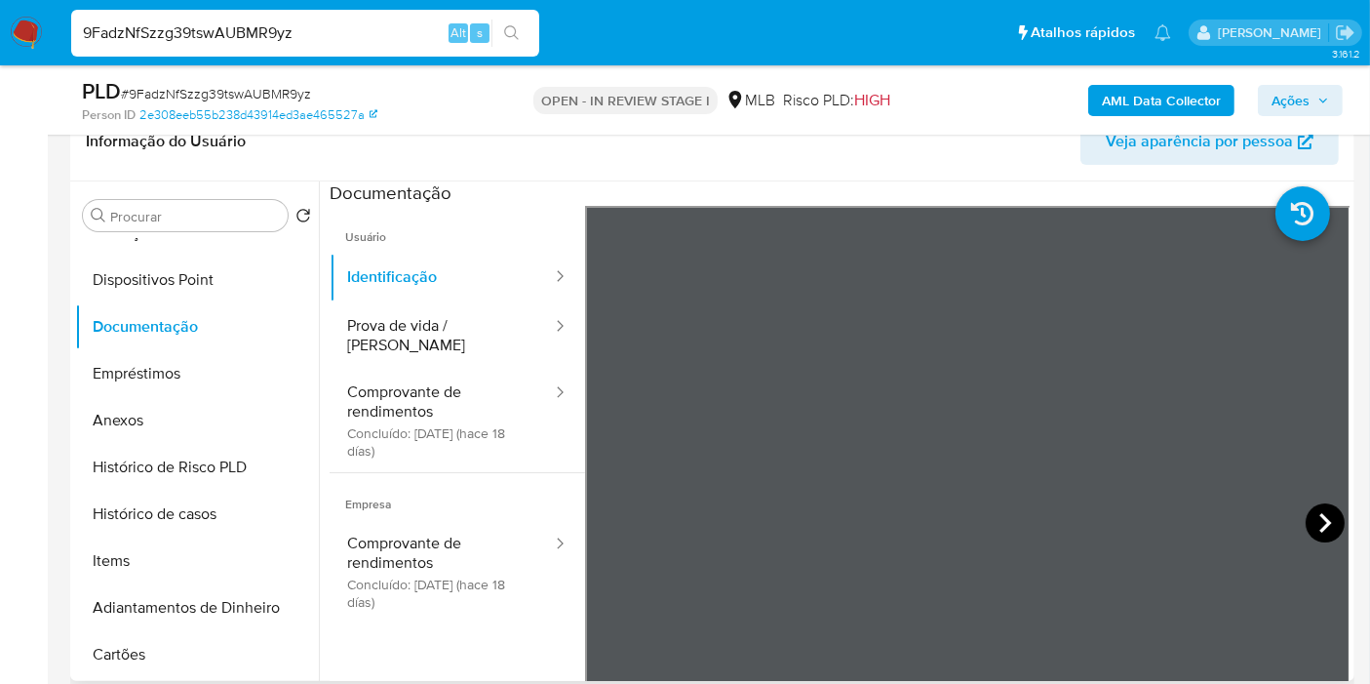
click at [1313, 522] on icon at bounding box center [1325, 522] width 39 height 39
click at [433, 319] on button "Prova de vida / Selfie" at bounding box center [442, 335] width 224 height 66
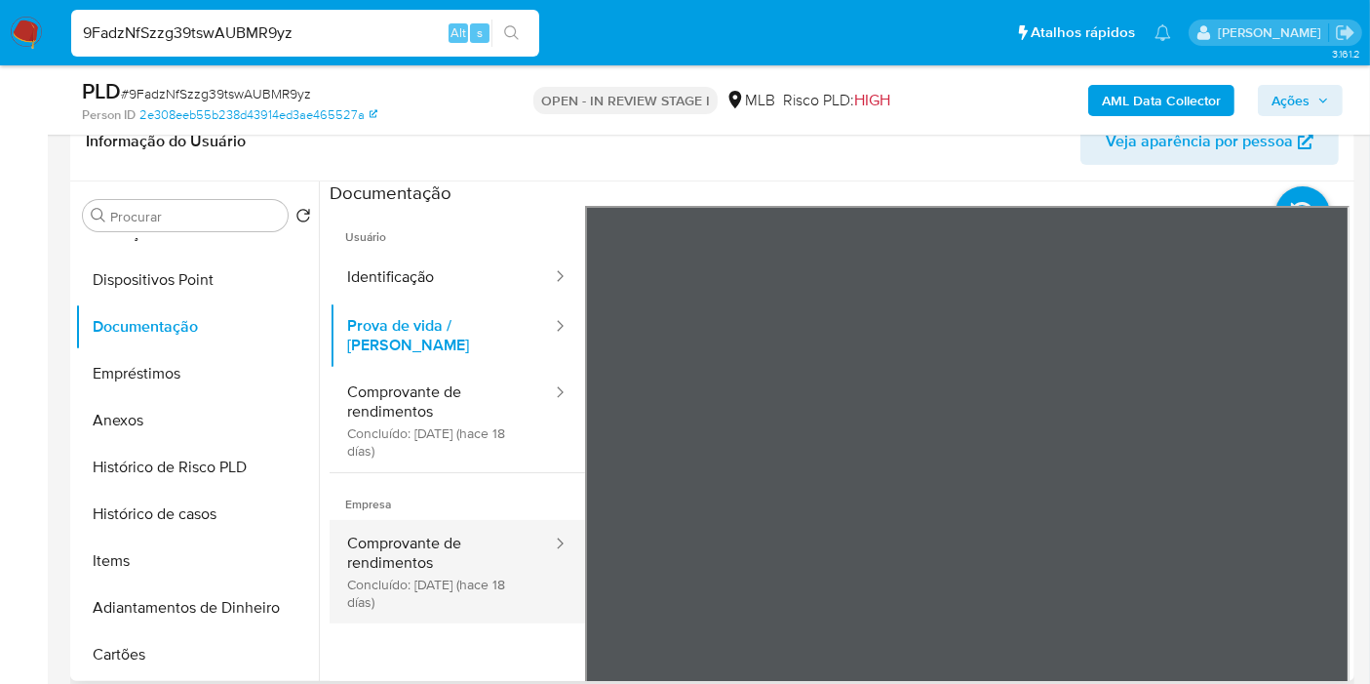
click at [458, 522] on button "Comprovante de rendimentos Concluído: 18/09/2025 (hace 18 días)" at bounding box center [442, 571] width 224 height 103
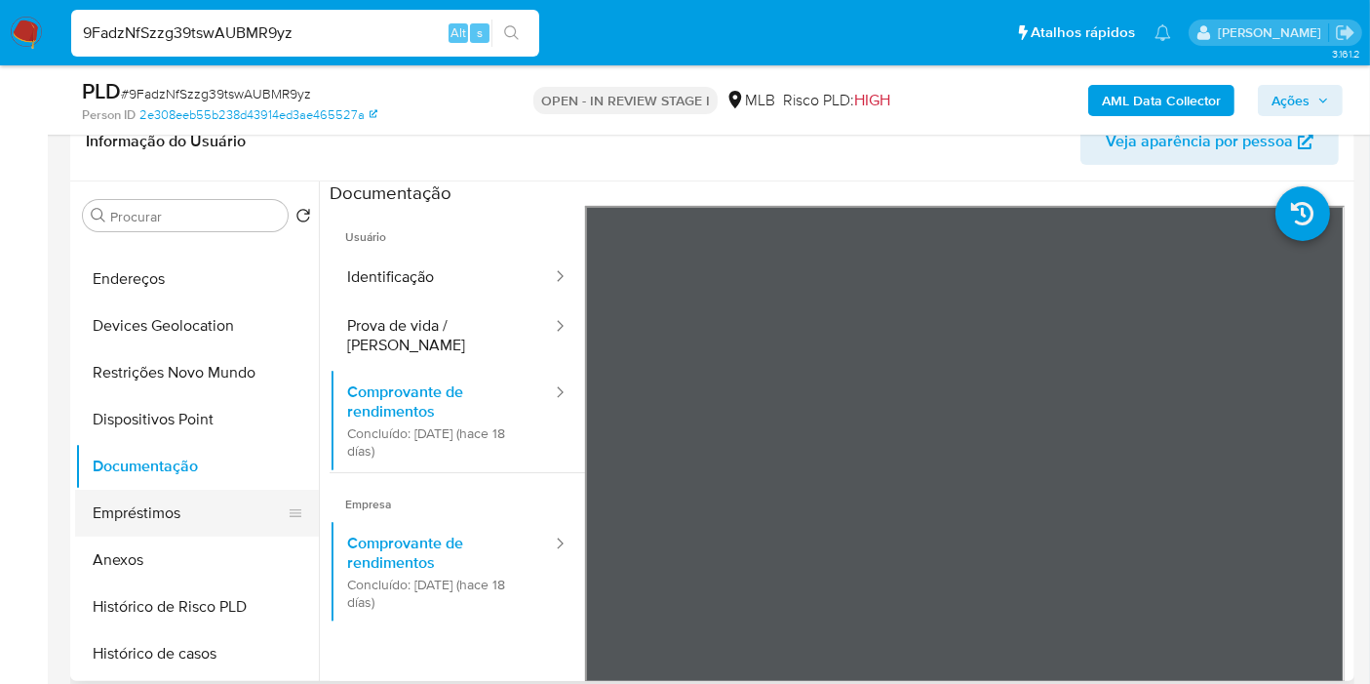
scroll to position [0, 0]
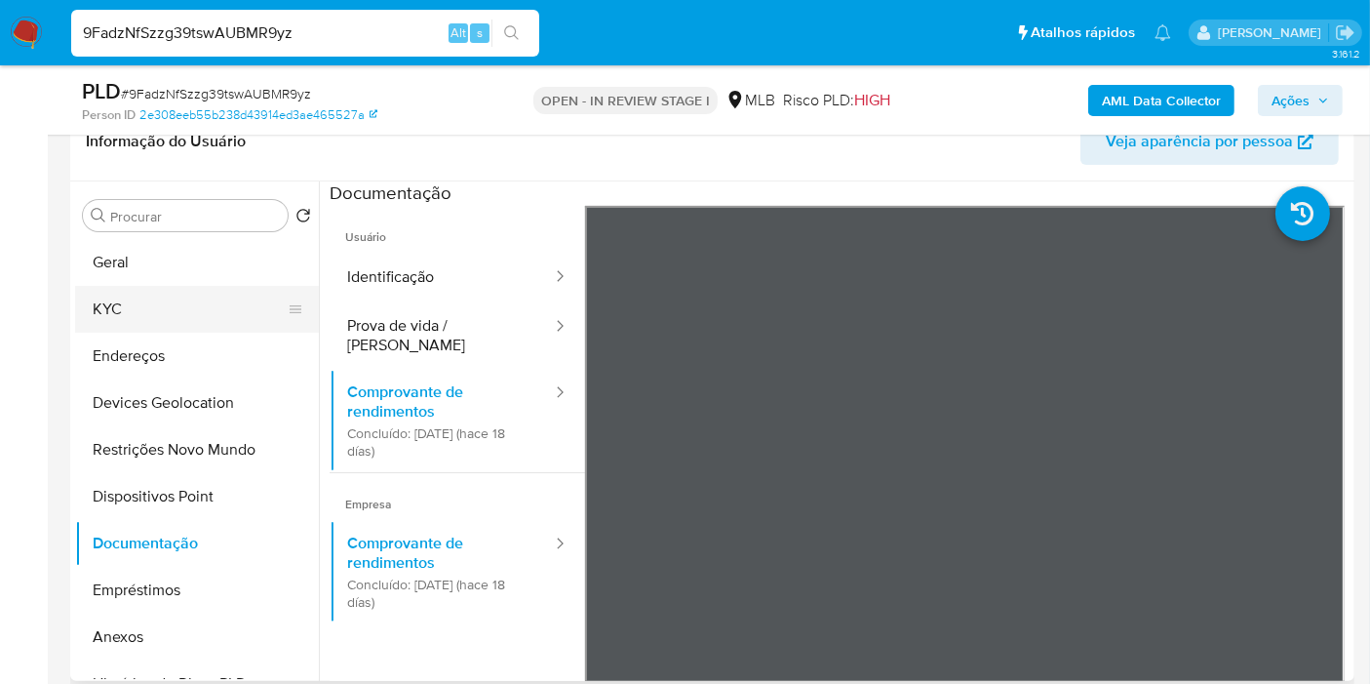
click at [161, 309] on button "KYC" at bounding box center [189, 309] width 228 height 47
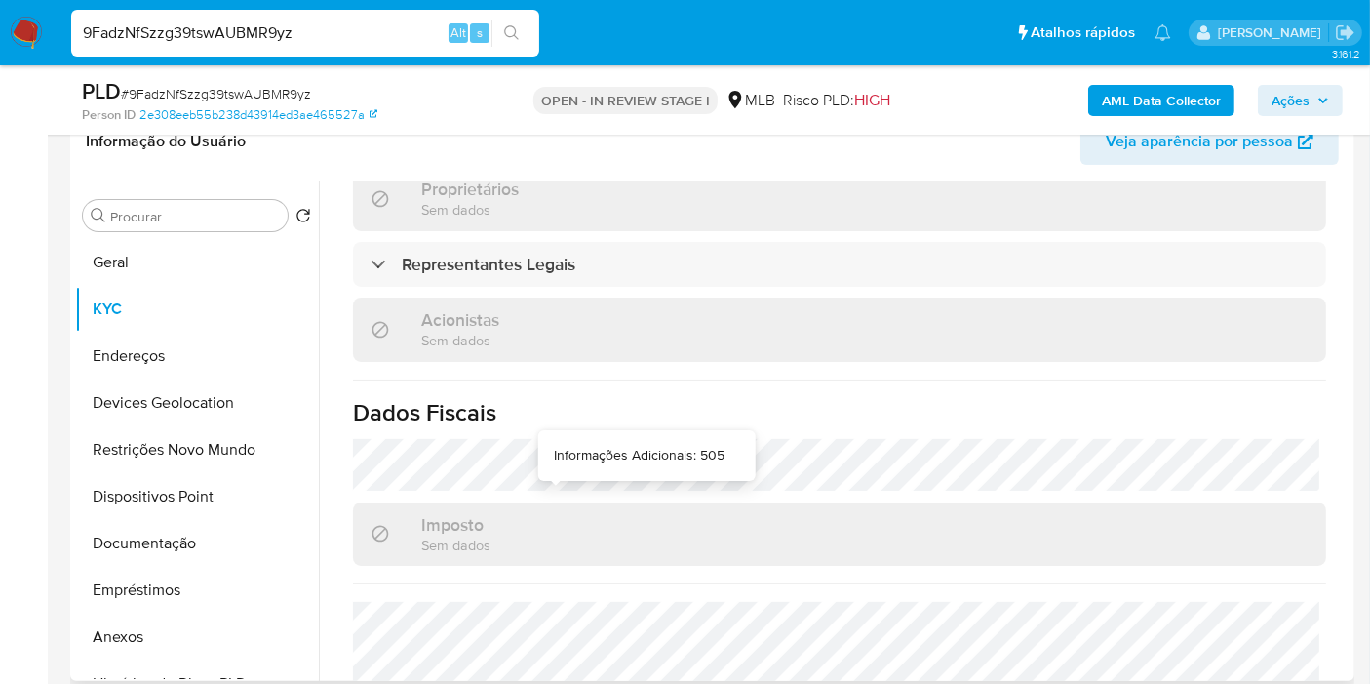
scroll to position [1238, 0]
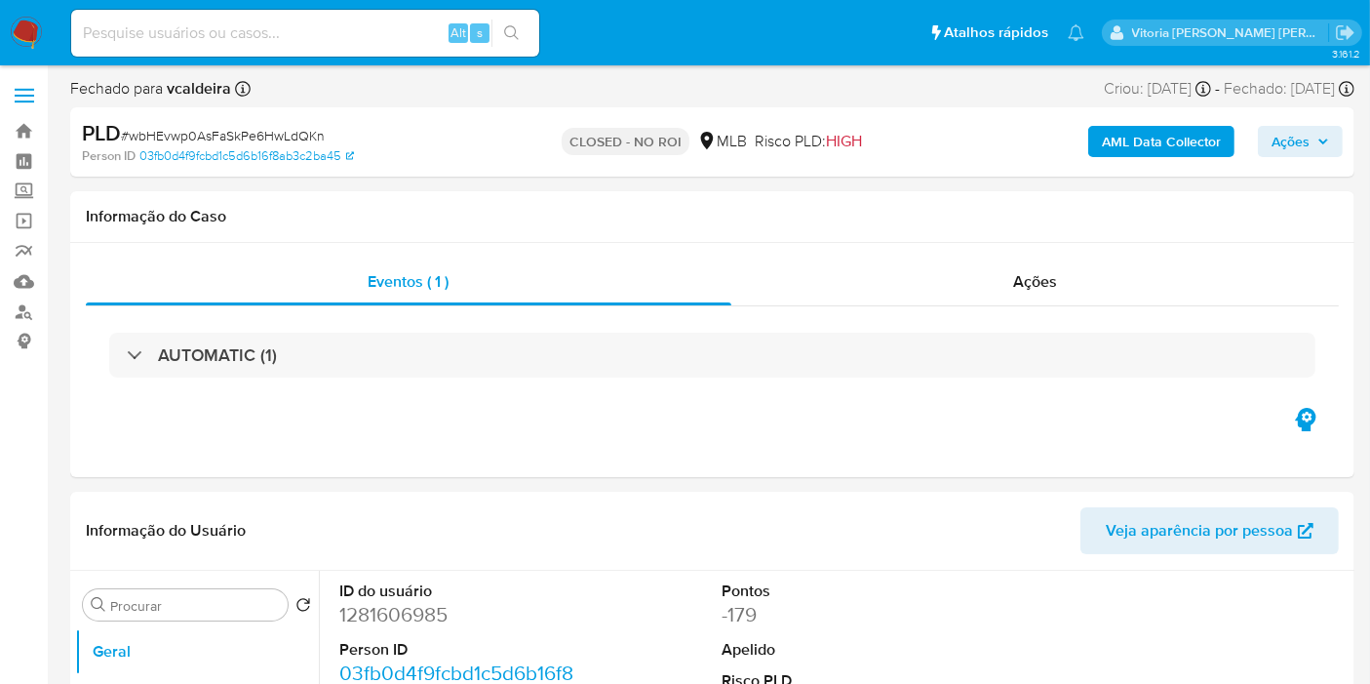
select select "10"
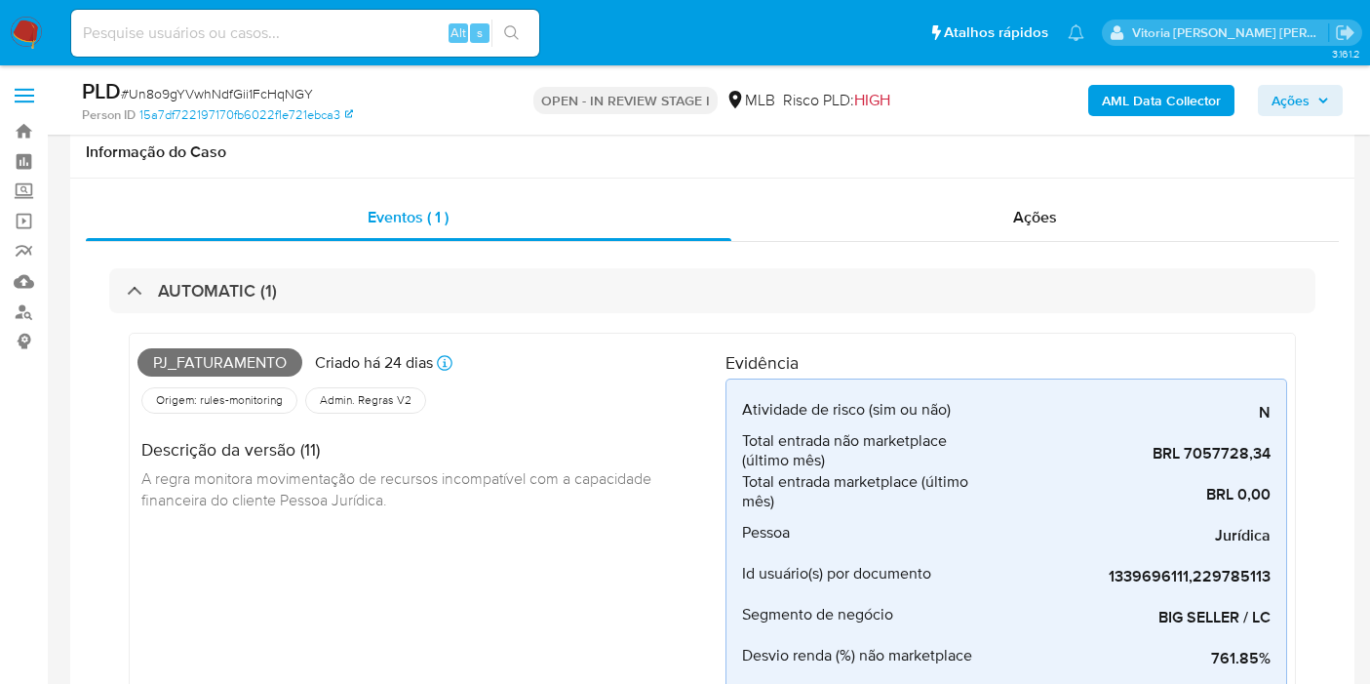
scroll to position [2383, 0]
